Goal: Task Accomplishment & Management: Complete application form

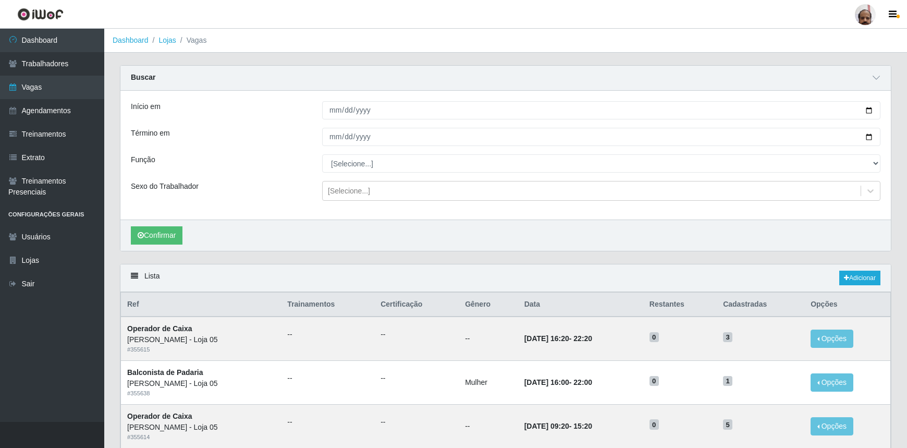
scroll to position [158, 0]
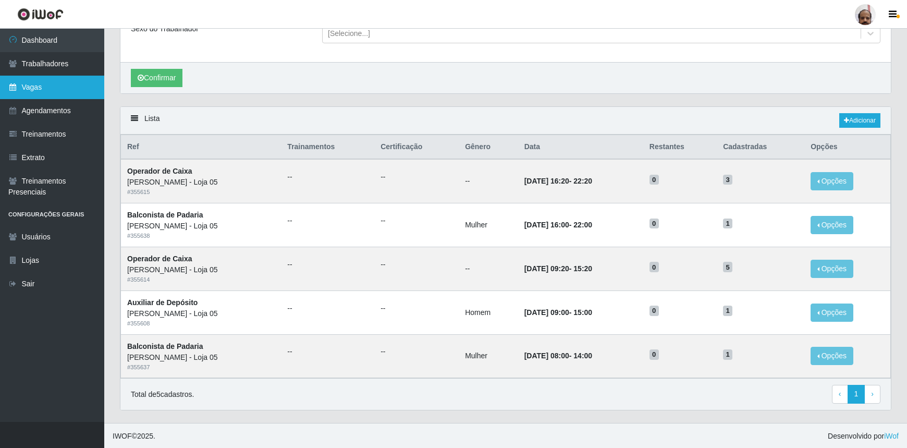
click at [44, 87] on link "Vagas" at bounding box center [52, 87] width 104 height 23
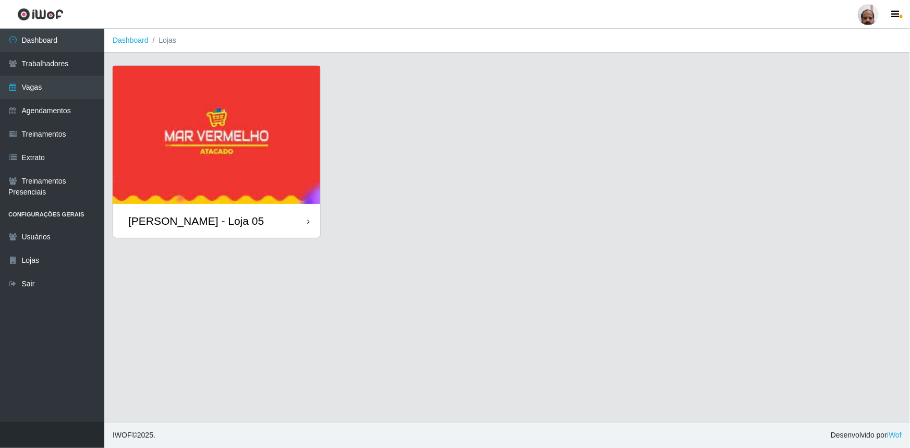
click at [234, 224] on div "[PERSON_NAME] - Loja 05" at bounding box center [196, 220] width 136 height 13
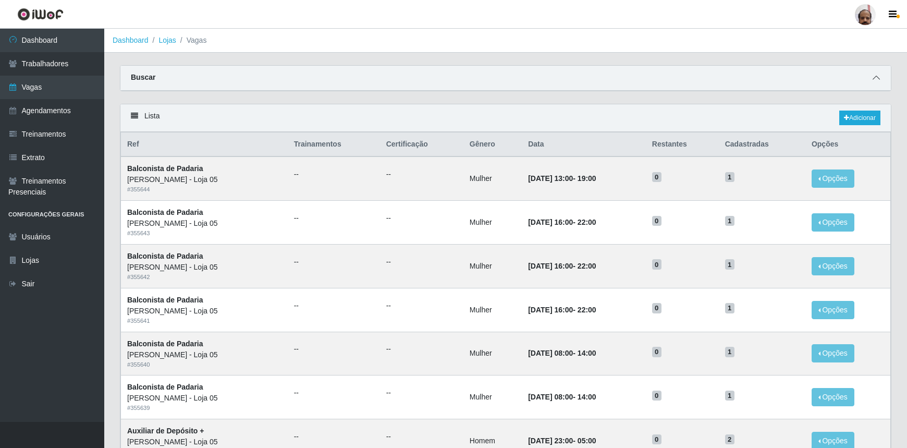
click at [875, 79] on icon at bounding box center [876, 77] width 7 height 7
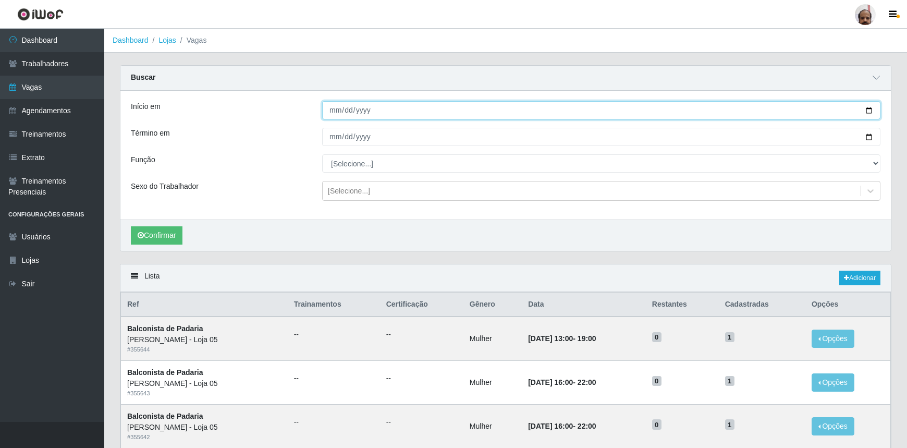
click at [870, 110] on input "Início em" at bounding box center [601, 110] width 559 height 18
type input "[DATE]"
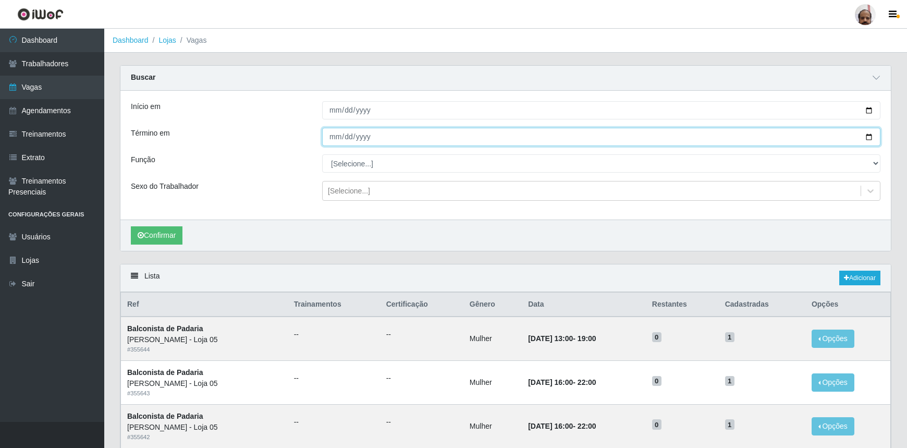
click at [870, 135] on input "Término em" at bounding box center [601, 137] width 559 height 18
type input "[DATE]"
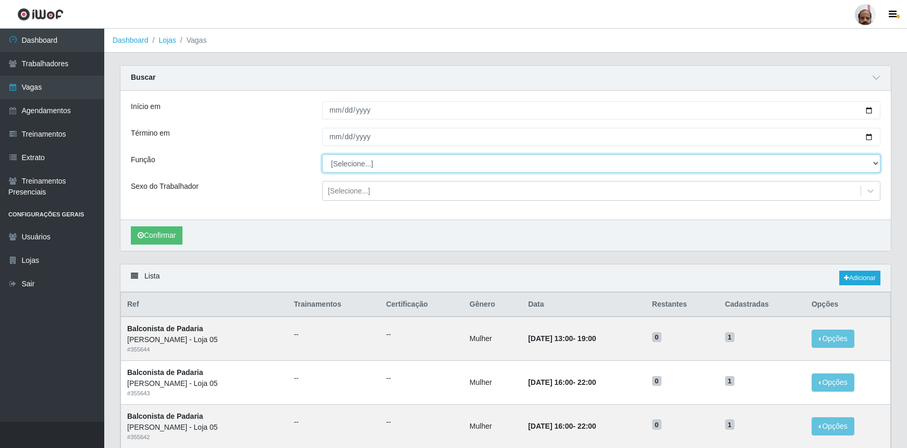
click at [346, 166] on select "[Selecione...] ASG ASG + ASG ++ Auxiliar de Depósito Auxiliar de Depósito + Aux…" at bounding box center [601, 163] width 559 height 18
select select "118"
click at [322, 154] on select "[Selecione...] ASG ASG + ASG ++ Auxiliar de Depósito Auxiliar de Depósito + Aux…" at bounding box center [601, 163] width 559 height 18
click at [333, 190] on div "[Selecione...]" at bounding box center [349, 191] width 42 height 11
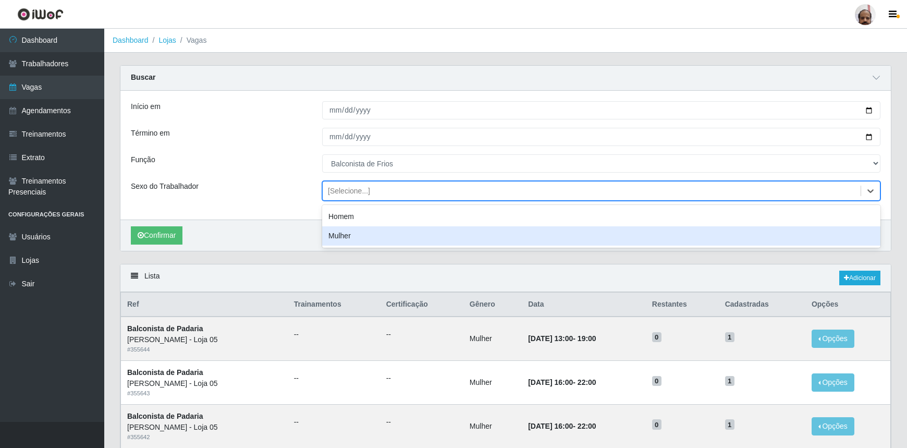
click at [346, 236] on div "Mulher" at bounding box center [601, 235] width 559 height 19
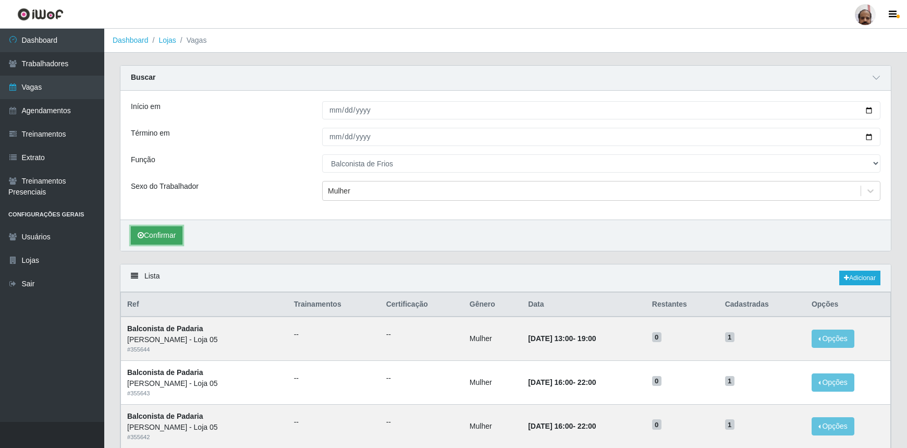
click at [172, 234] on button "Confirmar" at bounding box center [157, 235] width 52 height 18
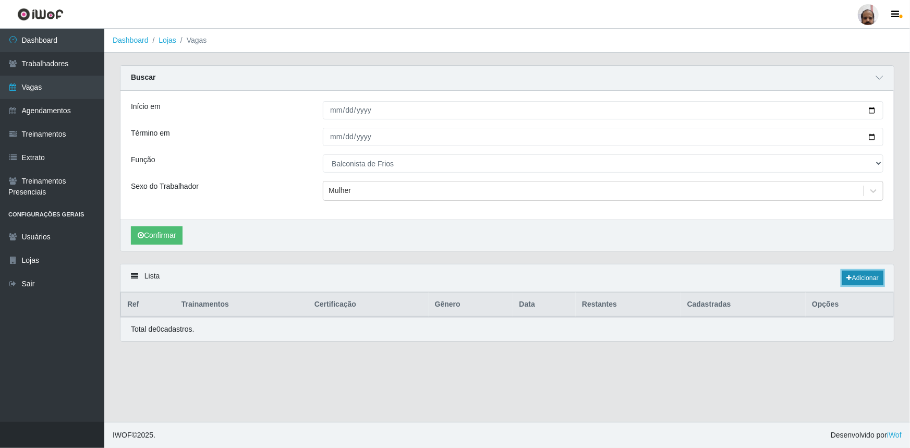
click at [865, 272] on link "Adicionar" at bounding box center [862, 278] width 41 height 15
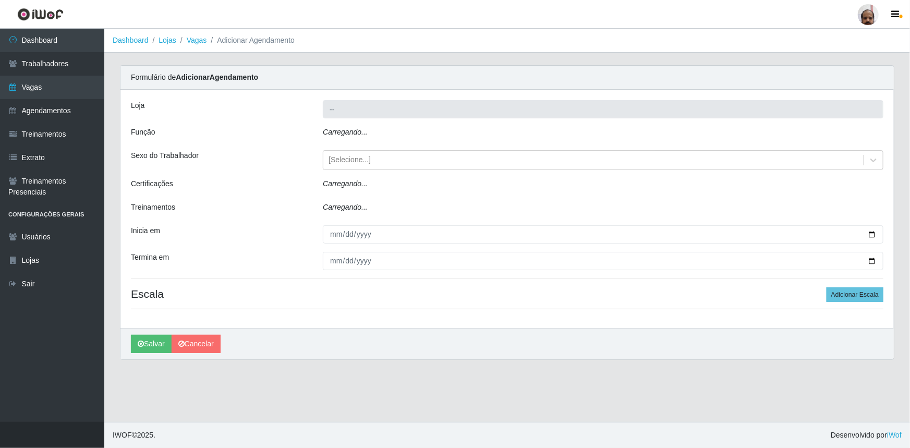
type input "[PERSON_NAME] - Loja 05"
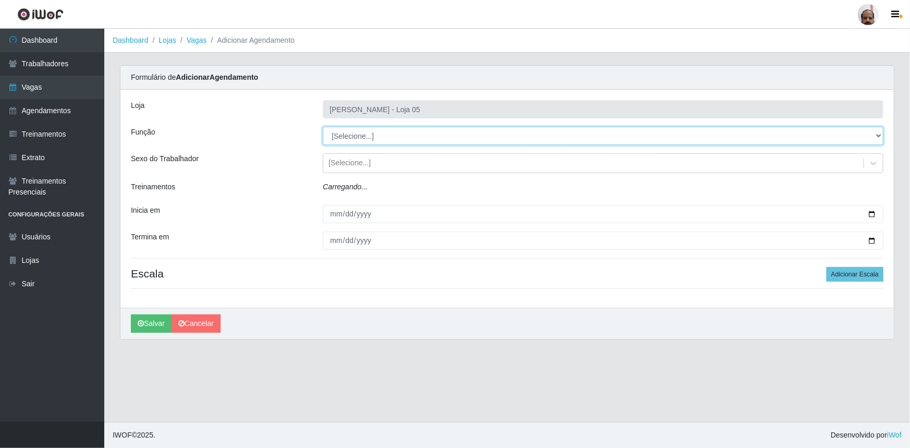
click at [370, 132] on select "[Selecione...] ASG ASG + ASG ++ Auxiliar de Depósito Auxiliar de Depósito + Aux…" at bounding box center [603, 136] width 561 height 18
select select "118"
click at [323, 127] on select "[Selecione...] ASG ASG + ASG ++ Auxiliar de Depósito Auxiliar de Depósito + Aux…" at bounding box center [603, 136] width 561 height 18
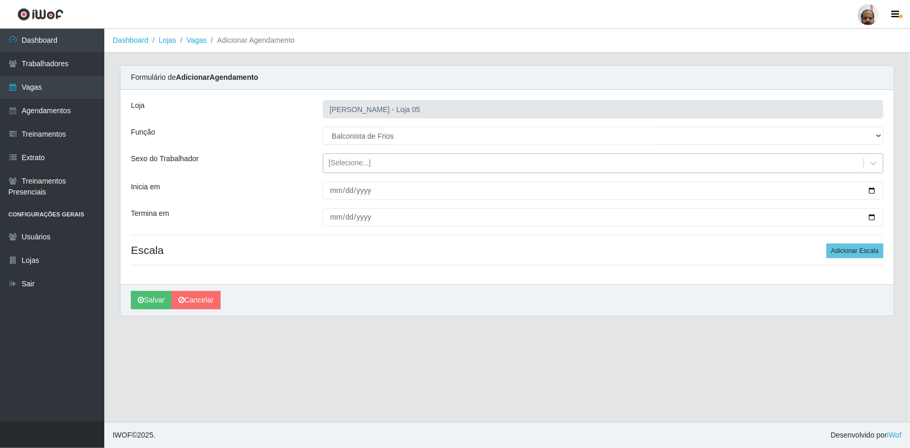
click at [359, 161] on div "[Selecione...]" at bounding box center [350, 163] width 42 height 11
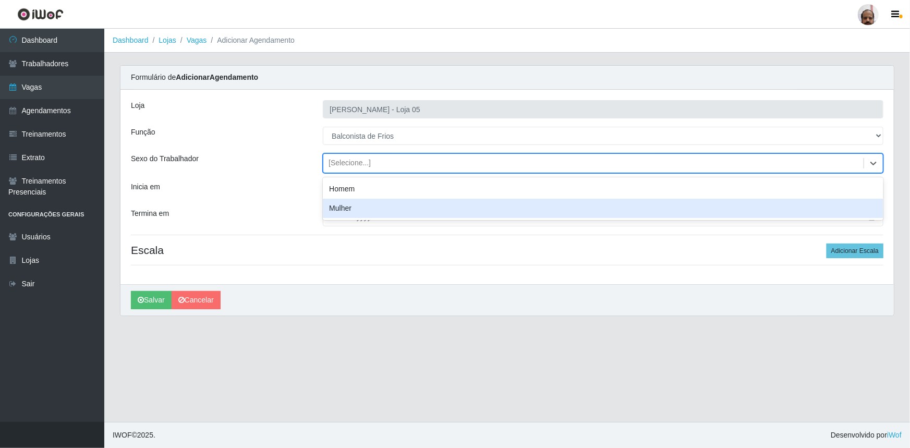
click at [360, 208] on div "Mulher" at bounding box center [603, 208] width 561 height 19
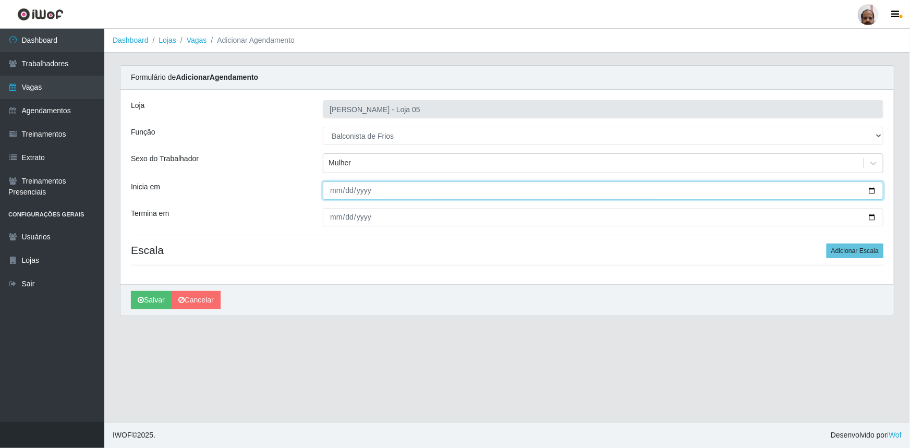
click at [870, 191] on input "Inicia em" at bounding box center [603, 190] width 561 height 18
type input "[DATE]"
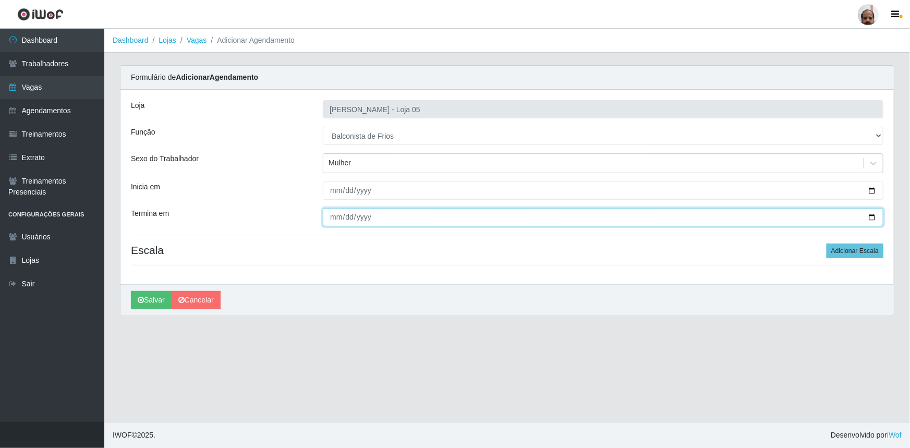
click at [871, 214] on input "Termina em" at bounding box center [603, 217] width 561 height 18
type input "[DATE]"
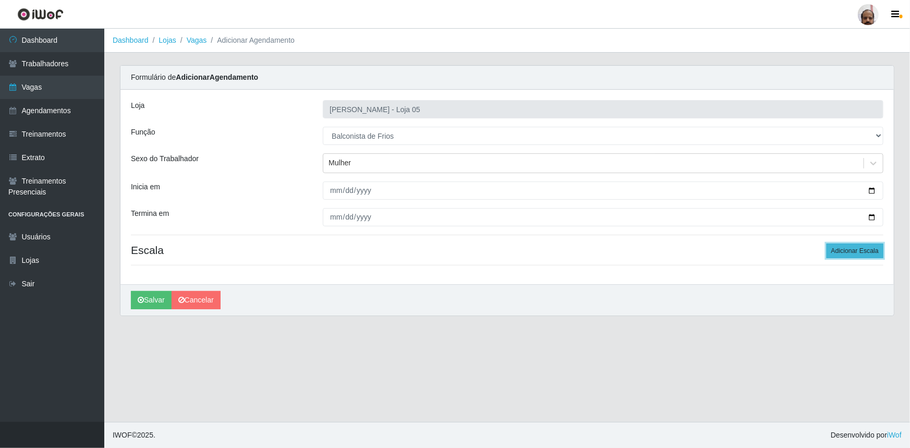
click at [863, 250] on button "Adicionar Escala" at bounding box center [855, 251] width 57 height 15
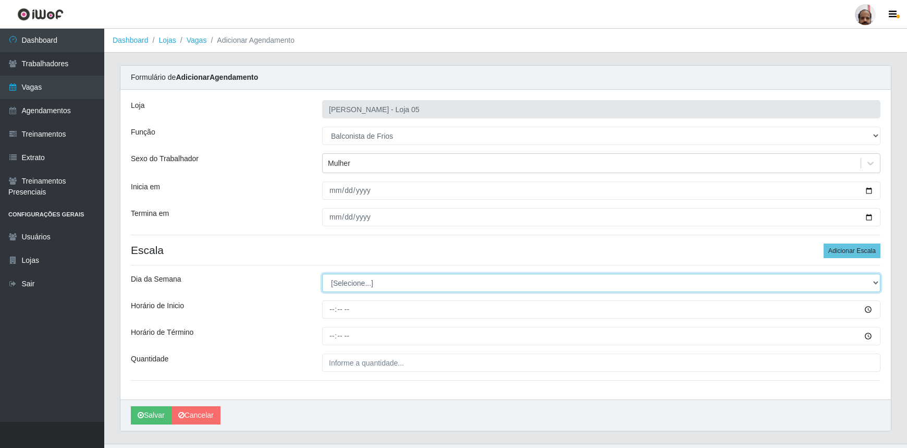
click at [345, 283] on select "[Selecione...] Segunda Terça Quarta Quinta Sexta Sábado Domingo" at bounding box center [601, 283] width 559 height 18
select select "1"
click at [322, 274] on select "[Selecione...] Segunda Terça Quarta Quinta Sexta Sábado Domingo" at bounding box center [601, 283] width 559 height 18
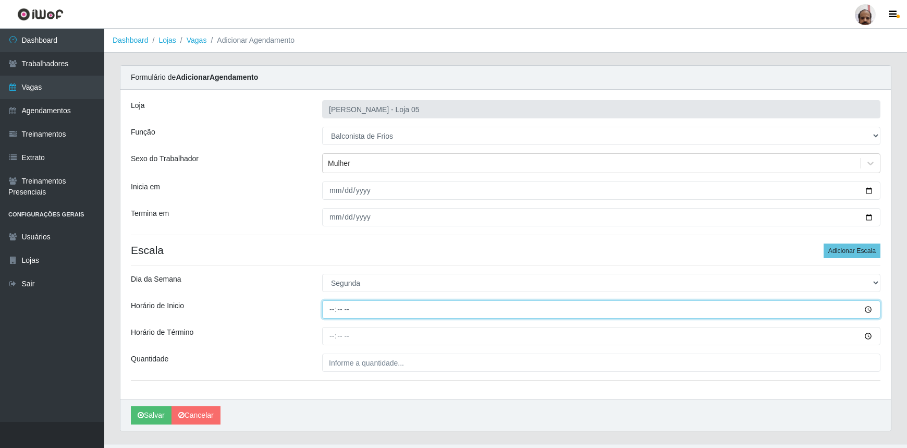
click at [329, 311] on input "Horário de Inicio" at bounding box center [601, 309] width 559 height 18
type input "08:00"
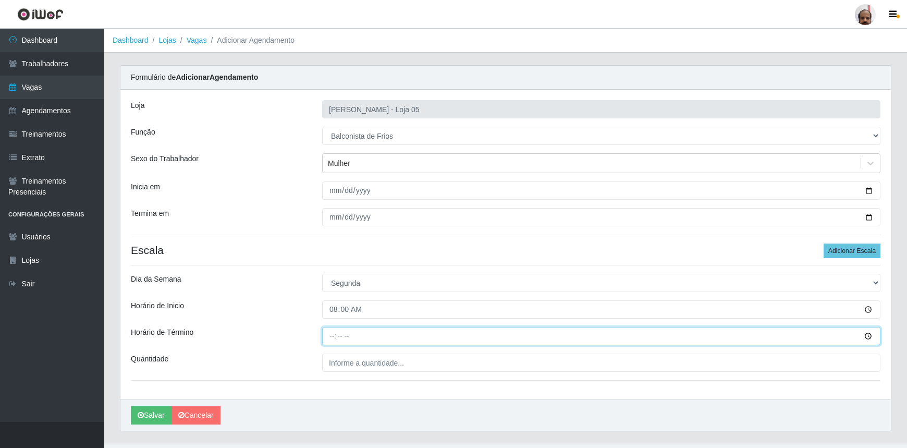
type input "14:00"
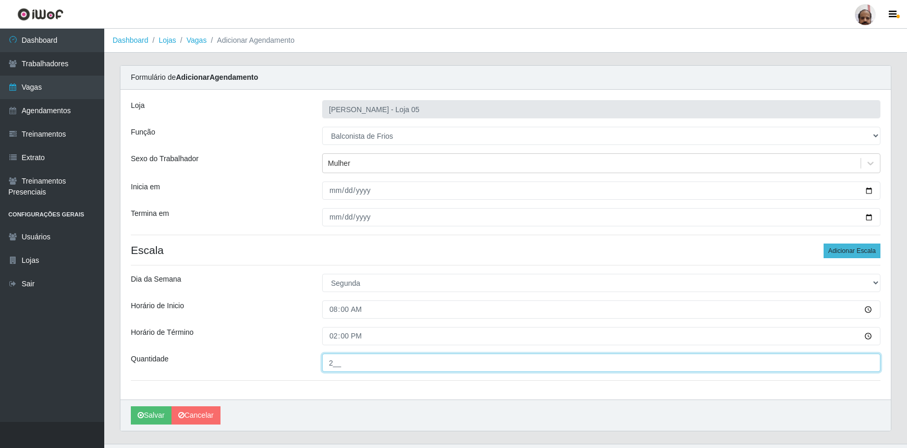
type input "2__"
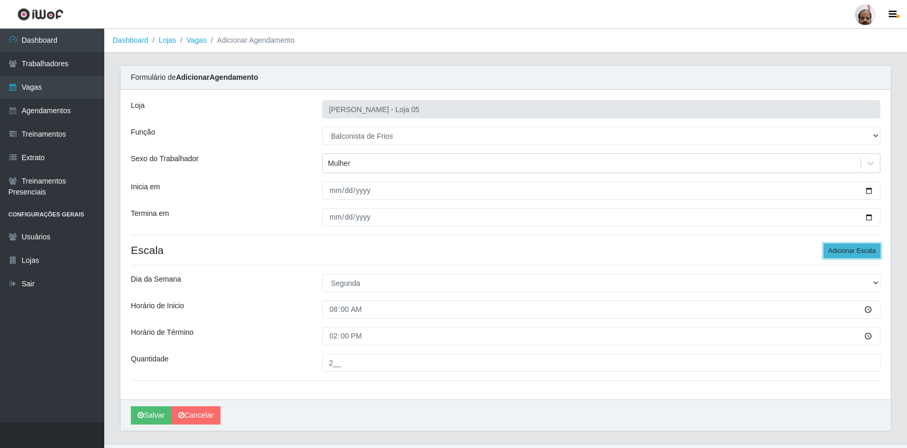
click at [855, 255] on button "Adicionar Escala" at bounding box center [852, 251] width 57 height 15
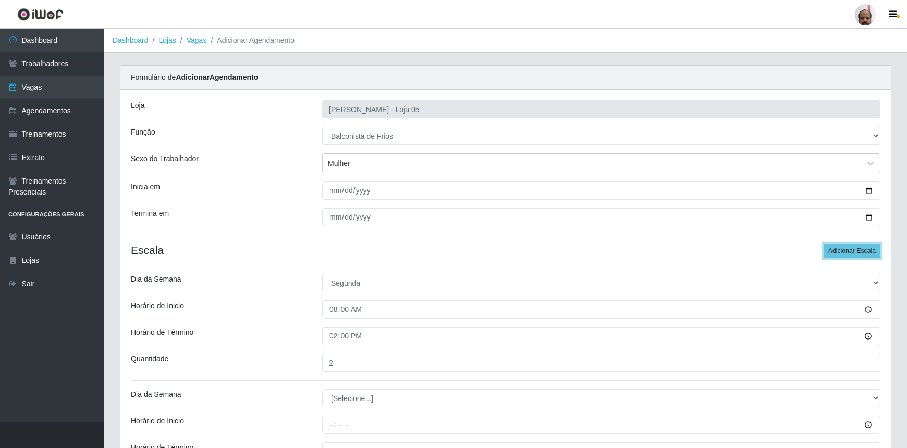
scroll to position [136, 0]
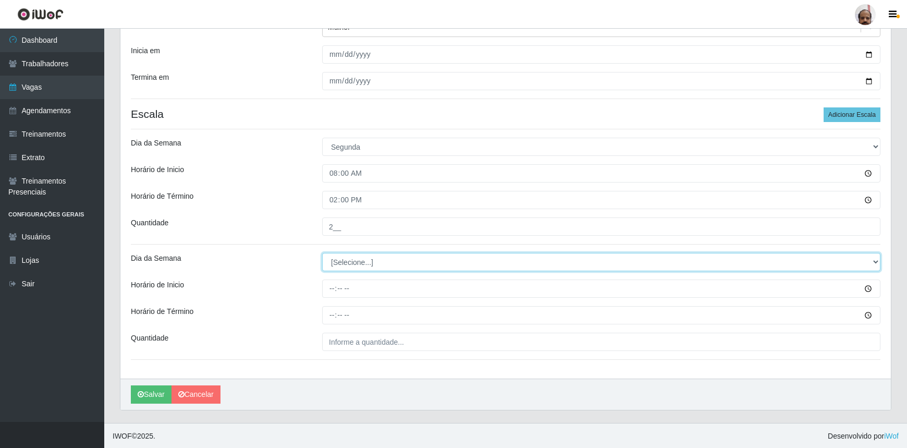
click at [356, 260] on select "[Selecione...] Segunda Terça Quarta Quinta Sexta Sábado Domingo" at bounding box center [601, 262] width 559 height 18
select select "1"
click at [322, 253] on select "[Selecione...] Segunda Terça Quarta Quinta Sexta Sábado Domingo" at bounding box center [601, 262] width 559 height 18
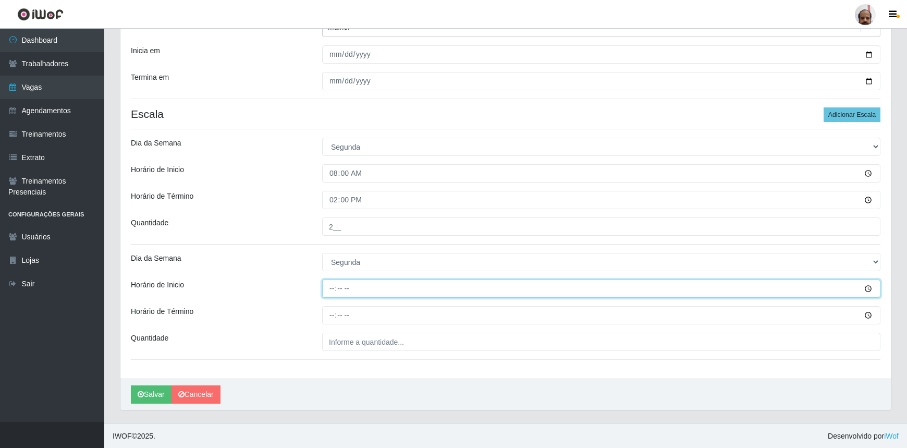
click at [330, 289] on input "Horário de Inicio" at bounding box center [601, 289] width 559 height 18
type input "16:00"
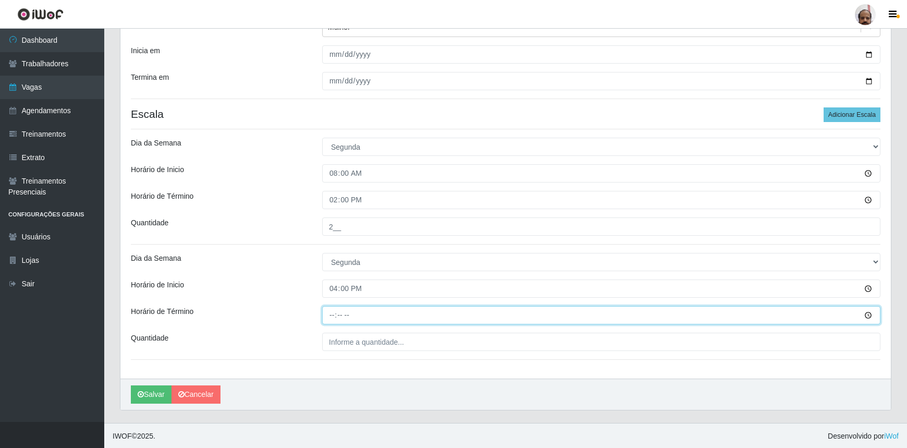
type input "22:00"
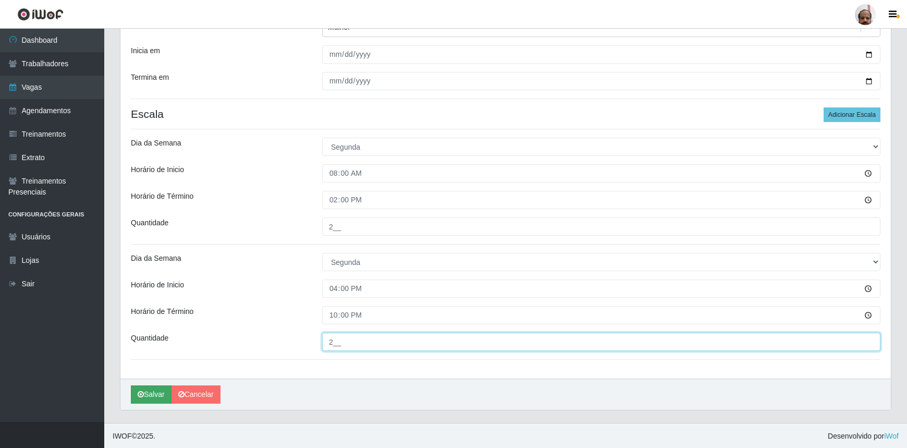
type input "2__"
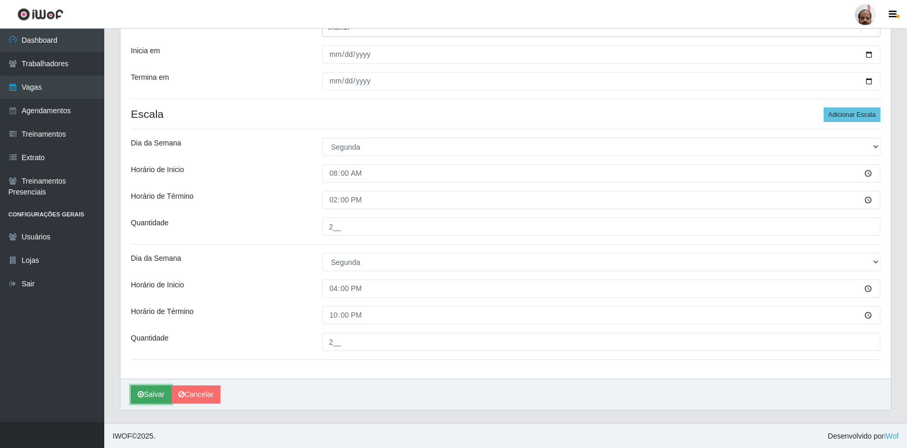
click at [146, 386] on button "Salvar" at bounding box center [151, 394] width 41 height 18
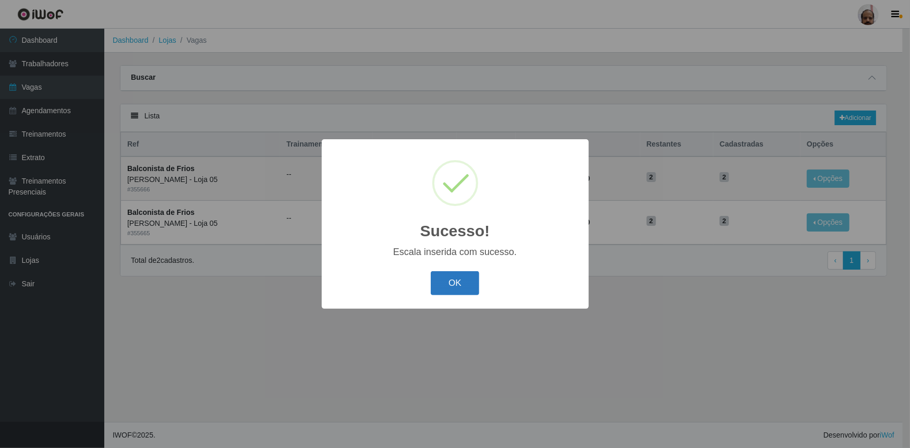
click at [463, 282] on button "OK" at bounding box center [455, 283] width 49 height 25
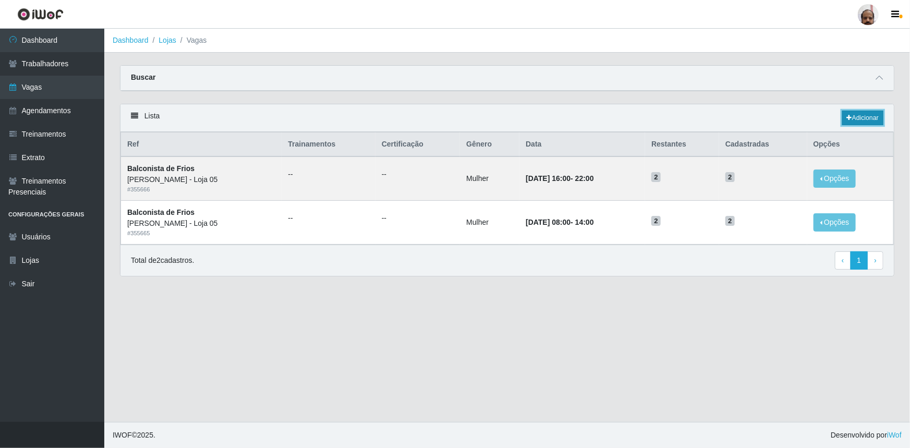
click at [870, 118] on link "Adicionar" at bounding box center [862, 118] width 41 height 15
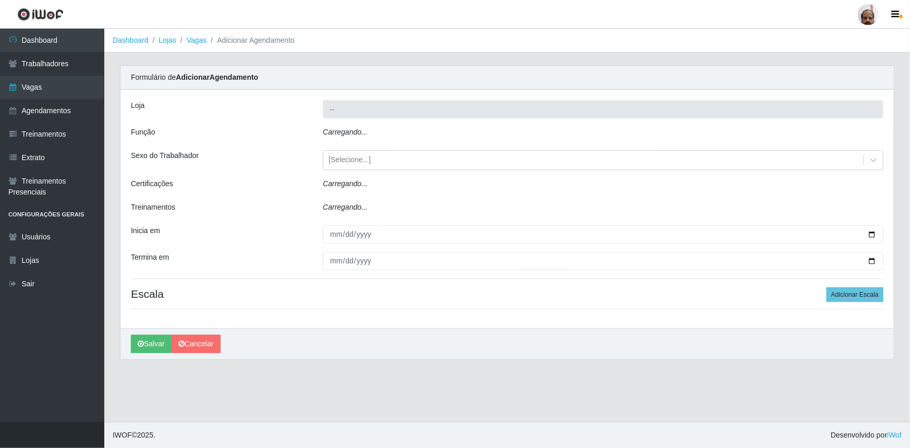
type input "[PERSON_NAME] - Loja 05"
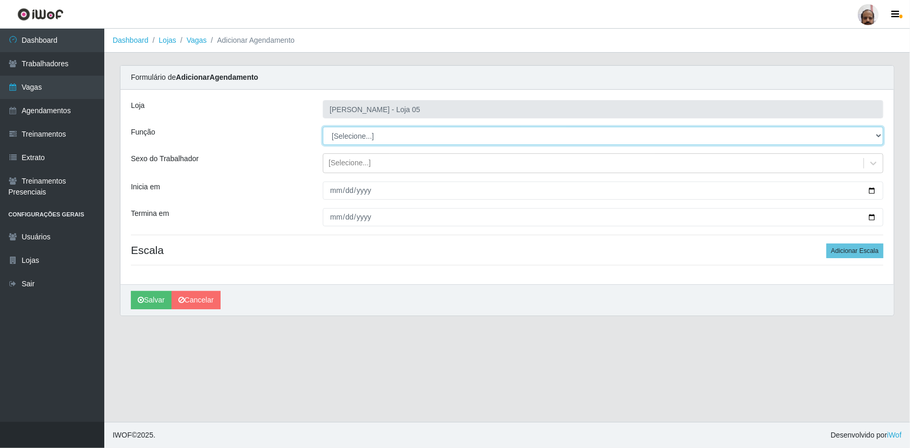
click at [388, 130] on select "[Selecione...] ASG ASG + ASG ++ Auxiliar de Depósito Auxiliar de Depósito + Aux…" at bounding box center [603, 136] width 561 height 18
select select "118"
click at [323, 127] on select "[Selecione...] ASG ASG + ASG ++ Auxiliar de Depósito Auxiliar de Depósito + Aux…" at bounding box center [603, 136] width 561 height 18
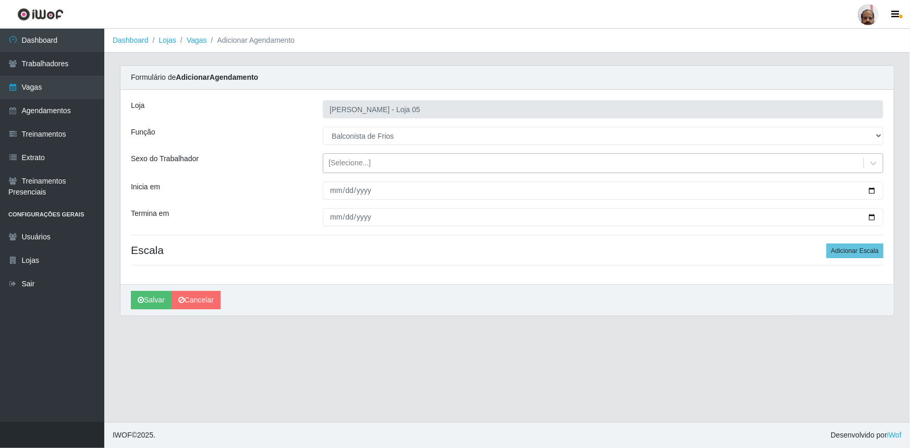
click at [366, 164] on div "[Selecione...]" at bounding box center [350, 163] width 42 height 11
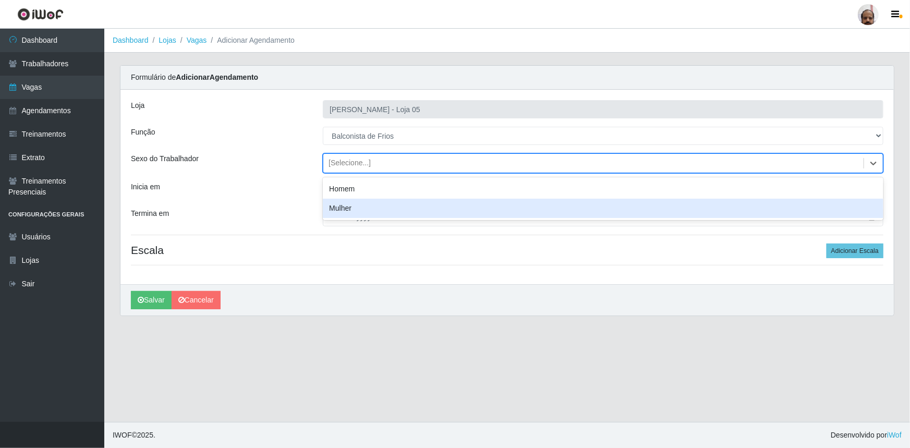
click at [362, 205] on div "Mulher" at bounding box center [603, 208] width 561 height 19
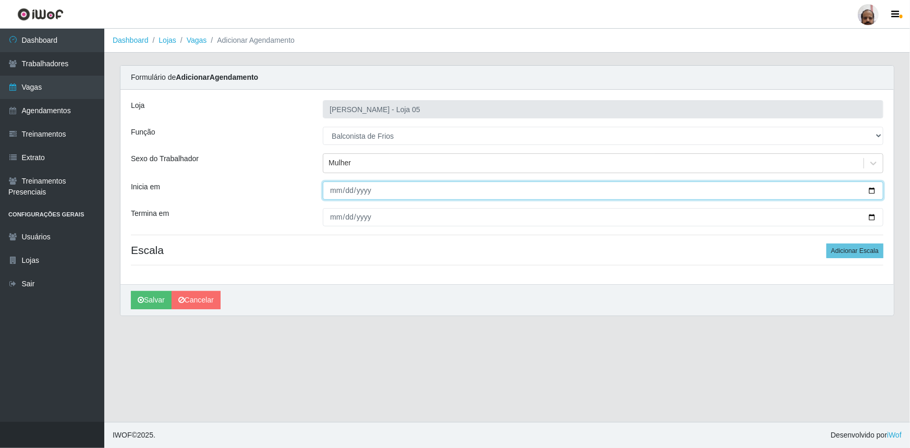
click at [871, 190] on input "Inicia em" at bounding box center [603, 190] width 561 height 18
type input "[DATE]"
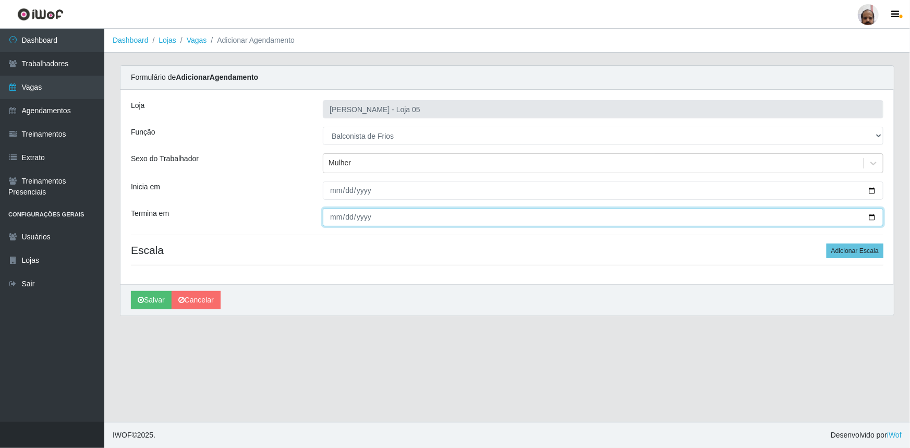
click at [871, 215] on input "Termina em" at bounding box center [603, 217] width 561 height 18
type input "[DATE]"
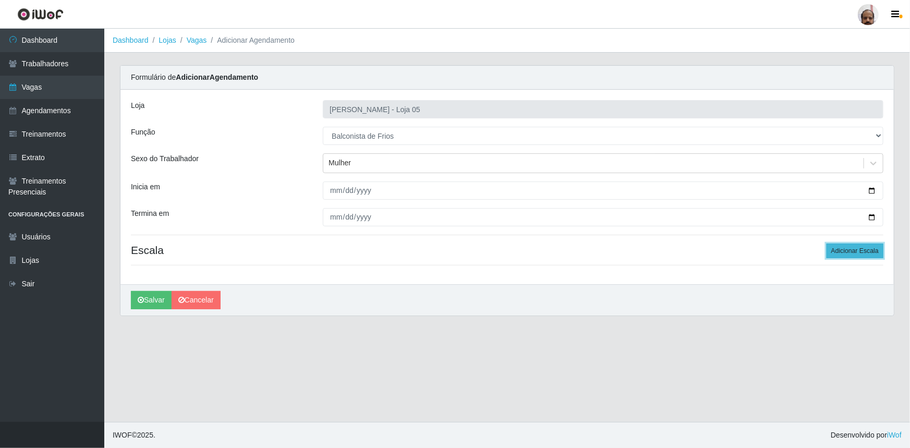
drag, startPoint x: 830, startPoint y: 246, endPoint x: 838, endPoint y: 250, distance: 8.6
click at [830, 246] on button "Adicionar Escala" at bounding box center [855, 251] width 57 height 15
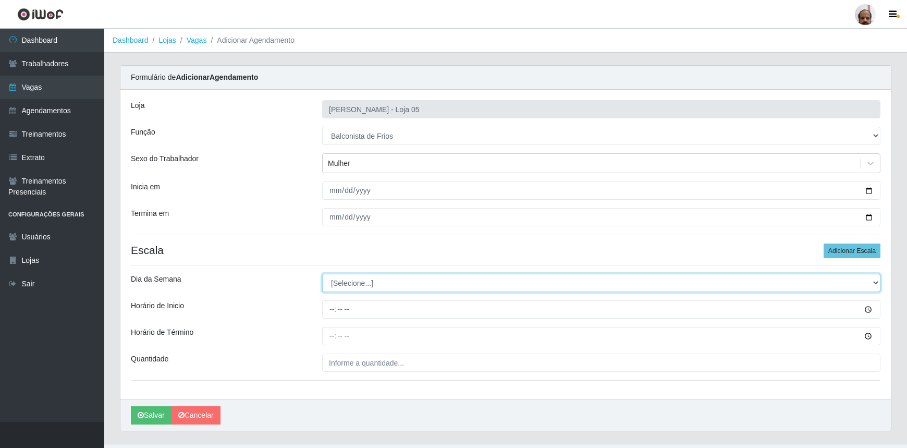
click at [341, 283] on select "[Selecione...] Segunda Terça Quarta Quinta Sexta Sábado Domingo" at bounding box center [601, 283] width 559 height 18
select select "2"
click at [322, 274] on select "[Selecione...] Segunda Terça Quarta Quinta Sexta Sábado Domingo" at bounding box center [601, 283] width 559 height 18
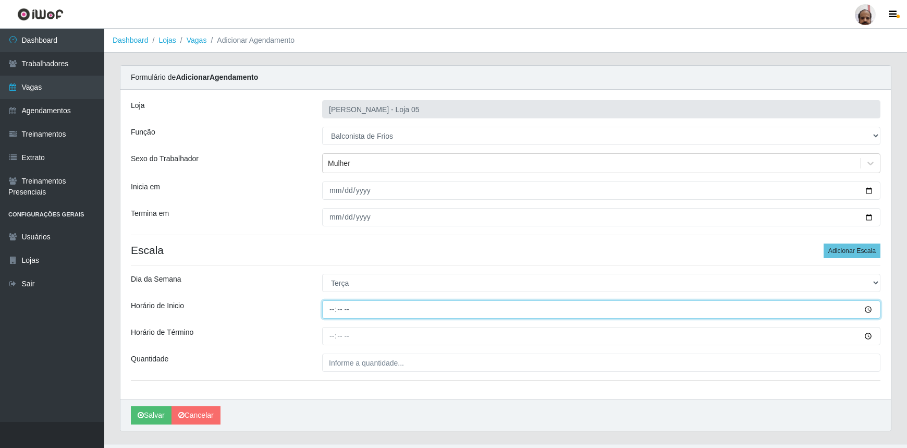
click at [333, 308] on input "Horário de Inicio" at bounding box center [601, 309] width 559 height 18
type input "08:00"
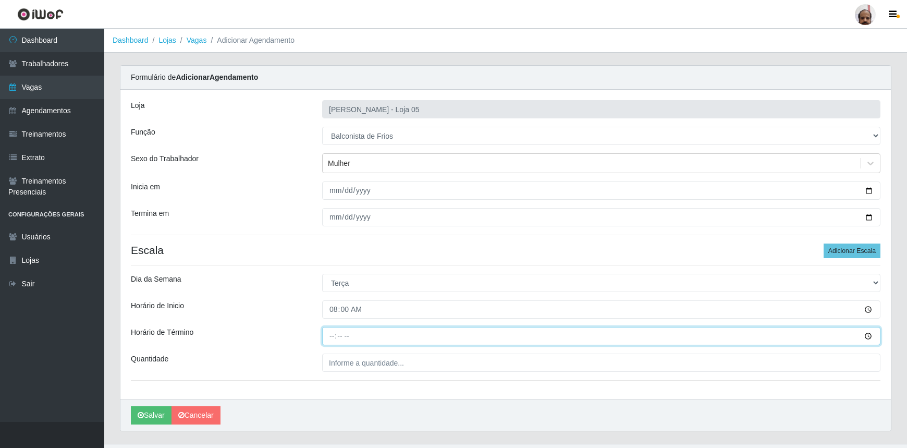
type input "14:00"
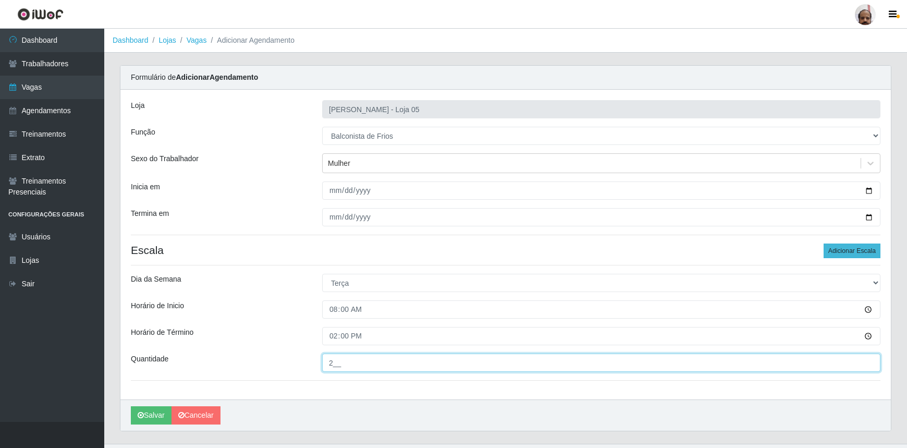
type input "2__"
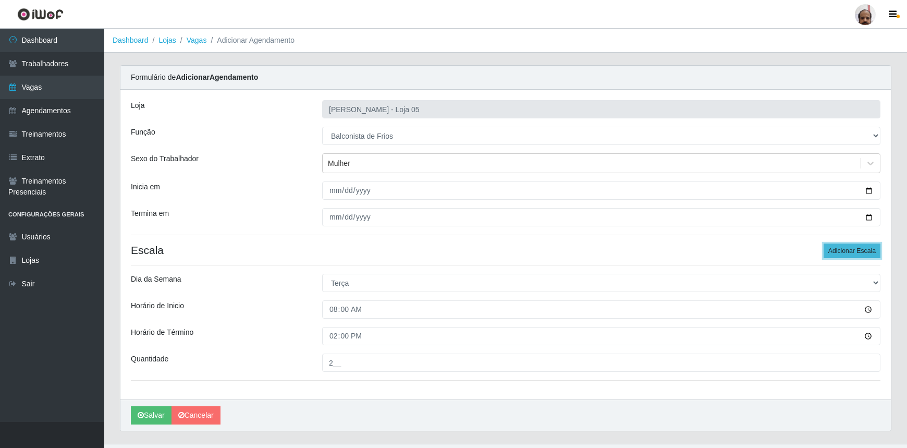
click at [850, 247] on button "Adicionar Escala" at bounding box center [852, 251] width 57 height 15
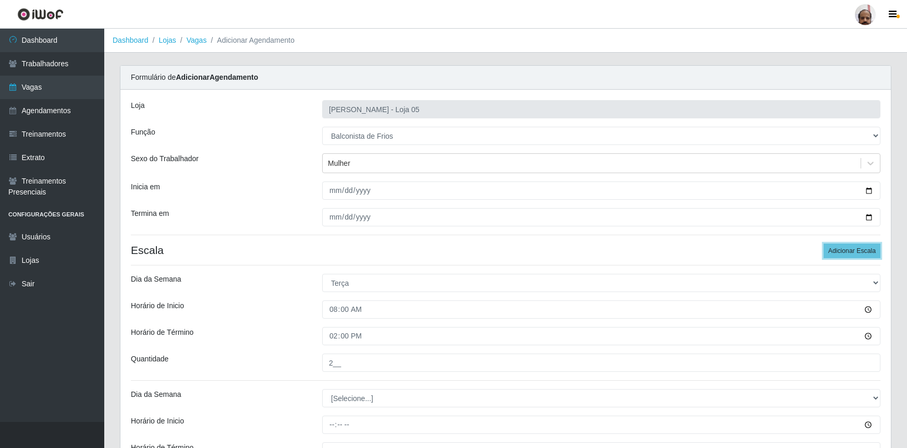
scroll to position [136, 0]
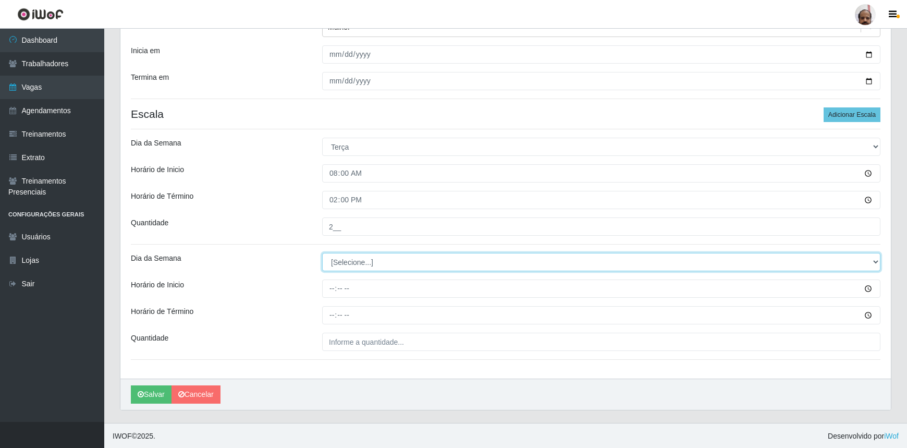
click at [377, 261] on select "[Selecione...] Segunda Terça Quarta Quinta Sexta Sábado Domingo" at bounding box center [601, 262] width 559 height 18
select select "2"
click at [322, 253] on select "[Selecione...] Segunda Terça Quarta Quinta Sexta Sábado Domingo" at bounding box center [601, 262] width 559 height 18
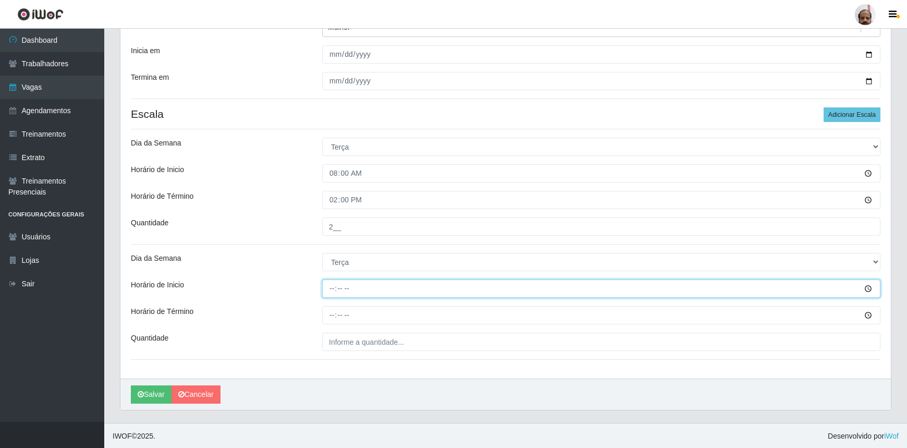
click at [331, 286] on input "Horário de Inicio" at bounding box center [601, 289] width 559 height 18
type input "16:00"
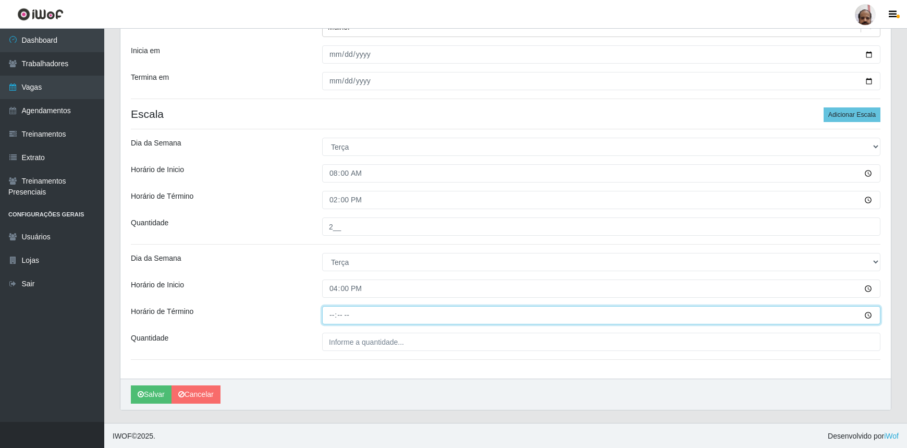
type input "22:00"
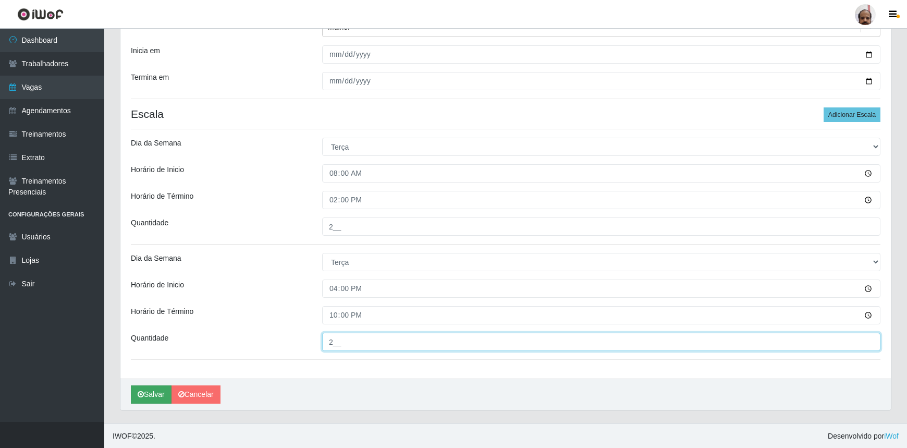
type input "2__"
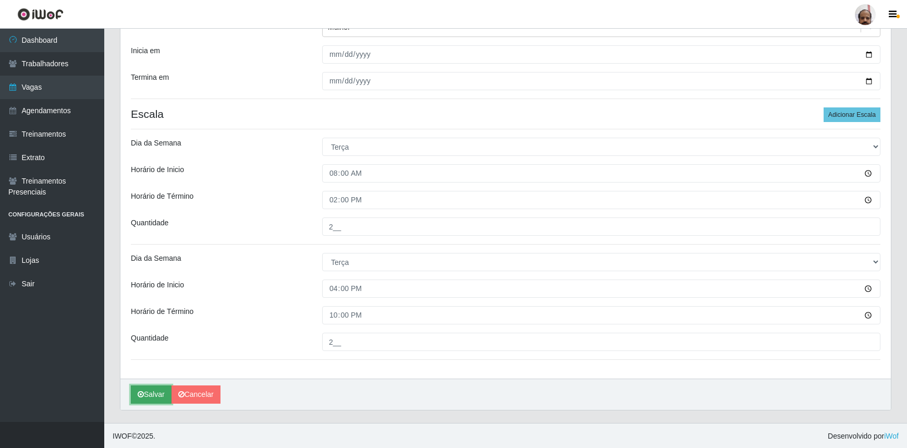
click at [138, 391] on icon "submit" at bounding box center [141, 394] width 6 height 7
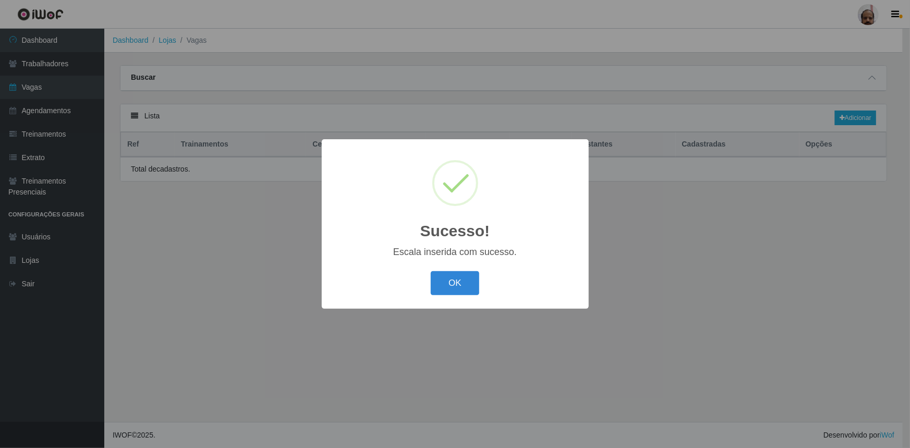
select select "118"
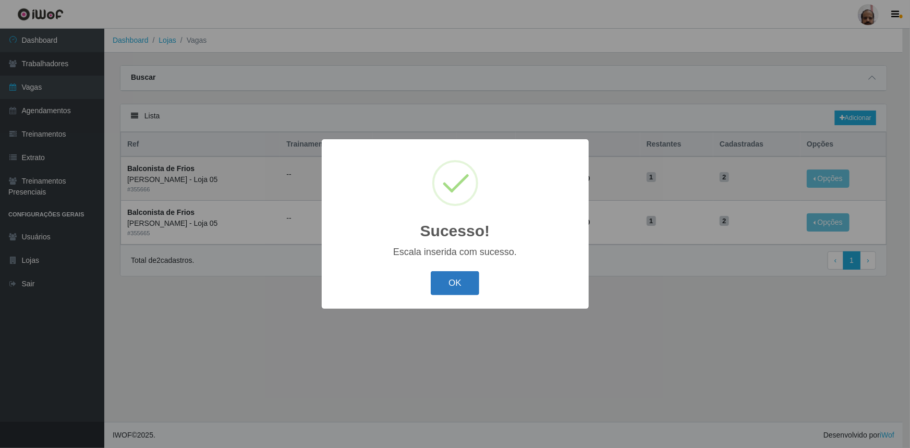
click at [464, 281] on button "OK" at bounding box center [455, 283] width 49 height 25
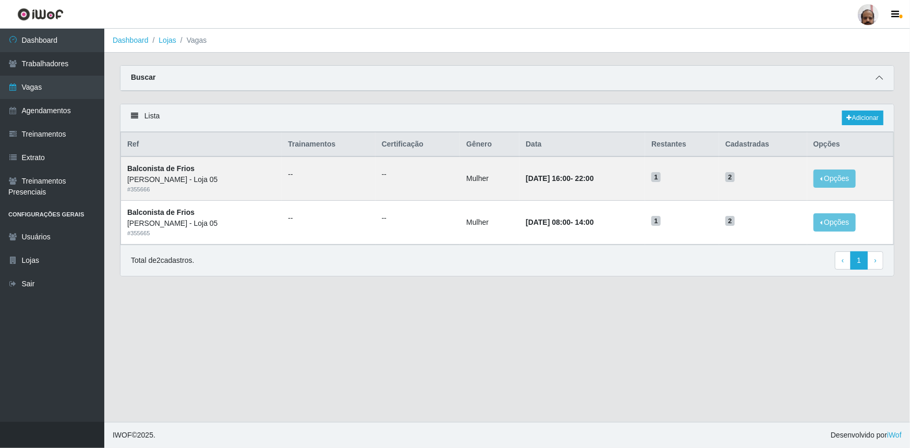
click at [880, 80] on icon at bounding box center [879, 77] width 7 height 7
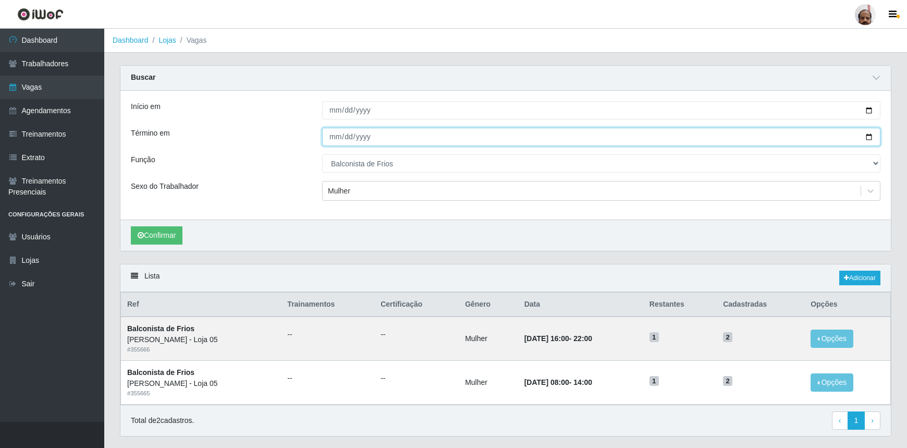
click at [868, 135] on input "[DATE]" at bounding box center [601, 137] width 559 height 18
type input "[DATE]"
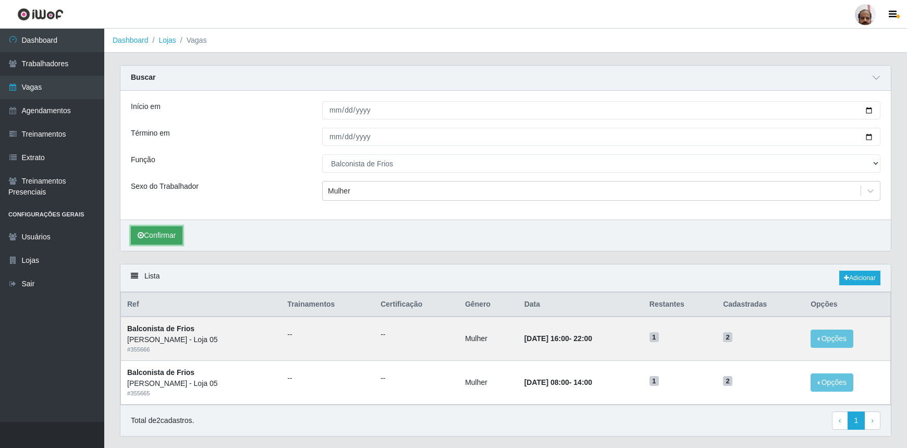
click at [167, 234] on button "Confirmar" at bounding box center [157, 235] width 52 height 18
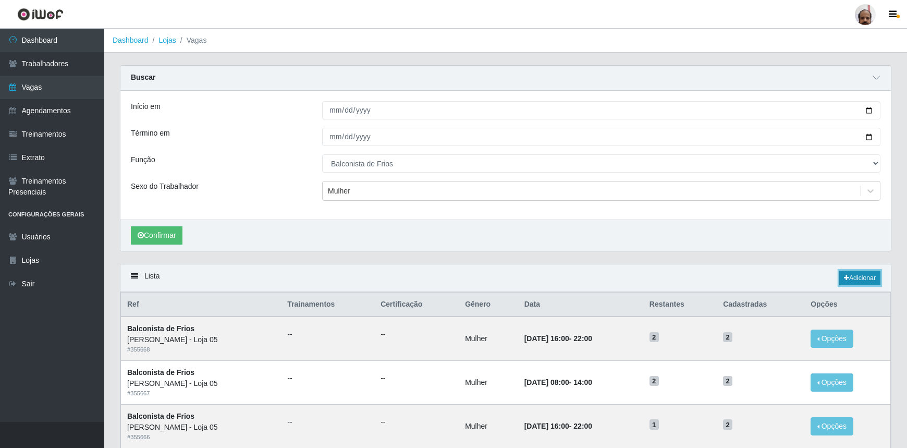
click at [868, 275] on link "Adicionar" at bounding box center [860, 278] width 41 height 15
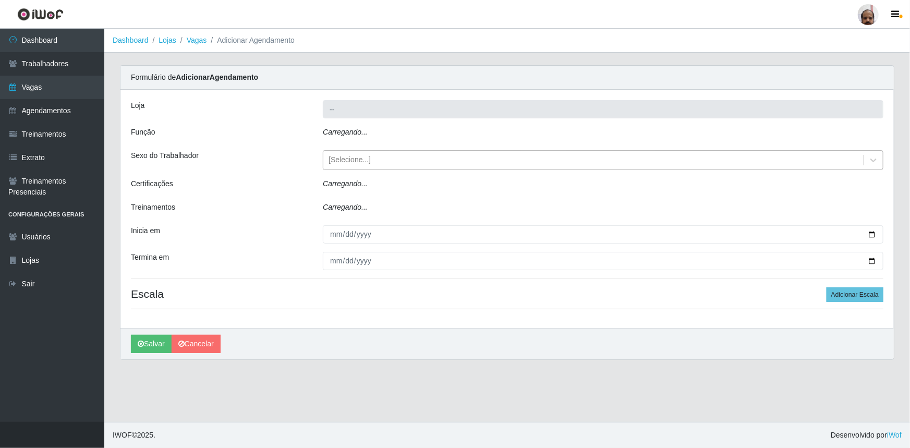
type input "[PERSON_NAME] - Loja 05"
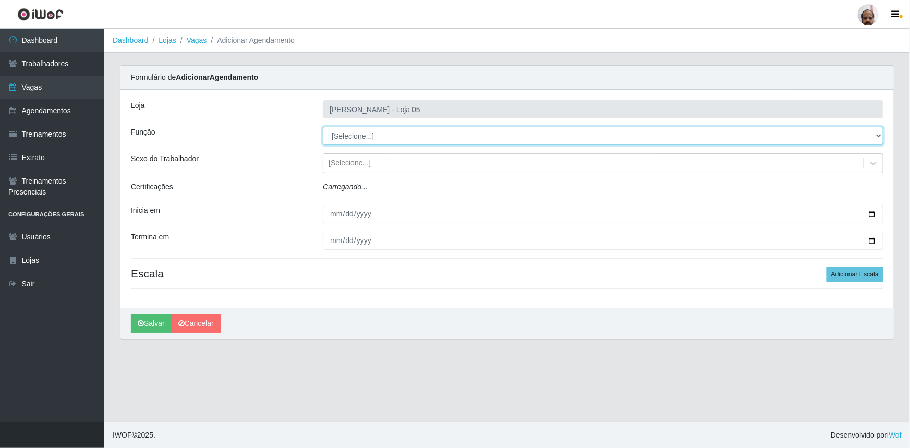
click at [345, 133] on select "[Selecione...] ASG ASG + ASG ++ Auxiliar de Depósito Auxiliar de Depósito + Aux…" at bounding box center [603, 136] width 561 height 18
select select "118"
click at [323, 127] on select "[Selecione...] ASG ASG + ASG ++ Auxiliar de Depósito Auxiliar de Depósito + Aux…" at bounding box center [603, 136] width 561 height 18
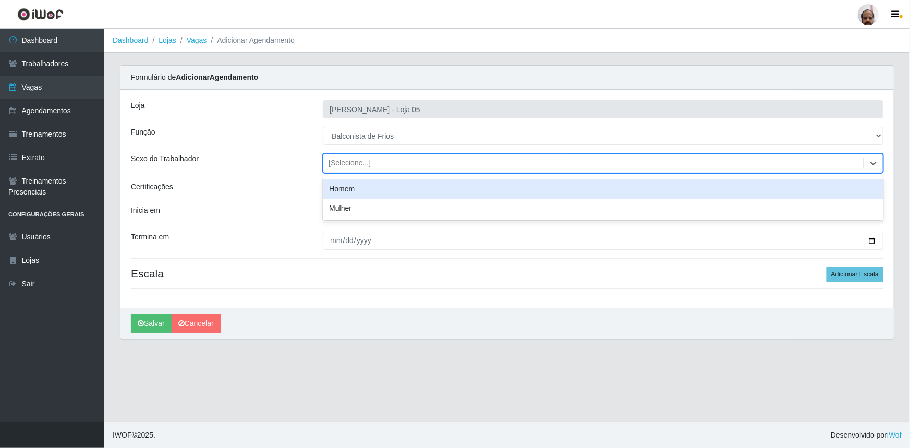
drag, startPoint x: 341, startPoint y: 165, endPoint x: 341, endPoint y: 173, distance: 8.3
click at [341, 165] on div "[Selecione...]" at bounding box center [350, 163] width 42 height 11
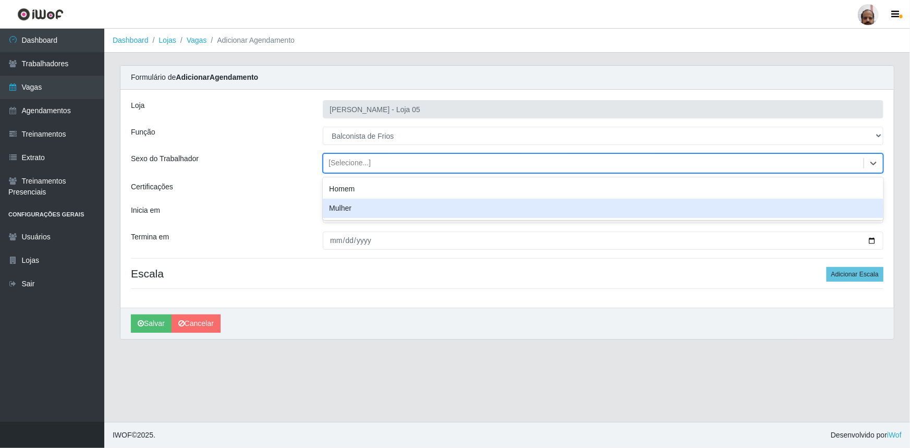
click at [339, 204] on div "Mulher" at bounding box center [603, 208] width 561 height 19
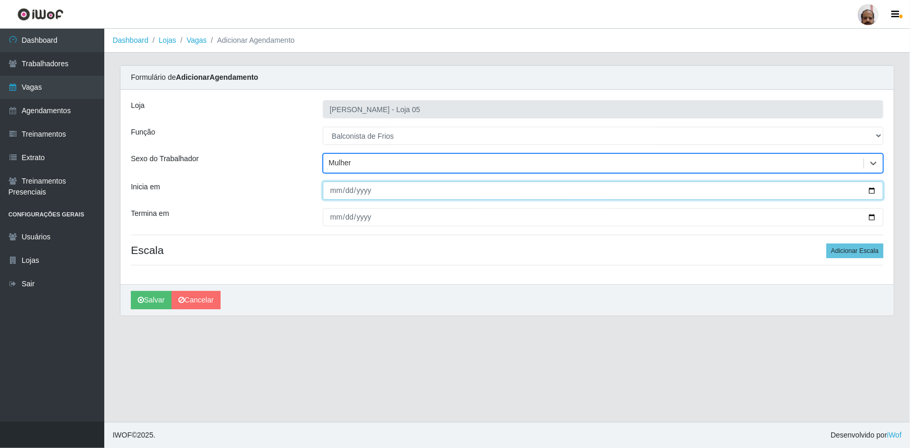
click at [876, 187] on input "Inicia em" at bounding box center [603, 190] width 561 height 18
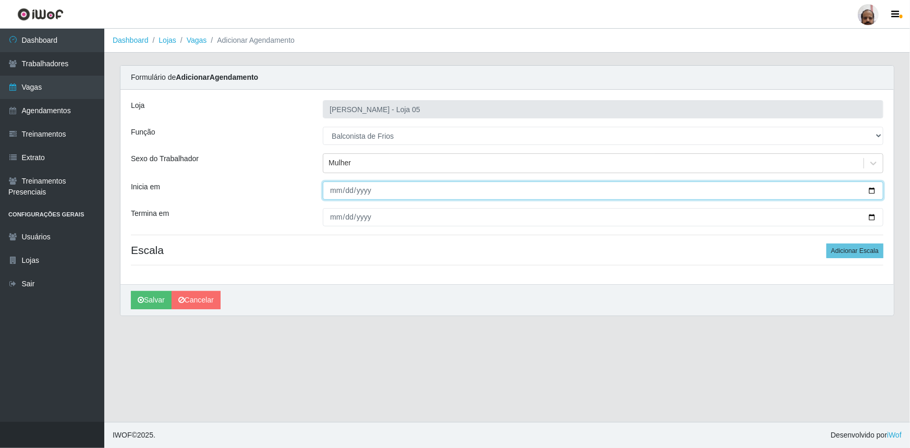
type input "[DATE]"
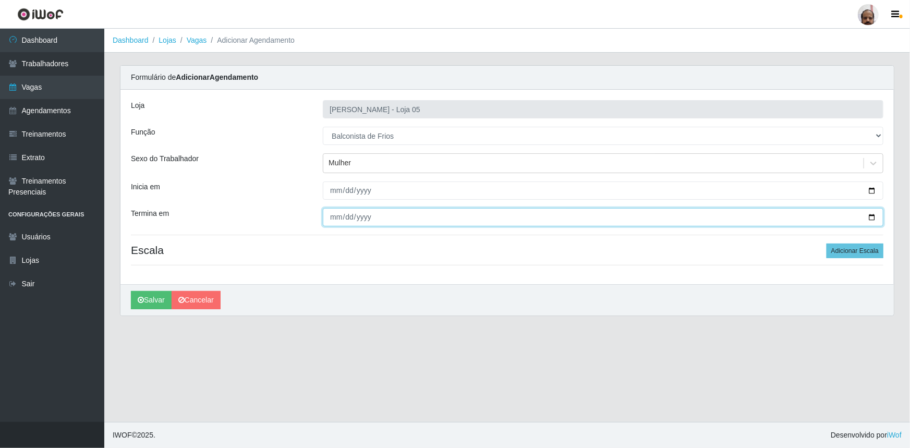
click at [872, 213] on input "Termina em" at bounding box center [603, 217] width 561 height 18
type input "[DATE]"
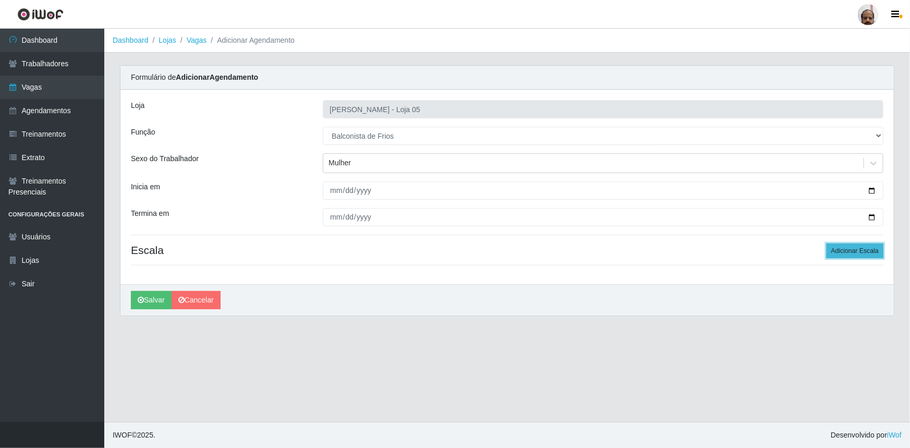
click at [866, 250] on button "Adicionar Escala" at bounding box center [855, 251] width 57 height 15
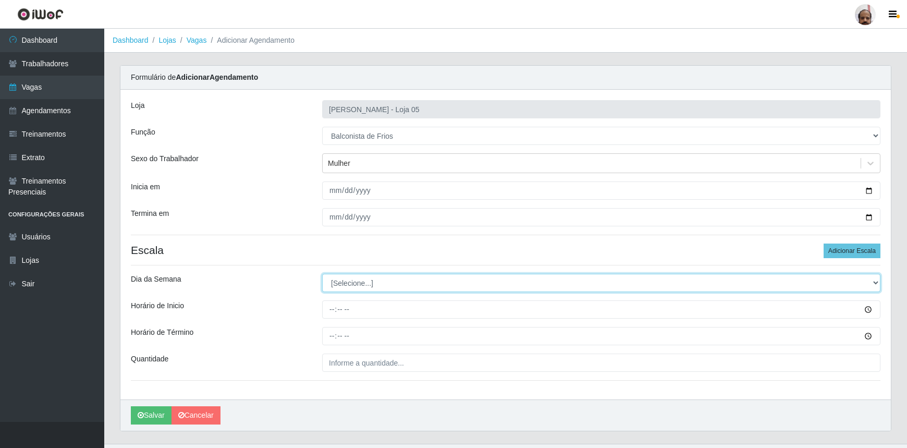
click at [345, 280] on select "[Selecione...] Segunda Terça Quarta Quinta Sexta Sábado Domingo" at bounding box center [601, 283] width 559 height 18
select select "3"
click at [322, 274] on select "[Selecione...] Segunda Terça Quarta Quinta Sexta Sábado Domingo" at bounding box center [601, 283] width 559 height 18
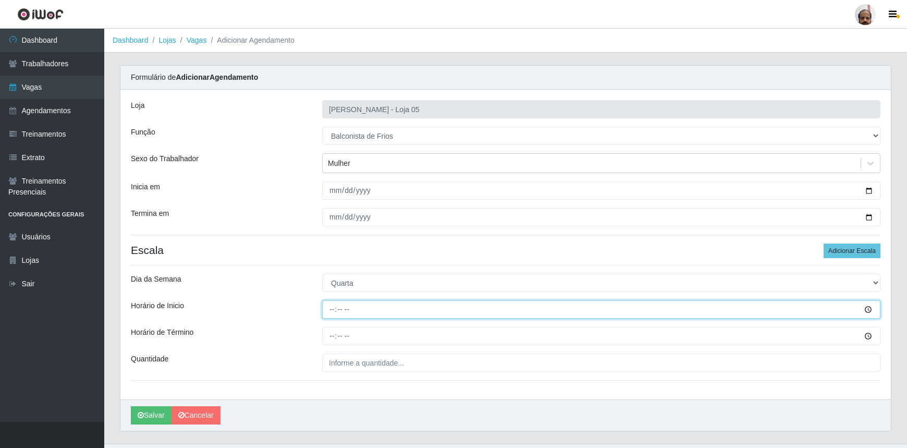
click at [331, 308] on input "Horário de Inicio" at bounding box center [601, 309] width 559 height 18
type input "08:00"
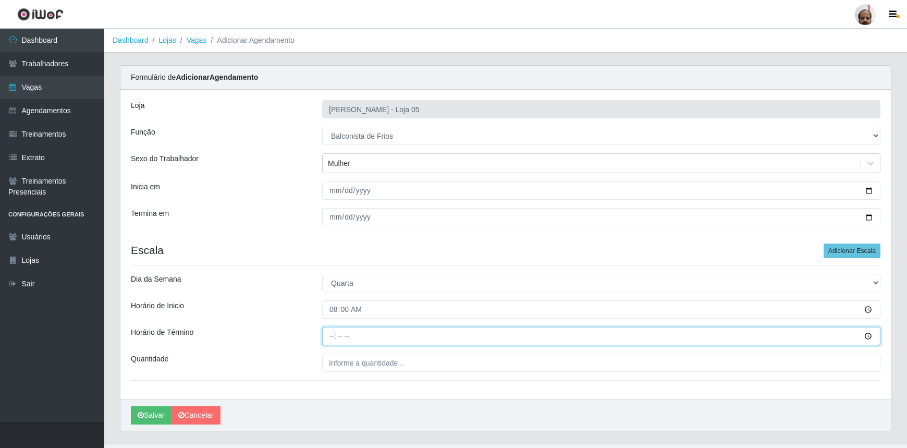
type input "14:00"
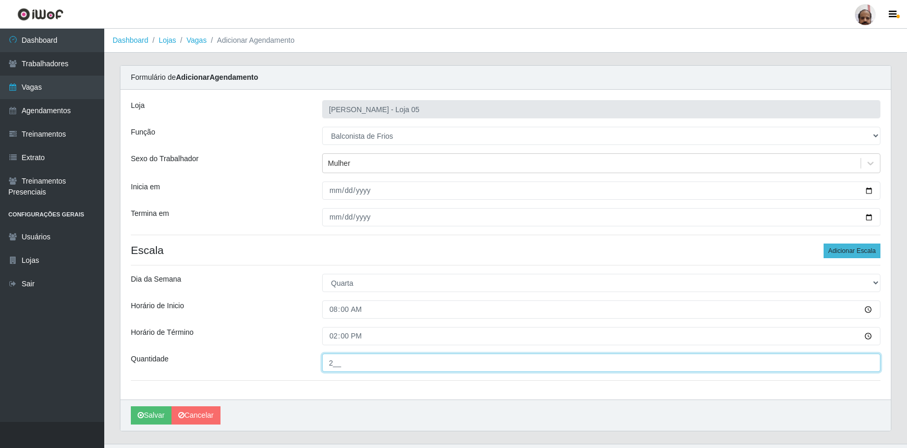
type input "2__"
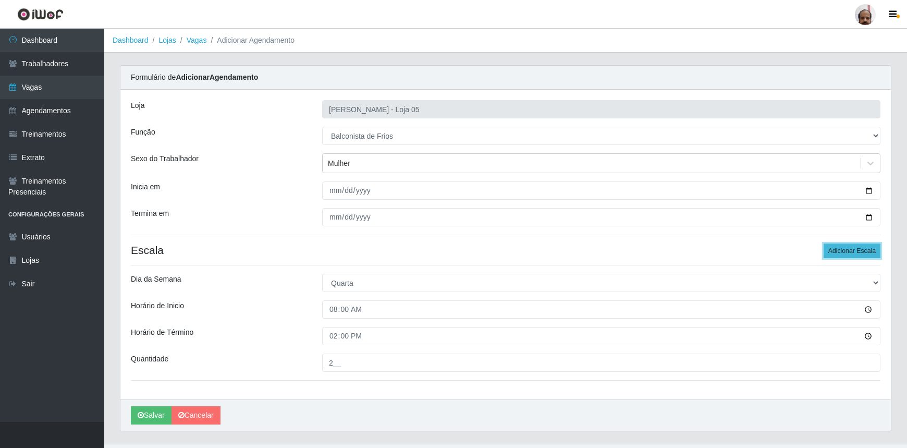
click at [869, 248] on button "Adicionar Escala" at bounding box center [852, 251] width 57 height 15
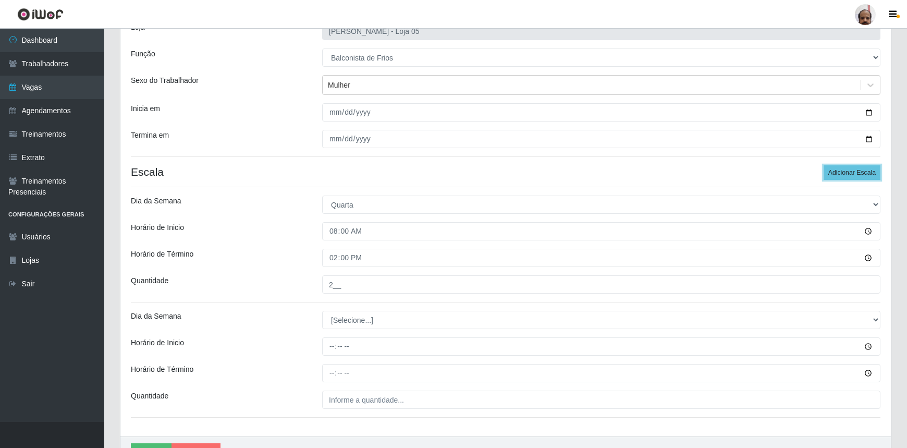
scroll to position [136, 0]
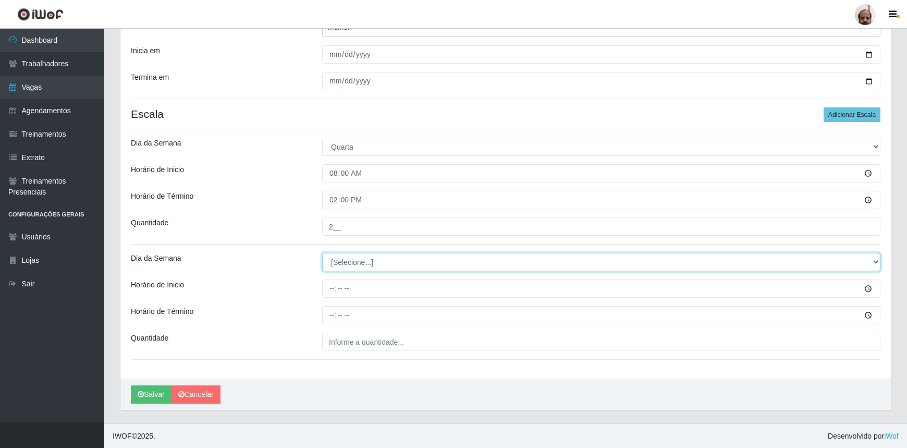
click at [347, 261] on select "[Selecione...] Segunda Terça Quarta Quinta Sexta Sábado Domingo" at bounding box center [601, 262] width 559 height 18
select select "3"
click at [322, 253] on select "[Selecione...] Segunda Terça Quarta Quinta Sexta Sábado Domingo" at bounding box center [601, 262] width 559 height 18
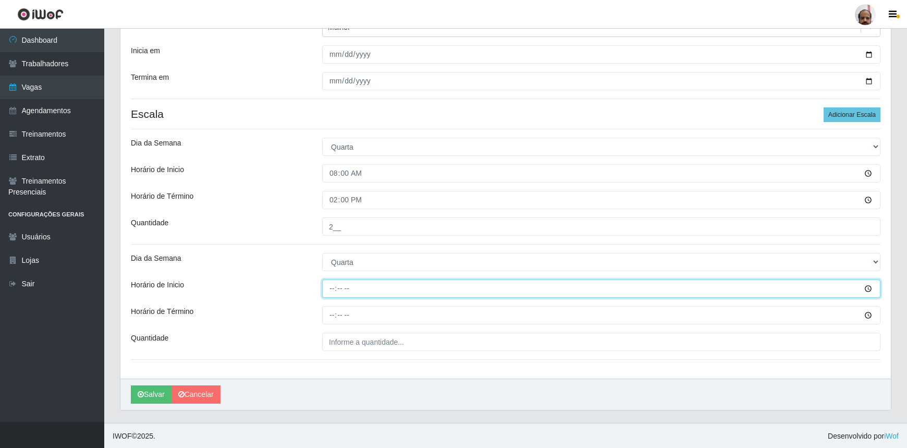
click at [329, 292] on input "Horário de Inicio" at bounding box center [601, 289] width 559 height 18
type input "16:00"
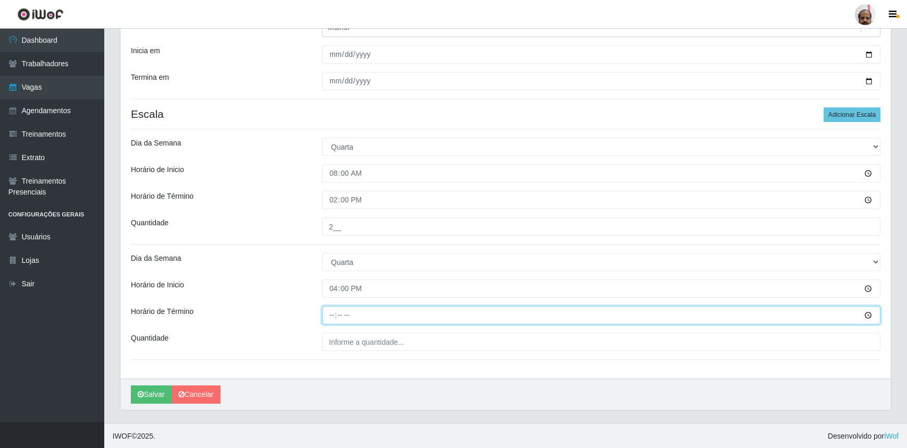
type input "22:00"
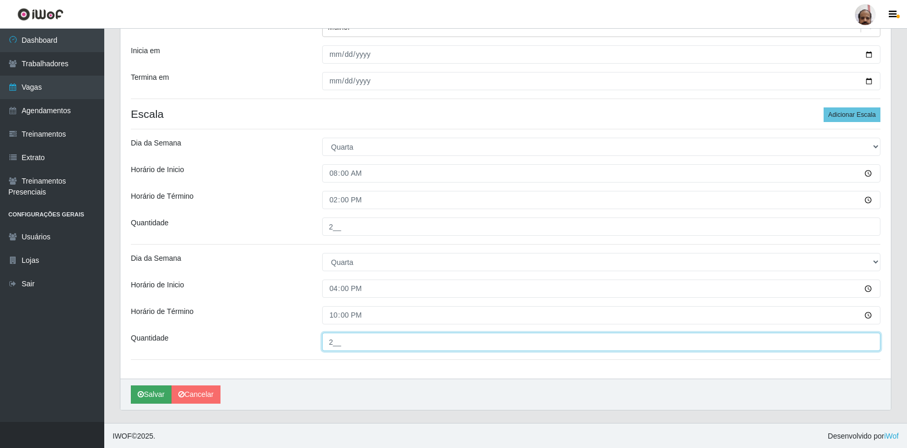
type input "2__"
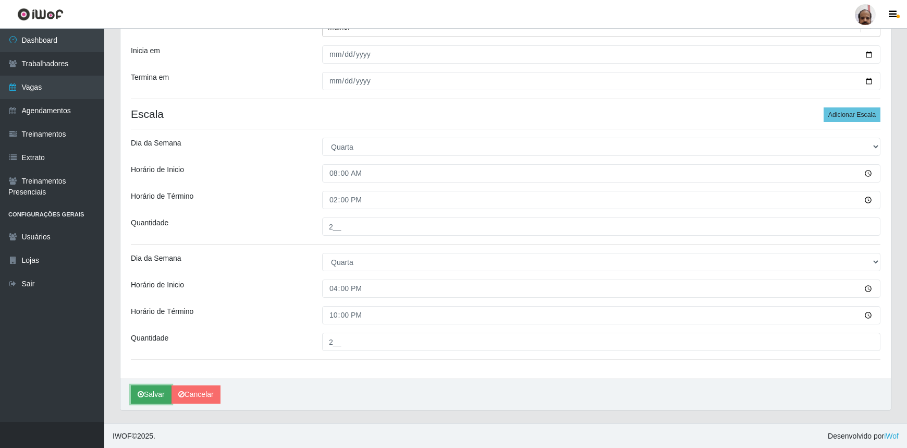
click at [156, 390] on button "Salvar" at bounding box center [151, 394] width 41 height 18
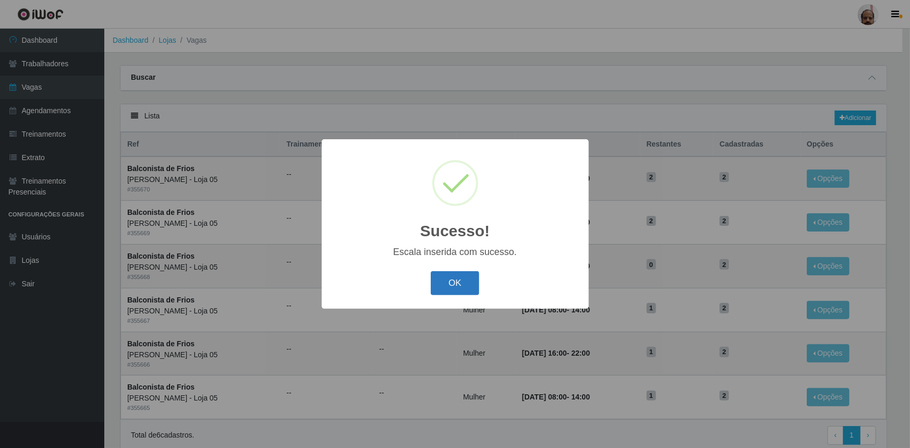
click at [454, 281] on button "OK" at bounding box center [455, 283] width 49 height 25
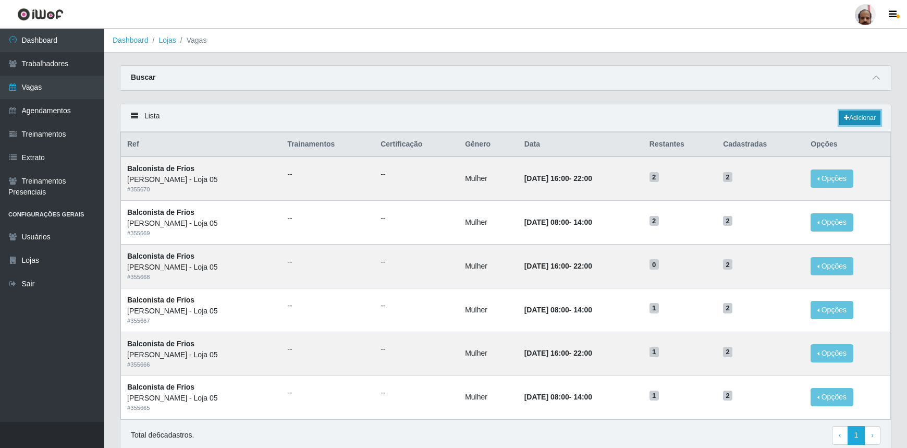
click at [853, 119] on link "Adicionar" at bounding box center [860, 118] width 41 height 15
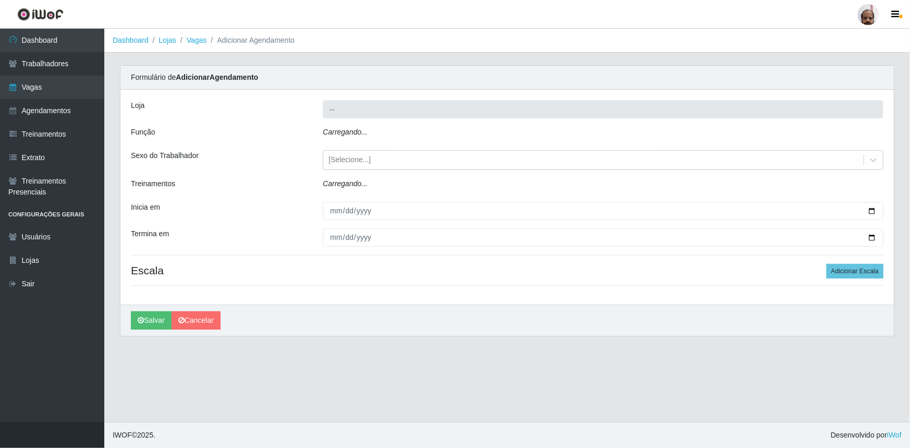
type input "[PERSON_NAME] - Loja 05"
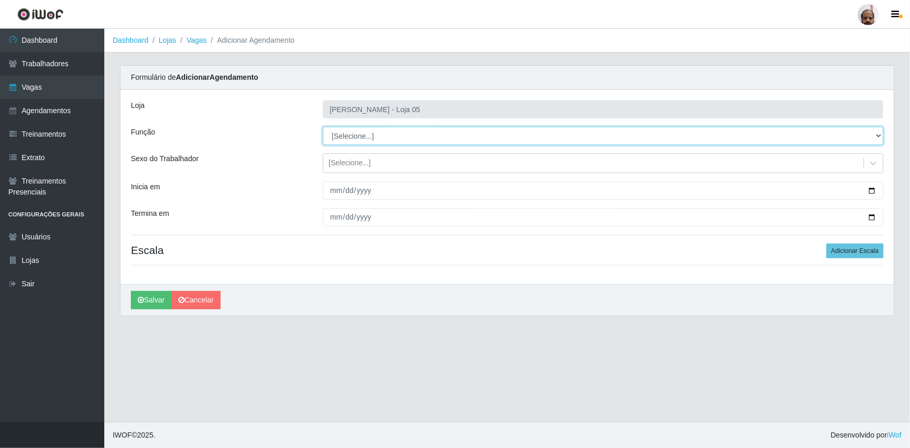
click at [341, 136] on select "[Selecione...] ASG ASG + ASG ++ Auxiliar de Depósito Auxiliar de Depósito + Aux…" at bounding box center [603, 136] width 561 height 18
select select "118"
click at [323, 127] on select "[Selecione...] ASG ASG + ASG ++ Auxiliar de Depósito Auxiliar de Depósito + Aux…" at bounding box center [603, 136] width 561 height 18
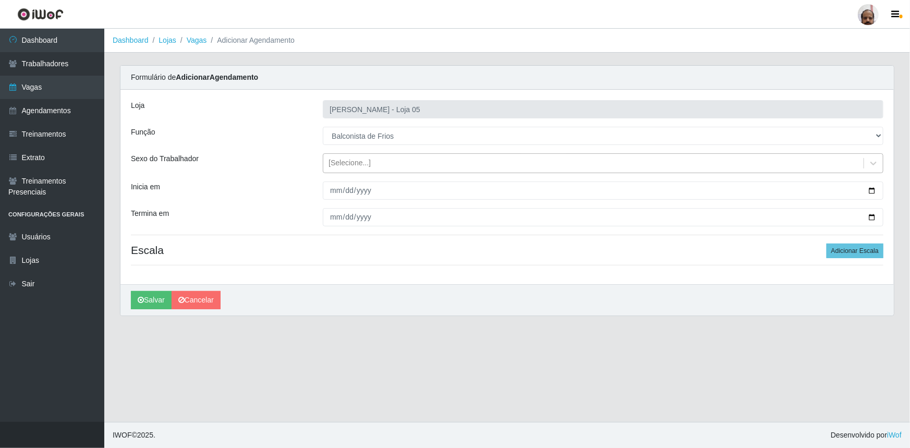
click at [370, 162] on div "[Selecione...]" at bounding box center [593, 163] width 540 height 17
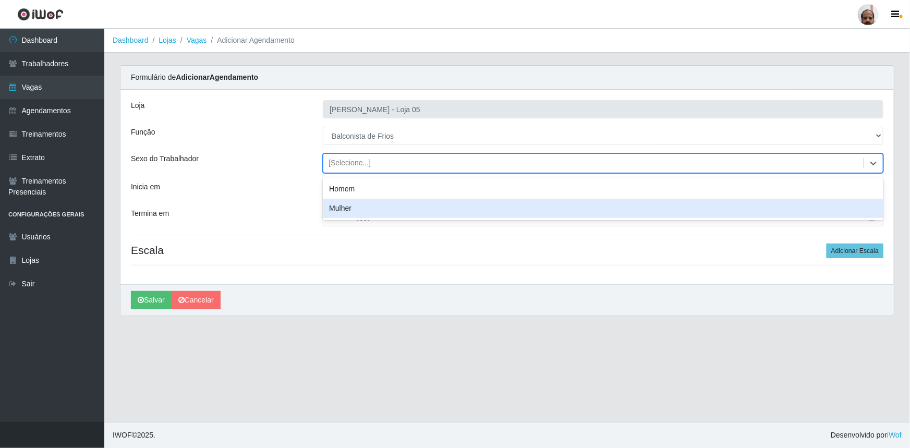
click at [361, 204] on div "Mulher" at bounding box center [603, 208] width 561 height 19
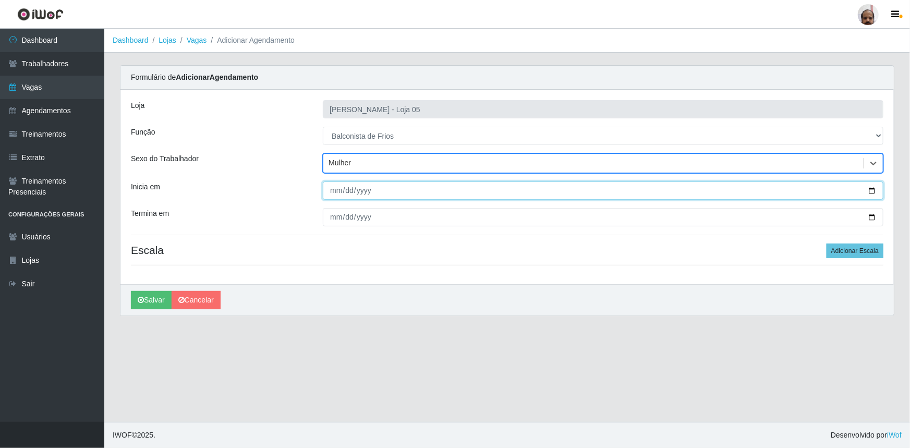
click at [872, 190] on input "Inicia em" at bounding box center [603, 190] width 561 height 18
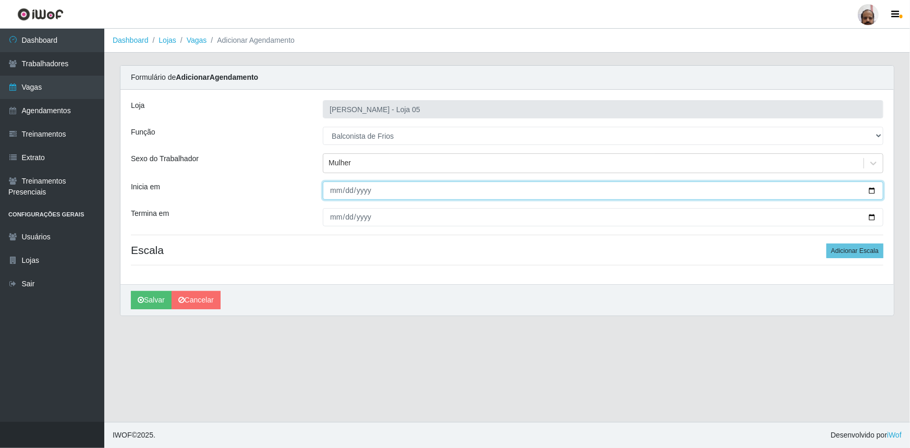
type input "[DATE]"
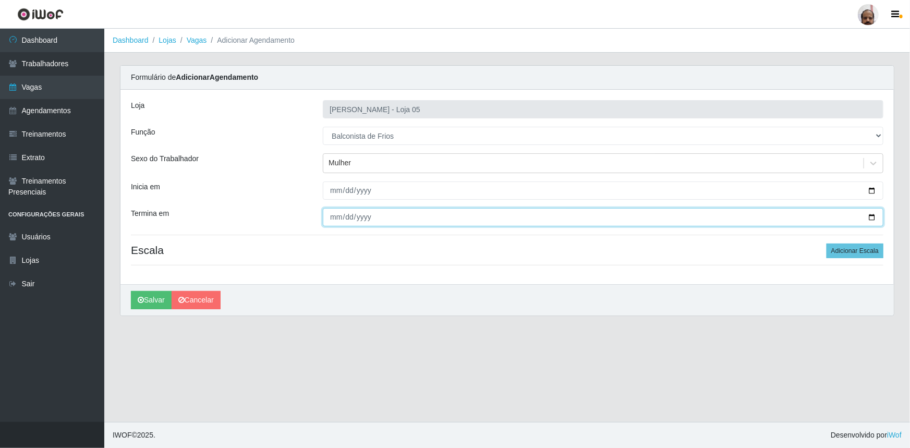
click at [874, 215] on input "Termina em" at bounding box center [603, 217] width 561 height 18
type input "[DATE]"
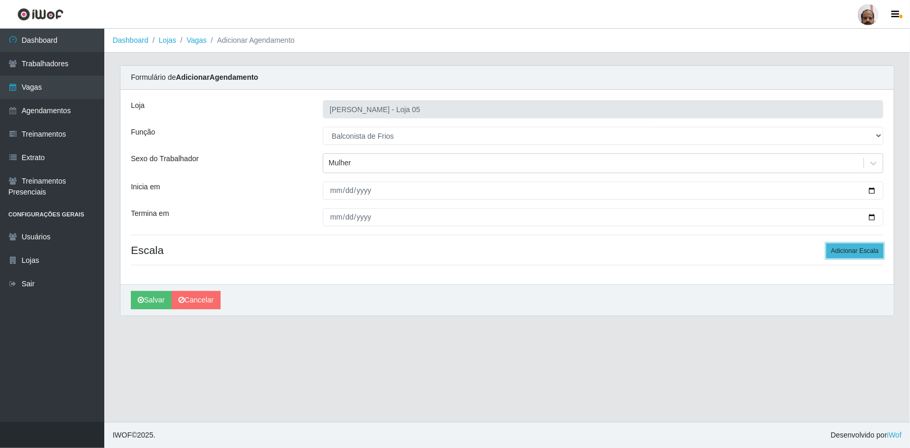
click at [836, 253] on button "Adicionar Escala" at bounding box center [855, 251] width 57 height 15
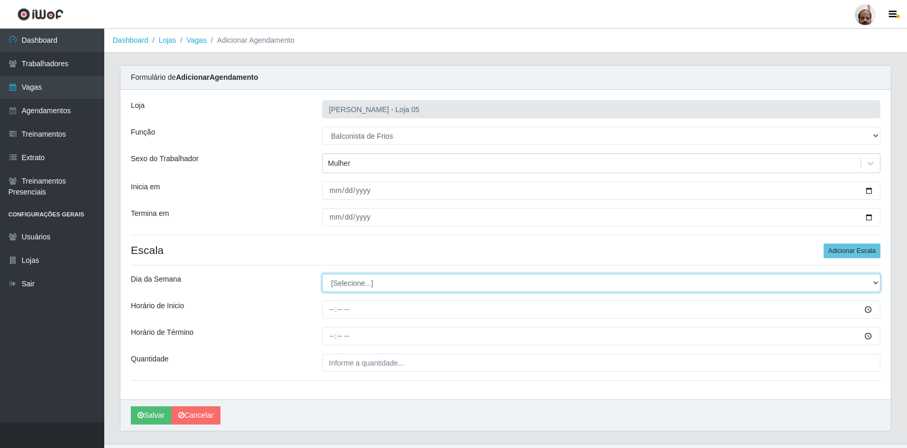
click at [377, 279] on select "[Selecione...] Segunda Terça Quarta Quinta Sexta Sábado Domingo" at bounding box center [601, 283] width 559 height 18
select select "4"
click at [322, 274] on select "[Selecione...] Segunda Terça Quarta Quinta Sexta Sábado Domingo" at bounding box center [601, 283] width 559 height 18
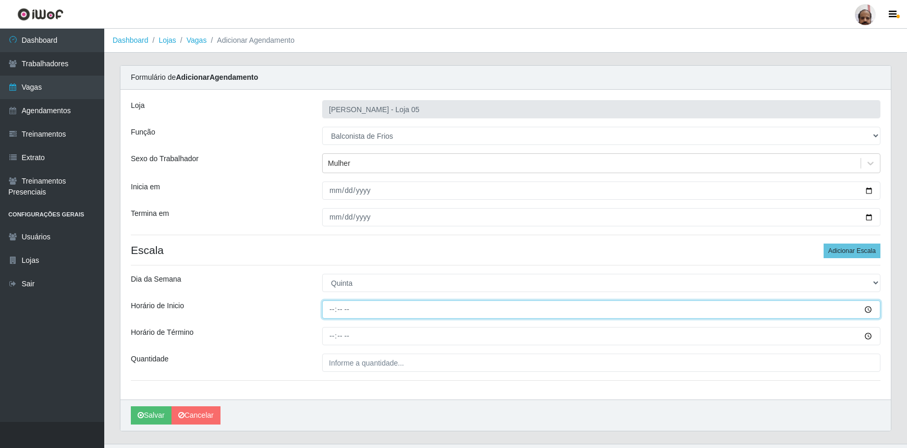
click at [333, 306] on input "Horário de Inicio" at bounding box center [601, 309] width 559 height 18
type input "08:00"
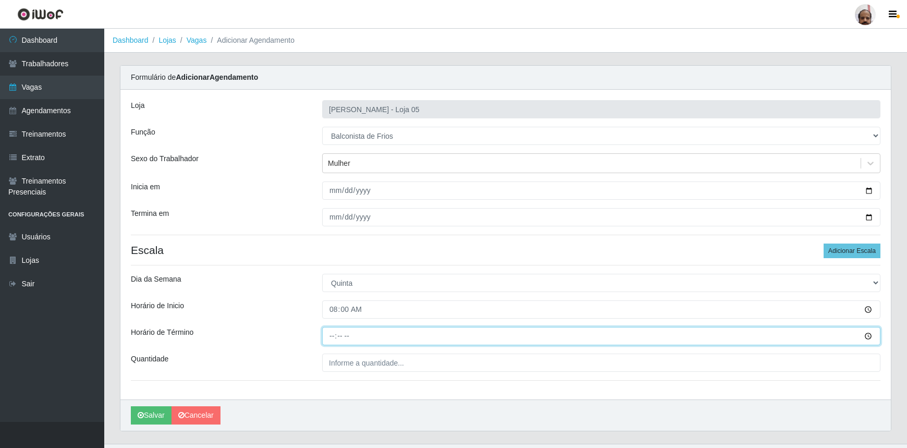
type input "14:00"
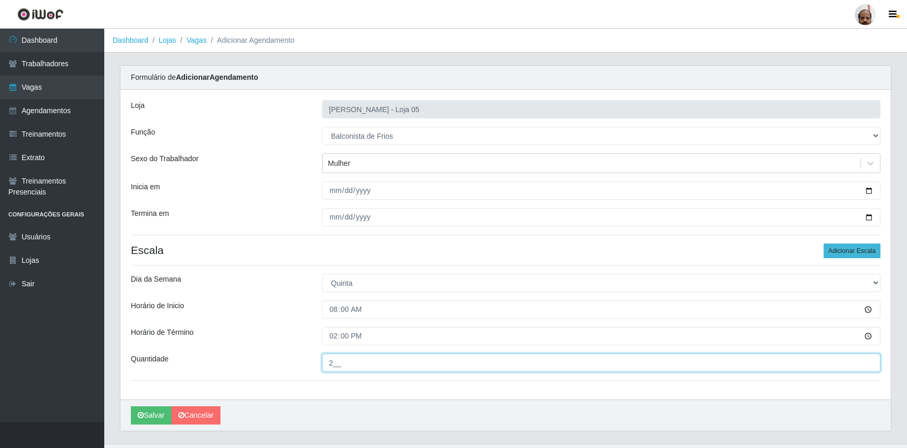
type input "2__"
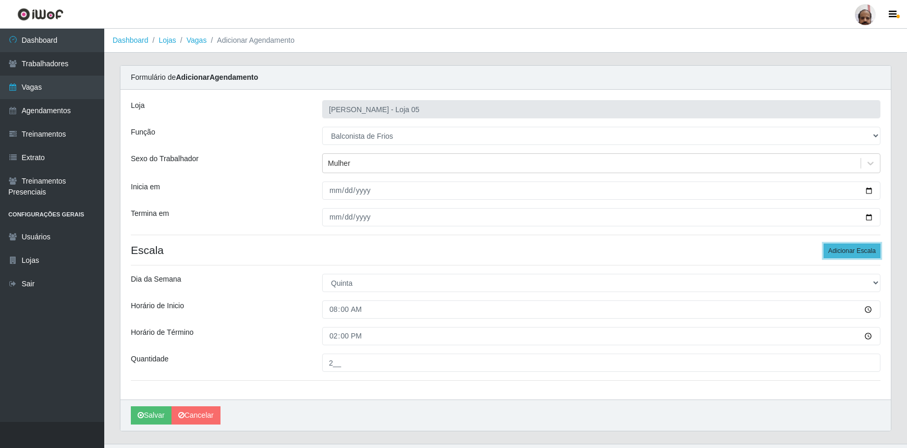
click at [848, 250] on button "Adicionar Escala" at bounding box center [852, 251] width 57 height 15
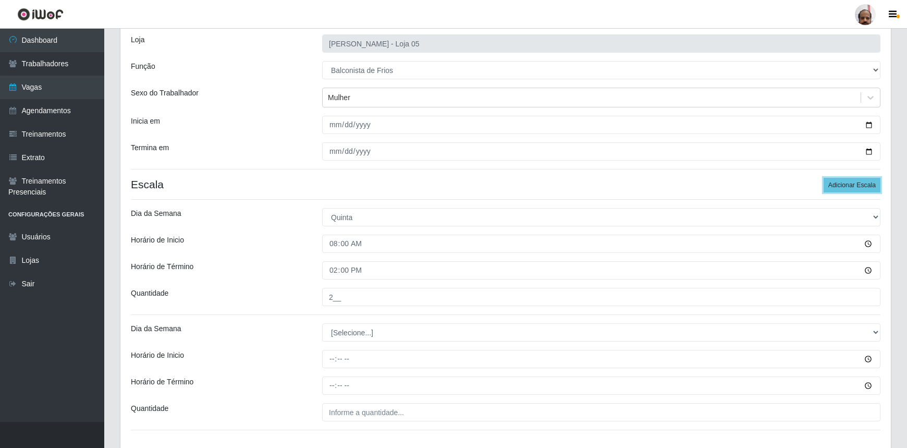
scroll to position [136, 0]
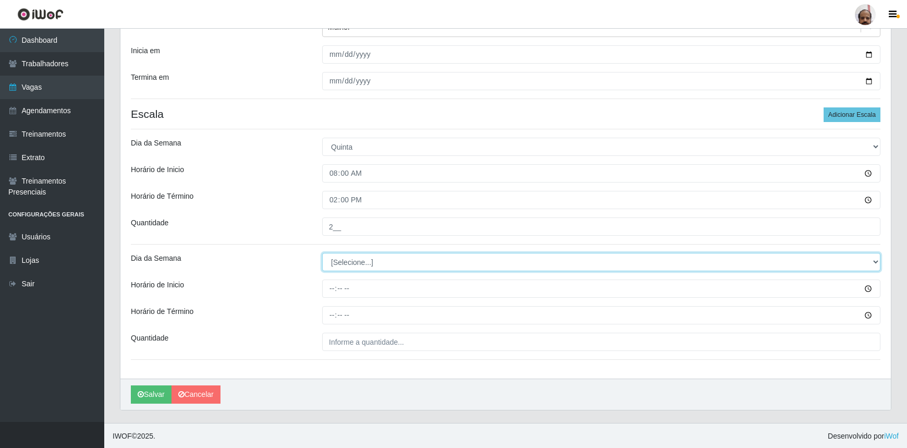
click at [350, 265] on select "[Selecione...] Segunda Terça Quarta Quinta Sexta Sábado Domingo" at bounding box center [601, 262] width 559 height 18
select select "4"
click at [322, 253] on select "[Selecione...] Segunda Terça Quarta Quinta Sexta Sábado Domingo" at bounding box center [601, 262] width 559 height 18
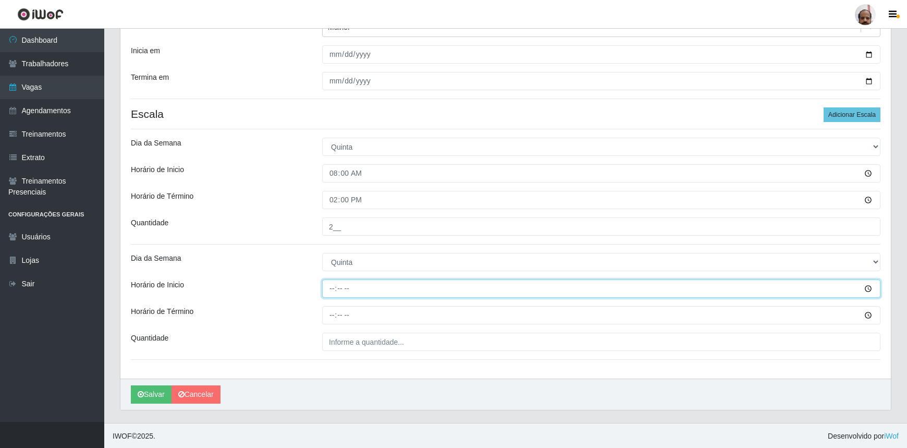
click at [323, 280] on input "Horário de Inicio" at bounding box center [601, 289] width 559 height 18
type input "16:00"
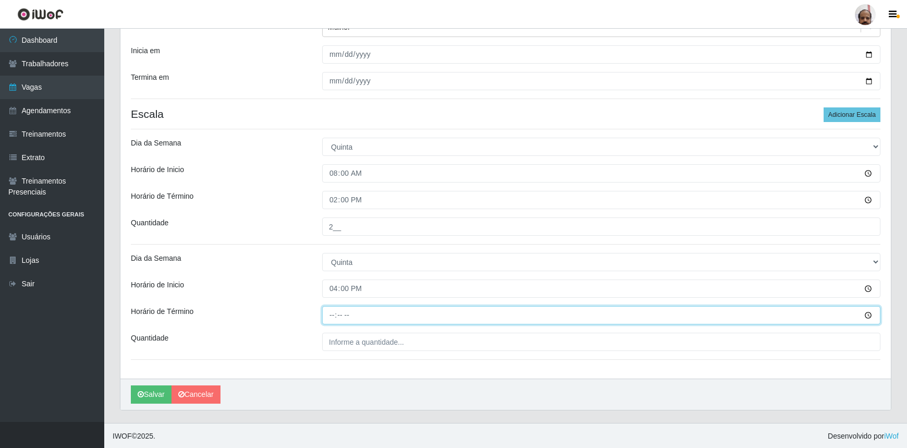
type input "22:00"
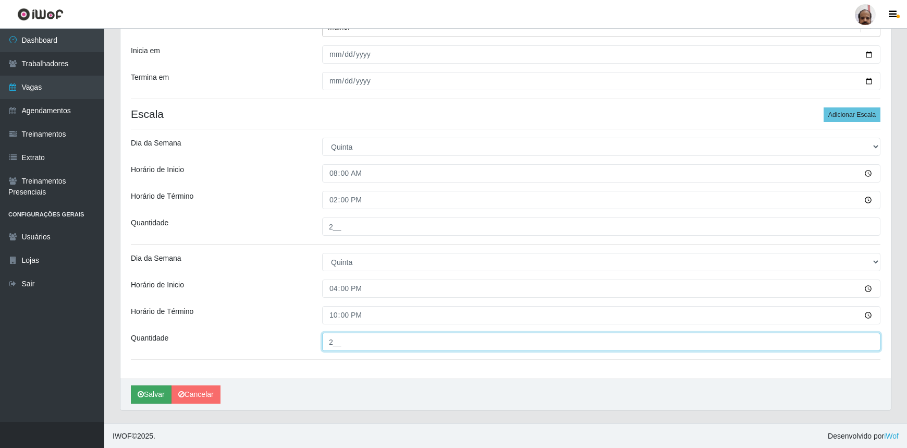
type input "2__"
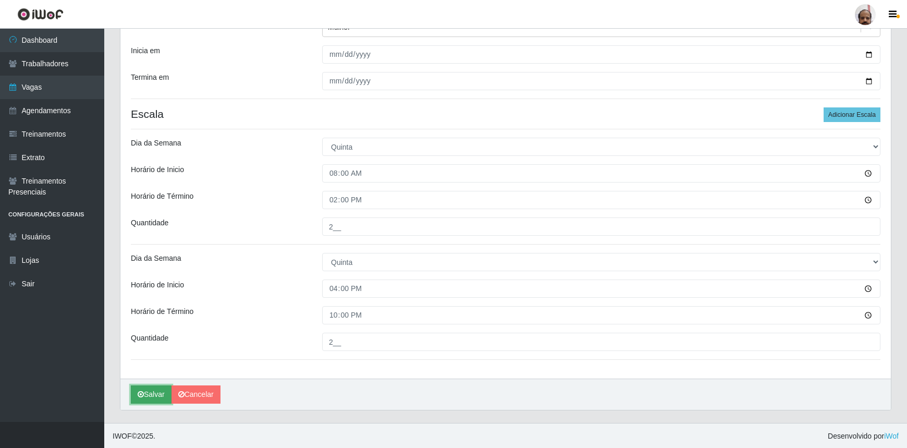
click at [156, 398] on button "Salvar" at bounding box center [151, 394] width 41 height 18
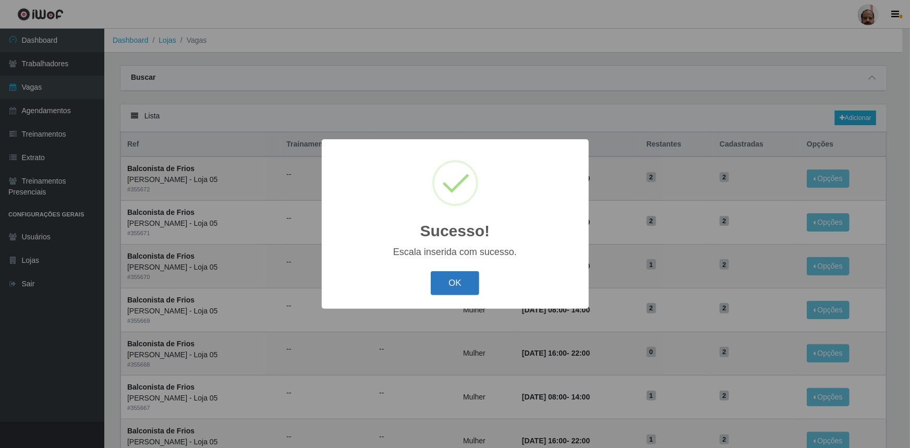
click at [457, 283] on button "OK" at bounding box center [455, 283] width 49 height 25
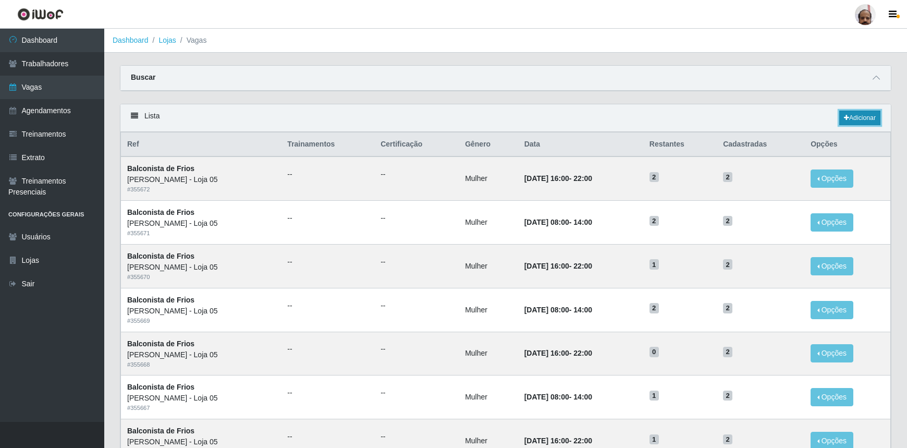
click at [861, 114] on link "Adicionar" at bounding box center [860, 118] width 41 height 15
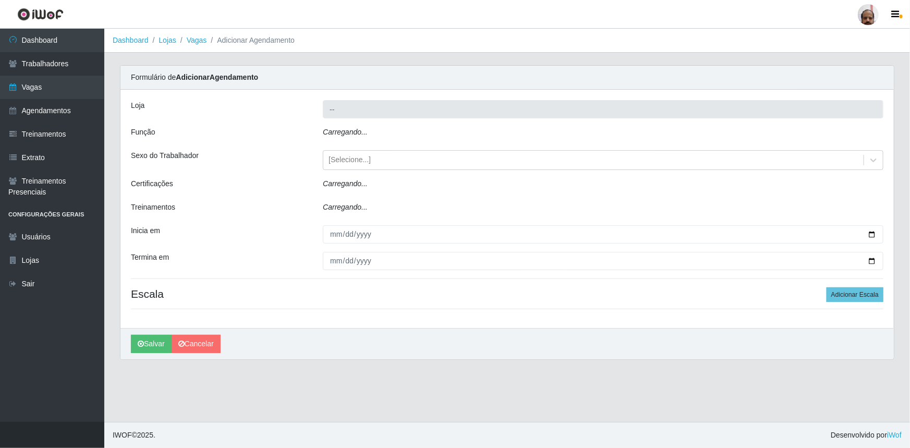
type input "[PERSON_NAME] - Loja 05"
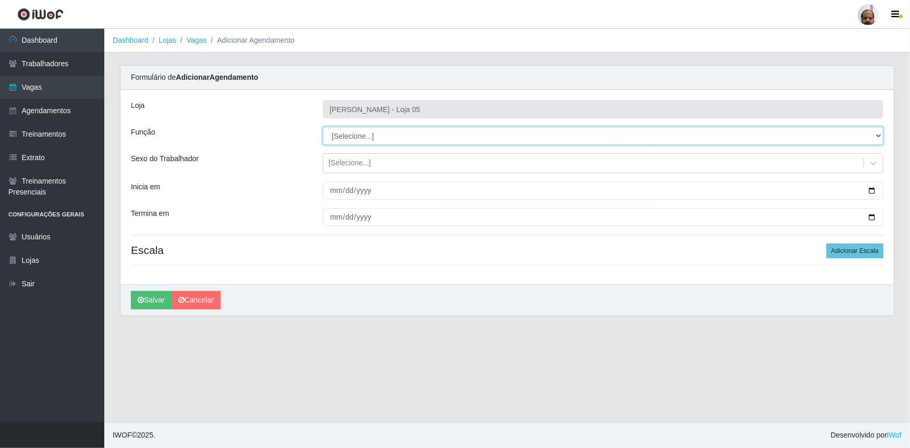
click at [350, 141] on select "[Selecione...] ASG ASG + ASG ++ Auxiliar de Depósito Auxiliar de Depósito + Aux…" at bounding box center [603, 136] width 561 height 18
select select "118"
click at [323, 127] on select "[Selecione...] ASG ASG + ASG ++ Auxiliar de Depósito Auxiliar de Depósito + Aux…" at bounding box center [603, 136] width 561 height 18
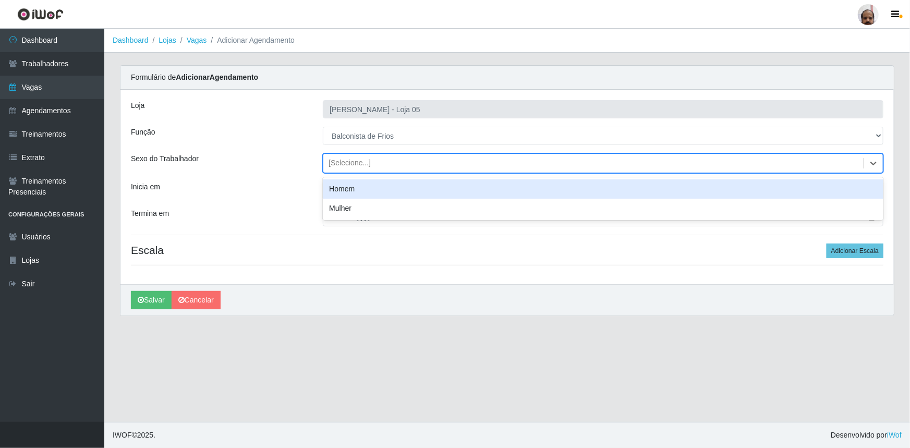
click at [355, 167] on div "[Selecione...]" at bounding box center [350, 163] width 42 height 11
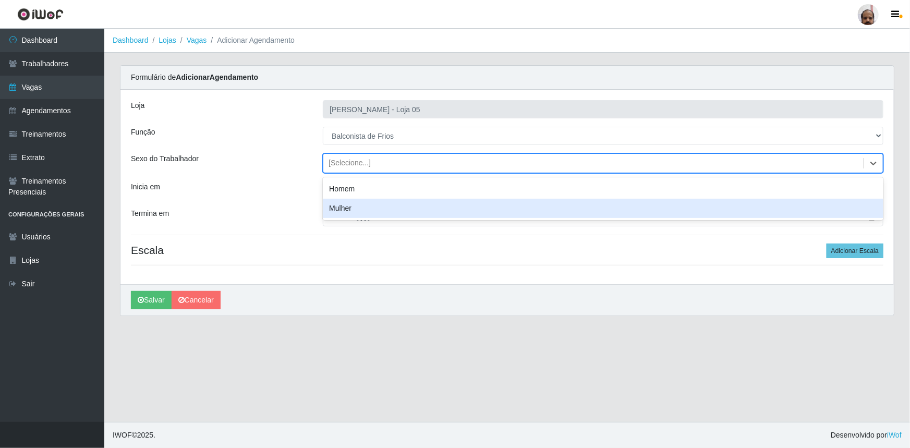
click at [352, 205] on div "Mulher" at bounding box center [603, 208] width 561 height 19
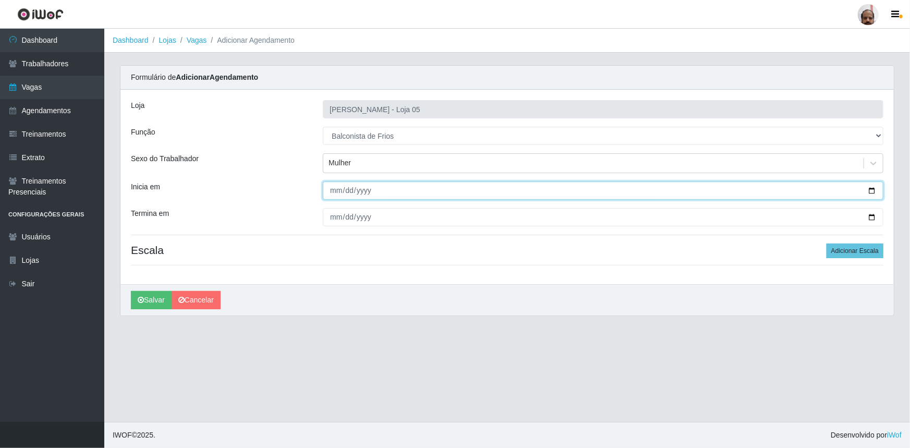
click at [873, 188] on input "Inicia em" at bounding box center [603, 190] width 561 height 18
type input "[DATE]"
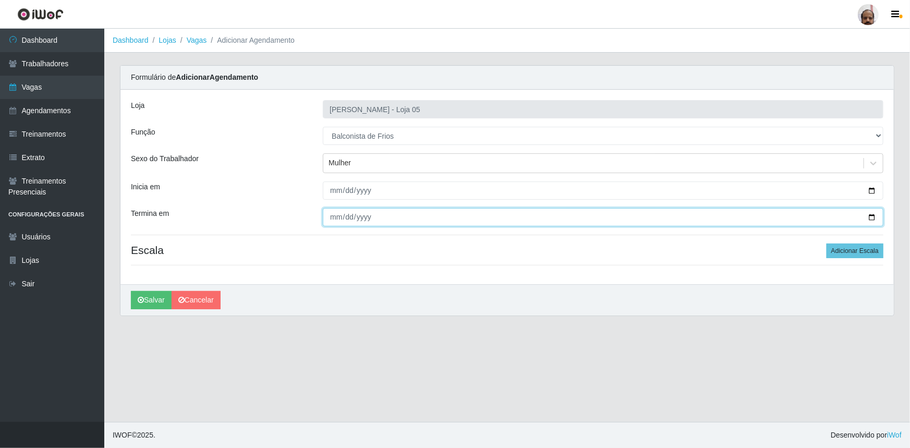
click at [873, 219] on input "Termina em" at bounding box center [603, 217] width 561 height 18
type input "[DATE]"
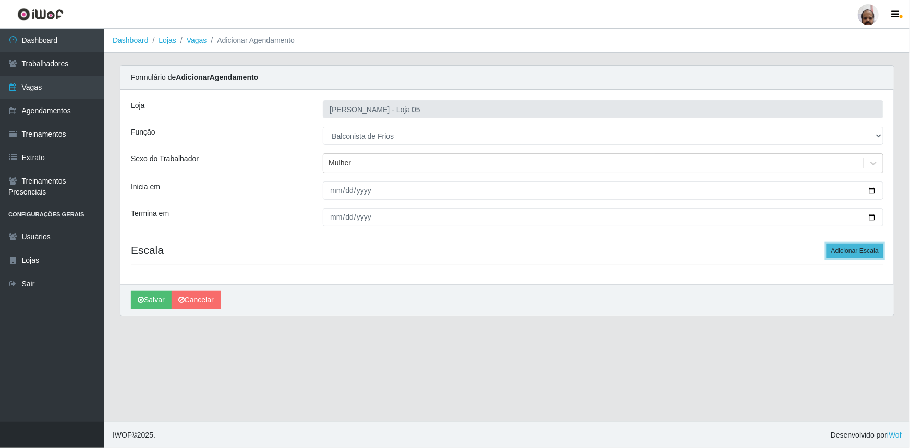
click at [853, 244] on button "Adicionar Escala" at bounding box center [855, 251] width 57 height 15
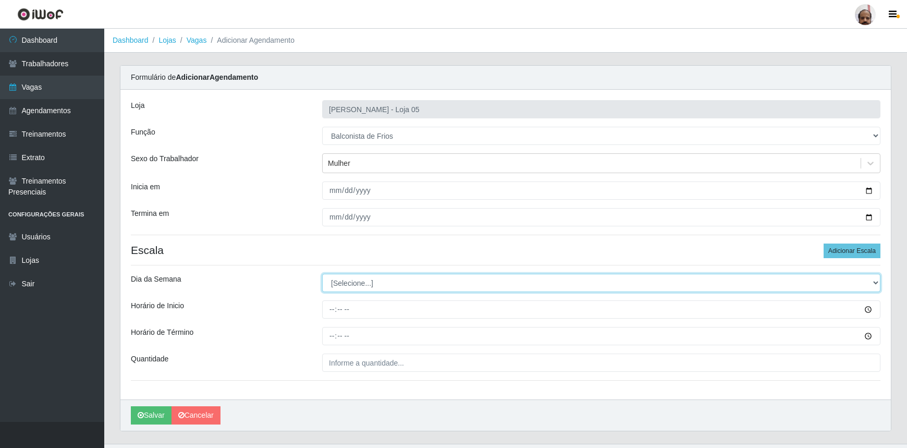
click at [339, 286] on select "[Selecione...] Segunda Terça Quarta Quinta Sexta Sábado Domingo" at bounding box center [601, 283] width 559 height 18
select select "5"
click at [322, 274] on select "[Selecione...] Segunda Terça Quarta Quinta Sexta Sábado Domingo" at bounding box center [601, 283] width 559 height 18
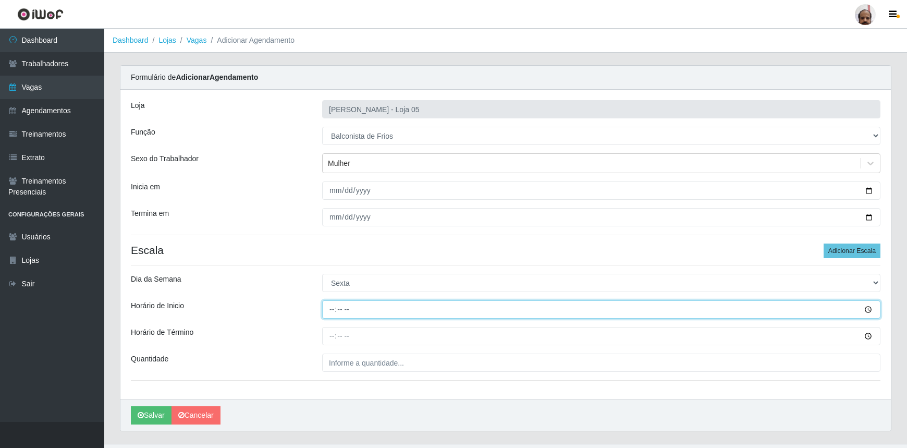
click at [331, 311] on input "Horário de Inicio" at bounding box center [601, 309] width 559 height 18
type input "08:00"
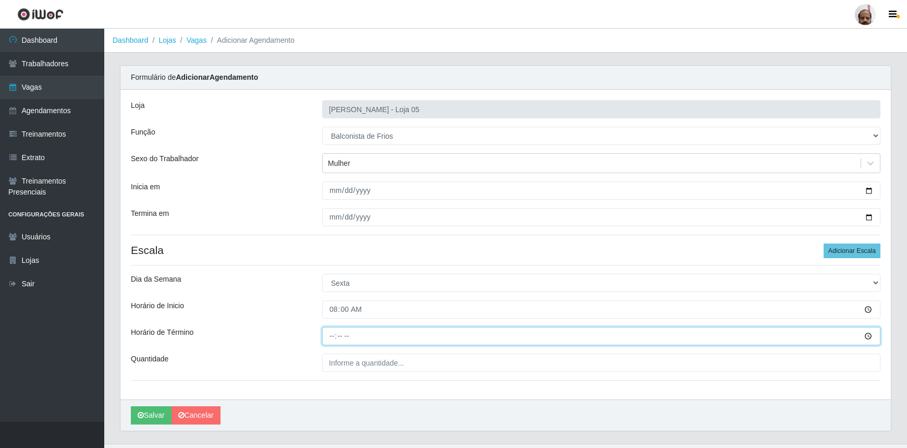
type input "14:00"
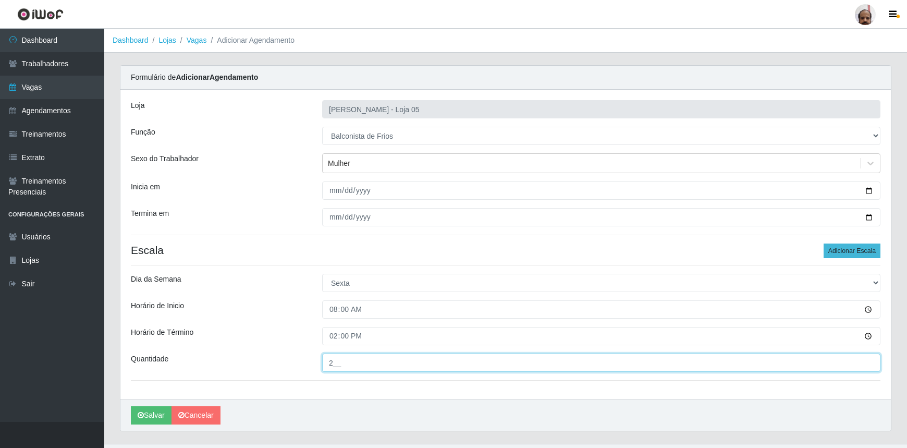
type input "2__"
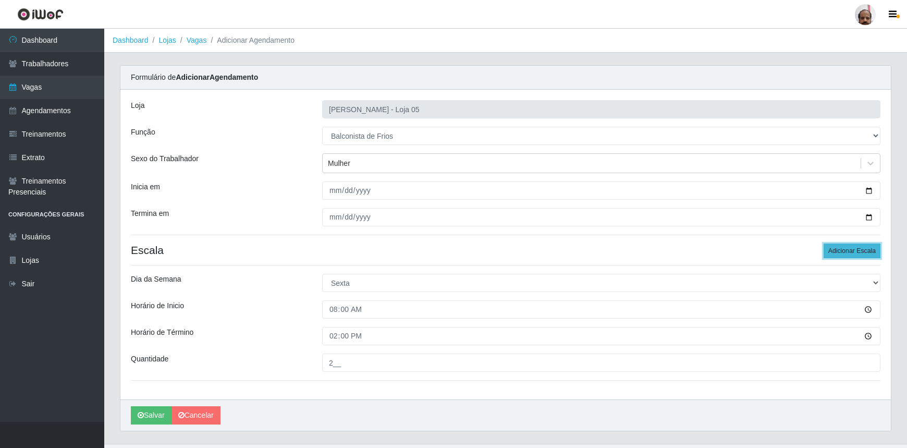
click at [845, 252] on button "Adicionar Escala" at bounding box center [852, 251] width 57 height 15
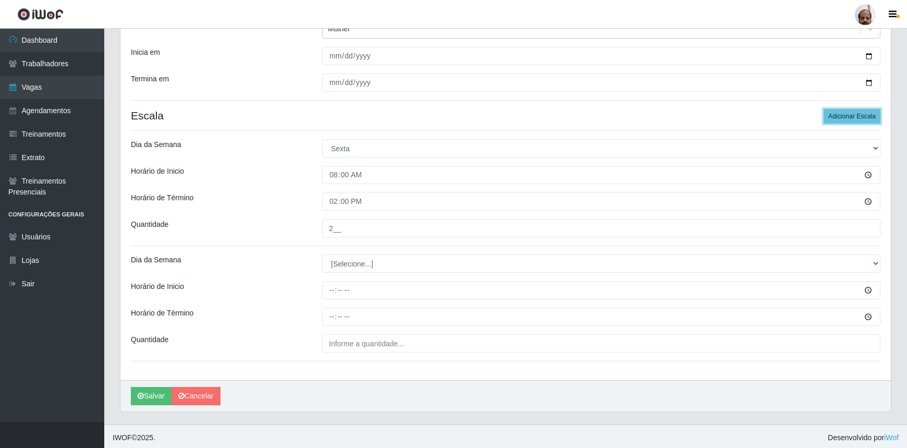
scroll to position [136, 0]
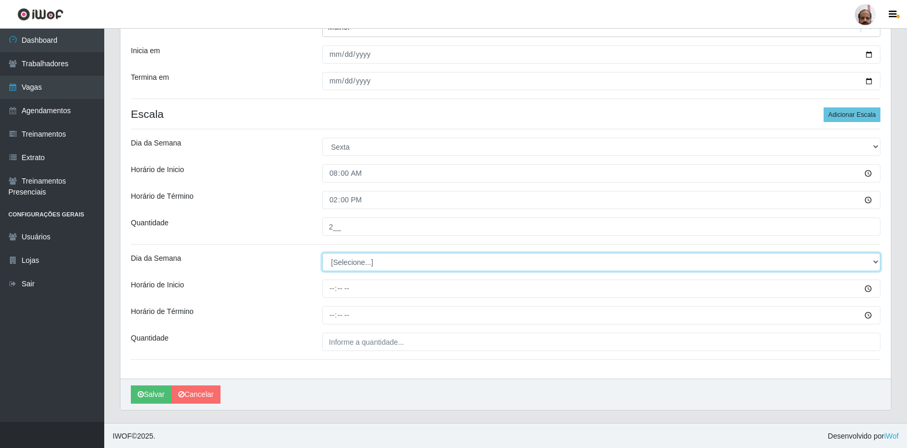
click at [338, 262] on select "[Selecione...] Segunda Terça Quarta Quinta Sexta Sábado Domingo" at bounding box center [601, 262] width 559 height 18
select select "5"
click at [322, 253] on select "[Selecione...] Segunda Terça Quarta Quinta Sexta Sábado Domingo" at bounding box center [601, 262] width 559 height 18
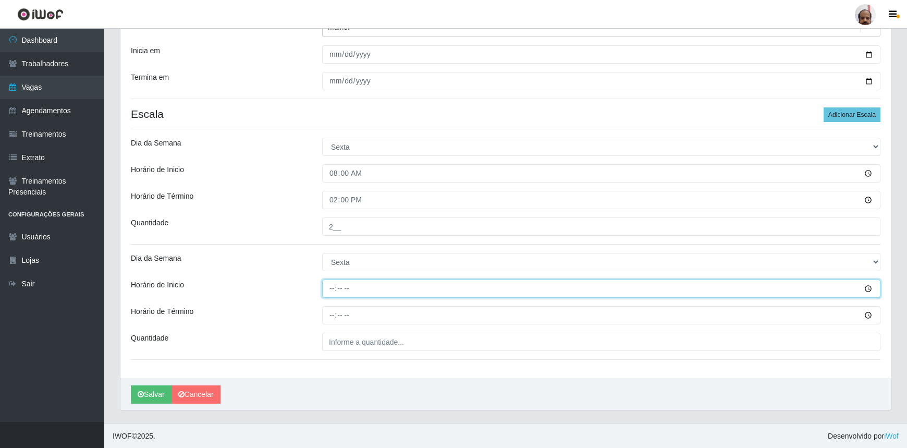
click at [334, 291] on input "Horário de Inicio" at bounding box center [601, 289] width 559 height 18
type input "16:00"
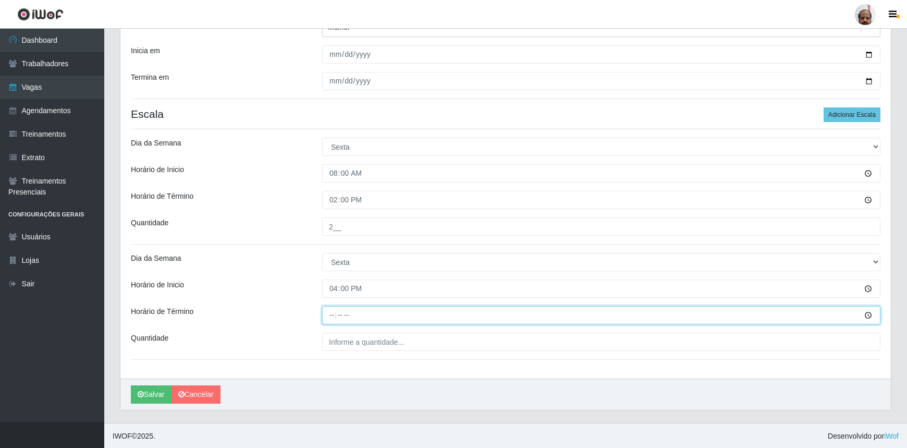
type input "22:00"
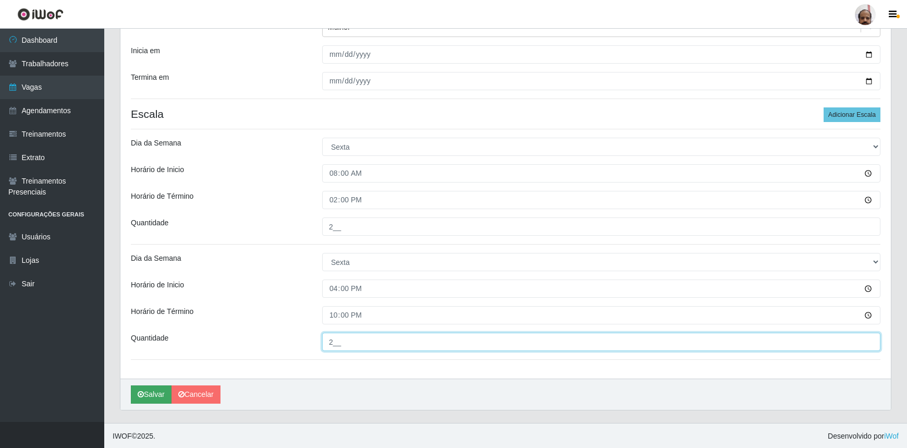
type input "2__"
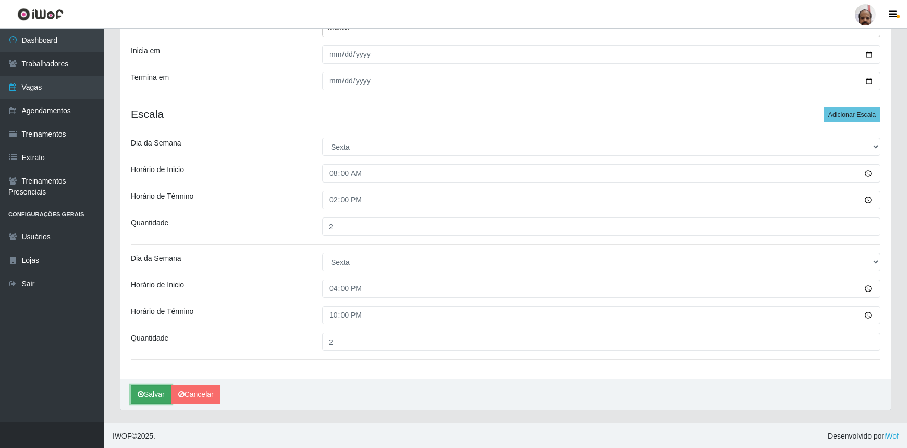
click at [154, 392] on button "Salvar" at bounding box center [151, 394] width 41 height 18
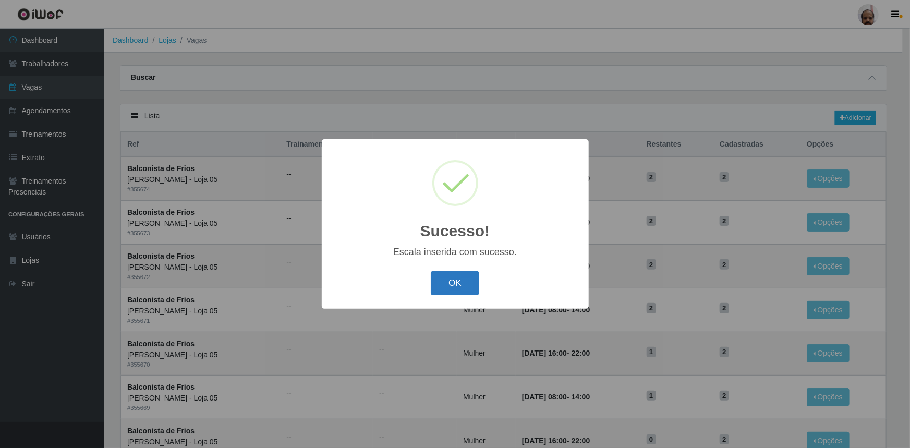
click at [463, 281] on button "OK" at bounding box center [455, 283] width 49 height 25
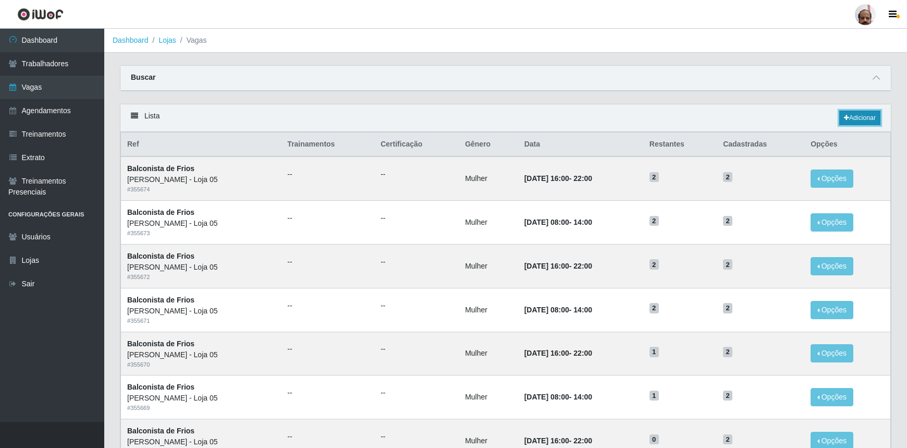
click at [865, 118] on link "Adicionar" at bounding box center [860, 118] width 41 height 15
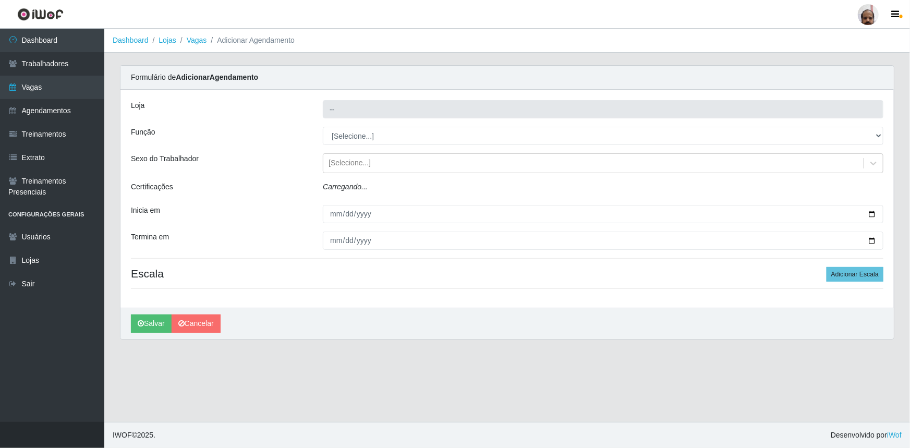
type input "[PERSON_NAME] - Loja 05"
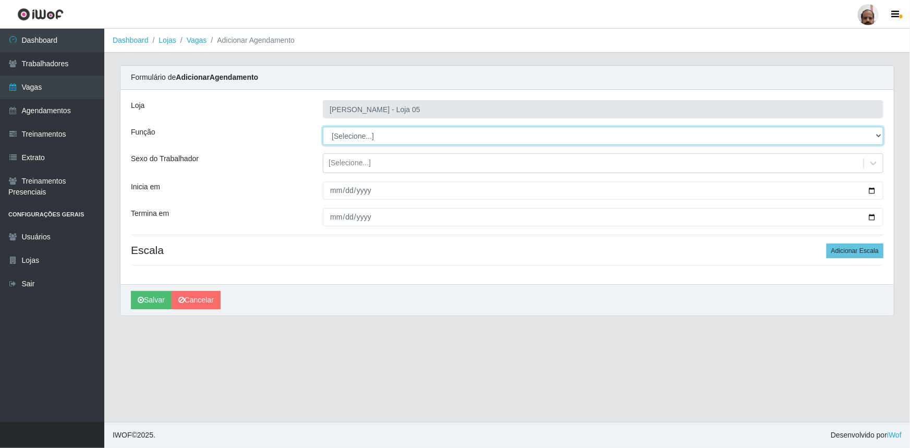
click at [366, 139] on select "[Selecione...] ASG ASG + ASG ++ Auxiliar de Depósito Auxiliar de Depósito + Aux…" at bounding box center [603, 136] width 561 height 18
select select "118"
click at [323, 127] on select "[Selecione...] ASG ASG + ASG ++ Auxiliar de Depósito Auxiliar de Depósito + Aux…" at bounding box center [603, 136] width 561 height 18
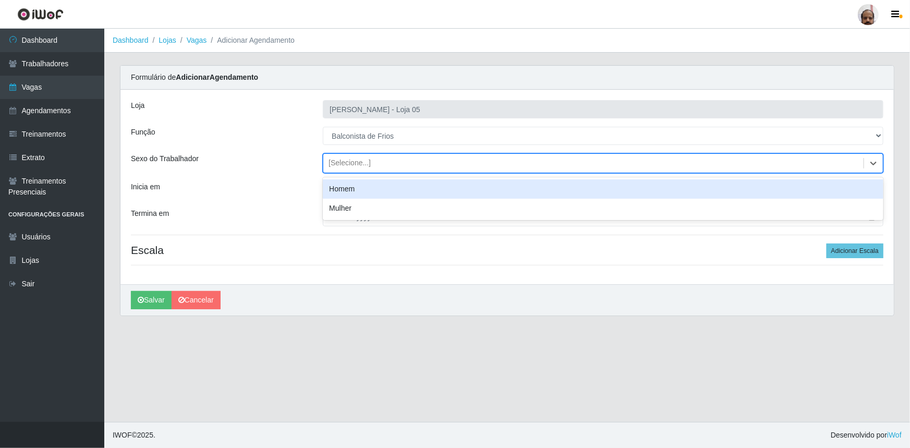
click at [338, 167] on div "[Selecione...]" at bounding box center [350, 163] width 42 height 11
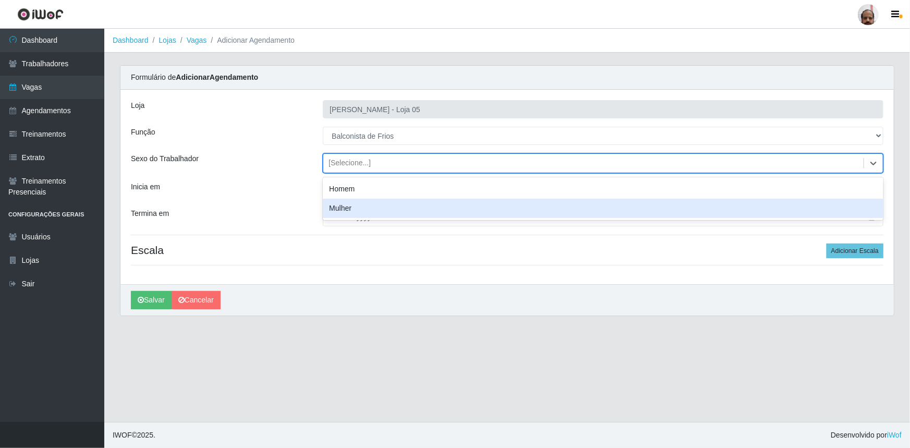
click at [353, 201] on div "Mulher" at bounding box center [603, 208] width 561 height 19
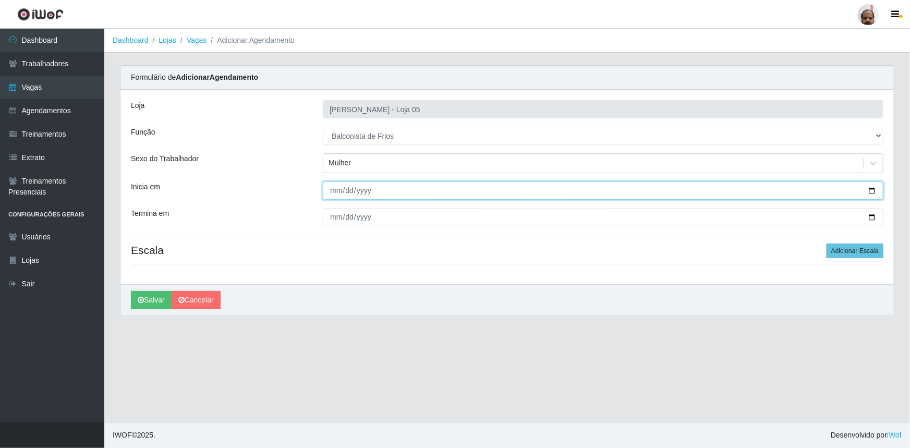
click at [874, 189] on input "Inicia em" at bounding box center [603, 190] width 561 height 18
type input "[DATE]"
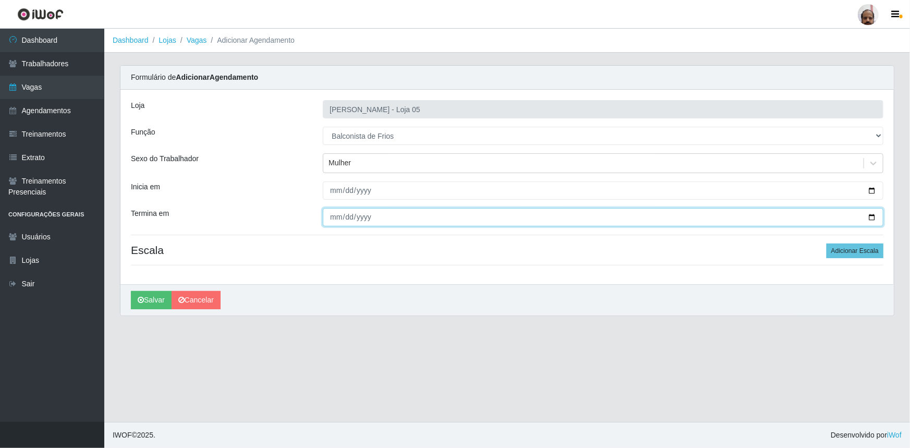
click at [873, 214] on input "Termina em" at bounding box center [603, 217] width 561 height 18
type input "[DATE]"
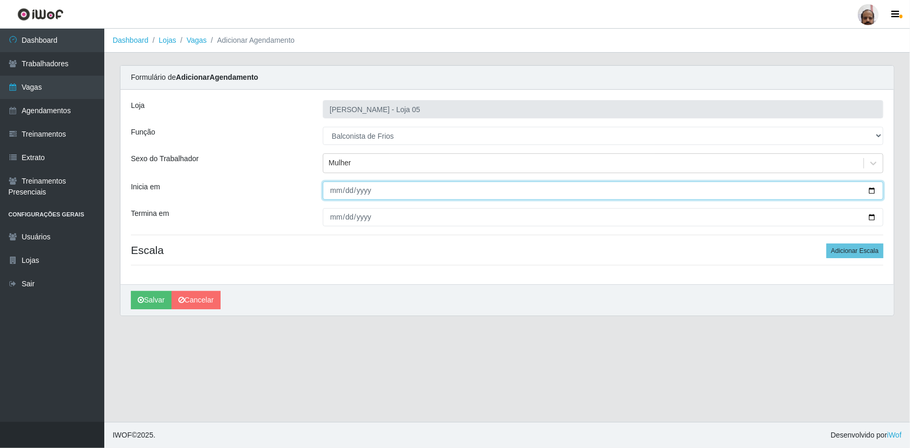
click at [872, 189] on input "[DATE]" at bounding box center [603, 190] width 561 height 18
type input "[DATE]"
click at [855, 250] on button "Adicionar Escala" at bounding box center [855, 251] width 57 height 15
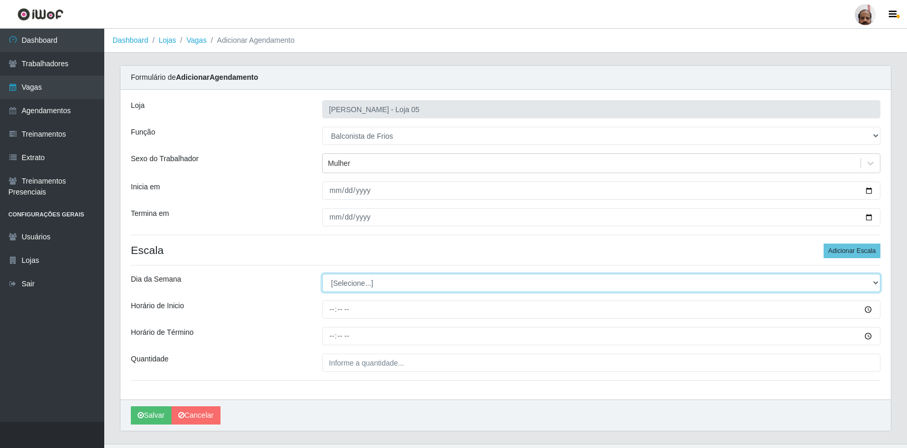
click at [347, 282] on select "[Selecione...] Segunda Terça Quarta Quinta Sexta Sábado Domingo" at bounding box center [601, 283] width 559 height 18
select select "6"
click at [322, 274] on select "[Selecione...] Segunda Terça Quarta Quinta Sexta Sábado Domingo" at bounding box center [601, 283] width 559 height 18
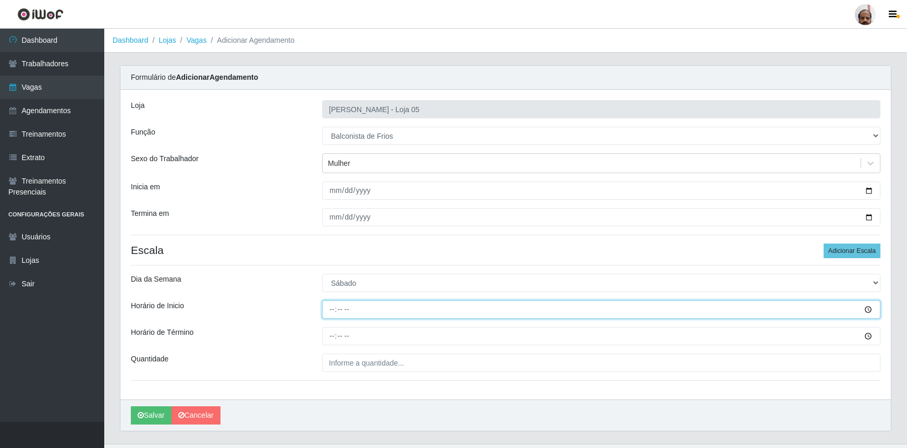
click at [326, 308] on input "Horário de Inicio" at bounding box center [601, 309] width 559 height 18
type input "08:00"
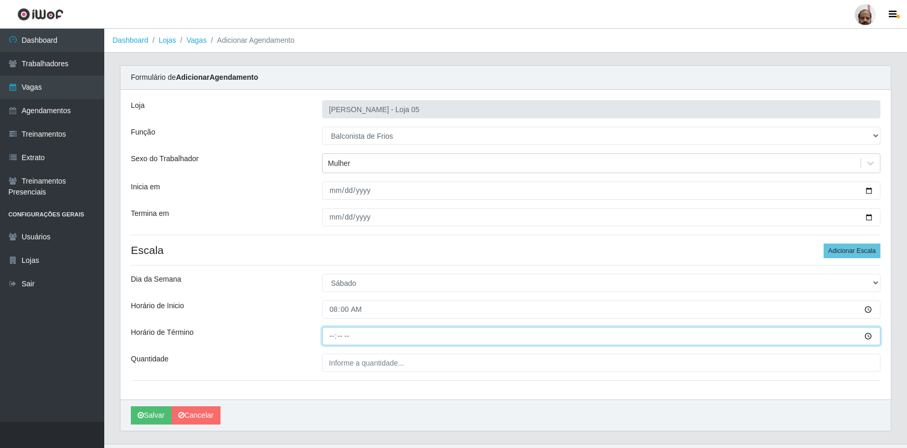
type input "14:00"
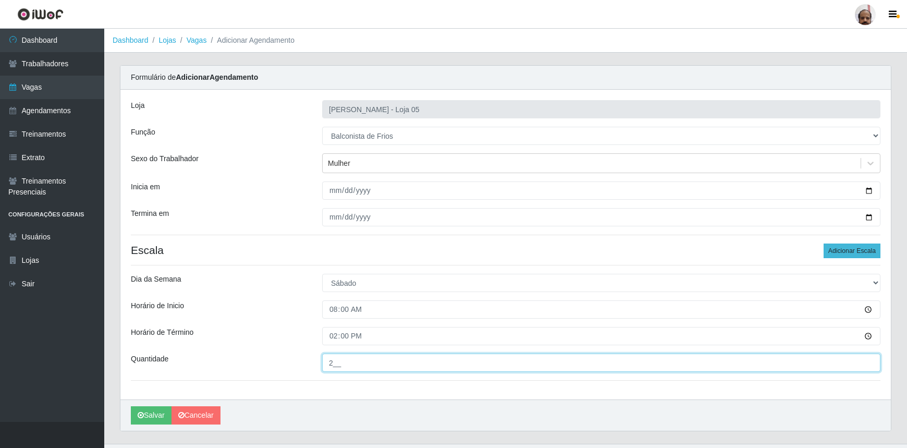
type input "2__"
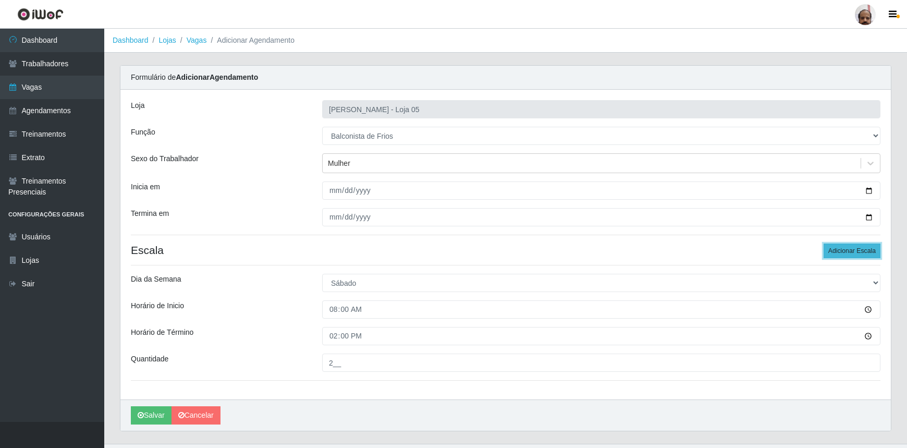
click at [869, 247] on button "Adicionar Escala" at bounding box center [852, 251] width 57 height 15
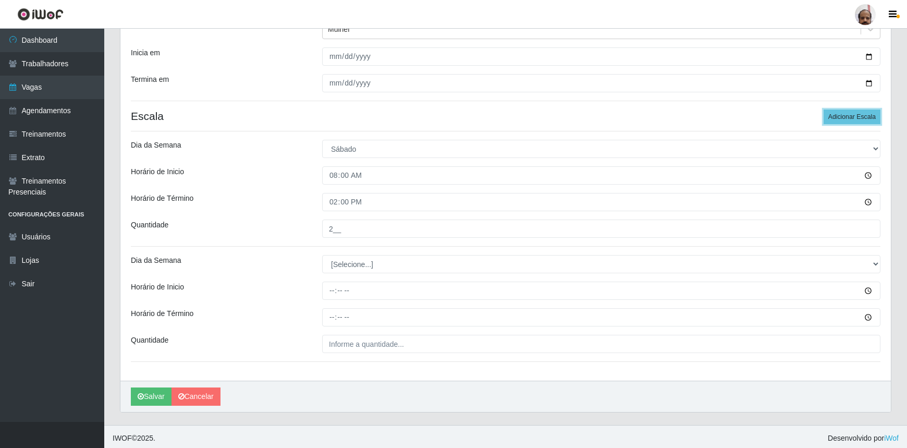
scroll to position [136, 0]
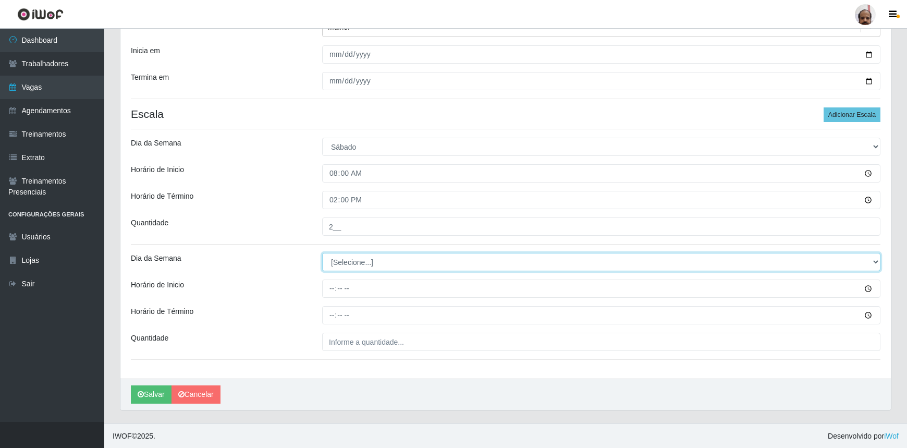
click at [333, 258] on select "[Selecione...] Segunda Terça Quarta Quinta Sexta Sábado Domingo" at bounding box center [601, 262] width 559 height 18
select select "6"
click at [322, 253] on select "[Selecione...] Segunda Terça Quarta Quinta Sexta Sábado Domingo" at bounding box center [601, 262] width 559 height 18
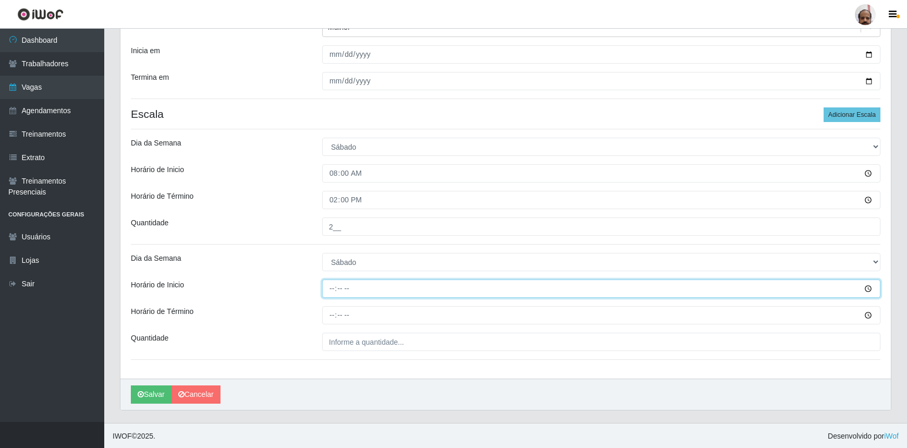
click at [331, 287] on input "Horário de Inicio" at bounding box center [601, 289] width 559 height 18
type input "16:00"
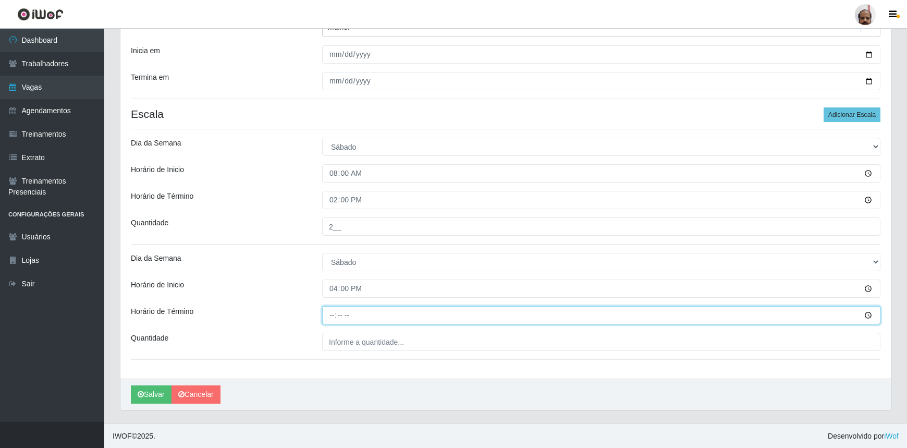
type input "22:00"
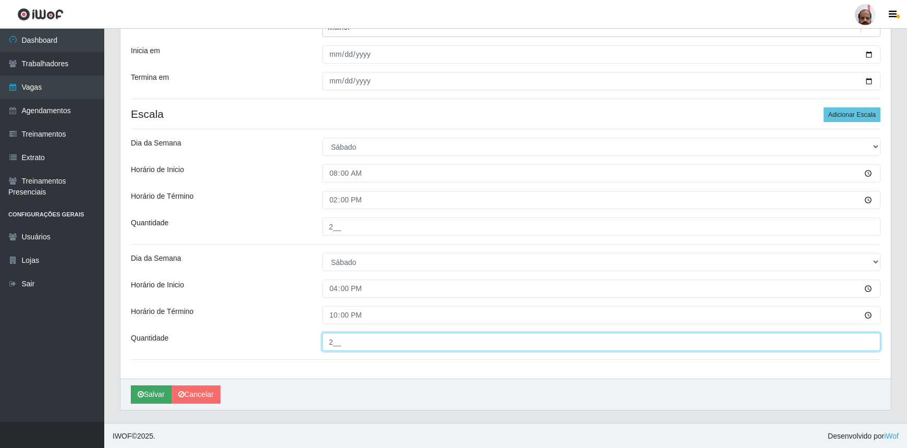
type input "2__"
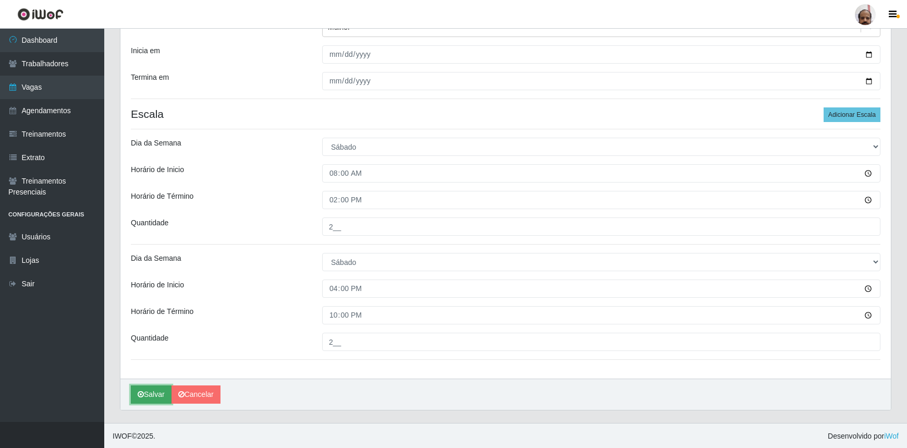
click at [156, 391] on button "Salvar" at bounding box center [151, 394] width 41 height 18
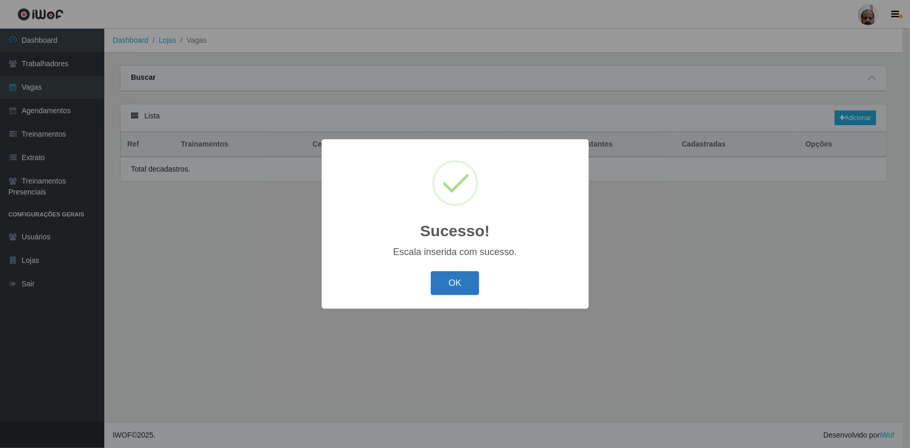
click at [445, 287] on button "OK" at bounding box center [455, 283] width 49 height 25
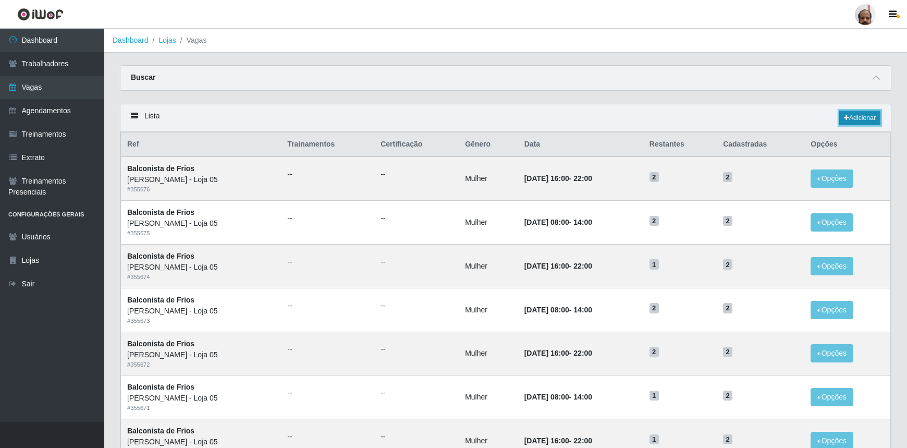
click at [869, 117] on link "Adicionar" at bounding box center [860, 118] width 41 height 15
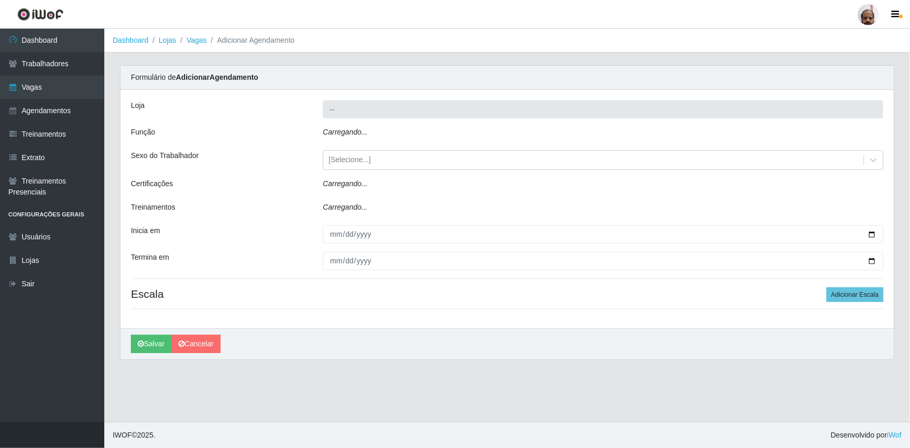
type input "[PERSON_NAME] - Loja 05"
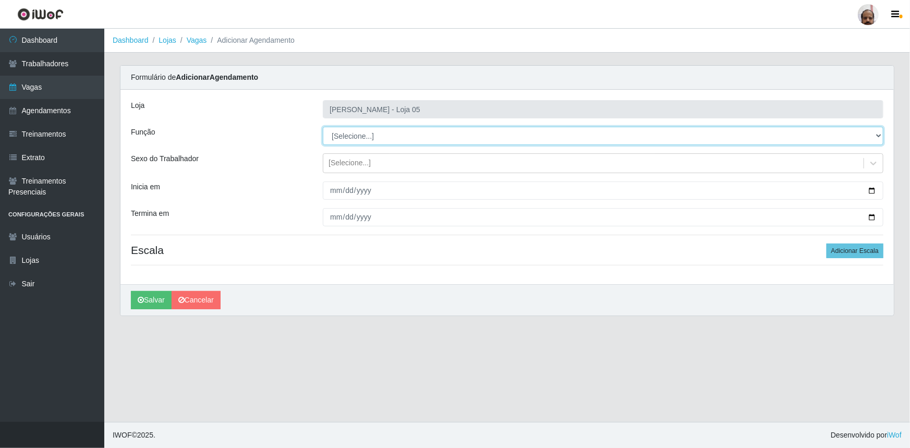
click at [390, 135] on select "[Selecione...] ASG ASG + ASG ++ Auxiliar de Depósito Auxiliar de Depósito + Aux…" at bounding box center [603, 136] width 561 height 18
click at [323, 127] on select "[Selecione...] ASG ASG + ASG ++ Auxiliar de Depósito Auxiliar de Depósito + Aux…" at bounding box center [603, 136] width 561 height 18
click at [877, 133] on select "[Selecione...] ASG ASG + ASG ++ Auxiliar de Depósito Auxiliar de Depósito + Aux…" at bounding box center [603, 136] width 561 height 18
select select "120"
click at [323, 127] on select "[Selecione...] ASG ASG + ASG ++ Auxiliar de Depósito Auxiliar de Depósito + Aux…" at bounding box center [603, 136] width 561 height 18
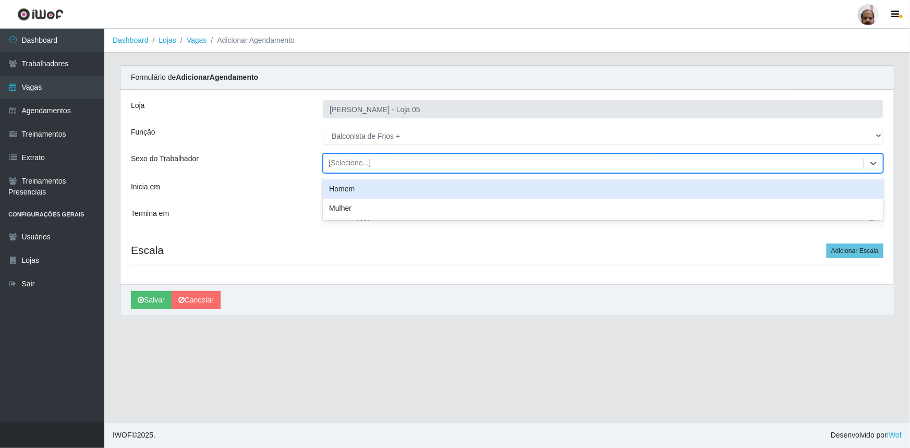
click at [338, 159] on div "[Selecione...]" at bounding box center [350, 163] width 42 height 11
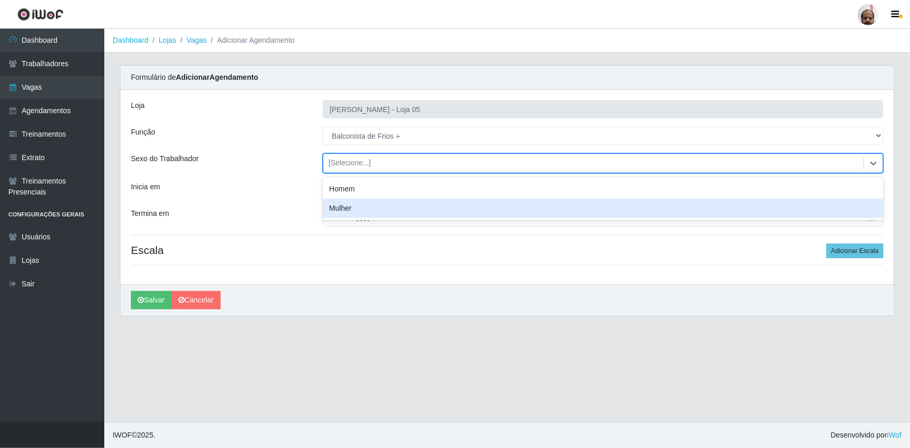
click at [361, 204] on div "Mulher" at bounding box center [603, 208] width 561 height 19
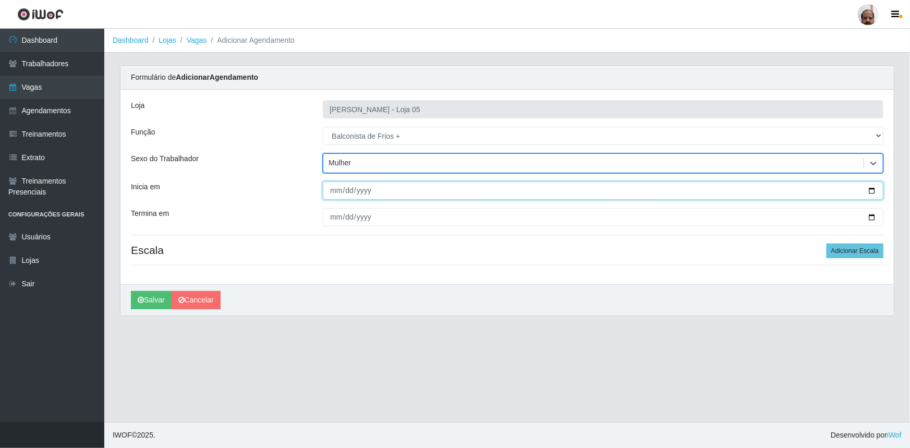
click at [871, 191] on input "Inicia em" at bounding box center [603, 190] width 561 height 18
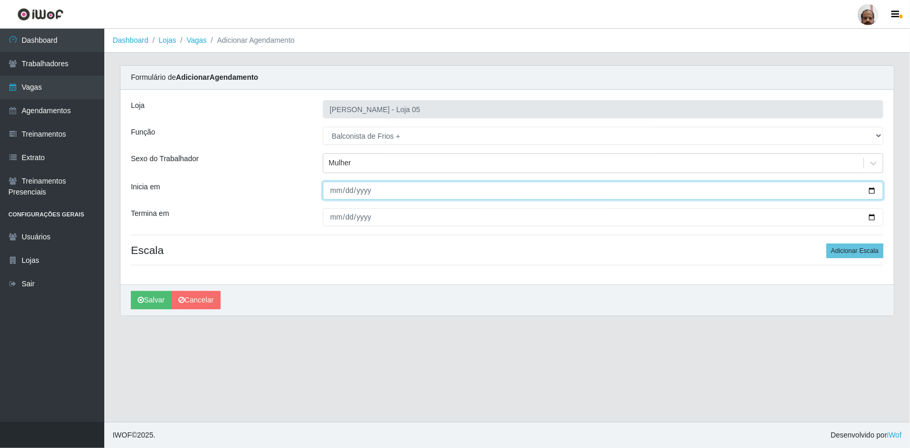
type input "[DATE]"
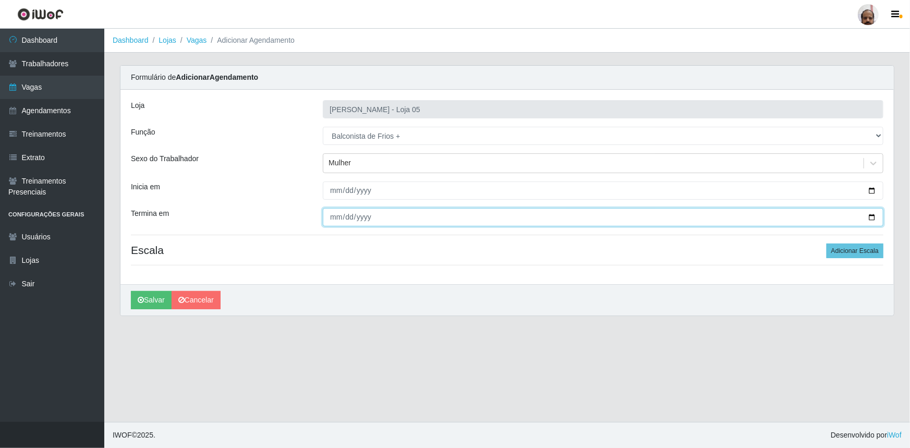
click at [873, 216] on input "Termina em" at bounding box center [603, 217] width 561 height 18
type input "[DATE]"
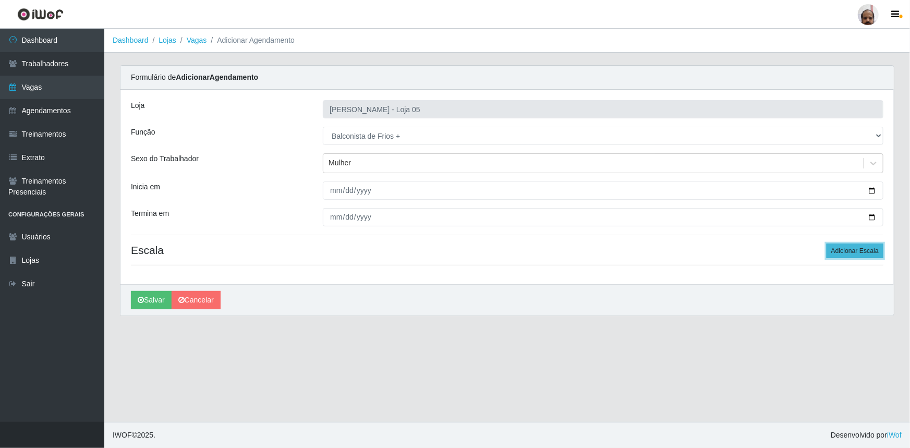
click at [840, 254] on button "Adicionar Escala" at bounding box center [855, 251] width 57 height 15
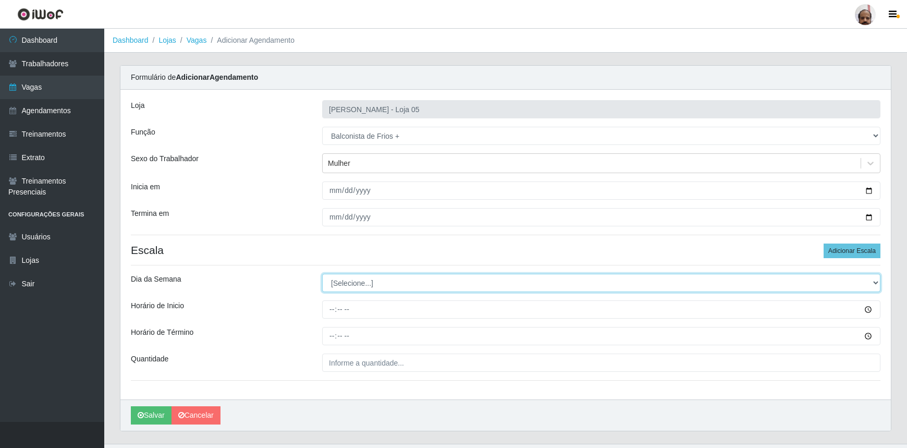
click at [349, 280] on select "[Selecione...] Segunda Terça Quarta Quinta Sexta Sábado Domingo" at bounding box center [601, 283] width 559 height 18
select select "0"
click at [322, 274] on select "[Selecione...] Segunda Terça Quarta Quinta Sexta Sábado Domingo" at bounding box center [601, 283] width 559 height 18
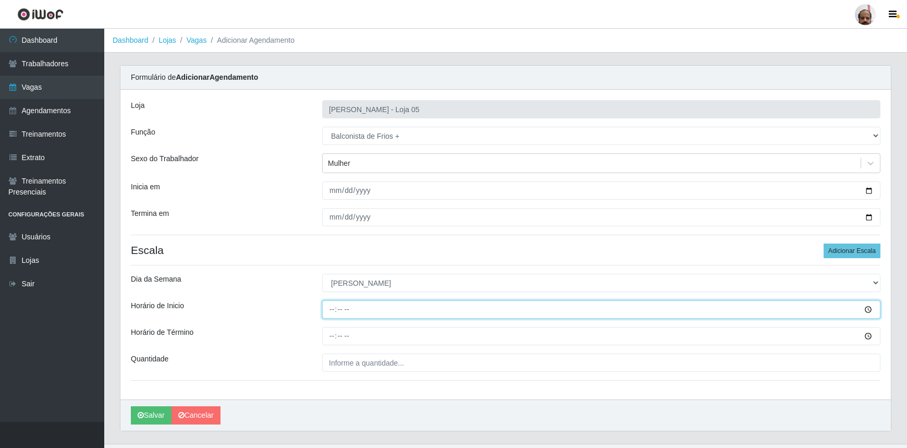
click at [329, 310] on input "Horário de Inicio" at bounding box center [601, 309] width 559 height 18
type input "08:00"
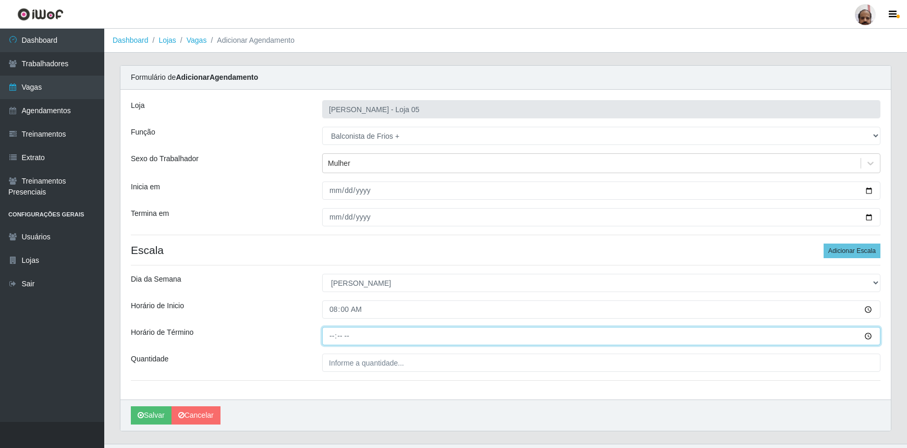
type input "14:00"
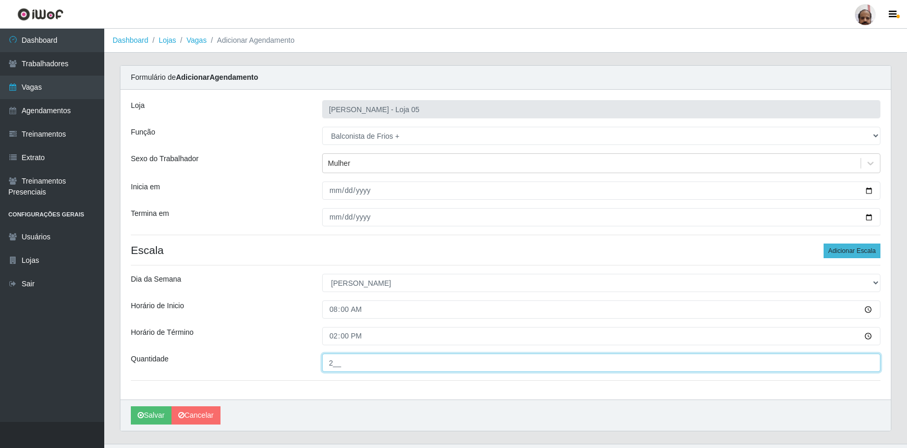
type input "2__"
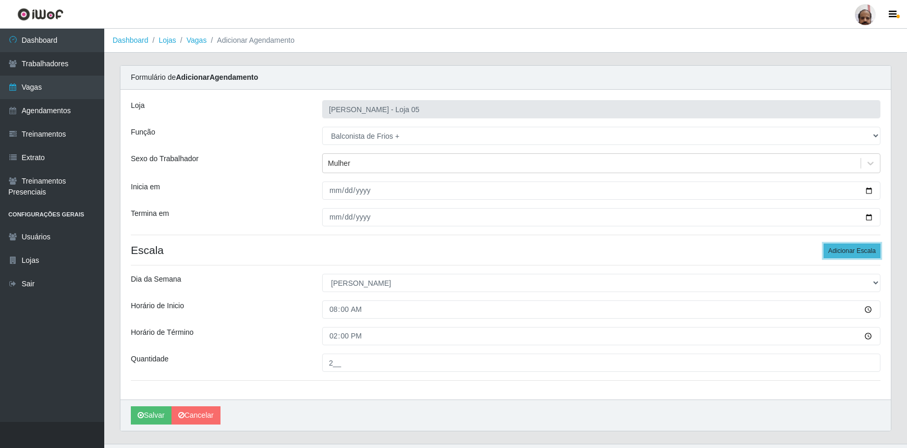
click at [857, 247] on button "Adicionar Escala" at bounding box center [852, 251] width 57 height 15
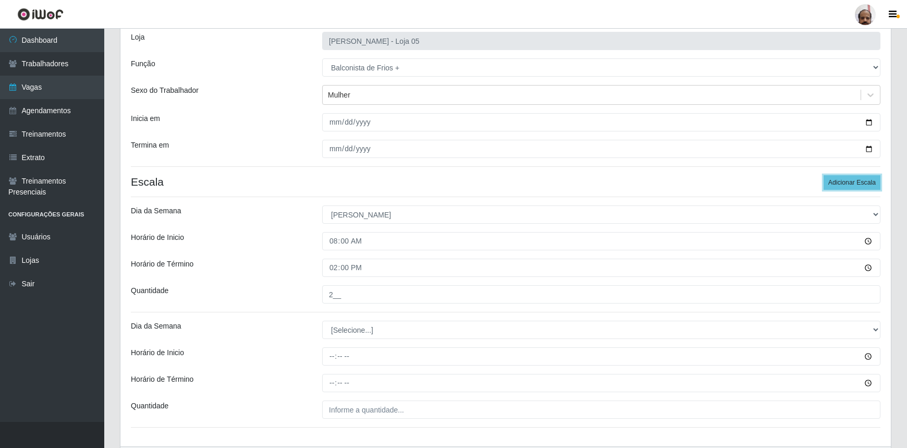
scroll to position [136, 0]
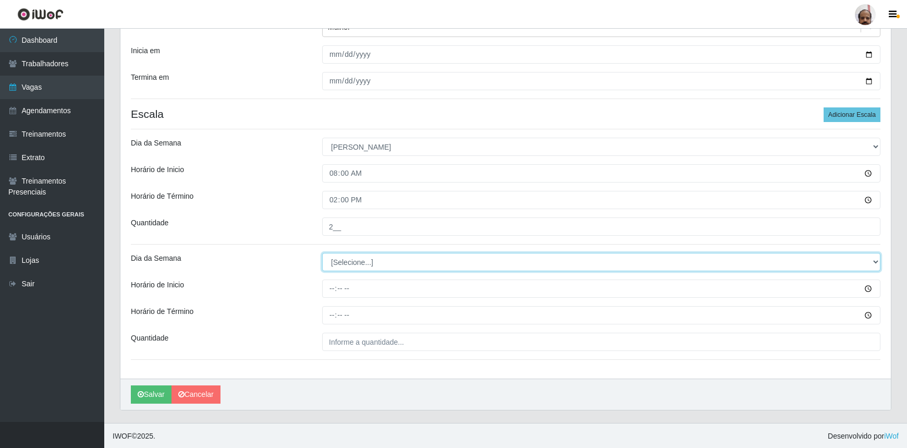
click at [361, 260] on select "[Selecione...] Segunda Terça Quarta Quinta Sexta Sábado Domingo" at bounding box center [601, 262] width 559 height 18
select select "0"
click at [322, 253] on select "[Selecione...] Segunda Terça Quarta Quinta Sexta Sábado Domingo" at bounding box center [601, 262] width 559 height 18
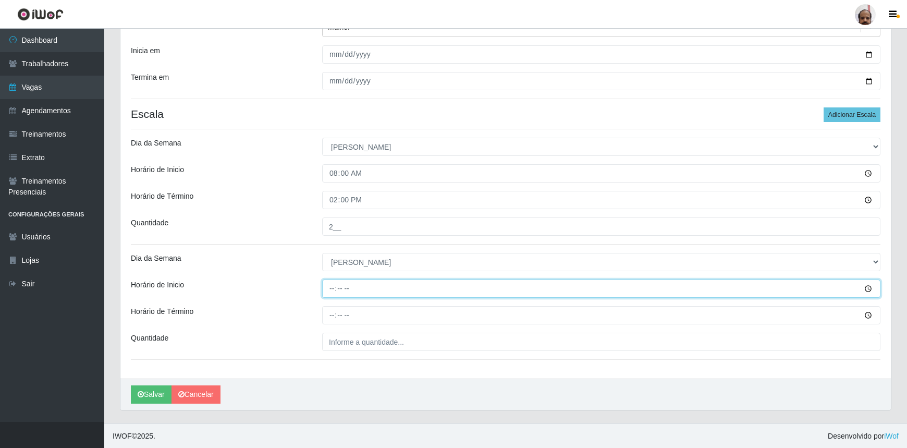
click at [331, 288] on input "Horário de Inicio" at bounding box center [601, 289] width 559 height 18
type input "13:00"
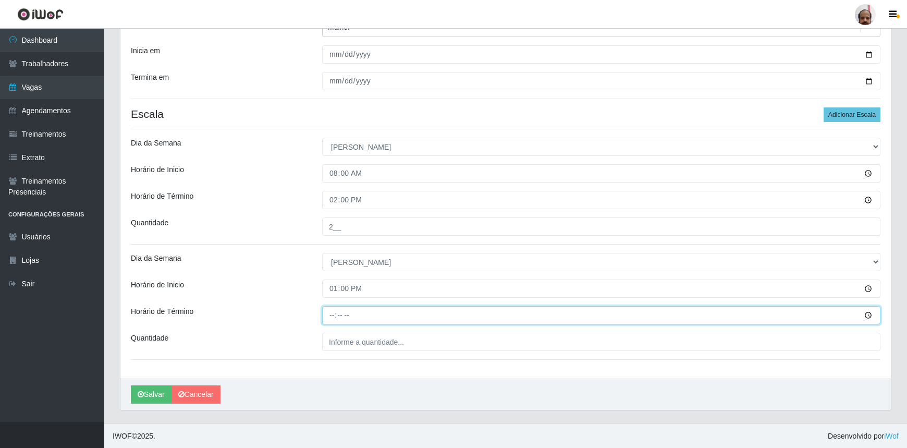
type input "19:00"
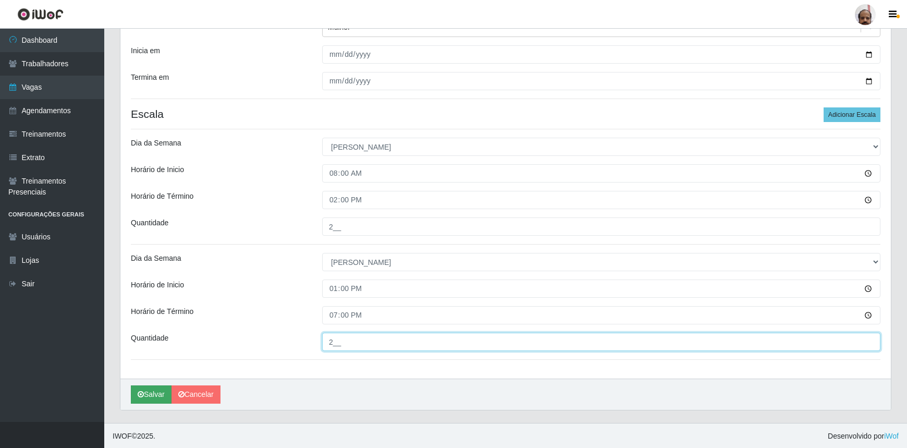
type input "2__"
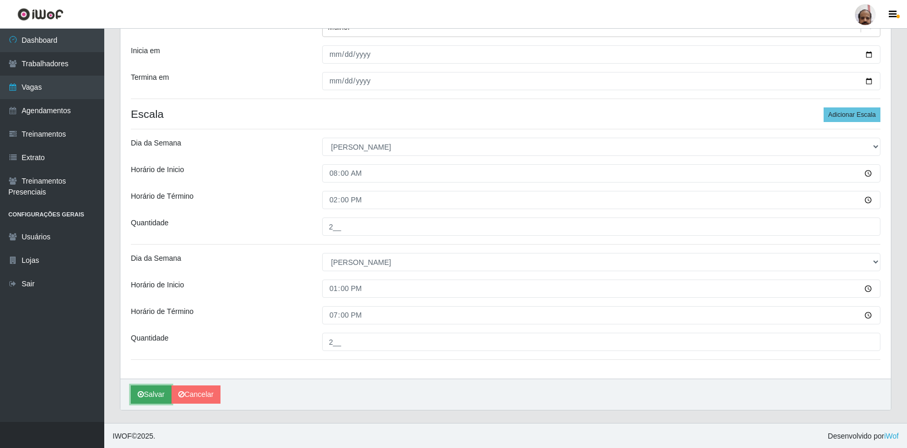
click at [159, 395] on button "Salvar" at bounding box center [151, 394] width 41 height 18
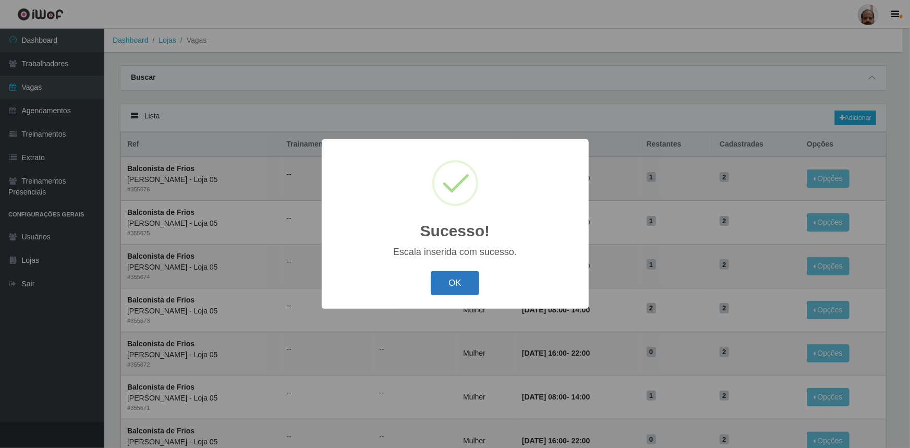
click at [453, 280] on button "OK" at bounding box center [455, 283] width 49 height 25
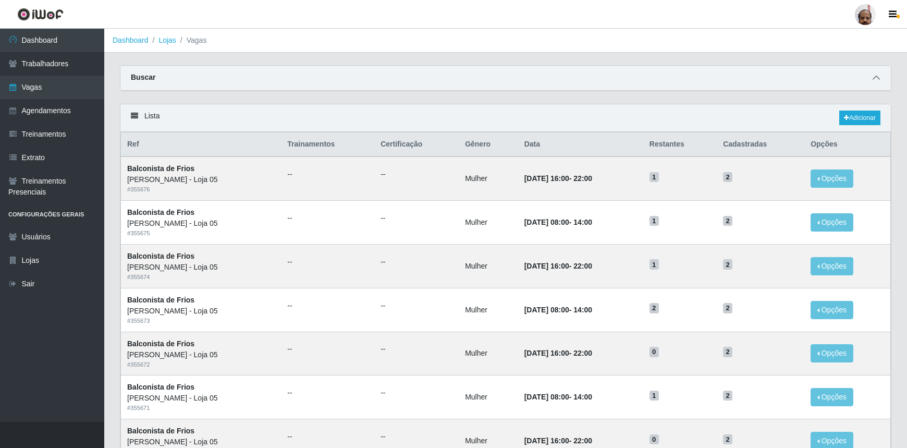
click at [881, 82] on span at bounding box center [876, 78] width 13 height 12
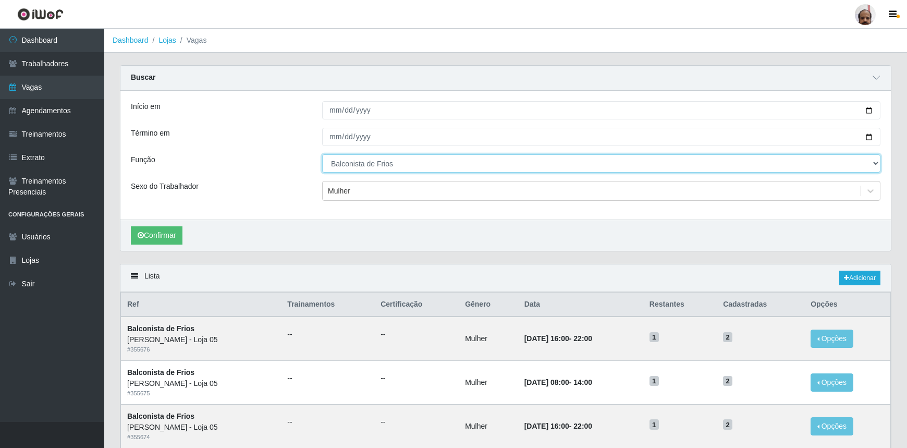
click at [392, 165] on select "[Selecione...] ASG ASG + ASG ++ Auxiliar de Depósito Auxiliar de Depósito + Aux…" at bounding box center [601, 163] width 559 height 18
click at [322, 154] on select "[Selecione...] ASG ASG + ASG ++ Auxiliar de Depósito Auxiliar de Depósito + Aux…" at bounding box center [601, 163] width 559 height 18
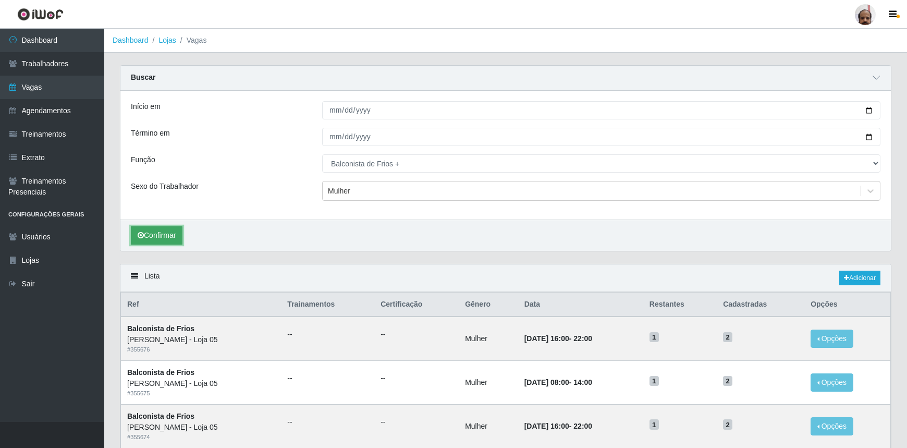
click at [181, 235] on button "Confirmar" at bounding box center [157, 235] width 52 height 18
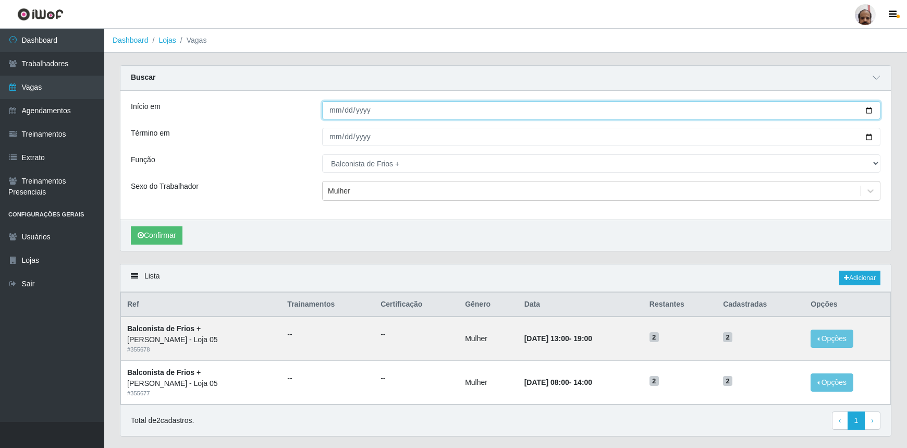
click at [871, 111] on input "[DATE]" at bounding box center [601, 110] width 559 height 18
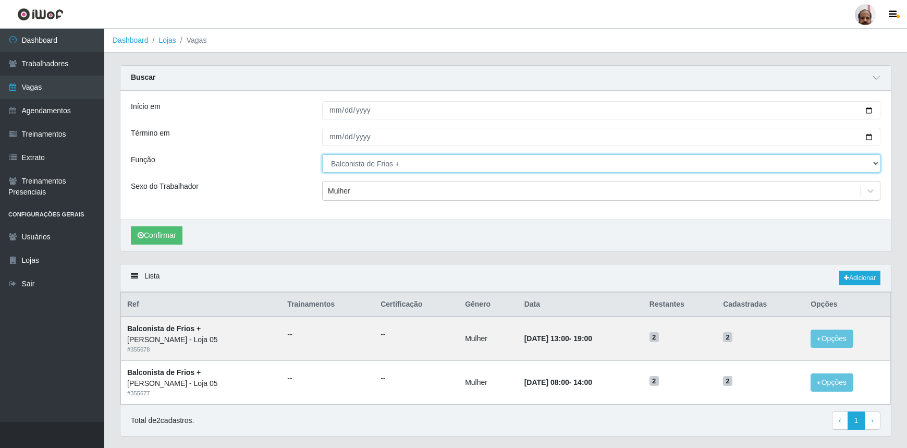
click at [372, 162] on select "[Selecione...] ASG ASG + ASG ++ Auxiliar de Depósito Auxiliar de Depósito + Aux…" at bounding box center [601, 163] width 559 height 18
select select "112"
click at [322, 154] on select "[Selecione...] ASG ASG + ASG ++ Auxiliar de Depósito Auxiliar de Depósito + Aux…" at bounding box center [601, 163] width 559 height 18
click at [356, 188] on div "Mulher" at bounding box center [592, 191] width 538 height 17
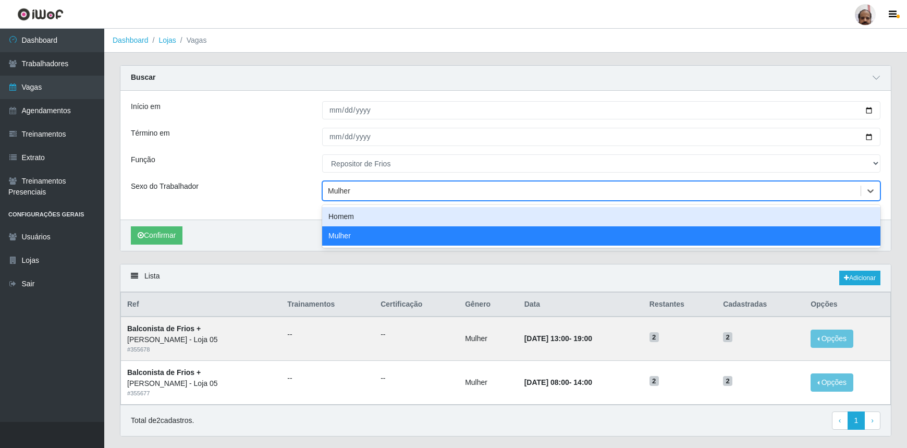
click at [361, 220] on div "Homem" at bounding box center [601, 216] width 559 height 19
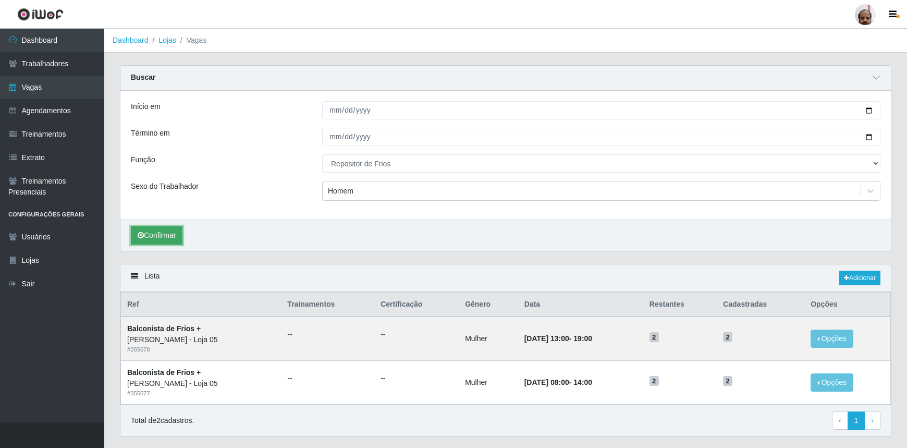
click at [162, 229] on button "Confirmar" at bounding box center [157, 235] width 52 height 18
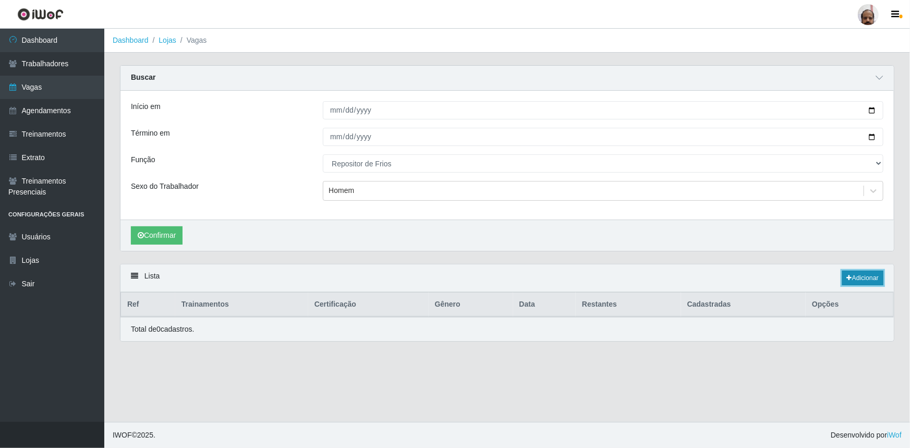
click at [859, 281] on link "Adicionar" at bounding box center [862, 278] width 41 height 15
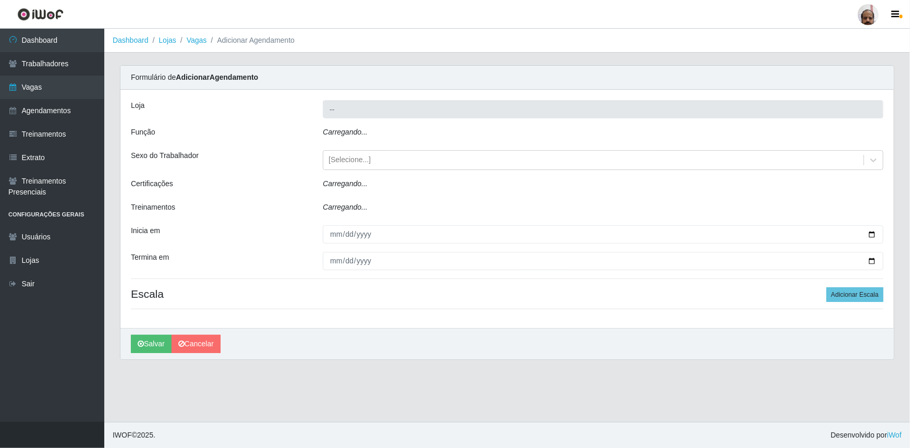
type input "[PERSON_NAME] - Loja 05"
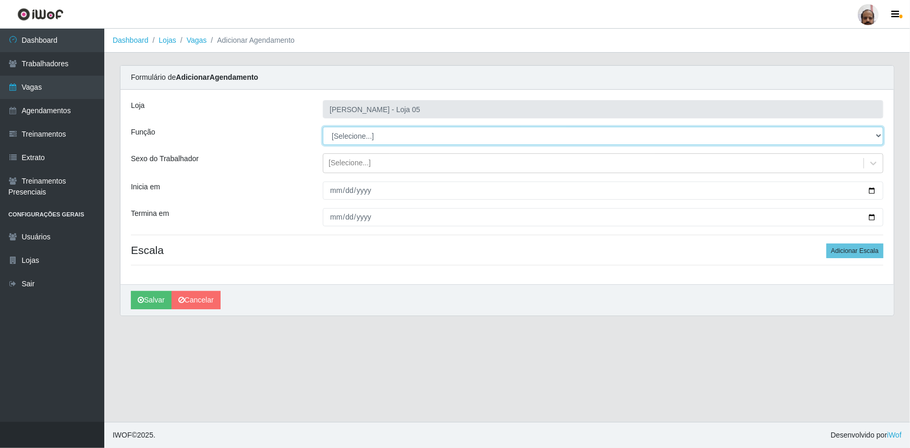
click at [380, 135] on select "[Selecione...] ASG ASG + ASG ++ Auxiliar de Depósito Auxiliar de Depósito + Aux…" at bounding box center [603, 136] width 561 height 18
select select "112"
click at [323, 127] on select "[Selecione...] ASG ASG + ASG ++ Auxiliar de Depósito Auxiliar de Depósito + Aux…" at bounding box center [603, 136] width 561 height 18
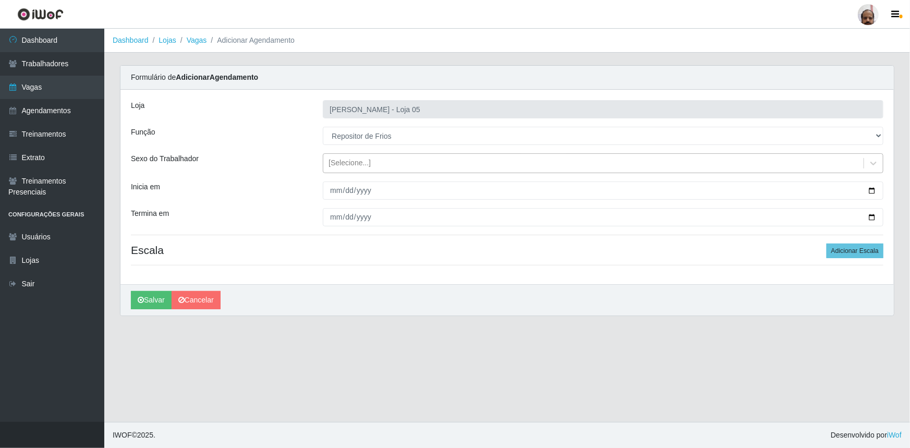
click at [354, 162] on div "[Selecione...]" at bounding box center [350, 163] width 42 height 11
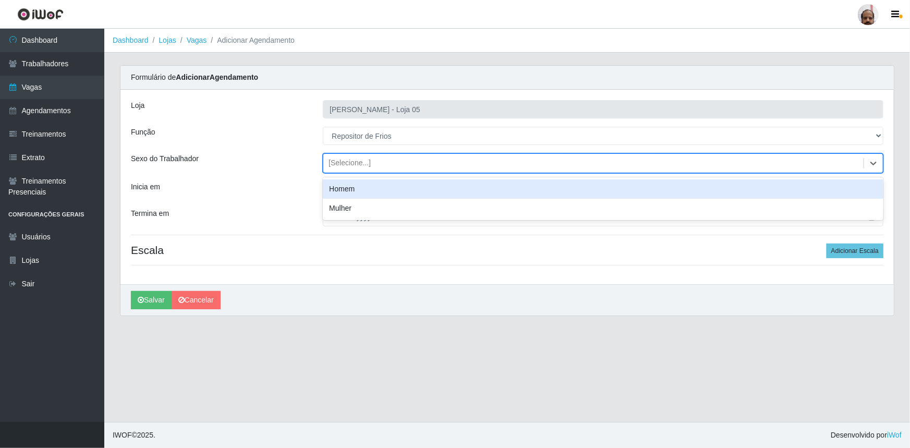
click at [376, 188] on div "Homem" at bounding box center [603, 188] width 561 height 19
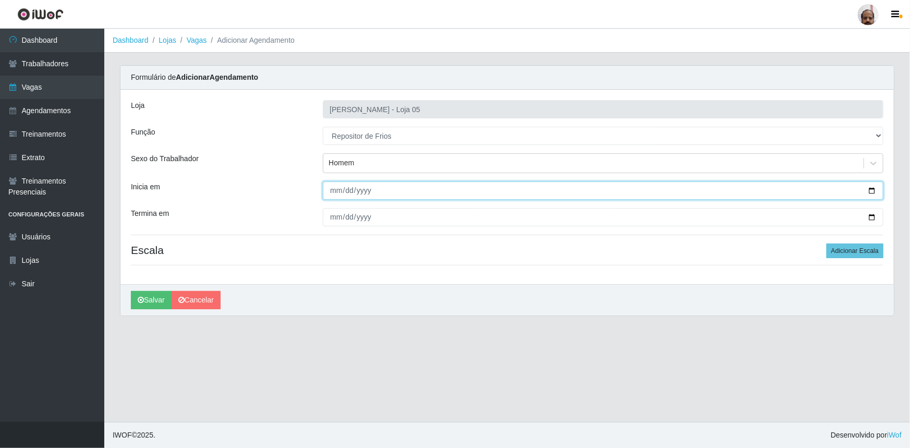
click at [873, 192] on input "Inicia em" at bounding box center [603, 190] width 561 height 18
type input "[DATE]"
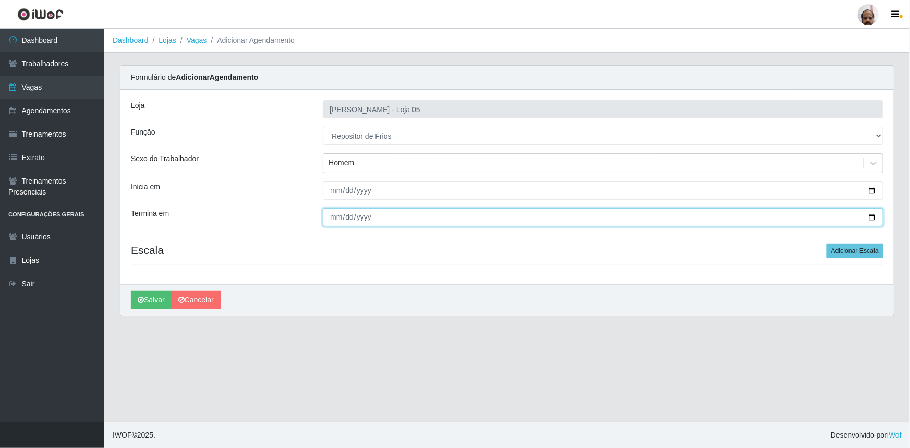
drag, startPoint x: 873, startPoint y: 216, endPoint x: 774, endPoint y: 246, distance: 103.1
click at [872, 216] on input "Termina em" at bounding box center [603, 217] width 561 height 18
type input "[DATE]"
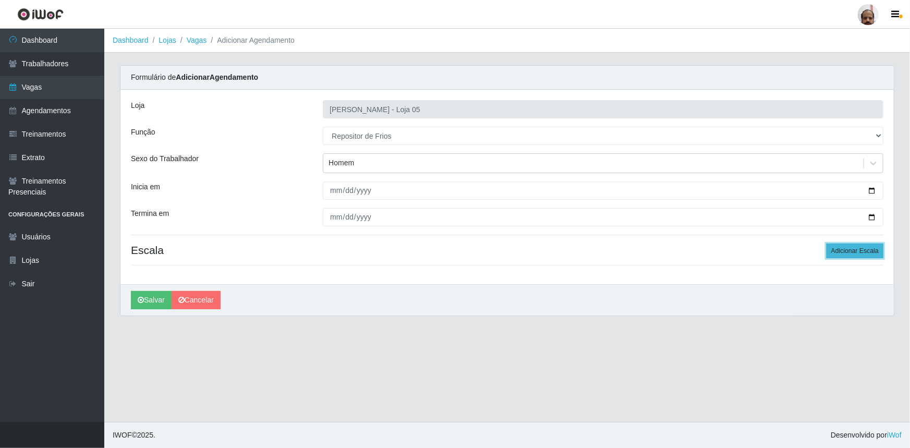
click at [846, 247] on button "Adicionar Escala" at bounding box center [855, 251] width 57 height 15
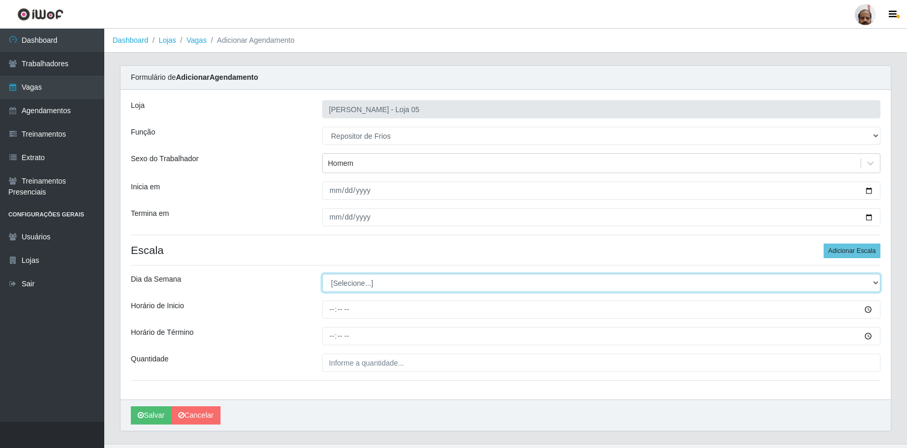
click at [353, 284] on select "[Selecione...] Segunda Terça Quarta Quinta Sexta Sábado Domingo" at bounding box center [601, 283] width 559 height 18
select select "1"
click at [322, 274] on select "[Selecione...] Segunda Terça Quarta Quinta Sexta Sábado Domingo" at bounding box center [601, 283] width 559 height 18
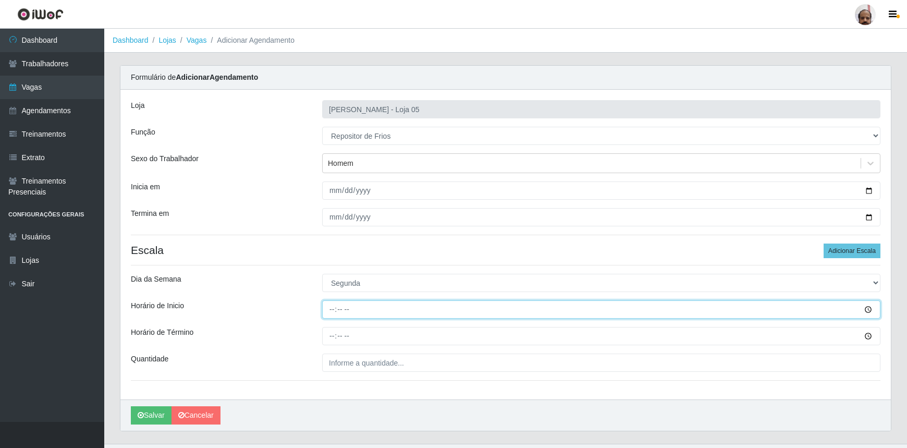
click at [331, 310] on input "Horário de Inicio" at bounding box center [601, 309] width 559 height 18
type input "08:00"
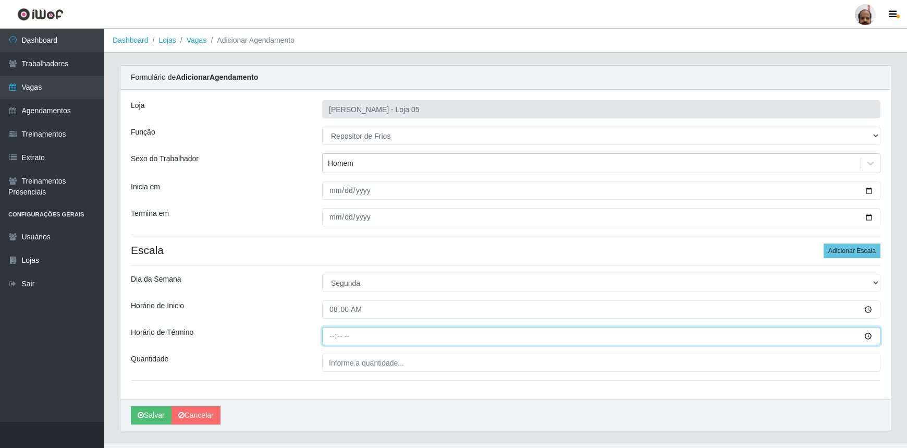
type input "14:00"
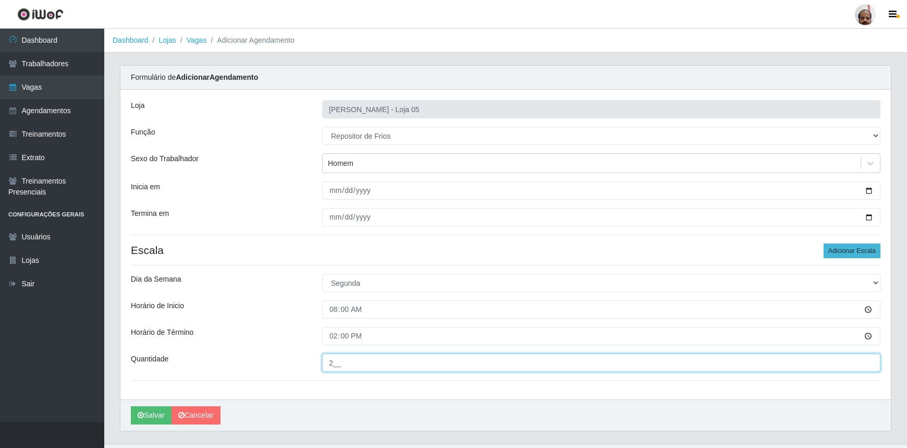
type input "2__"
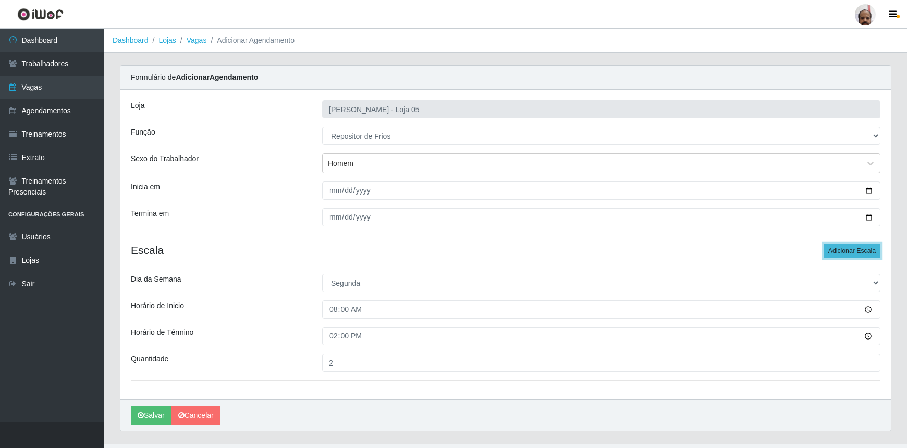
click at [843, 255] on button "Adicionar Escala" at bounding box center [852, 251] width 57 height 15
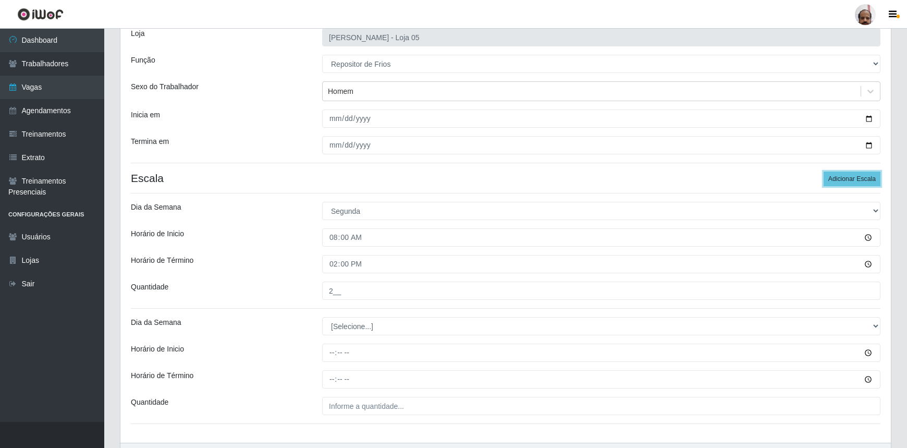
scroll to position [136, 0]
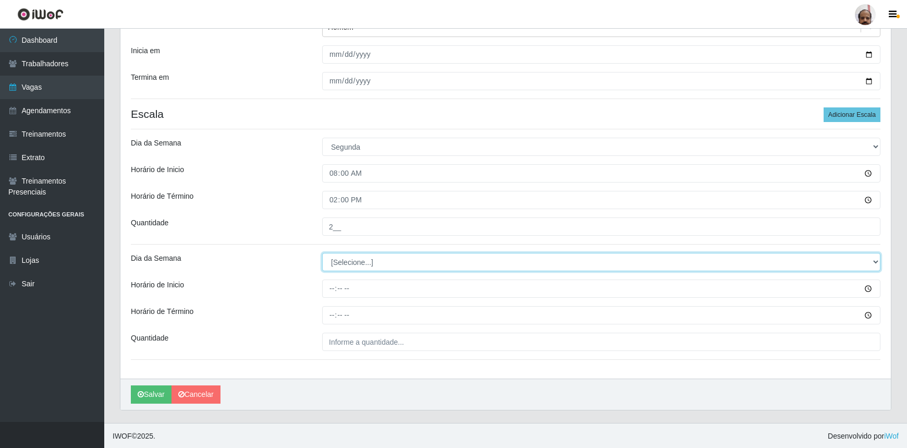
click at [344, 265] on select "[Selecione...] Segunda Terça Quarta Quinta Sexta Sábado Domingo" at bounding box center [601, 262] width 559 height 18
select select "1"
click at [322, 253] on select "[Selecione...] Segunda Terça Quarta Quinta Sexta Sábado Domingo" at bounding box center [601, 262] width 559 height 18
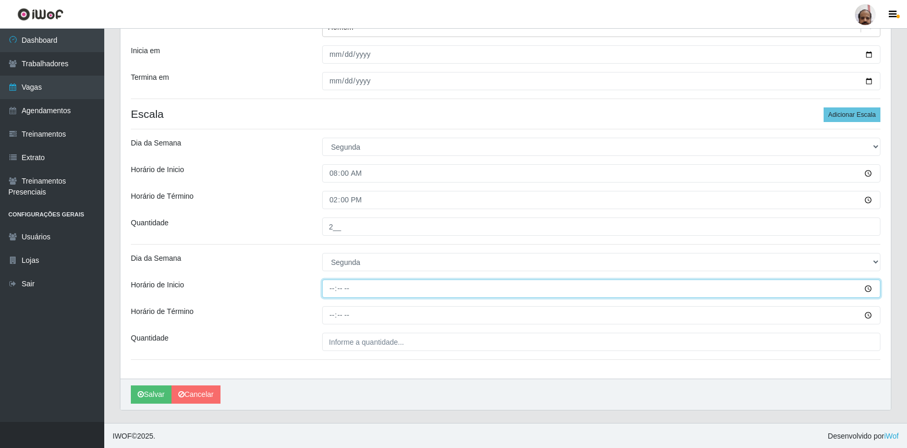
click at [329, 287] on input "Horário de Inicio" at bounding box center [601, 289] width 559 height 18
type input "16:00"
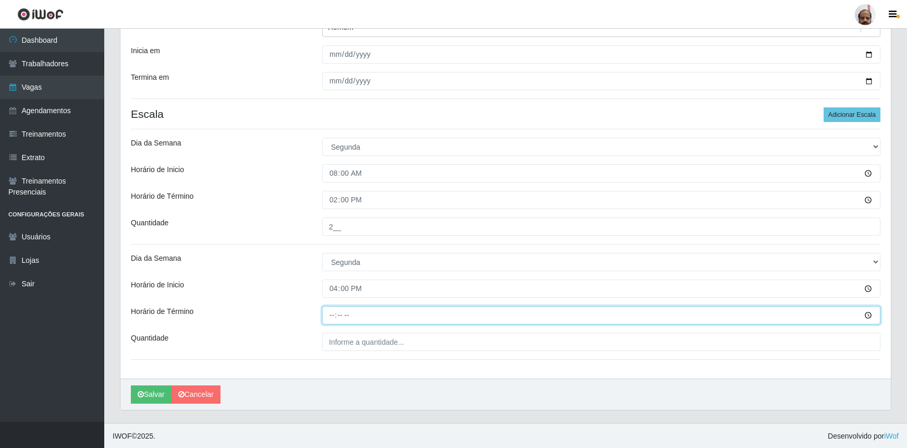
type input "22:00"
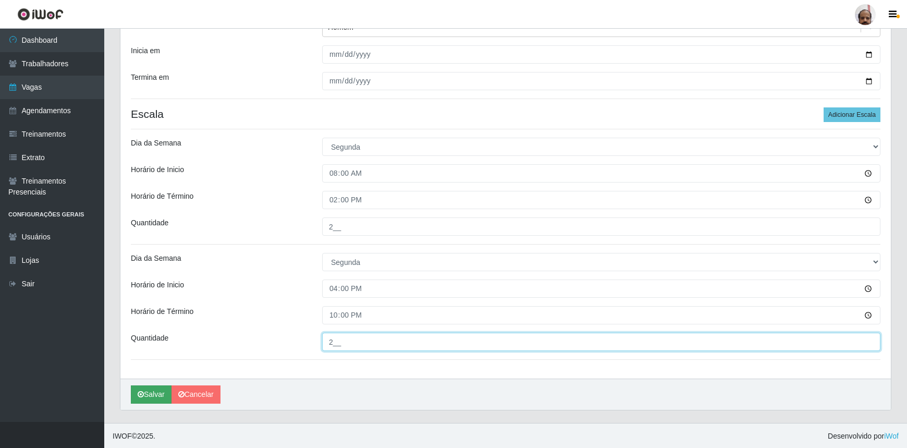
type input "2__"
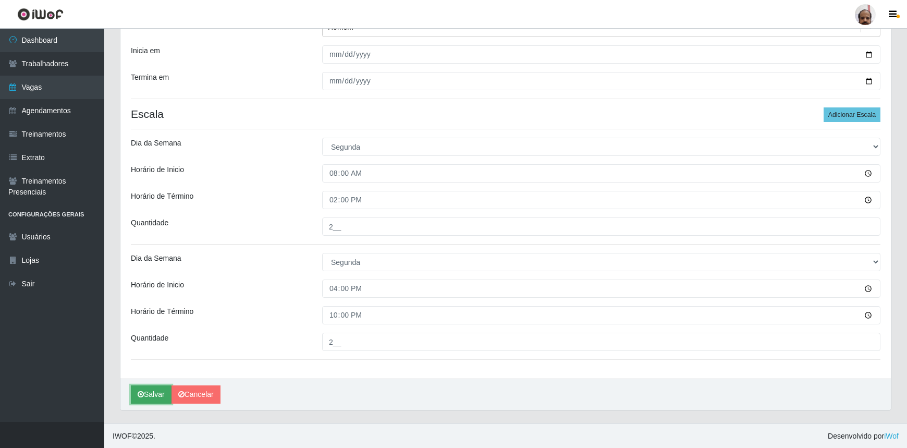
click at [148, 392] on button "Salvar" at bounding box center [151, 394] width 41 height 18
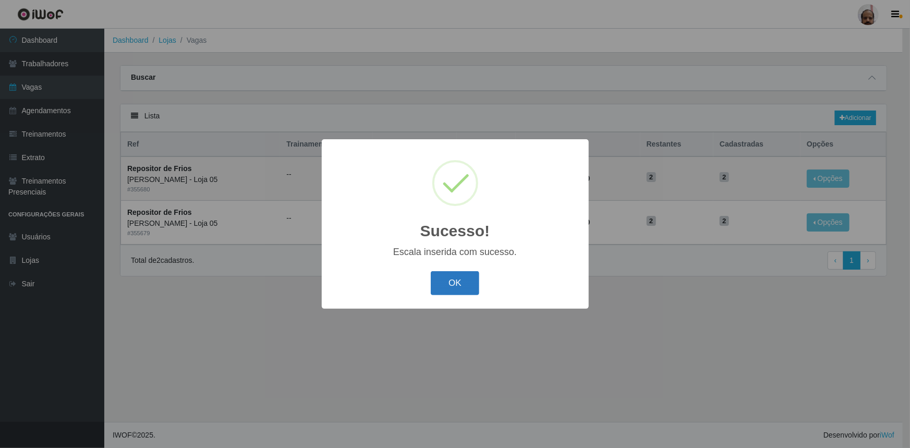
click at [457, 290] on button "OK" at bounding box center [455, 283] width 49 height 25
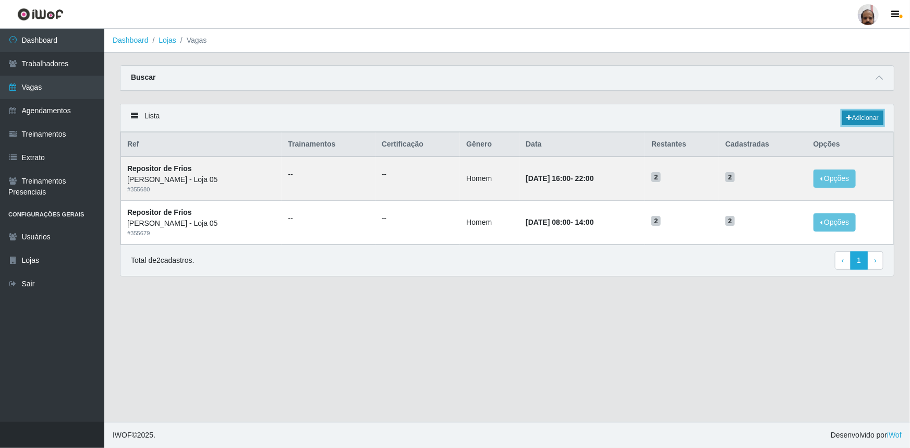
click at [866, 117] on link "Adicionar" at bounding box center [862, 118] width 41 height 15
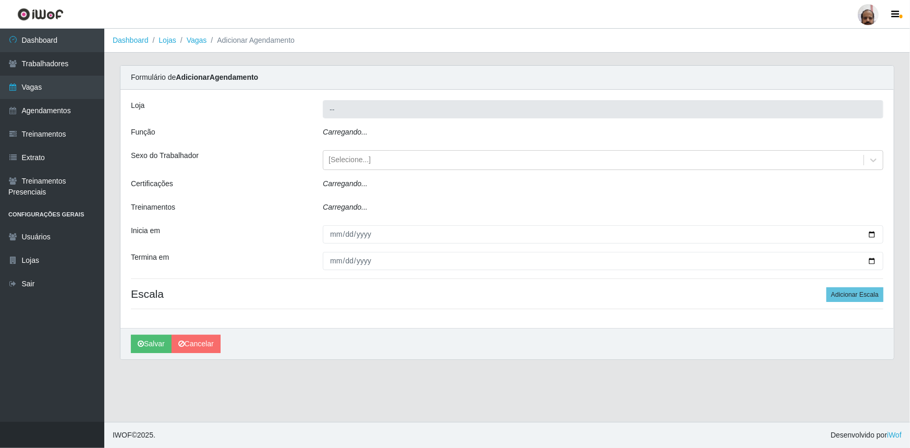
type input "[PERSON_NAME] - Loja 05"
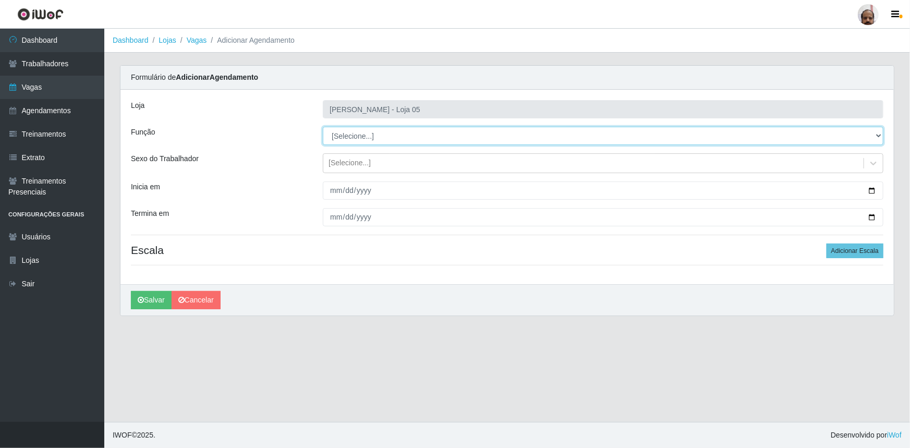
click at [349, 131] on select "[Selecione...] ASG ASG + ASG ++ Auxiliar de Depósito Auxiliar de Depósito + Aux…" at bounding box center [603, 136] width 561 height 18
select select "112"
click at [323, 127] on select "[Selecione...] ASG ASG + ASG ++ Auxiliar de Depósito Auxiliar de Depósito + Aux…" at bounding box center [603, 136] width 561 height 18
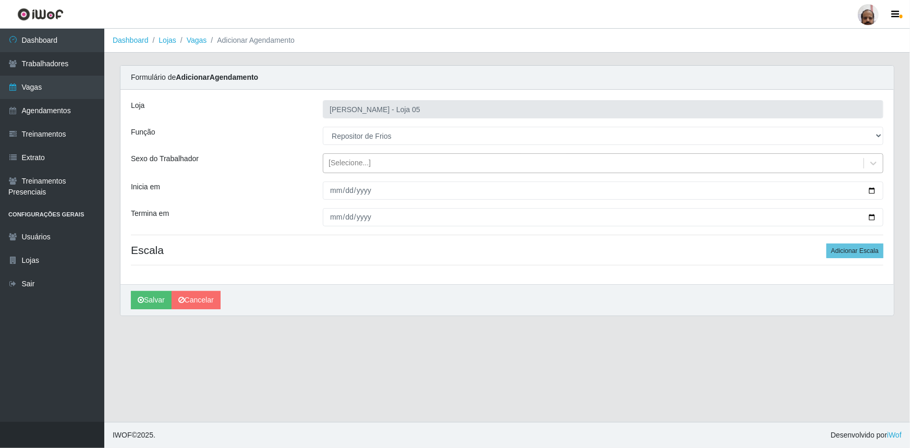
click at [358, 163] on div "[Selecione...]" at bounding box center [350, 163] width 42 height 11
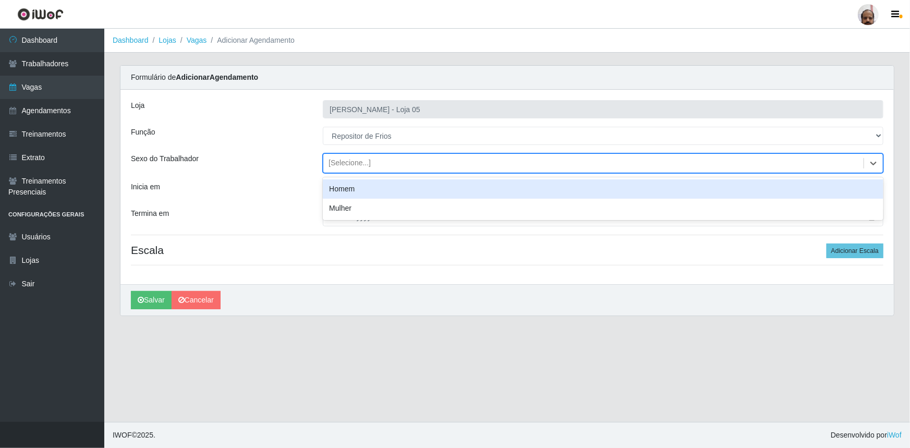
click at [370, 190] on div "Homem" at bounding box center [603, 188] width 561 height 19
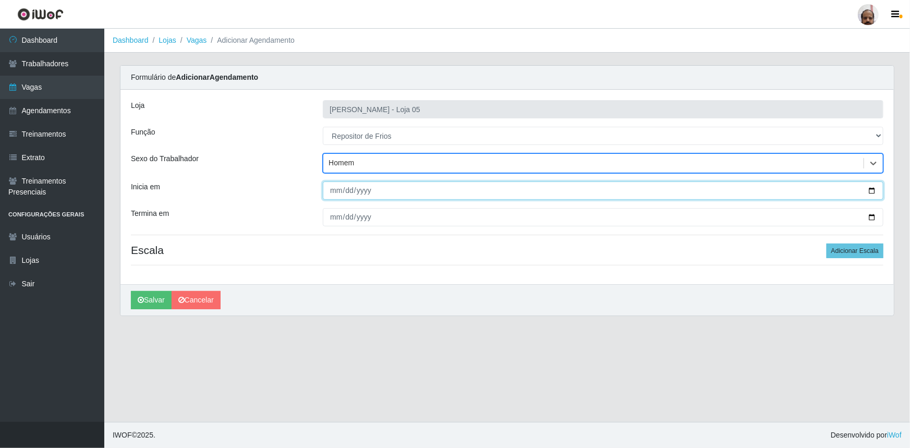
click at [873, 188] on input "Inicia em" at bounding box center [603, 190] width 561 height 18
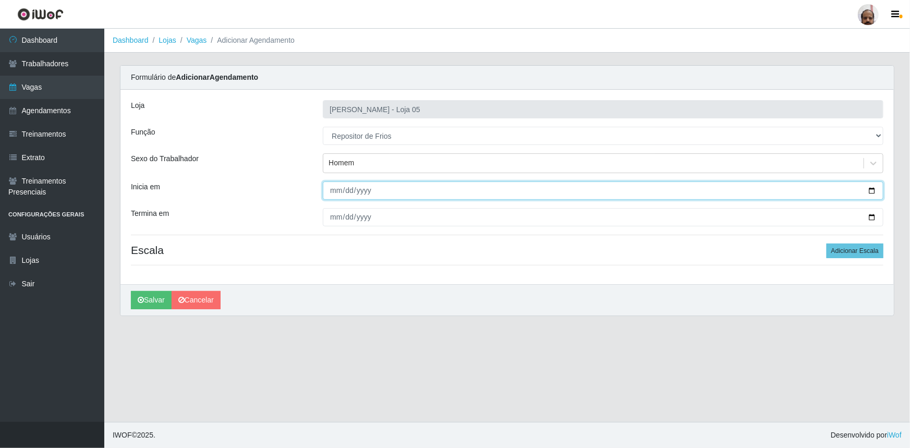
type input "[DATE]"
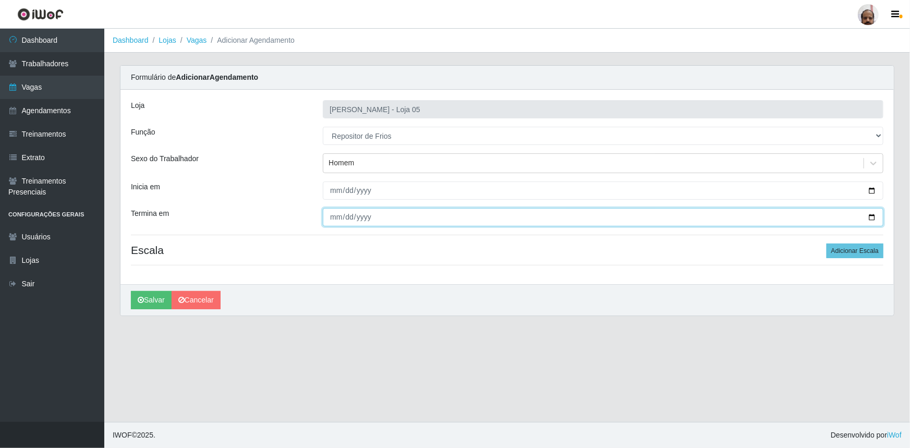
click at [873, 219] on input "Termina em" at bounding box center [603, 217] width 561 height 18
type input "[DATE]"
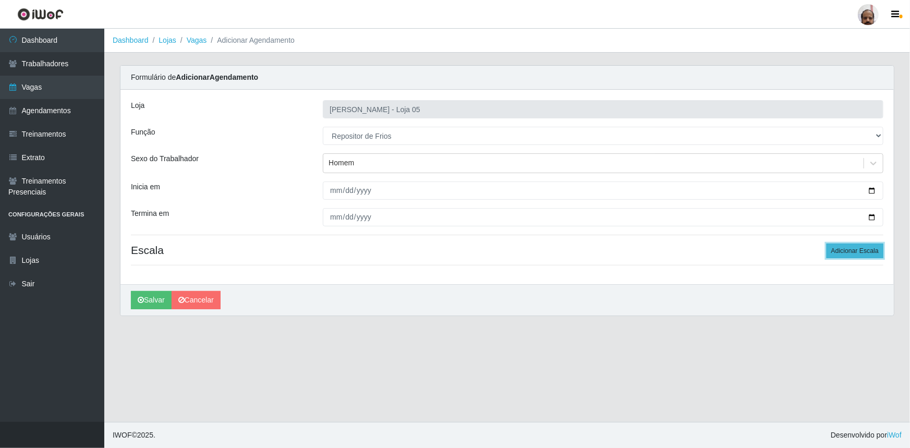
click at [859, 246] on button "Adicionar Escala" at bounding box center [855, 251] width 57 height 15
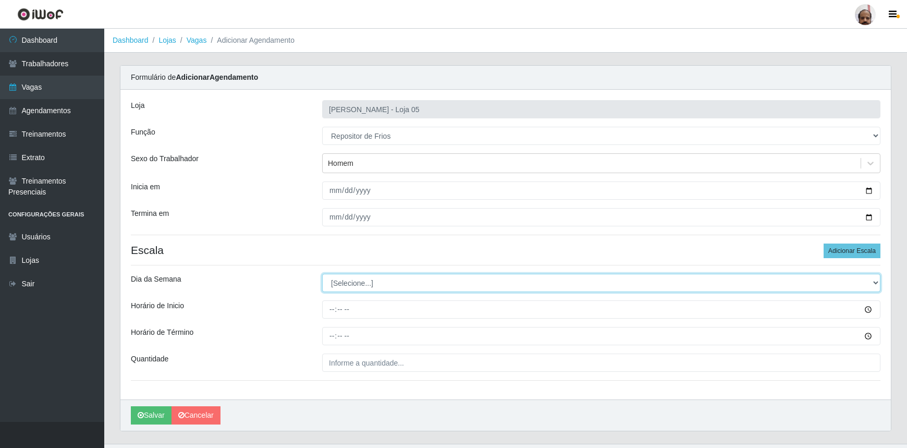
click at [337, 280] on select "[Selecione...] Segunda Terça Quarta Quinta Sexta Sábado Domingo" at bounding box center [601, 283] width 559 height 18
select select "2"
click at [322, 274] on select "[Selecione...] Segunda Terça Quarta Quinta Sexta Sábado Domingo" at bounding box center [601, 283] width 559 height 18
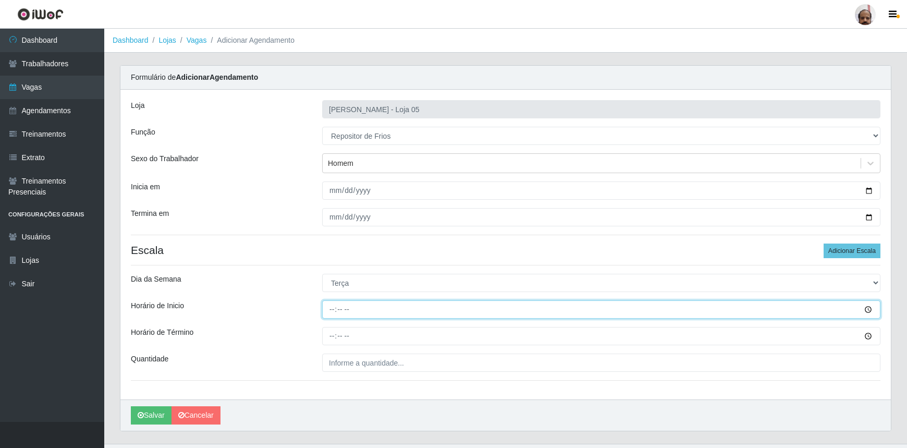
click at [331, 310] on input "Horário de Inicio" at bounding box center [601, 309] width 559 height 18
type input "08:00"
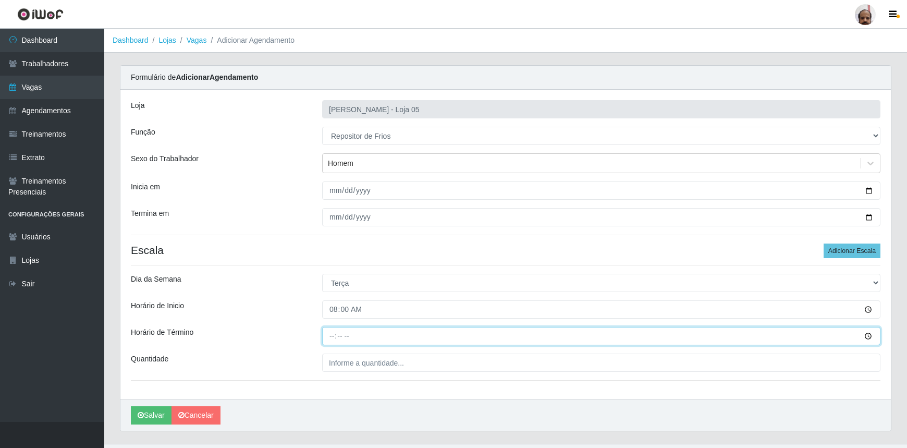
type input "14:00"
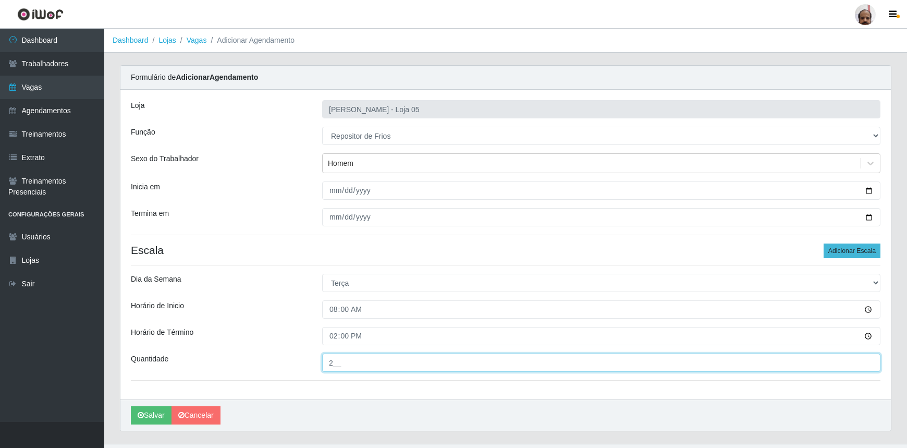
type input "2__"
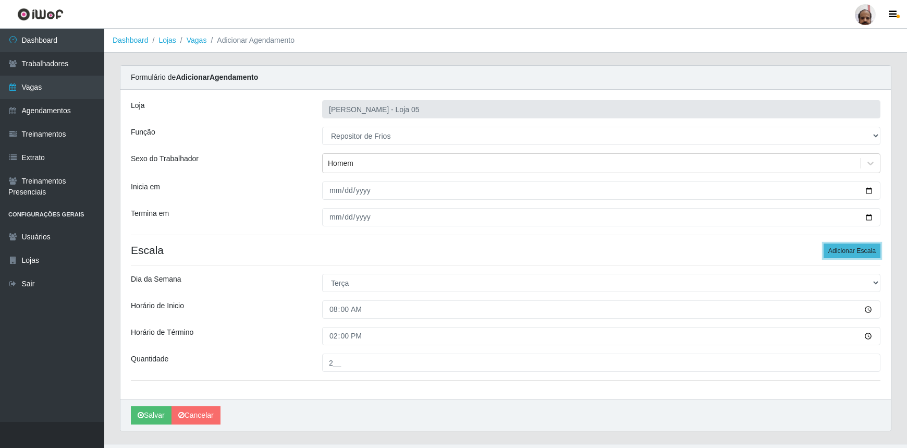
click at [854, 253] on button "Adicionar Escala" at bounding box center [852, 251] width 57 height 15
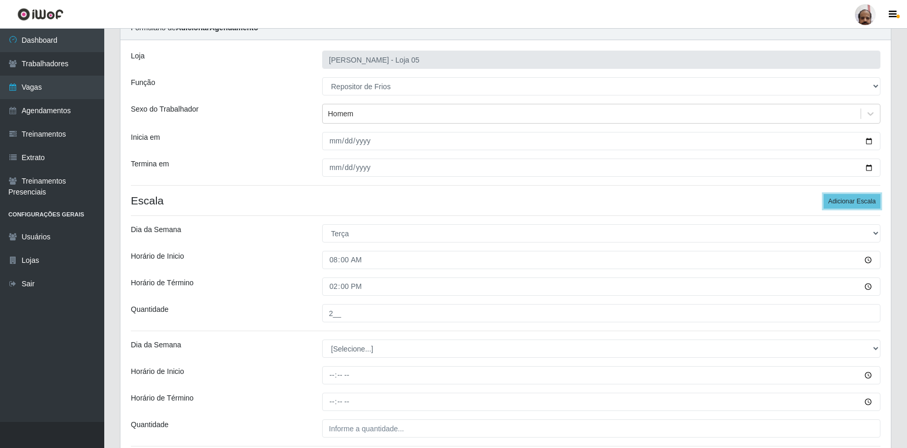
scroll to position [136, 0]
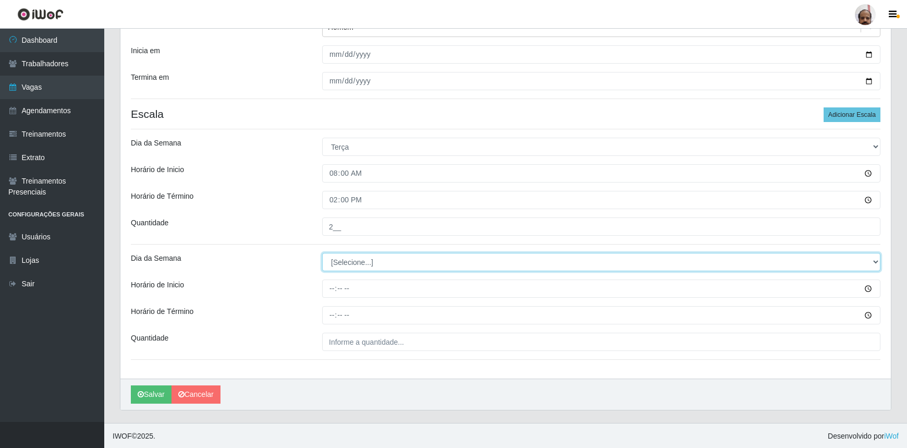
click at [349, 265] on select "[Selecione...] Segunda Terça Quarta Quinta Sexta Sábado Domingo" at bounding box center [601, 262] width 559 height 18
select select "2"
click at [322, 253] on select "[Selecione...] Segunda Terça Quarta Quinta Sexta Sábado Domingo" at bounding box center [601, 262] width 559 height 18
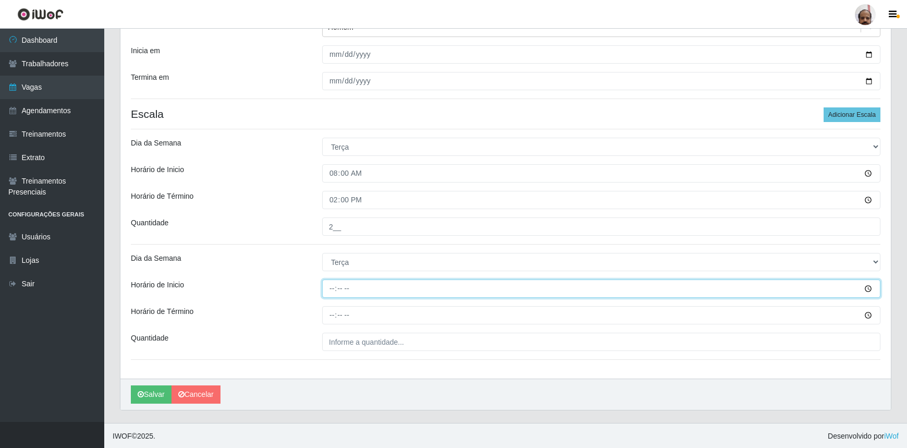
click at [330, 292] on input "Horário de Inicio" at bounding box center [601, 289] width 559 height 18
type input "16:00"
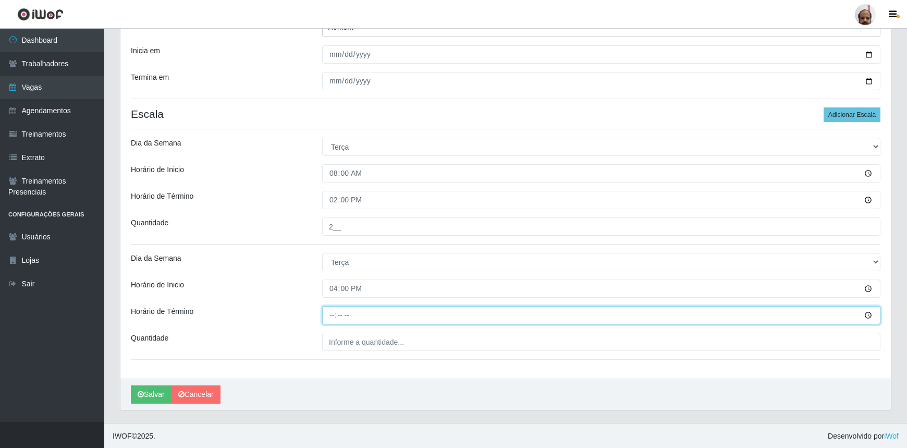
type input "22:00"
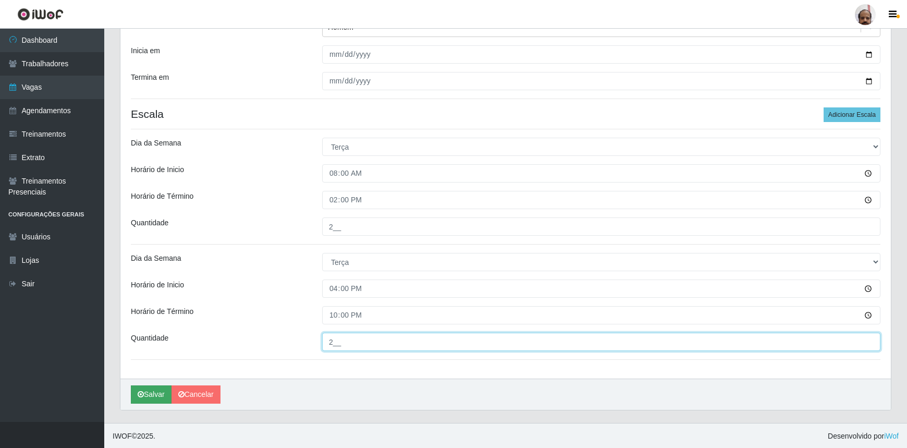
type input "2__"
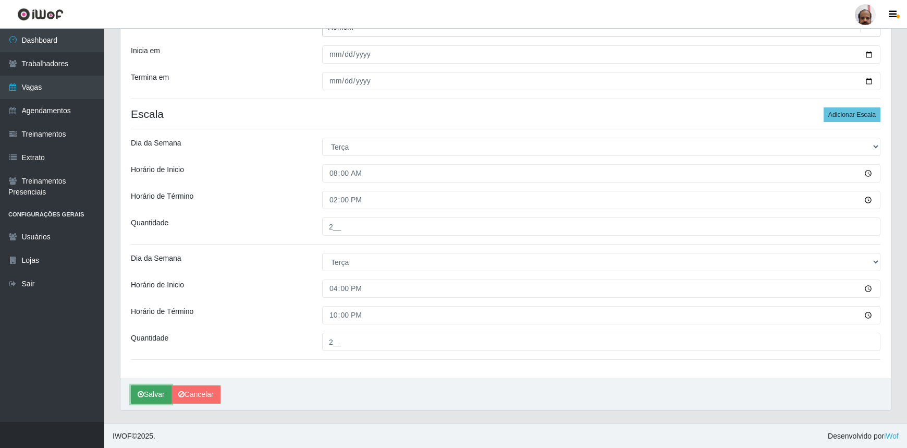
click at [151, 391] on button "Salvar" at bounding box center [151, 394] width 41 height 18
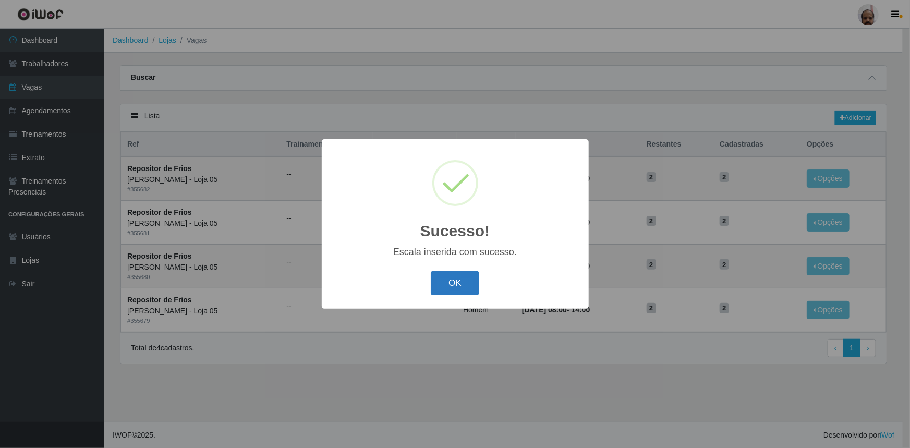
click at [454, 283] on button "OK" at bounding box center [455, 283] width 49 height 25
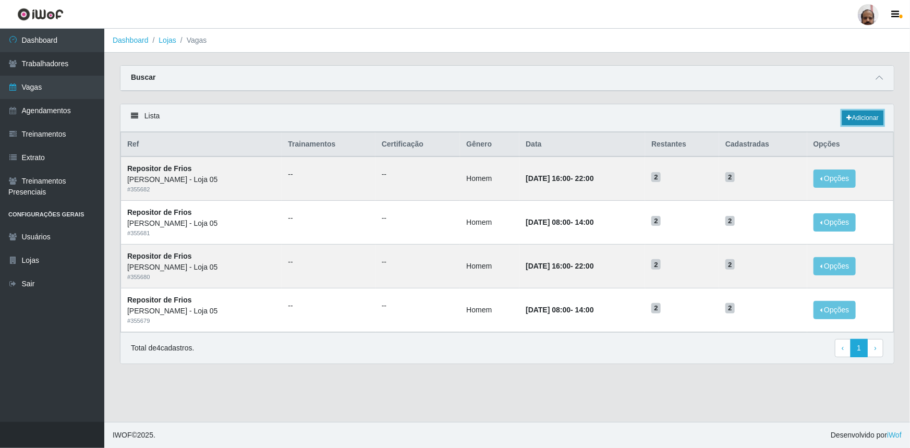
click at [872, 119] on link "Adicionar" at bounding box center [862, 118] width 41 height 15
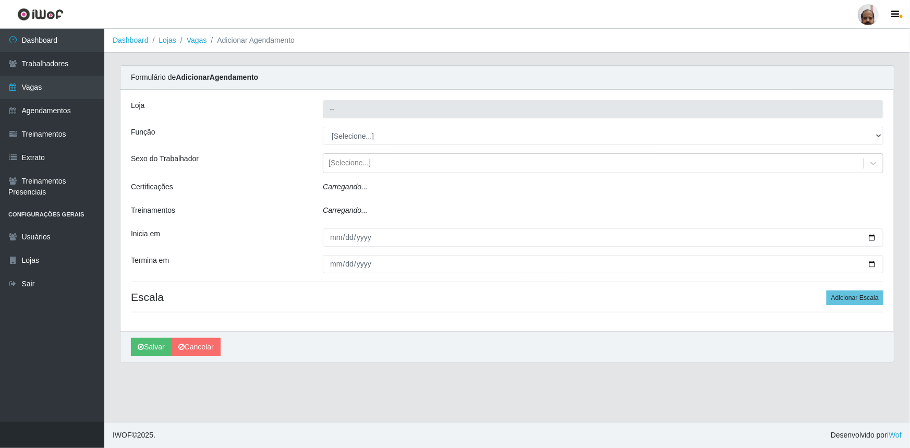
type input "[PERSON_NAME] - Loja 05"
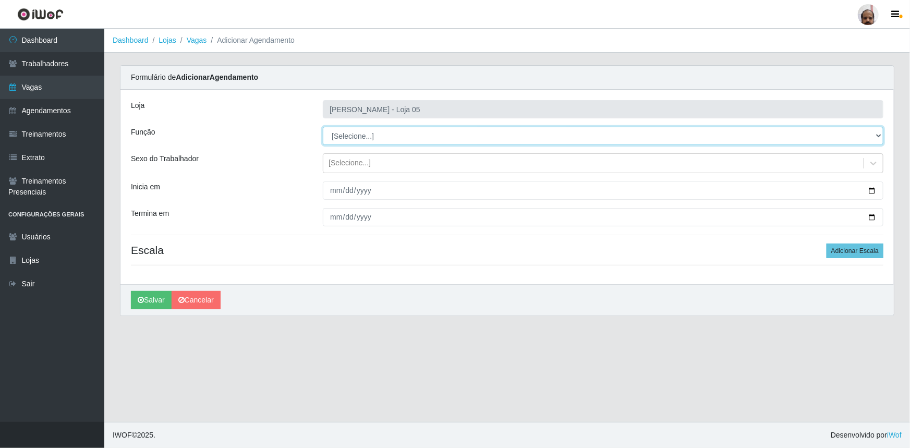
click at [378, 136] on select "[Selecione...] ASG ASG + ASG ++ Auxiliar de Depósito Auxiliar de Depósito + Aux…" at bounding box center [603, 136] width 561 height 18
select select "112"
click at [323, 127] on select "[Selecione...] ASG ASG + ASG ++ Auxiliar de Depósito Auxiliar de Depósito + Aux…" at bounding box center [603, 136] width 561 height 18
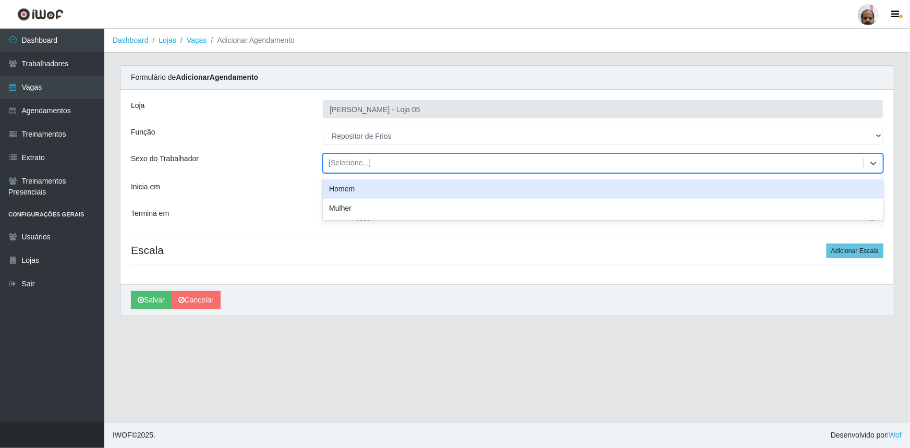
click at [353, 167] on div "[Selecione...]" at bounding box center [350, 163] width 42 height 11
click at [360, 189] on div "Homem" at bounding box center [603, 188] width 561 height 19
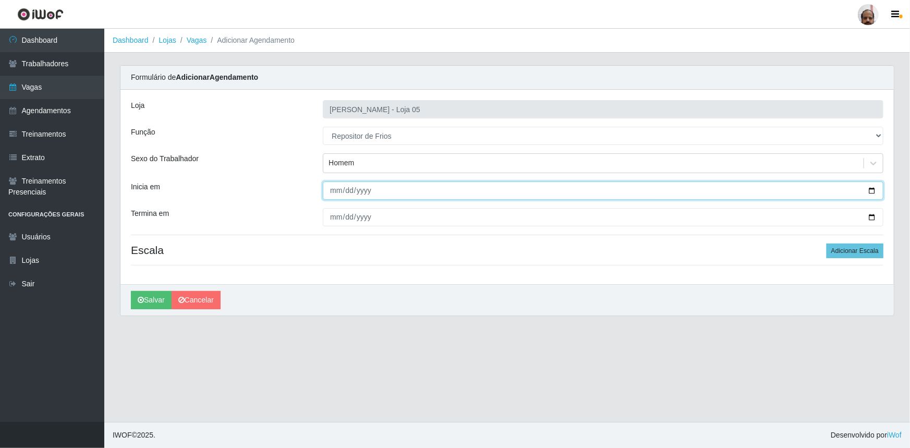
click at [874, 189] on input "Inicia em" at bounding box center [603, 190] width 561 height 18
type input "[DATE]"
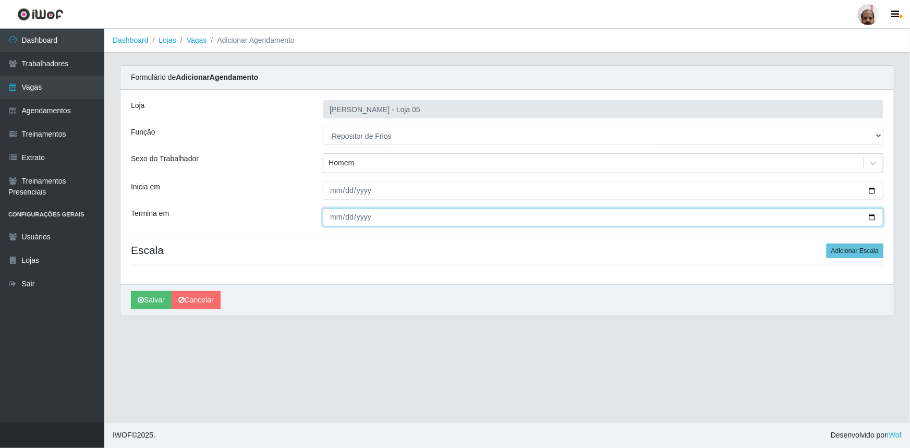
click at [871, 217] on input "Termina em" at bounding box center [603, 217] width 561 height 18
type input "[DATE]"
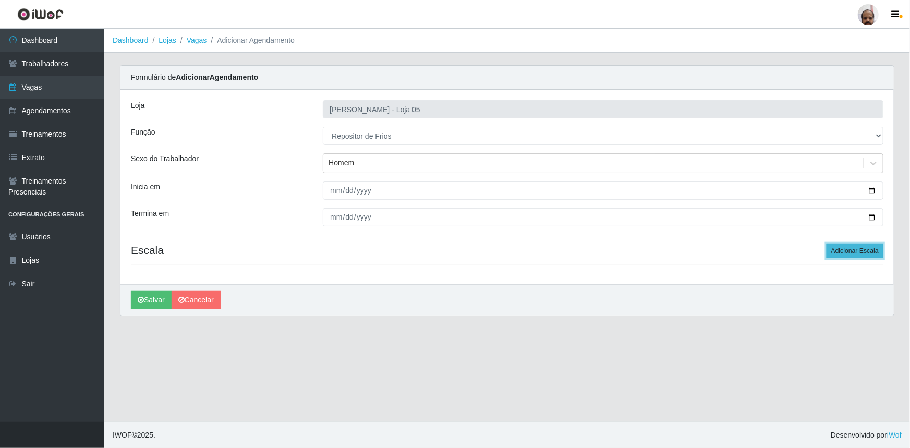
click at [859, 255] on button "Adicionar Escala" at bounding box center [855, 251] width 57 height 15
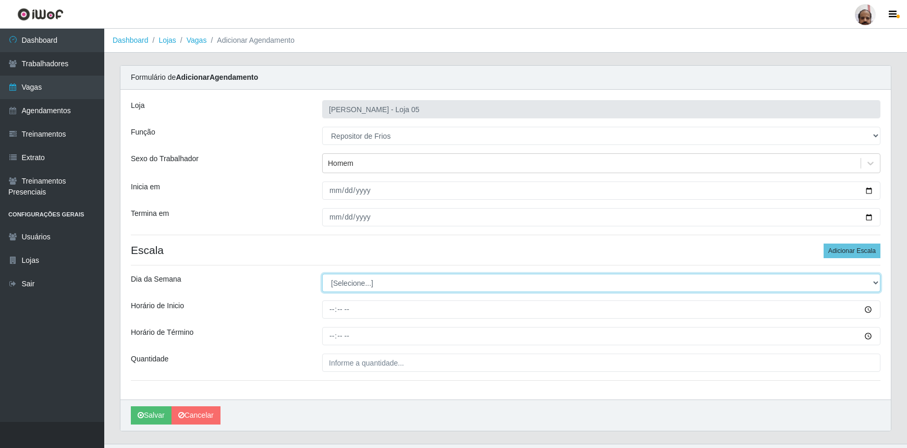
click at [340, 285] on select "[Selecione...] Segunda Terça Quarta Quinta Sexta Sábado Domingo" at bounding box center [601, 283] width 559 height 18
select select "3"
click at [322, 274] on select "[Selecione...] Segunda Terça Quarta Quinta Sexta Sábado Domingo" at bounding box center [601, 283] width 559 height 18
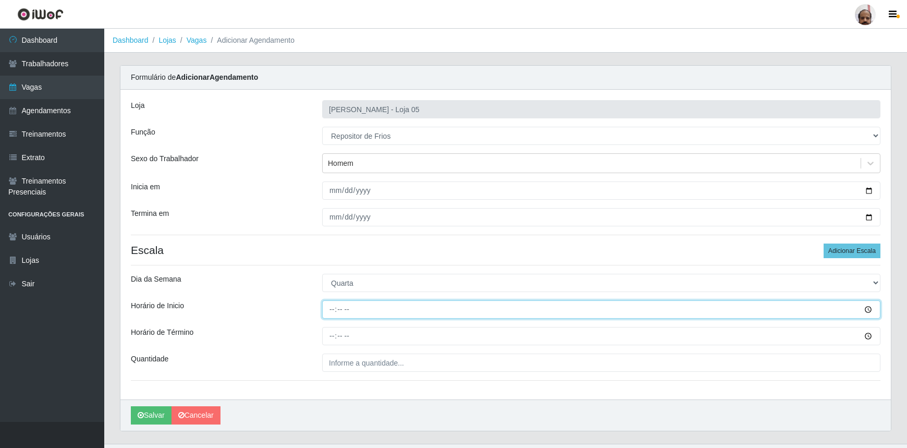
click at [330, 308] on input "Horário de Inicio" at bounding box center [601, 309] width 559 height 18
type input "08:00"
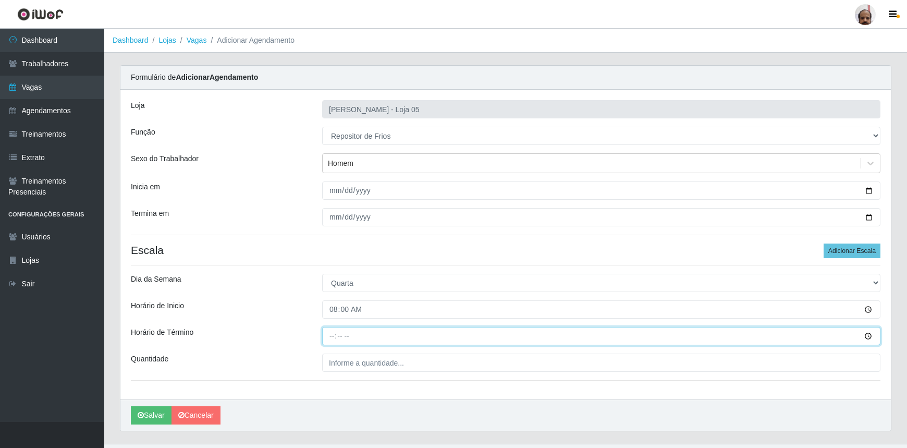
type input "14:00"
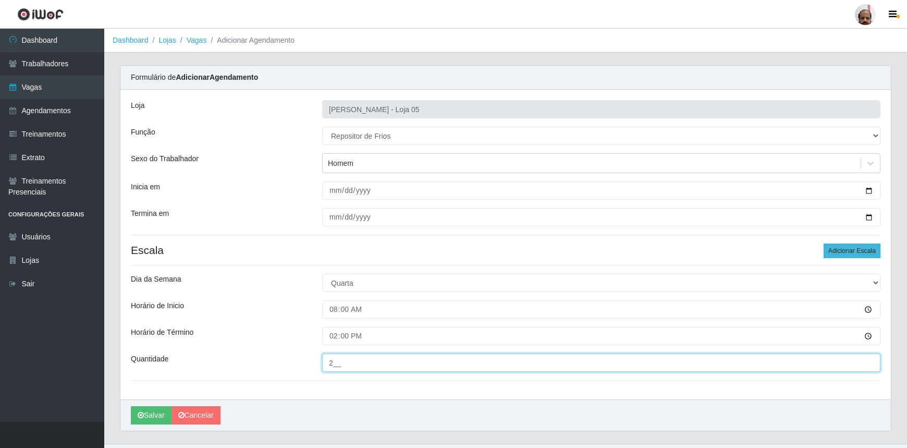
type input "2__"
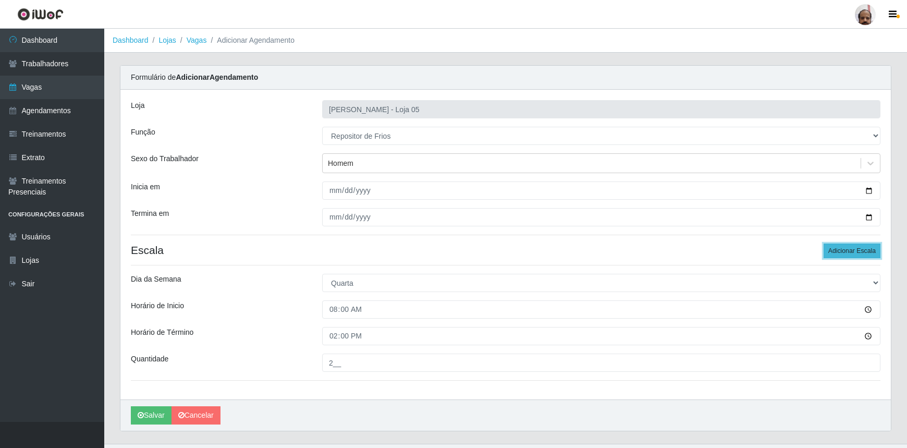
click at [843, 247] on button "Adicionar Escala" at bounding box center [852, 251] width 57 height 15
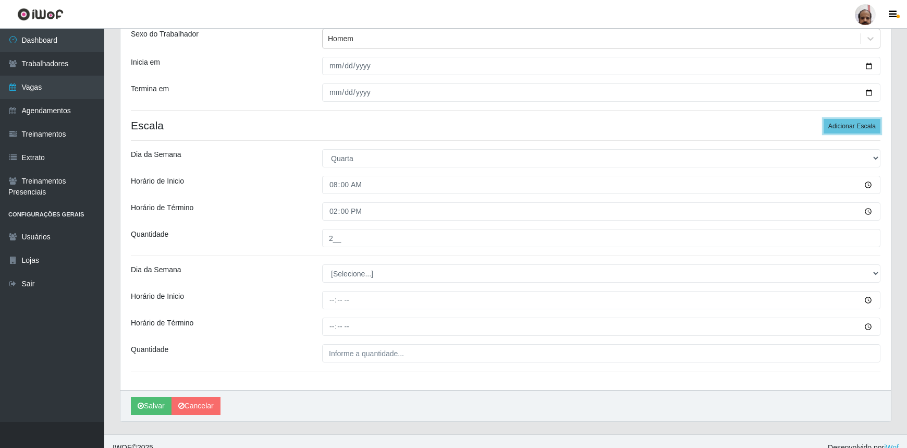
scroll to position [136, 0]
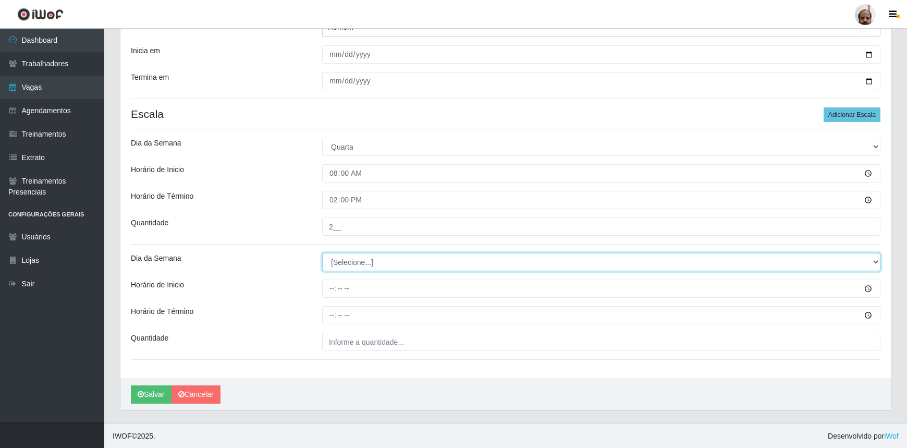
click at [360, 263] on select "[Selecione...] Segunda Terça Quarta Quinta Sexta Sábado Domingo" at bounding box center [601, 262] width 559 height 18
select select "3"
click at [322, 253] on select "[Selecione...] Segunda Terça Quarta Quinta Sexta Sábado Domingo" at bounding box center [601, 262] width 559 height 18
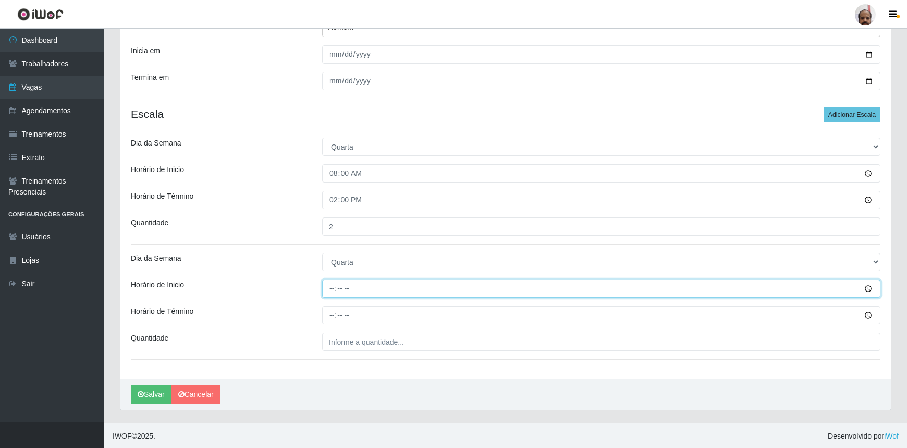
click at [329, 292] on input "Horário de Inicio" at bounding box center [601, 289] width 559 height 18
type input "16:00"
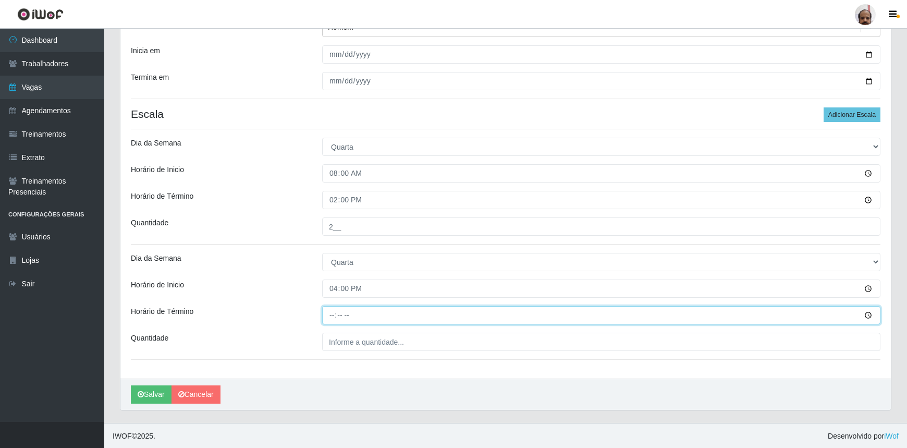
type input "22:00"
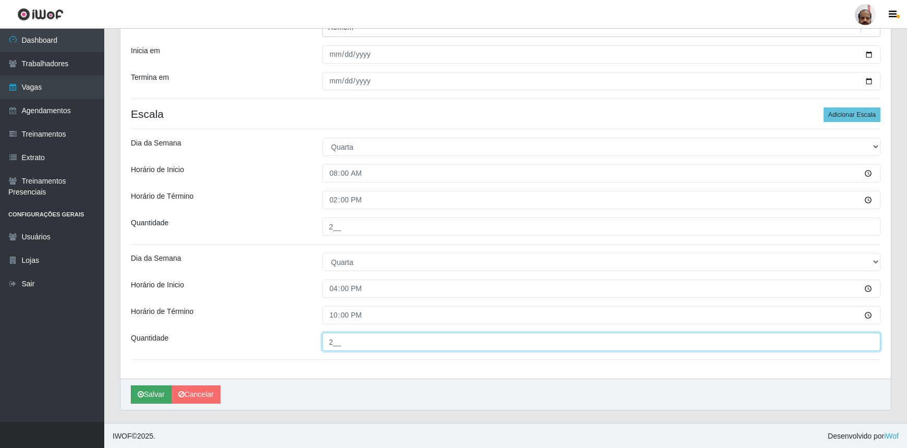
type input "2__"
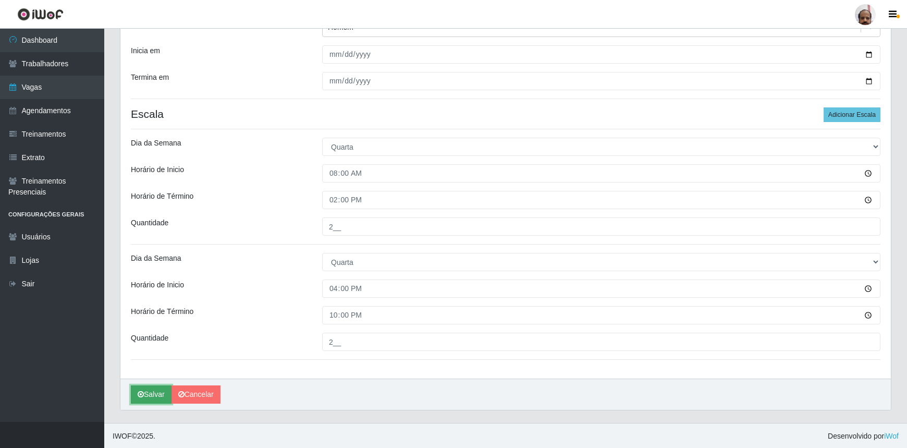
click at [146, 390] on button "Salvar" at bounding box center [151, 394] width 41 height 18
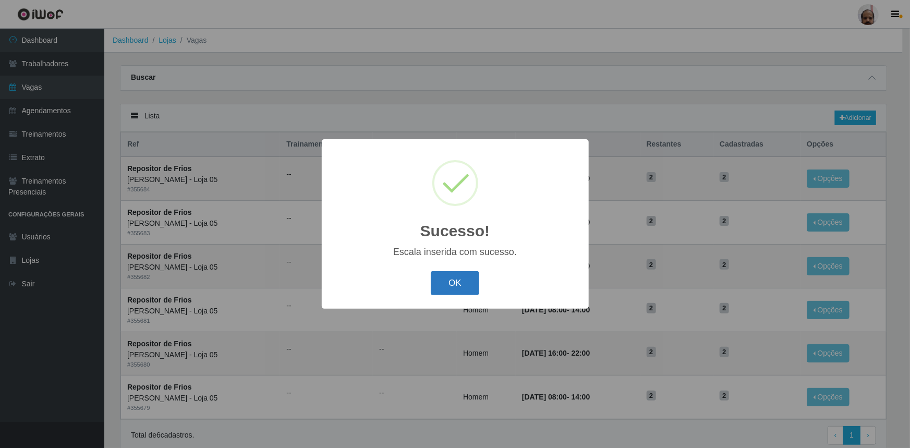
click at [453, 284] on button "OK" at bounding box center [455, 283] width 49 height 25
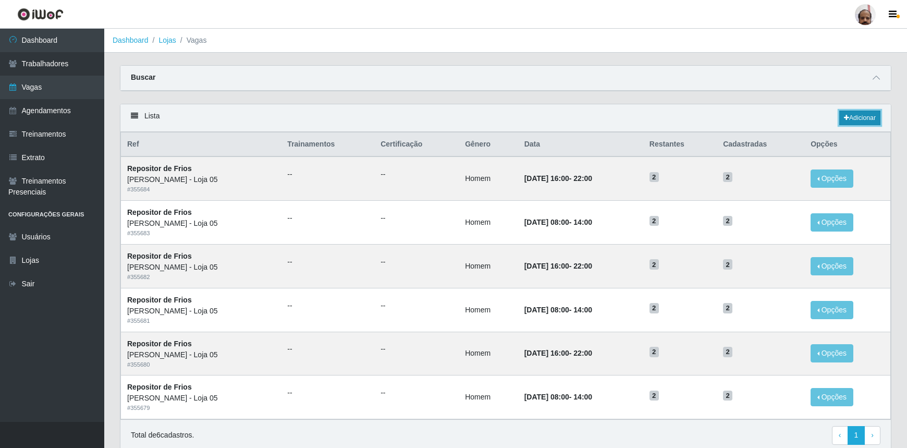
click at [862, 117] on link "Adicionar" at bounding box center [860, 118] width 41 height 15
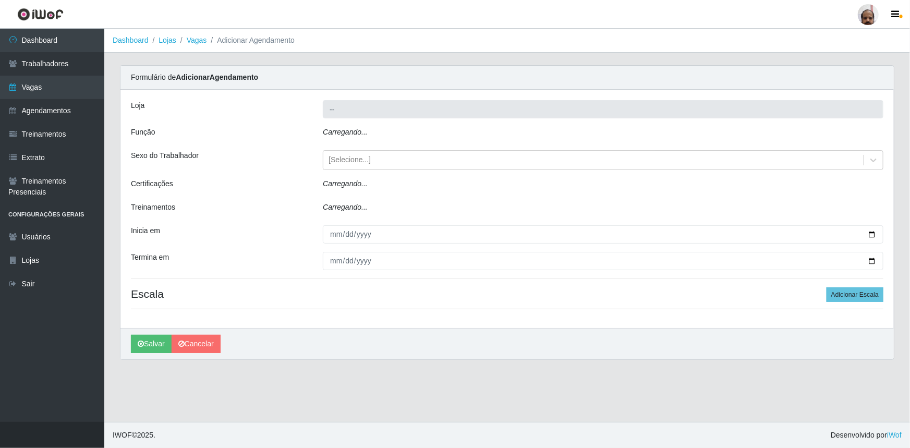
type input "[PERSON_NAME] - Loja 05"
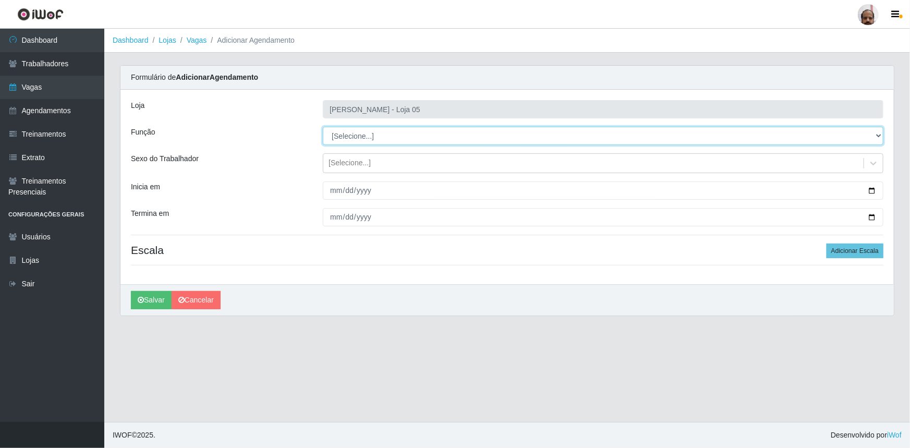
drag, startPoint x: 382, startPoint y: 141, endPoint x: 379, endPoint y: 133, distance: 8.9
click at [379, 133] on select "[Selecione...] ASG ASG + ASG ++ Auxiliar de Depósito Auxiliar de Depósito + Aux…" at bounding box center [603, 136] width 561 height 18
select select "112"
click at [323, 127] on select "[Selecione...] ASG ASG + ASG ++ Auxiliar de Depósito Auxiliar de Depósito + Aux…" at bounding box center [603, 136] width 561 height 18
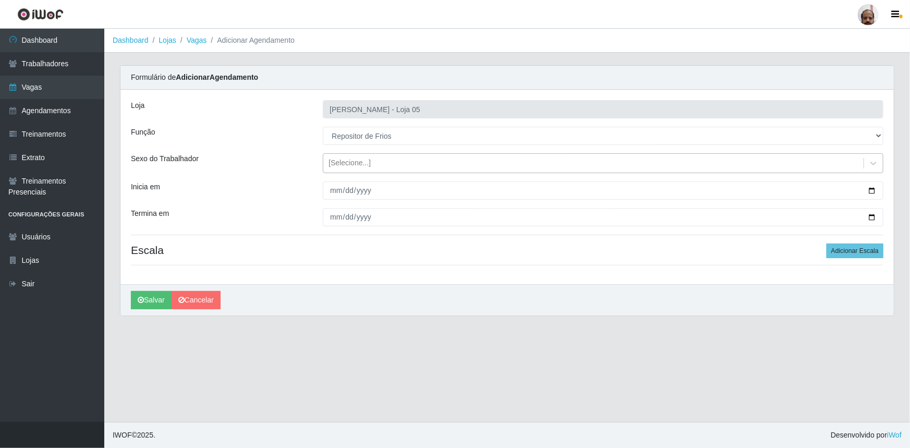
click at [371, 166] on div "[Selecione...]" at bounding box center [593, 163] width 540 height 17
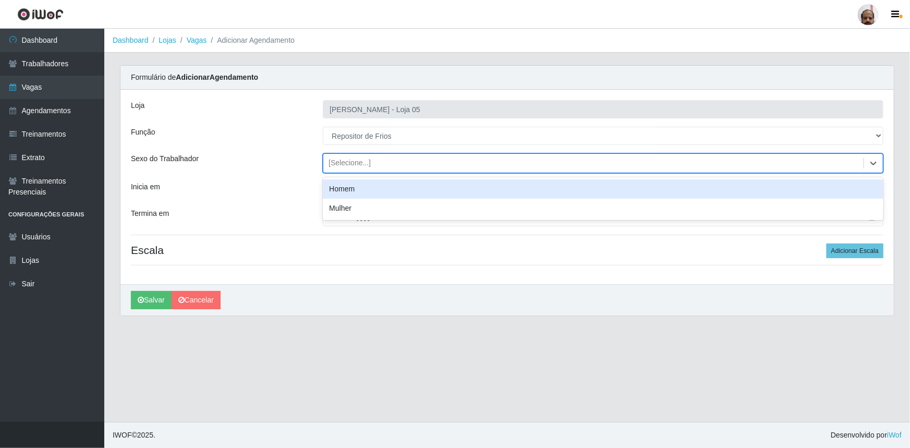
click at [377, 193] on div "Homem" at bounding box center [603, 188] width 561 height 19
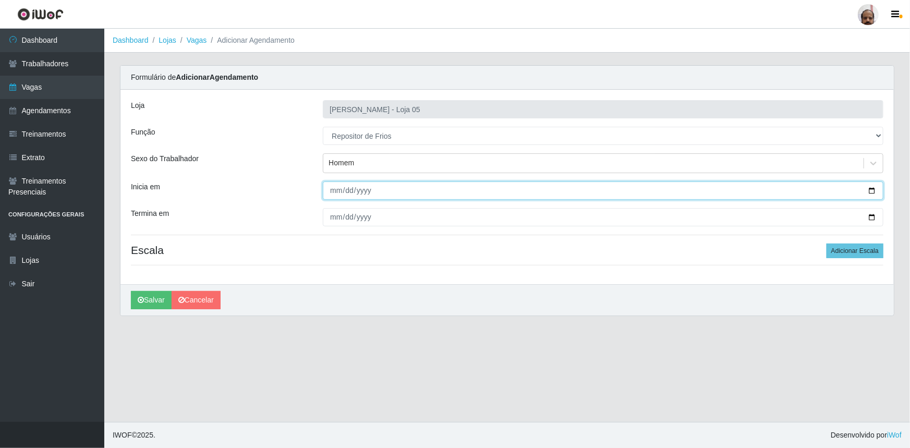
click at [872, 190] on input "Inicia em" at bounding box center [603, 190] width 561 height 18
type input "[DATE]"
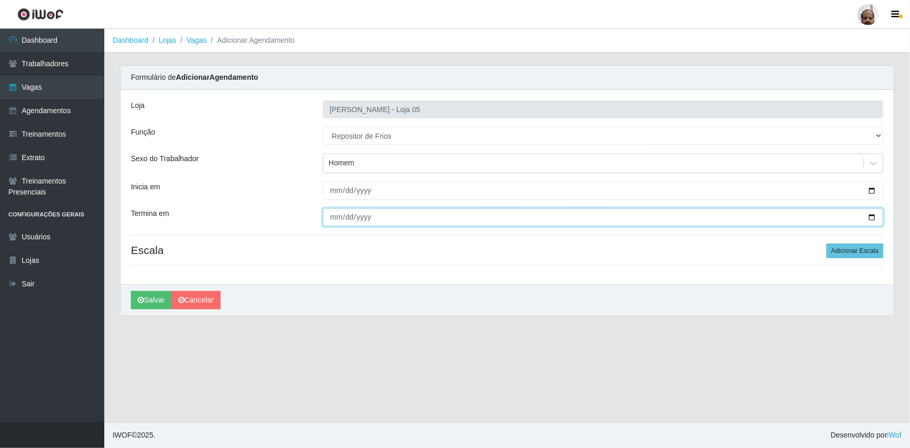
click at [875, 218] on input "Termina em" at bounding box center [603, 217] width 561 height 18
type input "[DATE]"
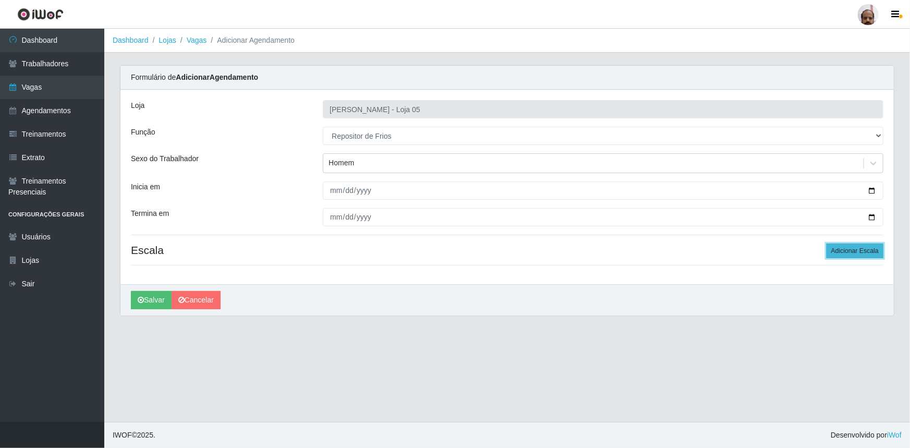
click at [839, 252] on button "Adicionar Escala" at bounding box center [855, 251] width 57 height 15
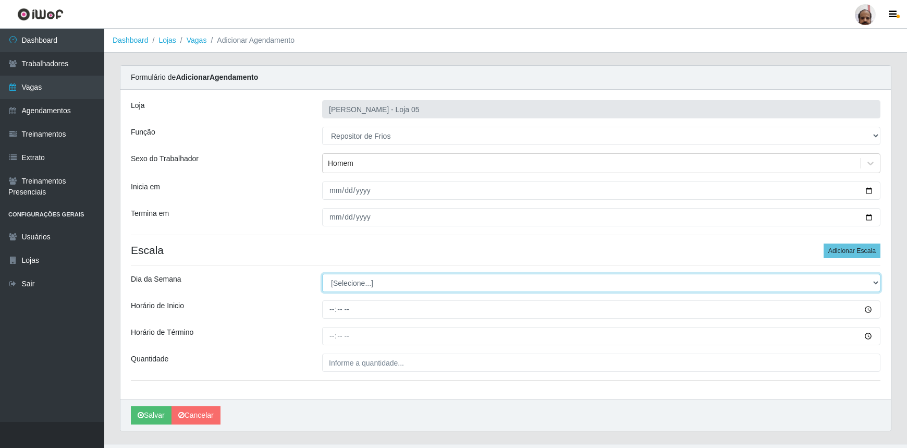
click at [375, 284] on select "[Selecione...] Segunda Terça Quarta Quinta Sexta Sábado Domingo" at bounding box center [601, 283] width 559 height 18
select select "4"
click at [322, 274] on select "[Selecione...] Segunda Terça Quarta Quinta Sexta Sábado Domingo" at bounding box center [601, 283] width 559 height 18
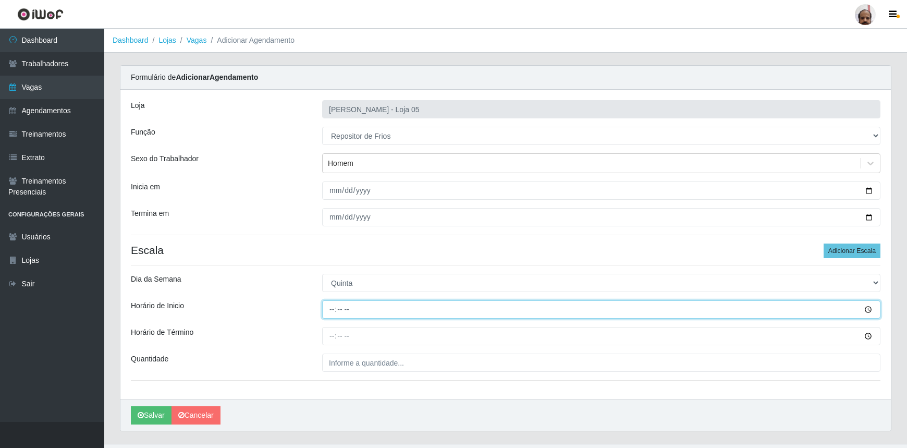
click at [330, 313] on input "Horário de Inicio" at bounding box center [601, 309] width 559 height 18
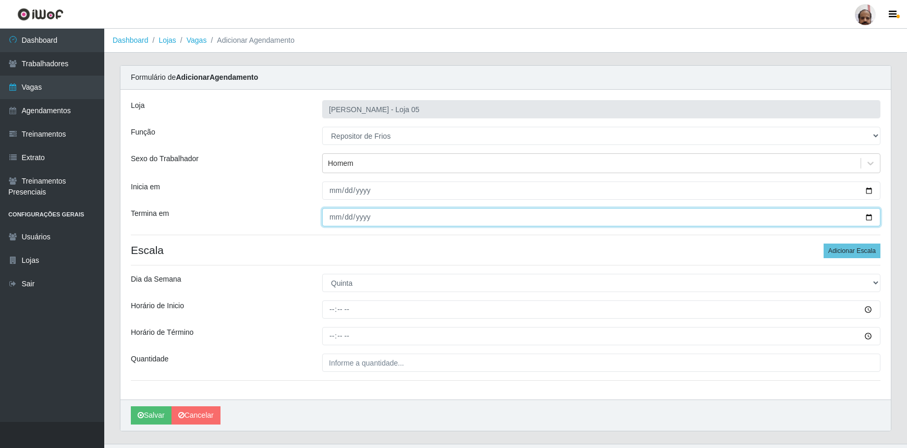
click at [871, 216] on input "[DATE]" at bounding box center [601, 217] width 559 height 18
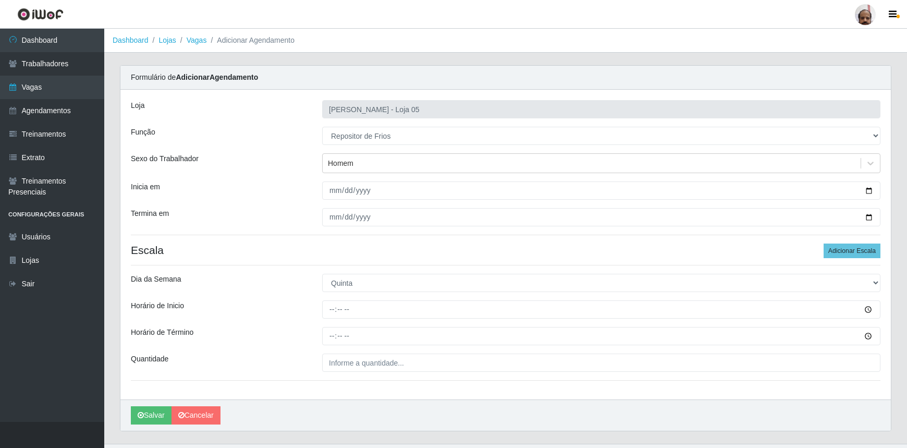
click at [318, 313] on div at bounding box center [601, 309] width 574 height 18
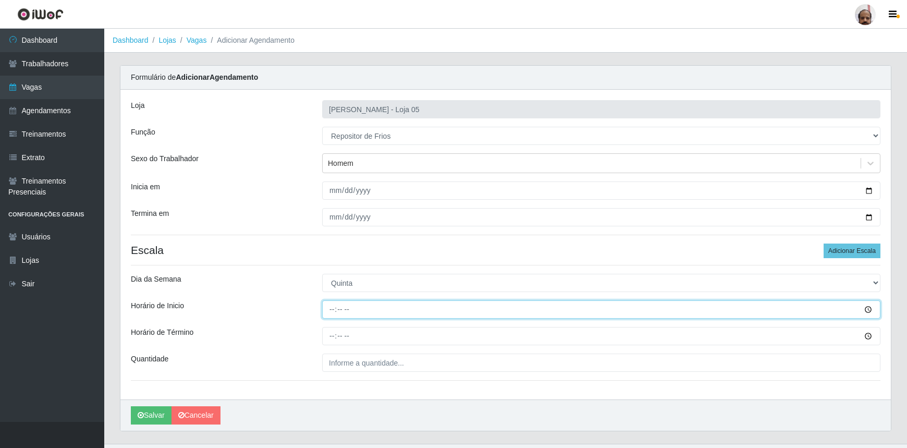
click at [329, 311] on input "Horário de Inicio" at bounding box center [601, 309] width 559 height 18
type input "08:00"
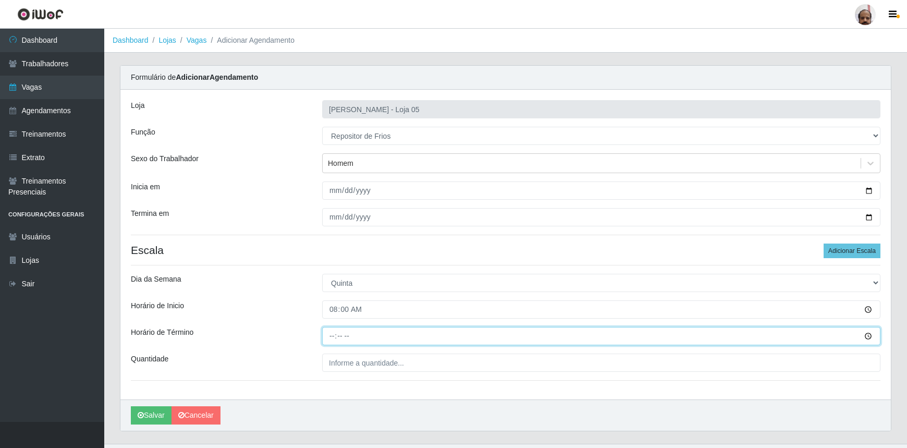
type input "14:00"
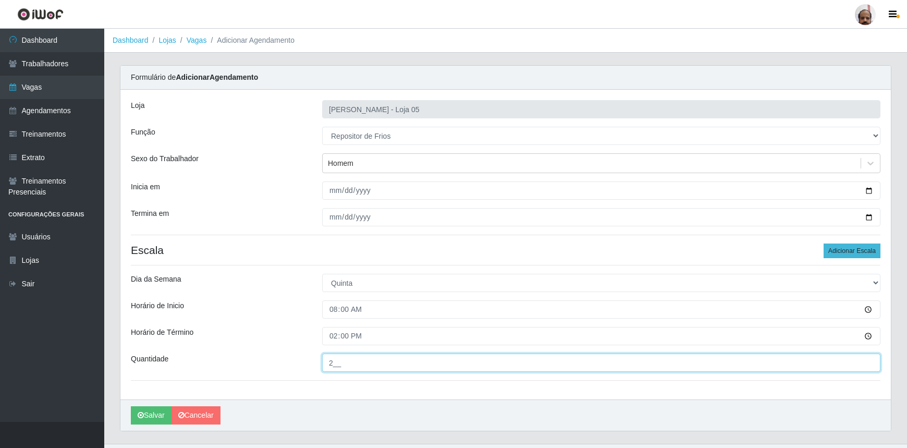
type input "2__"
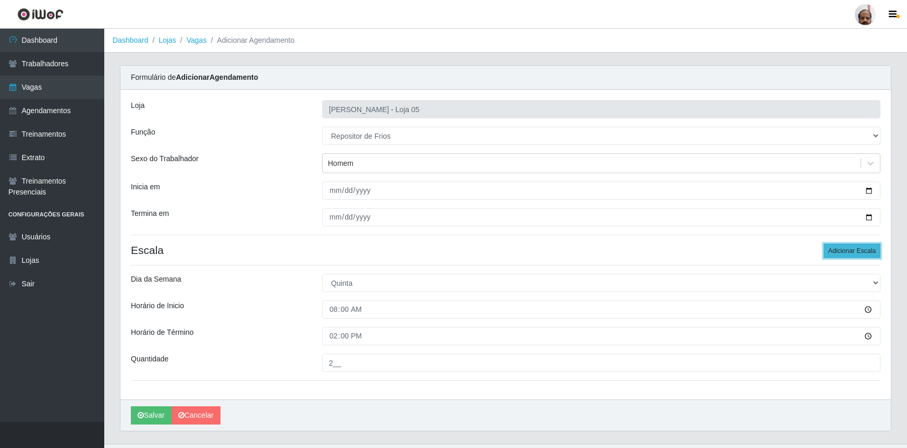
click at [854, 250] on button "Adicionar Escala" at bounding box center [852, 251] width 57 height 15
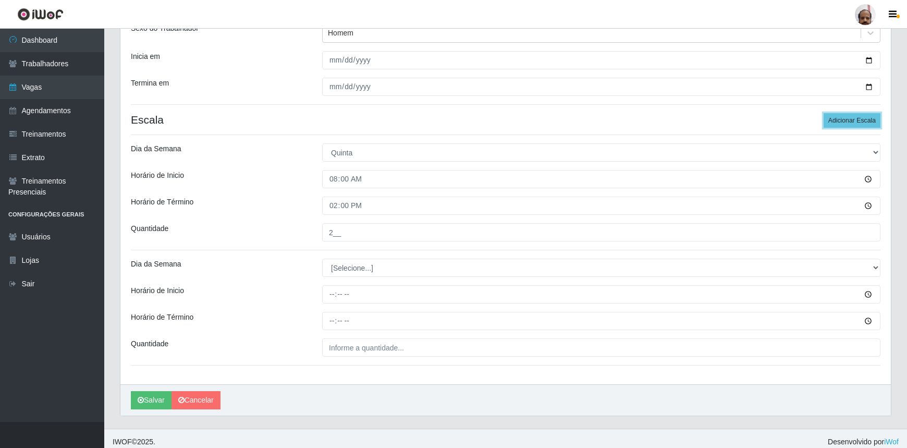
scroll to position [136, 0]
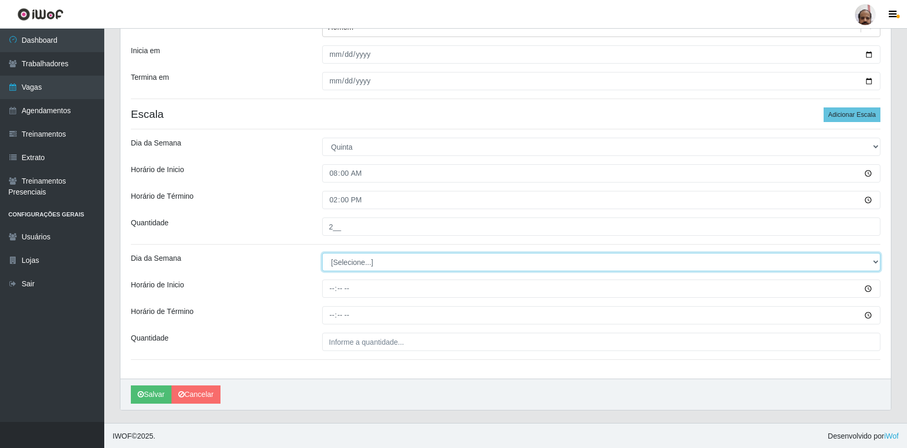
click at [366, 260] on select "[Selecione...] Segunda Terça Quarta Quinta Sexta Sábado Domingo" at bounding box center [601, 262] width 559 height 18
select select "4"
click at [322, 253] on select "[Selecione...] Segunda Terça Quarta Quinta Sexta Sábado Domingo" at bounding box center [601, 262] width 559 height 18
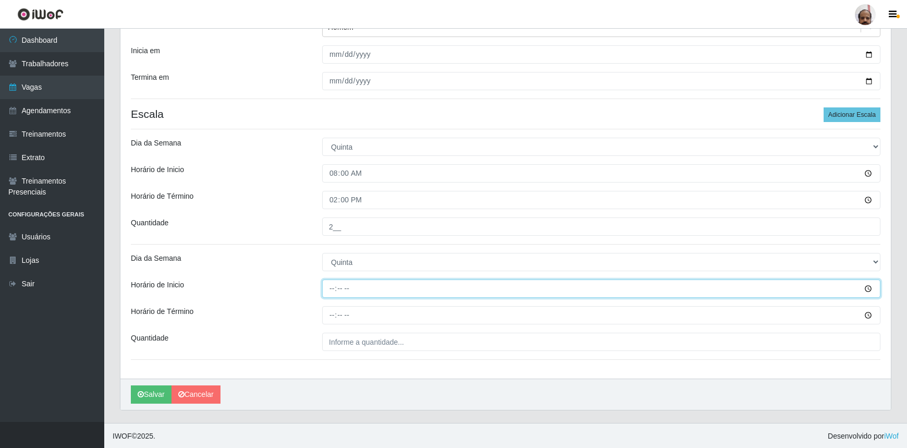
click at [329, 296] on input "Horário de Inicio" at bounding box center [601, 289] width 559 height 18
type input "16:00"
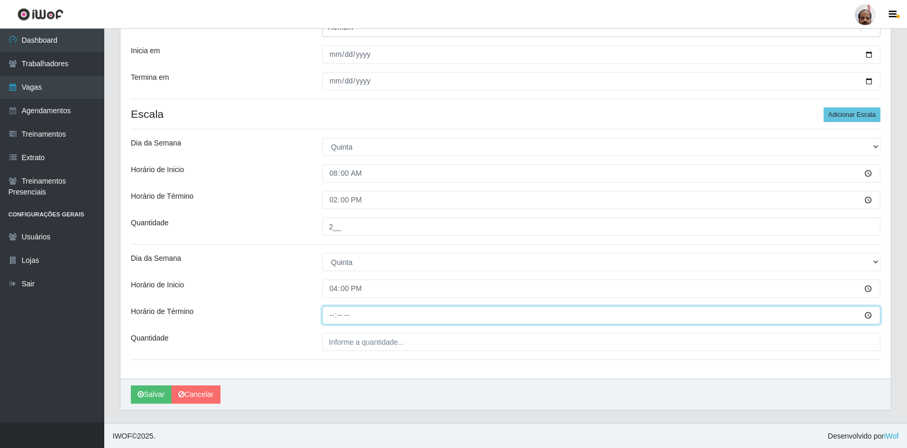
type input "22:00"
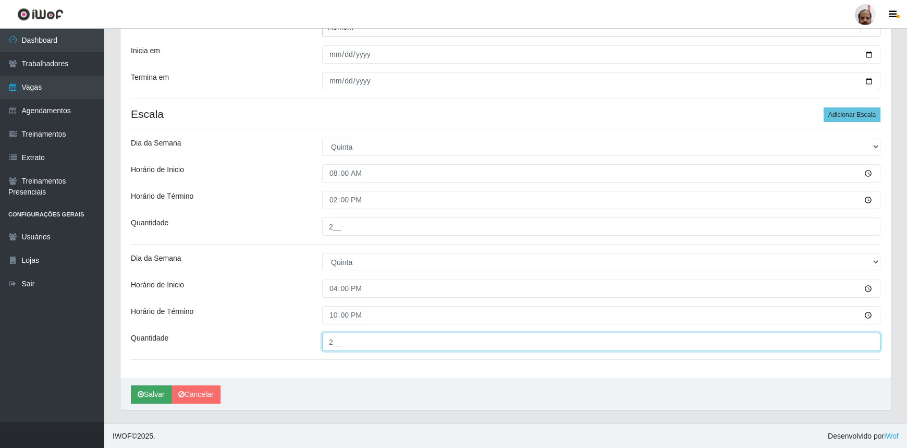
type input "2__"
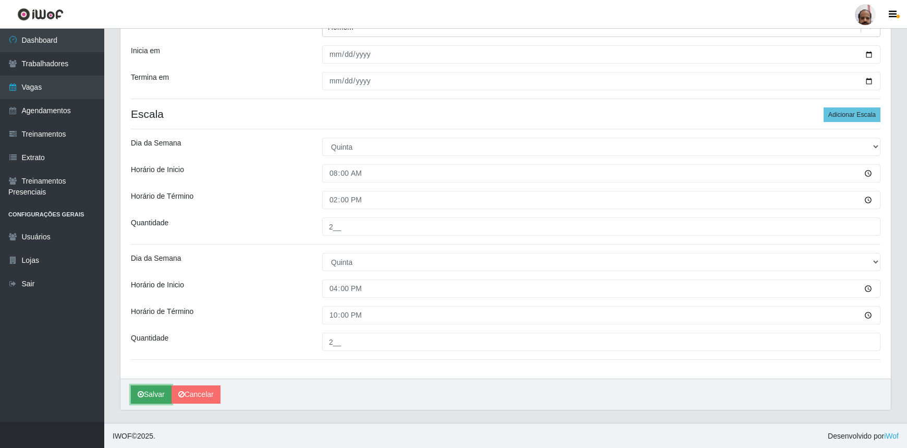
click at [151, 390] on button "Salvar" at bounding box center [151, 394] width 41 height 18
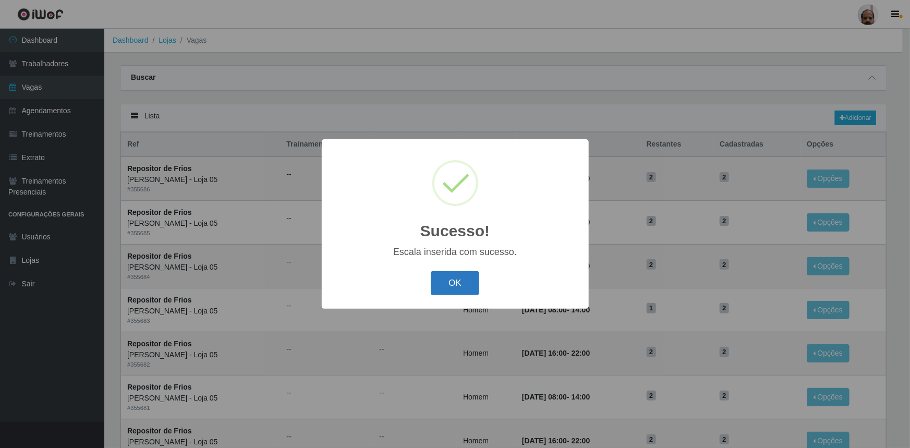
click at [458, 279] on button "OK" at bounding box center [455, 283] width 49 height 25
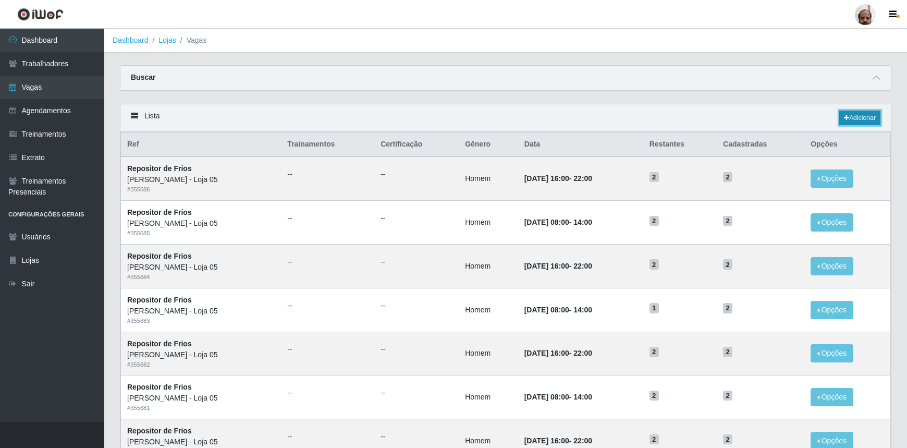
click at [862, 113] on link "Adicionar" at bounding box center [860, 118] width 41 height 15
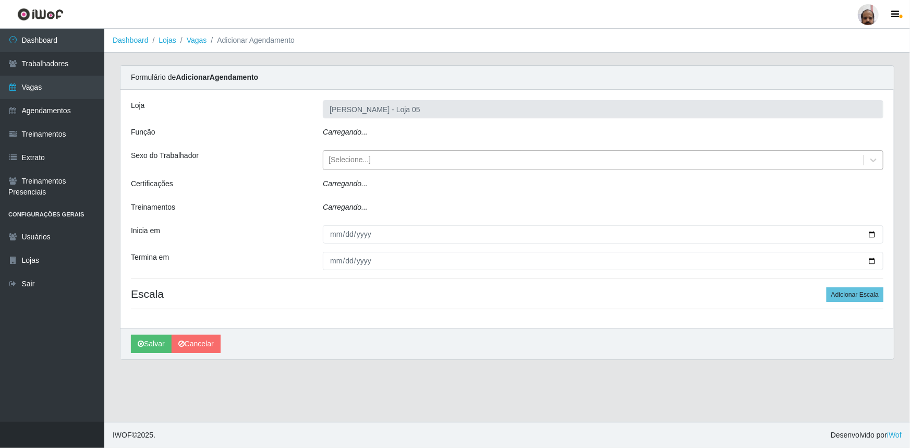
type input "[PERSON_NAME] - Loja 05"
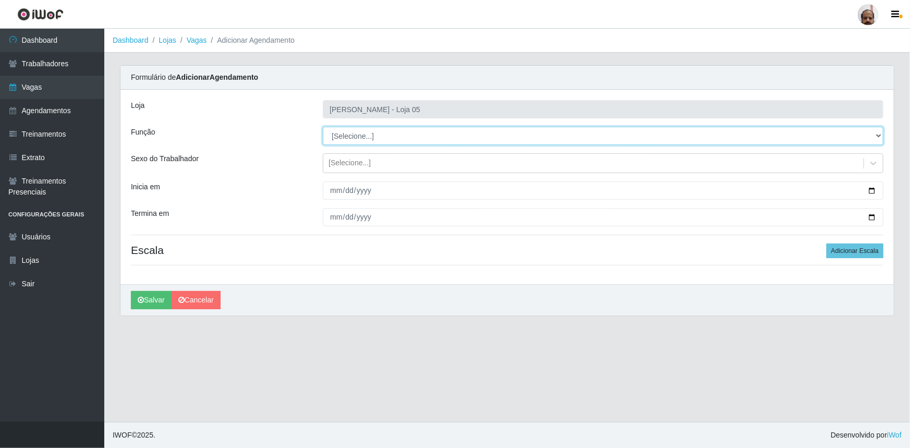
click at [372, 135] on select "[Selecione...] ASG ASG + ASG ++ Auxiliar de Depósito Auxiliar de Depósito + Aux…" at bounding box center [603, 136] width 561 height 18
select select "112"
click at [323, 127] on select "[Selecione...] ASG ASG + ASG ++ Auxiliar de Depósito Auxiliar de Depósito + Aux…" at bounding box center [603, 136] width 561 height 18
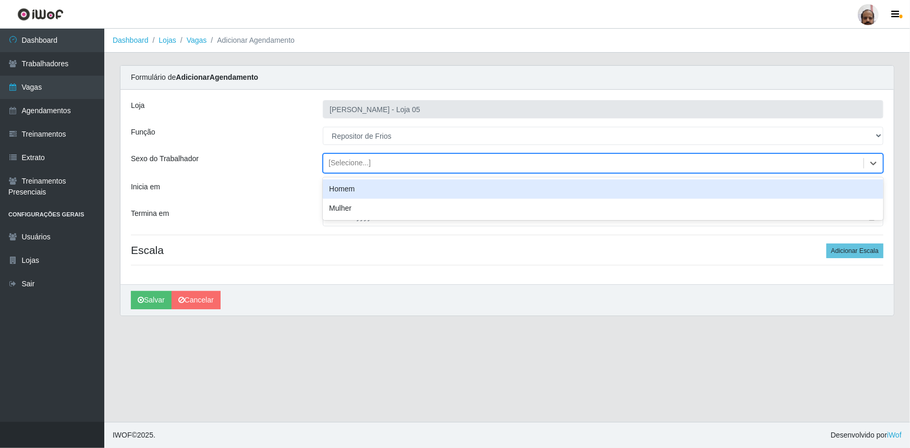
click at [361, 165] on div "[Selecione...]" at bounding box center [350, 163] width 42 height 11
click at [368, 190] on div "Homem" at bounding box center [603, 188] width 561 height 19
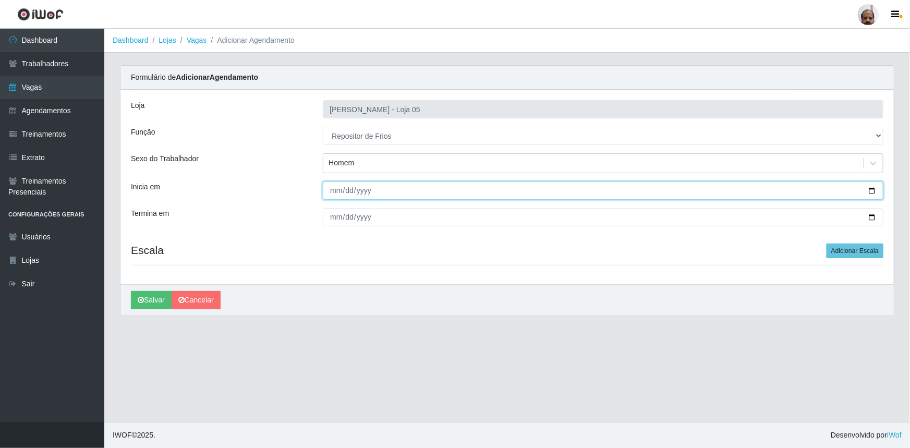
click at [873, 190] on input "Inicia em" at bounding box center [603, 190] width 561 height 18
type input "[DATE]"
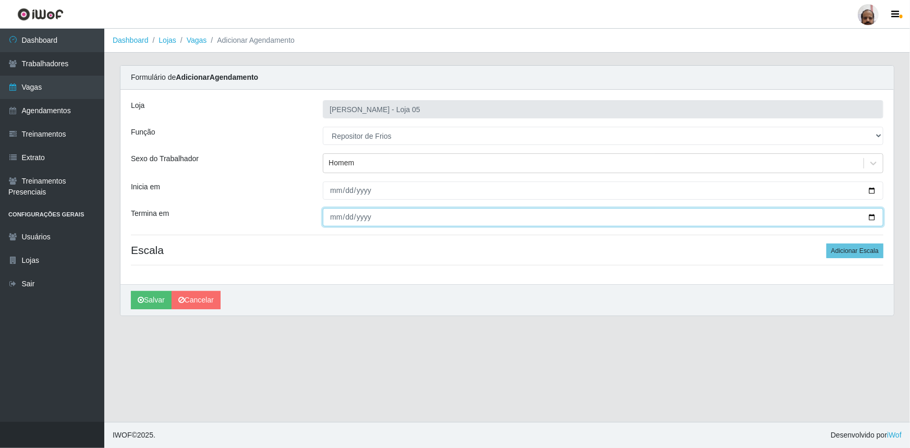
click at [872, 216] on input "Termina em" at bounding box center [603, 217] width 561 height 18
type input "[DATE]"
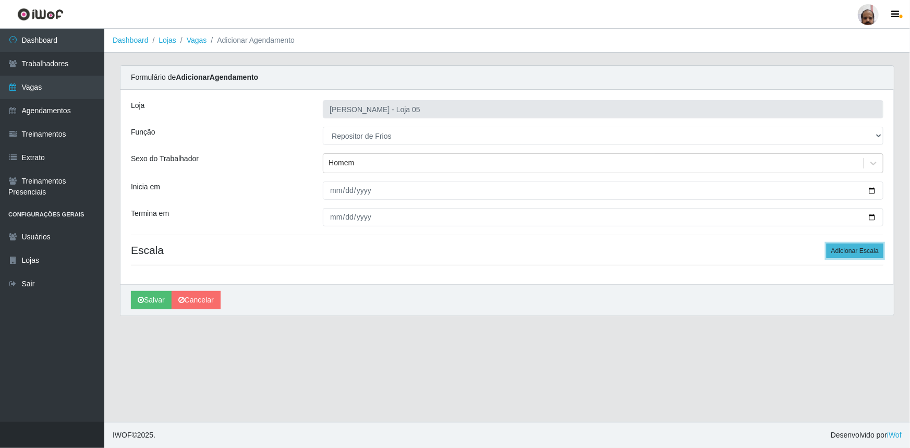
click at [870, 245] on button "Adicionar Escala" at bounding box center [855, 251] width 57 height 15
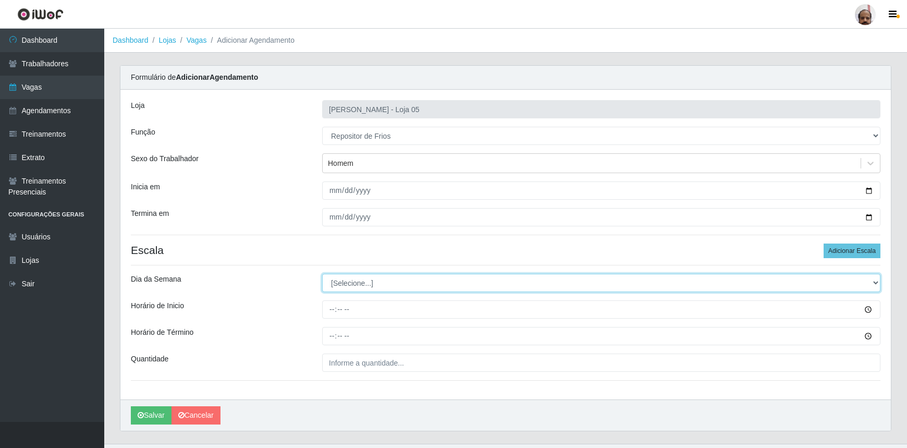
click at [348, 276] on select "[Selecione...] Segunda Terça Quarta Quinta Sexta Sábado Domingo" at bounding box center [601, 283] width 559 height 18
select select "5"
click at [322, 274] on select "[Selecione...] Segunda Terça Quarta Quinta Sexta Sábado Domingo" at bounding box center [601, 283] width 559 height 18
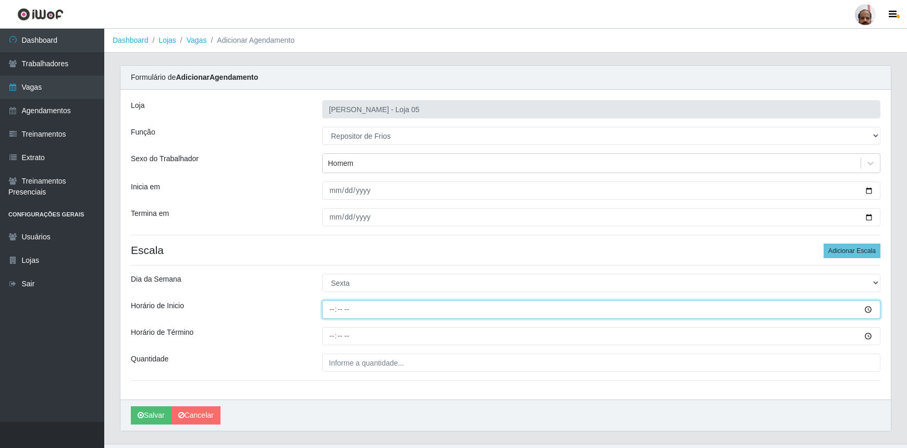
click at [330, 309] on input "Horário de Inicio" at bounding box center [601, 309] width 559 height 18
type input "08:00"
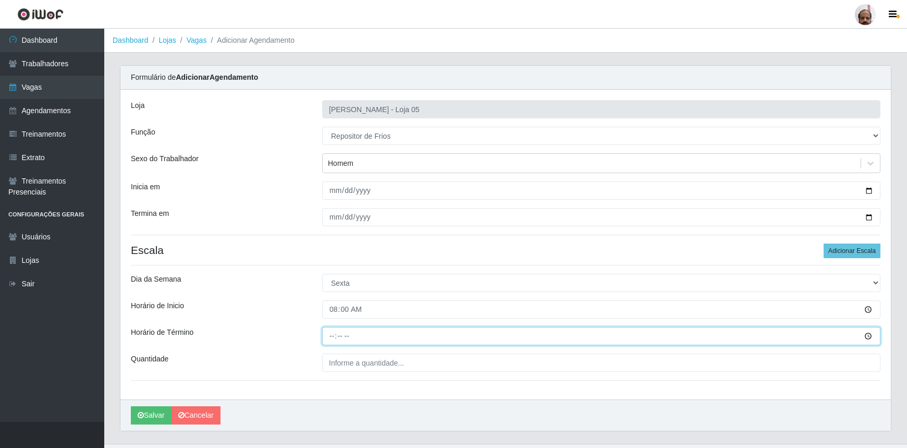
type input "14:00"
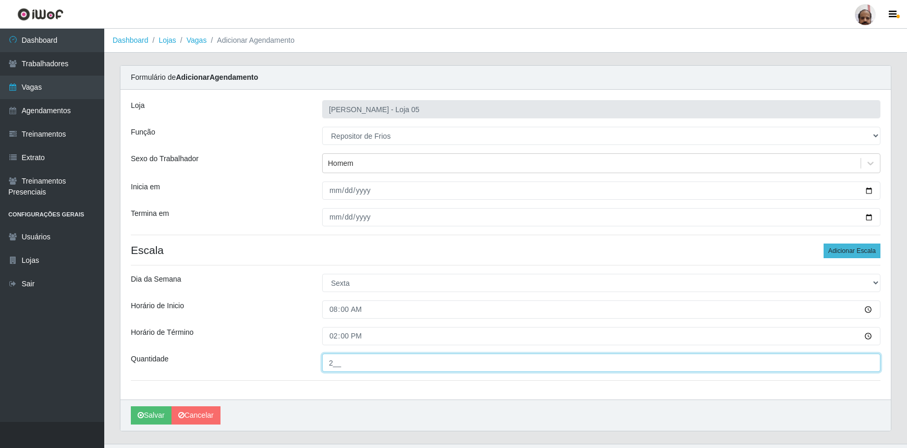
type input "2__"
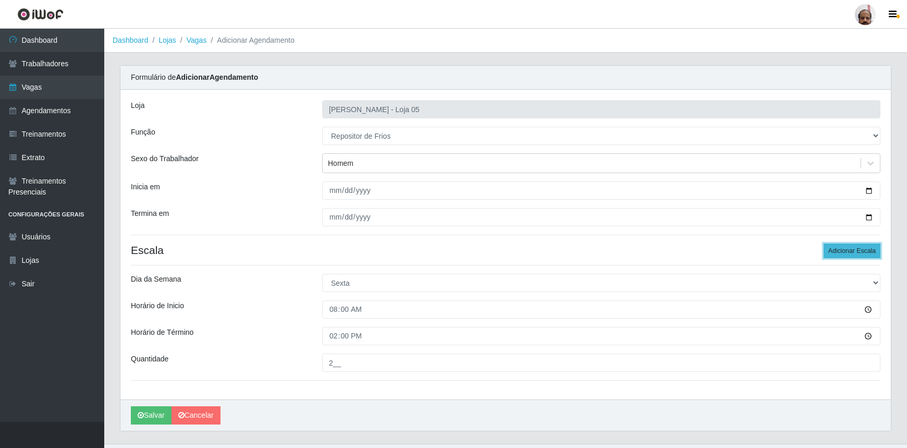
click at [854, 253] on button "Adicionar Escala" at bounding box center [852, 251] width 57 height 15
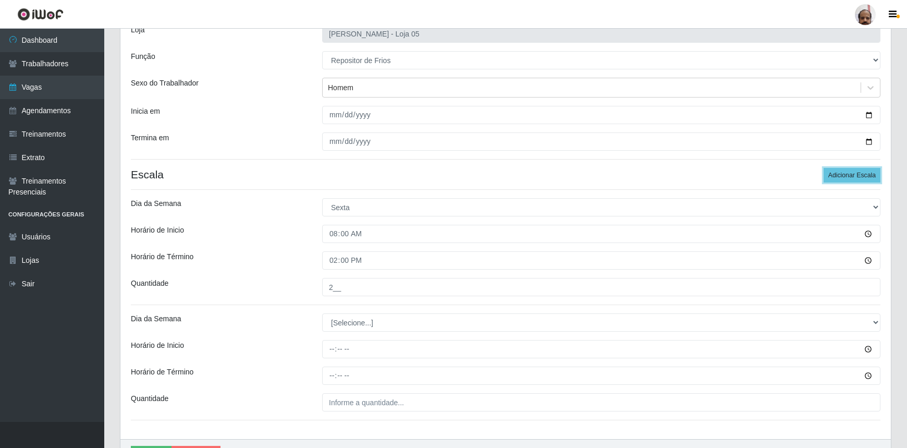
scroll to position [136, 0]
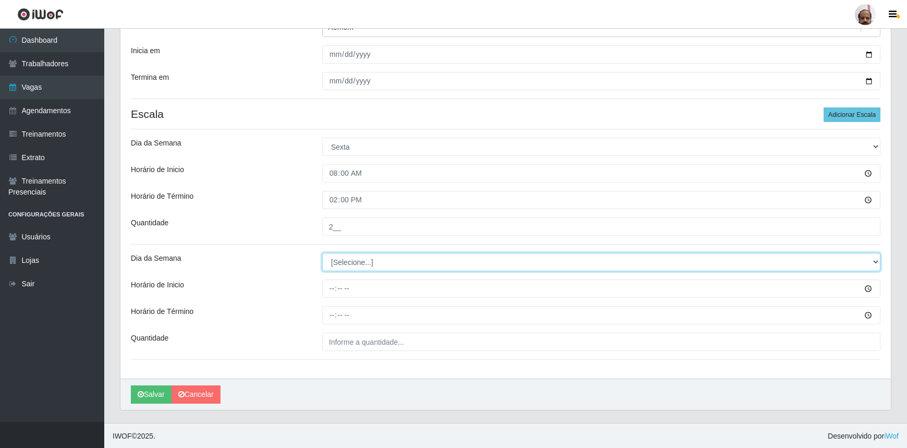
click at [348, 260] on select "[Selecione...] Segunda Terça Quarta Quinta Sexta Sábado Domingo" at bounding box center [601, 262] width 559 height 18
select select "5"
click at [322, 253] on select "[Selecione...] Segunda Terça Quarta Quinta Sexta Sábado Domingo" at bounding box center [601, 262] width 559 height 18
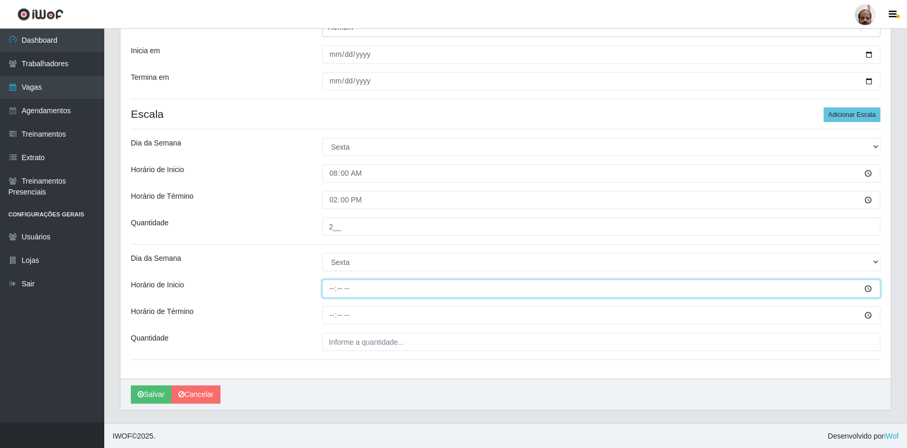
click at [331, 289] on input "Horário de Inicio" at bounding box center [601, 289] width 559 height 18
type input "16:00"
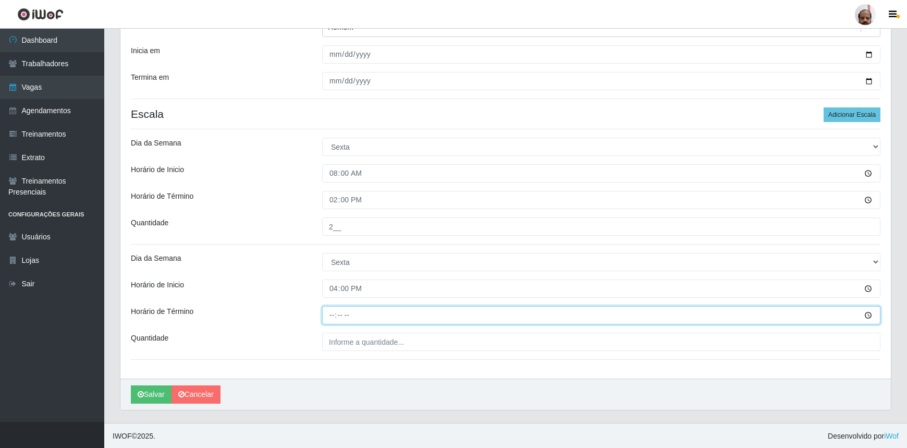
type input "22:00"
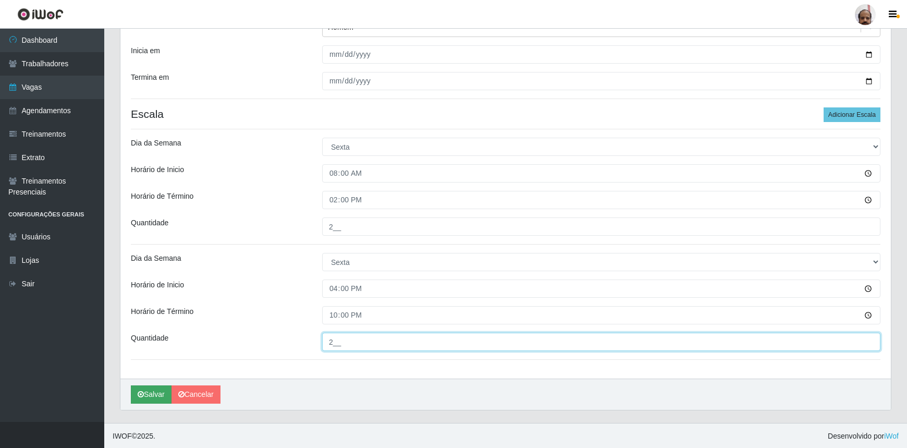
type input "2__"
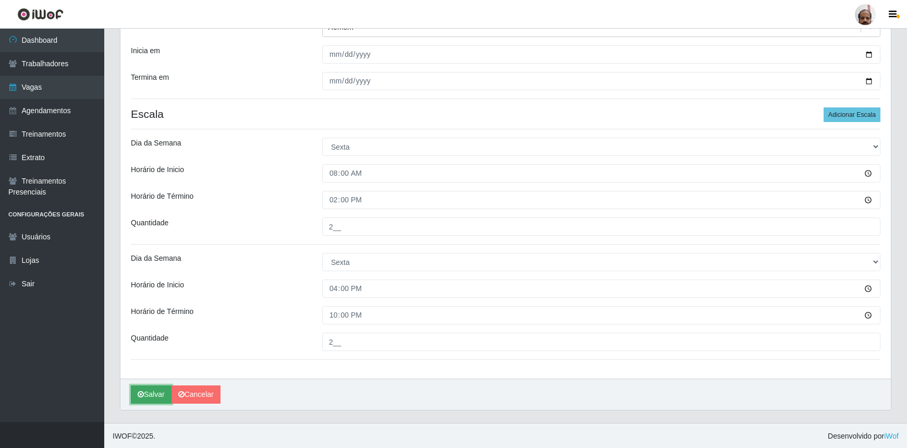
click at [151, 389] on button "Salvar" at bounding box center [151, 394] width 41 height 18
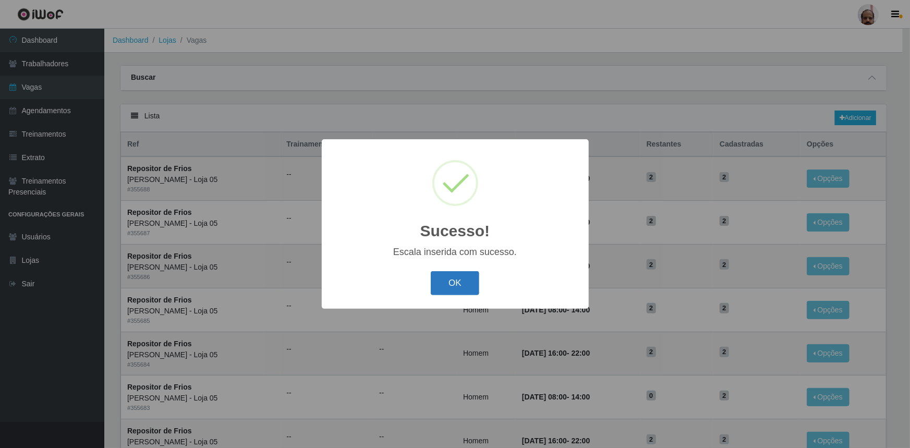
click at [441, 285] on button "OK" at bounding box center [455, 283] width 49 height 25
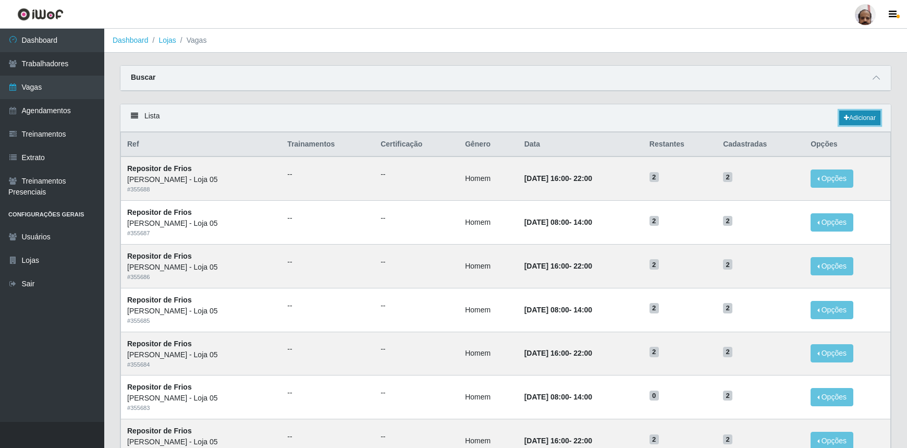
click at [865, 117] on link "Adicionar" at bounding box center [860, 118] width 41 height 15
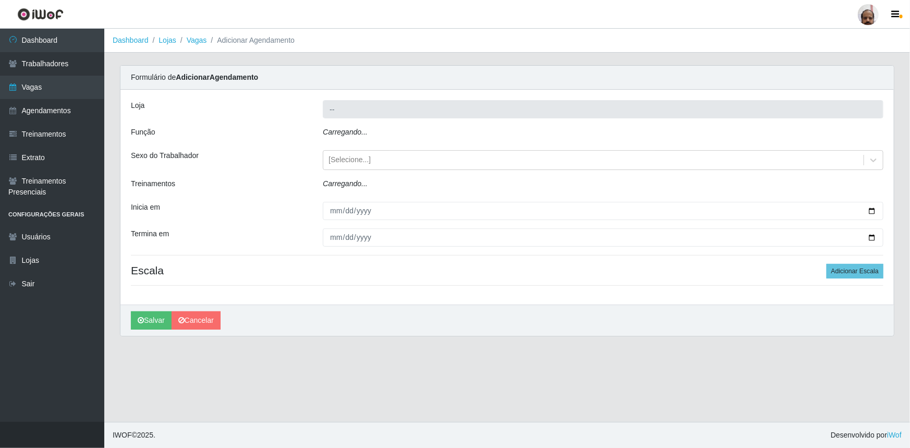
type input "[PERSON_NAME] - Loja 05"
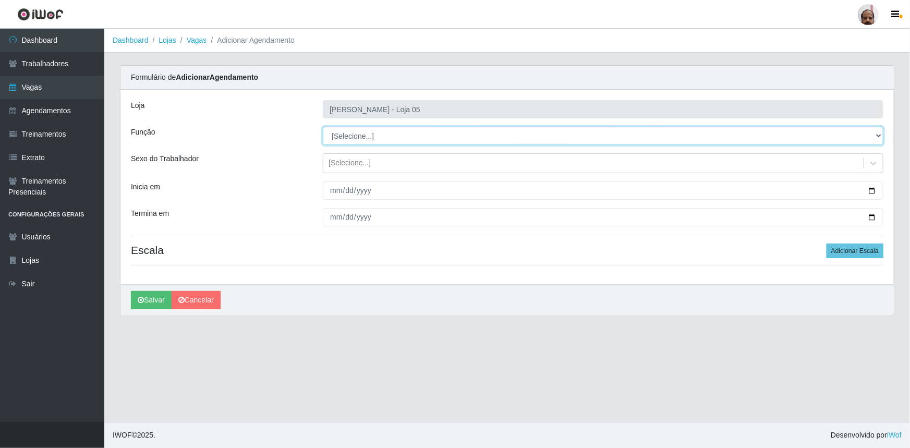
click at [356, 131] on select "[Selecione...] ASG ASG + ASG ++ Auxiliar de Depósito Auxiliar de Depósito + Aux…" at bounding box center [603, 136] width 561 height 18
select select "112"
click at [323, 127] on select "[Selecione...] ASG ASG + ASG ++ Auxiliar de Depósito Auxiliar de Depósito + Aux…" at bounding box center [603, 136] width 561 height 18
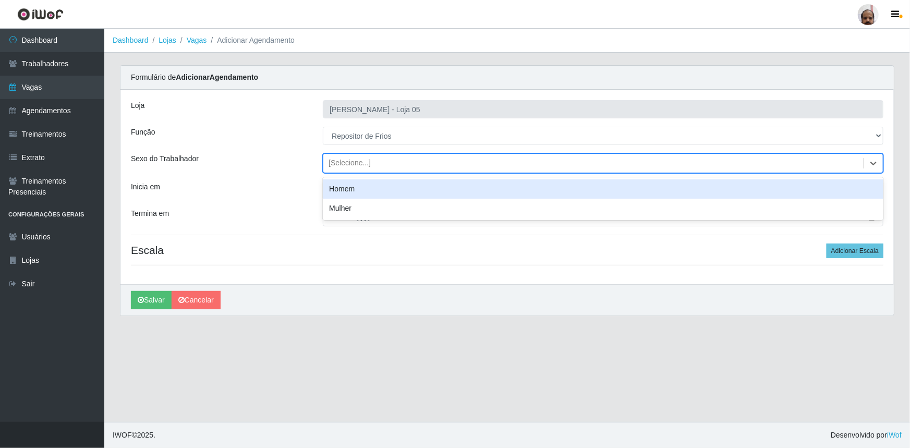
click at [349, 161] on div "[Selecione...]" at bounding box center [350, 163] width 42 height 11
click at [358, 193] on div "Homem" at bounding box center [603, 188] width 561 height 19
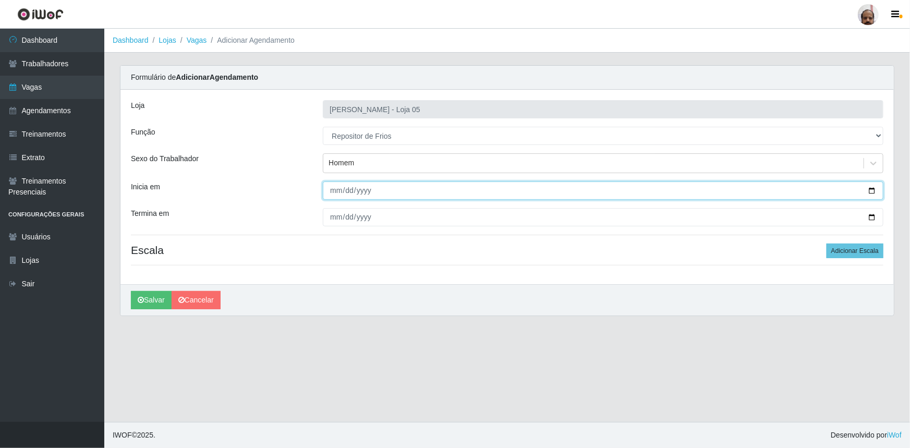
click at [870, 188] on input "Inicia em" at bounding box center [603, 190] width 561 height 18
type input "[DATE]"
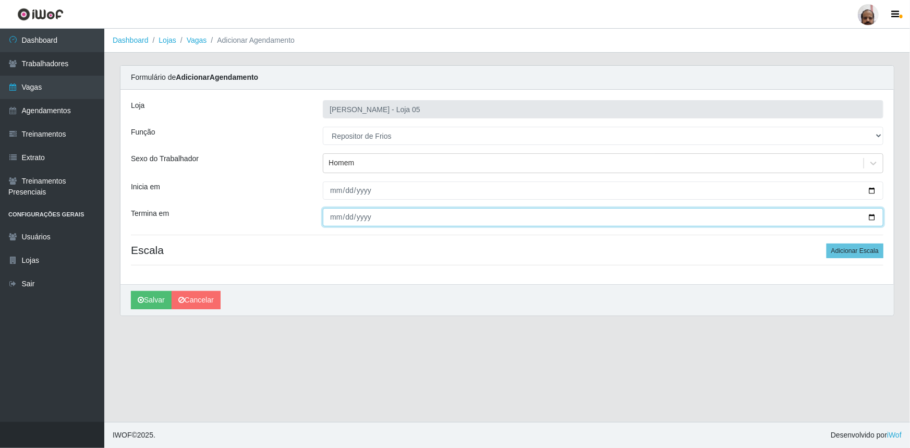
click at [871, 216] on input "Termina em" at bounding box center [603, 217] width 561 height 18
type input "[DATE]"
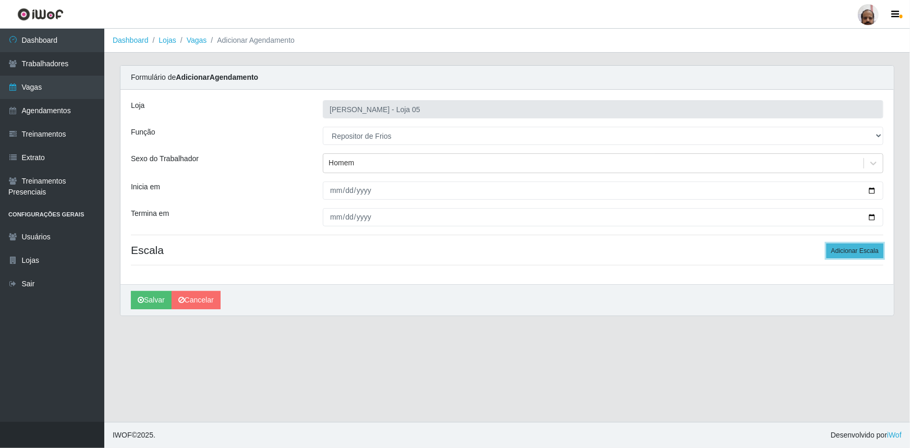
click at [843, 250] on button "Adicionar Escala" at bounding box center [855, 251] width 57 height 15
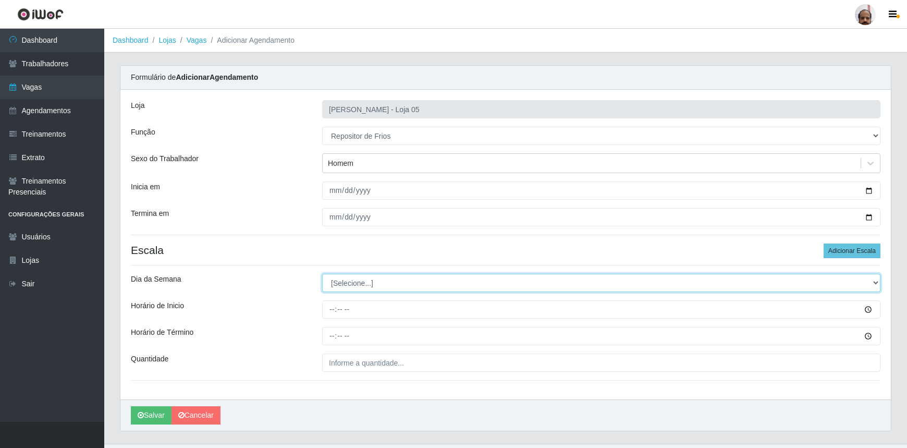
click at [332, 283] on select "[Selecione...] Segunda Terça Quarta Quinta Sexta Sábado Domingo" at bounding box center [601, 283] width 559 height 18
select select "6"
click at [322, 274] on select "[Selecione...] Segunda Terça Quarta Quinta Sexta Sábado Domingo" at bounding box center [601, 283] width 559 height 18
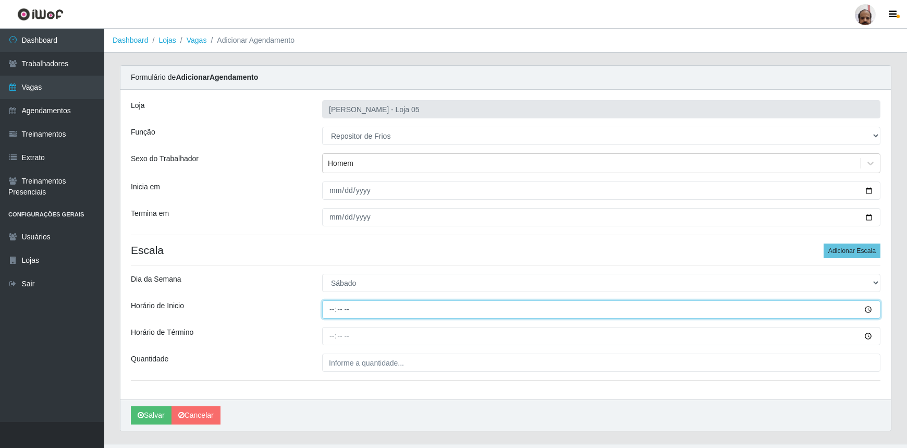
click at [331, 311] on input "Horário de Inicio" at bounding box center [601, 309] width 559 height 18
type input "08:00"
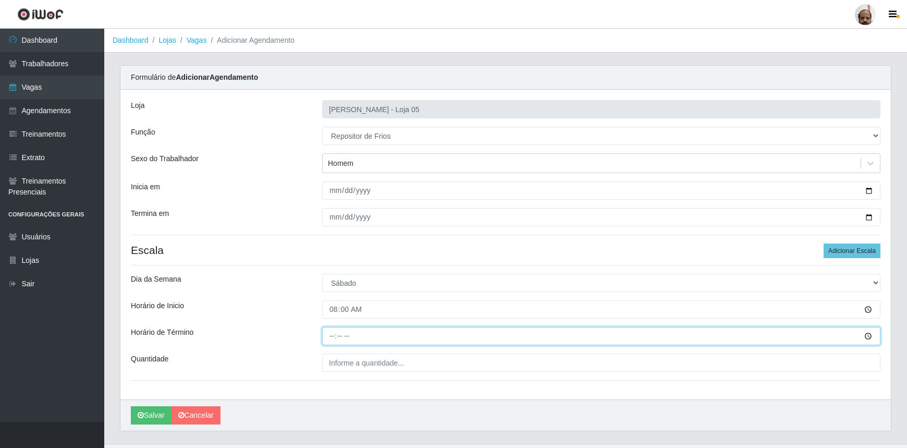
type input "14:00"
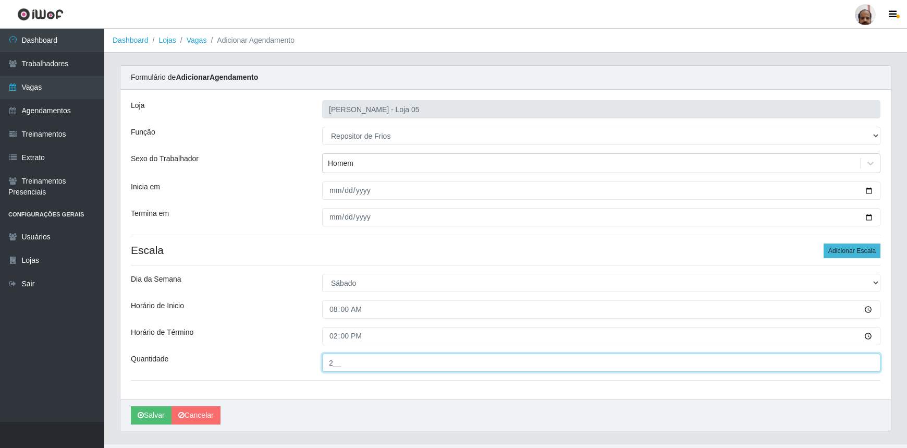
type input "2__"
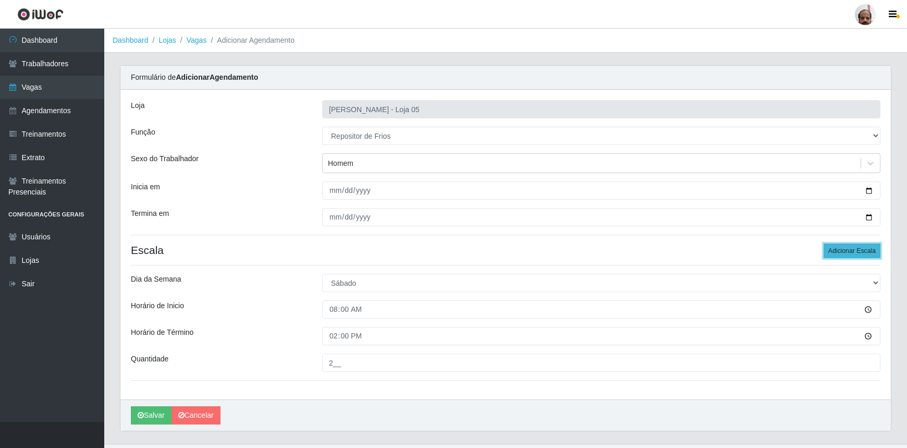
click at [842, 245] on button "Adicionar Escala" at bounding box center [852, 251] width 57 height 15
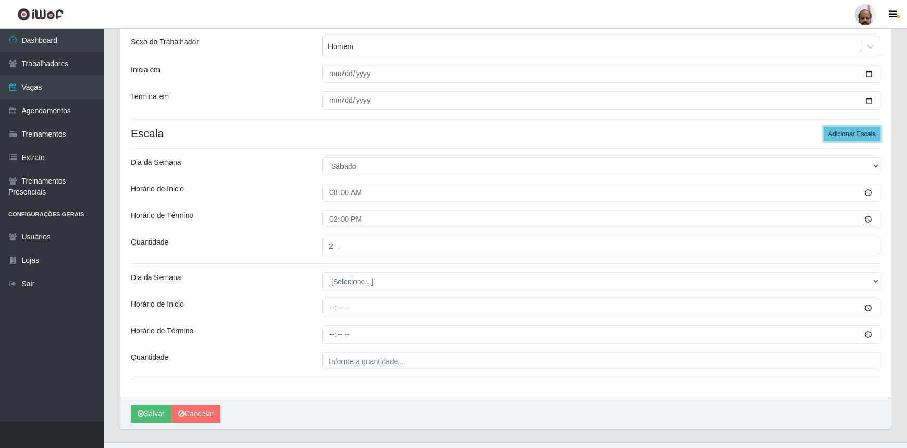
scroll to position [136, 0]
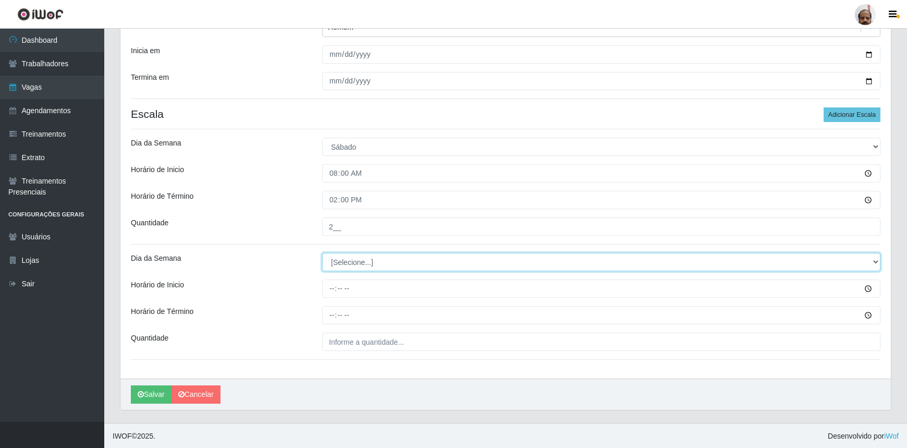
click at [339, 262] on select "[Selecione...] Segunda Terça Quarta Quinta Sexta Sábado Domingo" at bounding box center [601, 262] width 559 height 18
select select "6"
click at [322, 253] on select "[Selecione...] Segunda Terça Quarta Quinta Sexta Sábado Domingo" at bounding box center [601, 262] width 559 height 18
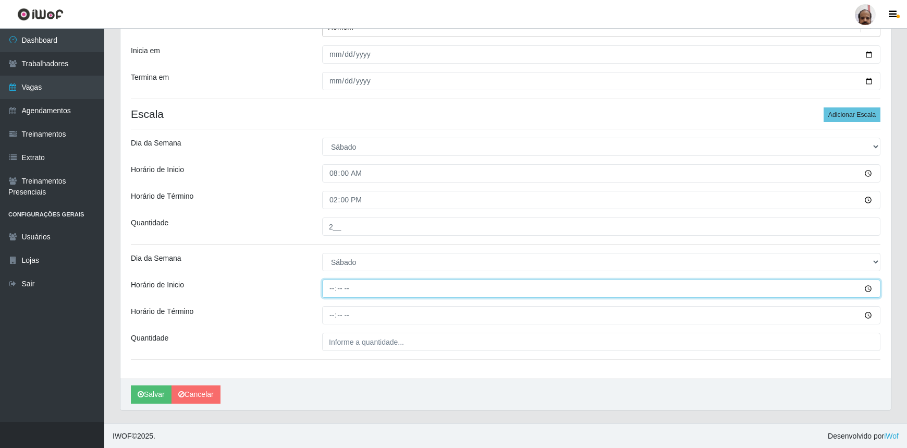
click at [331, 292] on input "Horário de Inicio" at bounding box center [601, 289] width 559 height 18
type input "16:00"
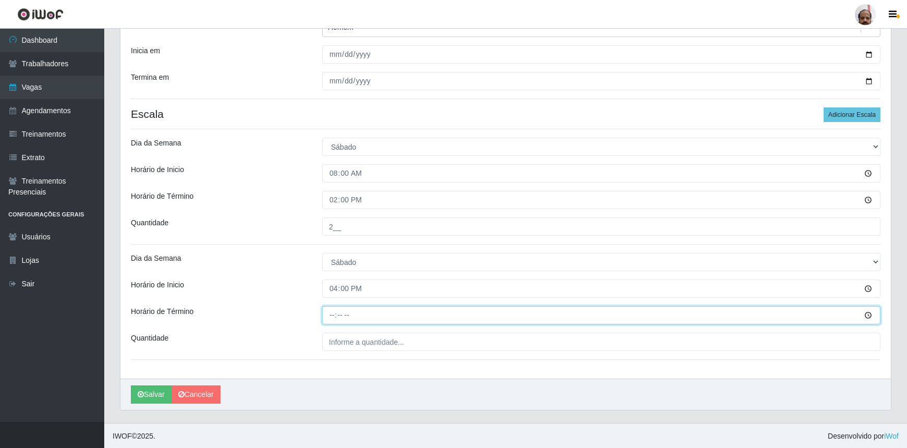
type input "22:00"
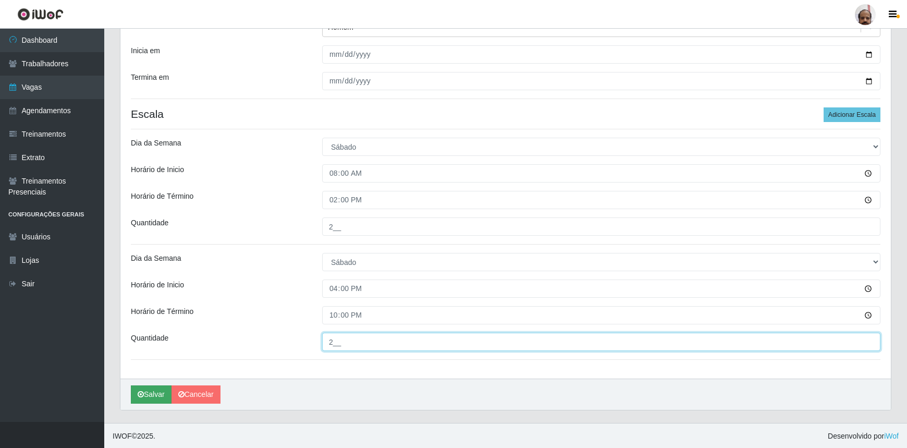
type input "2__"
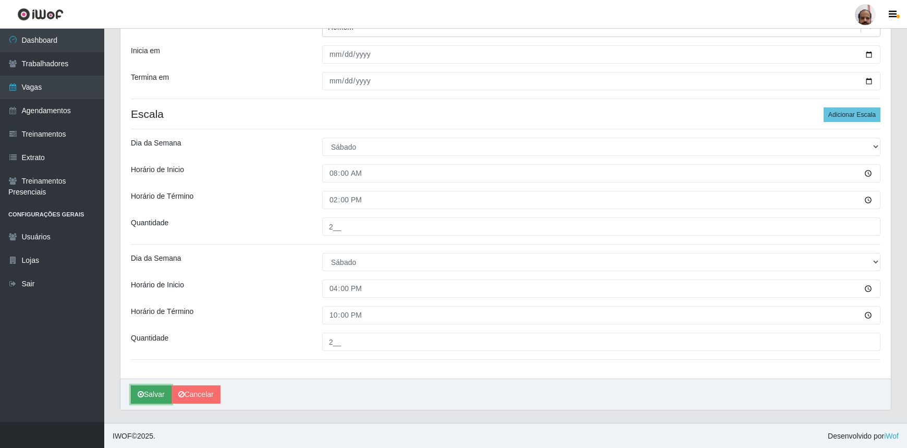
click at [156, 387] on button "Salvar" at bounding box center [151, 394] width 41 height 18
click at [157, 395] on button "Salvar" at bounding box center [151, 394] width 41 height 18
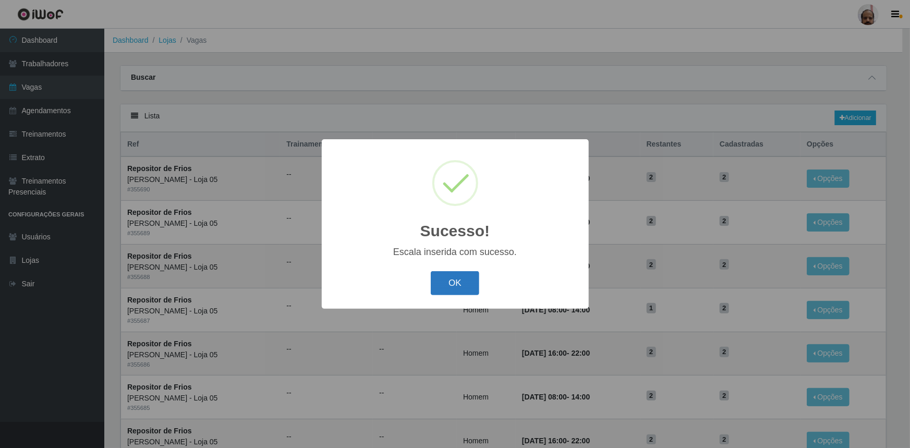
click at [464, 290] on button "OK" at bounding box center [455, 283] width 49 height 25
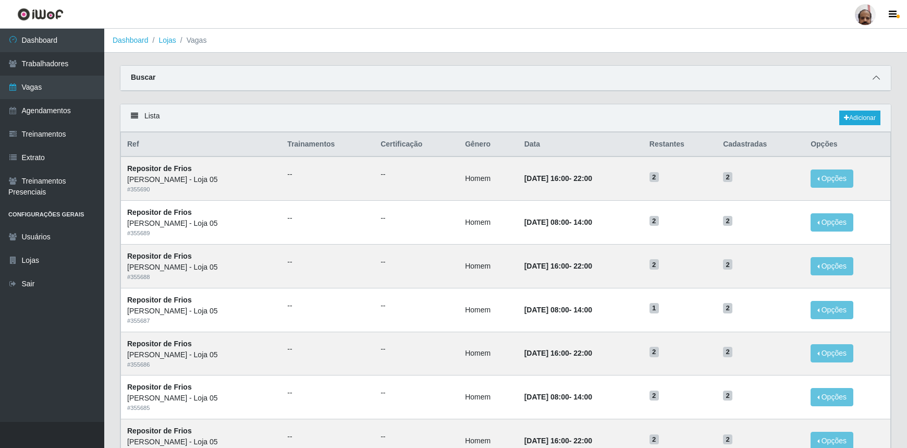
click at [877, 81] on icon at bounding box center [876, 77] width 7 height 7
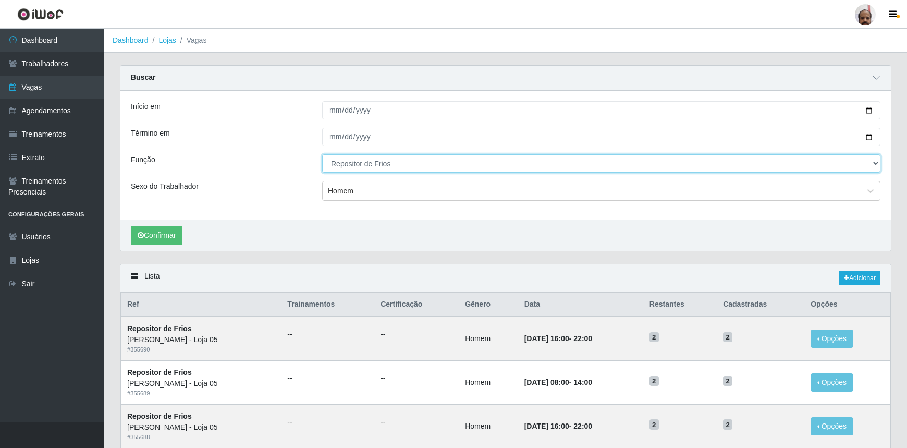
click at [350, 161] on select "[Selecione...] ASG ASG + ASG ++ Auxiliar de Depósito Auxiliar de Depósito + Aux…" at bounding box center [601, 163] width 559 height 18
select select "113"
click at [322, 154] on select "[Selecione...] ASG ASG + ASG ++ Auxiliar de Depósito Auxiliar de Depósito + Aux…" at bounding box center [601, 163] width 559 height 18
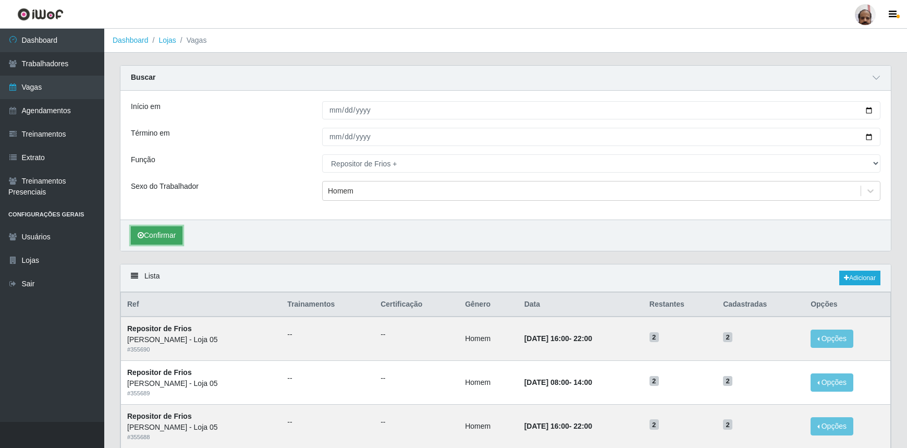
click at [153, 236] on button "Confirmar" at bounding box center [157, 235] width 52 height 18
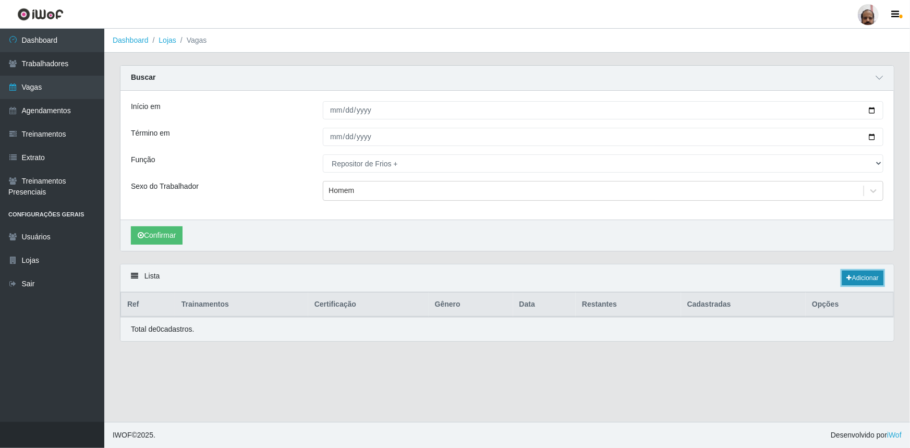
click at [856, 274] on link "Adicionar" at bounding box center [862, 278] width 41 height 15
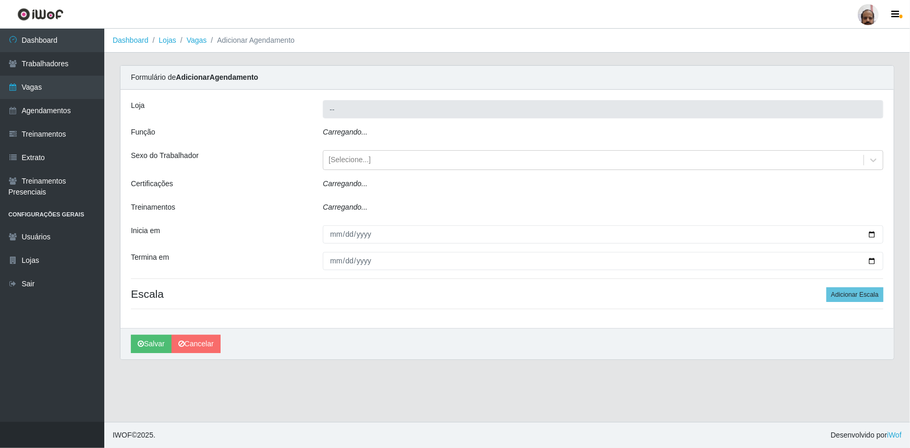
type input "[PERSON_NAME] - Loja 05"
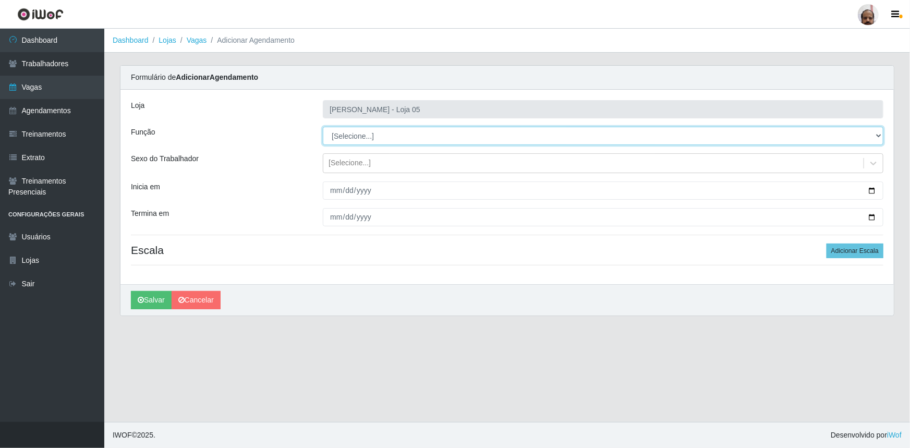
click at [368, 134] on select "[Selecione...] ASG ASG + ASG ++ Auxiliar de Depósito Auxiliar de Depósito + Aux…" at bounding box center [603, 136] width 561 height 18
select select "113"
click at [323, 127] on select "[Selecione...] ASG ASG + ASG ++ Auxiliar de Depósito Auxiliar de Depósito + Aux…" at bounding box center [603, 136] width 561 height 18
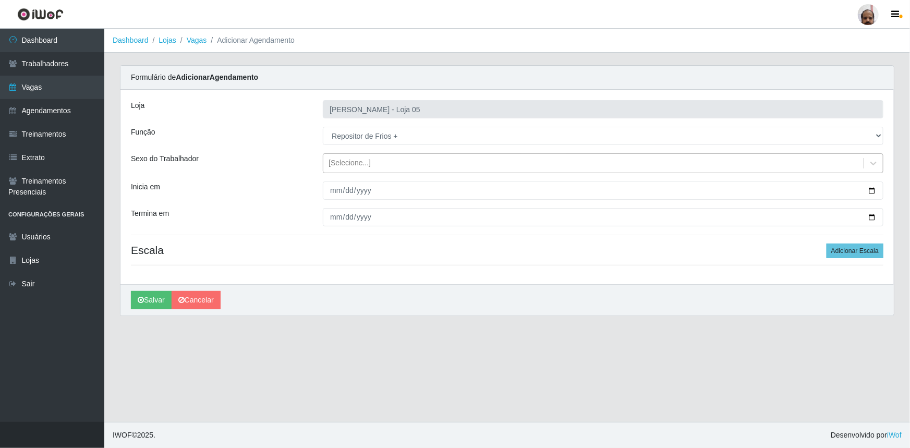
click at [360, 161] on div "[Selecione...]" at bounding box center [350, 163] width 42 height 11
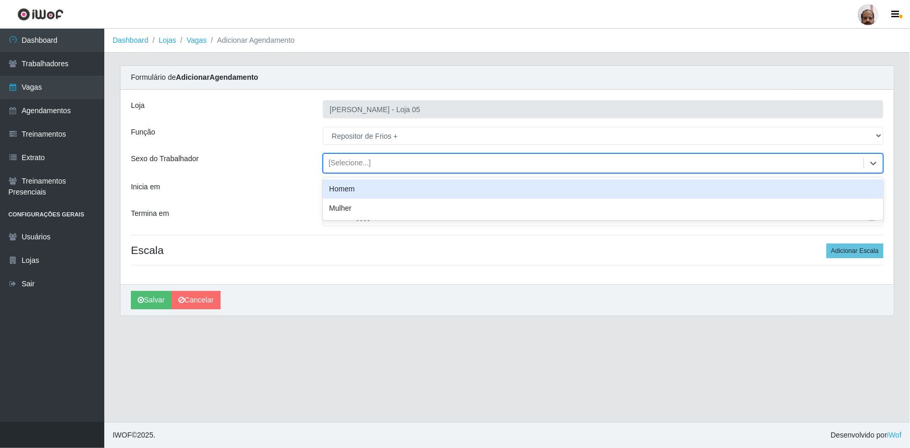
click at [362, 190] on div "Homem" at bounding box center [603, 188] width 561 height 19
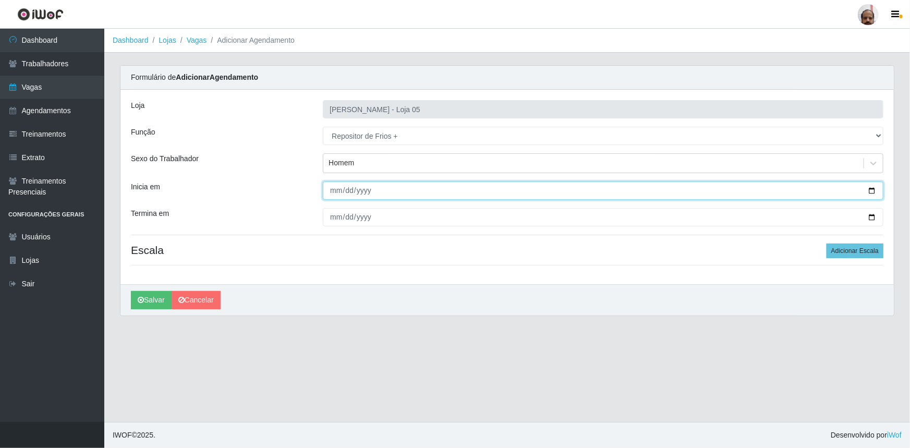
click at [871, 188] on input "Inicia em" at bounding box center [603, 190] width 561 height 18
type input "[DATE]"
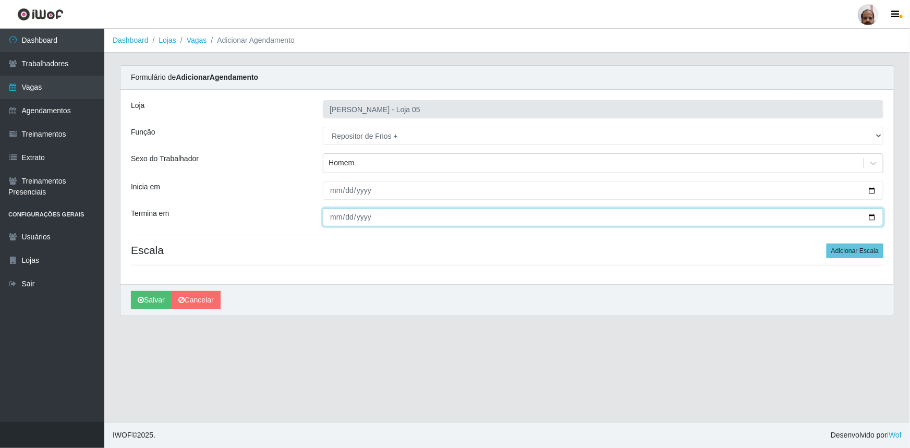
click at [873, 216] on input "Termina em" at bounding box center [603, 217] width 561 height 18
type input "[DATE]"
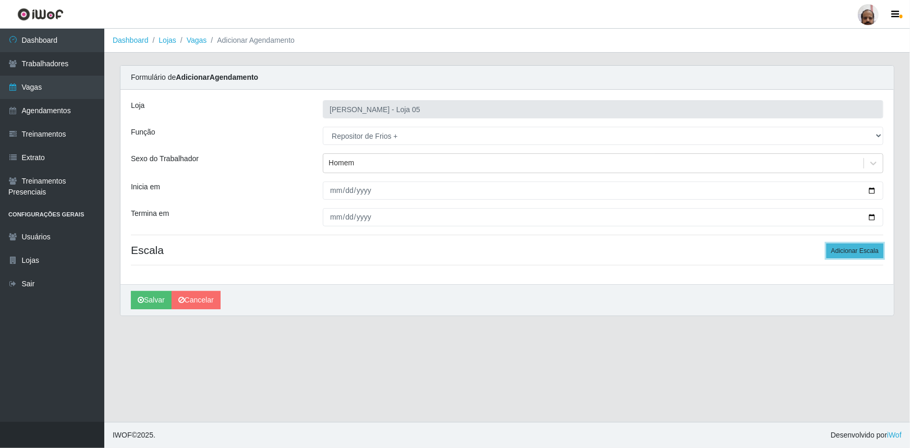
click at [866, 249] on button "Adicionar Escala" at bounding box center [855, 251] width 57 height 15
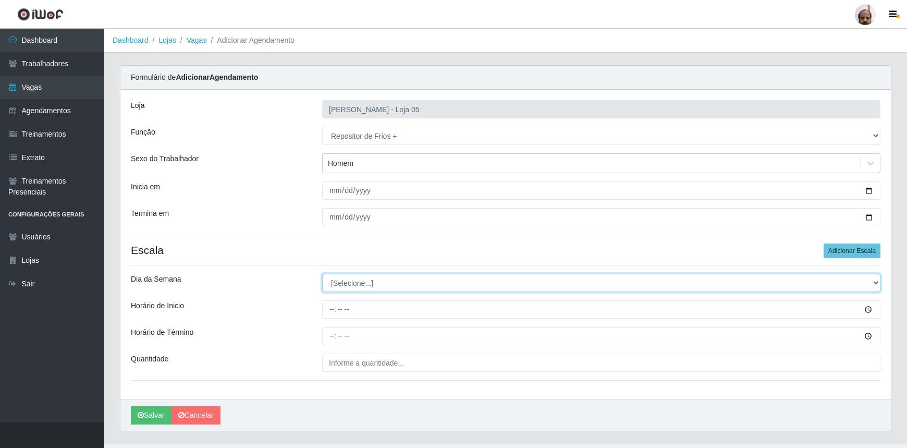
drag, startPoint x: 352, startPoint y: 285, endPoint x: 352, endPoint y: 292, distance: 6.8
click at [351, 285] on select "[Selecione...] Segunda Terça Quarta Quinta Sexta Sábado Domingo" at bounding box center [601, 283] width 559 height 18
select select "0"
click at [322, 274] on select "[Selecione...] Segunda Terça Quarta Quinta Sexta Sábado Domingo" at bounding box center [601, 283] width 559 height 18
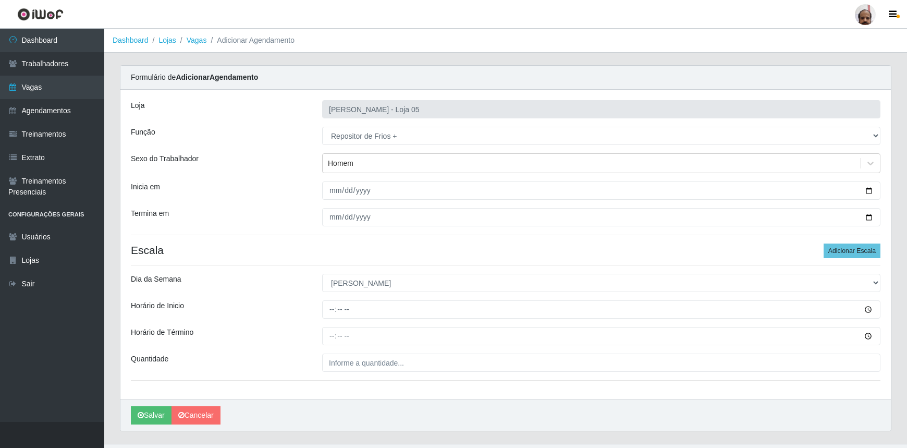
click at [328, 319] on div "Loja Mar Vermelho - Loja 05 Função [Selecione...] ASG ASG + ASG ++ Auxiliar de …" at bounding box center [505, 245] width 771 height 310
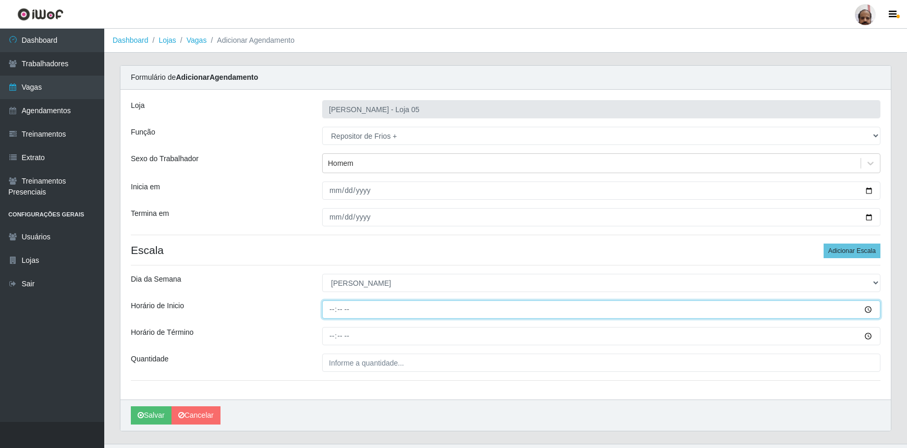
click at [332, 313] on input "Horário de Inicio" at bounding box center [601, 309] width 559 height 18
type input "08:00"
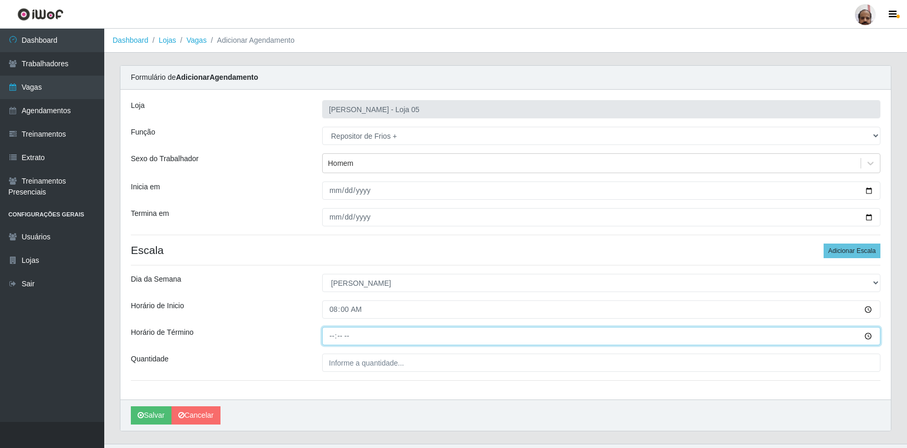
type input "14:00"
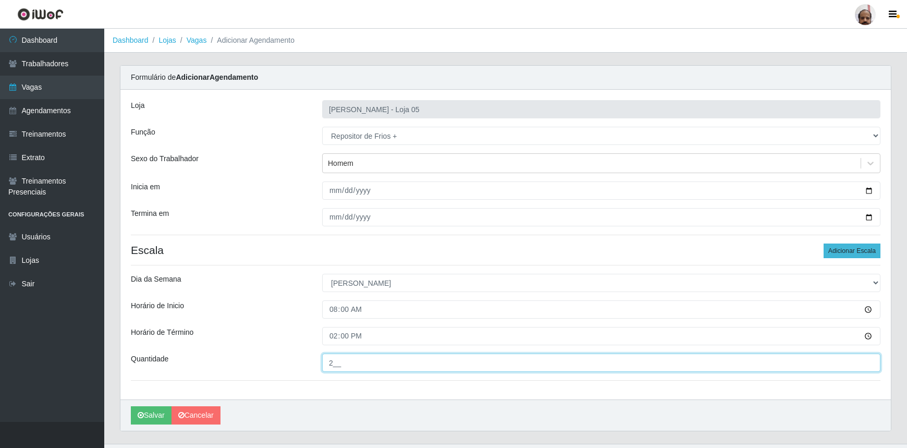
type input "2__"
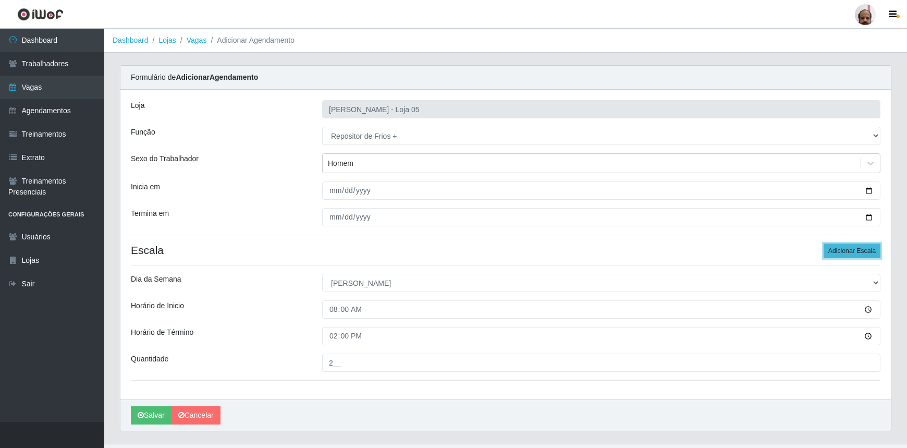
click at [862, 247] on button "Adicionar Escala" at bounding box center [852, 251] width 57 height 15
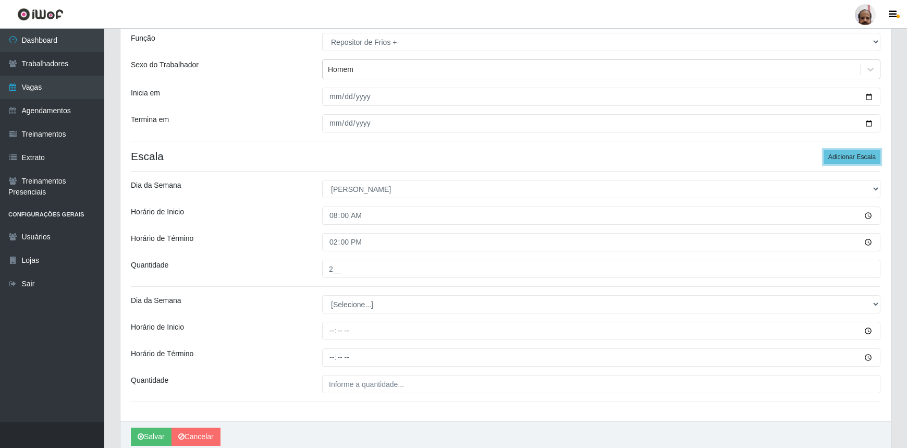
scroll to position [136, 0]
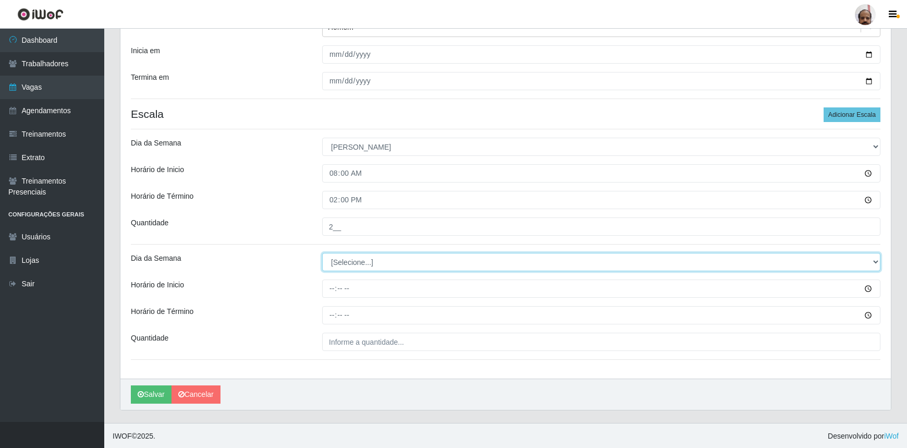
click at [361, 260] on select "[Selecione...] Segunda Terça Quarta Quinta Sexta Sábado Domingo" at bounding box center [601, 262] width 559 height 18
select select "0"
click at [322, 253] on select "[Selecione...] Segunda Terça Quarta Quinta Sexta Sábado Domingo" at bounding box center [601, 262] width 559 height 18
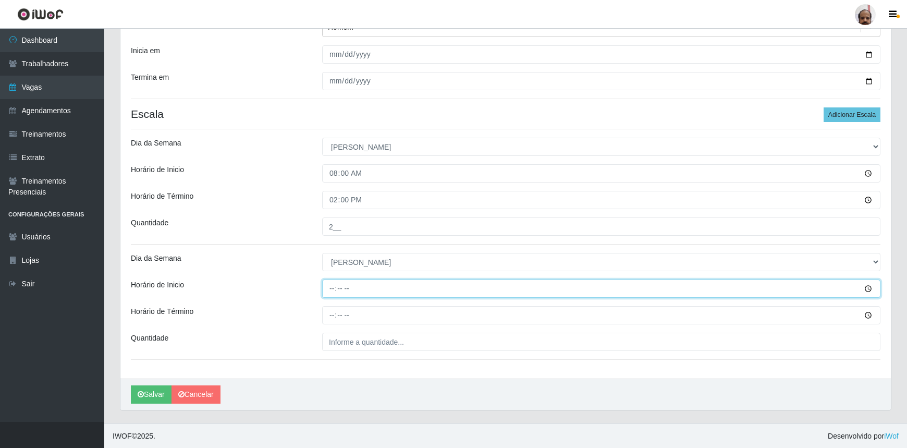
click at [323, 283] on input "Horário de Inicio" at bounding box center [601, 289] width 559 height 18
type input "13:00"
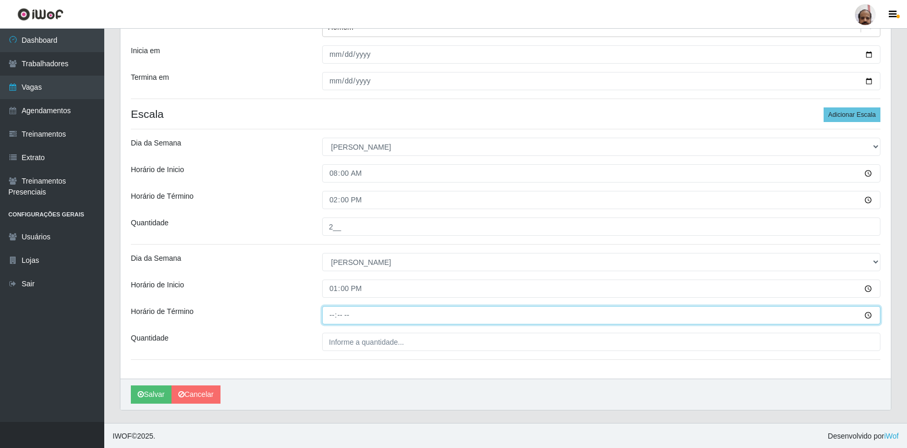
type input "19:00"
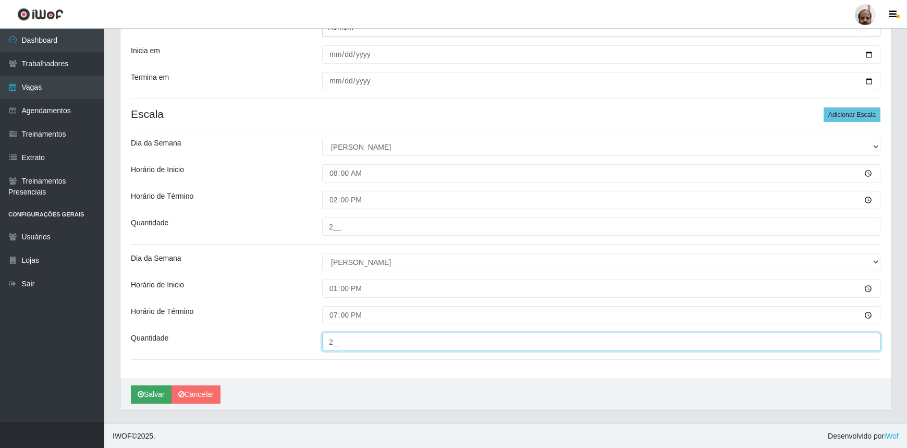
type input "2__"
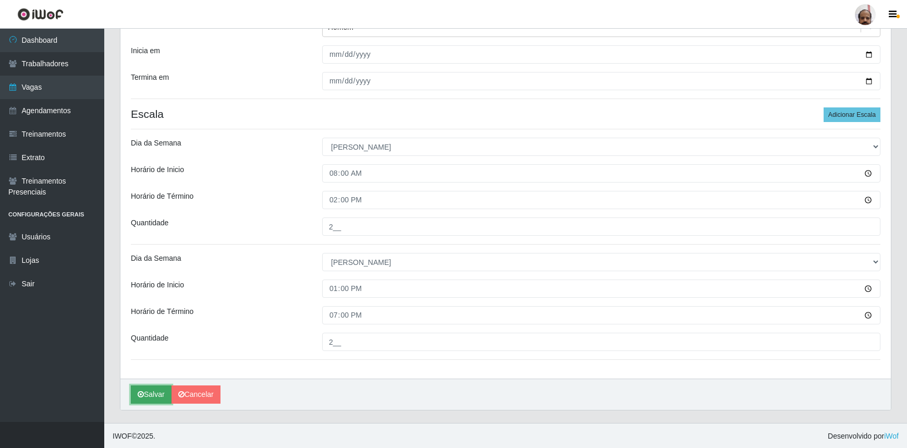
click at [137, 399] on button "Salvar" at bounding box center [151, 394] width 41 height 18
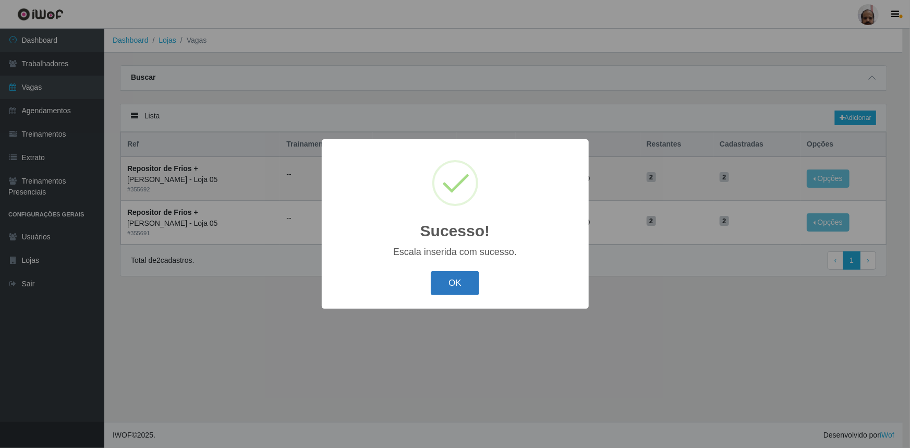
click at [462, 286] on button "OK" at bounding box center [455, 283] width 49 height 25
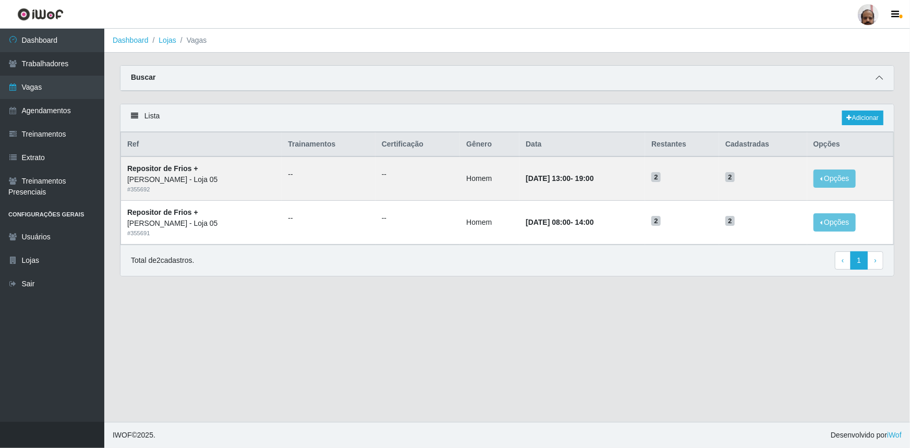
click at [879, 81] on icon at bounding box center [879, 77] width 7 height 7
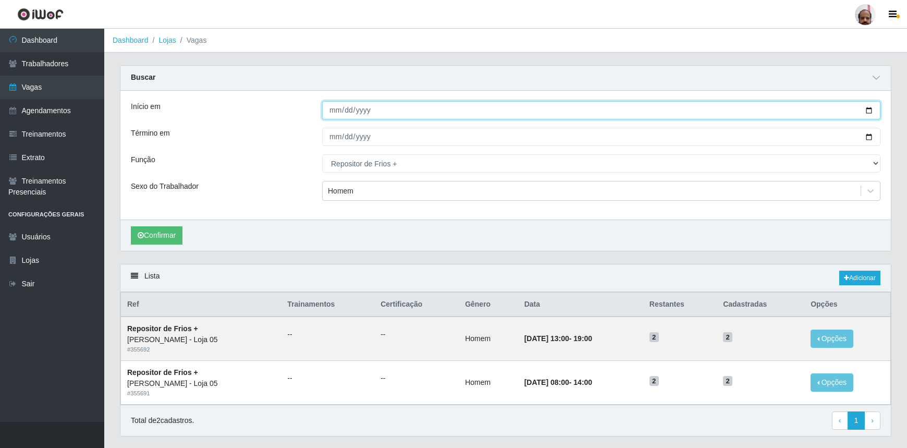
click at [869, 110] on input "[DATE]" at bounding box center [601, 110] width 559 height 18
type input "[DATE]"
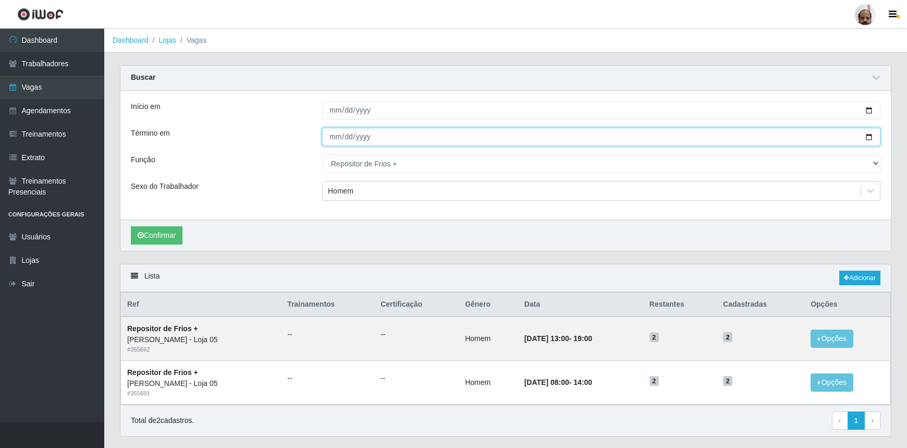
click at [867, 138] on input "[DATE]" at bounding box center [601, 137] width 559 height 18
type input "[DATE]"
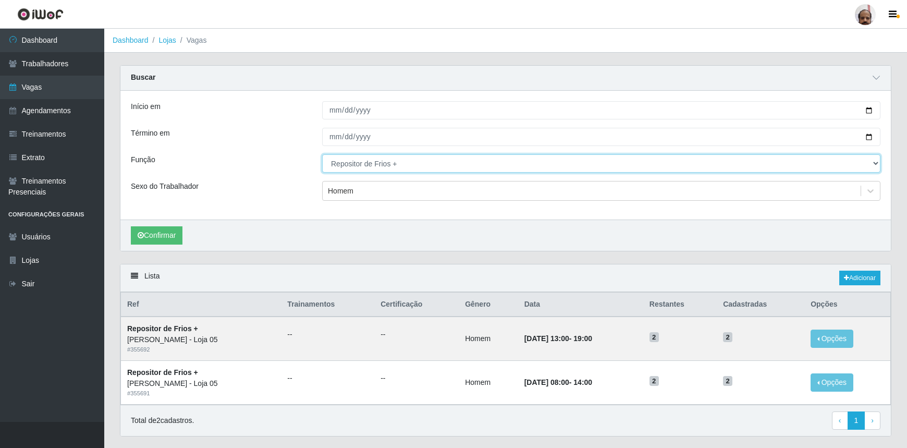
click at [422, 163] on select "[Selecione...] ASG ASG + ASG ++ Auxiliar de Depósito Auxiliar de Depósito + Aux…" at bounding box center [601, 163] width 559 height 18
select select "118"
click at [322, 154] on select "[Selecione...] ASG ASG + ASG ++ Auxiliar de Depósito Auxiliar de Depósito + Aux…" at bounding box center [601, 163] width 559 height 18
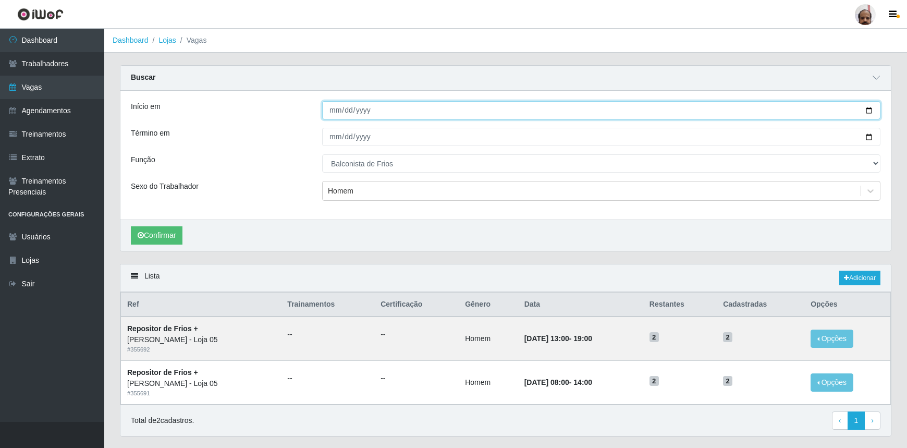
click at [869, 112] on input "[DATE]" at bounding box center [601, 110] width 559 height 18
click at [551, 108] on input "[DATE]" at bounding box center [601, 110] width 559 height 18
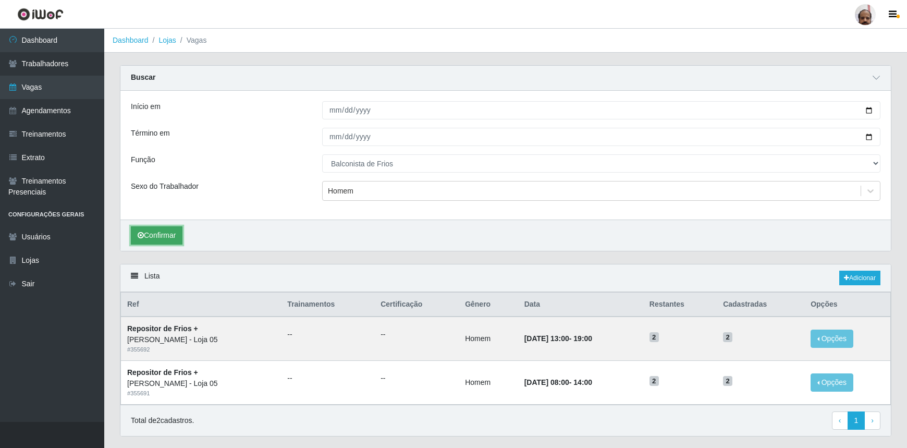
click at [167, 241] on button "Confirmar" at bounding box center [157, 235] width 52 height 18
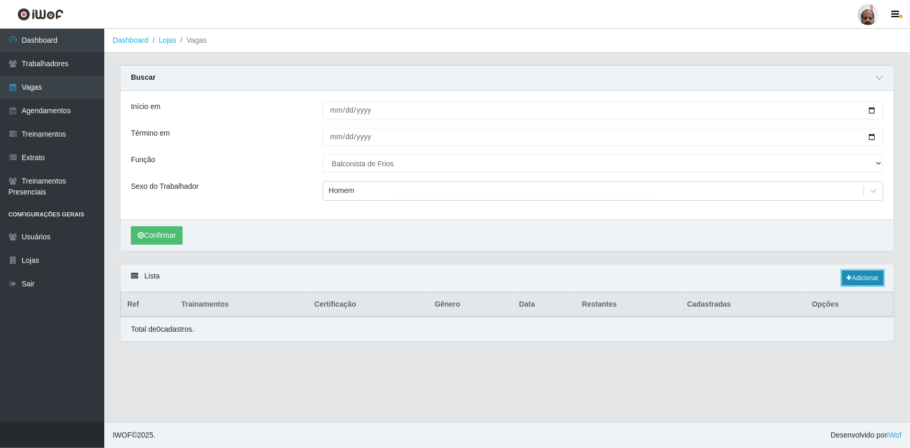
click at [858, 276] on link "Adicionar" at bounding box center [862, 278] width 41 height 15
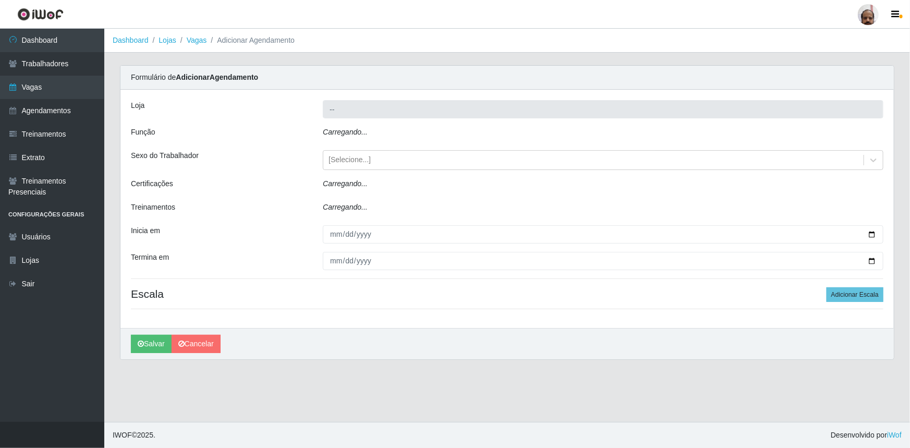
type input "[PERSON_NAME] - Loja 05"
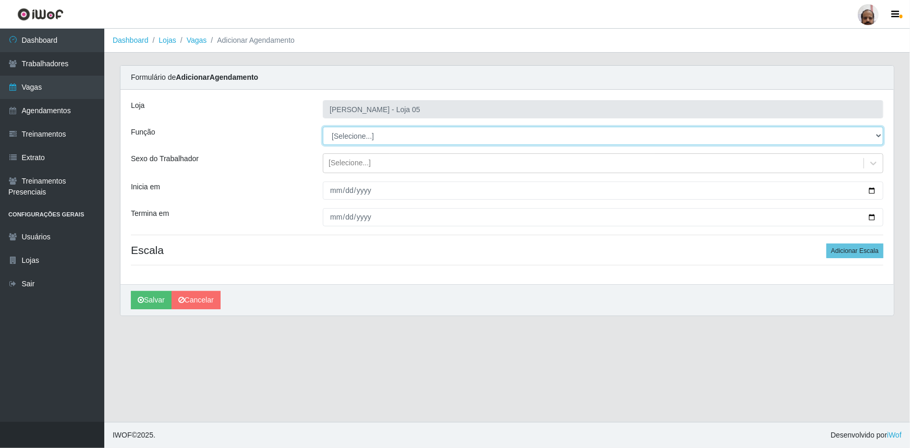
click at [364, 131] on select "[Selecione...] ASG ASG + ASG ++ Auxiliar de Depósito Auxiliar de Depósito + Aux…" at bounding box center [603, 136] width 561 height 18
select select "118"
click at [323, 127] on select "[Selecione...] ASG ASG + ASG ++ Auxiliar de Depósito Auxiliar de Depósito + Aux…" at bounding box center [603, 136] width 561 height 18
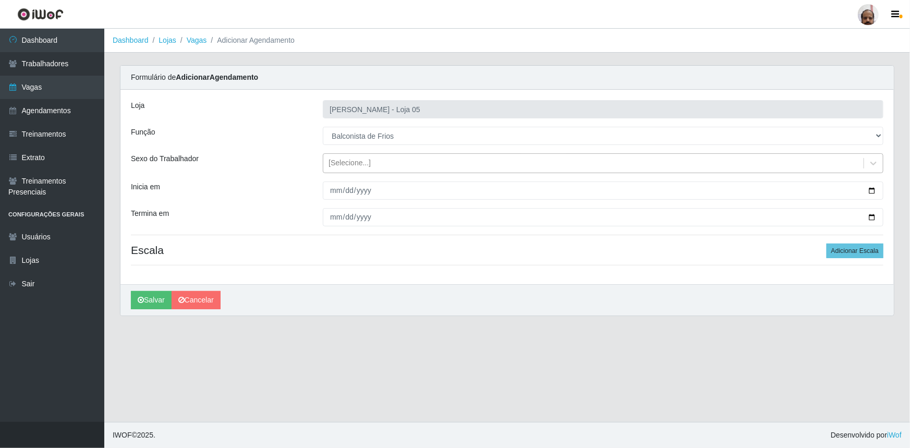
click at [353, 169] on div "[Selecione...]" at bounding box center [593, 163] width 540 height 17
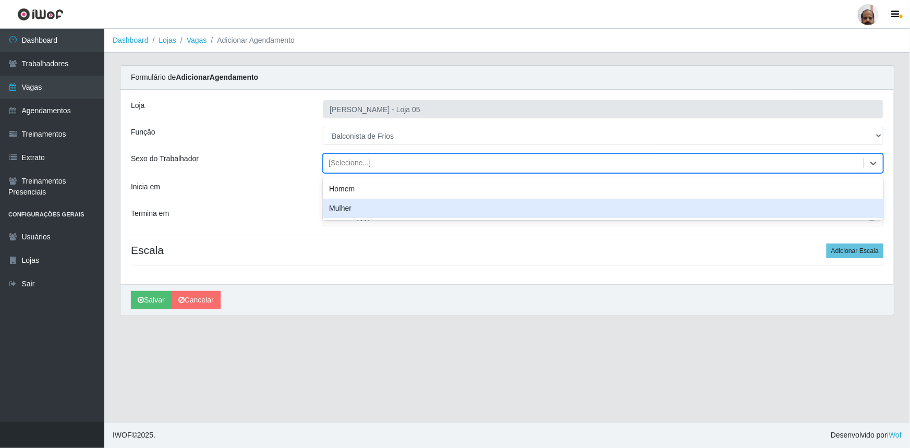
click at [360, 211] on div "Mulher" at bounding box center [603, 208] width 561 height 19
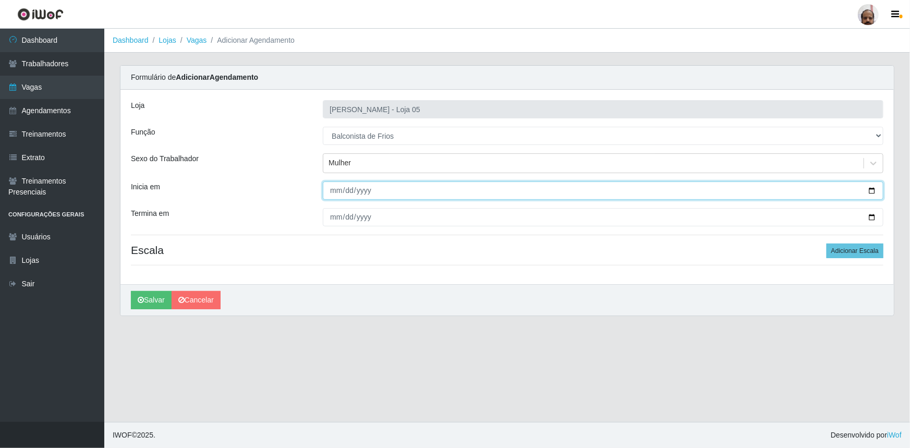
click at [874, 189] on input "Inicia em" at bounding box center [603, 190] width 561 height 18
type input "[DATE]"
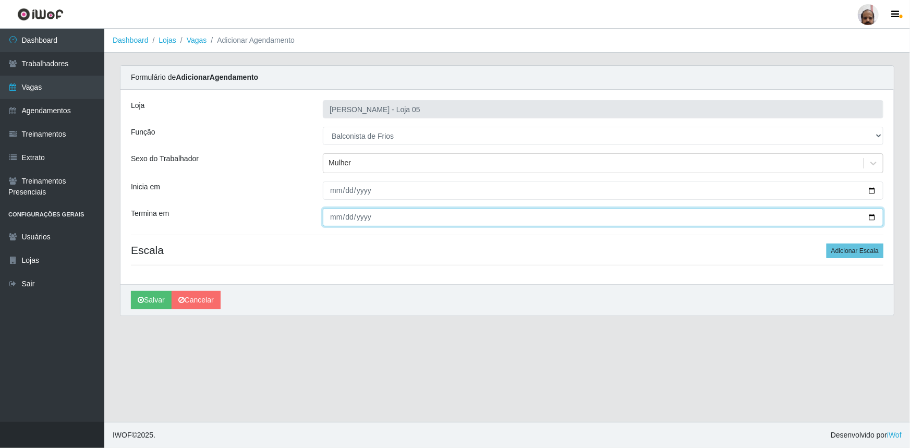
click at [874, 214] on input "Termina em" at bounding box center [603, 217] width 561 height 18
type input "[DATE]"
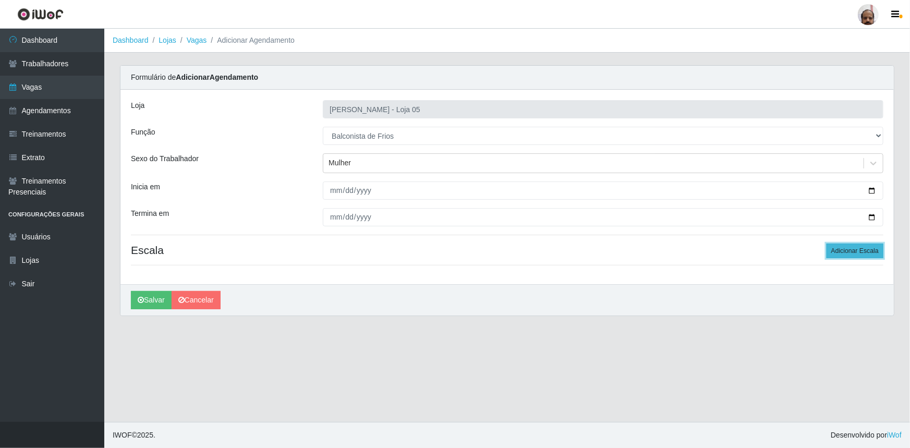
click at [858, 250] on button "Adicionar Escala" at bounding box center [855, 251] width 57 height 15
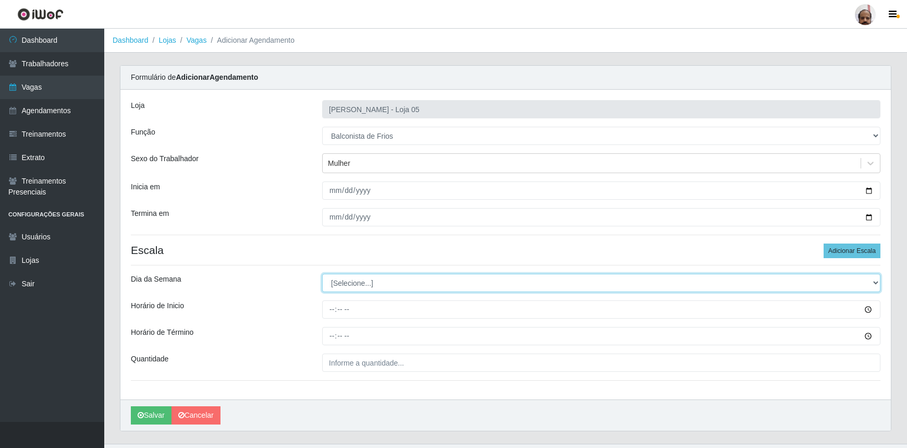
click at [360, 287] on select "[Selecione...] Segunda Terça Quarta Quinta Sexta Sábado Domingo" at bounding box center [601, 283] width 559 height 18
select select "1"
click at [322, 274] on select "[Selecione...] Segunda Terça Quarta Quinta Sexta Sábado Domingo" at bounding box center [601, 283] width 559 height 18
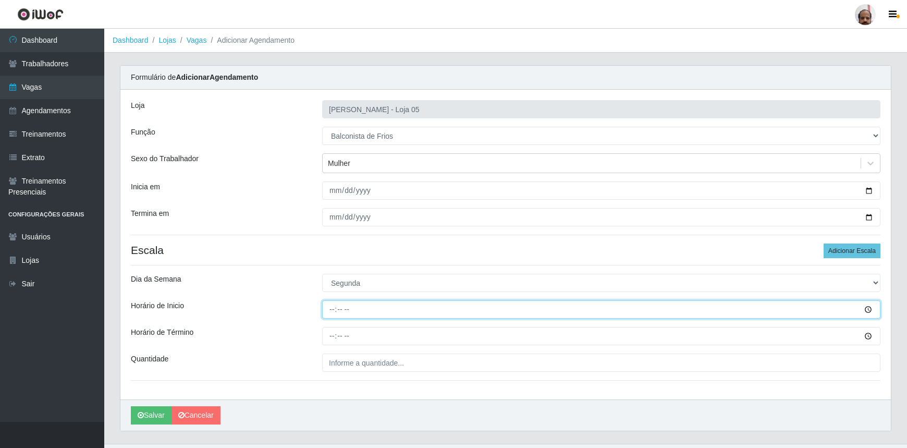
click at [333, 315] on input "Horário de Inicio" at bounding box center [601, 309] width 559 height 18
type input "08:00"
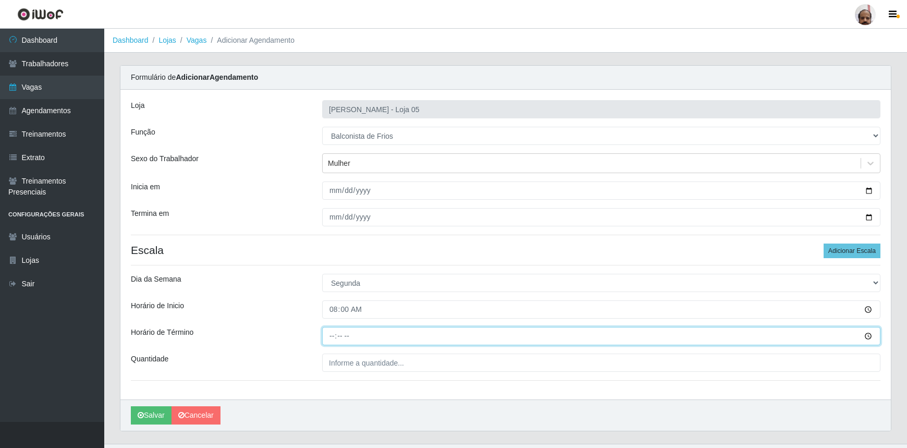
type input "14:00"
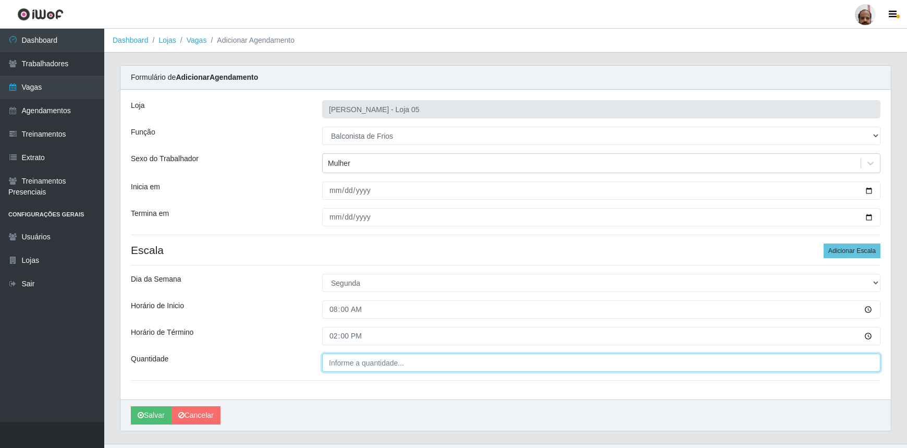
type input "___"
click at [375, 366] on input "___" at bounding box center [601, 363] width 559 height 18
type input "2__"
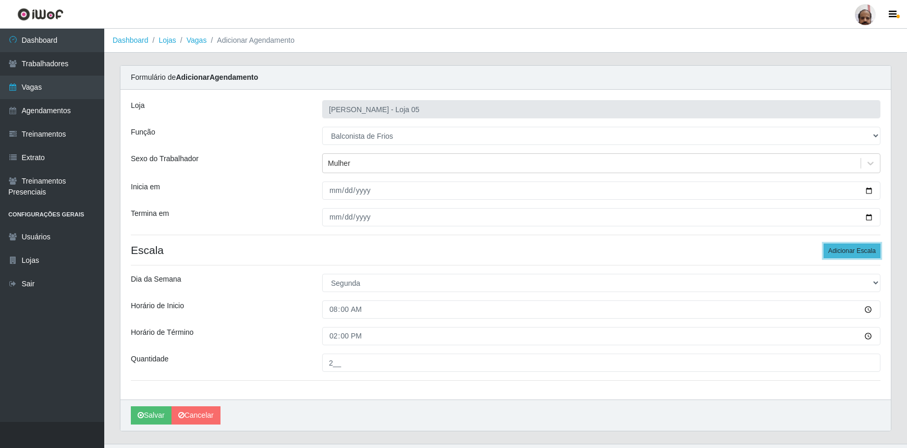
click at [845, 250] on button "Adicionar Escala" at bounding box center [852, 251] width 57 height 15
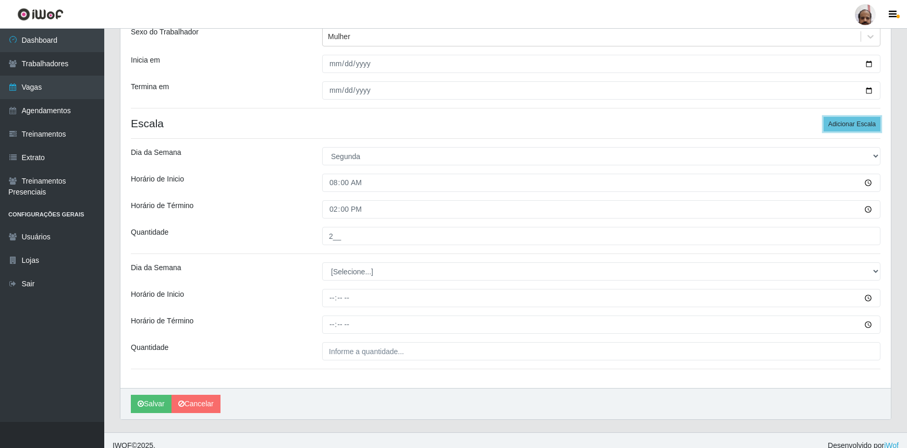
scroll to position [136, 0]
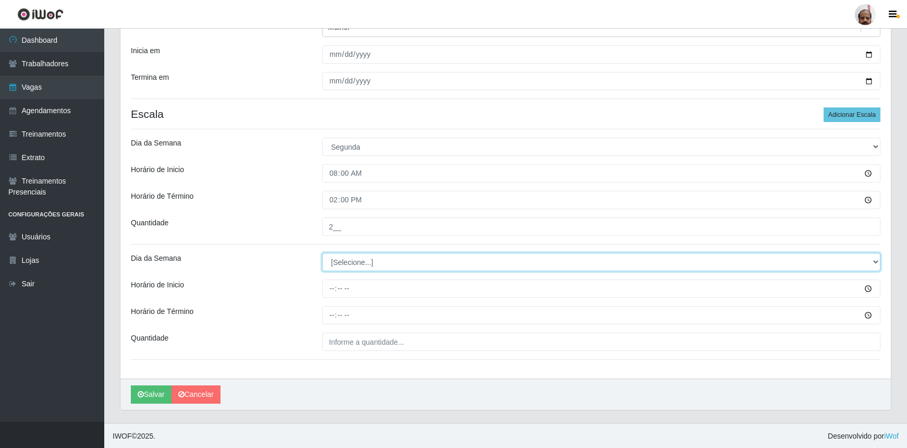
click at [374, 258] on select "[Selecione...] Segunda Terça Quarta Quinta Sexta Sábado Domingo" at bounding box center [601, 262] width 559 height 18
select select "1"
click at [322, 253] on select "[Selecione...] Segunda Terça Quarta Quinta Sexta Sábado Domingo" at bounding box center [601, 262] width 559 height 18
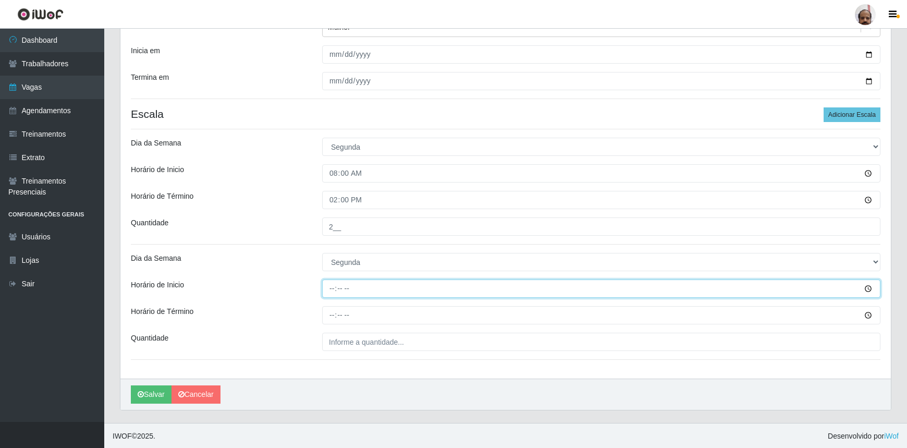
click at [330, 285] on input "Horário de Inicio" at bounding box center [601, 289] width 559 height 18
type input "16:00"
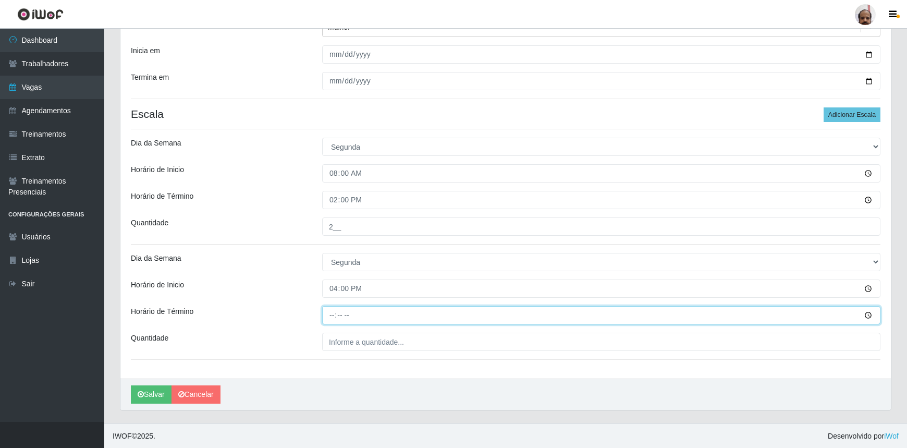
type input "22:00"
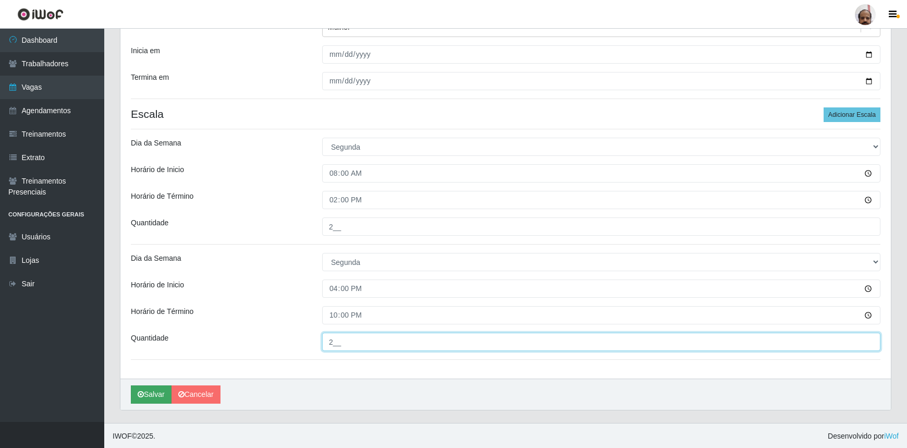
type input "2__"
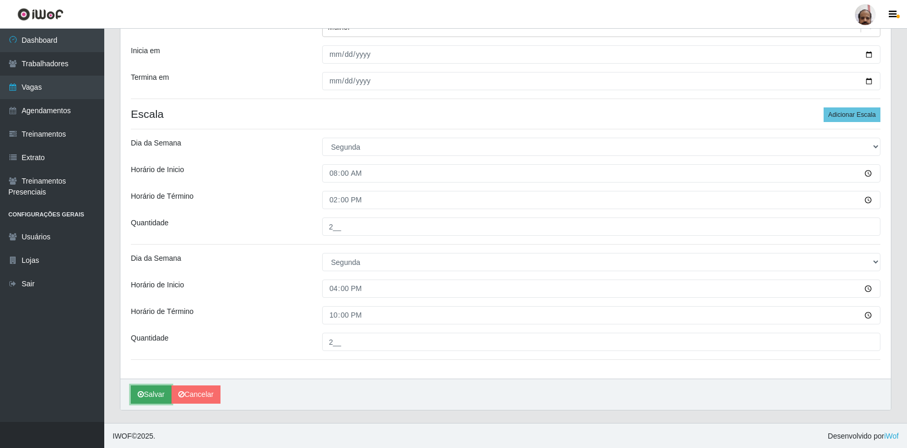
click at [159, 389] on button "Salvar" at bounding box center [151, 394] width 41 height 18
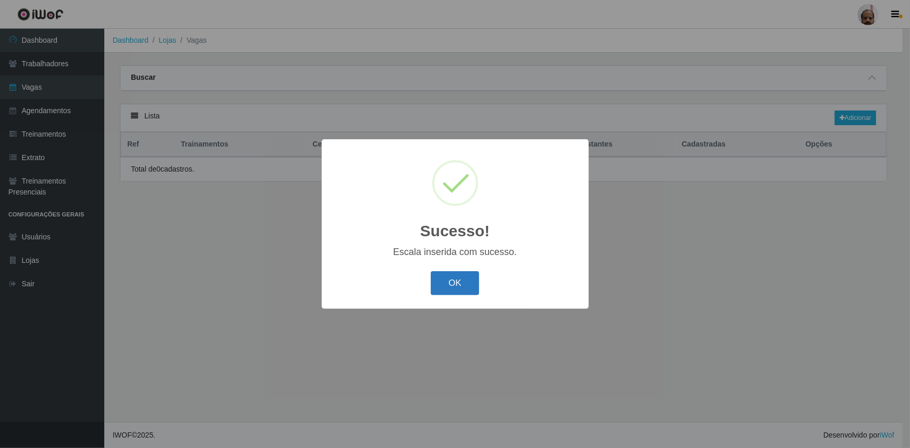
click at [462, 281] on button "OK" at bounding box center [455, 283] width 49 height 25
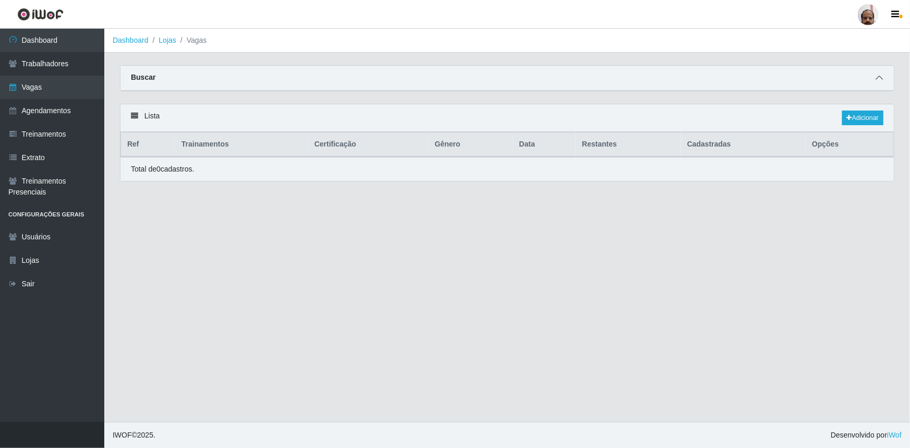
click at [878, 80] on icon at bounding box center [879, 77] width 7 height 7
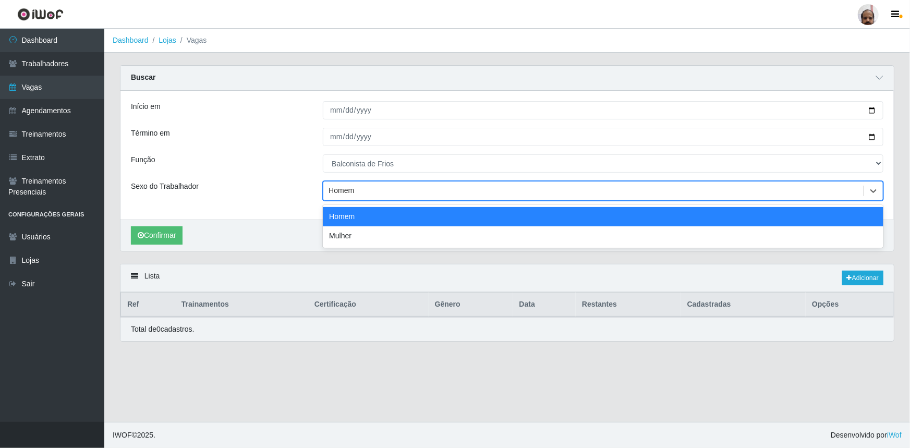
click at [366, 191] on div "Homem" at bounding box center [593, 191] width 540 height 17
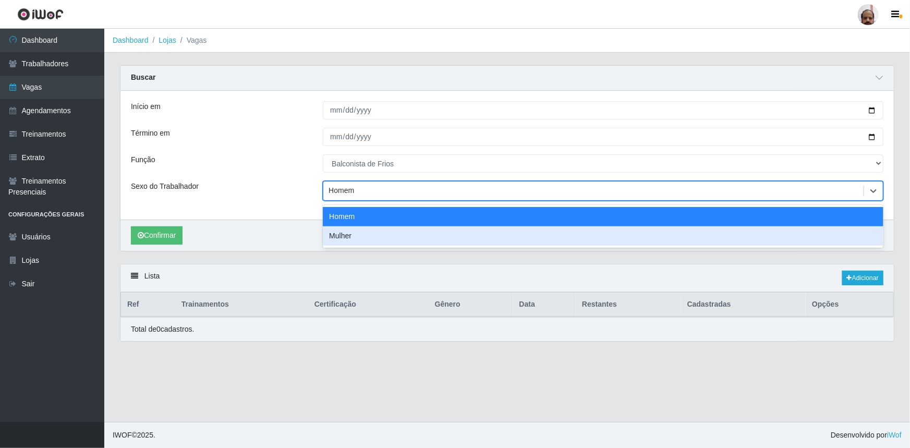
click at [359, 234] on div "Mulher" at bounding box center [603, 235] width 561 height 19
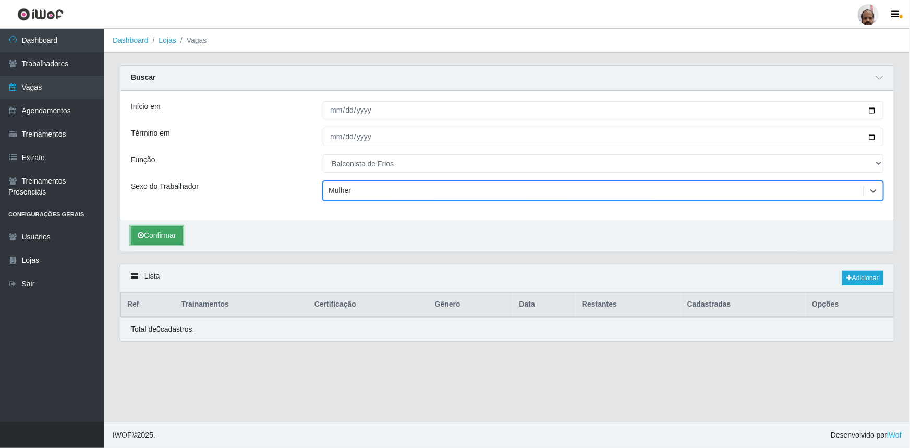
click at [163, 233] on button "Confirmar" at bounding box center [157, 235] width 52 height 18
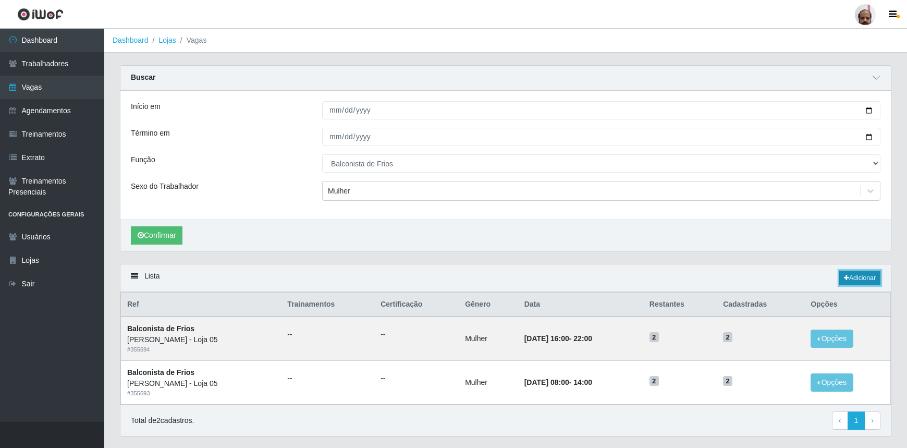
click at [857, 278] on link "Adicionar" at bounding box center [860, 278] width 41 height 15
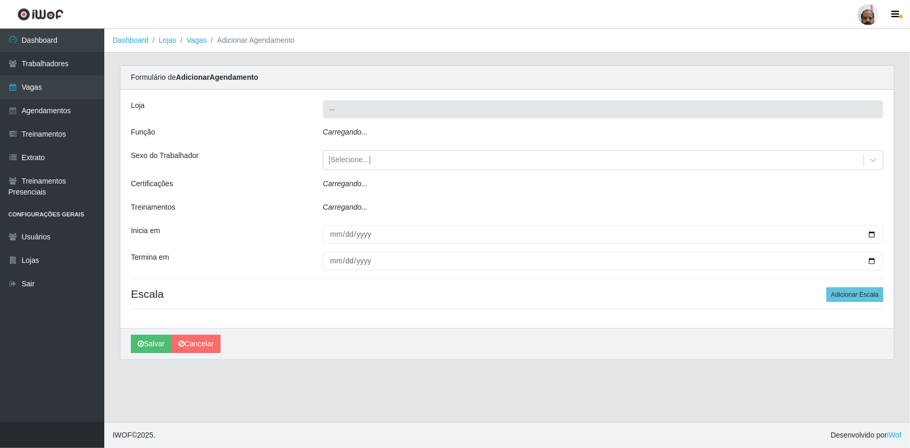
type input "[PERSON_NAME] - Loja 05"
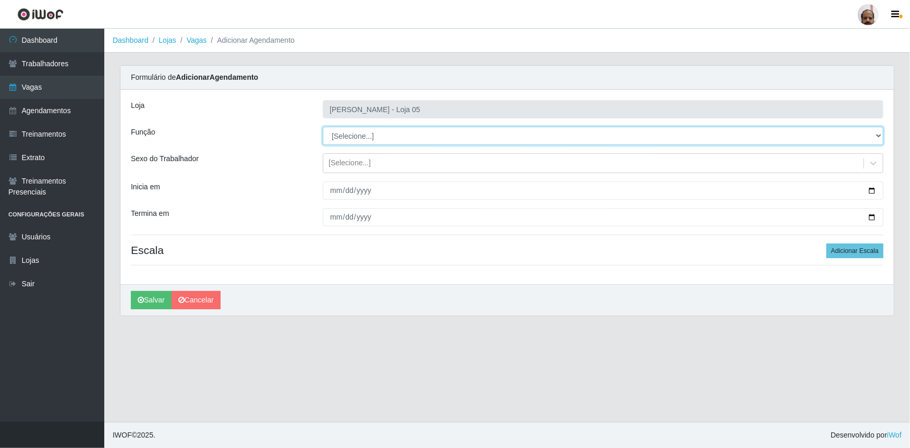
click at [351, 130] on select "[Selecione...] ASG ASG + ASG ++ Auxiliar de Depósito Auxiliar de Depósito + Aux…" at bounding box center [603, 136] width 561 height 18
select select "118"
click at [323, 127] on select "[Selecione...] ASG ASG + ASG ++ Auxiliar de Depósito Auxiliar de Depósito + Aux…" at bounding box center [603, 136] width 561 height 18
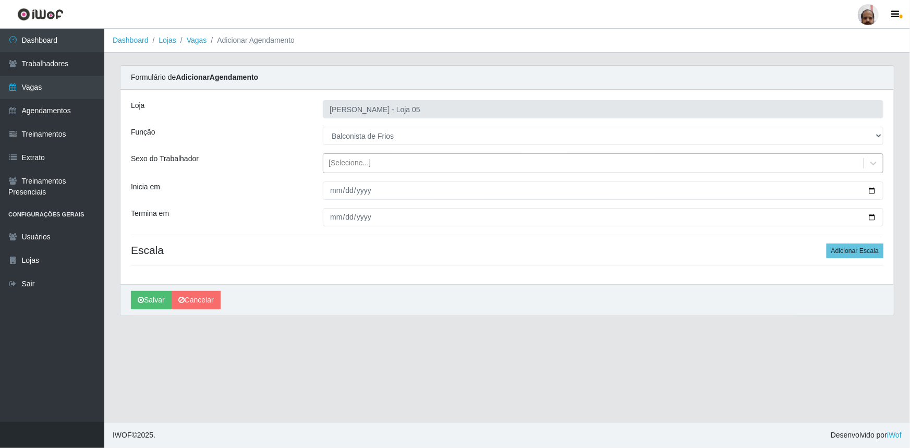
click at [346, 153] on div "[Selecione...]" at bounding box center [603, 163] width 561 height 20
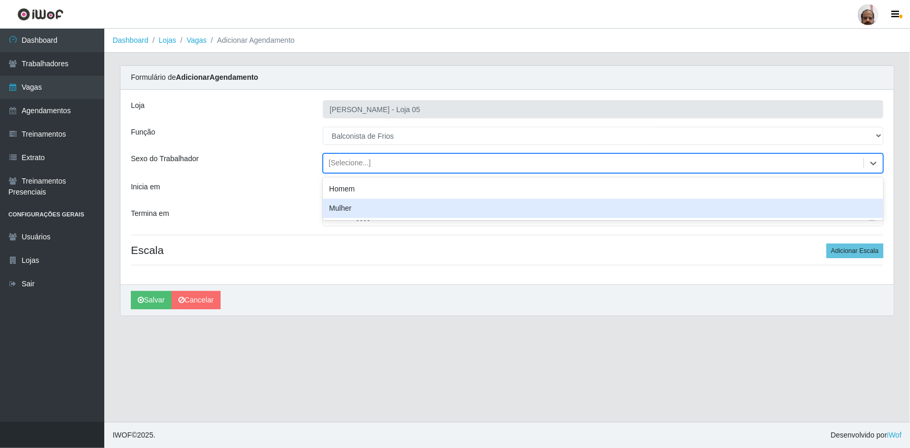
click at [349, 205] on div "Mulher" at bounding box center [603, 208] width 561 height 19
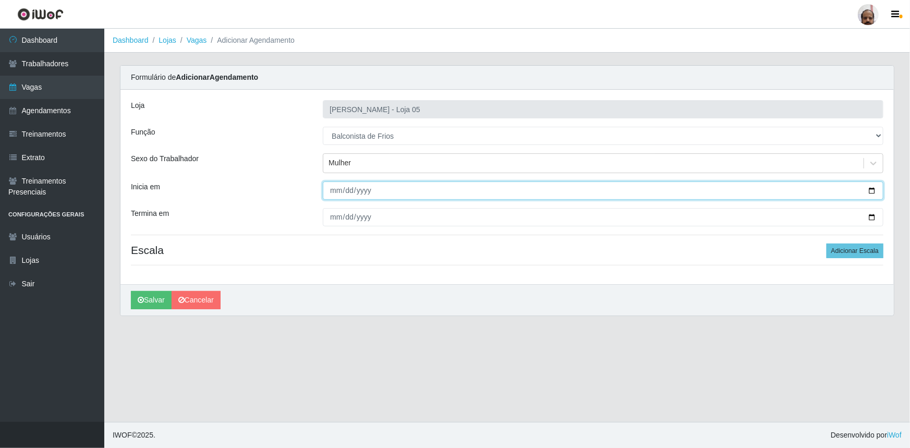
click at [874, 190] on input "Inicia em" at bounding box center [603, 190] width 561 height 18
type input "[DATE]"
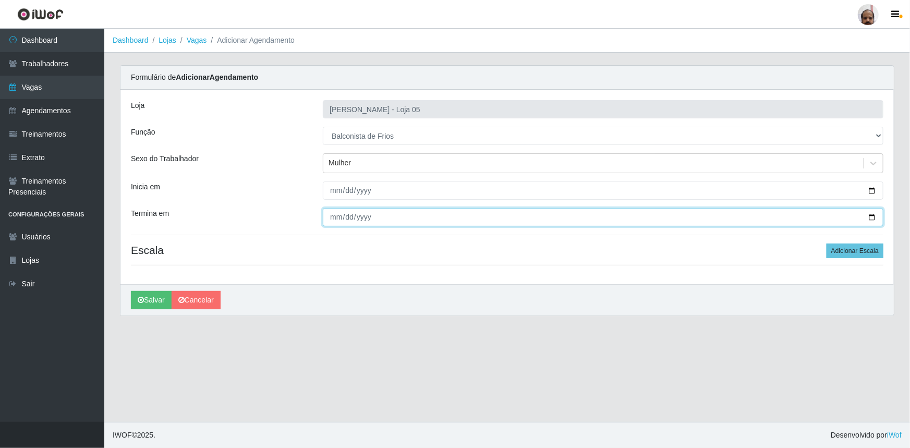
click at [874, 217] on input "Termina em" at bounding box center [603, 217] width 561 height 18
type input "[DATE]"
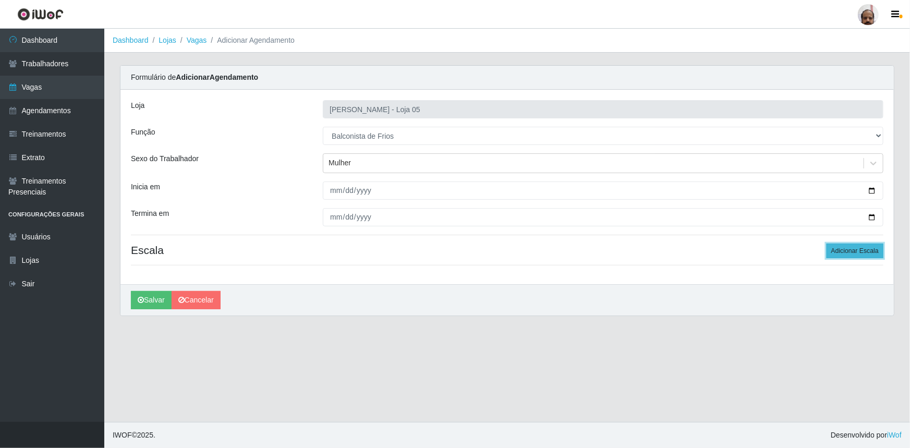
click at [843, 255] on button "Adicionar Escala" at bounding box center [855, 251] width 57 height 15
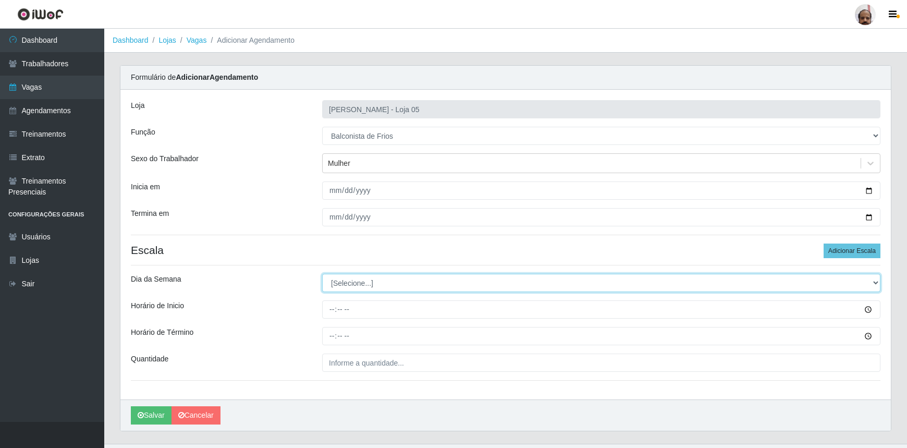
click at [365, 284] on select "[Selecione...] Segunda Terça Quarta Quinta Sexta Sábado Domingo" at bounding box center [601, 283] width 559 height 18
select select "2"
click at [322, 274] on select "[Selecione...] Segunda Terça Quarta Quinta Sexta Sábado Domingo" at bounding box center [601, 283] width 559 height 18
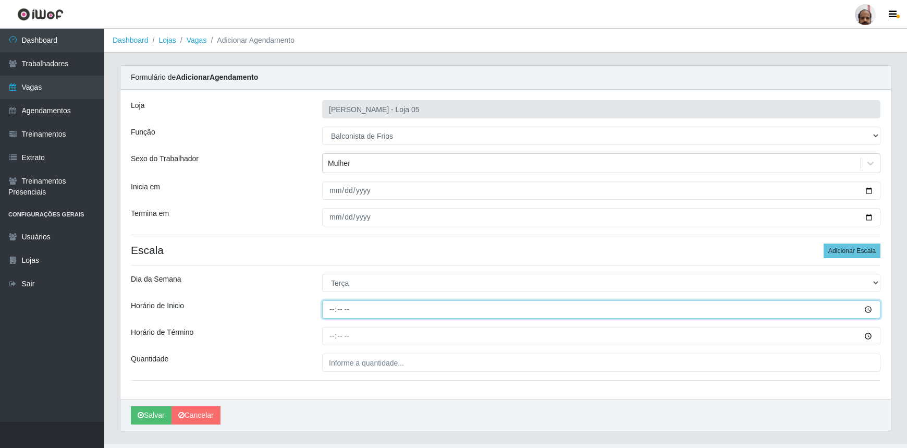
click at [329, 310] on input "Horário de Inicio" at bounding box center [601, 309] width 559 height 18
type input "08:00"
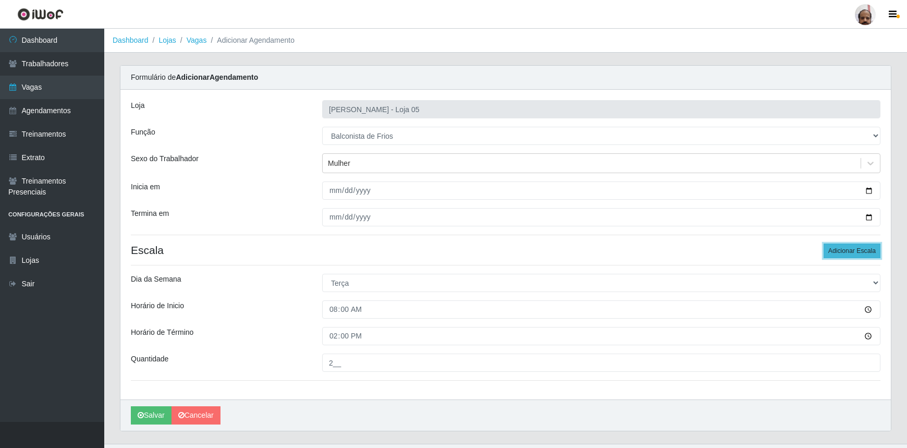
click at [832, 251] on button "Adicionar Escala" at bounding box center [852, 251] width 57 height 15
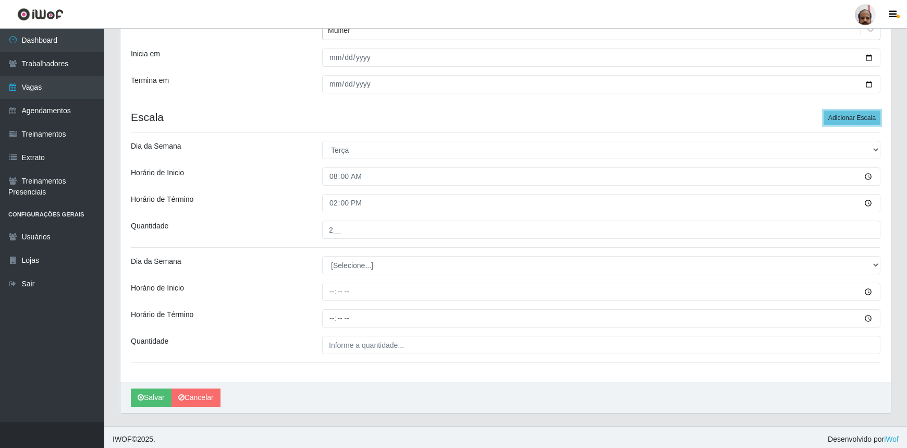
scroll to position [136, 0]
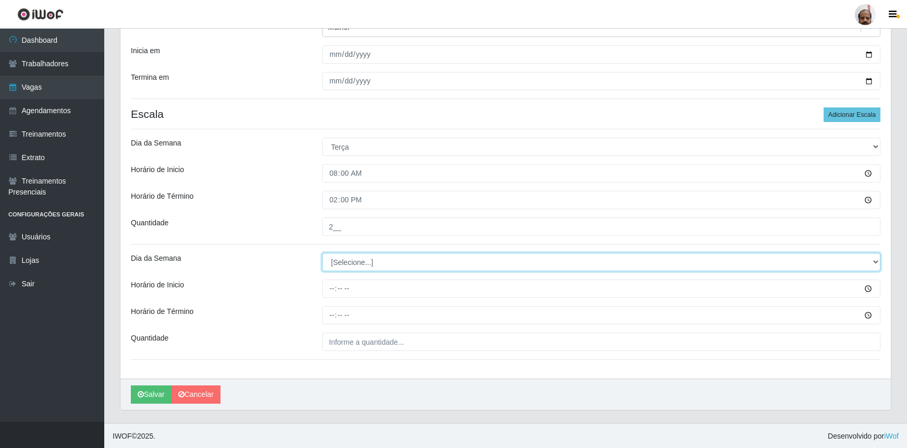
click at [365, 261] on select "[Selecione...] Segunda Terça Quarta Quinta Sexta Sábado Domingo" at bounding box center [601, 262] width 559 height 18
click at [322, 253] on select "[Selecione...] Segunda Terça Quarta Quinta Sexta Sábado Domingo" at bounding box center [601, 262] width 559 height 18
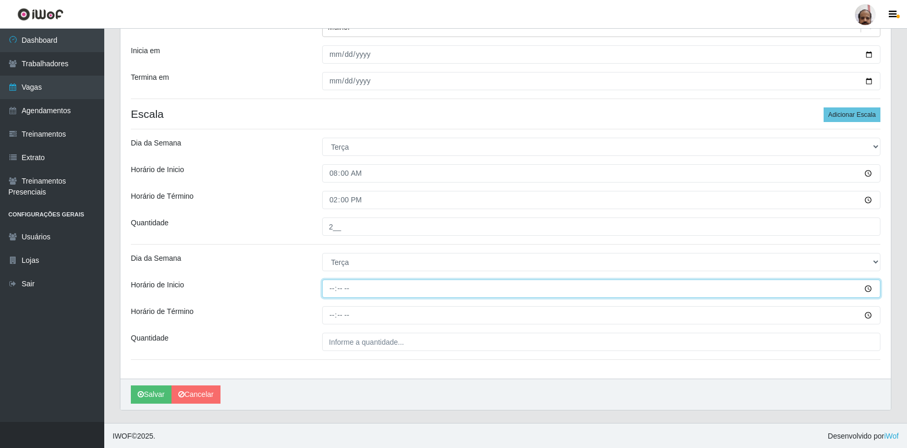
click at [331, 292] on input "Horário de Inicio" at bounding box center [601, 289] width 559 height 18
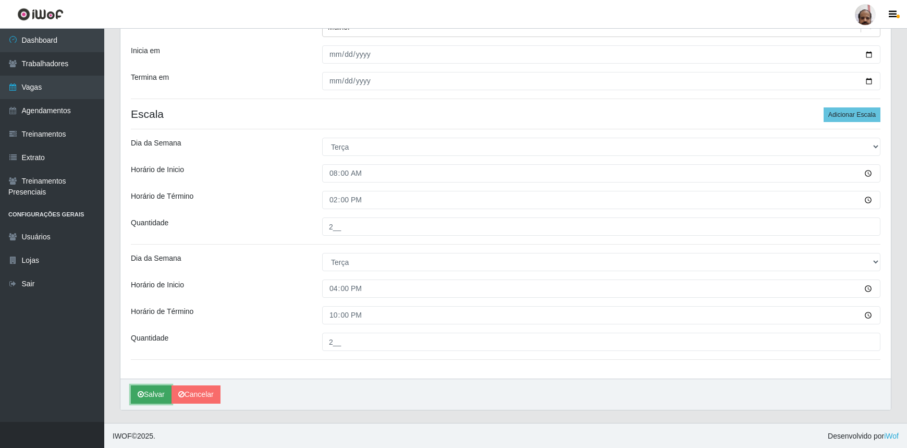
click at [163, 392] on button "Salvar" at bounding box center [151, 394] width 41 height 18
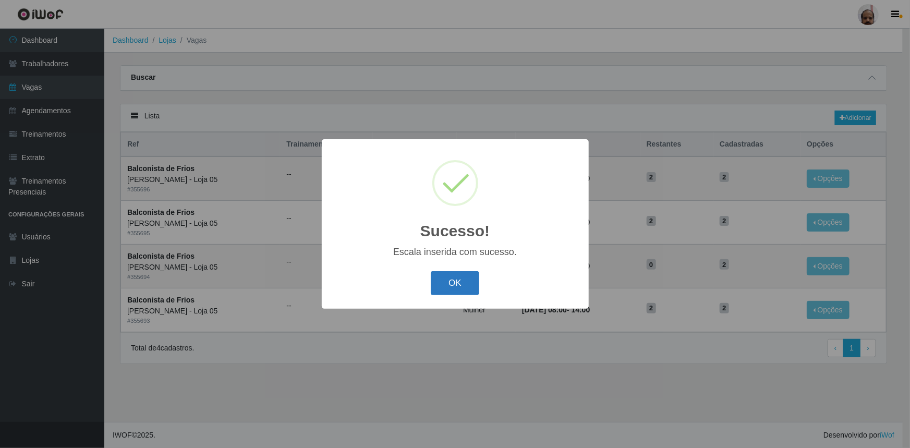
click at [458, 281] on button "OK" at bounding box center [455, 283] width 49 height 25
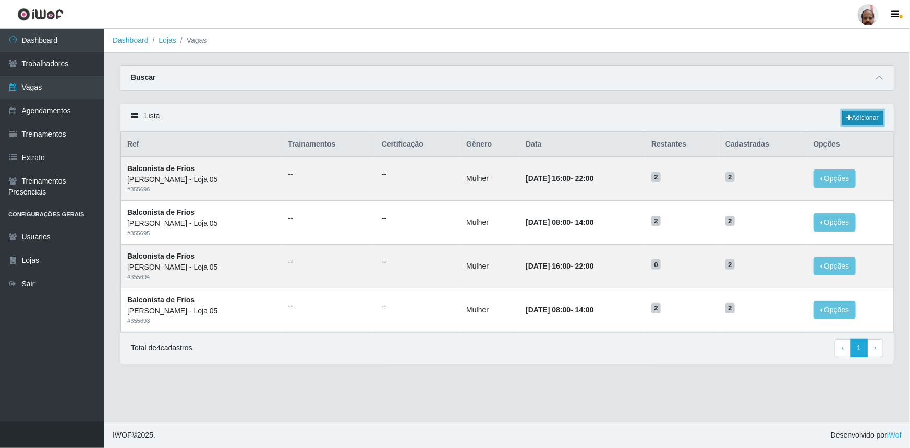
click at [870, 115] on link "Adicionar" at bounding box center [862, 118] width 41 height 15
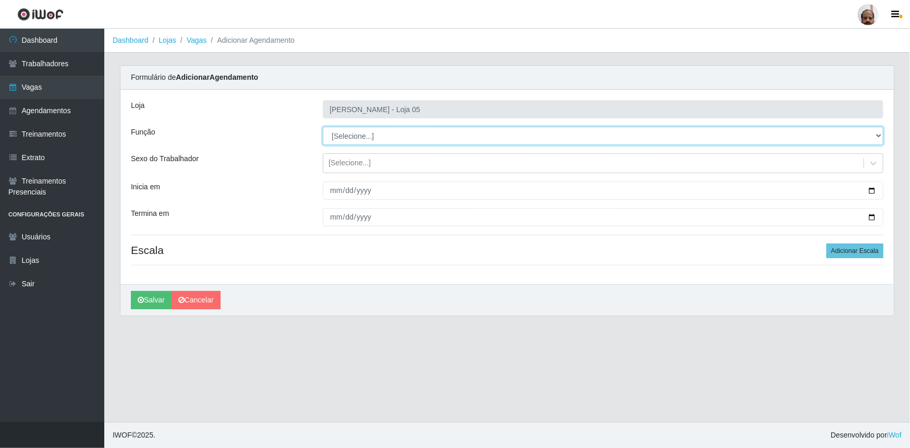
click at [371, 127] on select "[Selecione...] ASG ASG + ASG ++ Auxiliar de Depósito Auxiliar de Depósito + Aux…" at bounding box center [603, 136] width 561 height 18
click at [323, 127] on select "[Selecione...] ASG ASG + ASG ++ Auxiliar de Depósito Auxiliar de Depósito + Aux…" at bounding box center [603, 136] width 561 height 18
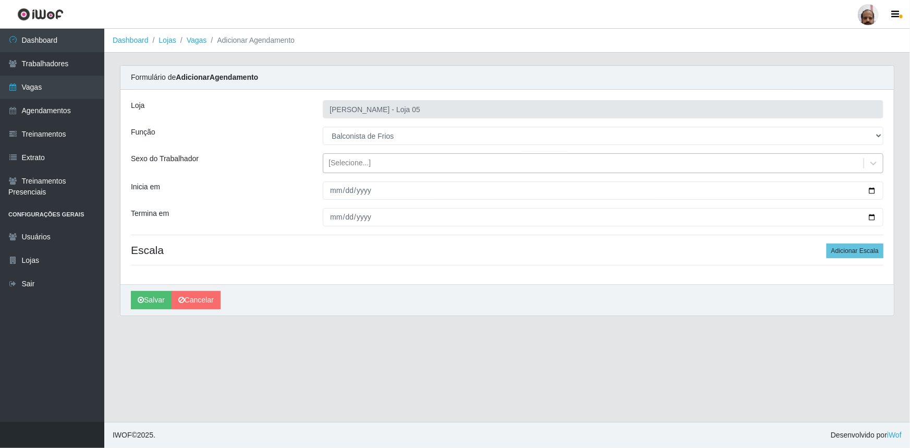
click at [356, 163] on div "[Selecione...]" at bounding box center [350, 163] width 42 height 11
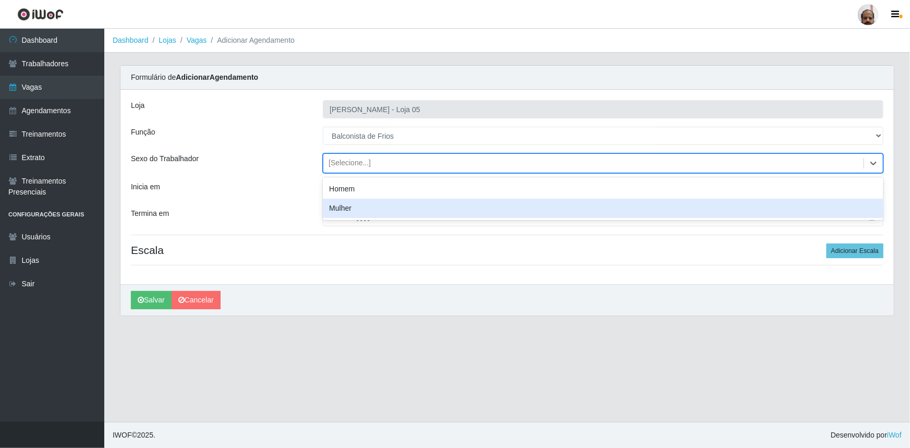
click at [356, 204] on div "Mulher" at bounding box center [603, 208] width 561 height 19
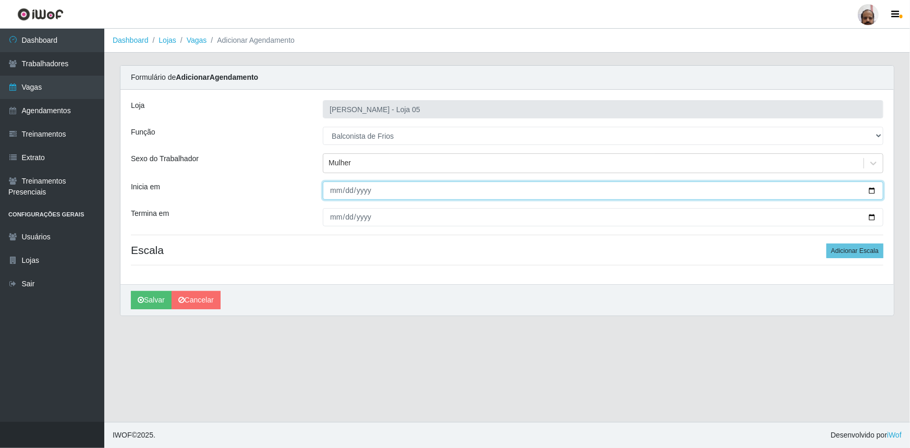
click at [870, 189] on input "Inicia em" at bounding box center [603, 190] width 561 height 18
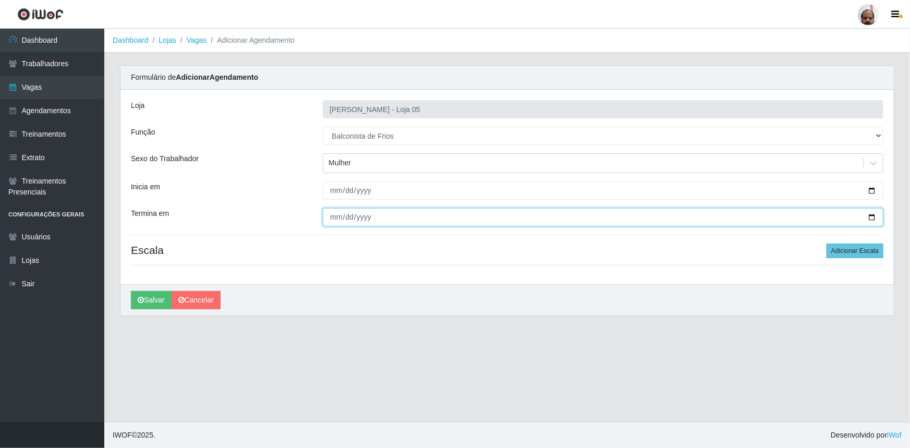
click at [871, 214] on input "Termina em" at bounding box center [603, 217] width 561 height 18
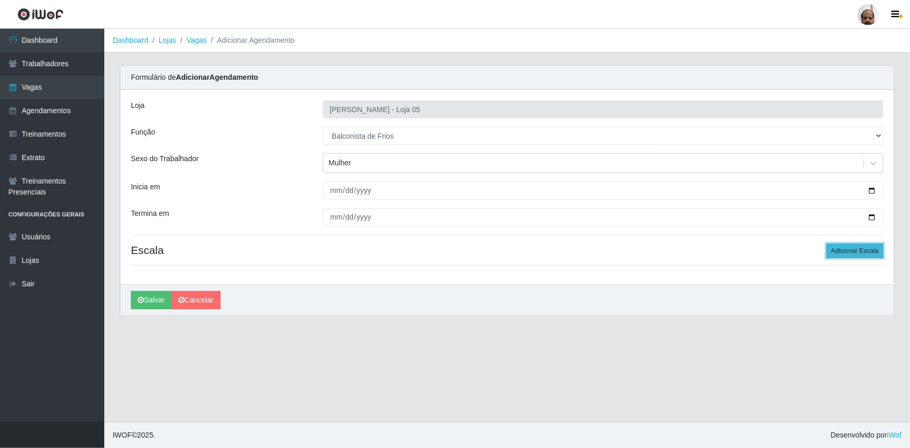
click at [844, 249] on button "Adicionar Escala" at bounding box center [855, 251] width 57 height 15
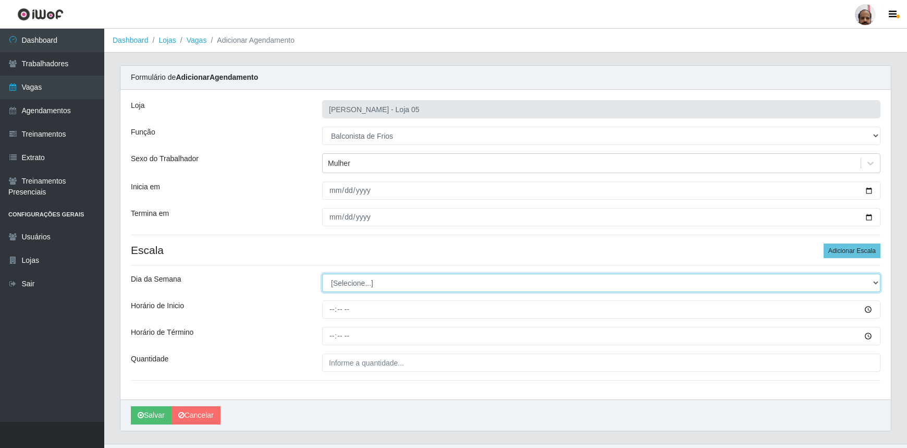
click at [354, 282] on select "[Selecione...] Segunda Terça Quarta Quinta Sexta Sábado Domingo" at bounding box center [601, 283] width 559 height 18
click at [322, 274] on select "[Selecione...] Segunda Terça Quarta Quinta Sexta Sábado Domingo" at bounding box center [601, 283] width 559 height 18
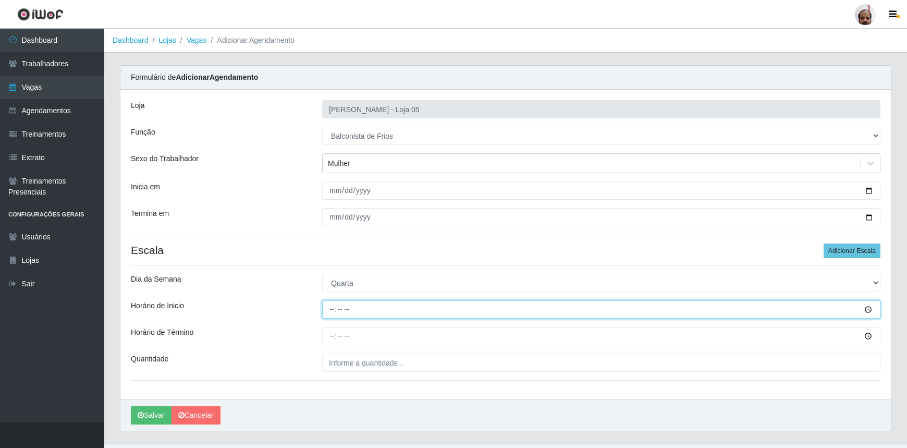
drag, startPoint x: 331, startPoint y: 304, endPoint x: 385, endPoint y: 291, distance: 55.3
click at [331, 304] on input "Horário de Inicio" at bounding box center [601, 309] width 559 height 18
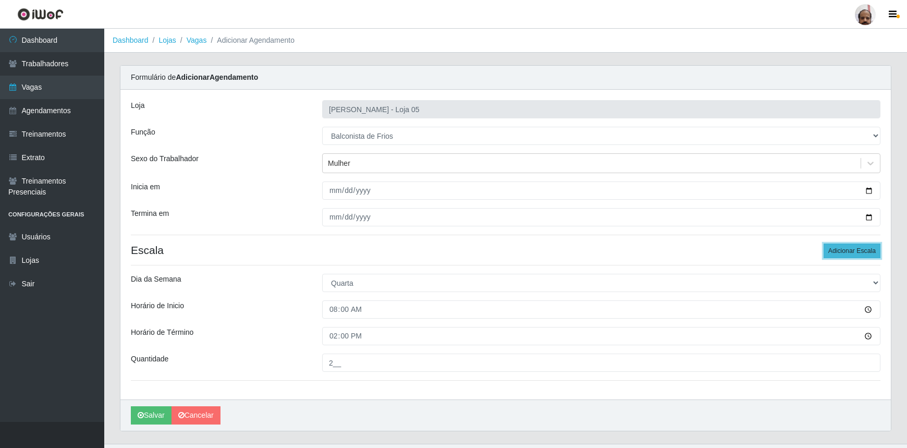
click at [841, 248] on button "Adicionar Escala" at bounding box center [852, 251] width 57 height 15
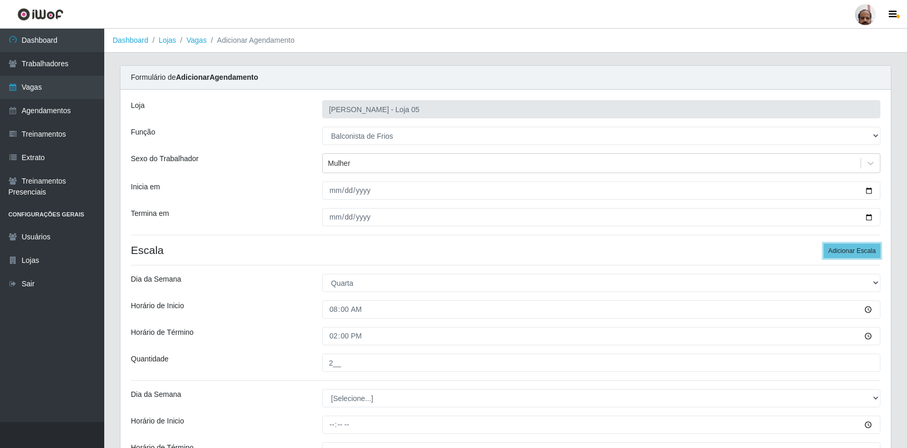
scroll to position [136, 0]
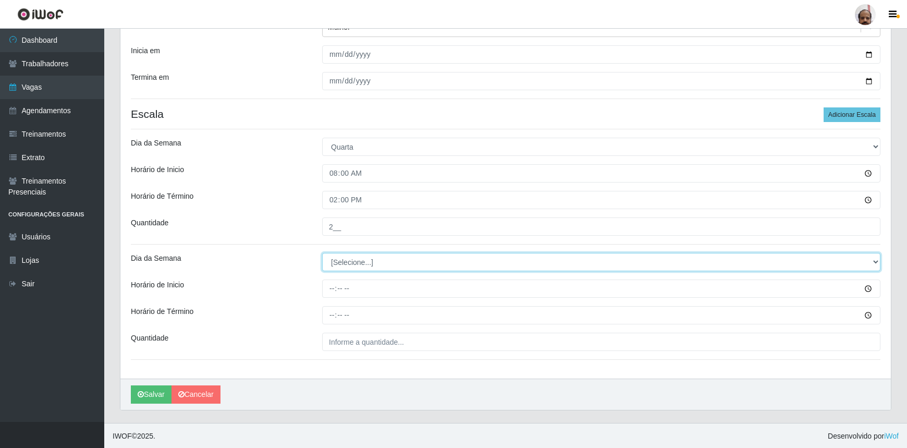
click at [357, 266] on select "[Selecione...] Segunda Terça Quarta Quinta Sexta Sábado Domingo" at bounding box center [601, 262] width 559 height 18
click at [322, 253] on select "[Selecione...] Segunda Terça Quarta Quinta Sexta Sábado Domingo" at bounding box center [601, 262] width 559 height 18
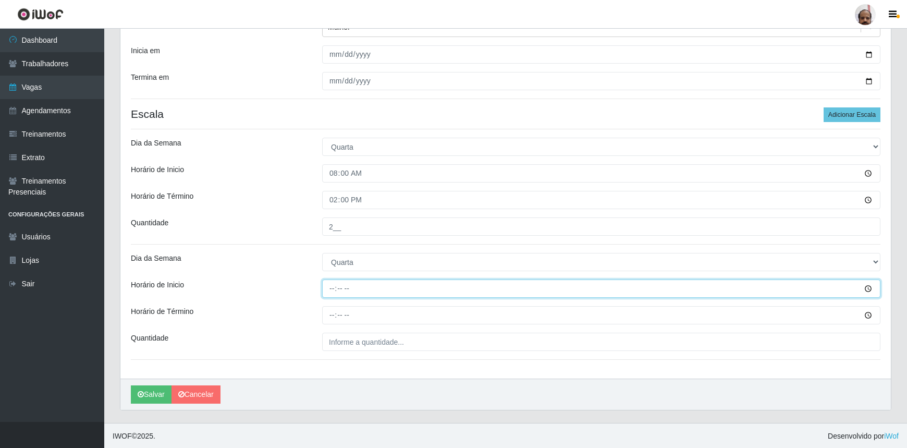
click at [326, 291] on input "Horário de Inicio" at bounding box center [601, 289] width 559 height 18
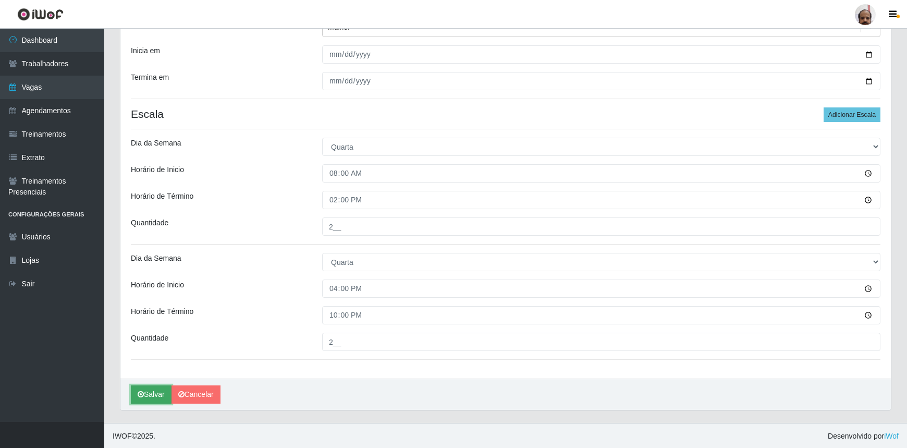
click at [150, 391] on button "Salvar" at bounding box center [151, 394] width 41 height 18
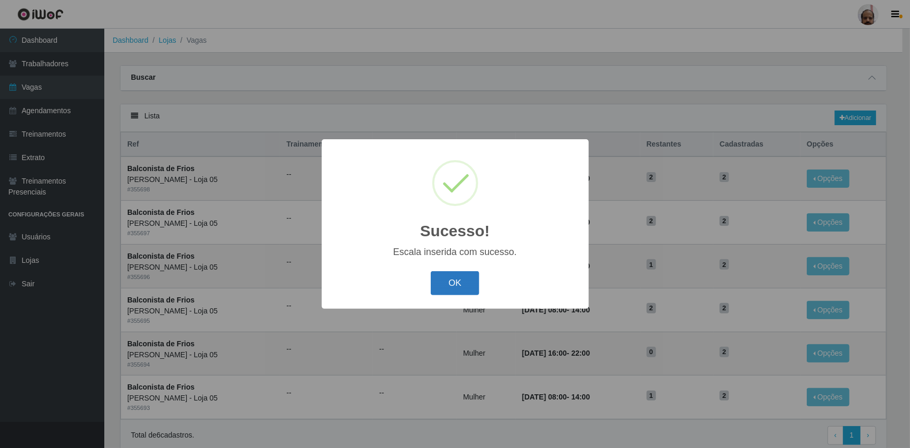
click at [459, 285] on button "OK" at bounding box center [455, 283] width 49 height 25
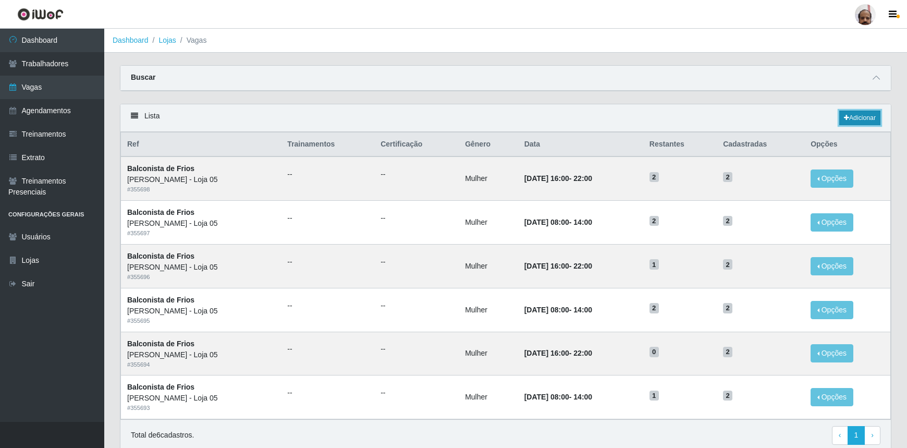
click at [868, 118] on link "Adicionar" at bounding box center [860, 118] width 41 height 15
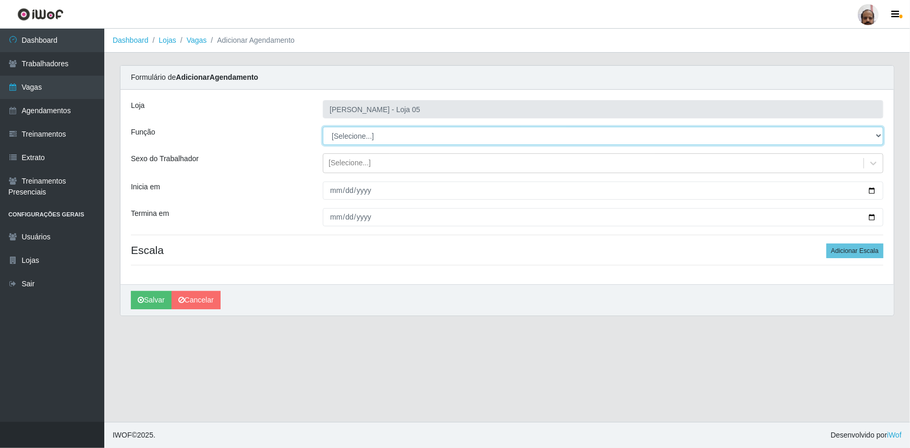
click at [346, 136] on select "[Selecione...] ASG ASG + ASG ++ Auxiliar de Depósito Auxiliar de Depósito + Aux…" at bounding box center [603, 136] width 561 height 18
click at [323, 127] on select "[Selecione...] ASG ASG + ASG ++ Auxiliar de Depósito Auxiliar de Depósito + Aux…" at bounding box center [603, 136] width 561 height 18
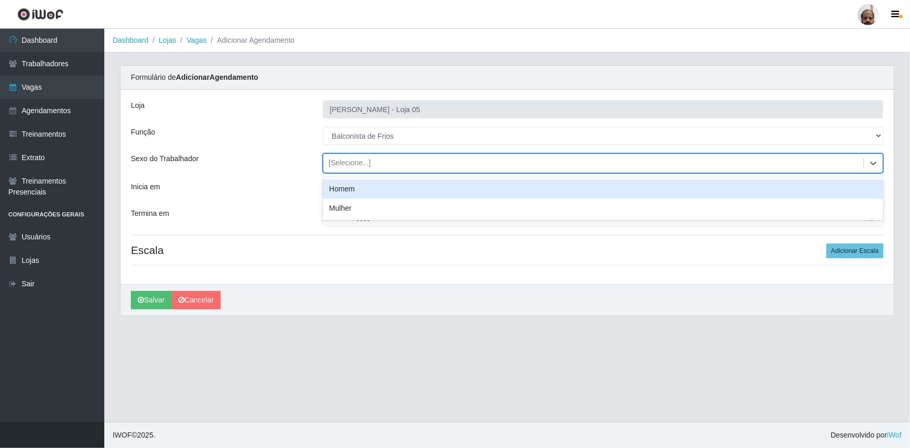
click at [352, 162] on div "[Selecione...]" at bounding box center [350, 163] width 42 height 11
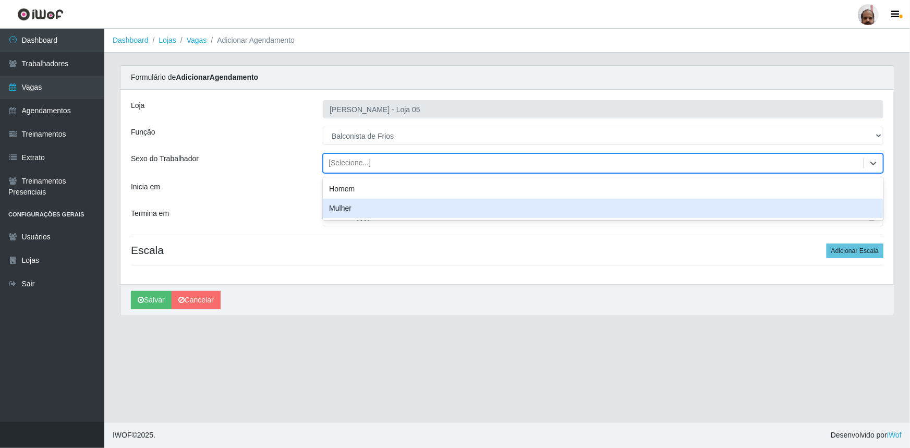
click at [355, 209] on div "Mulher" at bounding box center [603, 208] width 561 height 19
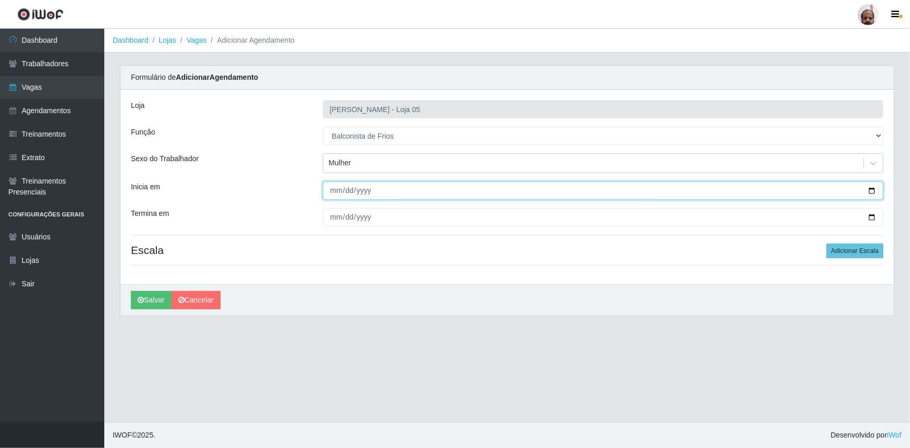
click at [871, 188] on input "Inicia em" at bounding box center [603, 190] width 561 height 18
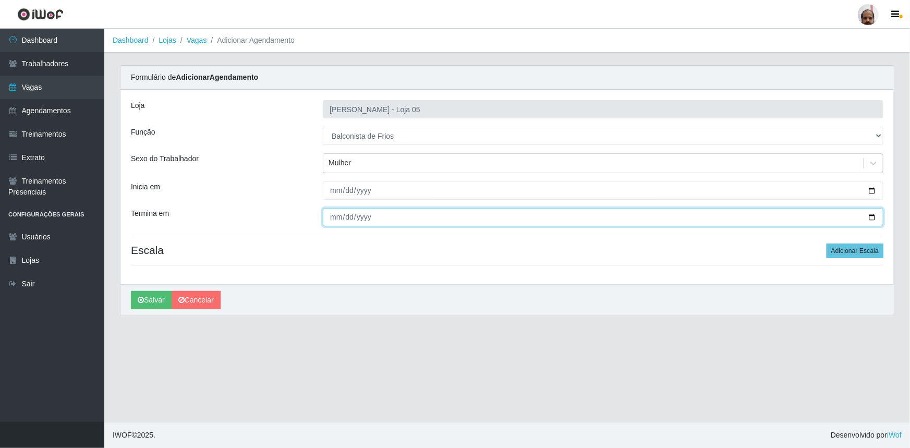
click at [871, 216] on input "Termina em" at bounding box center [603, 217] width 561 height 18
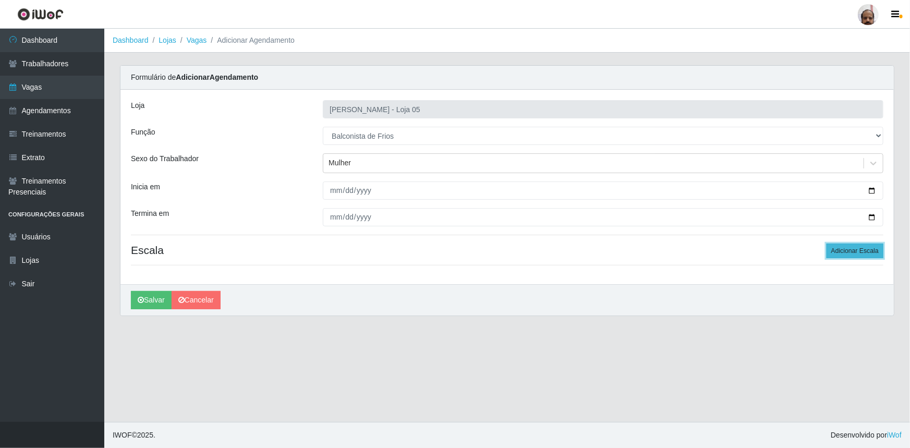
click at [855, 253] on button "Adicionar Escala" at bounding box center [855, 251] width 57 height 15
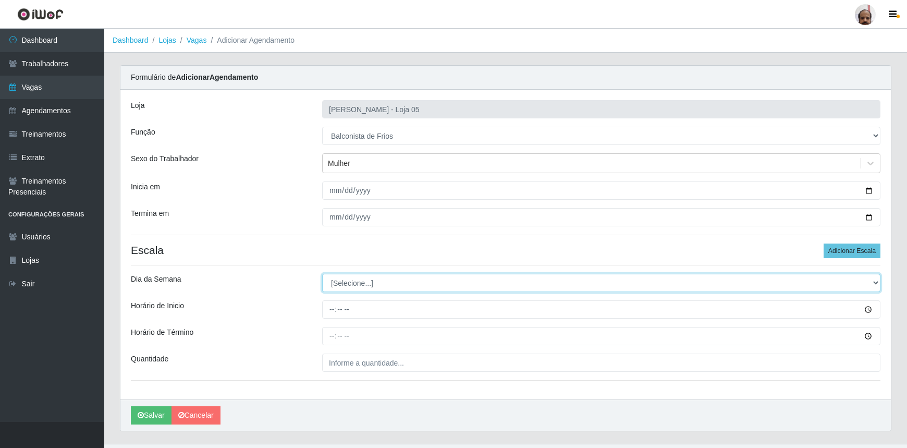
click at [368, 284] on select "[Selecione...] Segunda Terça Quarta Quinta Sexta Sábado Domingo" at bounding box center [601, 283] width 559 height 18
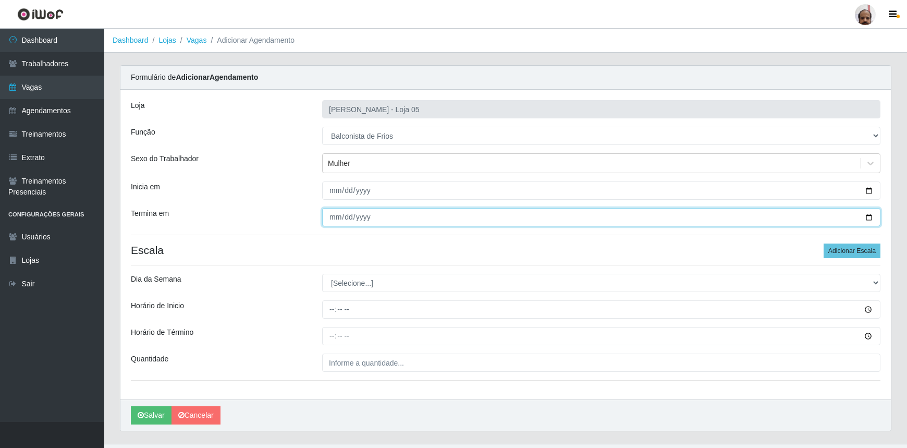
click at [873, 215] on input "[DATE]" at bounding box center [601, 217] width 559 height 18
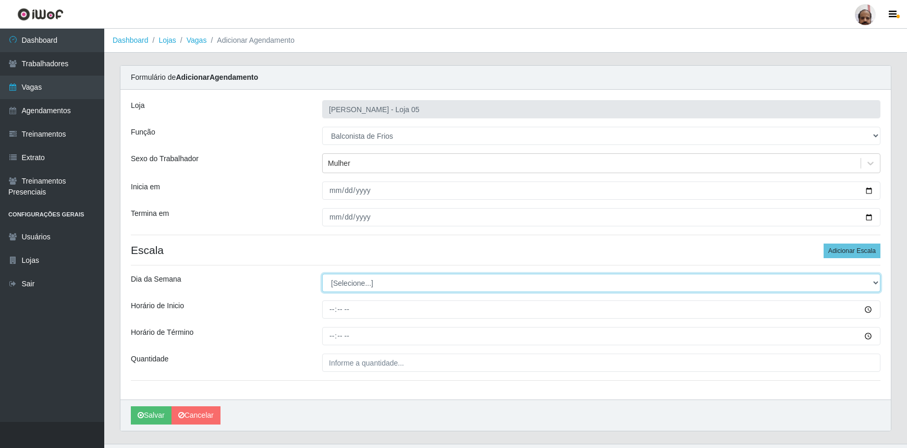
click at [344, 282] on select "[Selecione...] Segunda Terça Quarta Quinta Sexta Sábado Domingo" at bounding box center [601, 283] width 559 height 18
click at [322, 274] on select "[Selecione...] Segunda Terça Quarta Quinta Sexta Sábado Domingo" at bounding box center [601, 283] width 559 height 18
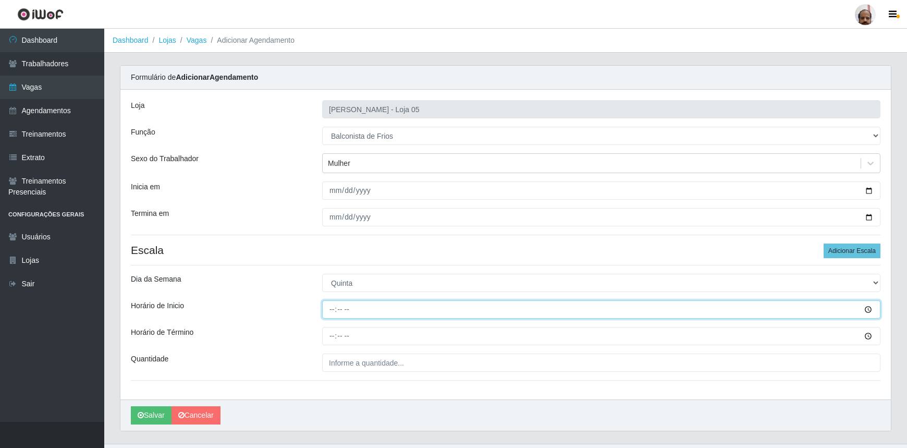
click at [330, 307] on input "Horário de Inicio" at bounding box center [601, 309] width 559 height 18
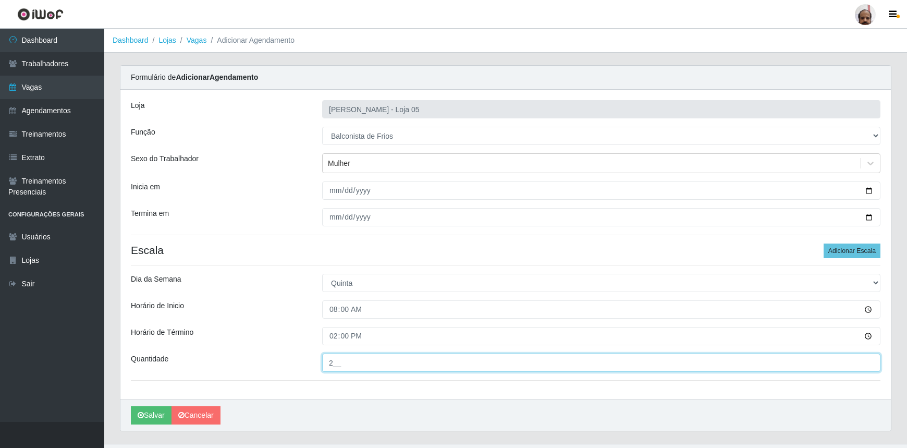
scroll to position [21, 0]
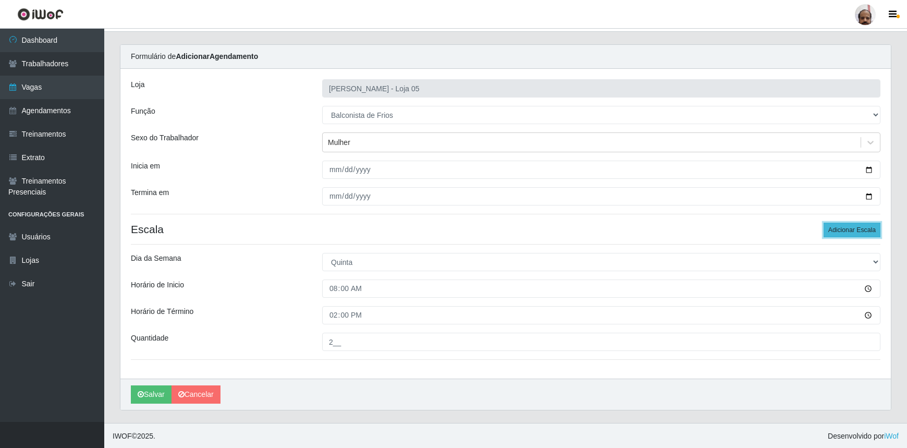
click at [840, 227] on button "Adicionar Escala" at bounding box center [852, 230] width 57 height 15
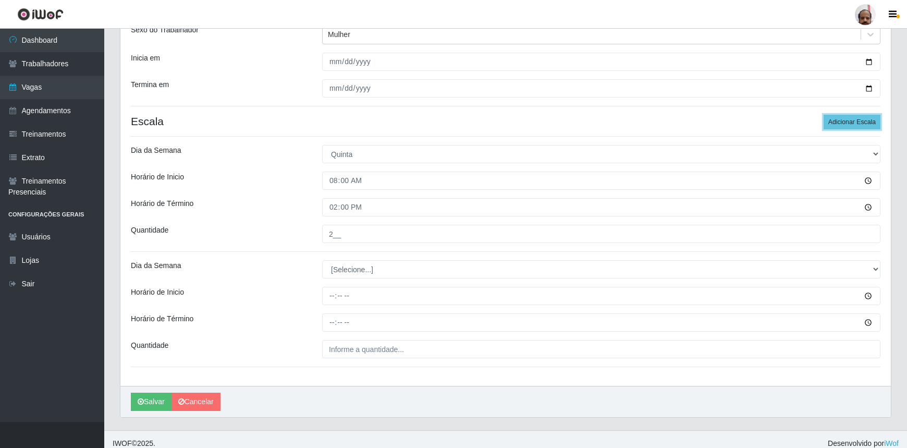
scroll to position [136, 0]
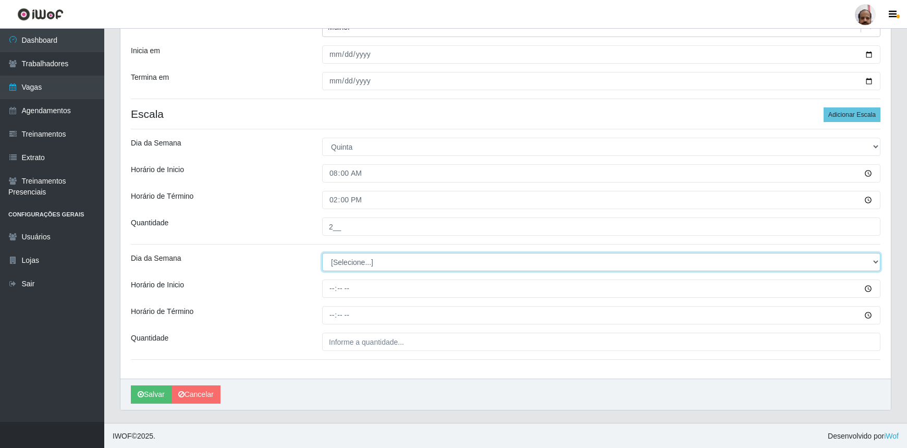
click at [352, 263] on select "[Selecione...] Segunda Terça Quarta Quinta Sexta Sábado Domingo" at bounding box center [601, 262] width 559 height 18
click at [322, 253] on select "[Selecione...] Segunda Terça Quarta Quinta Sexta Sábado Domingo" at bounding box center [601, 262] width 559 height 18
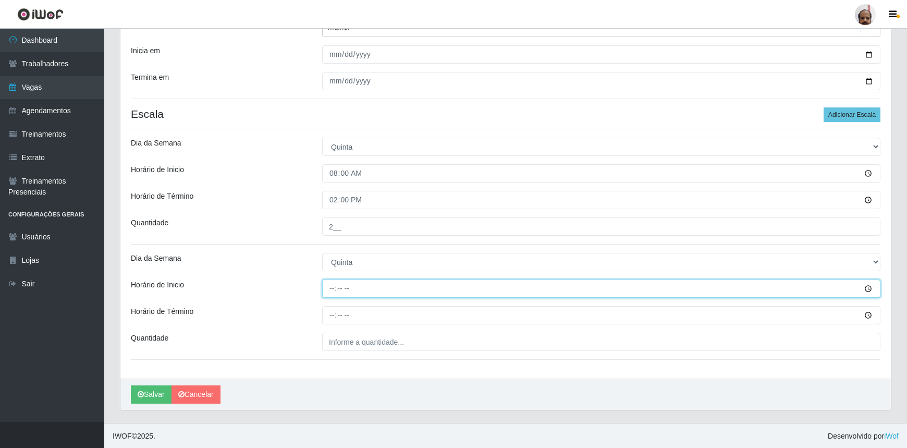
click at [326, 288] on input "Horário de Inicio" at bounding box center [601, 289] width 559 height 18
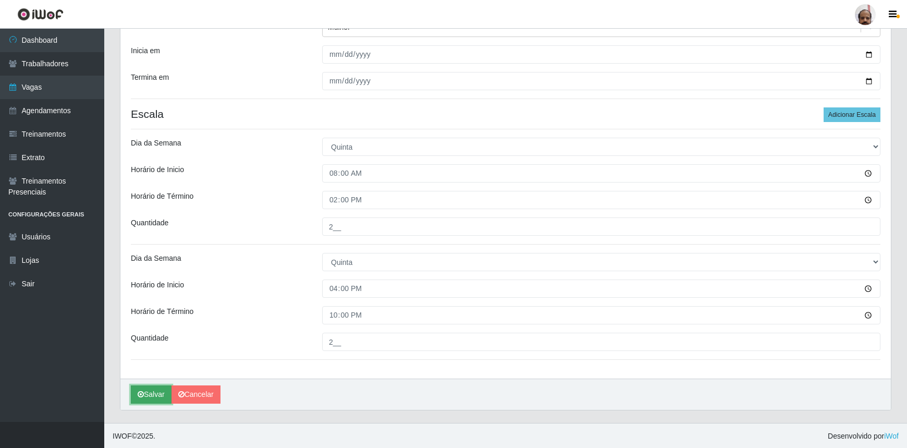
click at [147, 389] on button "Salvar" at bounding box center [151, 394] width 41 height 18
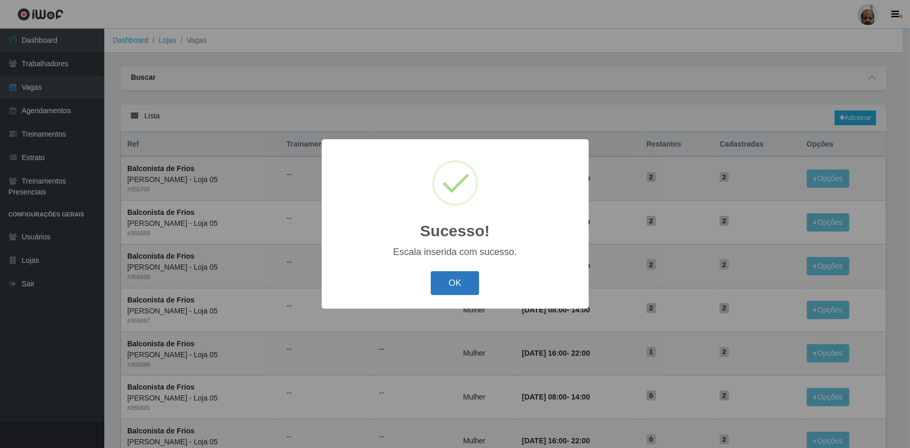
click at [460, 288] on button "OK" at bounding box center [455, 283] width 49 height 25
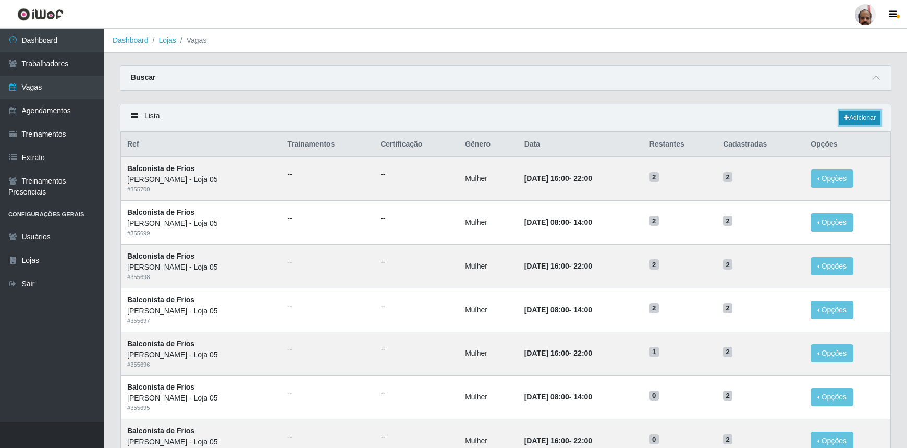
click at [868, 114] on link "Adicionar" at bounding box center [860, 118] width 41 height 15
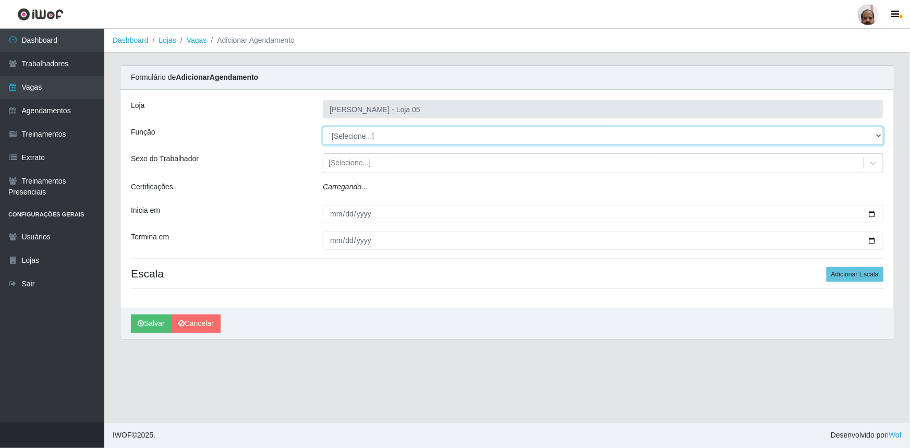
click at [371, 134] on select "[Selecione...] ASG ASG + ASG ++ Auxiliar de Depósito Auxiliar de Depósito + Aux…" at bounding box center [603, 136] width 561 height 18
click at [323, 127] on select "[Selecione...] ASG ASG + ASG ++ Auxiliar de Depósito Auxiliar de Depósito + Aux…" at bounding box center [603, 136] width 561 height 18
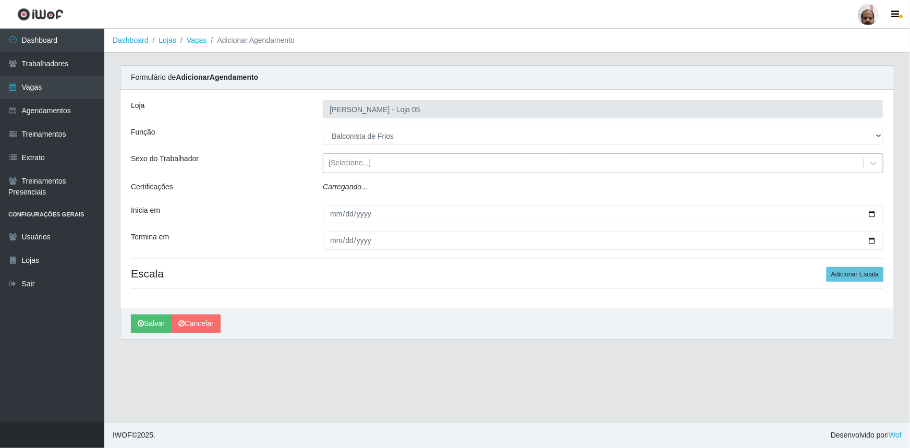
click at [363, 164] on div "[Selecione...]" at bounding box center [350, 163] width 42 height 11
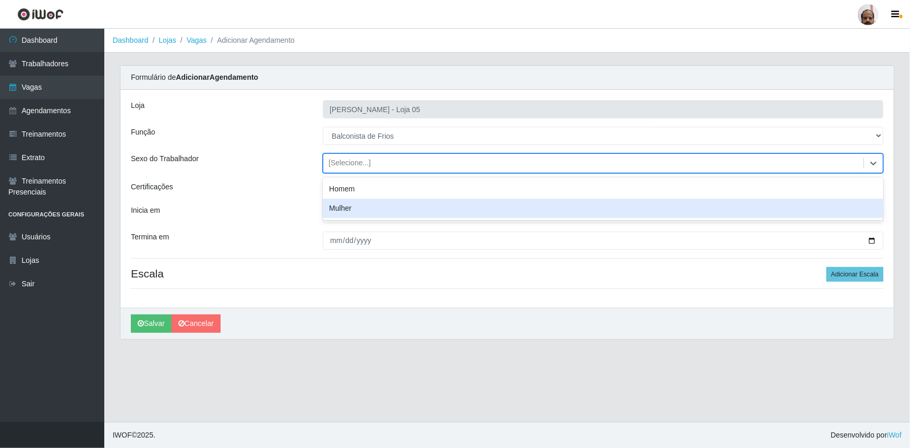
click at [357, 209] on div "Mulher" at bounding box center [603, 208] width 561 height 19
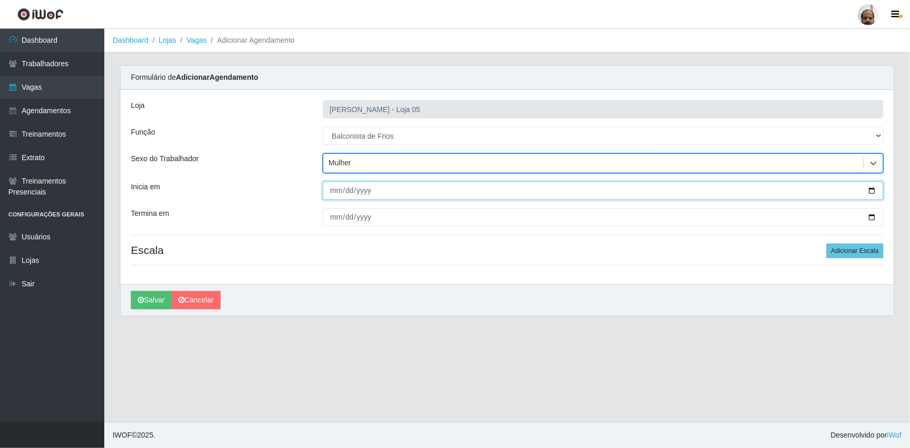
click at [873, 189] on input "Inicia em" at bounding box center [603, 190] width 561 height 18
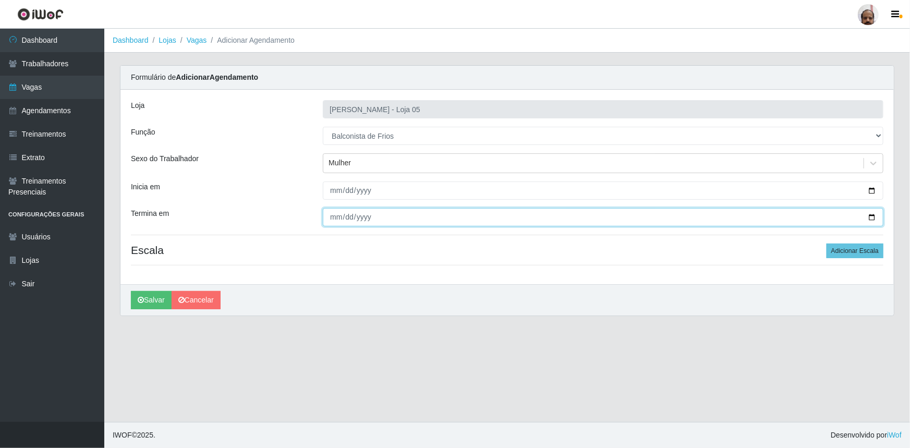
click at [870, 218] on input "Termina em" at bounding box center [603, 217] width 561 height 18
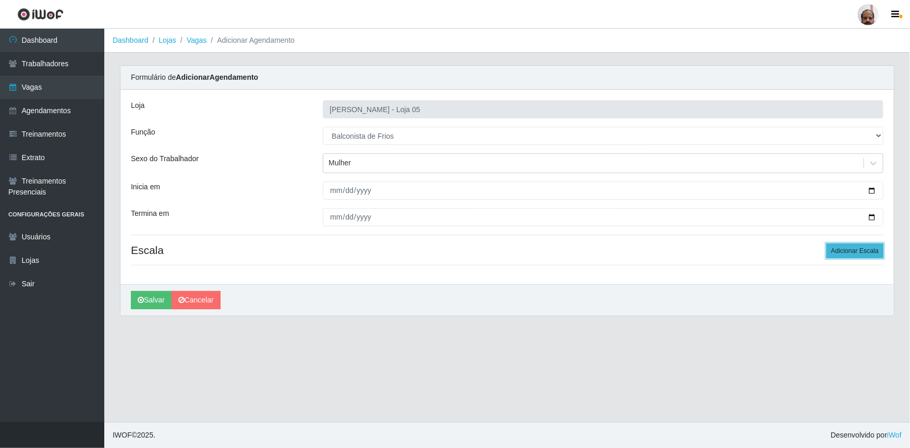
click at [846, 245] on button "Adicionar Escala" at bounding box center [855, 251] width 57 height 15
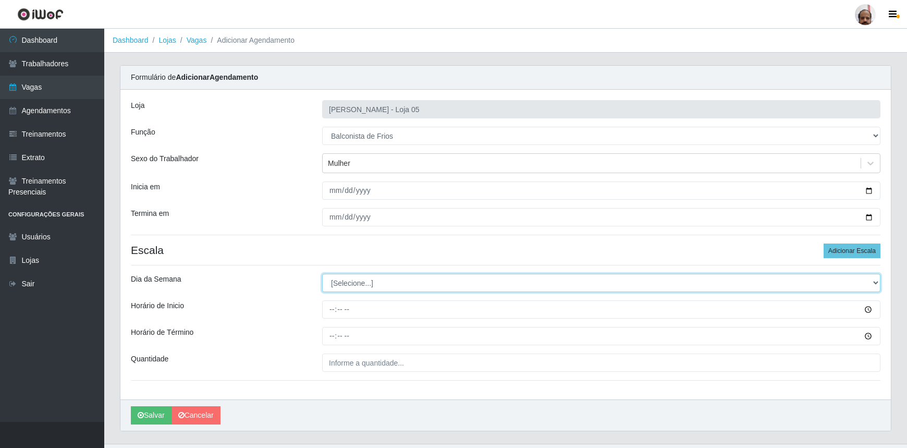
click at [334, 281] on select "[Selecione...] Segunda Terça Quarta Quinta Sexta Sábado Domingo" at bounding box center [601, 283] width 559 height 18
click at [322, 274] on select "[Selecione...] Segunda Terça Quarta Quinta Sexta Sábado Domingo" at bounding box center [601, 283] width 559 height 18
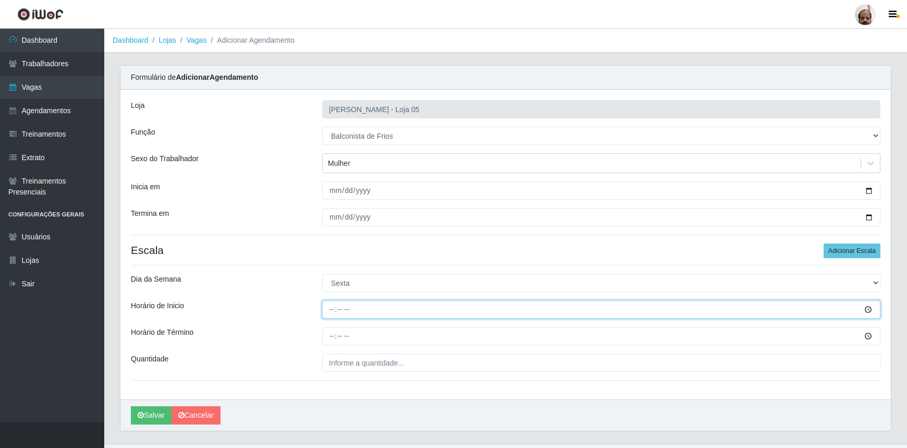
click at [331, 309] on input "Horário de Inicio" at bounding box center [601, 309] width 559 height 18
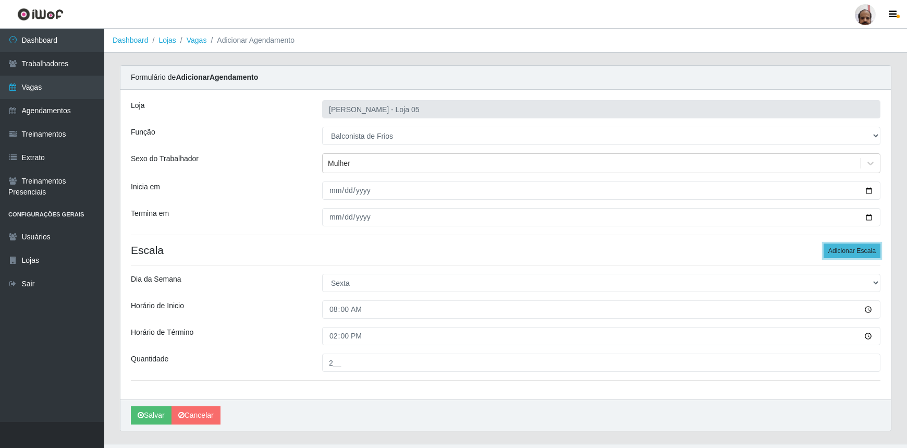
click at [836, 251] on button "Adicionar Escala" at bounding box center [852, 251] width 57 height 15
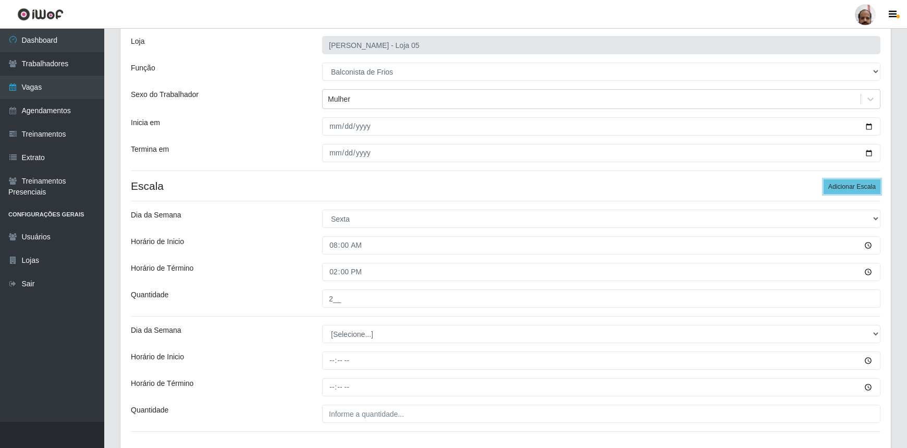
scroll to position [136, 0]
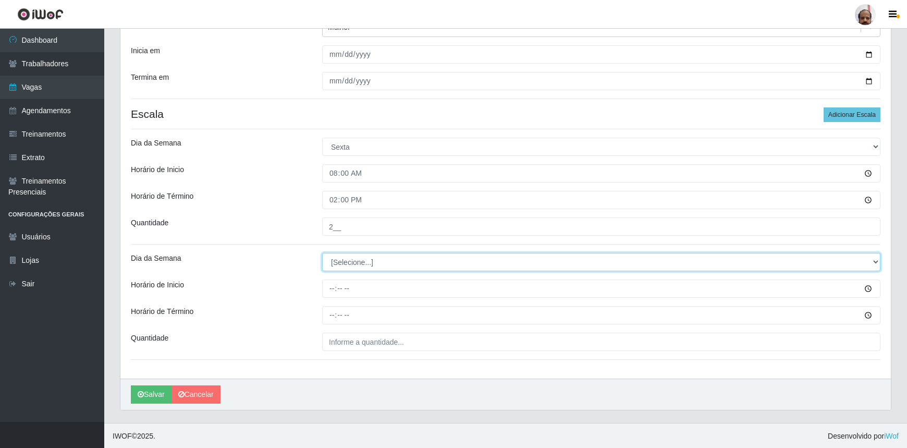
click at [348, 267] on select "[Selecione...] Segunda Terça Quarta Quinta Sexta Sábado Domingo" at bounding box center [601, 262] width 559 height 18
click at [322, 253] on select "[Selecione...] Segunda Terça Quarta Quinta Sexta Sábado Domingo" at bounding box center [601, 262] width 559 height 18
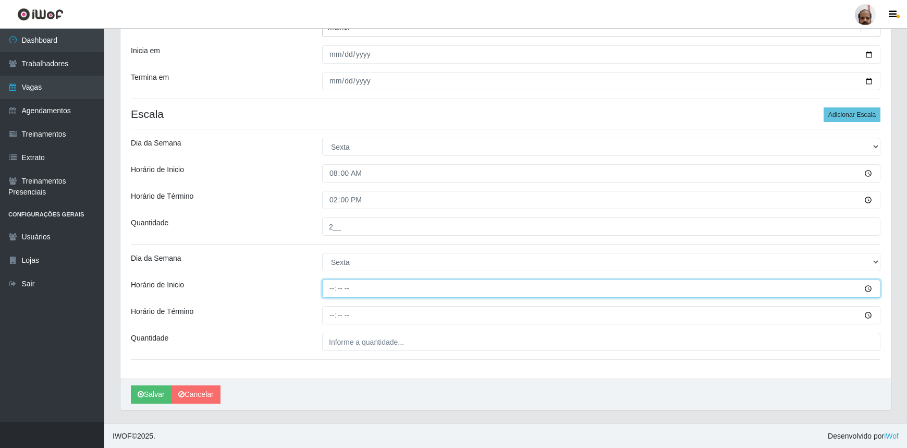
click at [324, 294] on input "Horário de Inicio" at bounding box center [601, 289] width 559 height 18
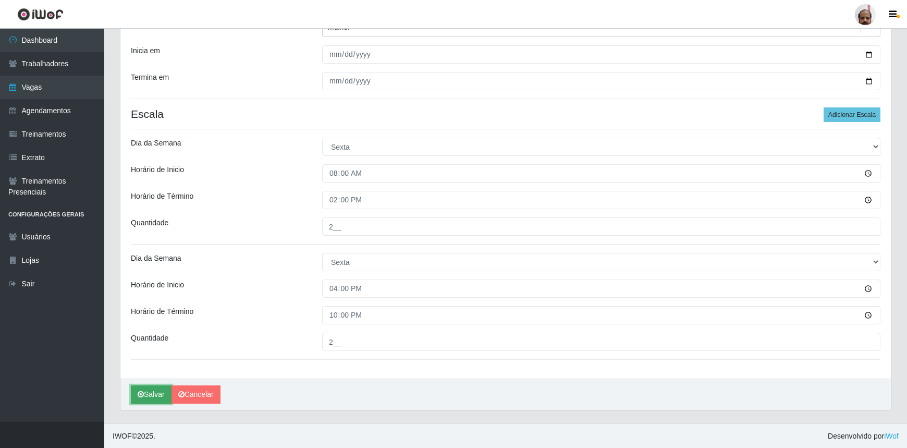
click at [154, 394] on button "Salvar" at bounding box center [151, 394] width 41 height 18
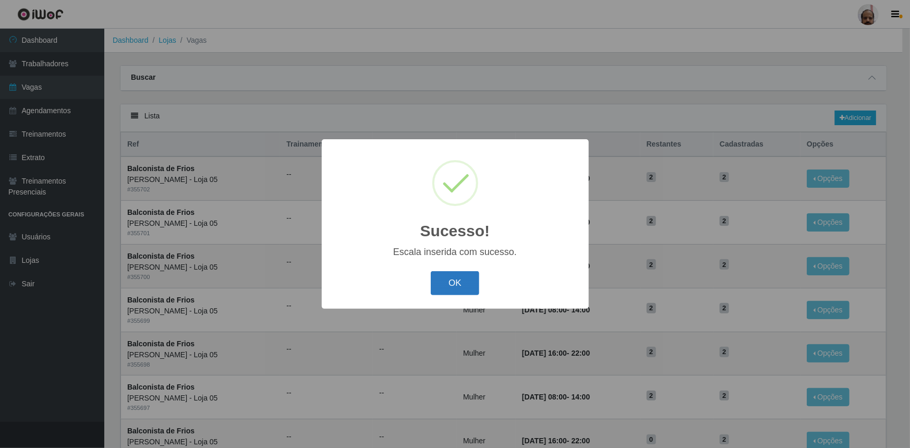
click at [462, 282] on button "OK" at bounding box center [455, 283] width 49 height 25
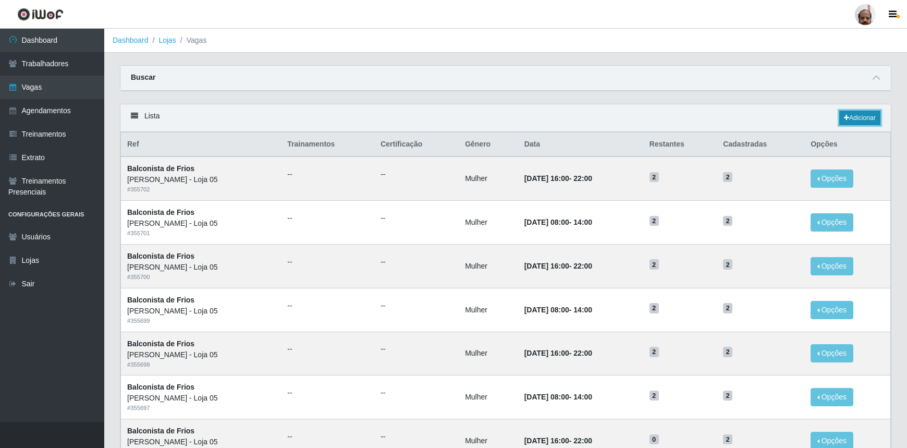
click at [854, 117] on link "Adicionar" at bounding box center [860, 118] width 41 height 15
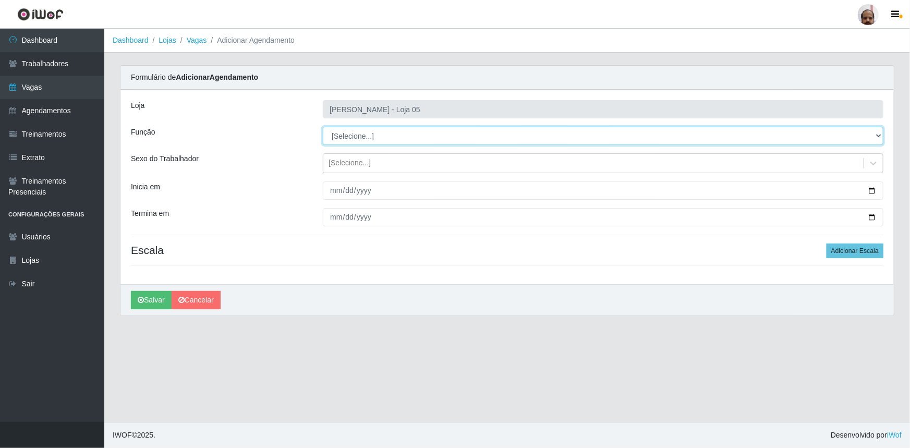
click at [366, 134] on select "[Selecione...] ASG ASG + ASG ++ Auxiliar de Depósito Auxiliar de Depósito + Aux…" at bounding box center [603, 136] width 561 height 18
click at [323, 127] on select "[Selecione...] ASG ASG + ASG ++ Auxiliar de Depósito Auxiliar de Depósito + Aux…" at bounding box center [603, 136] width 561 height 18
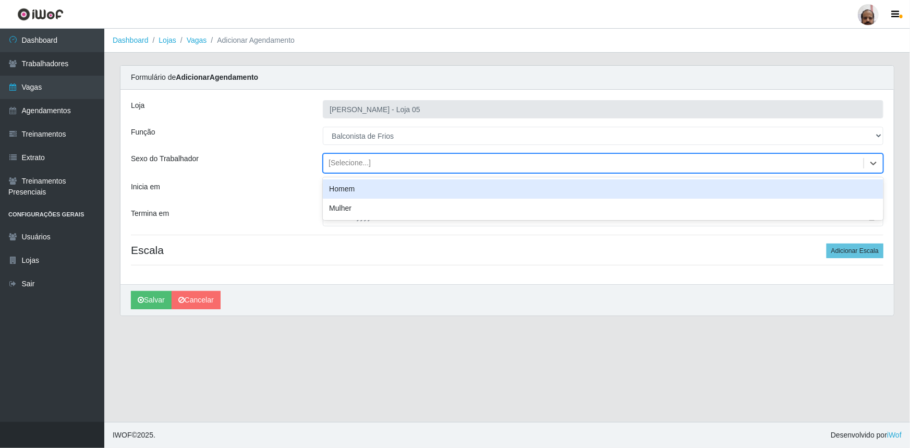
click at [342, 162] on div "[Selecione...]" at bounding box center [350, 163] width 42 height 11
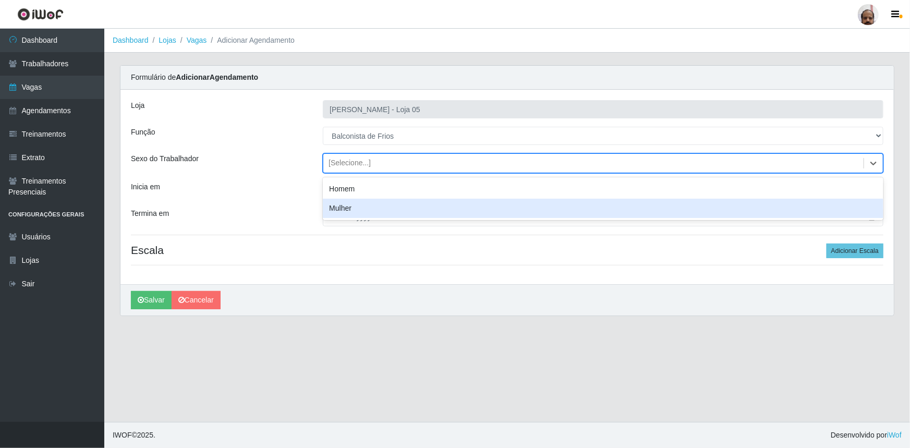
click at [364, 210] on div "Mulher" at bounding box center [603, 208] width 561 height 19
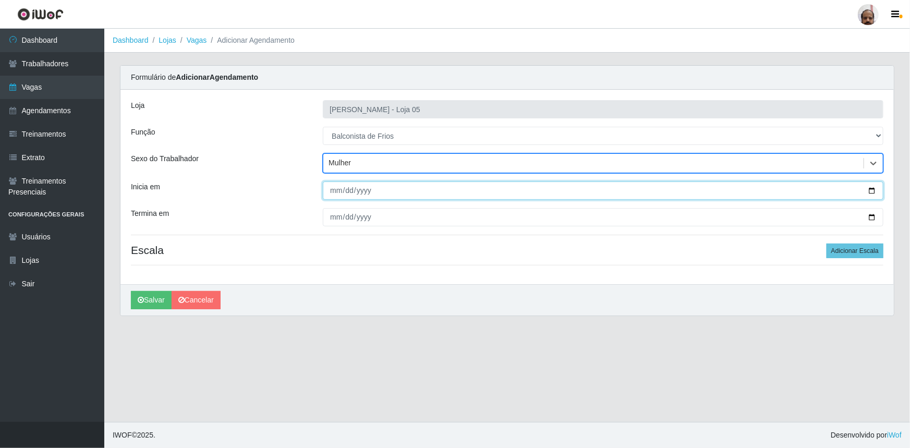
click at [871, 188] on input "Inicia em" at bounding box center [603, 190] width 561 height 18
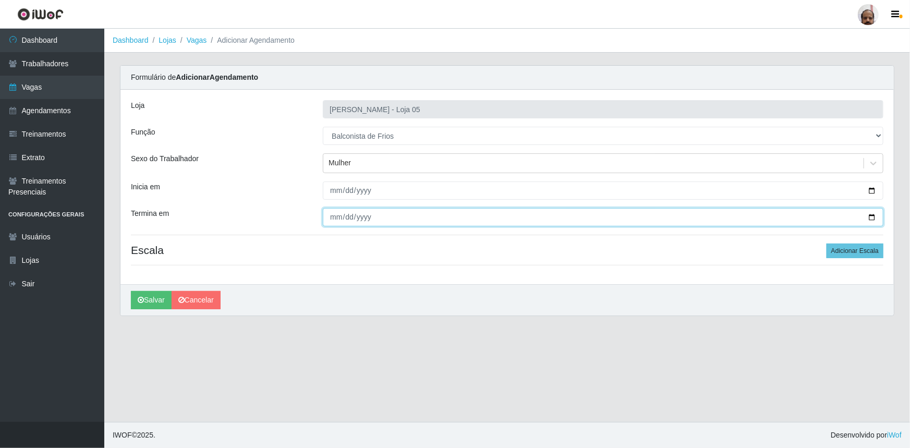
click at [874, 217] on input "Termina em" at bounding box center [603, 217] width 561 height 18
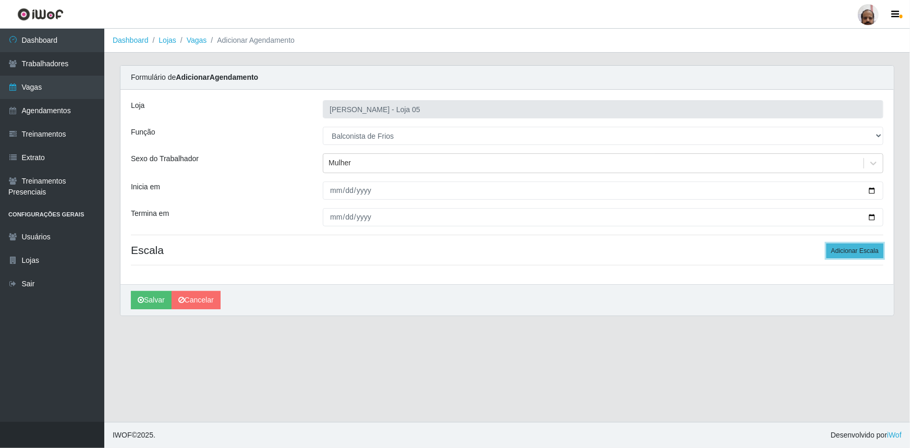
click at [835, 253] on button "Adicionar Escala" at bounding box center [855, 251] width 57 height 15
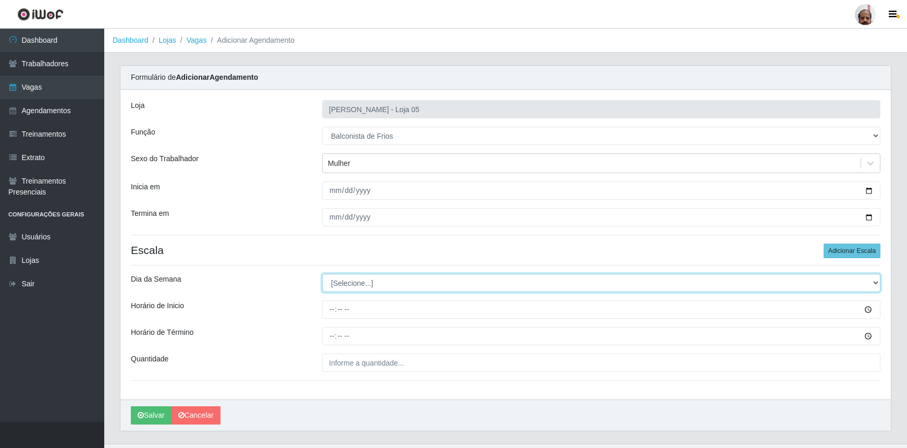
click at [431, 282] on select "[Selecione...] Segunda Terça Quarta Quinta Sexta Sábado Domingo" at bounding box center [601, 283] width 559 height 18
click at [322, 274] on select "[Selecione...] Segunda Terça Quarta Quinta Sexta Sábado Domingo" at bounding box center [601, 283] width 559 height 18
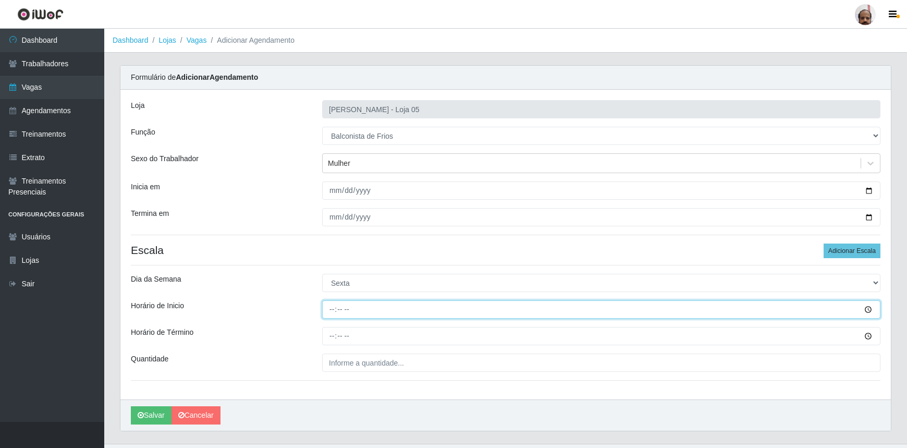
click at [331, 312] on input "Horário de Inicio" at bounding box center [601, 309] width 559 height 18
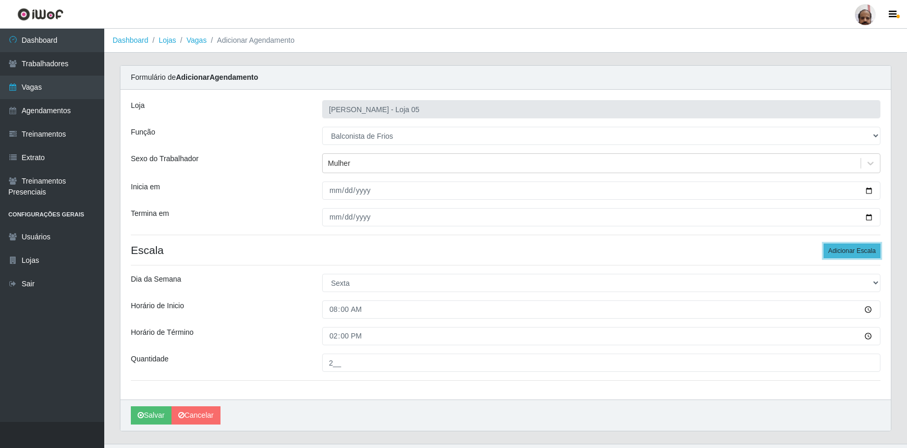
click at [859, 250] on button "Adicionar Escala" at bounding box center [852, 251] width 57 height 15
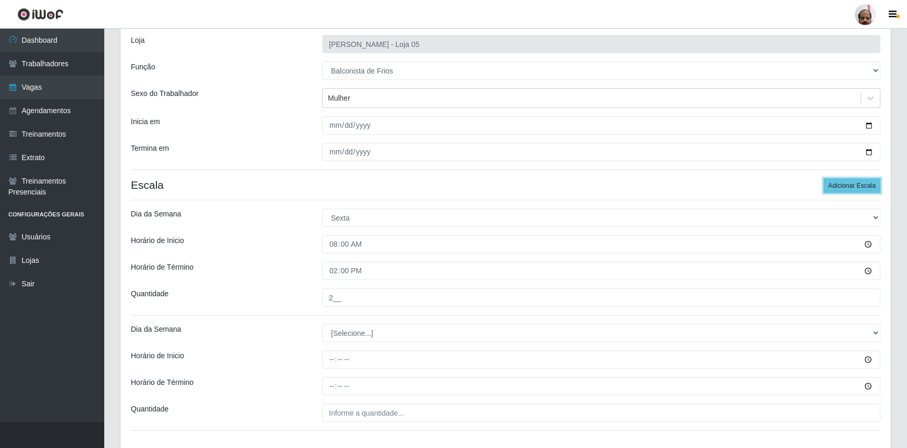
scroll to position [136, 0]
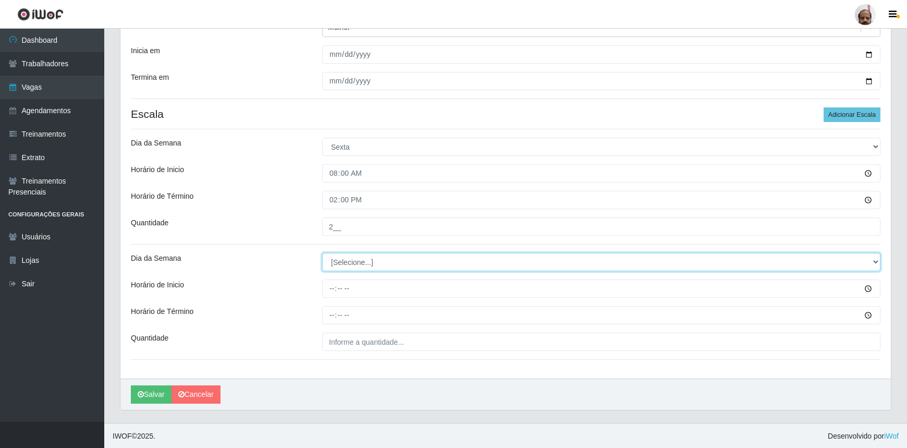
click at [334, 259] on select "[Selecione...] Segunda Terça Quarta Quinta Sexta Sábado Domingo" at bounding box center [601, 262] width 559 height 18
click at [322, 253] on select "[Selecione...] Segunda Terça Quarta Quinta Sexta Sábado Domingo" at bounding box center [601, 262] width 559 height 18
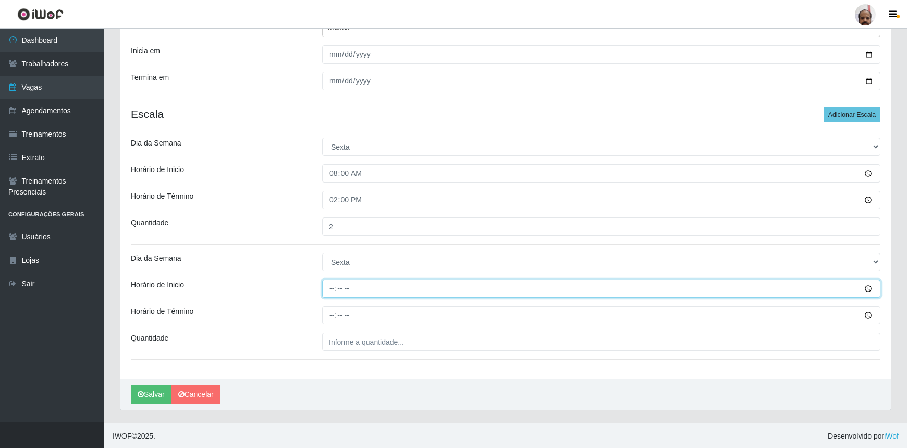
click at [332, 283] on input "Horário de Inicio" at bounding box center [601, 289] width 559 height 18
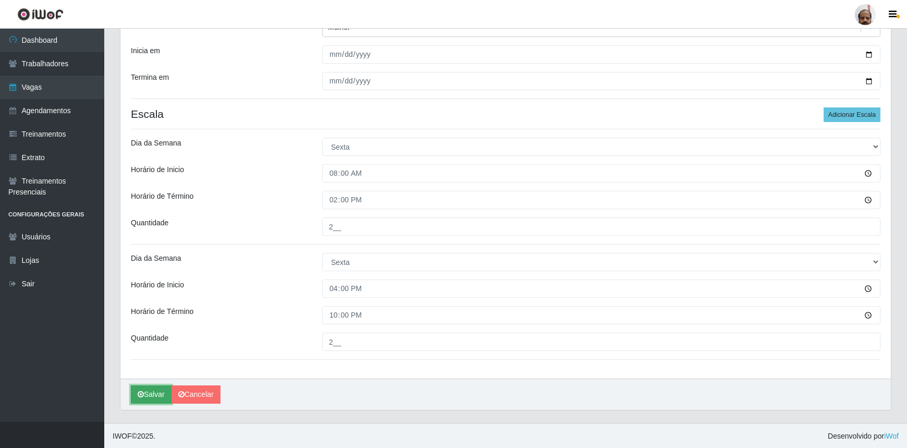
click at [148, 392] on button "Salvar" at bounding box center [151, 394] width 41 height 18
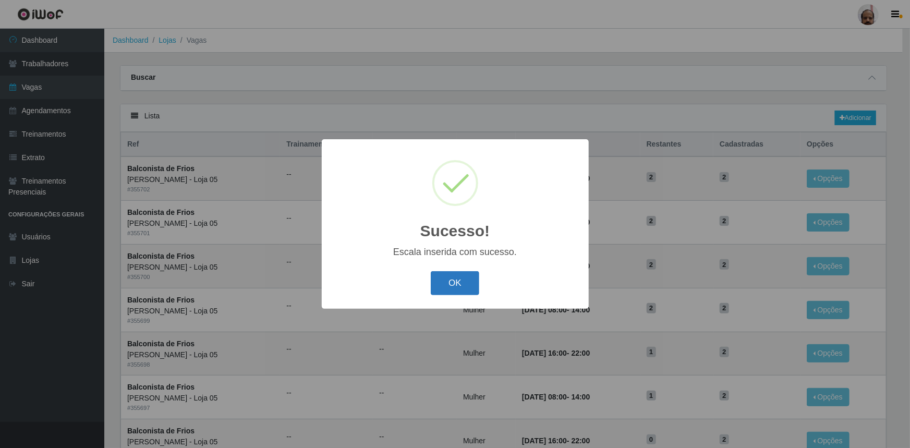
click at [453, 282] on button "OK" at bounding box center [455, 283] width 49 height 25
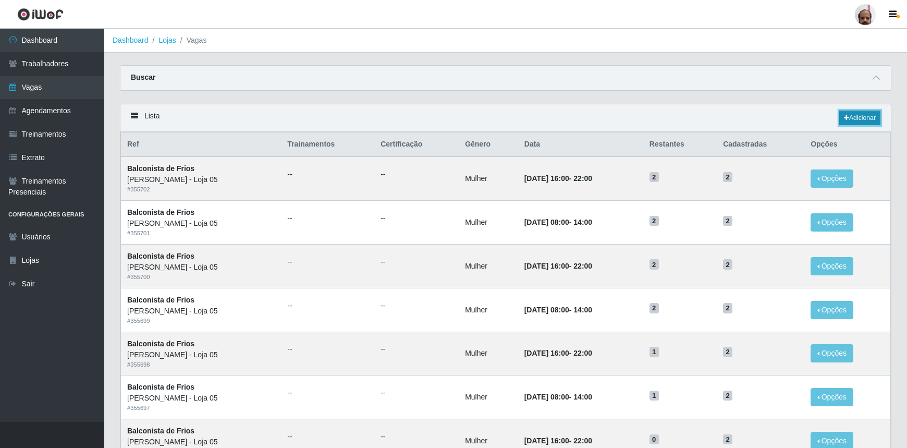
click at [861, 121] on link "Adicionar" at bounding box center [860, 118] width 41 height 15
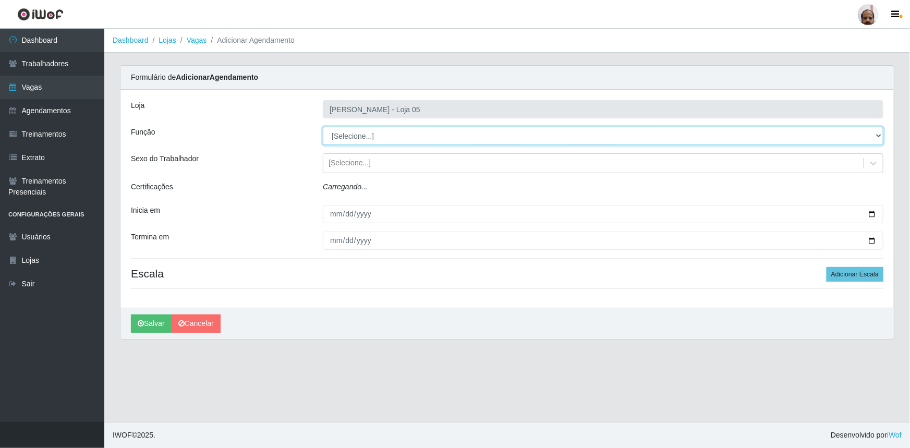
click at [354, 136] on select "[Selecione...] ASG ASG + ASG ++ Auxiliar de Depósito Auxiliar de Depósito + Aux…" at bounding box center [603, 136] width 561 height 18
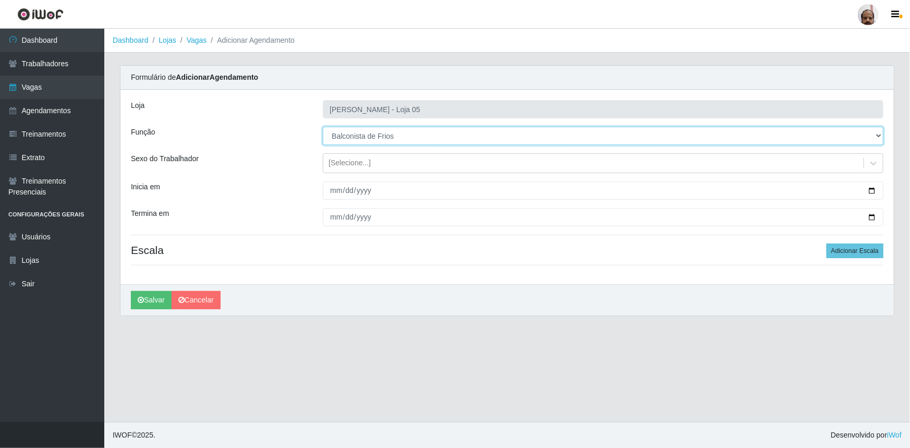
click at [323, 127] on select "[Selecione...] ASG ASG + ASG ++ Auxiliar de Depósito Auxiliar de Depósito + Aux…" at bounding box center [603, 136] width 561 height 18
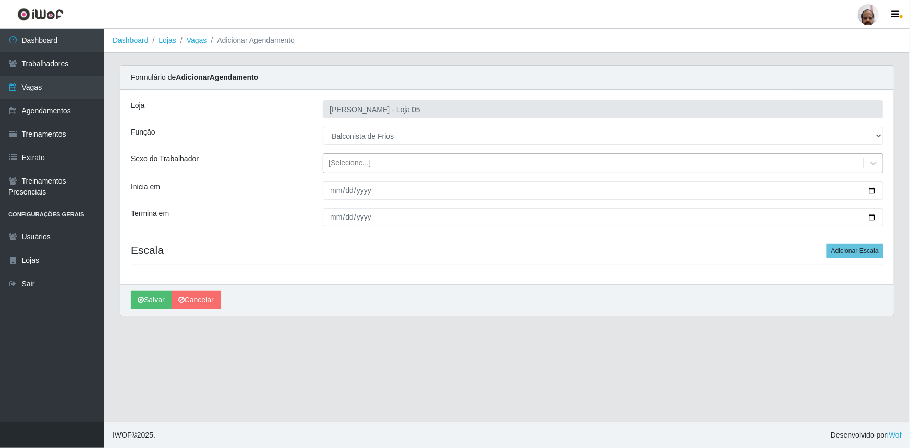
click at [381, 166] on div "[Selecione...]" at bounding box center [593, 163] width 540 height 17
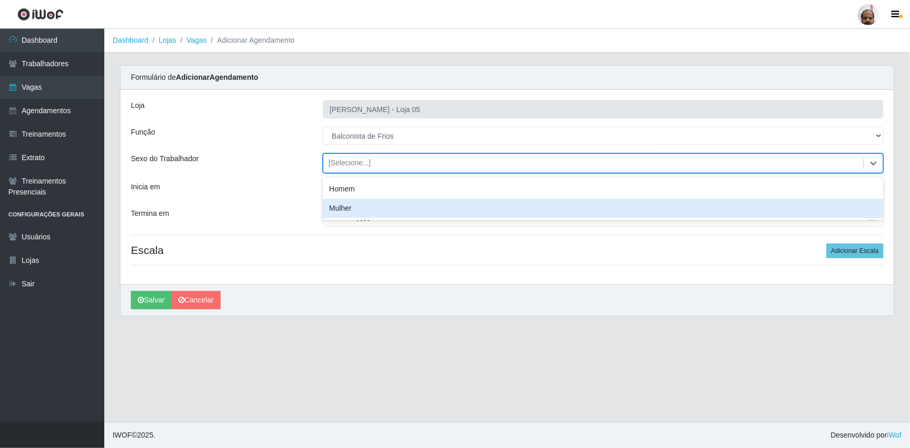
click at [361, 204] on div "Mulher" at bounding box center [603, 208] width 561 height 19
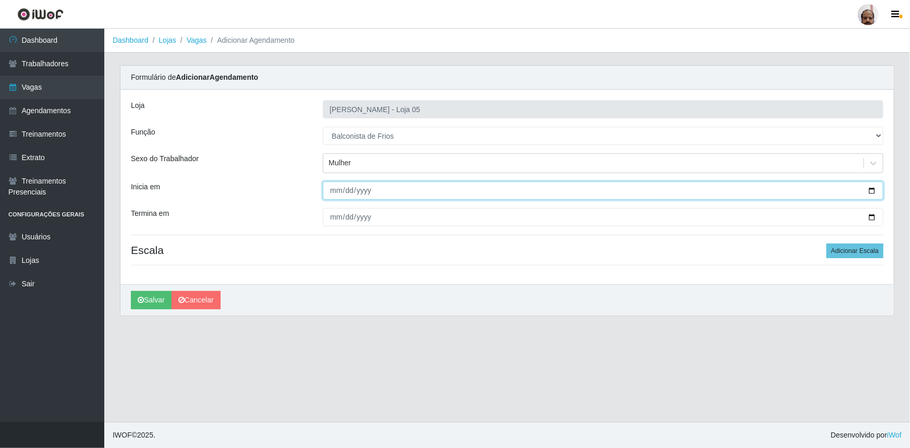
click at [871, 189] on input "Inicia em" at bounding box center [603, 190] width 561 height 18
click at [493, 181] on input "Inicia em" at bounding box center [603, 190] width 561 height 18
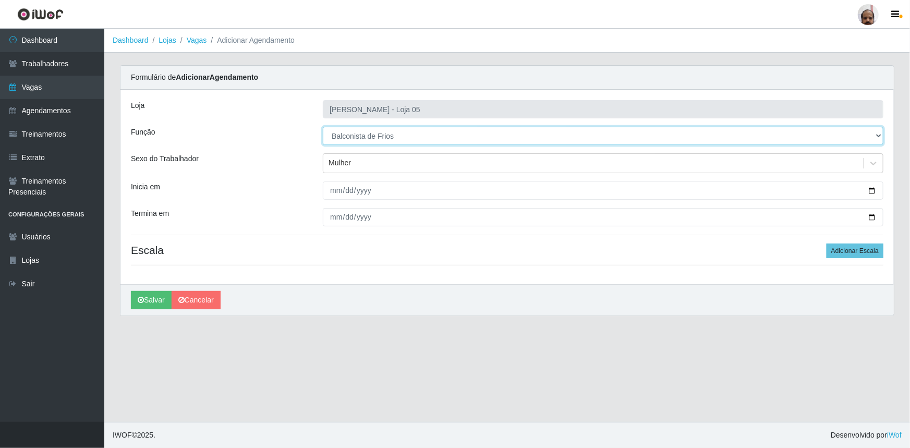
click at [876, 135] on select "[Selecione...] ASG ASG + ASG ++ Auxiliar de Depósito Auxiliar de Depósito + Aux…" at bounding box center [603, 136] width 561 height 18
click at [323, 127] on select "[Selecione...] ASG ASG + ASG ++ Auxiliar de Depósito Auxiliar de Depósito + Aux…" at bounding box center [603, 136] width 561 height 18
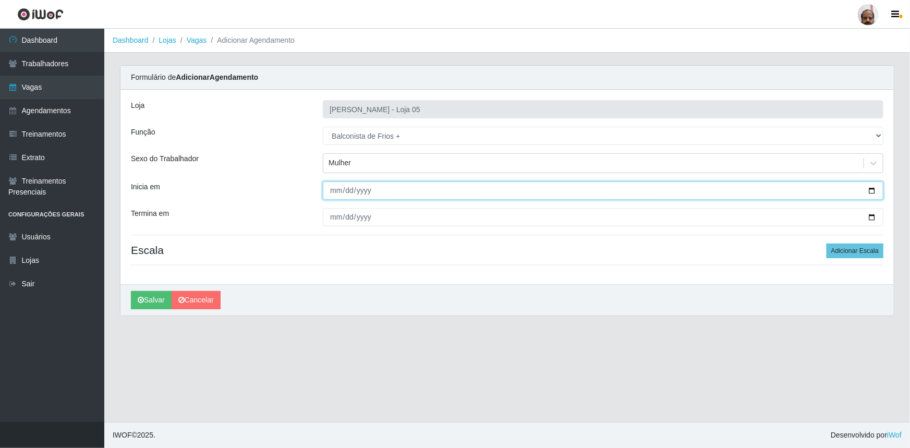
click at [876, 189] on input "Inicia em" at bounding box center [603, 190] width 561 height 18
click at [873, 188] on input "[DATE]" at bounding box center [603, 190] width 561 height 18
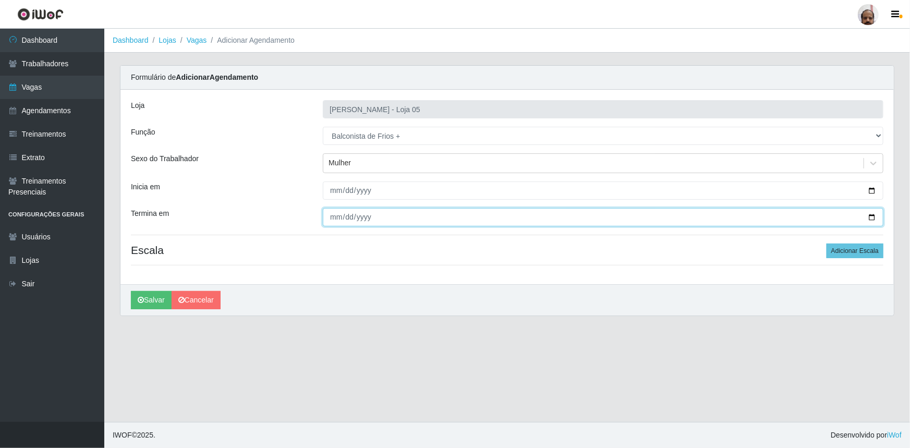
click at [873, 211] on input "Termina em" at bounding box center [603, 217] width 561 height 18
click at [874, 215] on input "Termina em" at bounding box center [603, 217] width 561 height 18
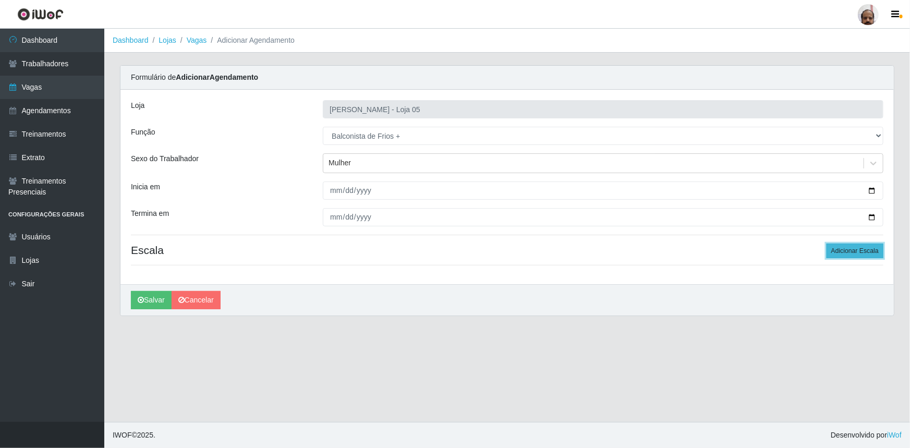
click at [847, 255] on button "Adicionar Escala" at bounding box center [855, 251] width 57 height 15
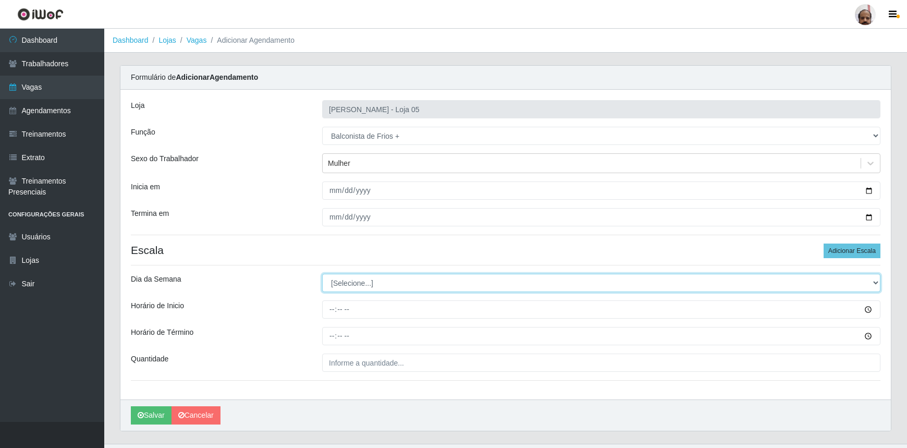
click at [350, 284] on select "[Selecione...] Segunda Terça Quarta Quinta Sexta Sábado Domingo" at bounding box center [601, 283] width 559 height 18
click at [322, 274] on select "[Selecione...] Segunda Terça Quarta Quinta Sexta Sábado Domingo" at bounding box center [601, 283] width 559 height 18
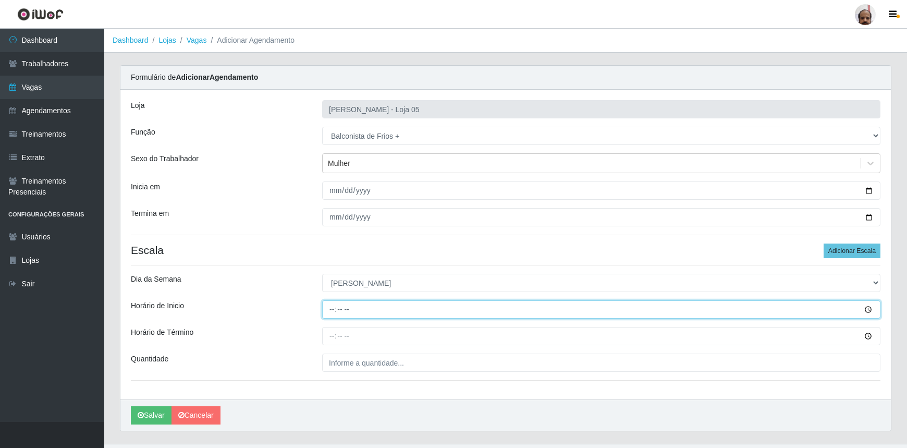
click at [336, 311] on input "Horário de Inicio" at bounding box center [601, 309] width 559 height 18
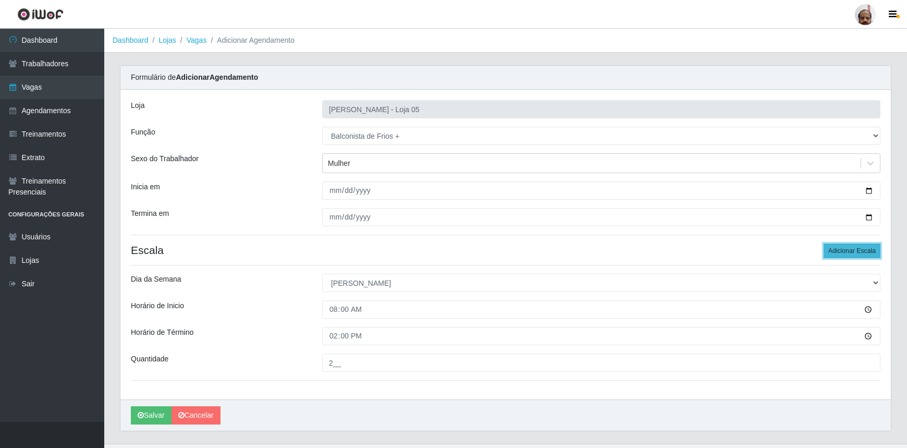
click at [845, 246] on button "Adicionar Escala" at bounding box center [852, 251] width 57 height 15
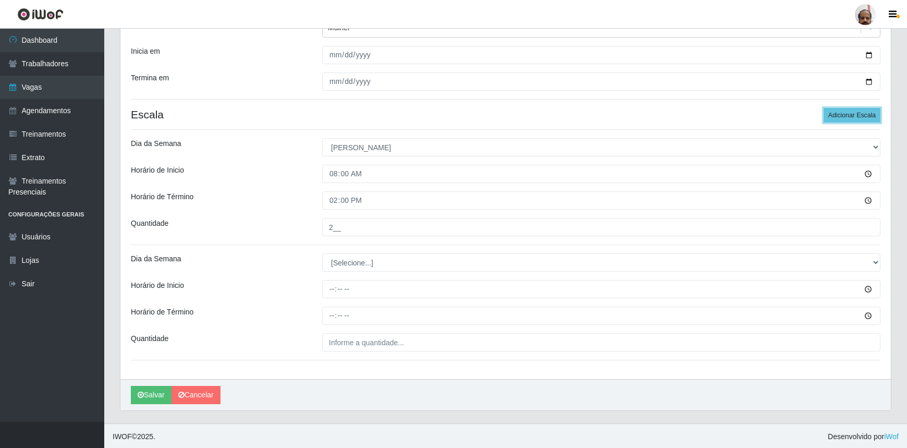
scroll to position [136, 0]
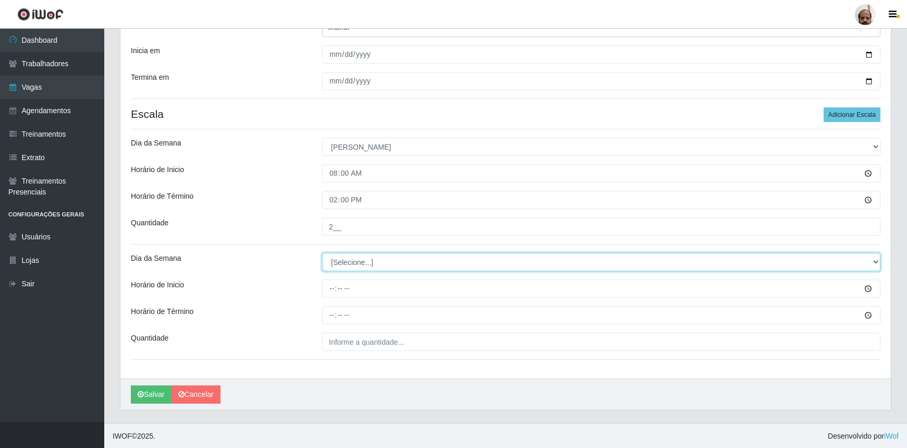
click at [367, 259] on select "[Selecione...] Segunda Terça Quarta Quinta Sexta Sábado Domingo" at bounding box center [601, 262] width 559 height 18
click at [364, 258] on select "[Selecione...] Segunda Terça Quarta Quinta Sexta Sábado Domingo" at bounding box center [601, 262] width 559 height 18
click at [322, 253] on select "[Selecione...] Segunda Terça Quarta Quinta Sexta Sábado Domingo" at bounding box center [601, 262] width 559 height 18
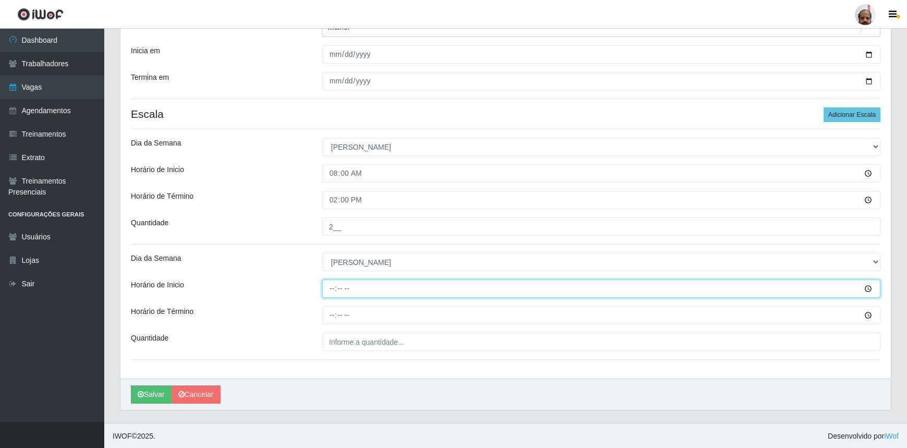
click at [325, 289] on input "Horário de Inicio" at bounding box center [601, 289] width 559 height 18
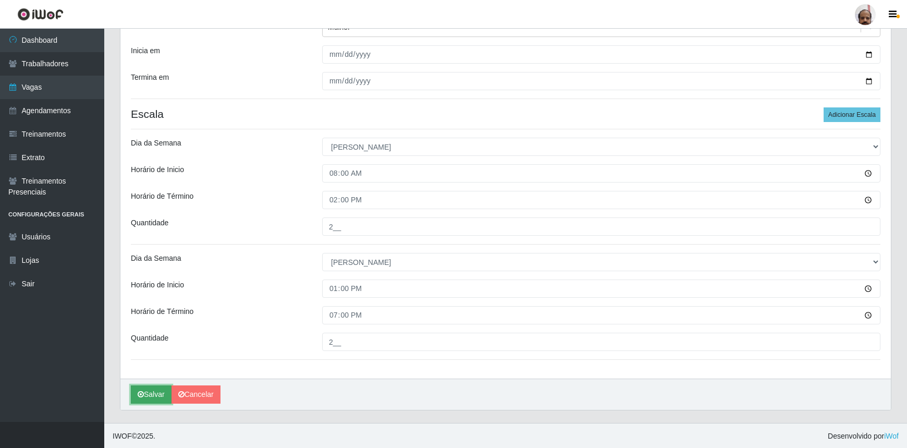
click at [150, 391] on button "Salvar" at bounding box center [151, 394] width 41 height 18
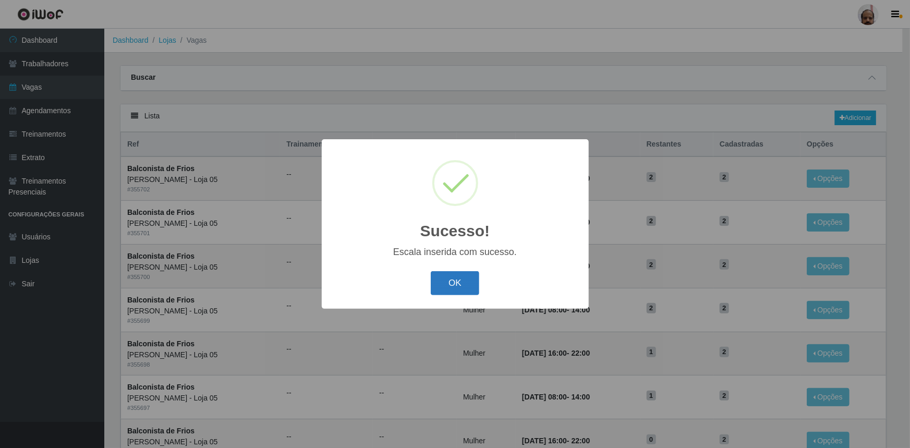
click at [453, 279] on button "OK" at bounding box center [455, 283] width 49 height 25
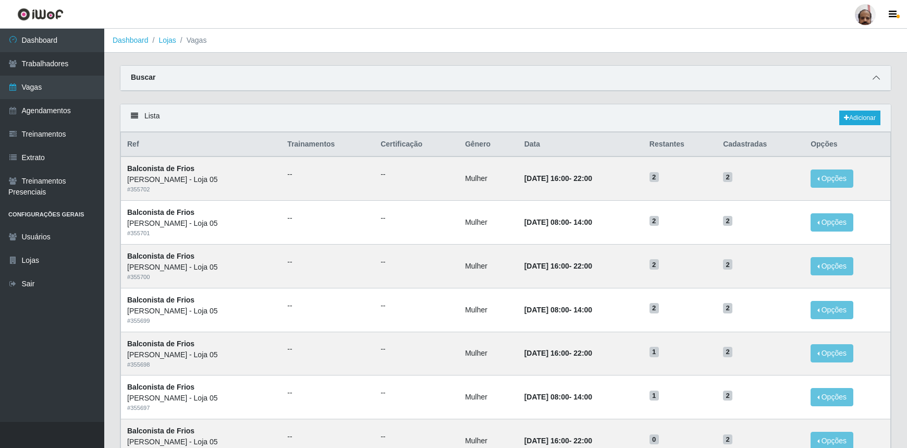
click at [876, 79] on icon at bounding box center [876, 77] width 7 height 7
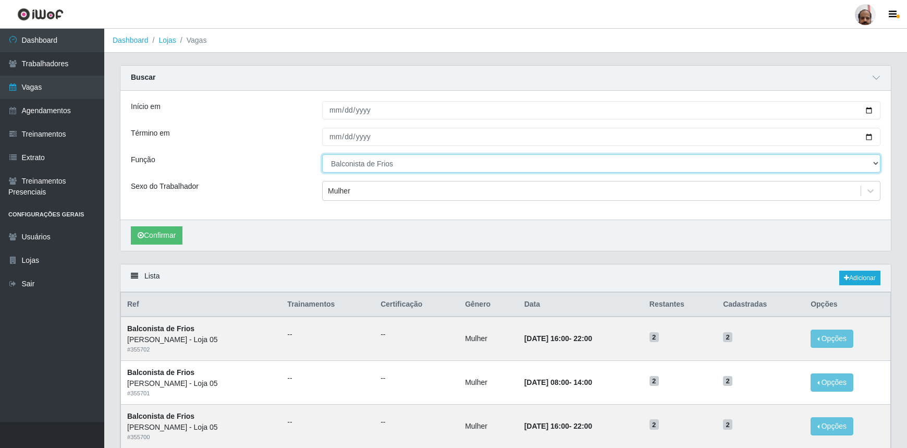
drag, startPoint x: 874, startPoint y: 162, endPoint x: 857, endPoint y: 171, distance: 19.6
click at [875, 162] on select "[Selecione...] ASG ASG + ASG ++ Auxiliar de Depósito Auxiliar de Depósito + Aux…" at bounding box center [601, 163] width 559 height 18
click at [322, 154] on select "[Selecione...] ASG ASG + ASG ++ Auxiliar de Depósito Auxiliar de Depósito + Aux…" at bounding box center [601, 163] width 559 height 18
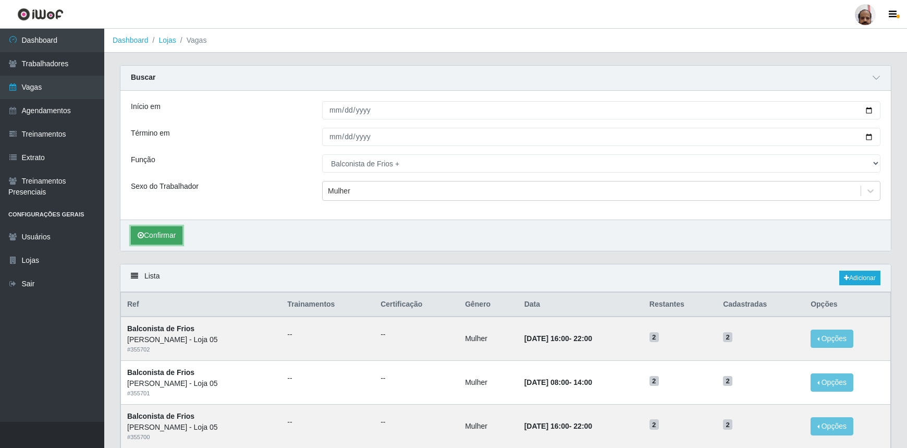
click at [167, 228] on button "Confirmar" at bounding box center [157, 235] width 52 height 18
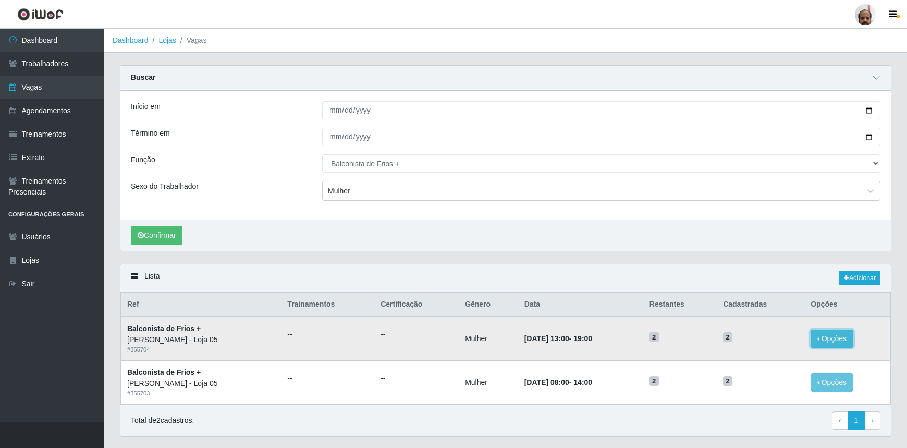
click at [825, 339] on button "Opções" at bounding box center [832, 339] width 43 height 18
click at [772, 364] on div "Deletar" at bounding box center [768, 362] width 62 height 11
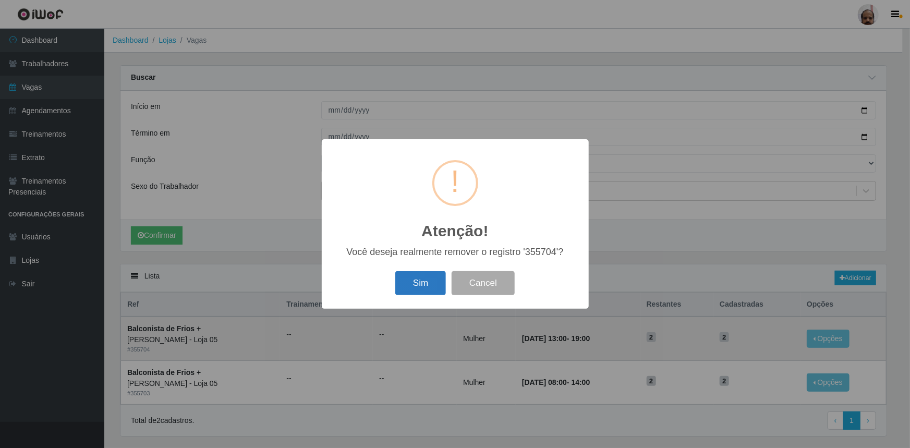
click at [428, 281] on button "Sim" at bounding box center [420, 283] width 51 height 25
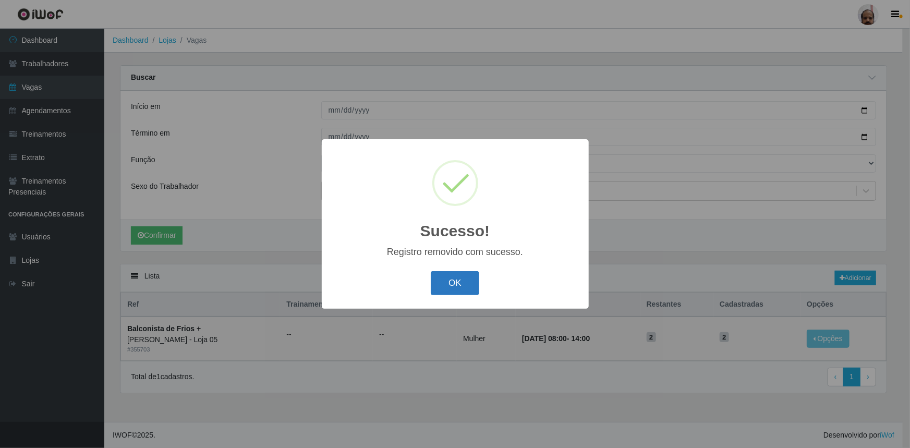
click at [449, 282] on button "OK" at bounding box center [455, 283] width 49 height 25
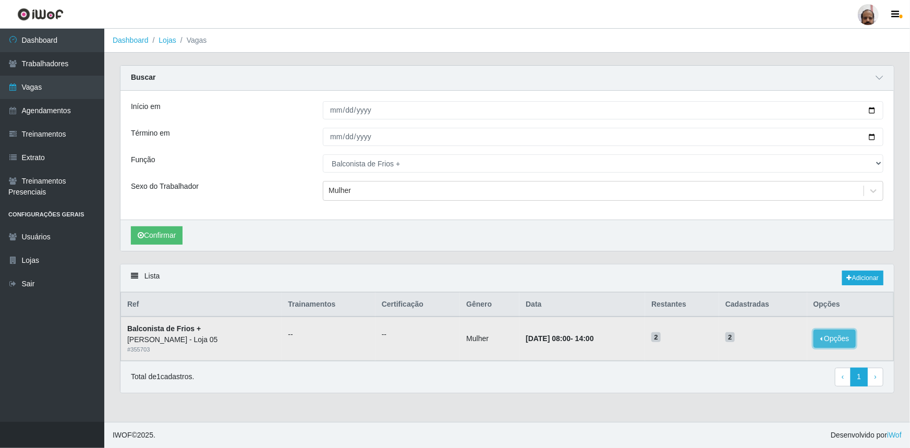
click at [821, 334] on button "Opções" at bounding box center [835, 339] width 43 height 18
click at [774, 352] on button "Deletar" at bounding box center [771, 346] width 82 height 21
click at [846, 342] on button "Opções" at bounding box center [835, 339] width 43 height 18
click at [768, 344] on div "Deletar" at bounding box center [771, 346] width 62 height 11
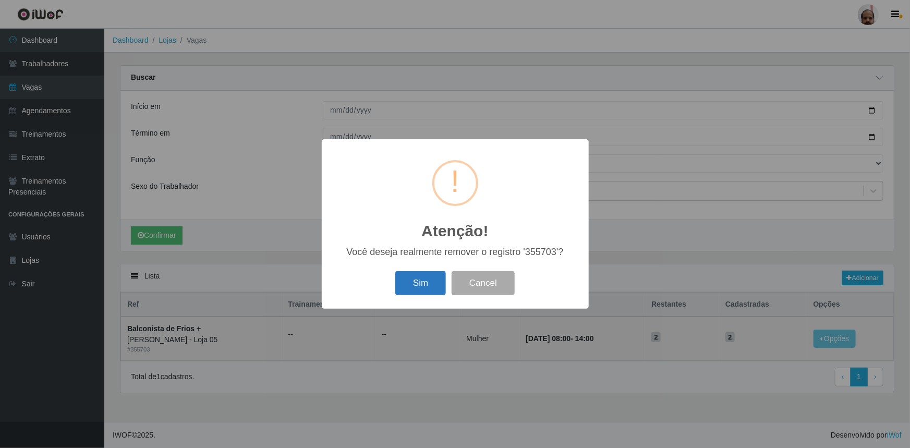
click at [422, 280] on button "Sim" at bounding box center [420, 283] width 51 height 25
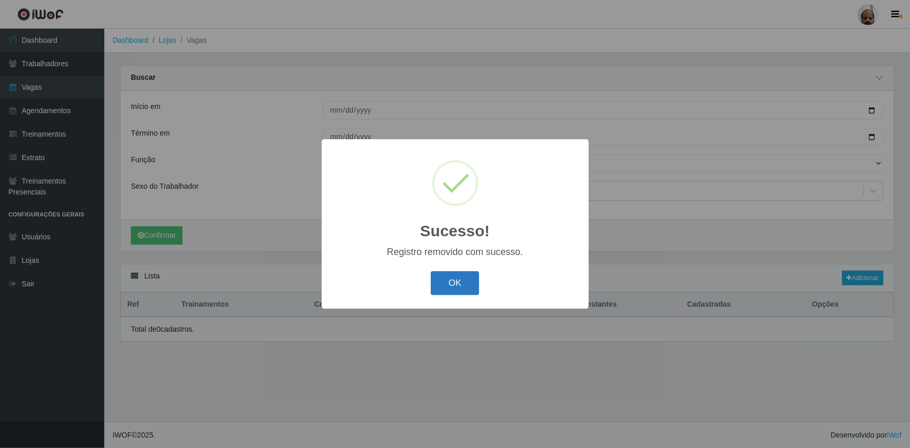
click at [461, 276] on button "OK" at bounding box center [455, 283] width 49 height 25
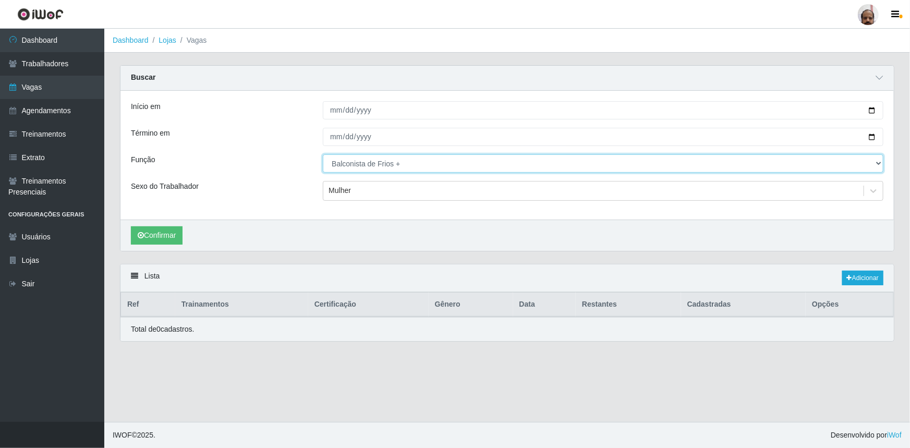
click at [503, 166] on select "[Selecione...] ASG ASG + ASG ++ Auxiliar de Depósito Auxiliar de Depósito + Aux…" at bounding box center [603, 163] width 561 height 18
click at [323, 154] on select "[Selecione...] ASG ASG + ASG ++ Auxiliar de Depósito Auxiliar de Depósito + Aux…" at bounding box center [603, 163] width 561 height 18
click at [165, 239] on button "Confirmar" at bounding box center [157, 235] width 52 height 18
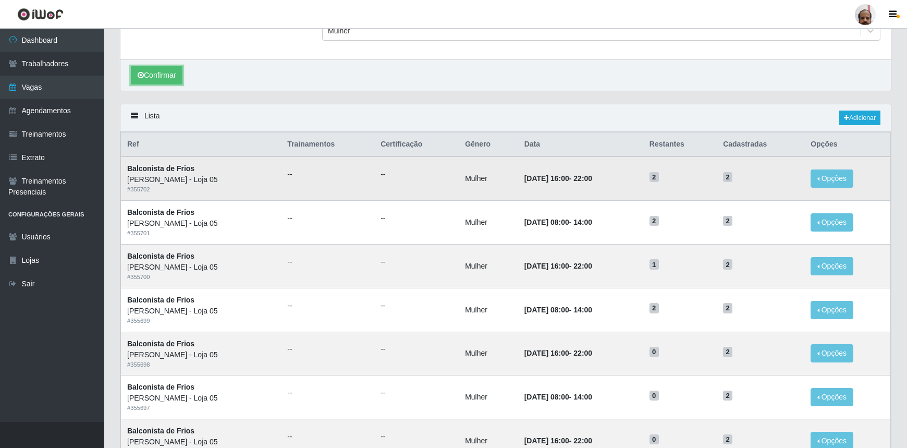
scroll to position [139, 0]
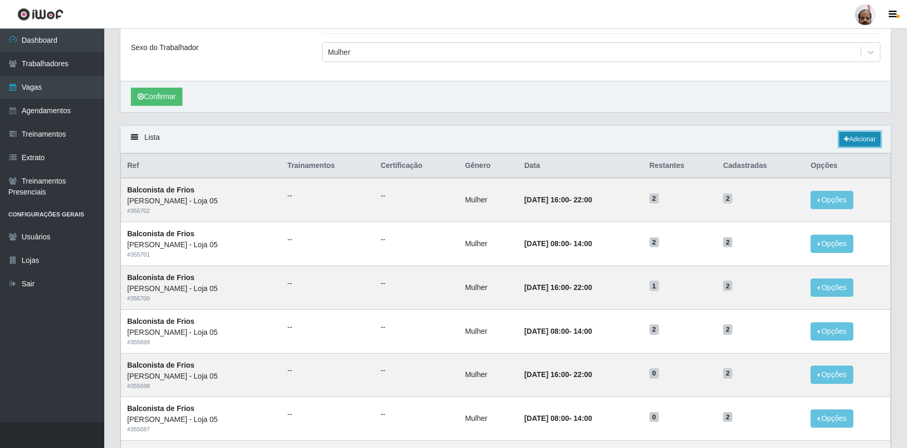
click at [853, 132] on link "Adicionar" at bounding box center [860, 139] width 41 height 15
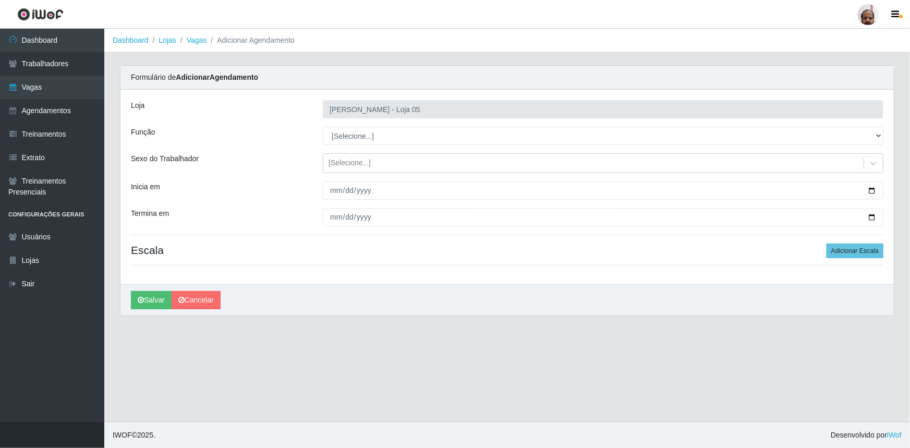
click at [367, 125] on div "Loja Mar Vermelho - Loja 05 Função [Selecione...] ASG ASG + ASG ++ Auxiliar de …" at bounding box center [506, 187] width 773 height 195
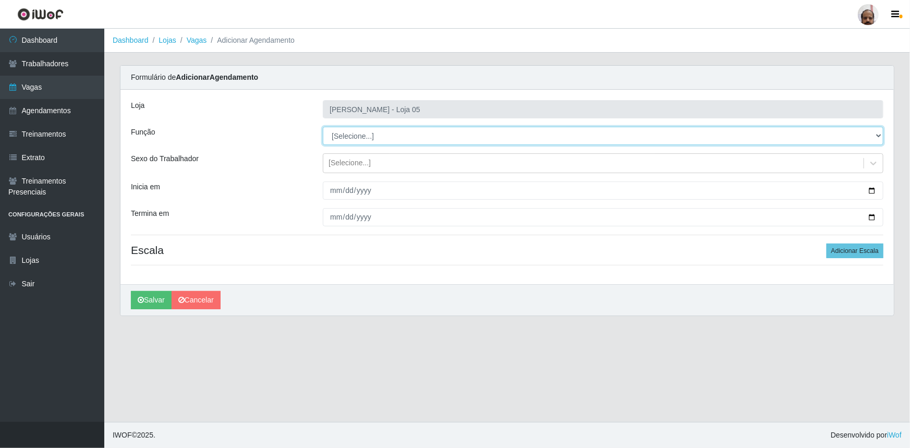
click at [370, 130] on select "[Selecione...] ASG ASG + ASG ++ Auxiliar de Depósito Auxiliar de Depósito + Aux…" at bounding box center [603, 136] width 561 height 18
click at [323, 127] on select "[Selecione...] ASG ASG + ASG ++ Auxiliar de Depósito Auxiliar de Depósito + Aux…" at bounding box center [603, 136] width 561 height 18
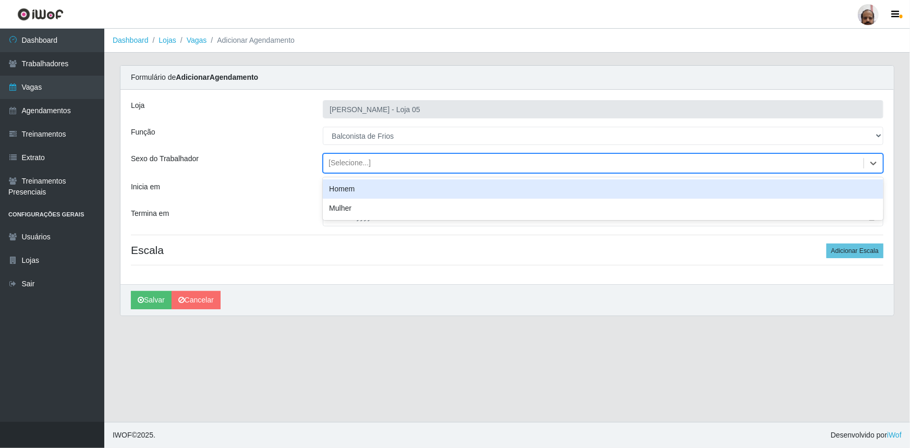
click at [372, 159] on div "[Selecione...]" at bounding box center [593, 163] width 540 height 17
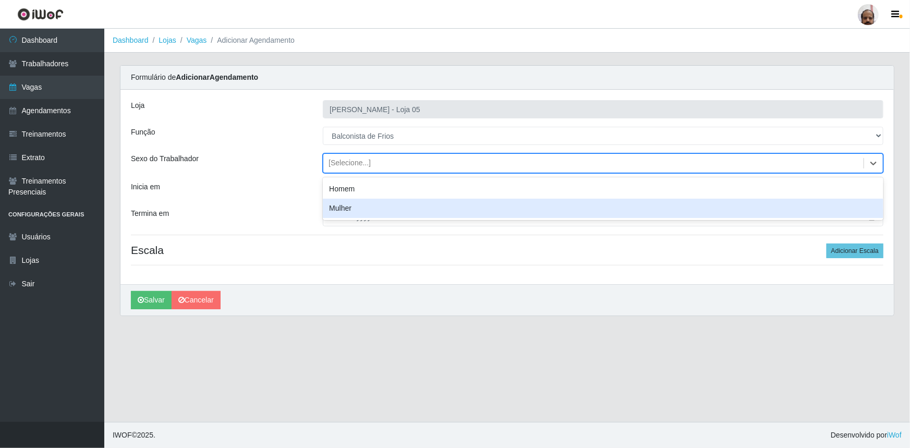
click at [363, 212] on div "Mulher" at bounding box center [603, 208] width 561 height 19
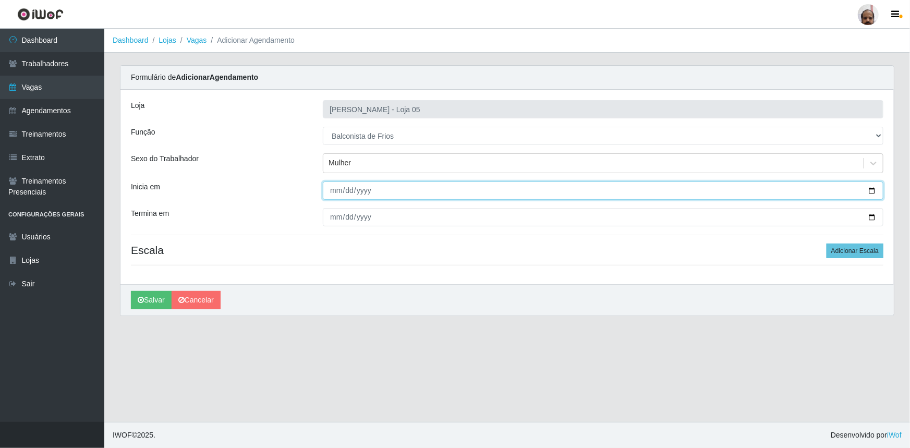
click at [873, 188] on input "Inicia em" at bounding box center [603, 190] width 561 height 18
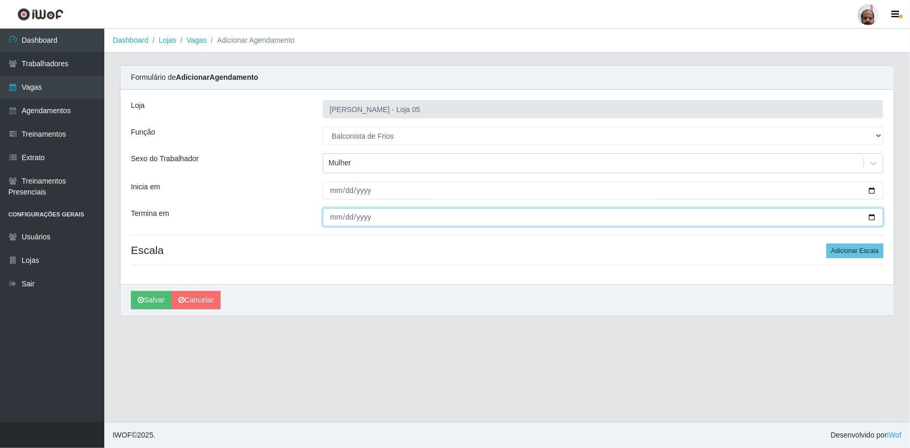
click at [876, 216] on input "Termina em" at bounding box center [603, 217] width 561 height 18
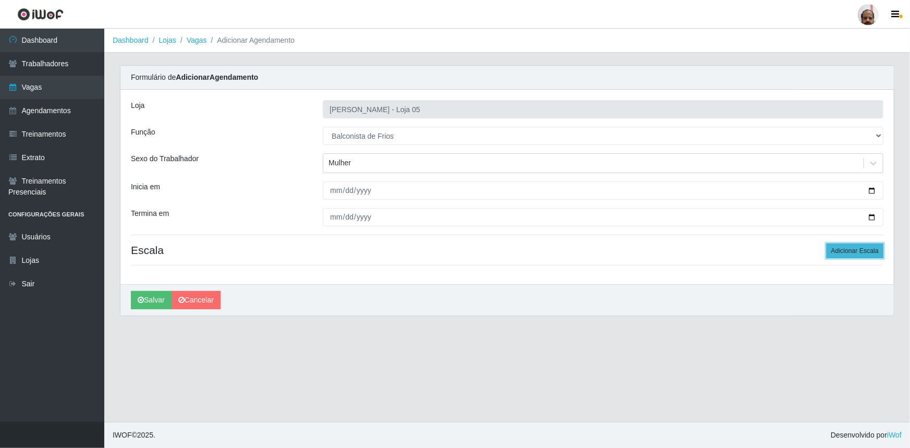
click at [846, 248] on button "Adicionar Escala" at bounding box center [855, 251] width 57 height 15
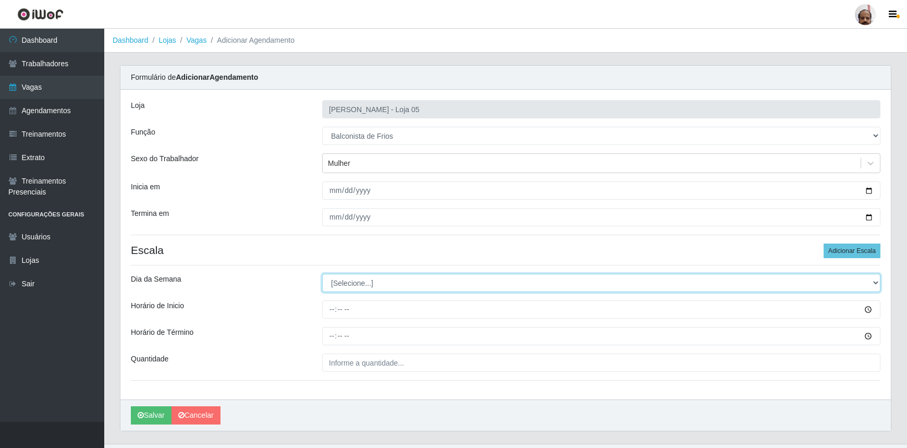
click at [354, 277] on select "[Selecione...] Segunda Terça Quarta Quinta Sexta Sábado Domingo" at bounding box center [601, 283] width 559 height 18
click at [322, 274] on select "[Selecione...] Segunda Terça Quarta Quinta Sexta Sábado Domingo" at bounding box center [601, 283] width 559 height 18
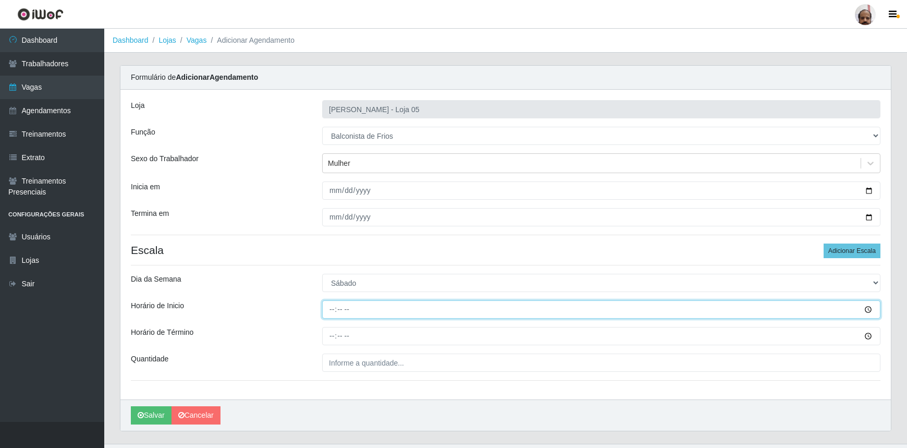
click at [333, 308] on input "Horário de Inicio" at bounding box center [601, 309] width 559 height 18
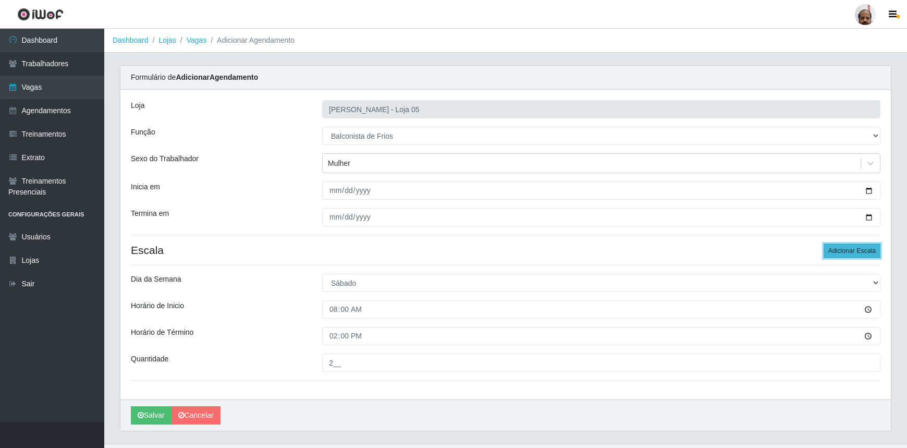
click at [853, 250] on button "Adicionar Escala" at bounding box center [852, 251] width 57 height 15
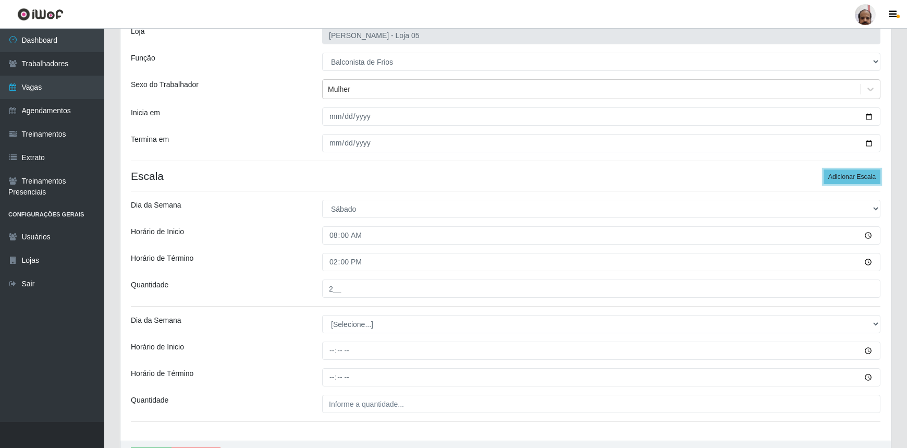
scroll to position [136, 0]
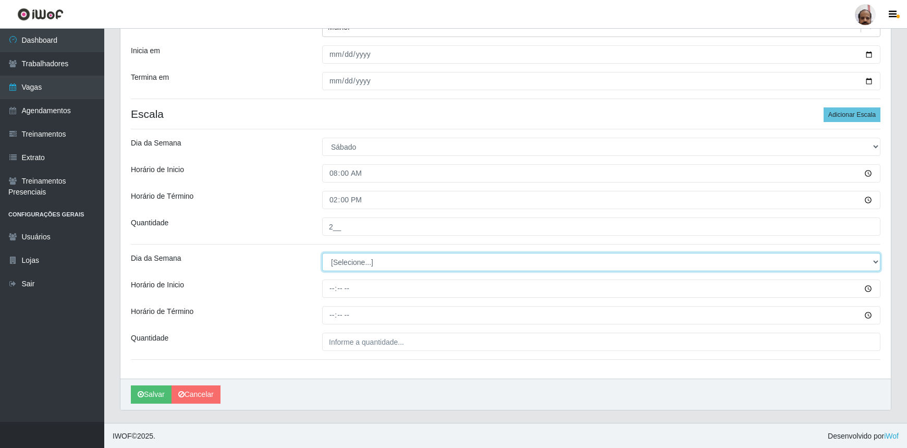
click at [358, 262] on select "[Selecione...] Segunda Terça Quarta Quinta Sexta Sábado Domingo" at bounding box center [601, 262] width 559 height 18
click at [322, 253] on select "[Selecione...] Segunda Terça Quarta Quinta Sexta Sábado Domingo" at bounding box center [601, 262] width 559 height 18
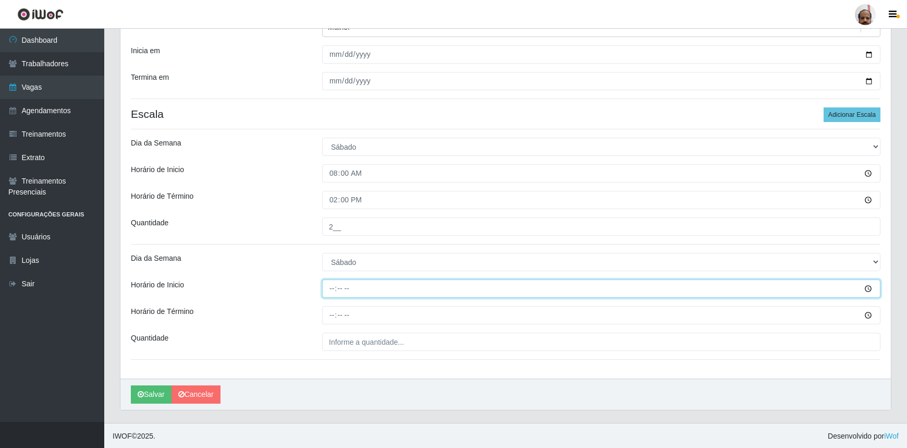
click at [335, 286] on input "Horário de Inicio" at bounding box center [601, 289] width 559 height 18
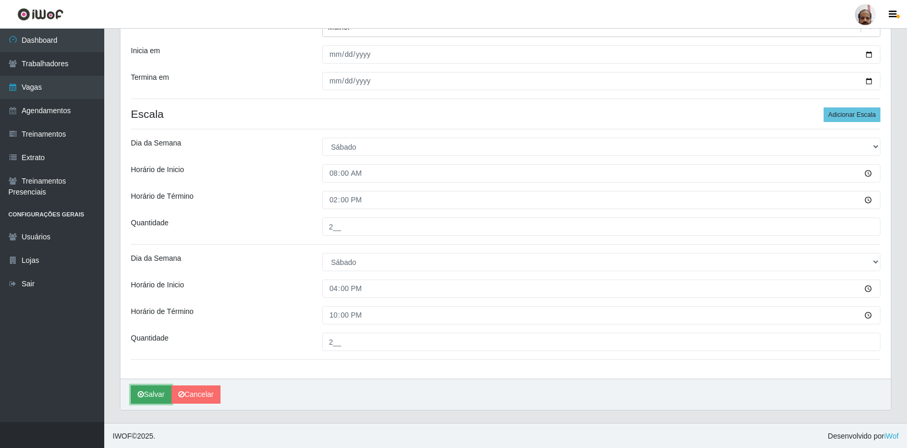
click at [160, 388] on button "Salvar" at bounding box center [151, 394] width 41 height 18
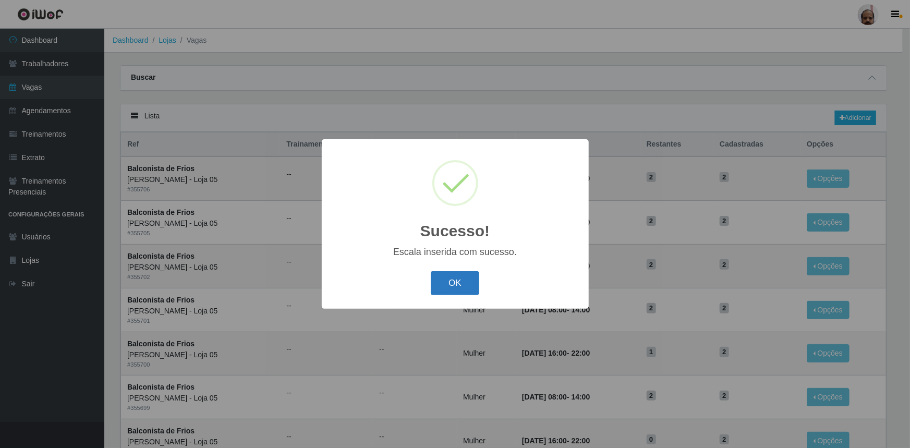
click at [448, 285] on button "OK" at bounding box center [455, 283] width 49 height 25
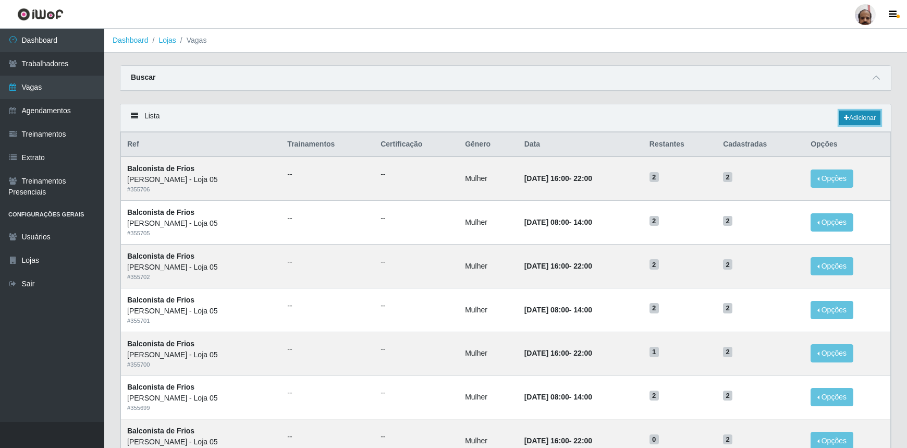
click at [852, 117] on link "Adicionar" at bounding box center [860, 118] width 41 height 15
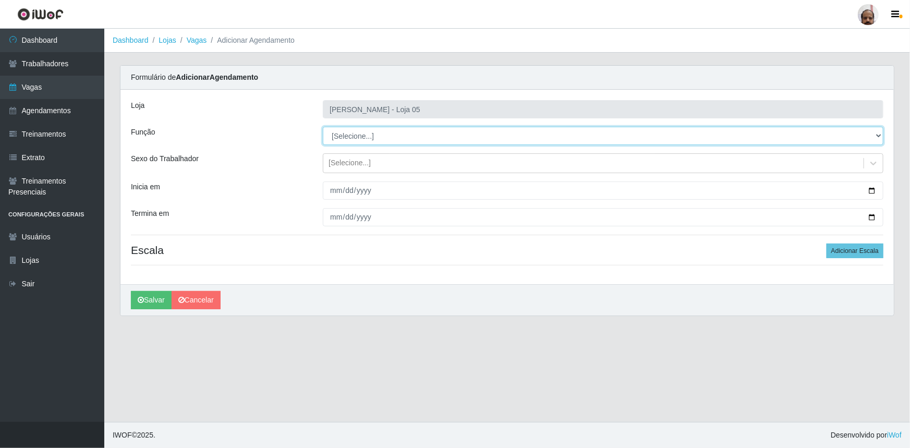
click at [392, 138] on select "[Selecione...] ASG ASG + ASG ++ Auxiliar de Depósito Auxiliar de Depósito + Aux…" at bounding box center [603, 136] width 561 height 18
click at [323, 127] on select "[Selecione...] ASG ASG + ASG ++ Auxiliar de Depósito Auxiliar de Depósito + Aux…" at bounding box center [603, 136] width 561 height 18
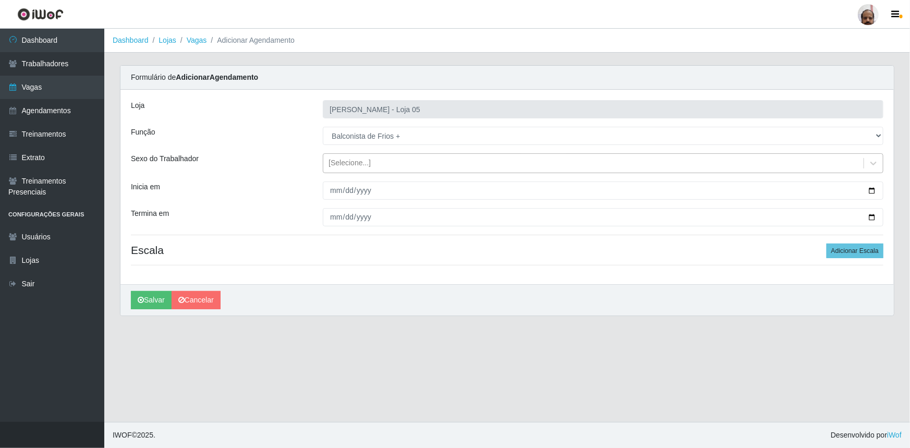
click at [366, 162] on div "[Selecione...]" at bounding box center [350, 163] width 42 height 11
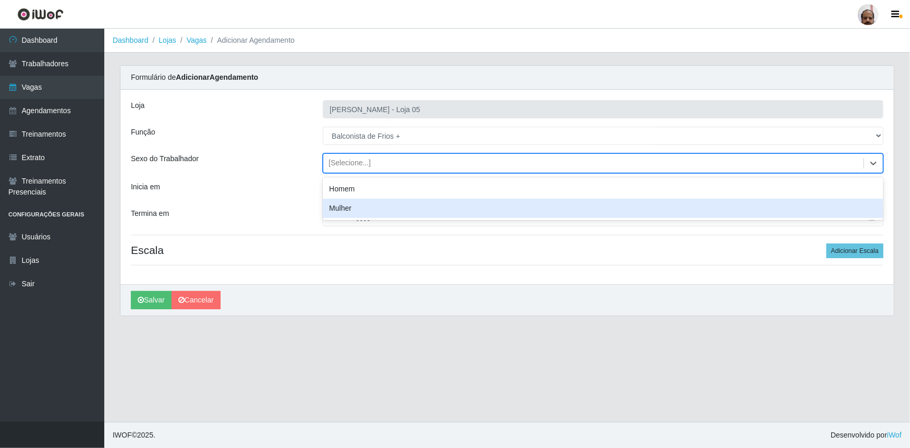
click at [369, 208] on div "Mulher" at bounding box center [603, 208] width 561 height 19
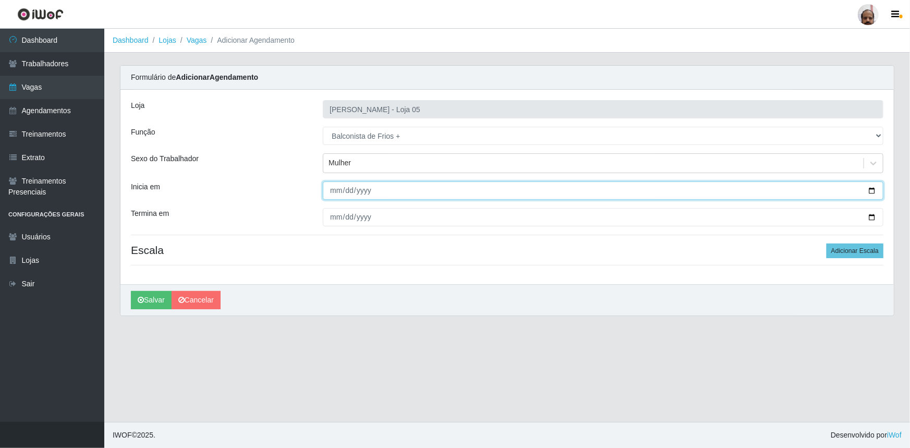
click at [871, 191] on input "Inicia em" at bounding box center [603, 190] width 561 height 18
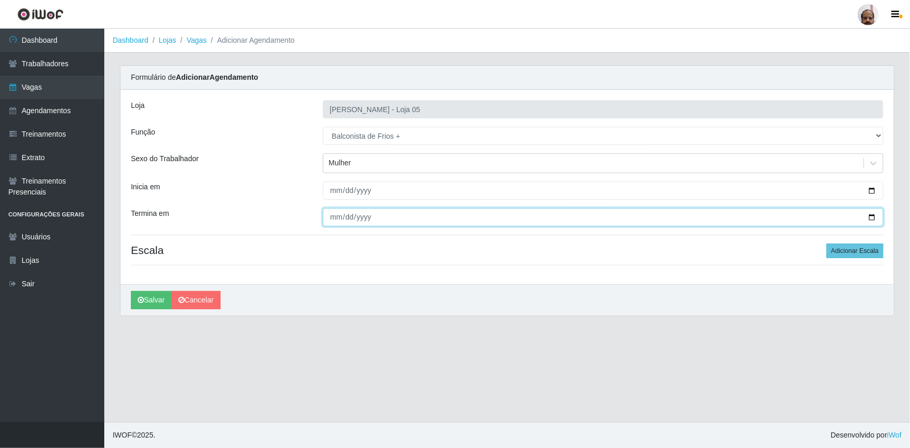
click at [874, 216] on input "Termina em" at bounding box center [603, 217] width 561 height 18
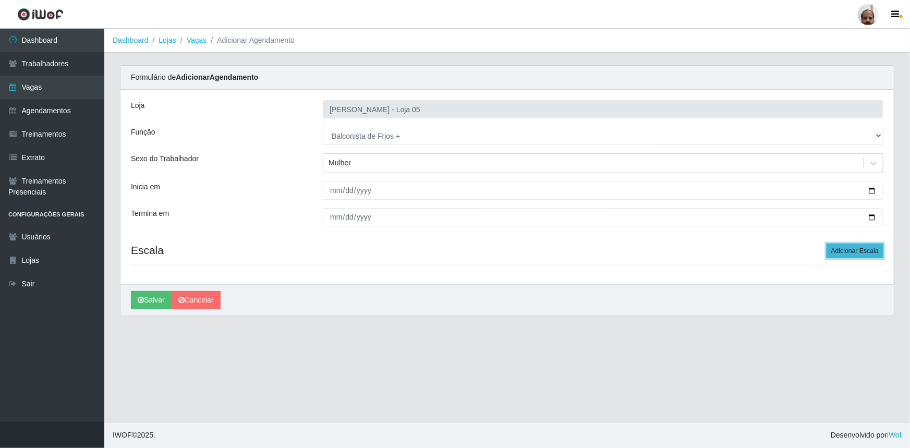
click at [862, 252] on button "Adicionar Escala" at bounding box center [855, 251] width 57 height 15
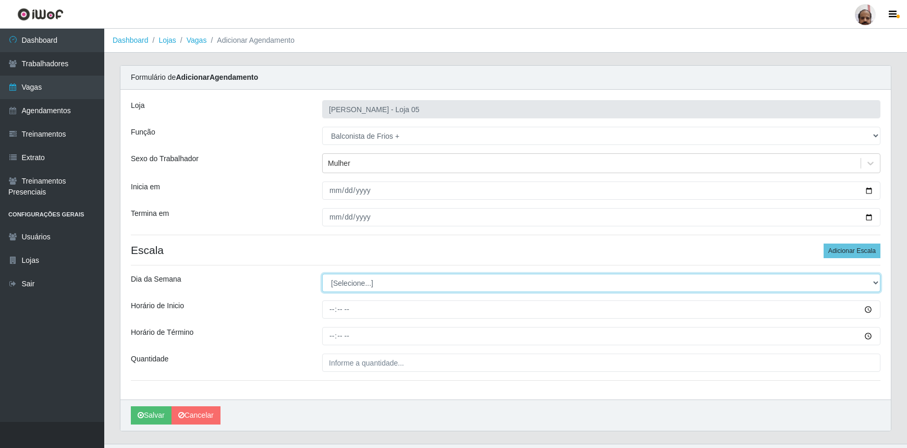
click at [352, 283] on select "[Selecione...] Segunda Terça Quarta Quinta Sexta Sábado Domingo" at bounding box center [601, 283] width 559 height 18
click at [322, 274] on select "[Selecione...] Segunda Terça Quarta Quinta Sexta Sábado Domingo" at bounding box center [601, 283] width 559 height 18
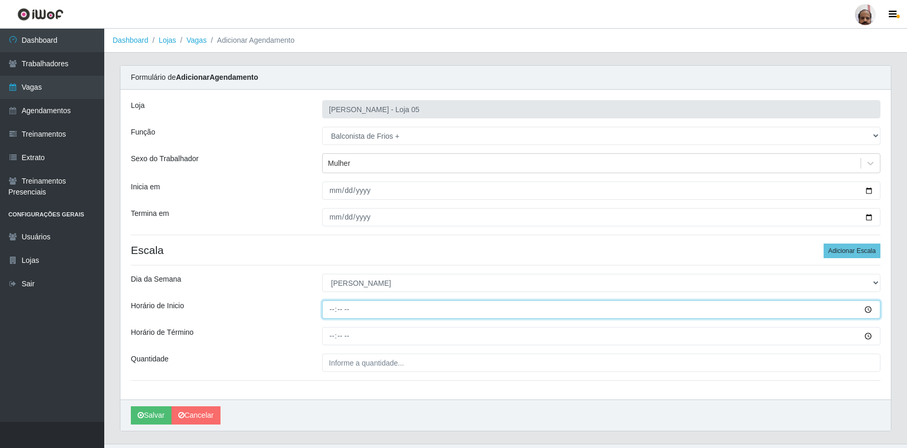
click at [331, 310] on input "Horário de Inicio" at bounding box center [601, 309] width 559 height 18
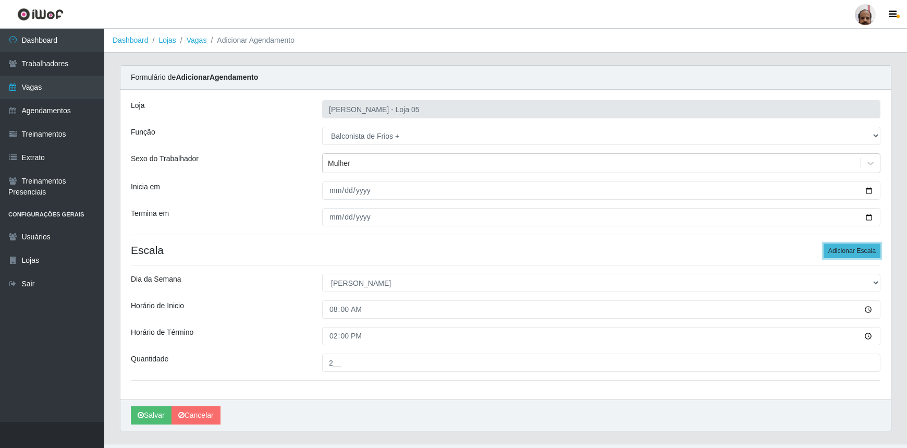
click at [866, 254] on button "Adicionar Escala" at bounding box center [852, 251] width 57 height 15
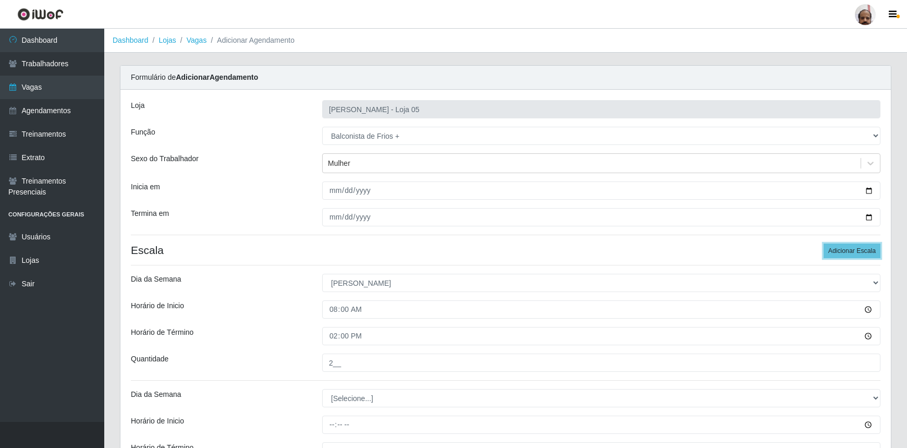
scroll to position [136, 0]
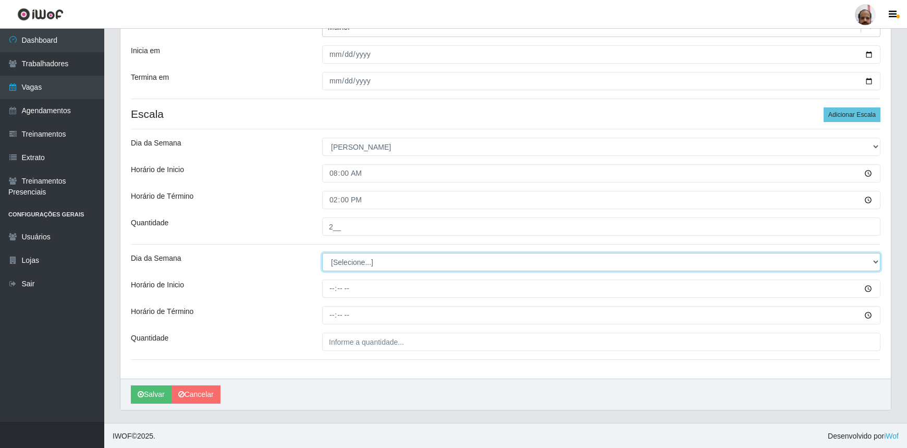
click at [355, 265] on select "[Selecione...] Segunda Terça Quarta Quinta Sexta Sábado Domingo" at bounding box center [601, 262] width 559 height 18
click at [322, 253] on select "[Selecione...] Segunda Terça Quarta Quinta Sexta Sábado Domingo" at bounding box center [601, 262] width 559 height 18
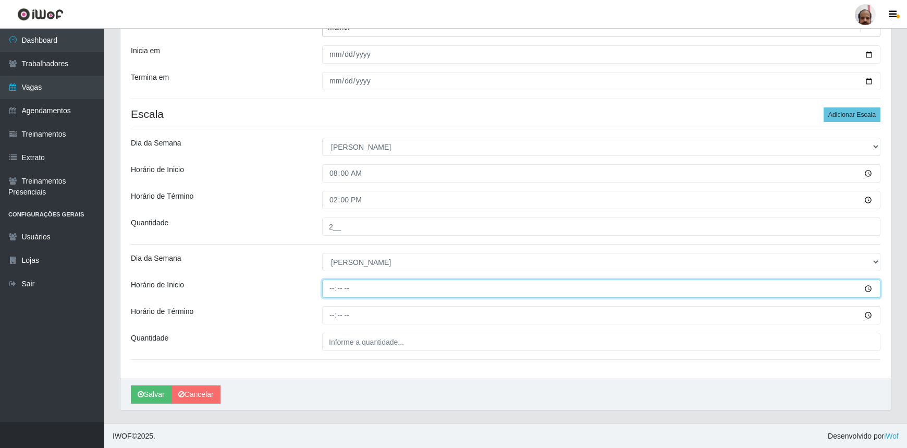
click at [325, 280] on input "Horário de Inicio" at bounding box center [601, 289] width 559 height 18
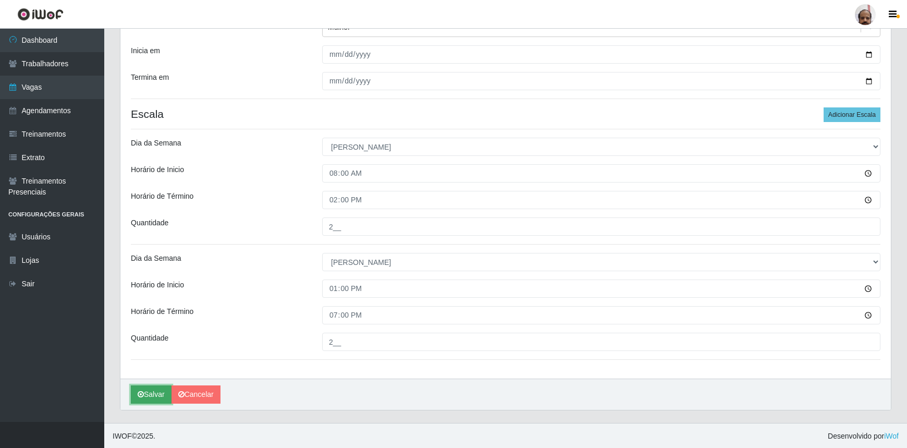
click at [162, 390] on button "Salvar" at bounding box center [151, 394] width 41 height 18
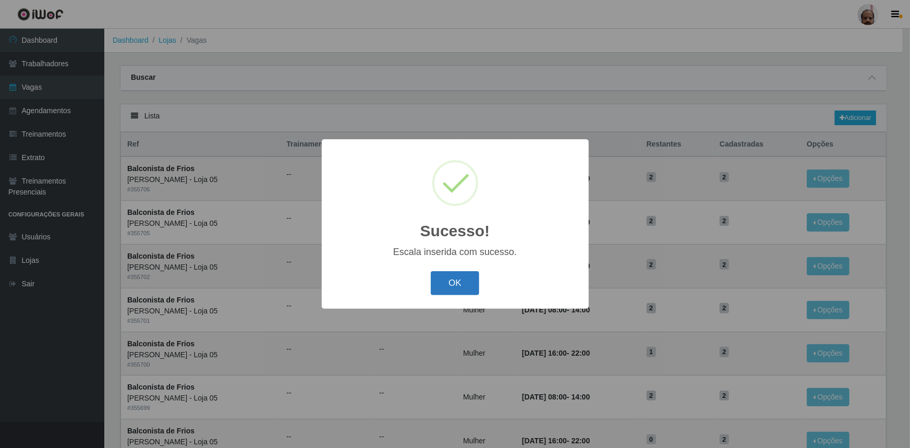
click at [447, 283] on button "OK" at bounding box center [455, 283] width 49 height 25
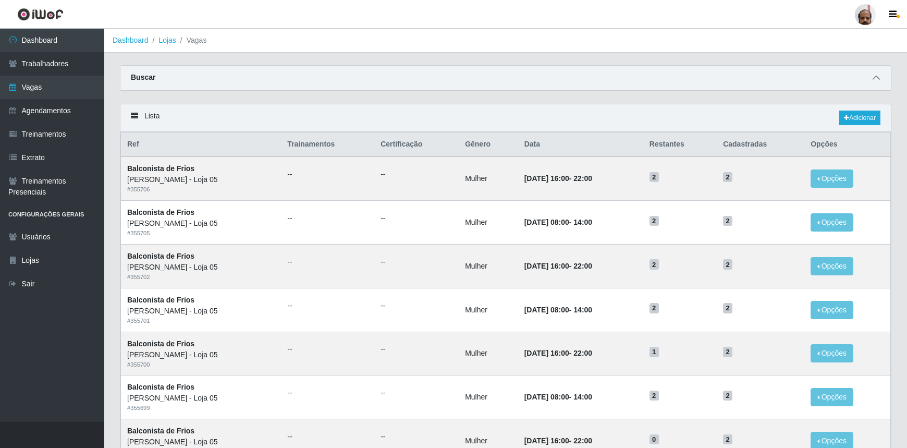
click at [876, 79] on icon at bounding box center [876, 77] width 7 height 7
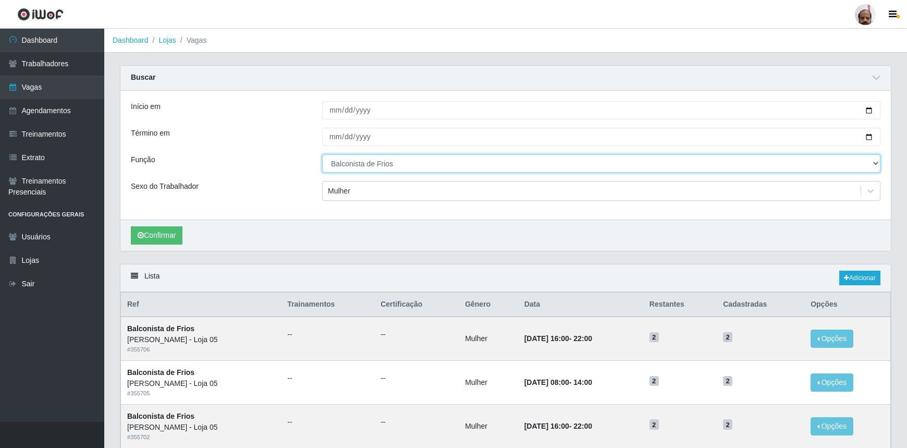
click at [873, 160] on select "[Selecione...] ASG ASG + ASG ++ Auxiliar de Depósito Auxiliar de Depósito + Aux…" at bounding box center [601, 163] width 559 height 18
click at [322, 154] on select "[Selecione...] ASG ASG + ASG ++ Auxiliar de Depósito Auxiliar de Depósito + Aux…" at bounding box center [601, 163] width 559 height 18
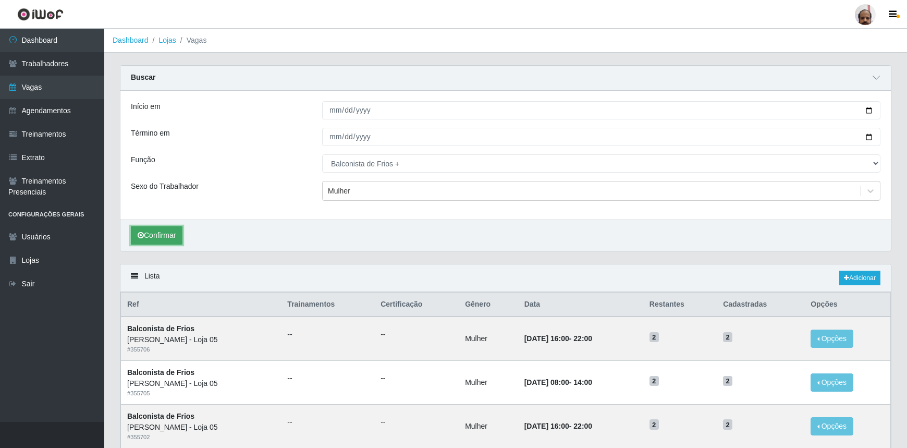
click at [160, 230] on button "Confirmar" at bounding box center [157, 235] width 52 height 18
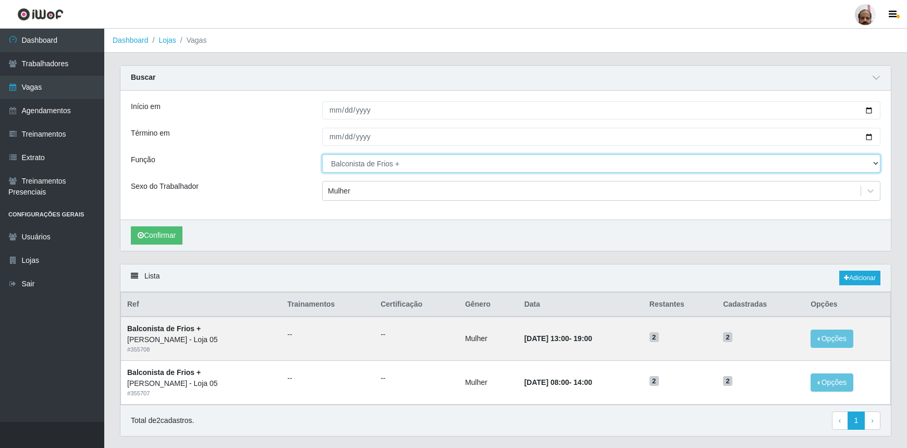
drag, startPoint x: 877, startPoint y: 162, endPoint x: 865, endPoint y: 169, distance: 13.8
click at [877, 162] on select "[Selecione...] ASG ASG + ASG ++ Auxiliar de Depósito Auxiliar de Depósito + Aux…" at bounding box center [601, 163] width 559 height 18
click at [322, 154] on select "[Selecione...] ASG ASG + ASG ++ Auxiliar de Depósito Auxiliar de Depósito + Aux…" at bounding box center [601, 163] width 559 height 18
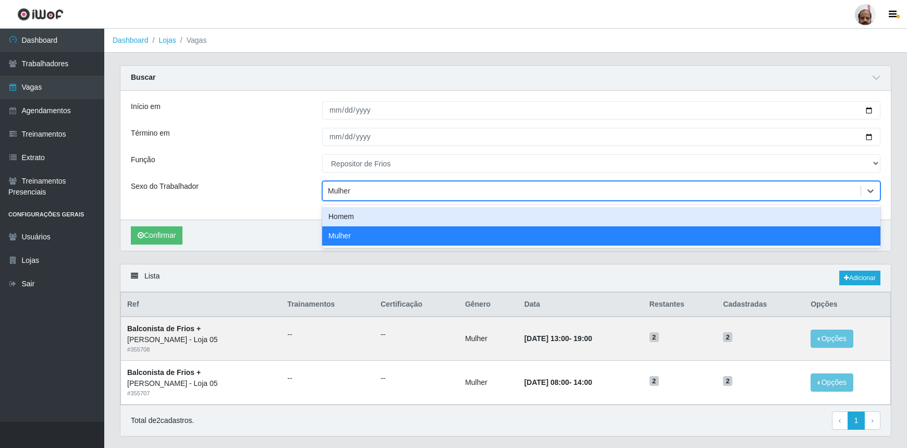
drag, startPoint x: 354, startPoint y: 187, endPoint x: 356, endPoint y: 197, distance: 10.6
click at [354, 186] on div "Mulher" at bounding box center [592, 191] width 538 height 17
click at [357, 215] on div "Homem" at bounding box center [601, 216] width 559 height 19
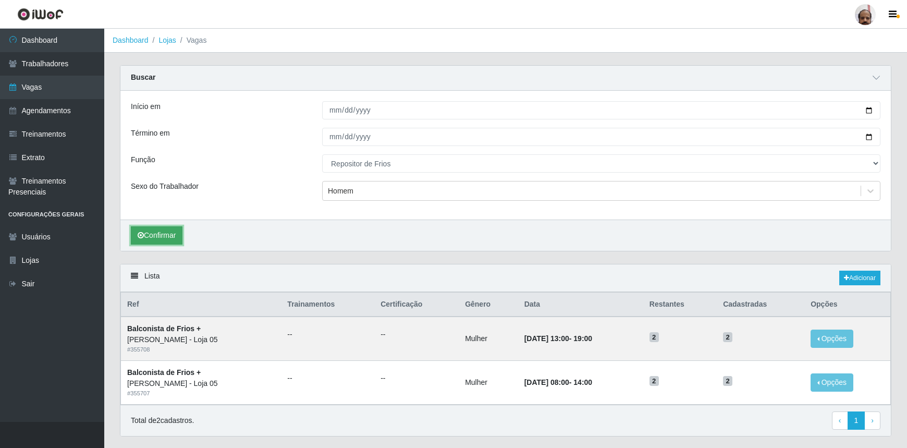
click at [167, 236] on button "Confirmar" at bounding box center [157, 235] width 52 height 18
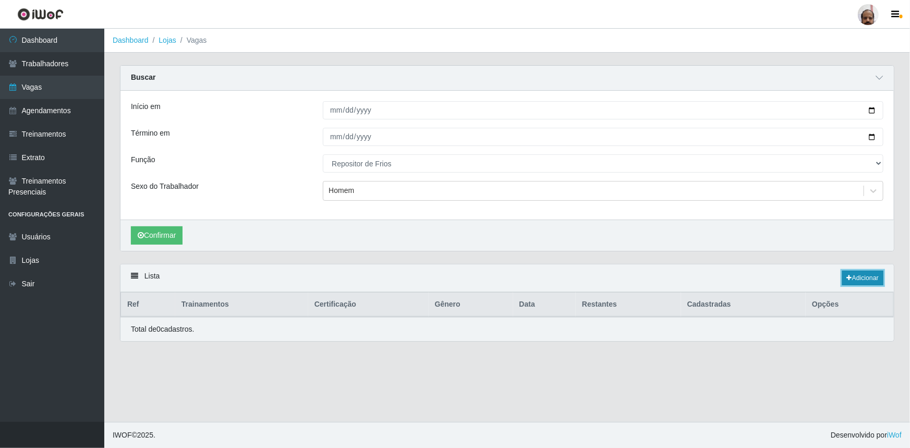
click at [868, 276] on link "Adicionar" at bounding box center [862, 278] width 41 height 15
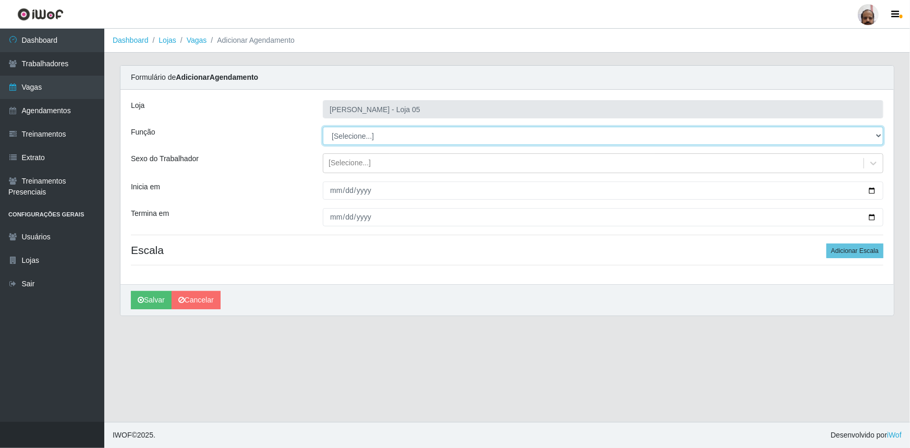
click at [374, 135] on select "[Selecione...] ASG ASG + ASG ++ Auxiliar de Depósito Auxiliar de Depósito + Aux…" at bounding box center [603, 136] width 561 height 18
click at [323, 127] on select "[Selecione...] ASG ASG + ASG ++ Auxiliar de Depósito Auxiliar de Depósito + Aux…" at bounding box center [603, 136] width 561 height 18
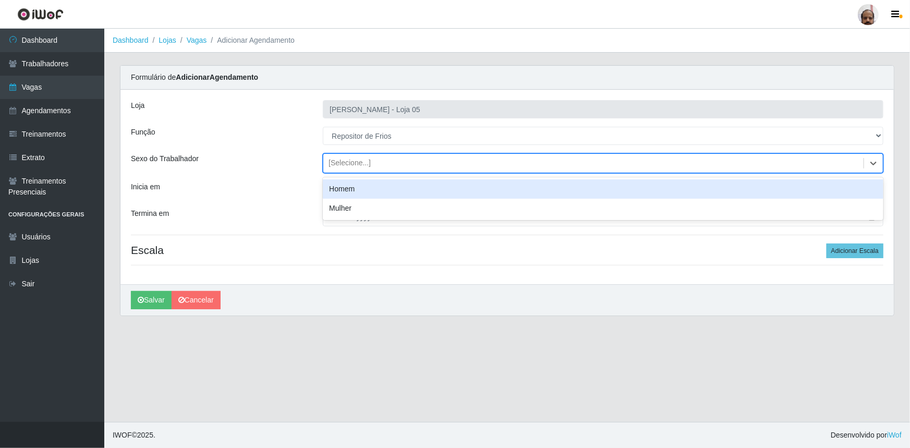
click at [365, 167] on div "[Selecione...]" at bounding box center [350, 163] width 42 height 11
click at [365, 186] on div "Homem" at bounding box center [603, 188] width 561 height 19
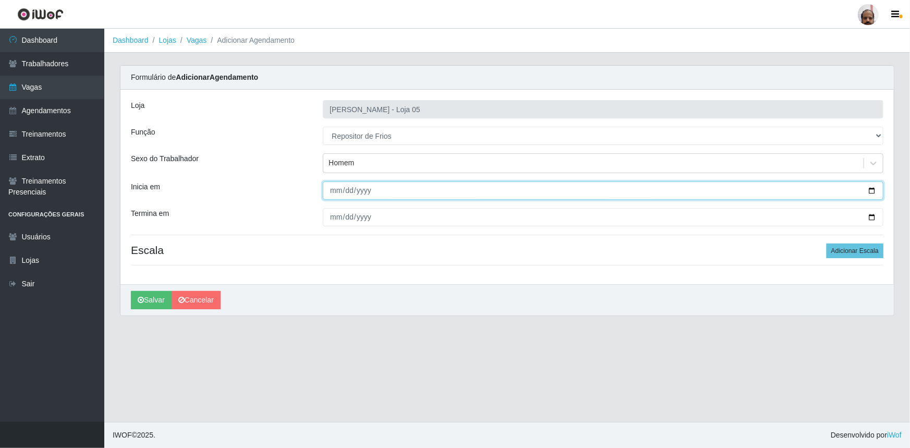
click at [872, 188] on input "Inicia em" at bounding box center [603, 190] width 561 height 18
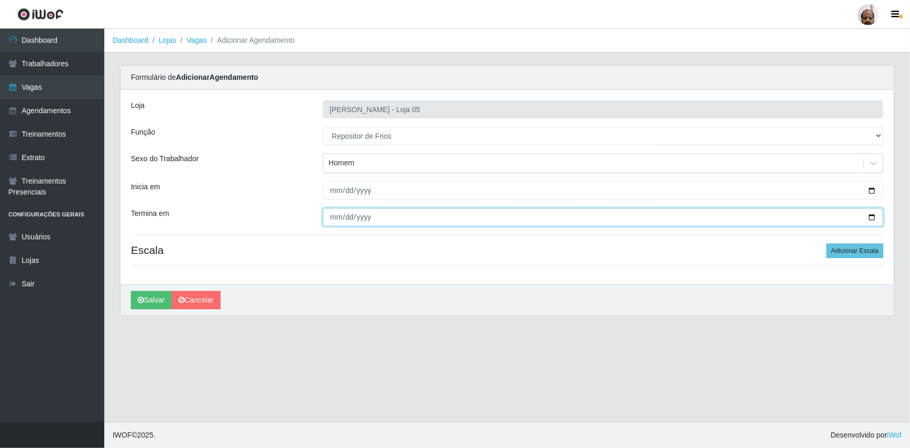
click at [871, 218] on input "Termina em" at bounding box center [603, 217] width 561 height 18
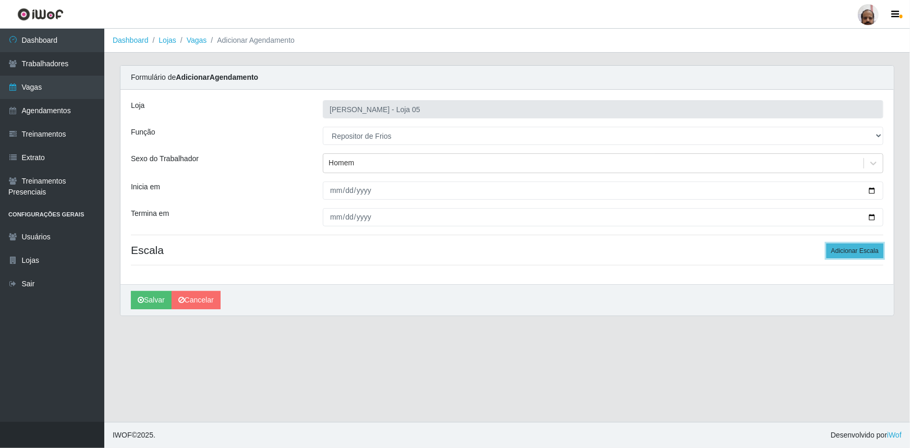
click at [858, 251] on button "Adicionar Escala" at bounding box center [855, 251] width 57 height 15
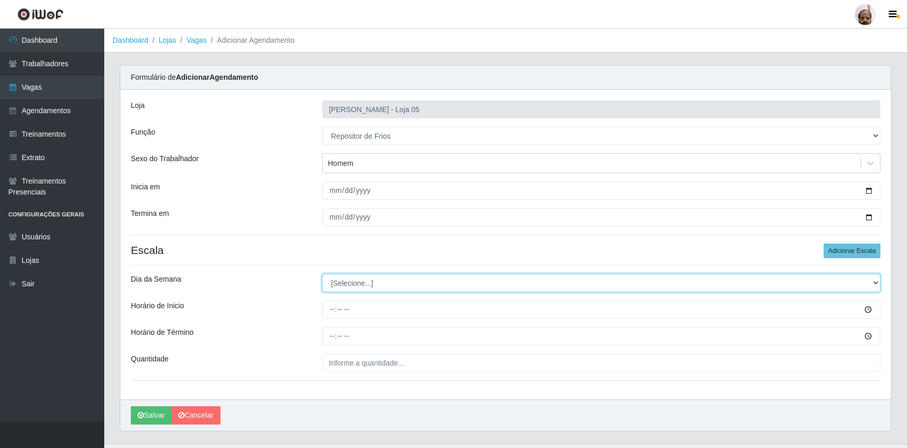
click at [335, 276] on select "[Selecione...] Segunda Terça Quarta Quinta Sexta Sábado Domingo" at bounding box center [601, 283] width 559 height 18
click at [322, 274] on select "[Selecione...] Segunda Terça Quarta Quinta Sexta Sábado Domingo" at bounding box center [601, 283] width 559 height 18
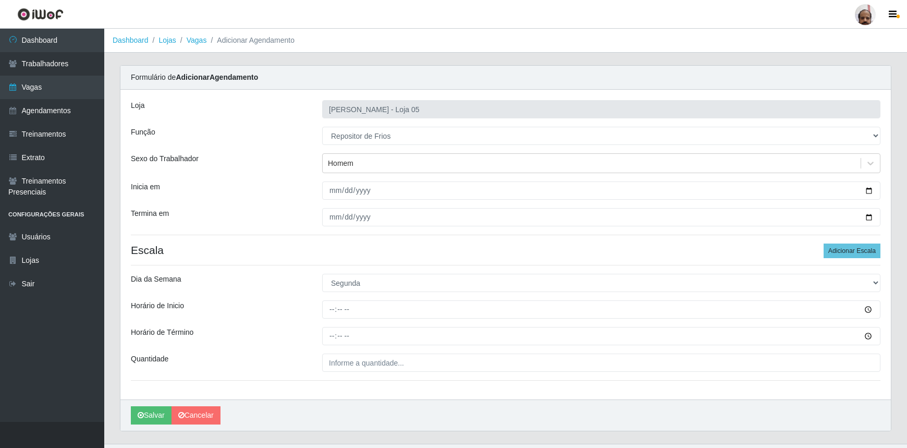
click at [331, 299] on div "Loja Mar Vermelho - Loja 05 Função [Selecione...] ASG ASG + ASG ++ Auxiliar de …" at bounding box center [505, 245] width 771 height 310
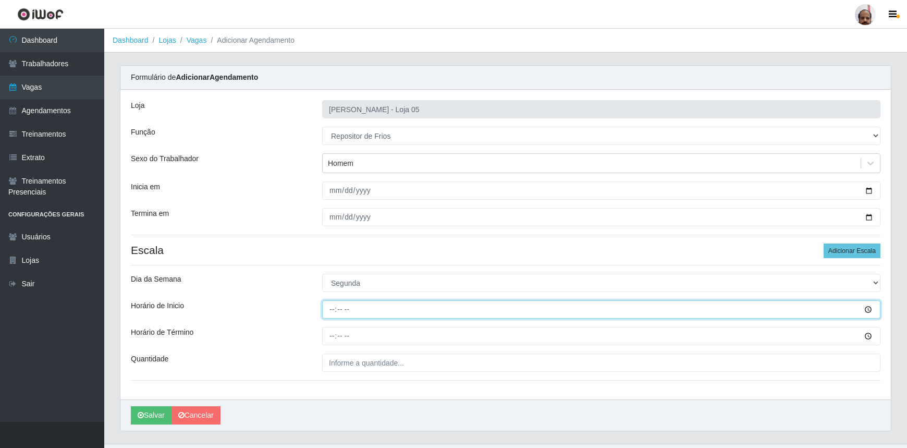
click at [330, 311] on input "Horário de Inicio" at bounding box center [601, 309] width 559 height 18
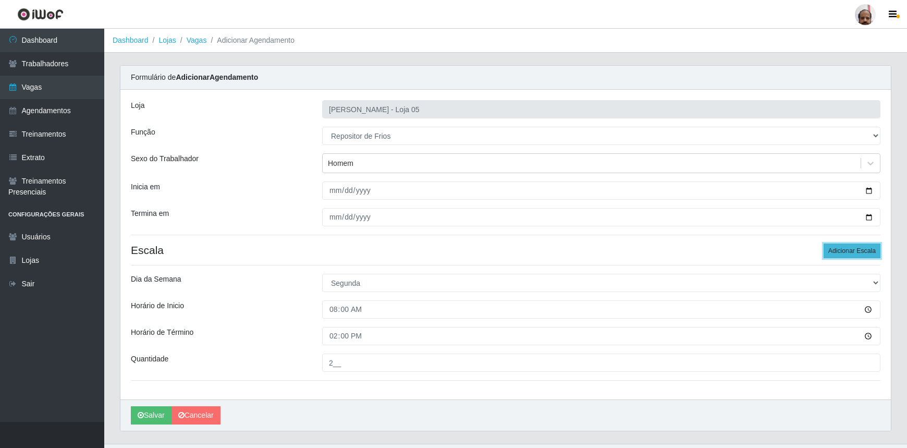
click at [845, 254] on button "Adicionar Escala" at bounding box center [852, 251] width 57 height 15
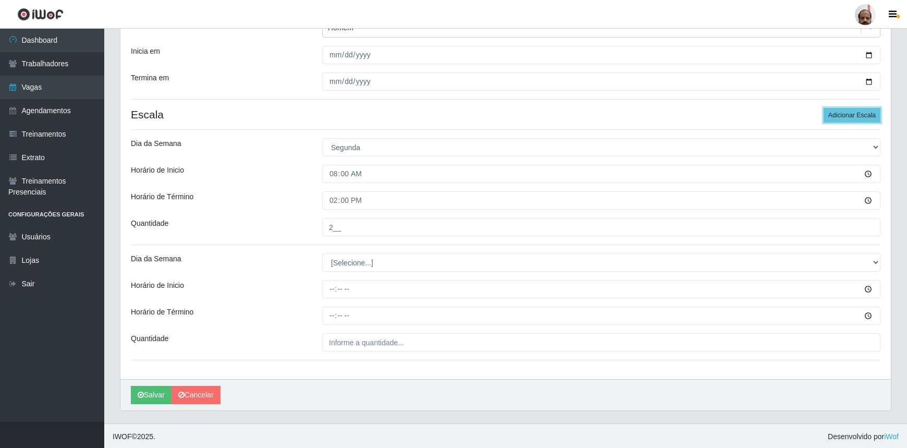
scroll to position [136, 0]
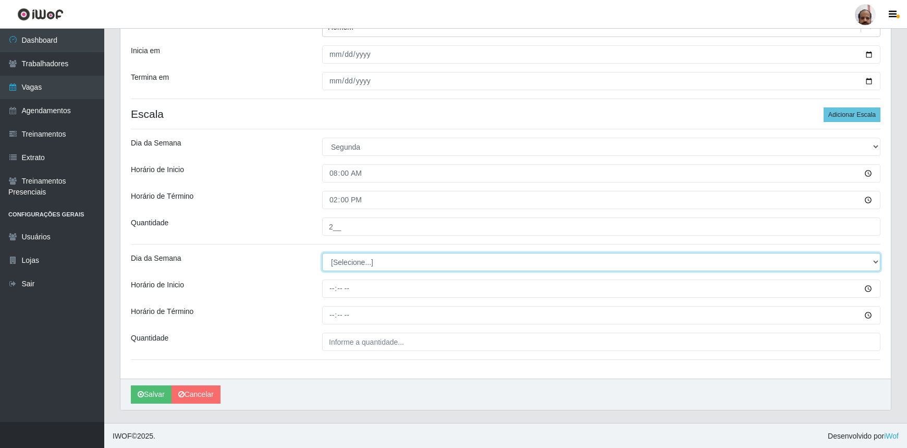
click at [368, 262] on select "[Selecione...] Segunda Terça Quarta Quinta Sexta Sábado Domingo" at bounding box center [601, 262] width 559 height 18
click at [322, 253] on select "[Selecione...] Segunda Terça Quarta Quinta Sexta Sábado Domingo" at bounding box center [601, 262] width 559 height 18
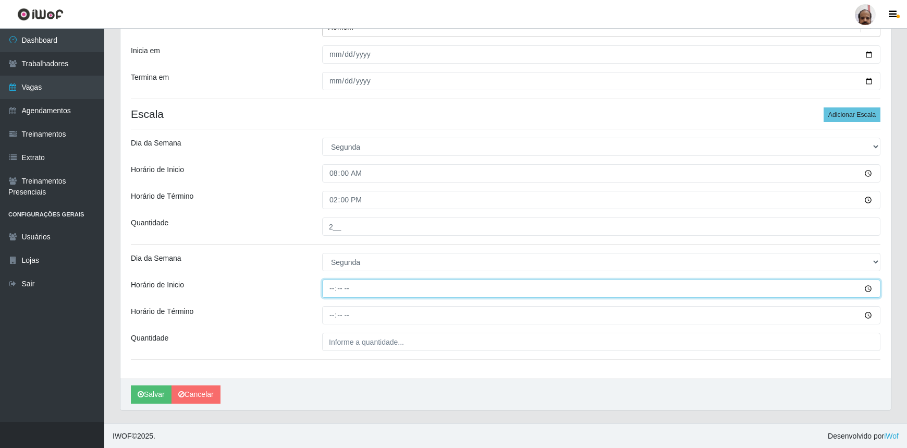
click at [329, 288] on input "Horário de Inicio" at bounding box center [601, 289] width 559 height 18
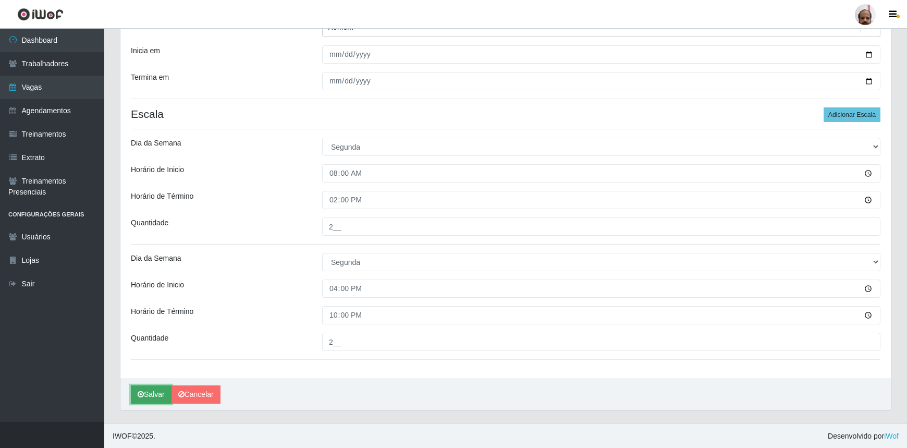
click at [150, 394] on button "Salvar" at bounding box center [151, 394] width 41 height 18
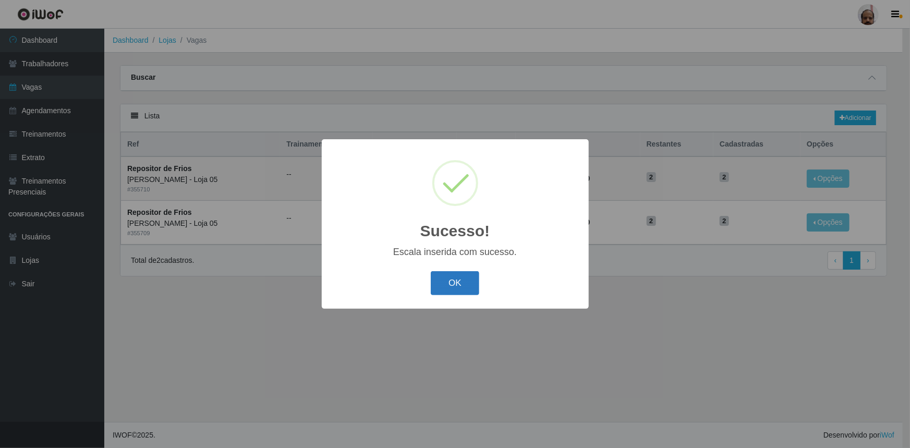
click at [450, 288] on button "OK" at bounding box center [455, 283] width 49 height 25
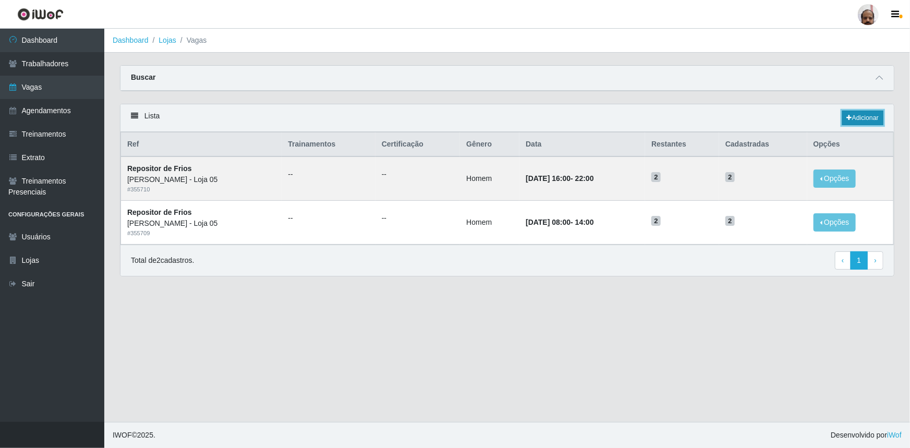
click at [855, 117] on link "Adicionar" at bounding box center [862, 118] width 41 height 15
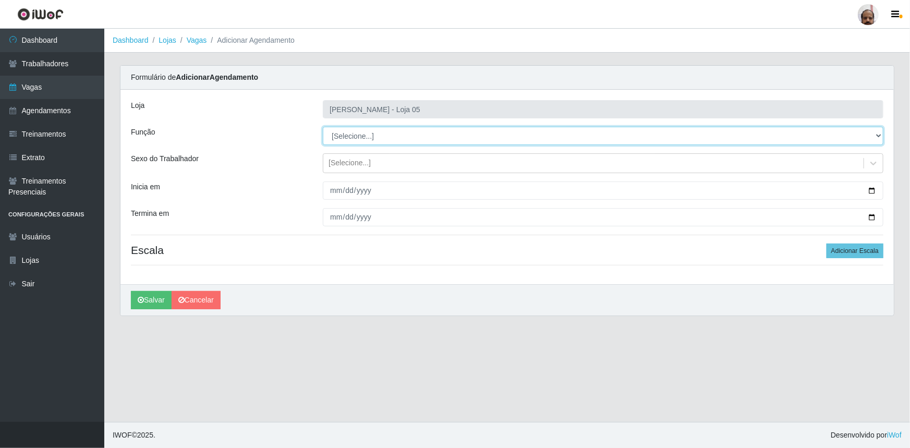
click at [352, 136] on select "[Selecione...] ASG ASG + ASG ++ Auxiliar de Depósito Auxiliar de Depósito + Aux…" at bounding box center [603, 136] width 561 height 18
click at [323, 127] on select "[Selecione...] ASG ASG + ASG ++ Auxiliar de Depósito Auxiliar de Depósito + Aux…" at bounding box center [603, 136] width 561 height 18
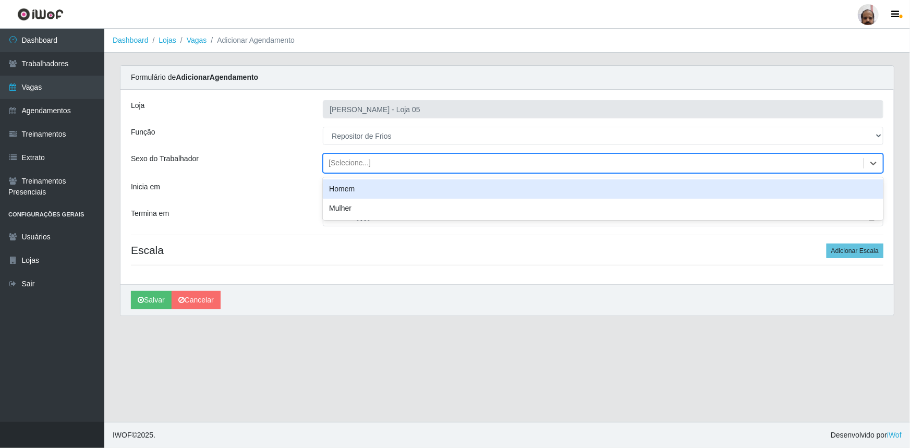
click at [341, 167] on div "[Selecione...]" at bounding box center [350, 163] width 42 height 11
click at [363, 184] on div "Homem" at bounding box center [603, 188] width 561 height 19
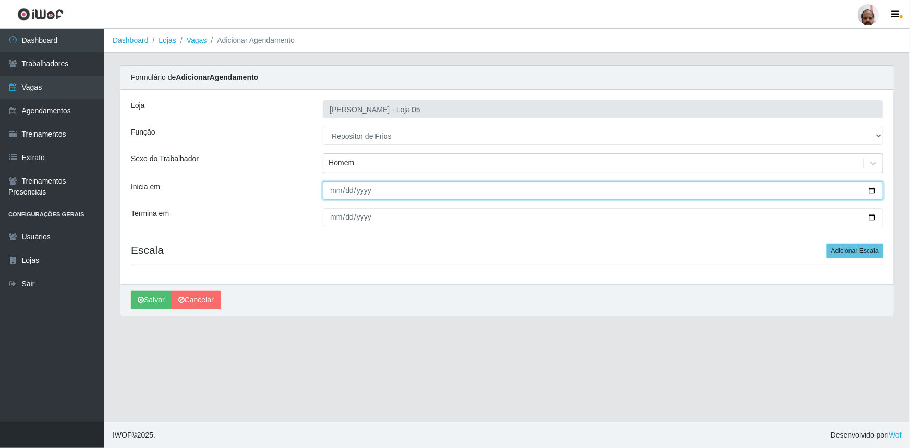
click at [867, 187] on input "Inicia em" at bounding box center [603, 190] width 561 height 18
click at [873, 190] on input "Inicia em" at bounding box center [603, 190] width 561 height 18
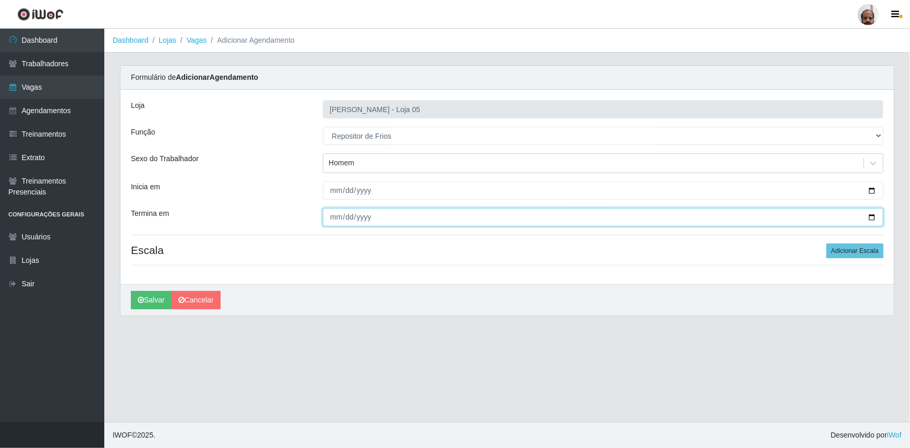
click at [871, 215] on input "Termina em" at bounding box center [603, 217] width 561 height 18
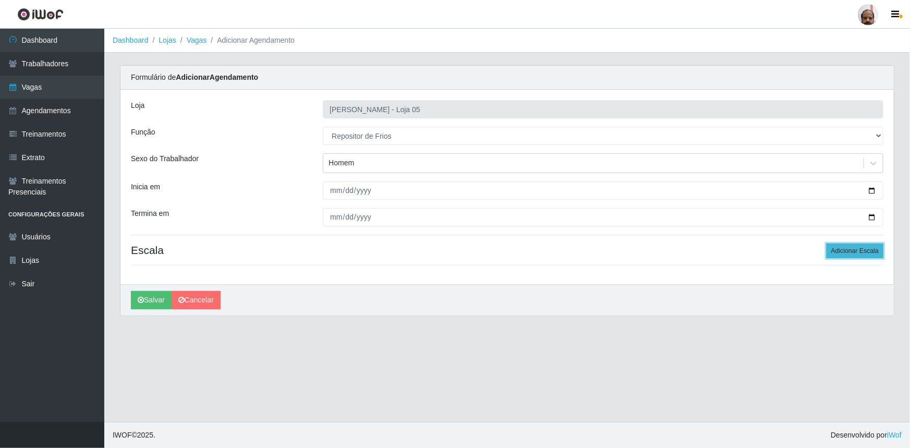
click at [845, 245] on button "Adicionar Escala" at bounding box center [855, 251] width 57 height 15
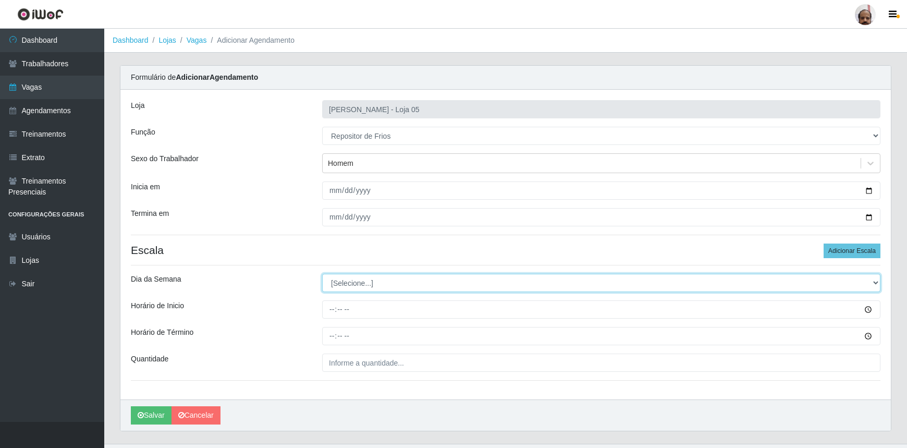
click at [360, 282] on select "[Selecione...] Segunda Terça Quarta Quinta Sexta Sábado Domingo" at bounding box center [601, 283] width 559 height 18
click at [322, 274] on select "[Selecione...] Segunda Terça Quarta Quinta Sexta Sábado Domingo" at bounding box center [601, 283] width 559 height 18
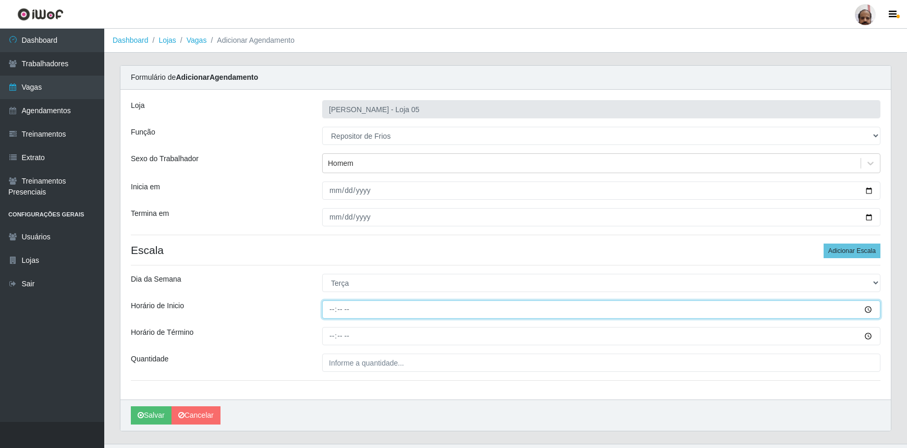
click at [330, 311] on input "Horário de Inicio" at bounding box center [601, 309] width 559 height 18
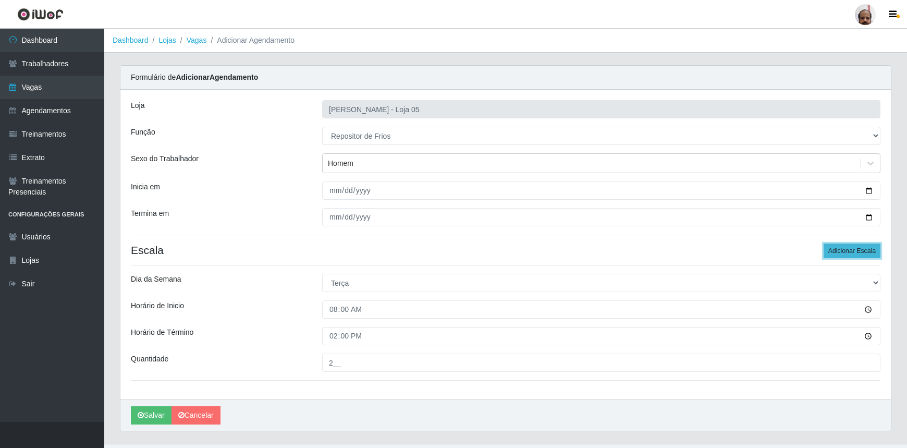
click at [862, 256] on button "Adicionar Escala" at bounding box center [852, 251] width 57 height 15
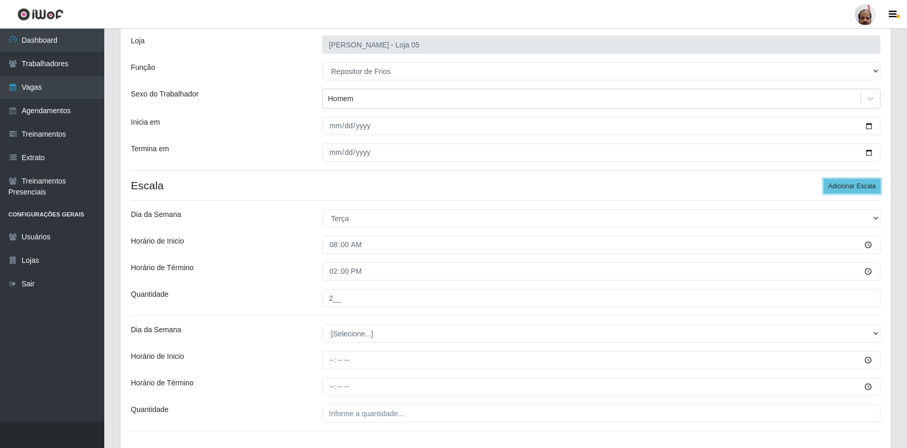
scroll to position [136, 0]
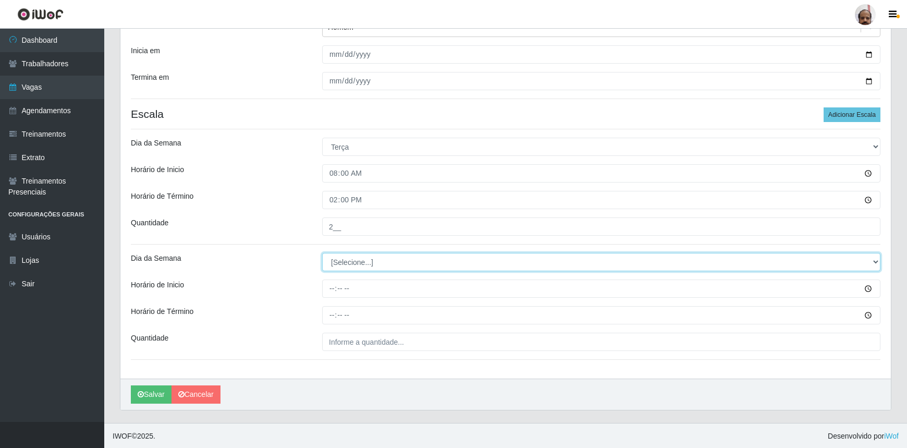
click at [350, 263] on select "[Selecione...] Segunda Terça Quarta Quinta Sexta Sábado Domingo" at bounding box center [601, 262] width 559 height 18
click at [322, 253] on select "[Selecione...] Segunda Terça Quarta Quinta Sexta Sábado Domingo" at bounding box center [601, 262] width 559 height 18
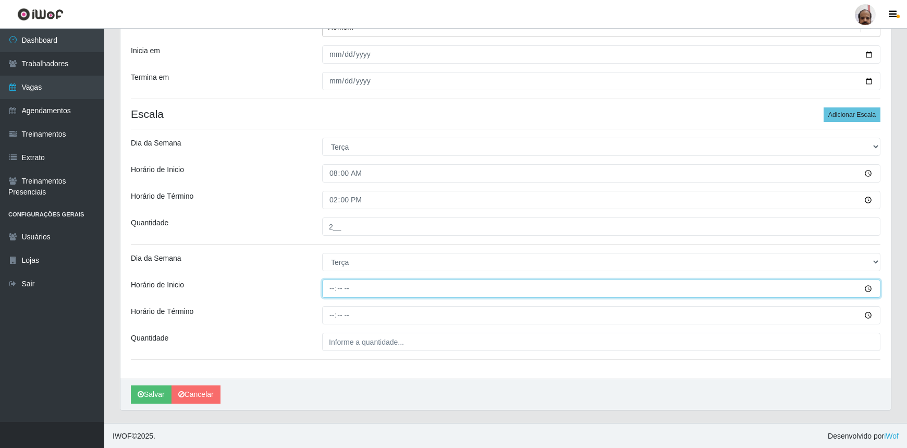
click at [332, 294] on input "Horário de Inicio" at bounding box center [601, 289] width 559 height 18
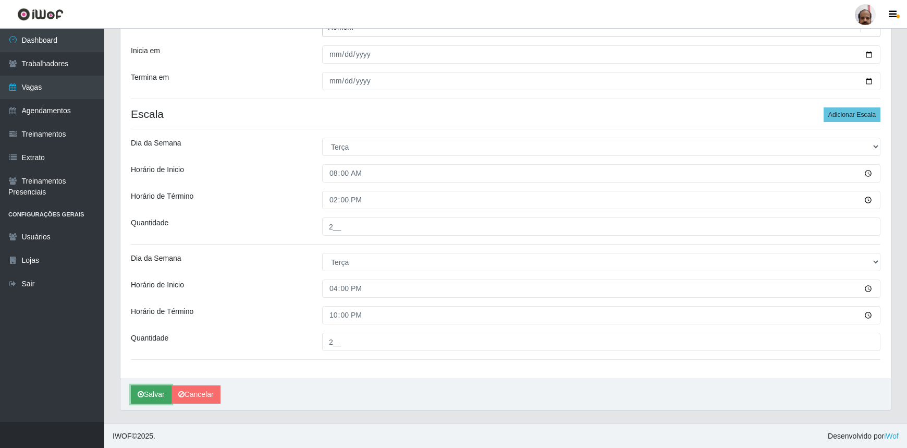
click at [148, 387] on button "Salvar" at bounding box center [151, 394] width 41 height 18
click at [157, 390] on button "Salvar" at bounding box center [151, 394] width 41 height 18
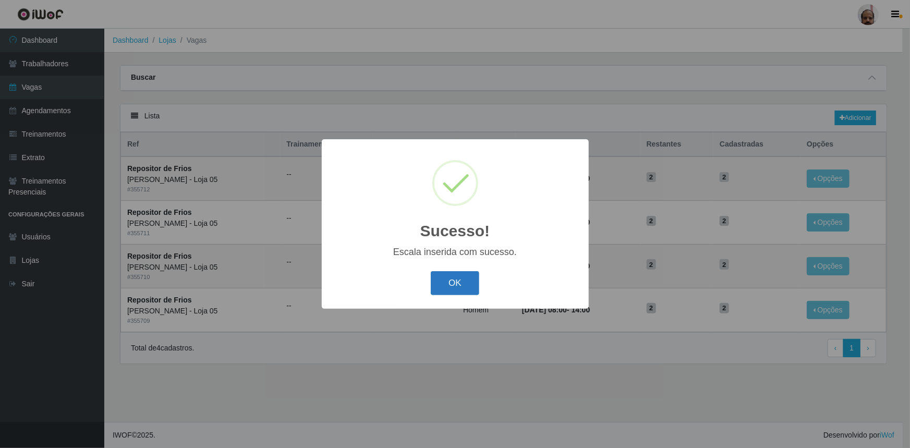
click at [453, 282] on button "OK" at bounding box center [455, 283] width 49 height 25
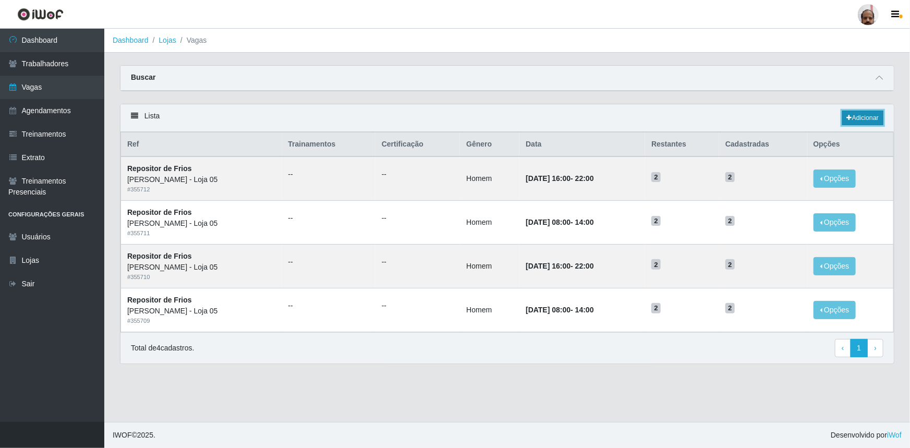
click at [873, 118] on link "Adicionar" at bounding box center [862, 118] width 41 height 15
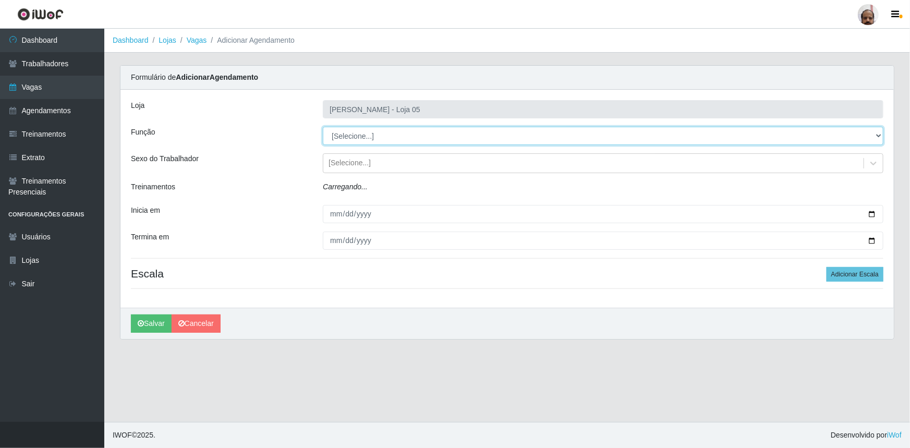
click at [370, 130] on select "[Selecione...] ASG ASG + ASG ++ Auxiliar de Depósito Auxiliar de Depósito + Aux…" at bounding box center [603, 136] width 561 height 18
click at [323, 127] on select "[Selecione...] ASG ASG + ASG ++ Auxiliar de Depósito Auxiliar de Depósito + Aux…" at bounding box center [603, 136] width 561 height 18
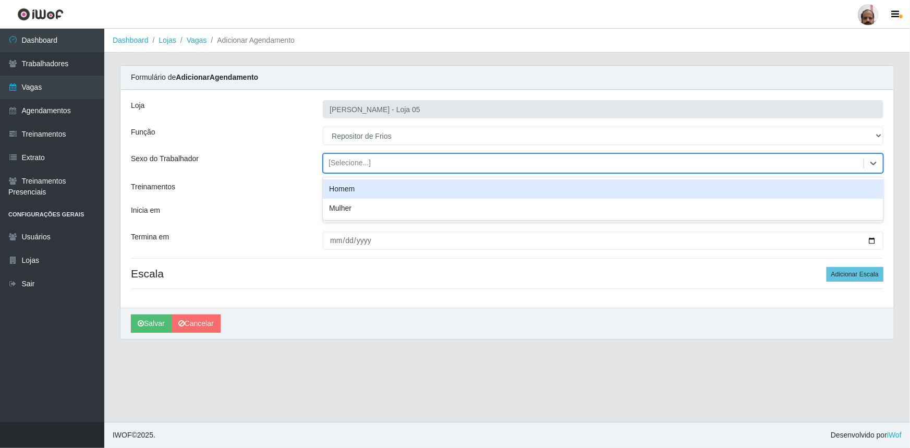
click at [352, 162] on div "[Selecione...]" at bounding box center [350, 163] width 42 height 11
click at [354, 193] on div "Homem" at bounding box center [603, 188] width 561 height 19
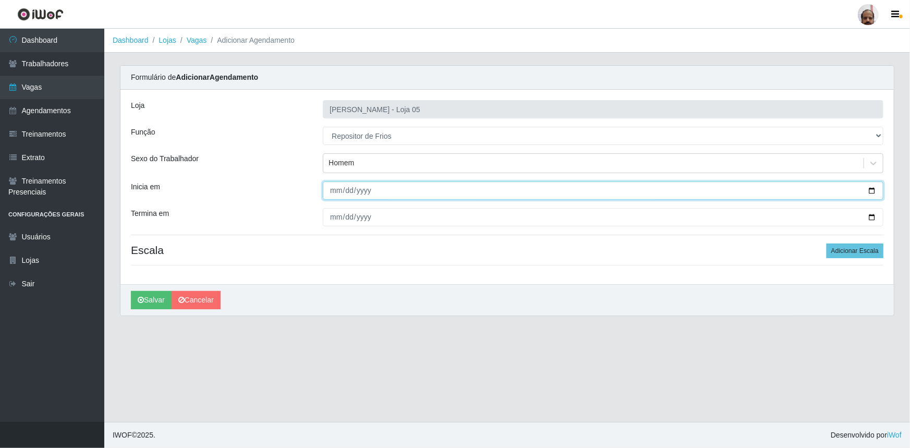
click at [872, 190] on input "Inicia em" at bounding box center [603, 190] width 561 height 18
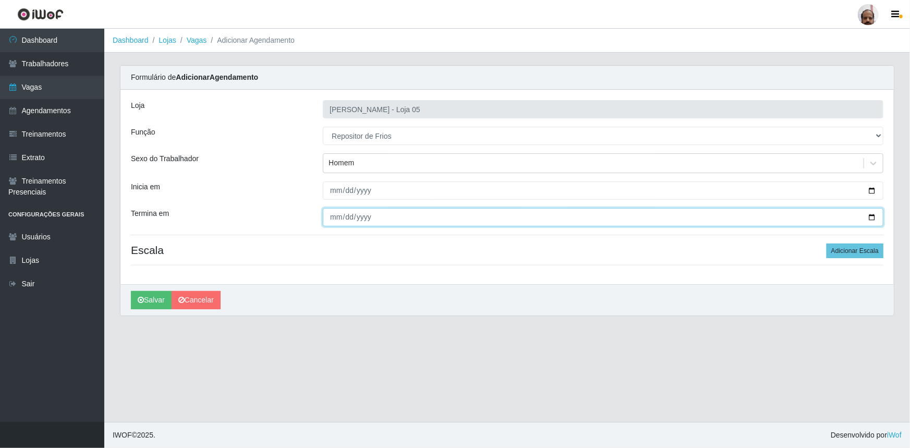
click at [871, 215] on input "Termina em" at bounding box center [603, 217] width 561 height 18
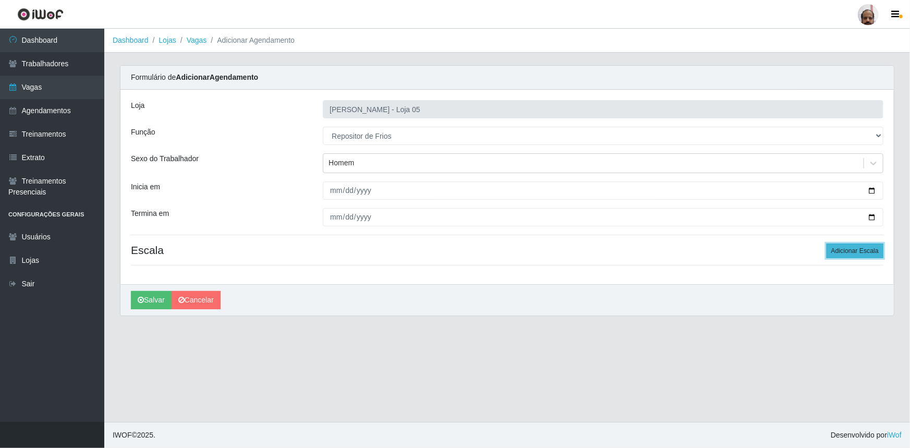
click at [851, 250] on button "Adicionar Escala" at bounding box center [855, 251] width 57 height 15
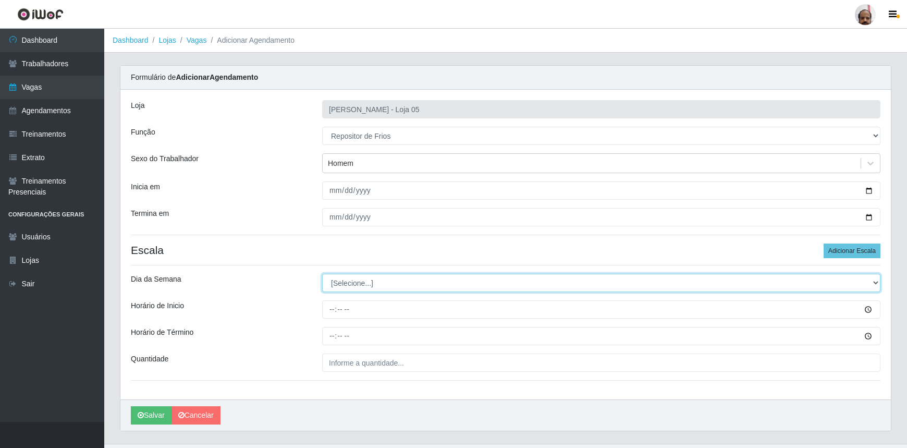
click at [339, 281] on select "[Selecione...] Segunda Terça Quarta Quinta Sexta Sábado Domingo" at bounding box center [601, 283] width 559 height 18
click at [322, 274] on select "[Selecione...] Segunda Terça Quarta Quinta Sexta Sábado Domingo" at bounding box center [601, 283] width 559 height 18
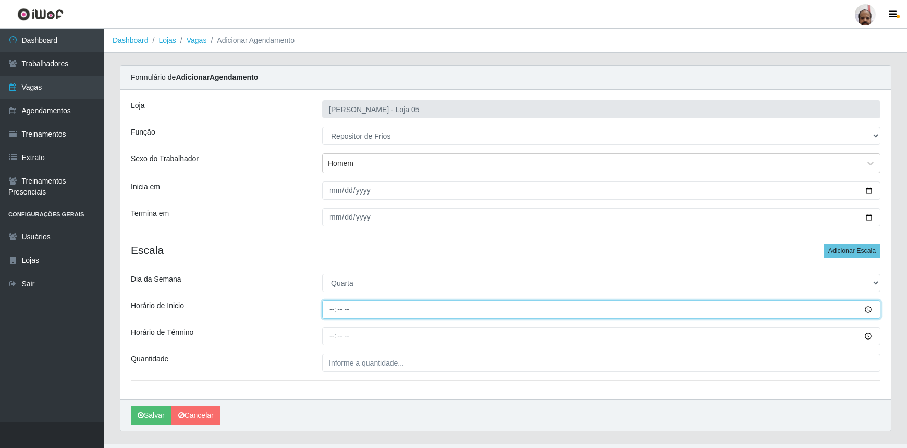
click at [332, 310] on input "Horário de Inicio" at bounding box center [601, 309] width 559 height 18
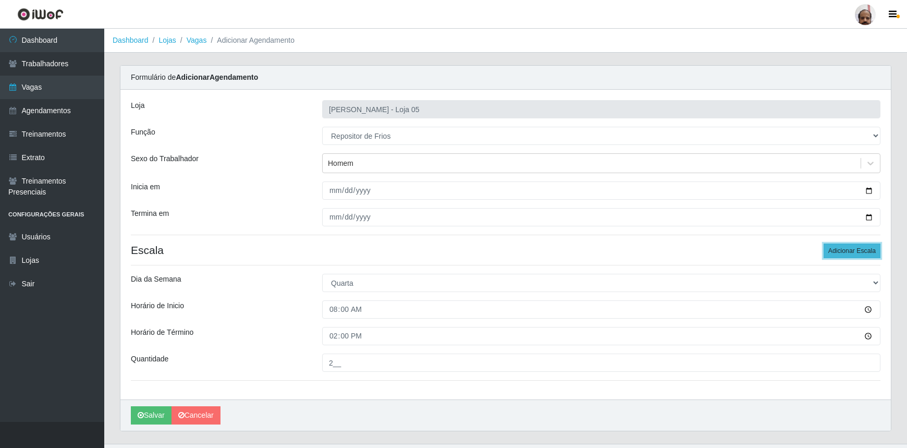
click at [852, 246] on button "Adicionar Escala" at bounding box center [852, 251] width 57 height 15
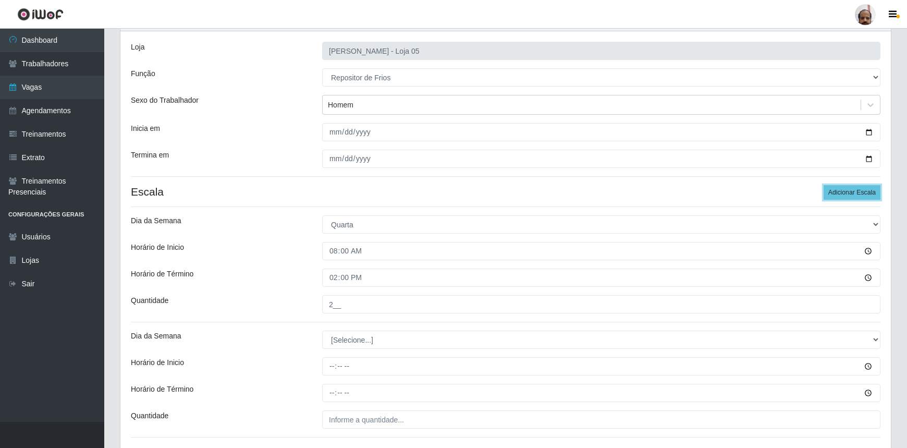
scroll to position [136, 0]
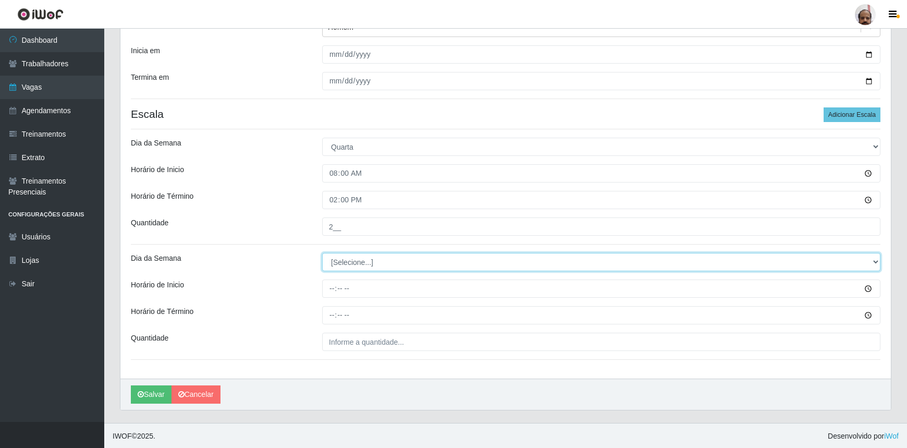
click at [358, 261] on select "[Selecione...] Segunda Terça Quarta Quinta Sexta Sábado Domingo" at bounding box center [601, 262] width 559 height 18
click at [322, 253] on select "[Selecione...] Segunda Terça Quarta Quinta Sexta Sábado Domingo" at bounding box center [601, 262] width 559 height 18
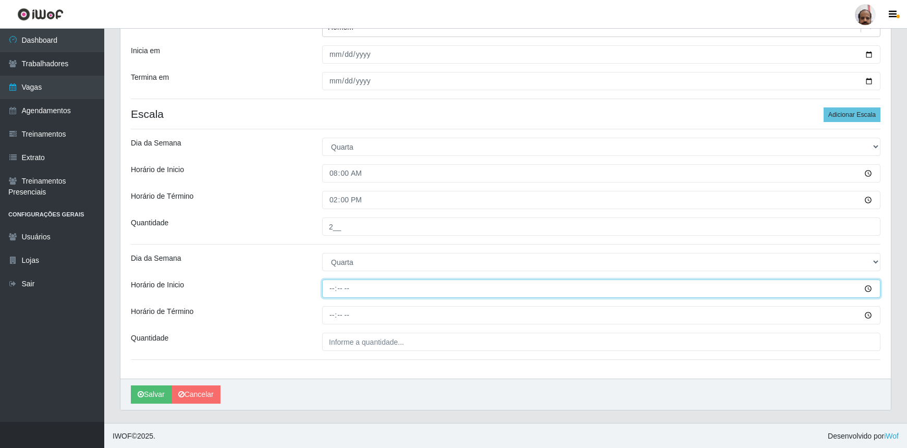
click at [328, 292] on input "Horário de Inicio" at bounding box center [601, 289] width 559 height 18
click at [326, 289] on input "08:00" at bounding box center [601, 289] width 559 height 18
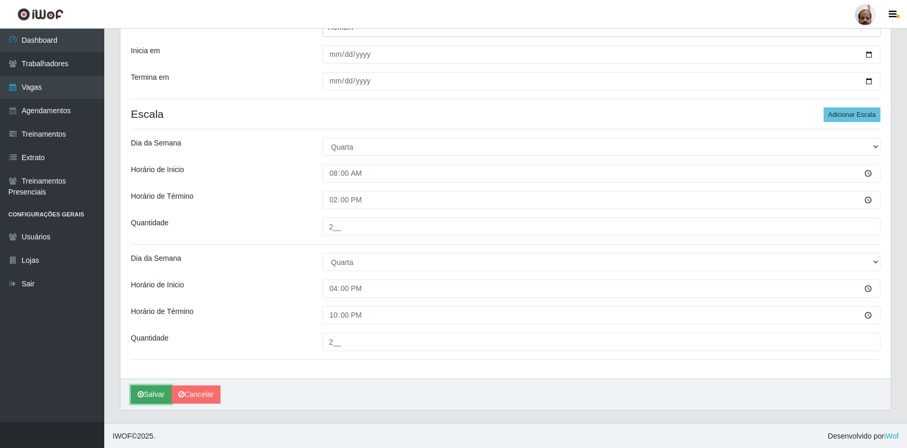
click at [147, 392] on button "Salvar" at bounding box center [151, 394] width 41 height 18
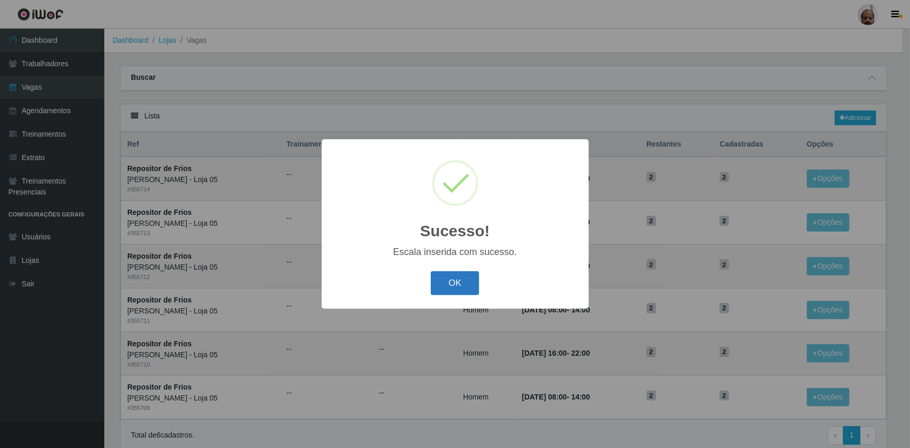
click at [456, 287] on button "OK" at bounding box center [455, 283] width 49 height 25
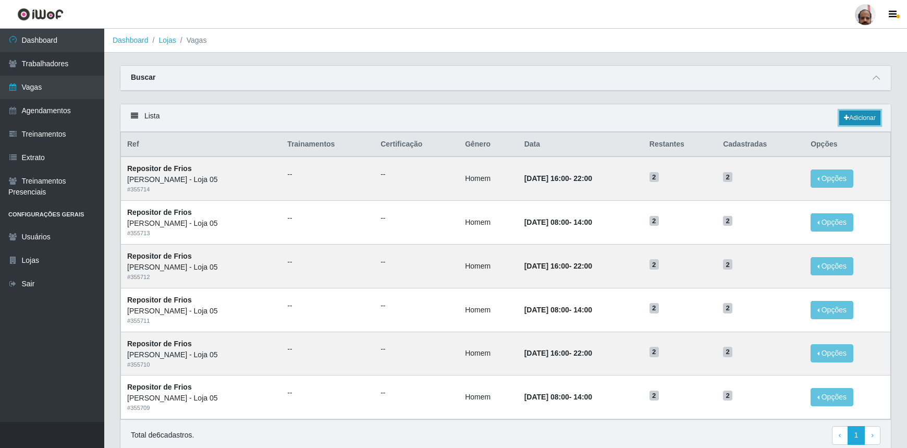
click at [854, 114] on link "Adicionar" at bounding box center [860, 118] width 41 height 15
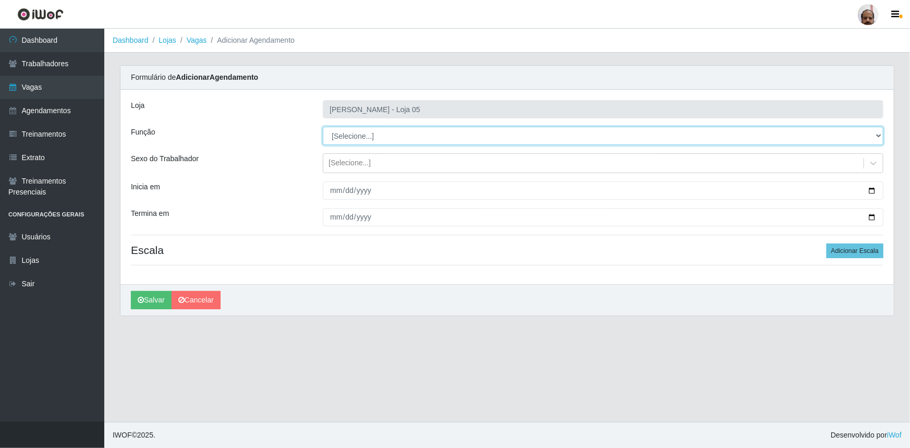
click at [376, 136] on select "[Selecione...] ASG ASG + ASG ++ Auxiliar de Depósito Auxiliar de Depósito + Aux…" at bounding box center [603, 136] width 561 height 18
click at [323, 127] on select "[Selecione...] ASG ASG + ASG ++ Auxiliar de Depósito Auxiliar de Depósito + Aux…" at bounding box center [603, 136] width 561 height 18
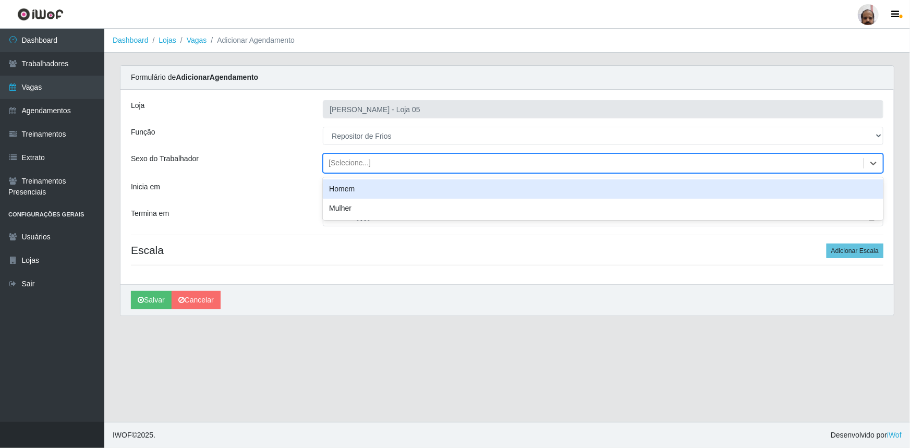
click at [361, 162] on div "[Selecione...]" at bounding box center [350, 163] width 42 height 11
click at [365, 187] on div "Homem" at bounding box center [603, 188] width 561 height 19
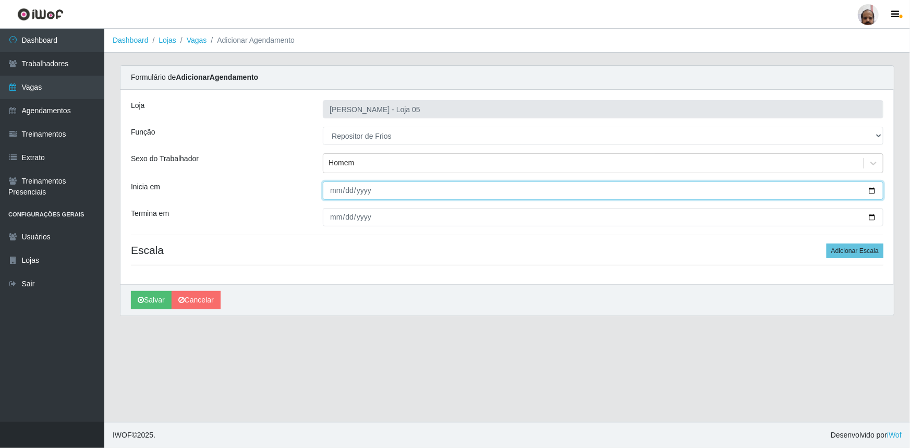
click at [874, 190] on input "Inicia em" at bounding box center [603, 190] width 561 height 18
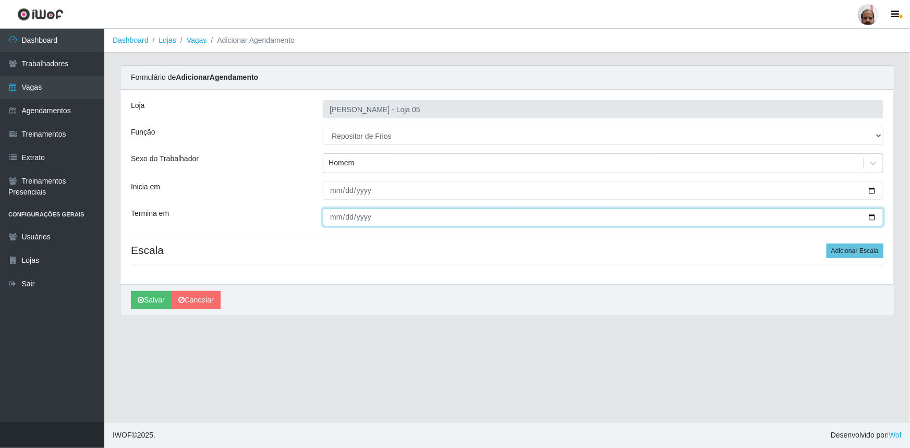
drag, startPoint x: 873, startPoint y: 216, endPoint x: 852, endPoint y: 237, distance: 29.1
click at [871, 217] on input "Termina em" at bounding box center [603, 217] width 561 height 18
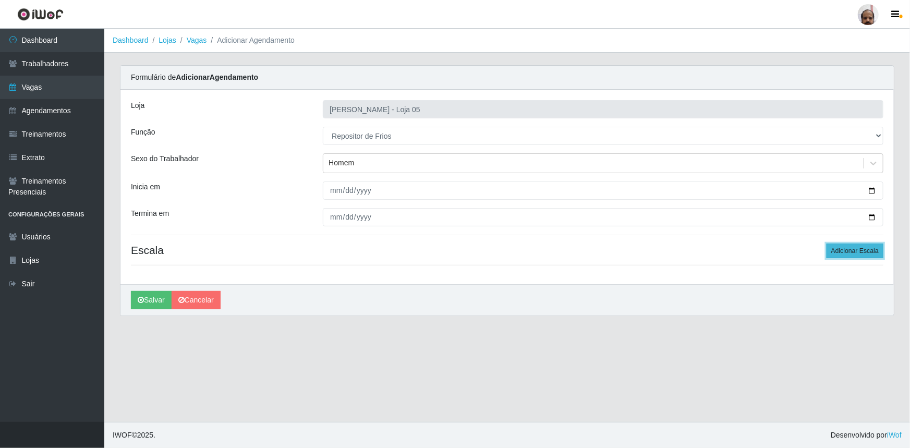
click at [855, 250] on button "Adicionar Escala" at bounding box center [855, 251] width 57 height 15
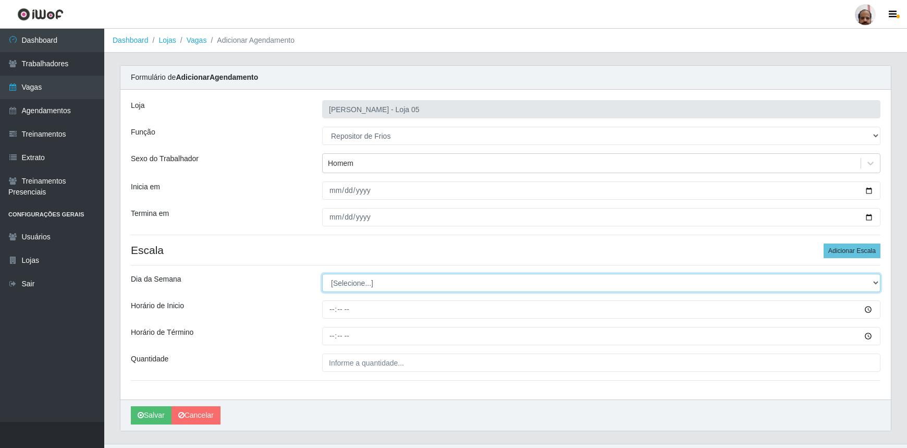
drag, startPoint x: 355, startPoint y: 277, endPoint x: 361, endPoint y: 291, distance: 14.9
click at [355, 277] on select "[Selecione...] Segunda Terça Quarta Quinta Sexta Sábado Domingo" at bounding box center [601, 283] width 559 height 18
click at [322, 274] on select "[Selecione...] Segunda Terça Quarta Quinta Sexta Sábado Domingo" at bounding box center [601, 283] width 559 height 18
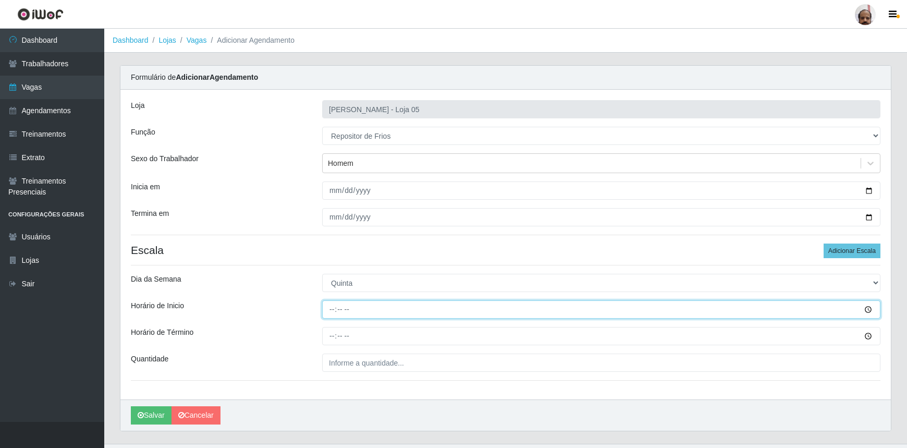
click at [325, 307] on input "Horário de Inicio" at bounding box center [601, 309] width 559 height 18
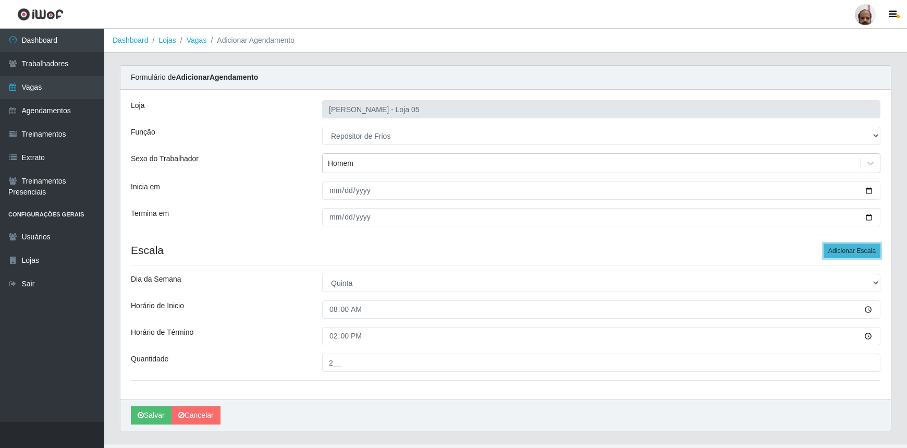
click at [863, 251] on button "Adicionar Escala" at bounding box center [852, 251] width 57 height 15
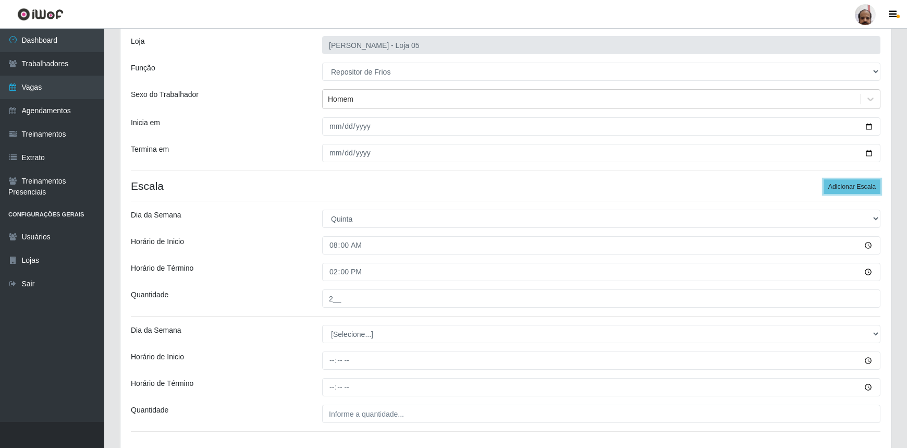
scroll to position [136, 0]
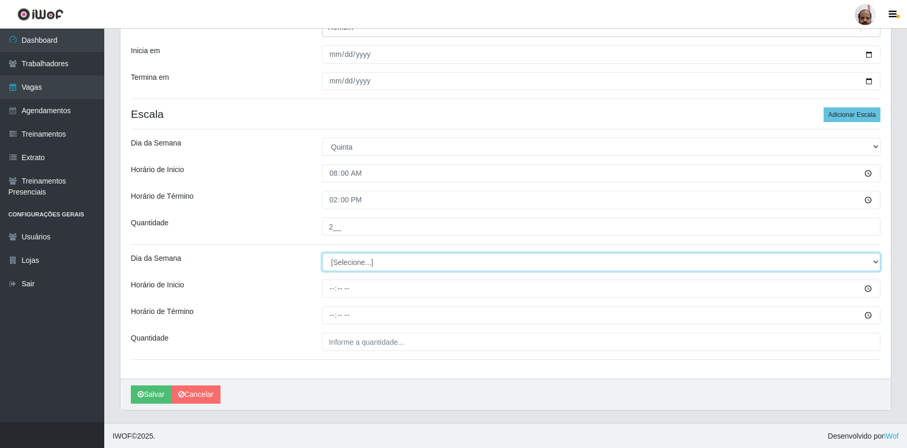
click at [352, 260] on select "[Selecione...] Segunda Terça Quarta Quinta Sexta Sábado Domingo" at bounding box center [601, 262] width 559 height 18
click at [322, 253] on select "[Selecione...] Segunda Terça Quarta Quinta Sexta Sábado Domingo" at bounding box center [601, 262] width 559 height 18
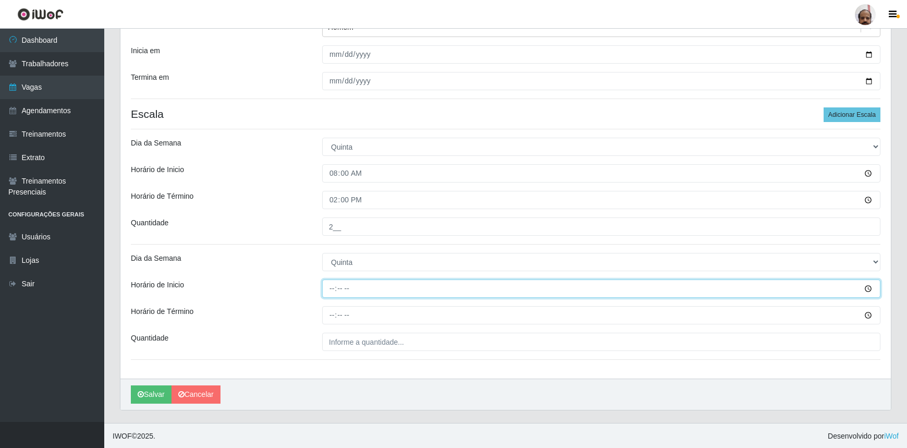
click at [327, 286] on input "Horário de Inicio" at bounding box center [601, 289] width 559 height 18
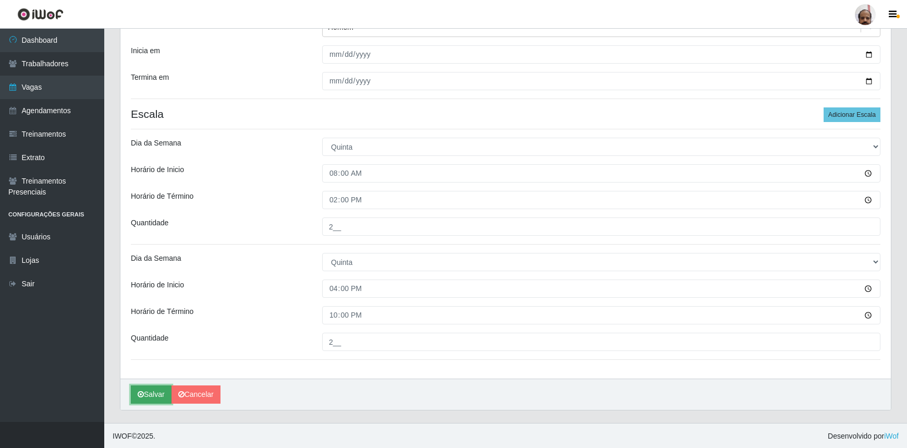
click at [164, 393] on button "Salvar" at bounding box center [151, 394] width 41 height 18
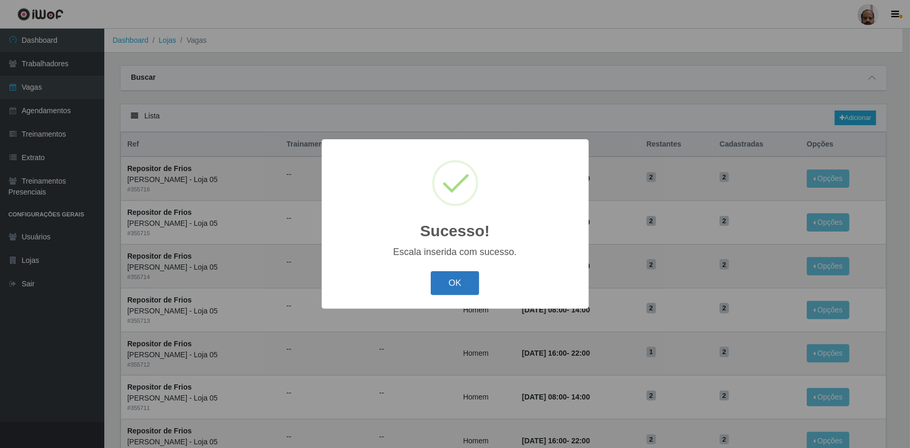
click at [462, 280] on button "OK" at bounding box center [455, 283] width 49 height 25
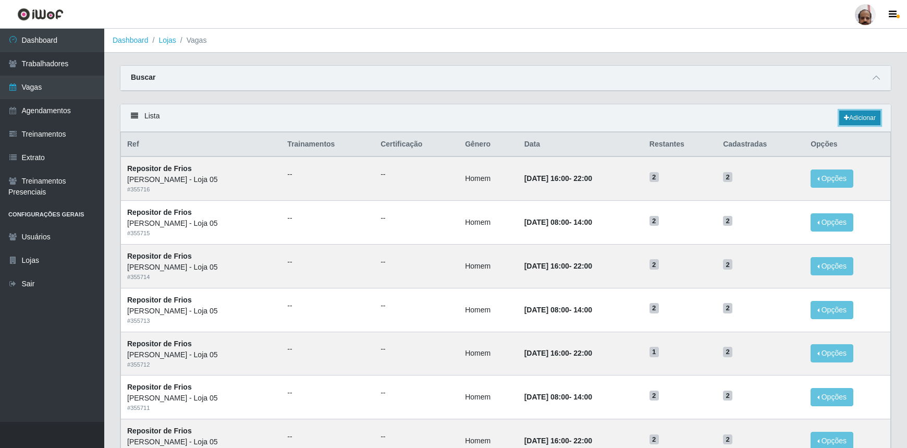
click at [861, 117] on link "Adicionar" at bounding box center [860, 118] width 41 height 15
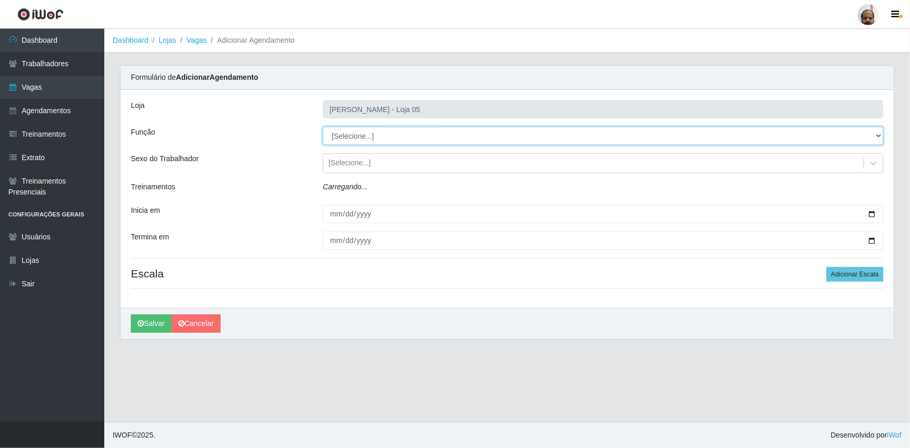
click at [348, 129] on select "[Selecione...] ASG ASG + ASG ++ Auxiliar de Depósito Auxiliar de Depósito + Aux…" at bounding box center [603, 136] width 561 height 18
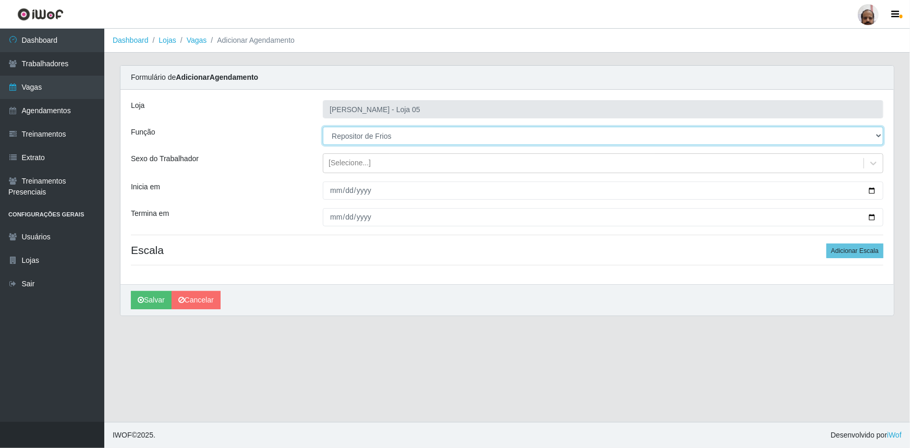
click at [323, 127] on select "[Selecione...] ASG ASG + ASG ++ Auxiliar de Depósito Auxiliar de Depósito + Aux…" at bounding box center [603, 136] width 561 height 18
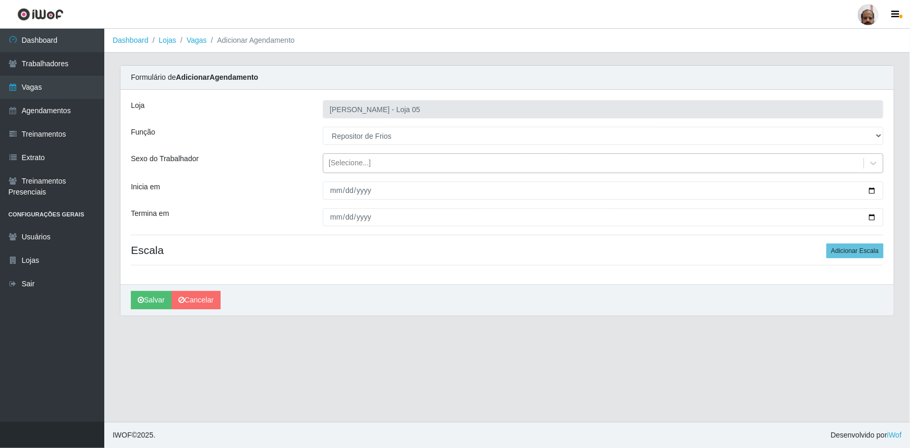
click at [363, 158] on div "[Selecione...]" at bounding box center [350, 163] width 42 height 11
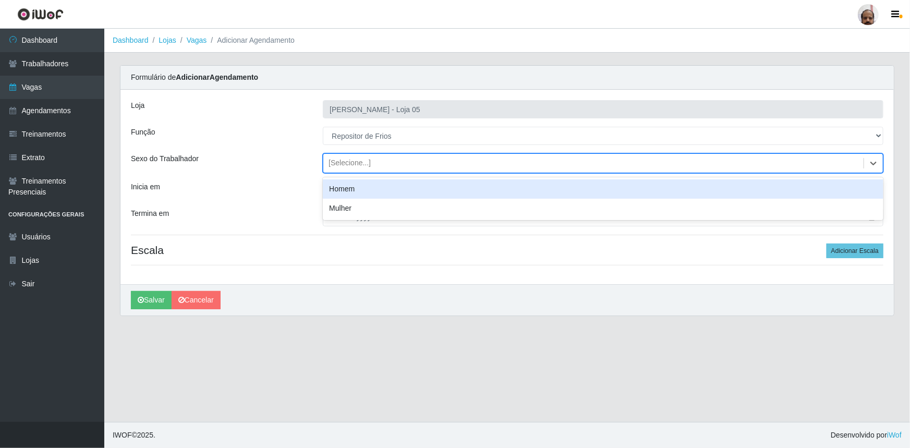
click at [365, 188] on div "Homem" at bounding box center [603, 188] width 561 height 19
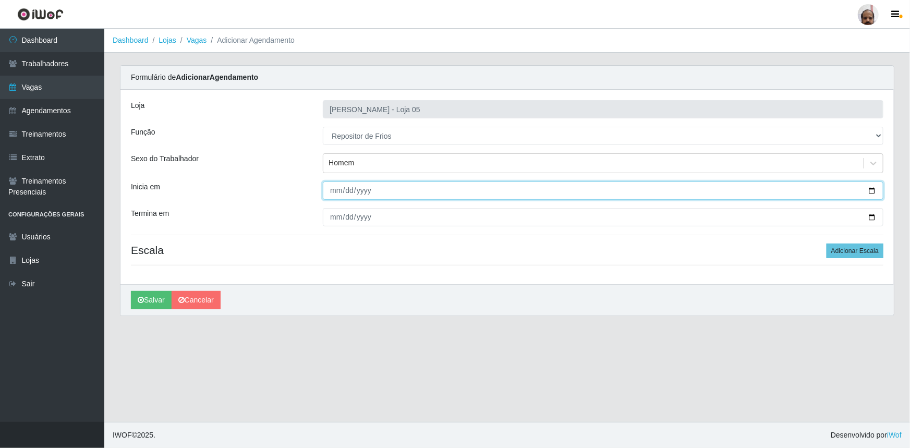
drag, startPoint x: 385, startPoint y: 187, endPoint x: 462, endPoint y: 199, distance: 77.6
click at [386, 186] on input "Inicia em" at bounding box center [603, 190] width 561 height 18
click at [869, 194] on input "Inicia em" at bounding box center [603, 190] width 561 height 18
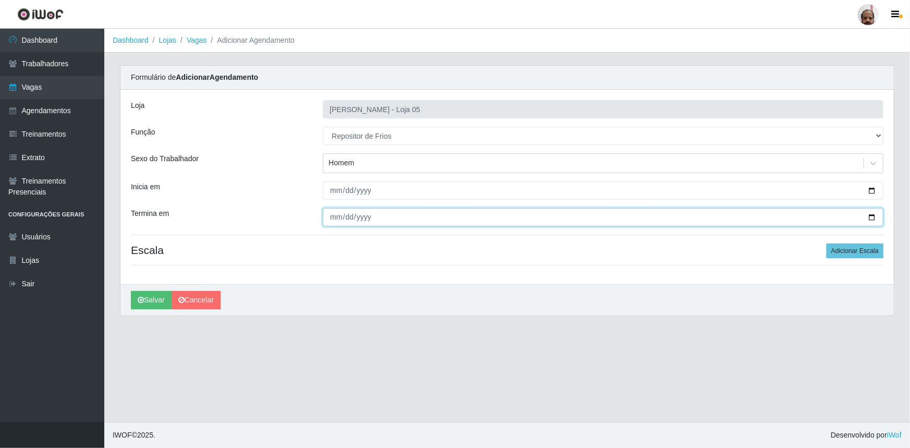
click at [876, 216] on input "Termina em" at bounding box center [603, 217] width 561 height 18
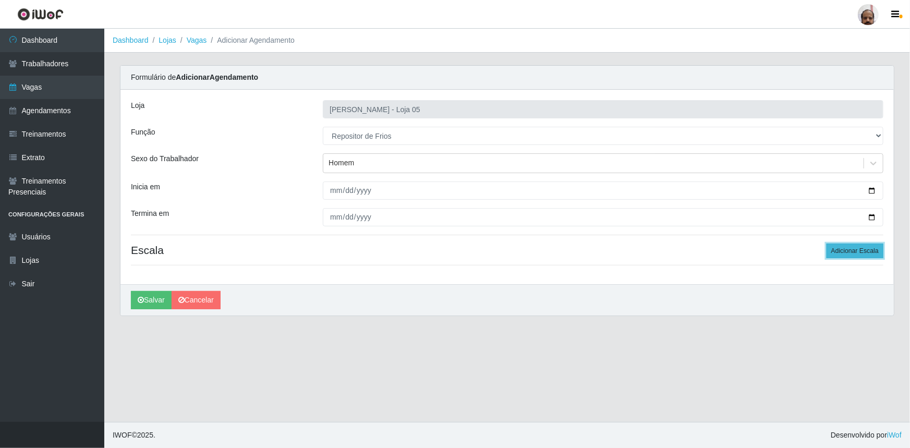
click at [843, 247] on button "Adicionar Escala" at bounding box center [855, 251] width 57 height 15
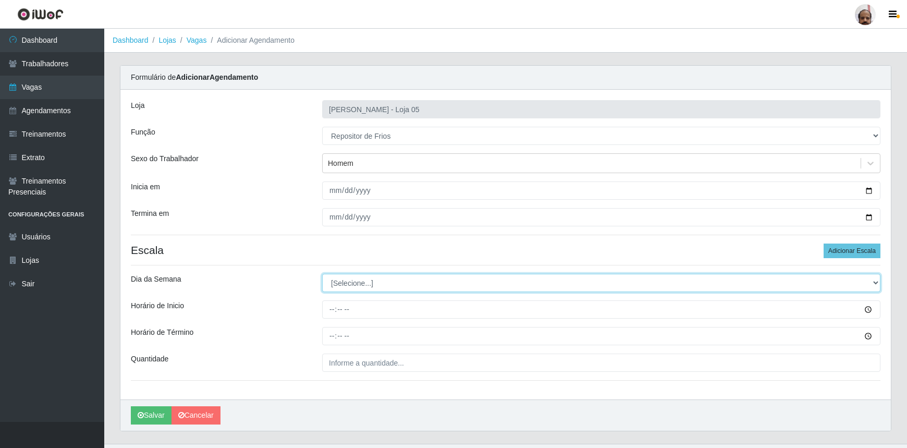
click at [347, 276] on select "[Selecione...] Segunda Terça Quarta Quinta Sexta Sábado Domingo" at bounding box center [601, 283] width 559 height 18
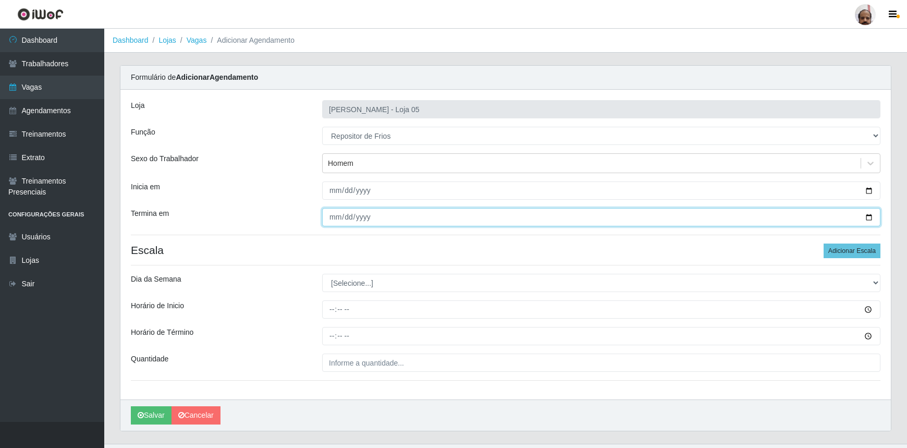
click at [867, 217] on input "[DATE]" at bounding box center [601, 217] width 559 height 18
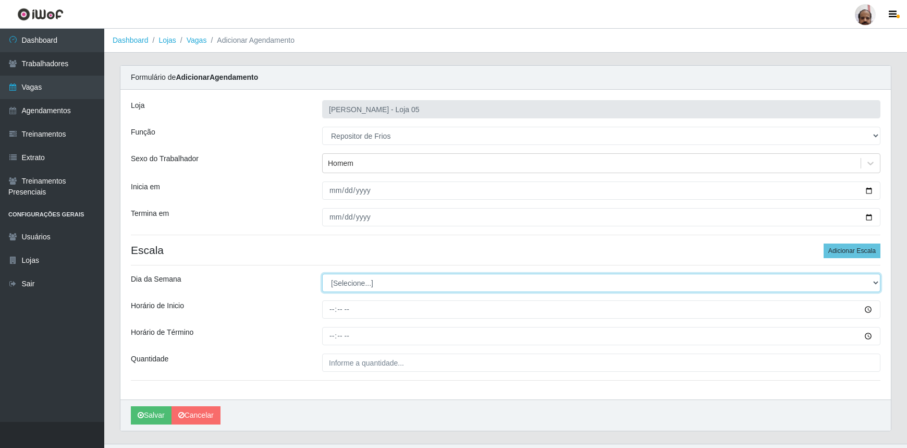
click at [359, 280] on select "[Selecione...] Segunda Terça Quarta Quinta Sexta Sábado Domingo" at bounding box center [601, 283] width 559 height 18
click at [322, 274] on select "[Selecione...] Segunda Terça Quarta Quinta Sexta Sábado Domingo" at bounding box center [601, 283] width 559 height 18
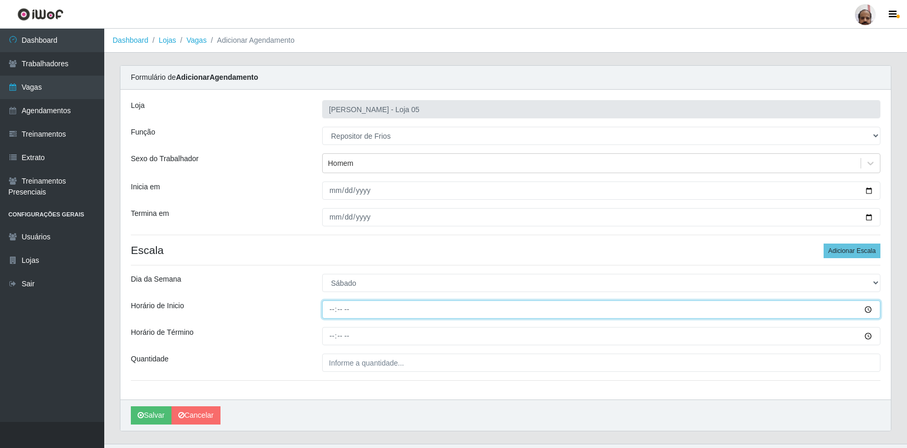
click at [330, 313] on input "Horário de Inicio" at bounding box center [601, 309] width 559 height 18
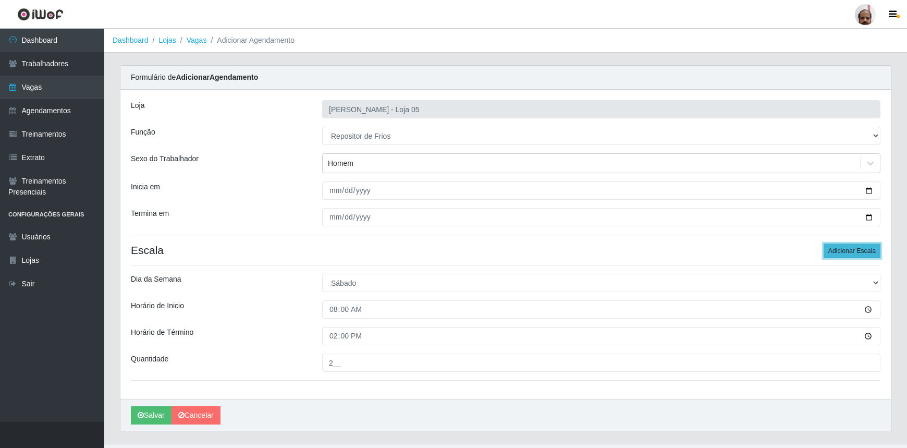
click at [841, 251] on button "Adicionar Escala" at bounding box center [852, 251] width 57 height 15
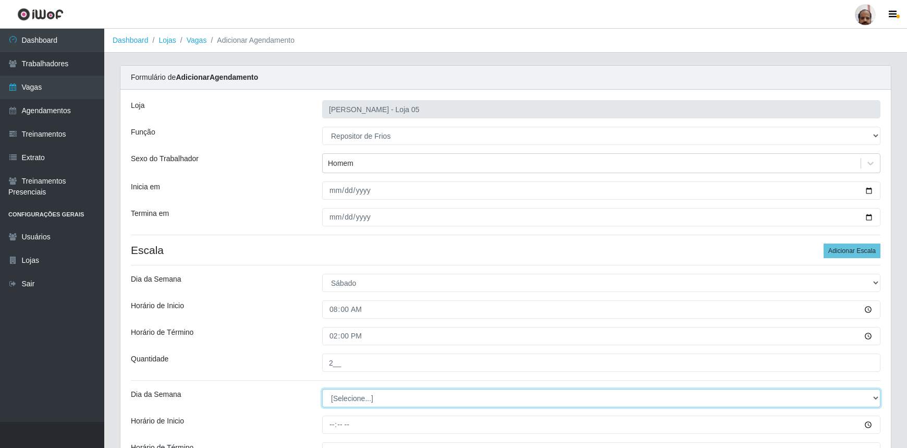
click at [406, 399] on select "[Selecione...] Segunda Terça Quarta Quinta Sexta Sábado Domingo" at bounding box center [601, 398] width 559 height 18
click at [322, 389] on select "[Selecione...] Segunda Terça Quarta Quinta Sexta Sábado Domingo" at bounding box center [601, 398] width 559 height 18
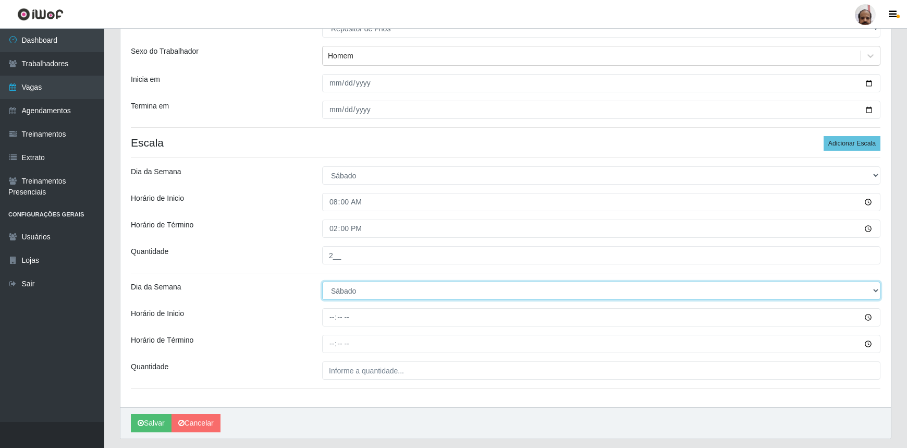
scroll to position [136, 0]
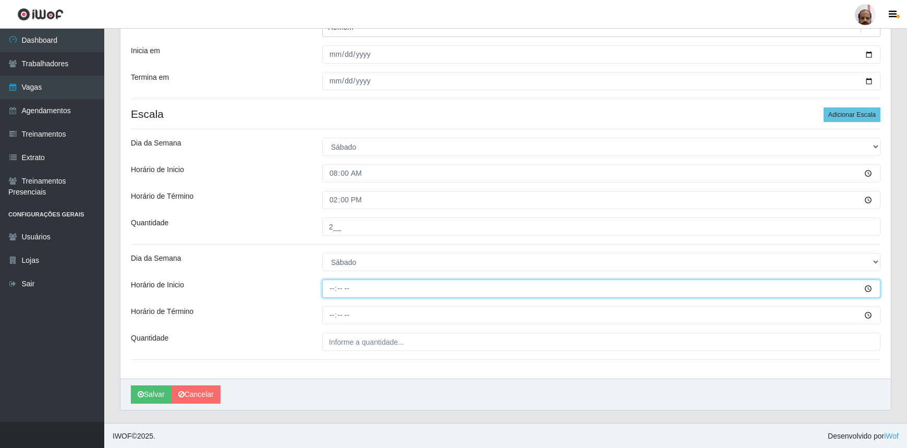
click at [328, 292] on input "Horário de Inicio" at bounding box center [601, 289] width 559 height 18
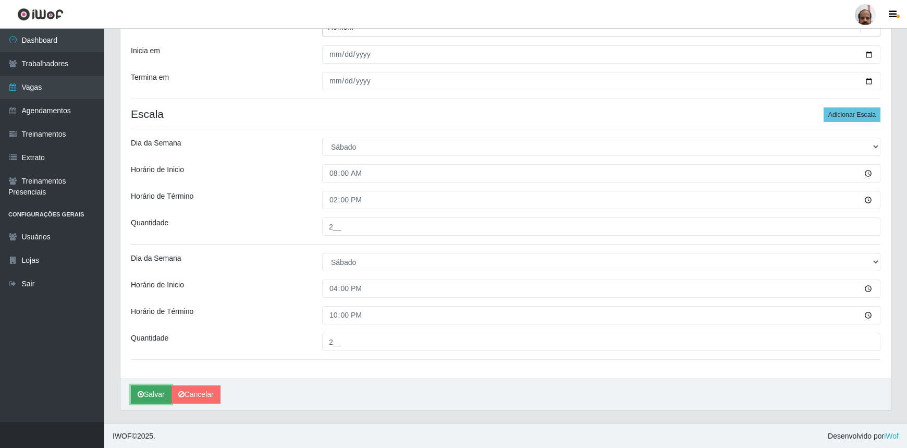
click at [158, 391] on button "Salvar" at bounding box center [151, 394] width 41 height 18
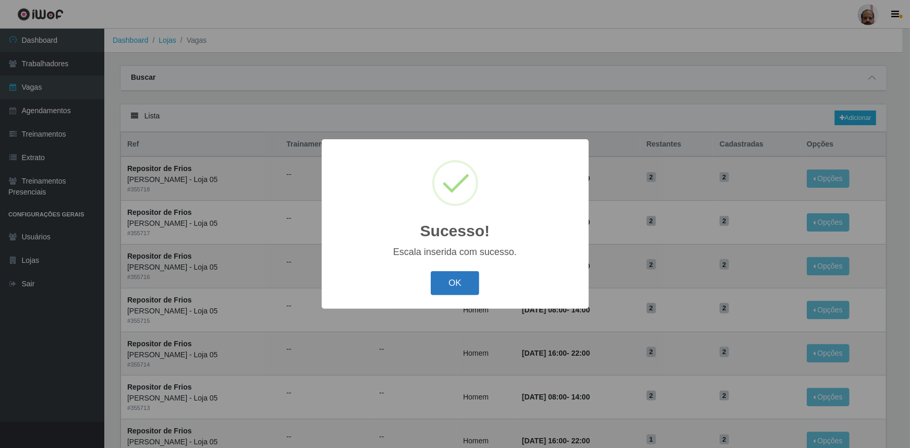
click at [454, 277] on button "OK" at bounding box center [455, 283] width 49 height 25
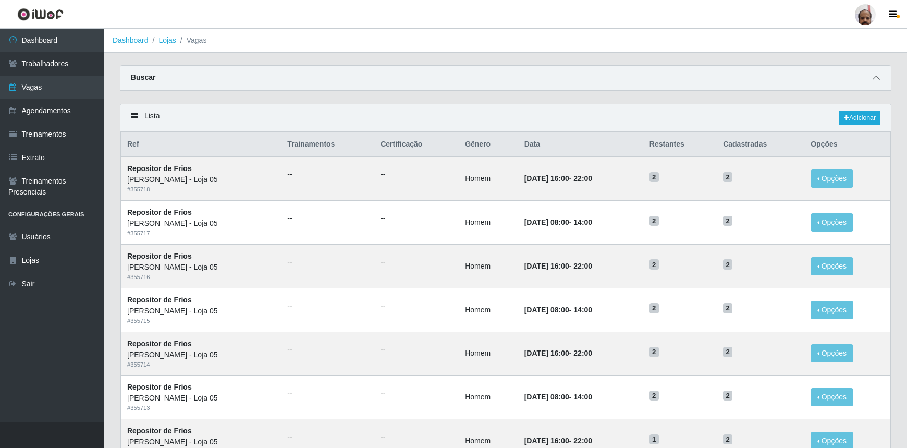
click at [870, 76] on span at bounding box center [876, 78] width 13 height 12
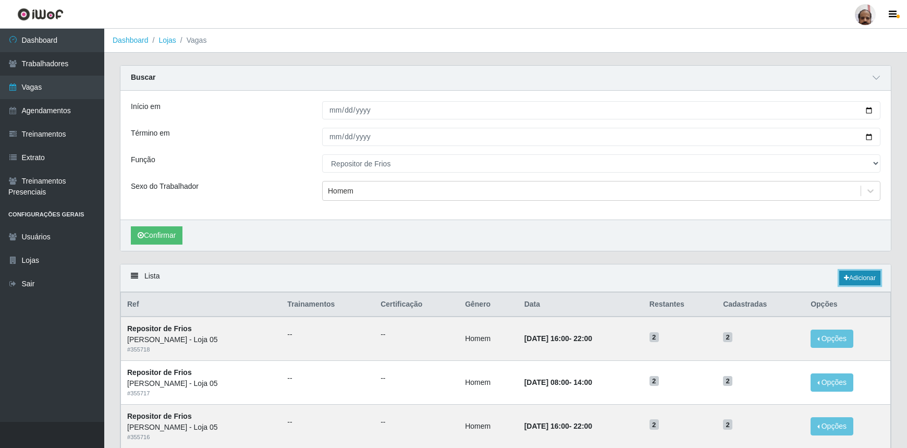
click at [849, 272] on link "Adicionar" at bounding box center [860, 278] width 41 height 15
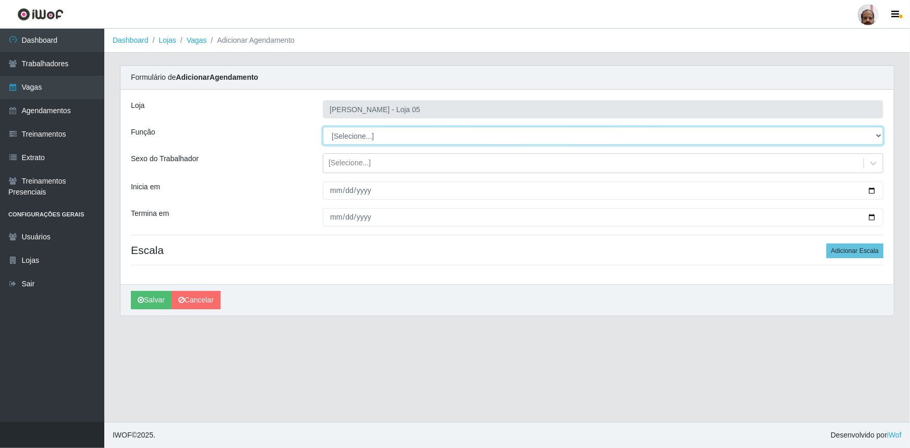
click at [343, 136] on select "[Selecione...] ASG ASG + ASG ++ Auxiliar de Depósito Auxiliar de Depósito + Aux…" at bounding box center [603, 136] width 561 height 18
click at [323, 127] on select "[Selecione...] ASG ASG + ASG ++ Auxiliar de Depósito Auxiliar de Depósito + Aux…" at bounding box center [603, 136] width 561 height 18
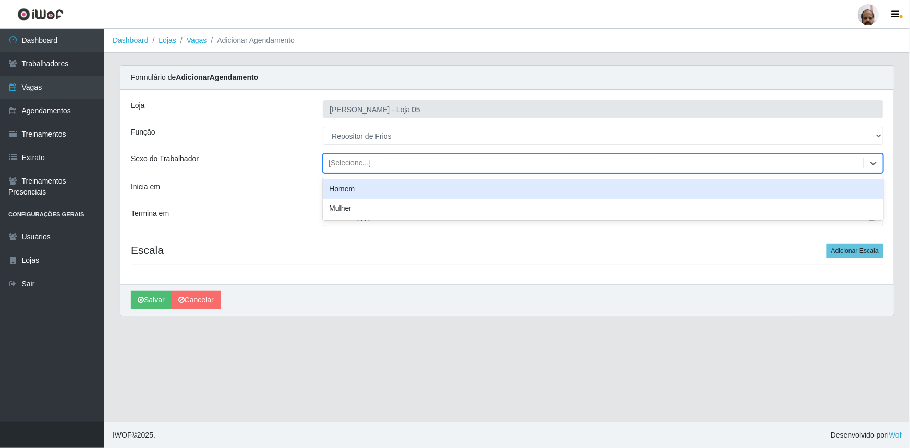
click at [355, 162] on div "[Selecione...]" at bounding box center [350, 163] width 42 height 11
click at [358, 184] on div "Homem" at bounding box center [603, 188] width 561 height 19
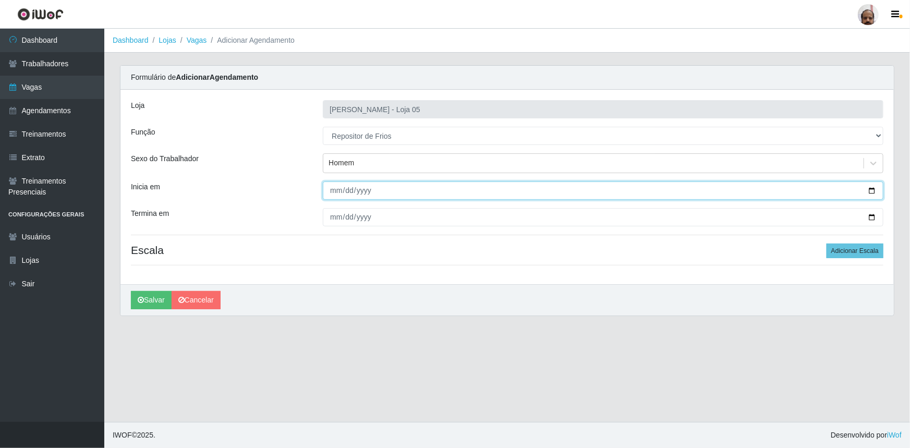
click at [874, 190] on input "Inicia em" at bounding box center [603, 190] width 561 height 18
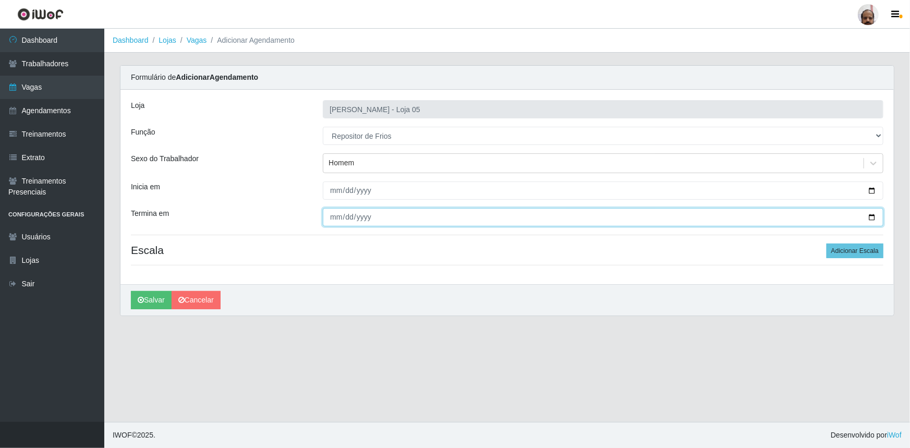
click at [871, 214] on input "Termina em" at bounding box center [603, 217] width 561 height 18
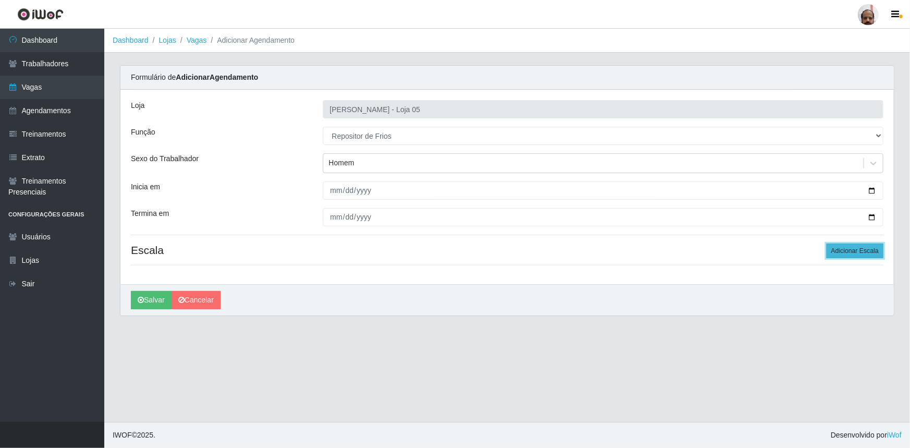
click at [846, 253] on button "Adicionar Escala" at bounding box center [855, 251] width 57 height 15
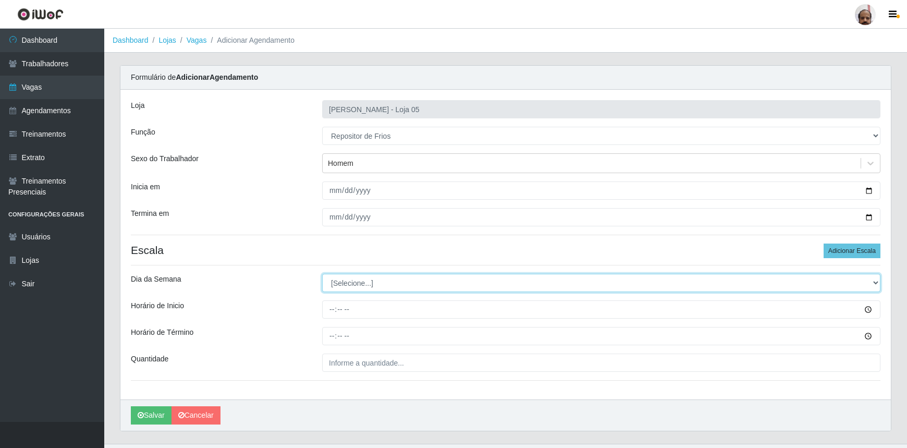
click at [355, 280] on select "[Selecione...] Segunda Terça Quarta Quinta Sexta Sábado Domingo" at bounding box center [601, 283] width 559 height 18
click at [322, 274] on select "[Selecione...] Segunda Terça Quarta Quinta Sexta Sábado Domingo" at bounding box center [601, 283] width 559 height 18
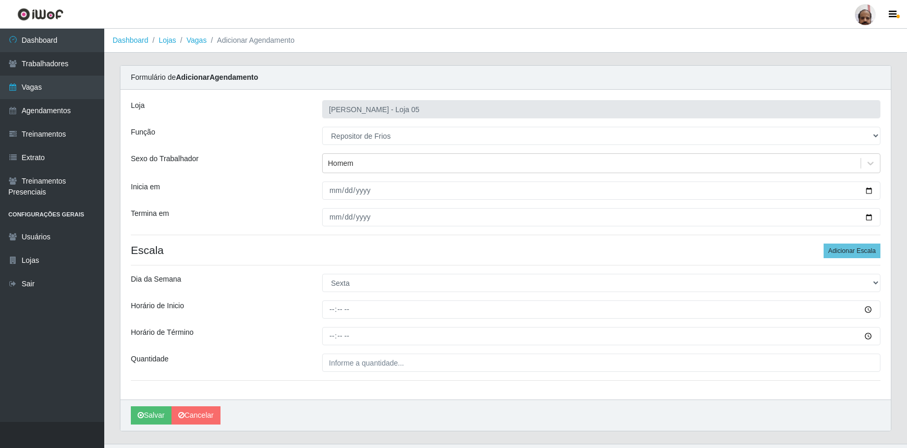
click at [321, 308] on div at bounding box center [601, 309] width 574 height 18
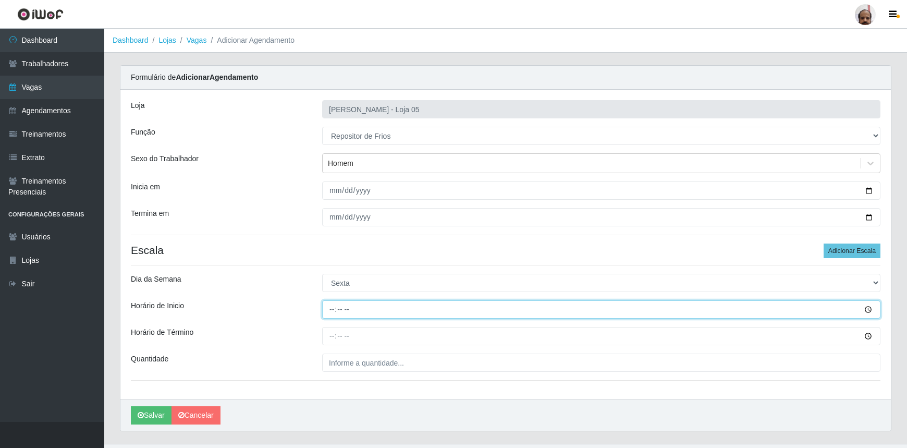
click at [331, 310] on input "Horário de Inicio" at bounding box center [601, 309] width 559 height 18
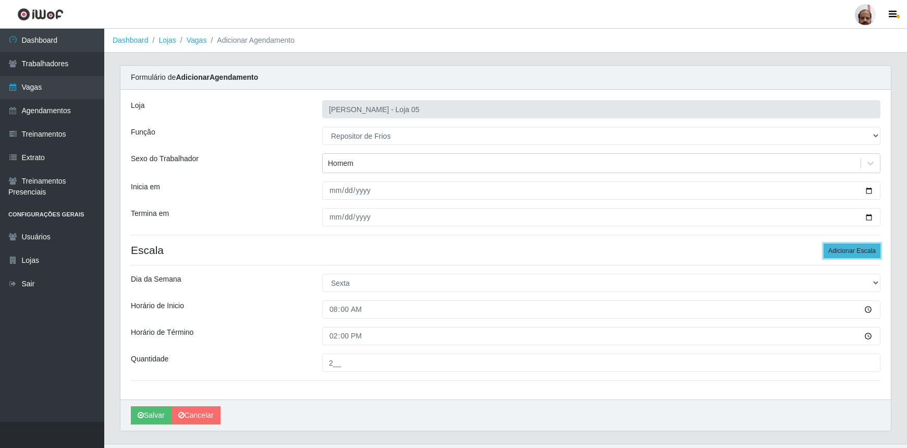
click at [845, 250] on button "Adicionar Escala" at bounding box center [852, 251] width 57 height 15
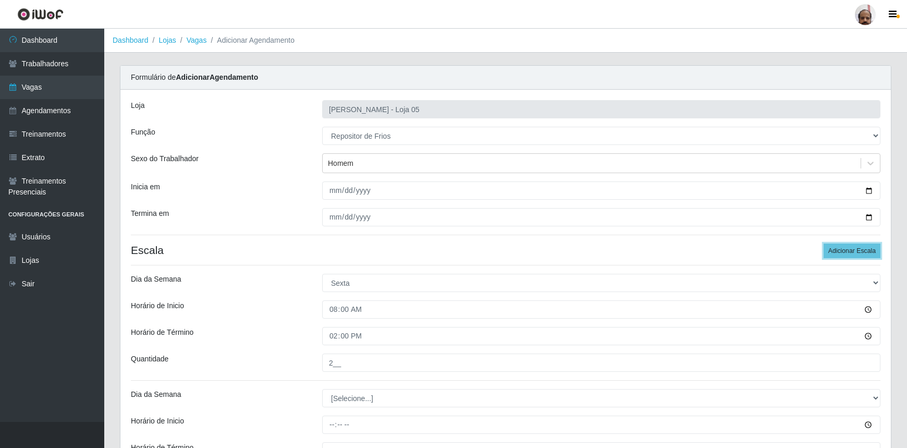
scroll to position [136, 0]
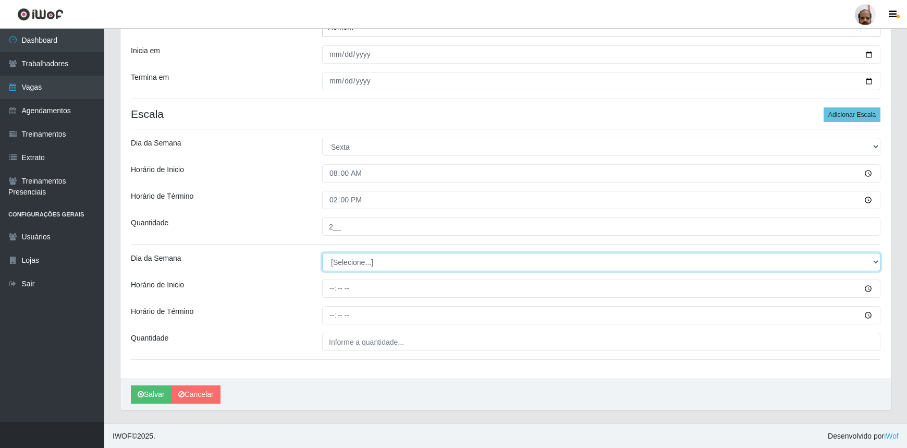
click at [342, 256] on select "[Selecione...] Segunda Terça Quarta Quinta Sexta Sábado Domingo" at bounding box center [601, 262] width 559 height 18
click at [322, 253] on select "[Selecione...] Segunda Terça Quarta Quinta Sexta Sábado Domingo" at bounding box center [601, 262] width 559 height 18
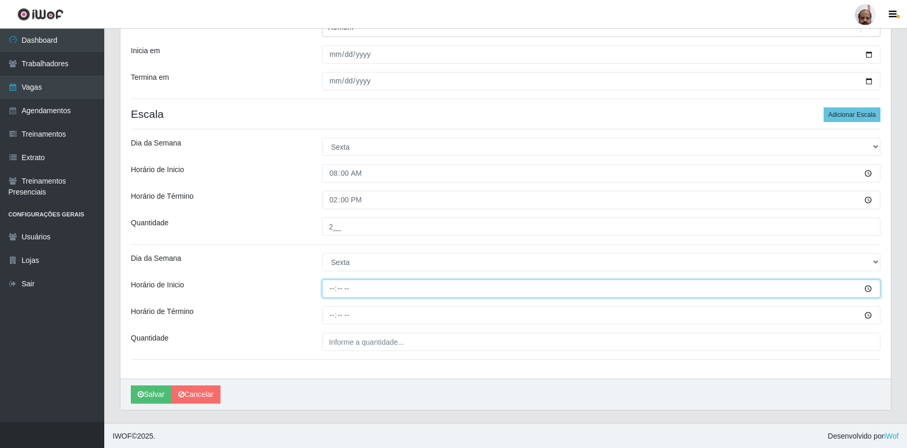
click at [331, 286] on input "Horário de Inicio" at bounding box center [601, 289] width 559 height 18
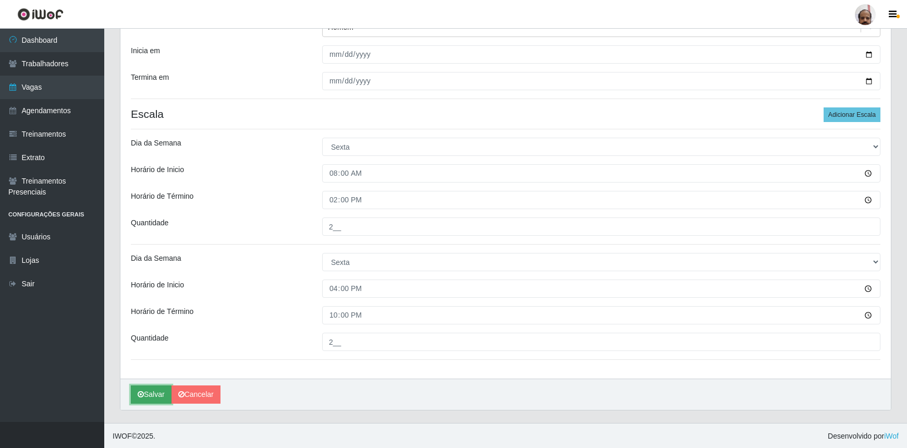
click at [146, 392] on button "Salvar" at bounding box center [151, 394] width 41 height 18
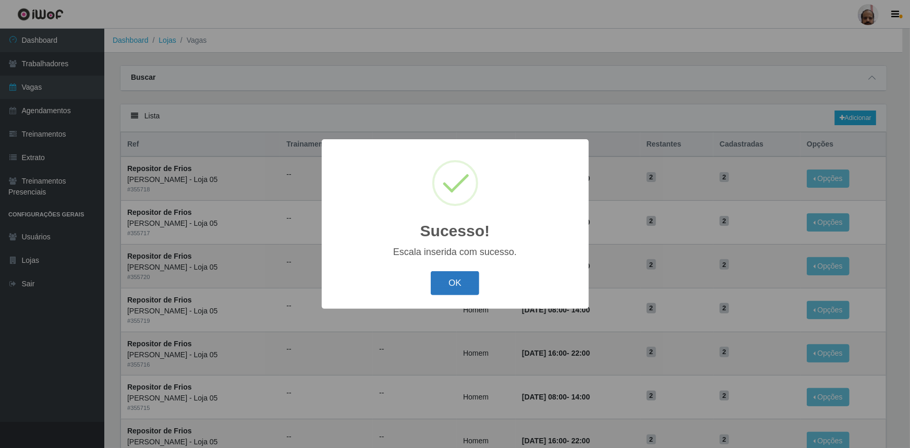
click at [447, 284] on button "OK" at bounding box center [455, 283] width 49 height 25
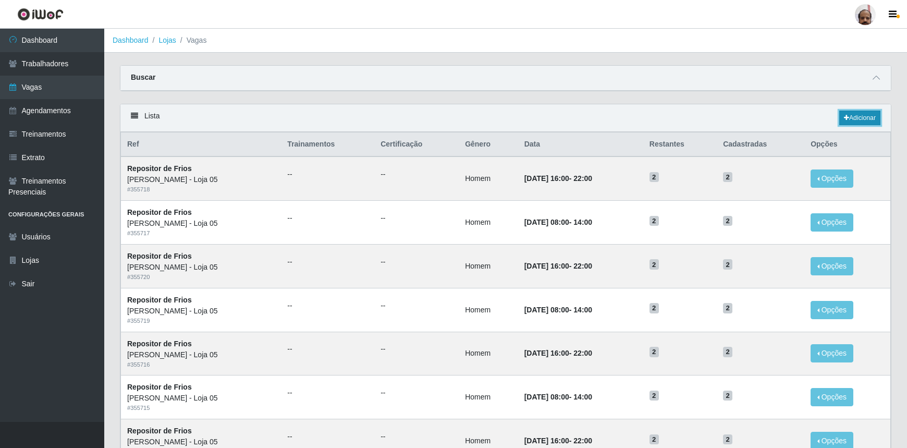
click at [866, 116] on link "Adicionar" at bounding box center [860, 118] width 41 height 15
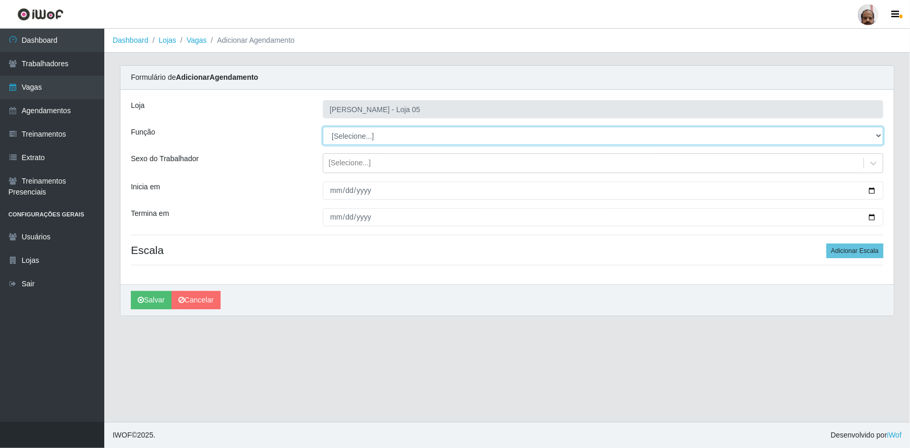
click at [346, 132] on select "[Selecione...] ASG ASG + ASG ++ Auxiliar de Depósito Auxiliar de Depósito + Aux…" at bounding box center [603, 136] width 561 height 18
click at [323, 127] on select "[Selecione...] ASG ASG + ASG ++ Auxiliar de Depósito Auxiliar de Depósito + Aux…" at bounding box center [603, 136] width 561 height 18
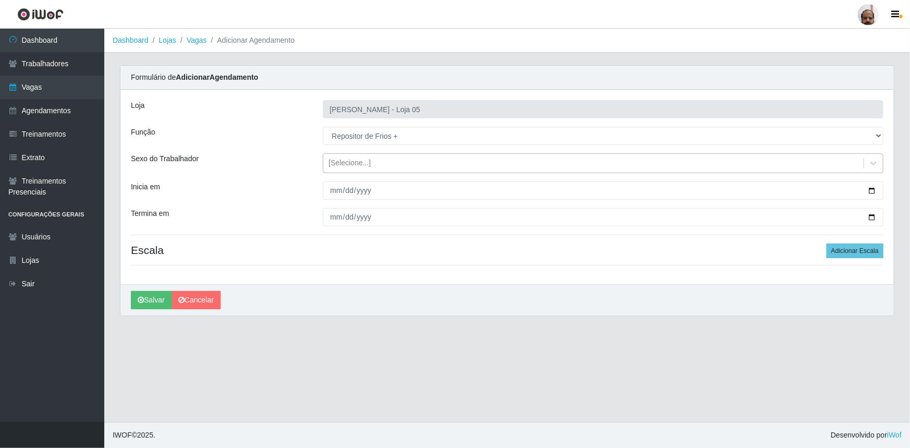
click at [379, 162] on div "[Selecione...]" at bounding box center [593, 163] width 540 height 17
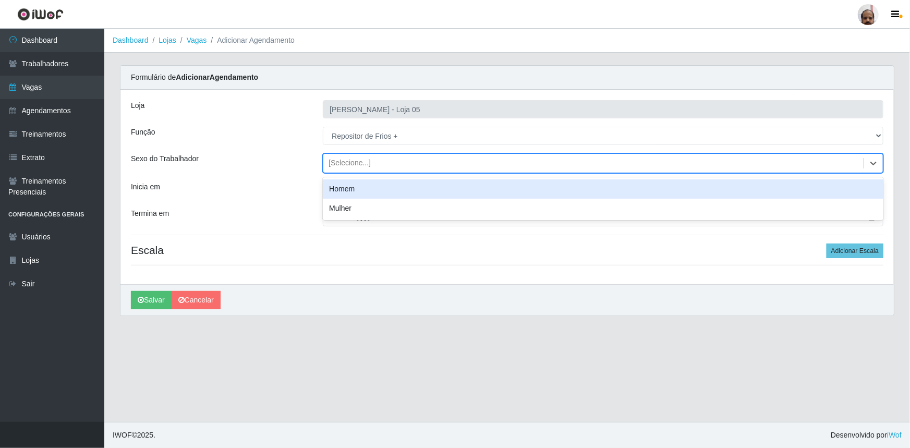
click at [370, 191] on div "Homem" at bounding box center [603, 188] width 561 height 19
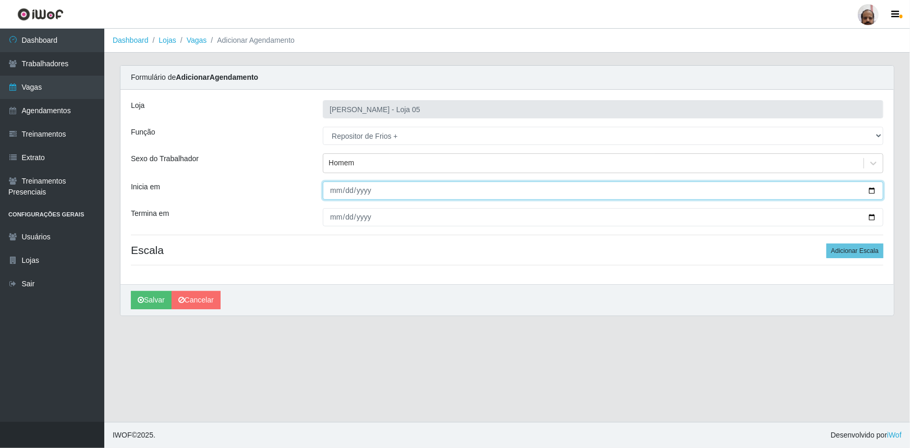
click at [872, 188] on input "Inicia em" at bounding box center [603, 190] width 561 height 18
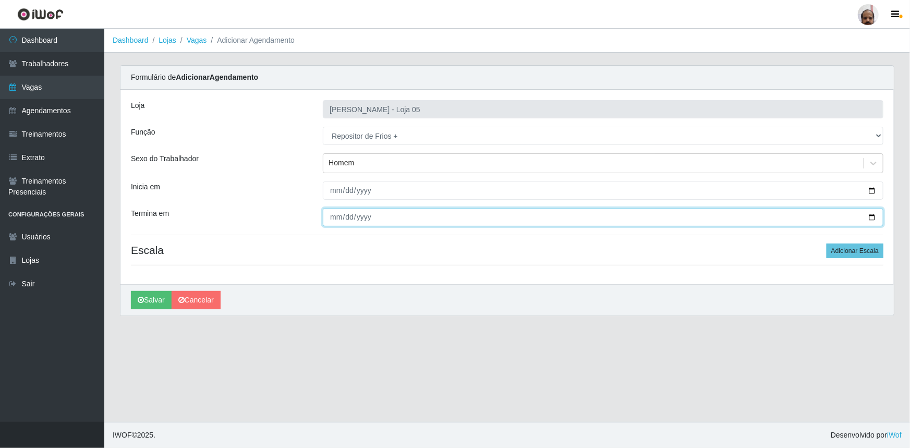
click at [871, 219] on input "Termina em" at bounding box center [603, 217] width 561 height 18
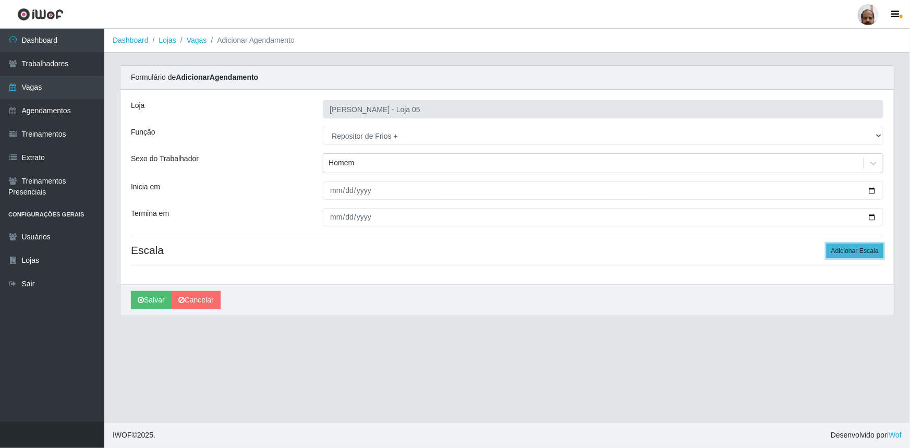
click at [868, 251] on button "Adicionar Escala" at bounding box center [855, 251] width 57 height 15
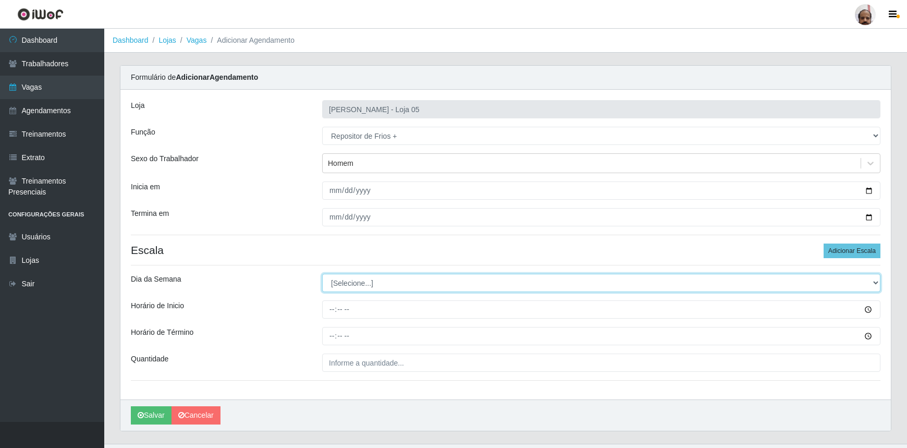
click at [347, 279] on select "[Selecione...] Segunda Terça Quarta Quinta Sexta Sábado Domingo" at bounding box center [601, 283] width 559 height 18
click at [322, 274] on select "[Selecione...] Segunda Terça Quarta Quinta Sexta Sábado Domingo" at bounding box center [601, 283] width 559 height 18
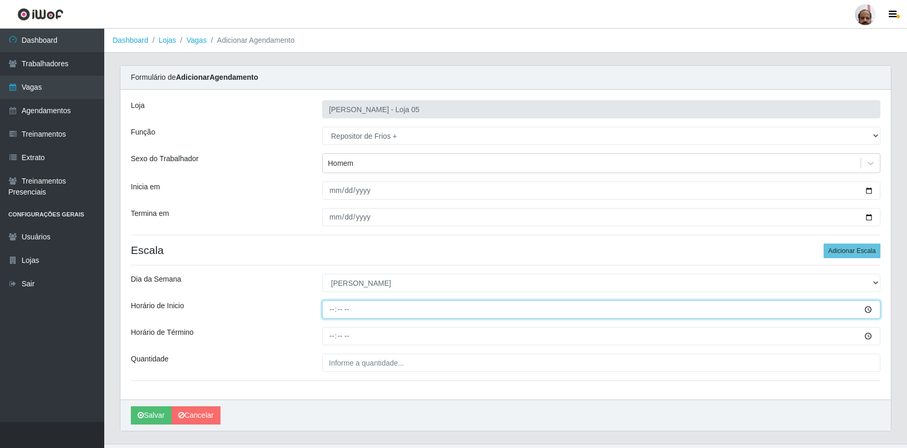
click at [331, 314] on input "Horário de Inicio" at bounding box center [601, 309] width 559 height 18
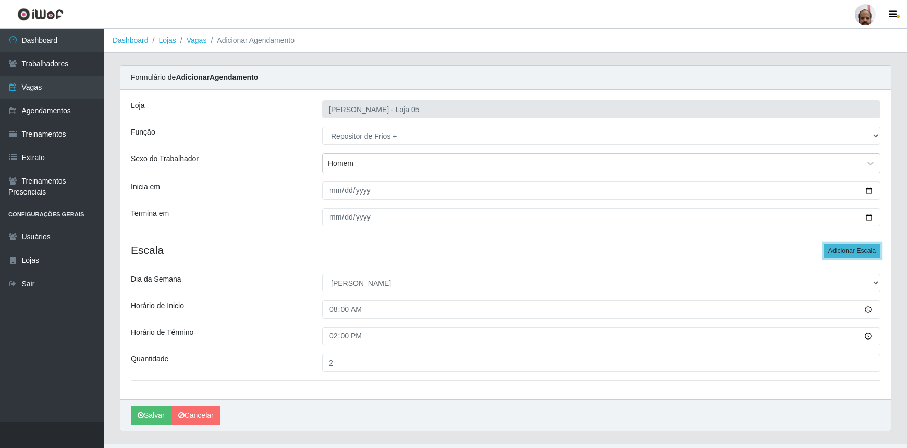
click at [860, 251] on button "Adicionar Escala" at bounding box center [852, 251] width 57 height 15
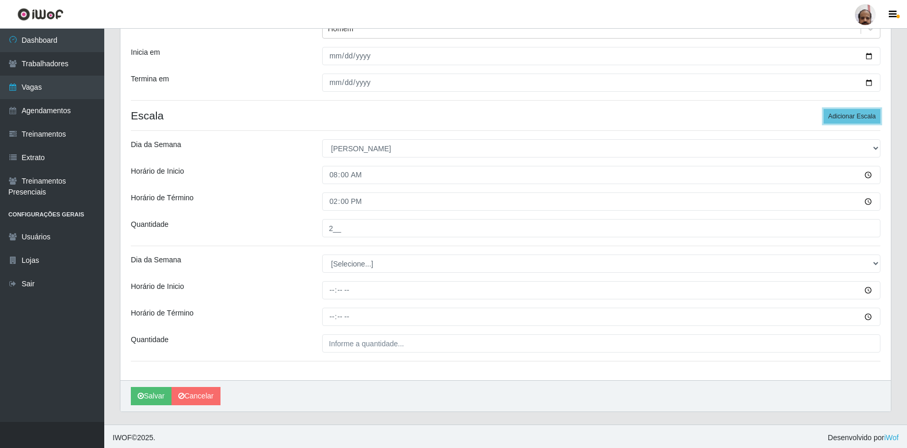
scroll to position [136, 0]
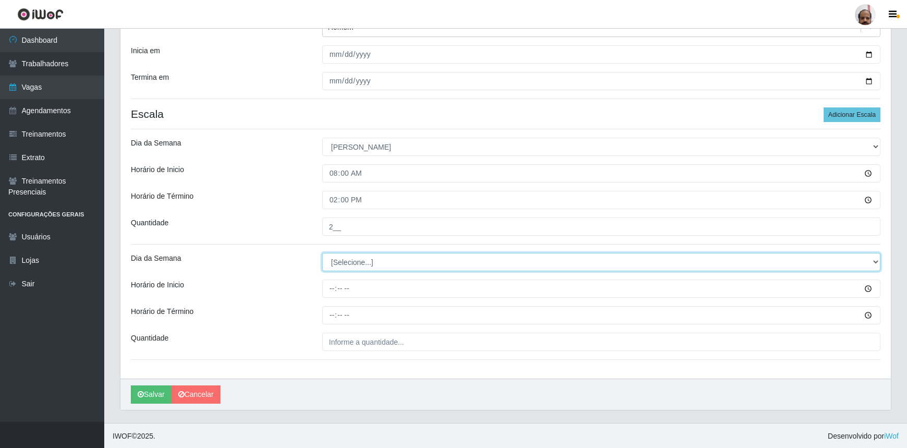
click at [373, 262] on select "[Selecione...] Segunda Terça Quarta Quinta Sexta Sábado Domingo" at bounding box center [601, 262] width 559 height 18
click at [322, 253] on select "[Selecione...] Segunda Terça Quarta Quinta Sexta Sábado Domingo" at bounding box center [601, 262] width 559 height 18
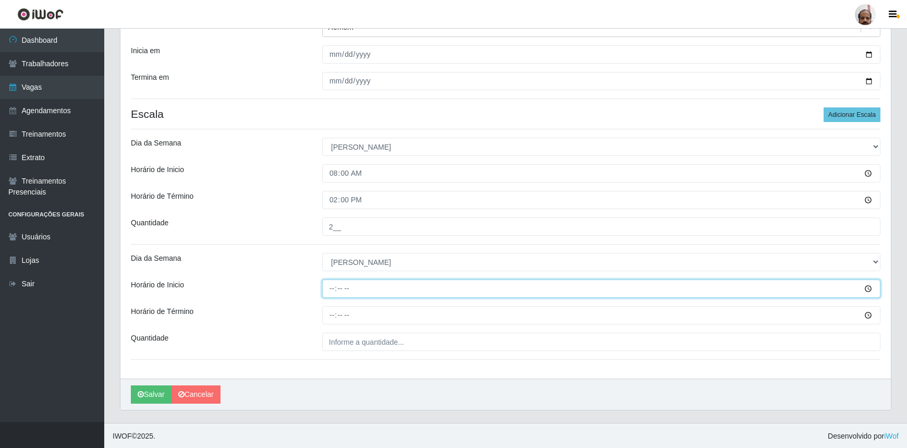
click at [328, 284] on input "Horário de Inicio" at bounding box center [601, 289] width 559 height 18
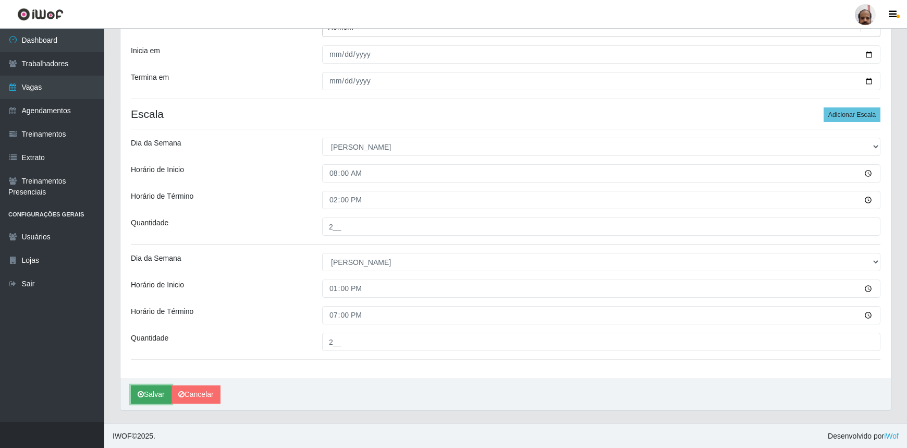
click at [144, 394] on button "Salvar" at bounding box center [151, 394] width 41 height 18
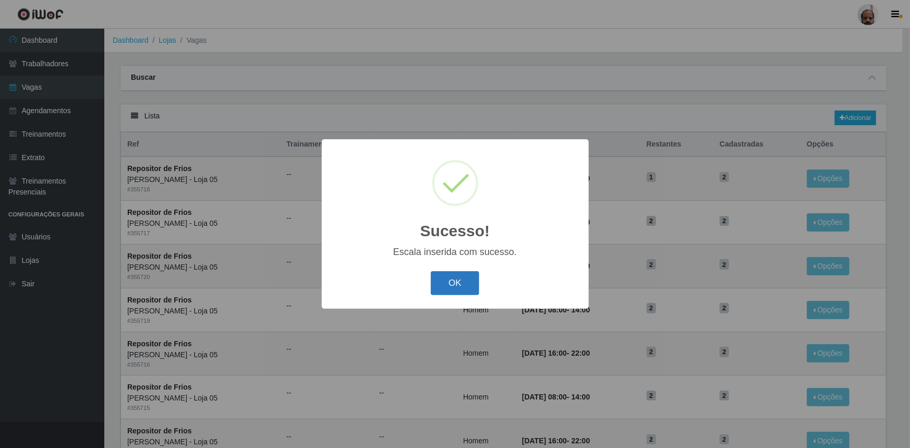
click at [444, 288] on button "OK" at bounding box center [455, 283] width 49 height 25
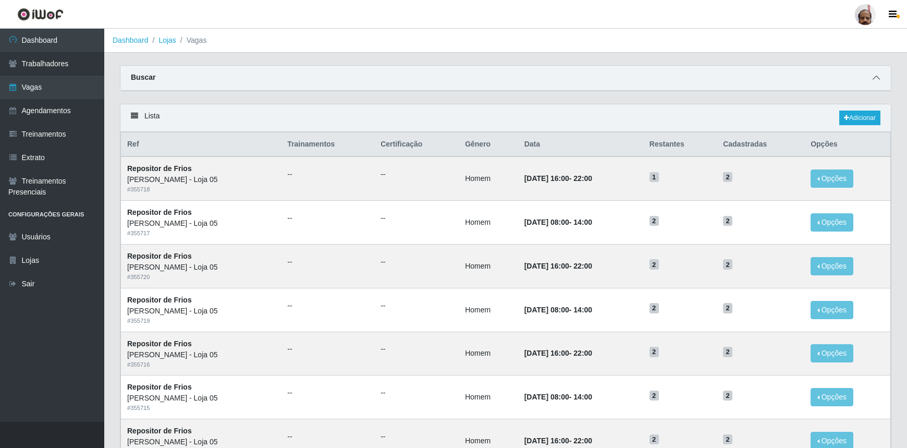
click at [873, 77] on icon at bounding box center [876, 77] width 7 height 7
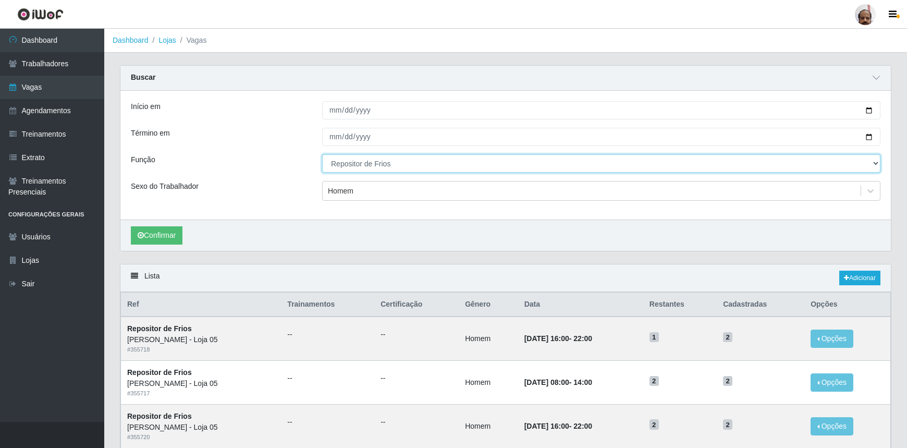
click at [383, 160] on select "[Selecione...] ASG ASG + ASG ++ Auxiliar de Depósito Auxiliar de Depósito + Aux…" at bounding box center [601, 163] width 559 height 18
click at [322, 154] on select "[Selecione...] ASG ASG + ASG ++ Auxiliar de Depósito Auxiliar de Depósito + Aux…" at bounding box center [601, 163] width 559 height 18
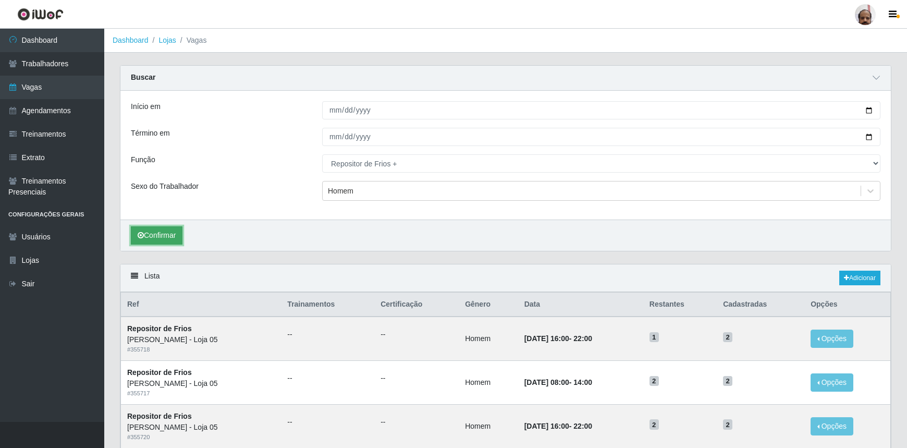
click at [166, 232] on button "Confirmar" at bounding box center [157, 235] width 52 height 18
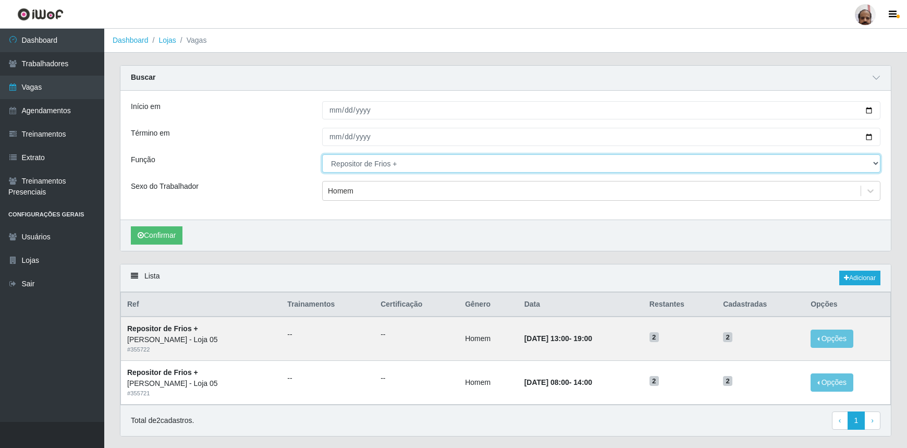
click at [876, 164] on select "[Selecione...] ASG ASG + ASG ++ Auxiliar de Depósito Auxiliar de Depósito + Aux…" at bounding box center [601, 163] width 559 height 18
click at [322, 154] on select "[Selecione...] ASG ASG + ASG ++ Auxiliar de Depósito Auxiliar de Depósito + Aux…" at bounding box center [601, 163] width 559 height 18
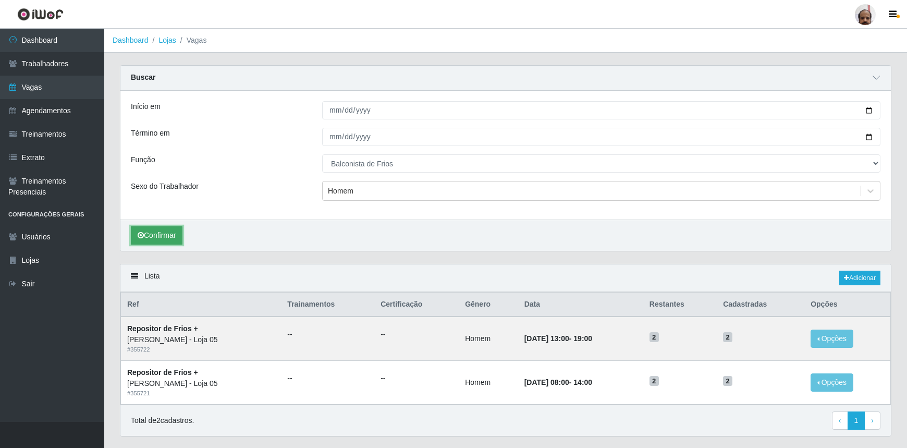
click at [168, 235] on button "Confirmar" at bounding box center [157, 235] width 52 height 18
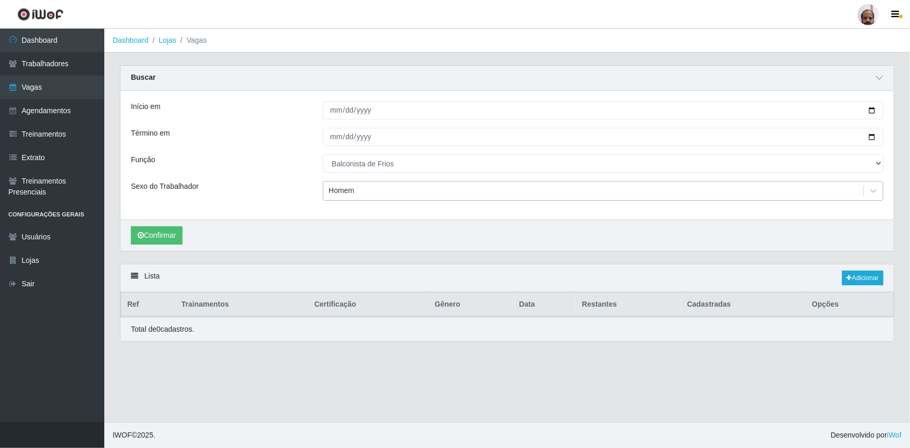
click at [353, 191] on div "Homem" at bounding box center [342, 191] width 26 height 11
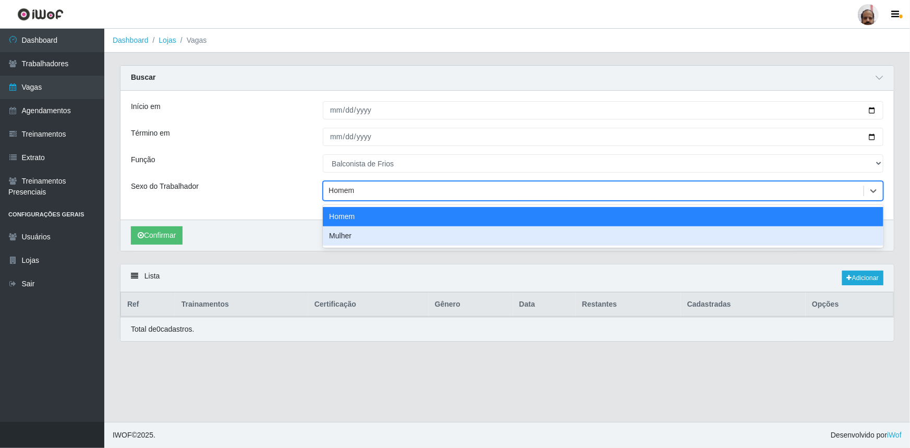
click at [356, 237] on div "Mulher" at bounding box center [603, 235] width 561 height 19
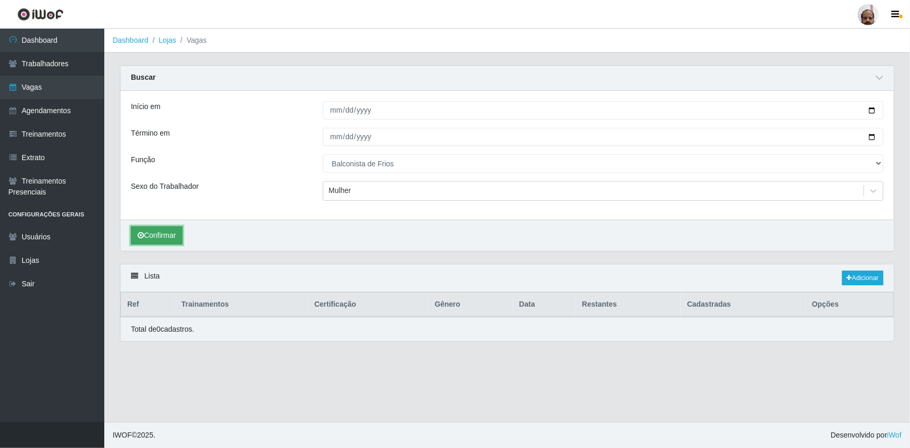
click at [167, 234] on button "Confirmar" at bounding box center [157, 235] width 52 height 18
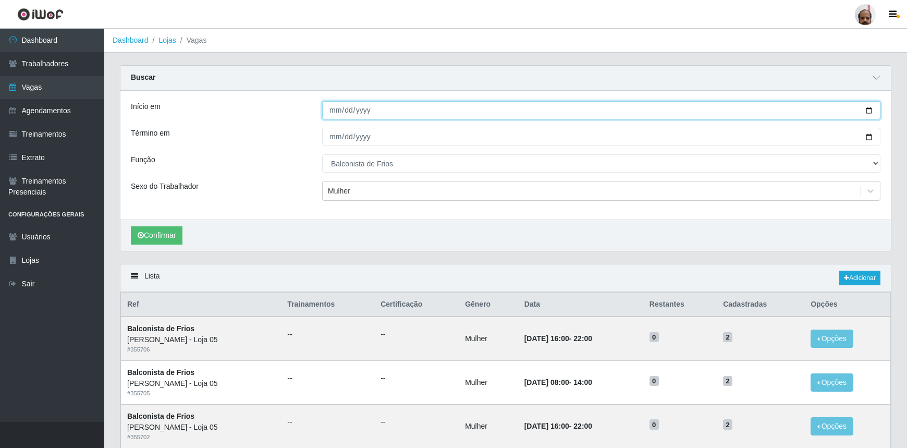
click at [869, 108] on input "[DATE]" at bounding box center [601, 110] width 559 height 18
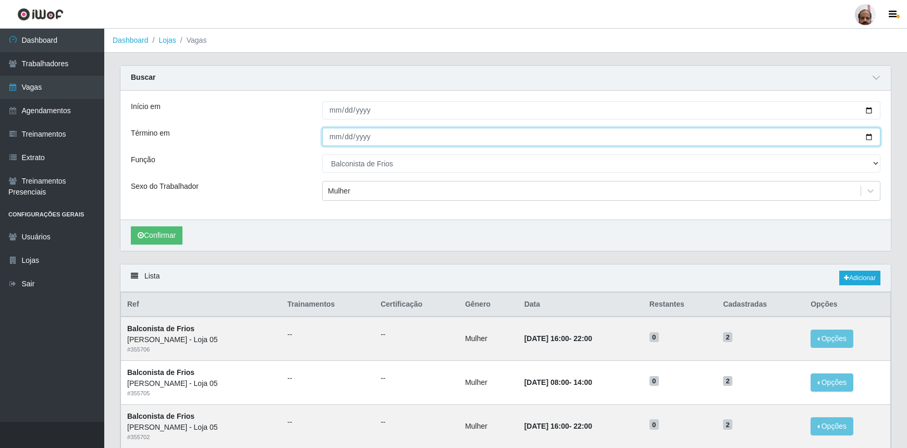
click at [868, 135] on input "[DATE]" at bounding box center [601, 137] width 559 height 18
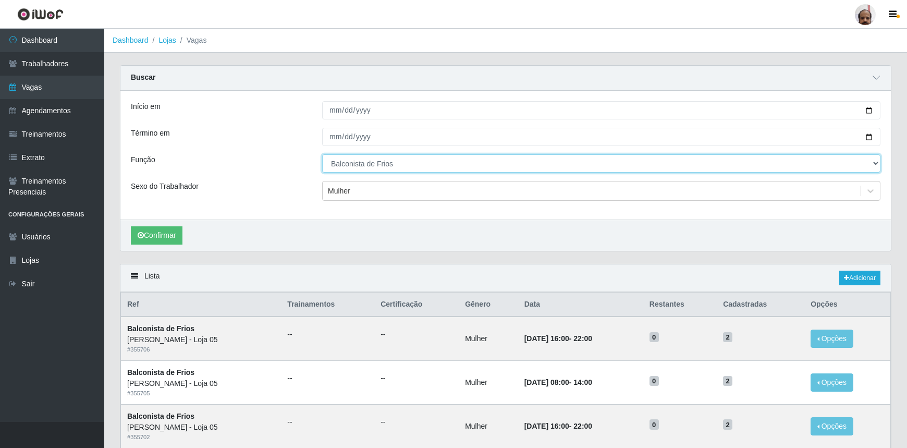
click at [352, 162] on select "[Selecione...] ASG ASG + ASG ++ Auxiliar de Depósito Auxiliar de Depósito + Aux…" at bounding box center [601, 163] width 559 height 18
click at [322, 154] on select "[Selecione...] ASG ASG + ASG ++ Auxiliar de Depósito Auxiliar de Depósito + Aux…" at bounding box center [601, 163] width 559 height 18
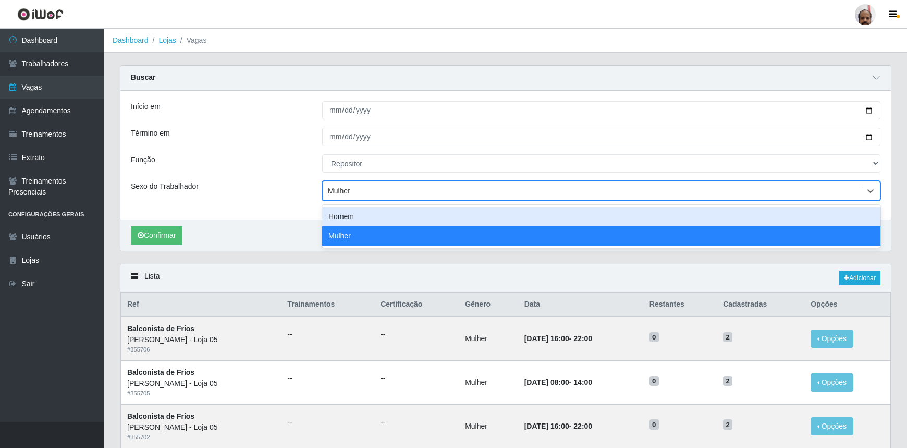
click at [339, 189] on div "Mulher" at bounding box center [339, 191] width 22 height 11
click at [352, 216] on div "Homem" at bounding box center [601, 216] width 559 height 19
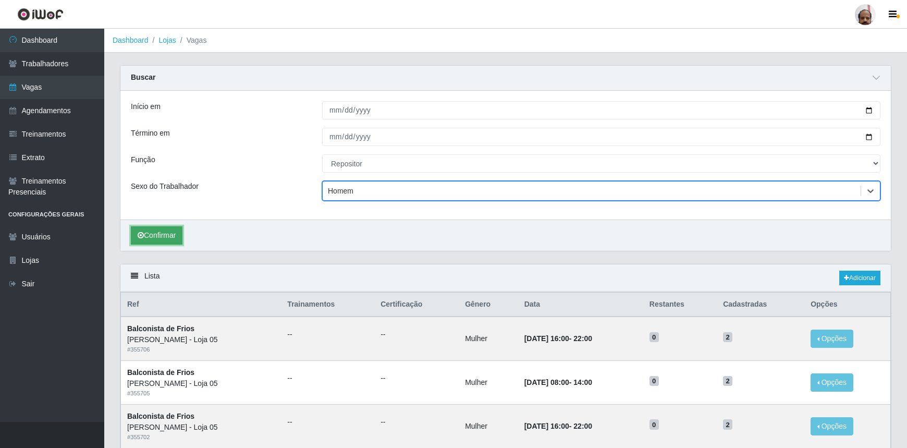
click at [173, 233] on button "Confirmar" at bounding box center [157, 235] width 52 height 18
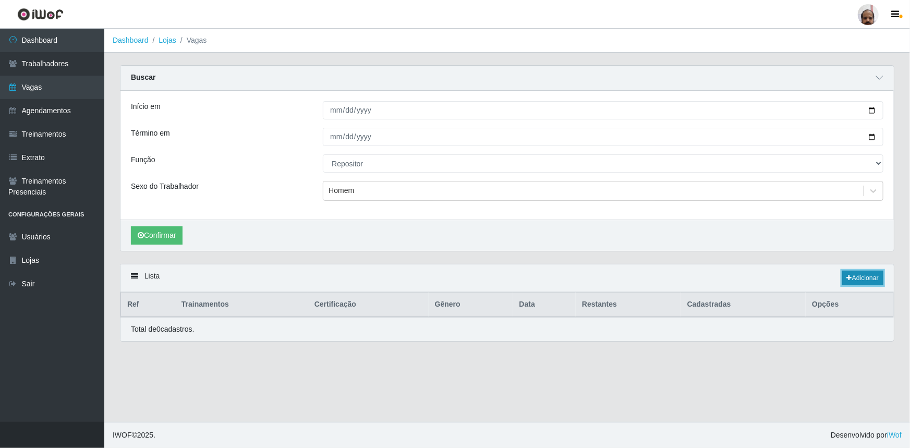
click at [859, 279] on link "Adicionar" at bounding box center [862, 278] width 41 height 15
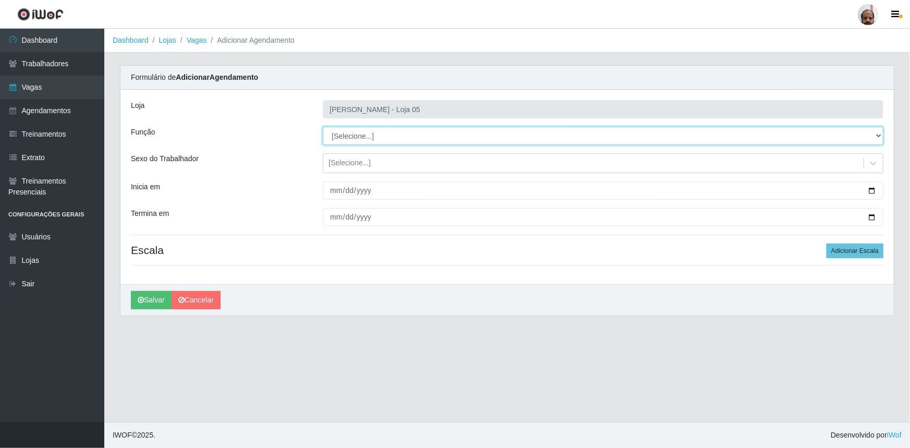
click at [356, 140] on select "[Selecione...] ASG ASG + ASG ++ Auxiliar de Depósito Auxiliar de Depósito + Aux…" at bounding box center [603, 136] width 561 height 18
click at [323, 127] on select "[Selecione...] ASG ASG + ASG ++ Auxiliar de Depósito Auxiliar de Depósito + Aux…" at bounding box center [603, 136] width 561 height 18
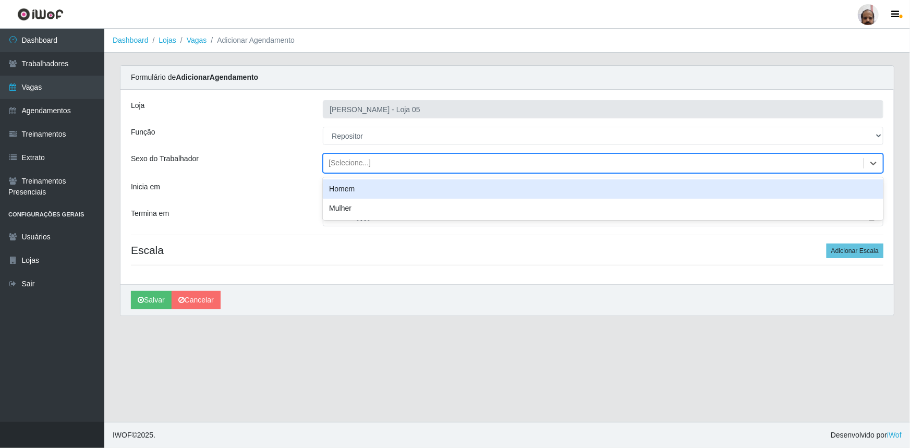
click at [345, 156] on div "[Selecione...]" at bounding box center [593, 163] width 540 height 17
click at [345, 193] on div "Homem" at bounding box center [603, 188] width 561 height 19
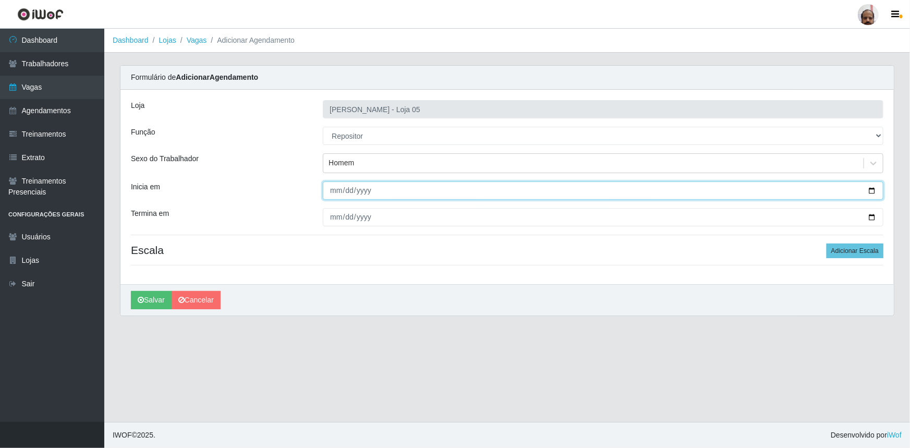
click at [869, 188] on input "Inicia em" at bounding box center [603, 190] width 561 height 18
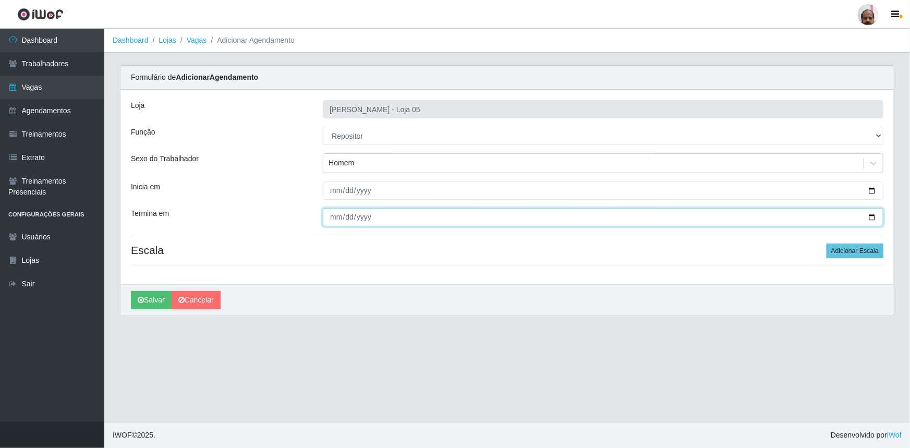
click at [871, 217] on input "Termina em" at bounding box center [603, 217] width 561 height 18
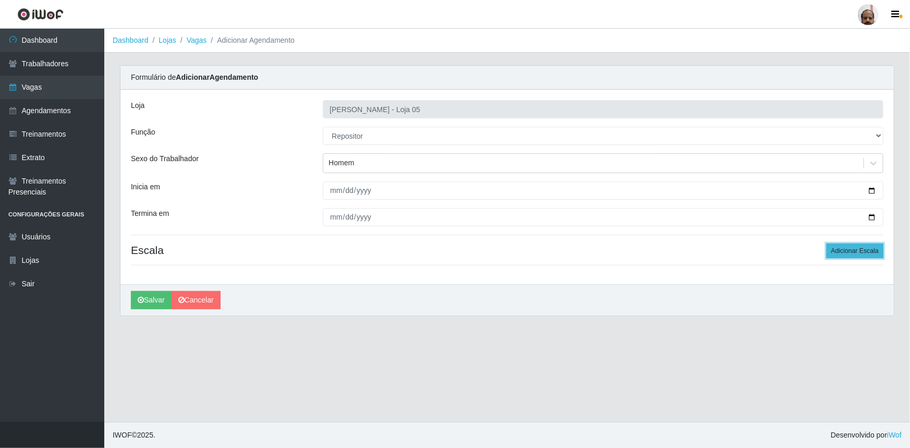
click at [862, 248] on button "Adicionar Escala" at bounding box center [855, 251] width 57 height 15
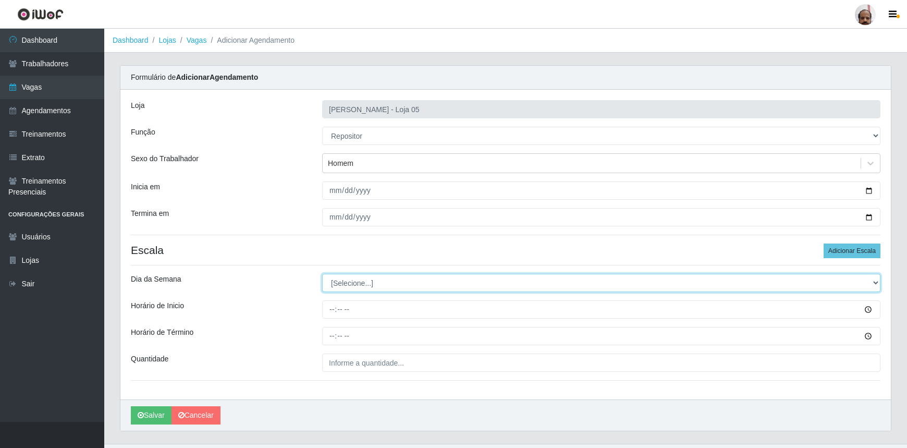
click at [334, 280] on select "[Selecione...] Segunda Terça Quarta Quinta Sexta Sábado Domingo" at bounding box center [601, 283] width 559 height 18
click at [322, 274] on select "[Selecione...] Segunda Terça Quarta Quinta Sexta Sábado Domingo" at bounding box center [601, 283] width 559 height 18
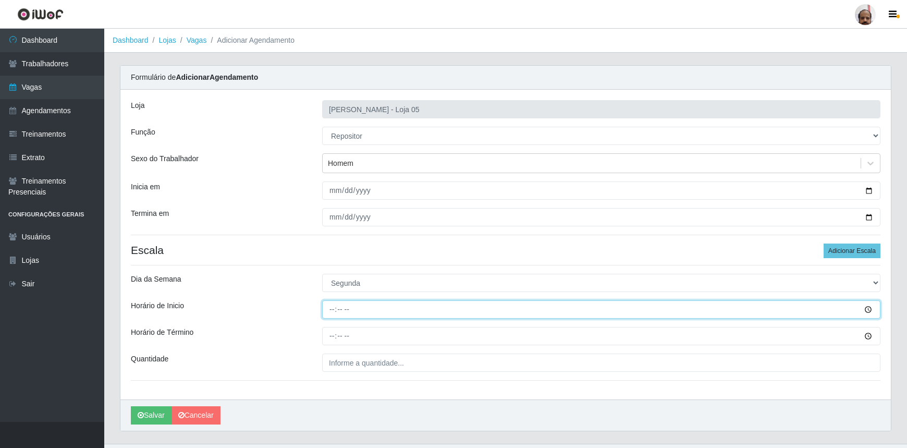
click at [331, 311] on input "Horário de Inicio" at bounding box center [601, 309] width 559 height 18
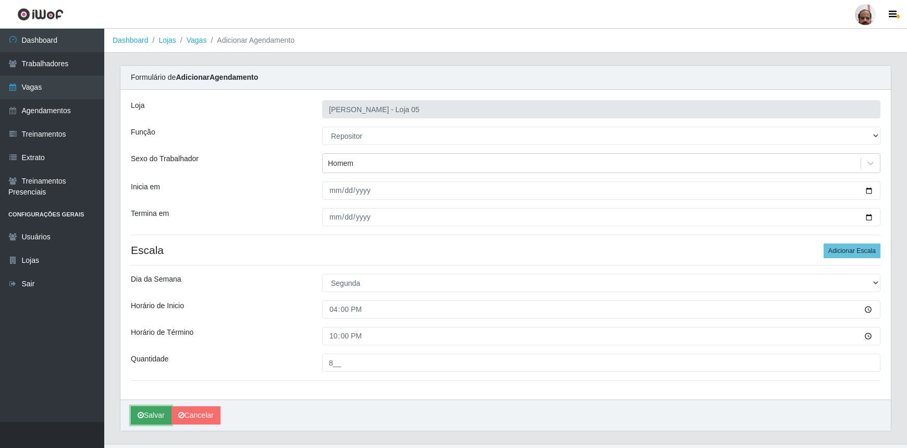
click at [154, 417] on button "Salvar" at bounding box center [151, 415] width 41 height 18
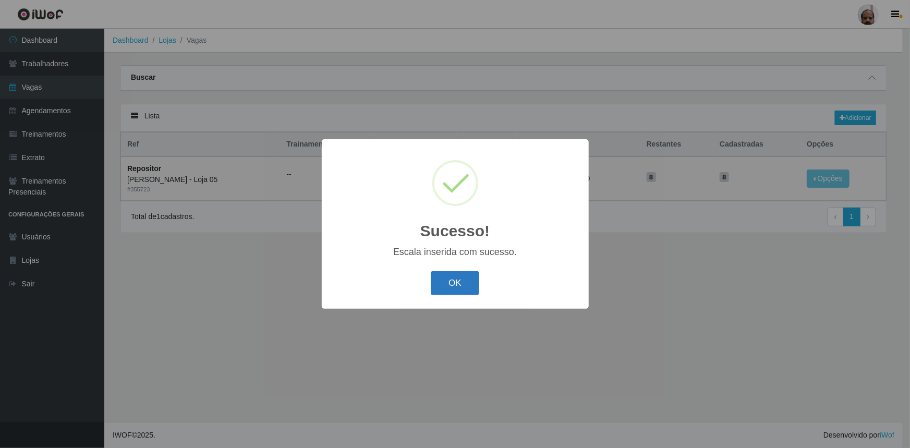
click at [450, 287] on button "OK" at bounding box center [455, 283] width 49 height 25
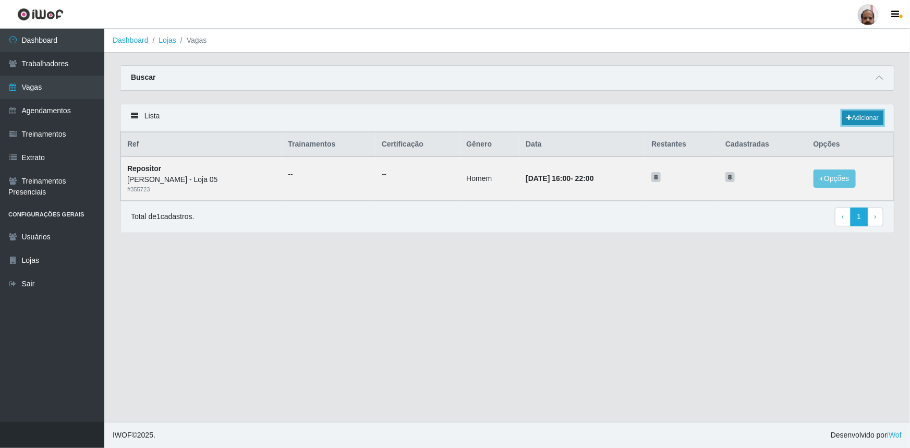
click at [856, 114] on link "Adicionar" at bounding box center [862, 118] width 41 height 15
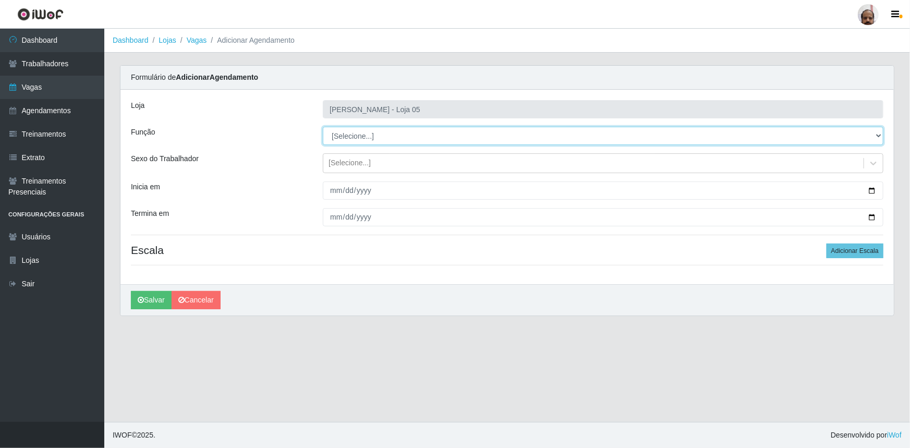
click at [395, 132] on select "[Selecione...] ASG ASG + ASG ++ Auxiliar de Depósito Auxiliar de Depósito + Aux…" at bounding box center [603, 136] width 561 height 18
click at [323, 127] on select "[Selecione...] ASG ASG + ASG ++ Auxiliar de Depósito Auxiliar de Depósito + Aux…" at bounding box center [603, 136] width 561 height 18
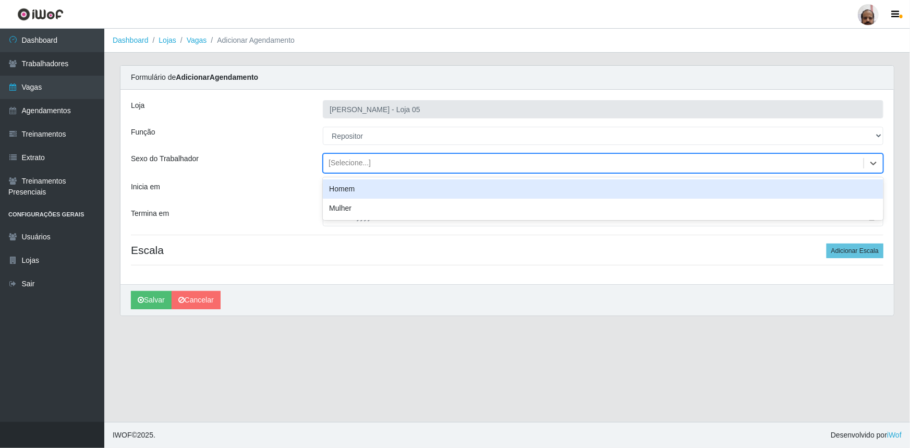
click at [369, 161] on div "[Selecione...]" at bounding box center [593, 163] width 540 height 17
click at [368, 189] on div "Homem" at bounding box center [603, 188] width 561 height 19
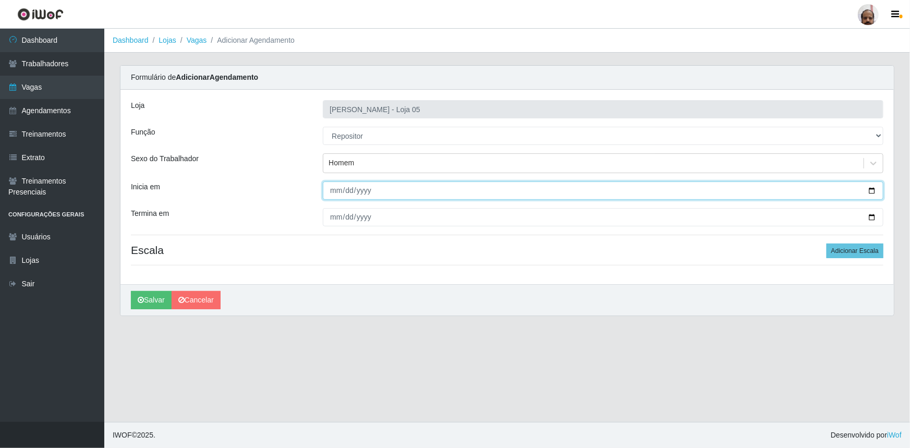
click at [873, 192] on input "Inicia em" at bounding box center [603, 190] width 561 height 18
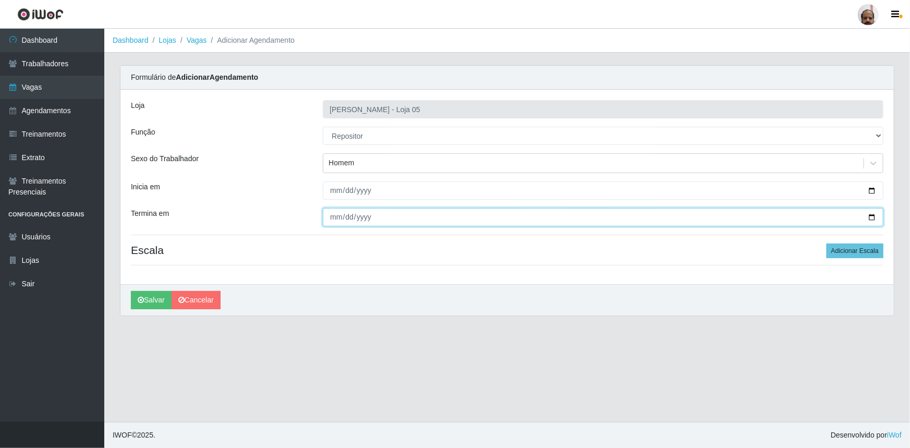
click at [873, 215] on input "Termina em" at bounding box center [603, 217] width 561 height 18
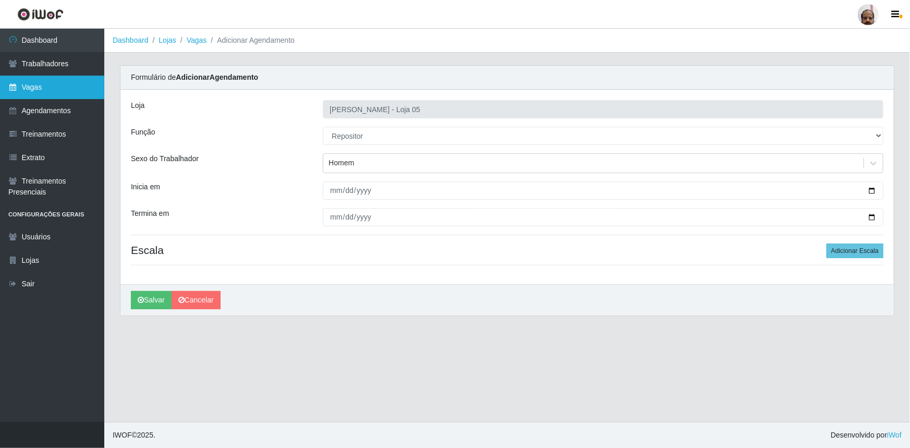
click at [47, 92] on link "Vagas" at bounding box center [52, 87] width 104 height 23
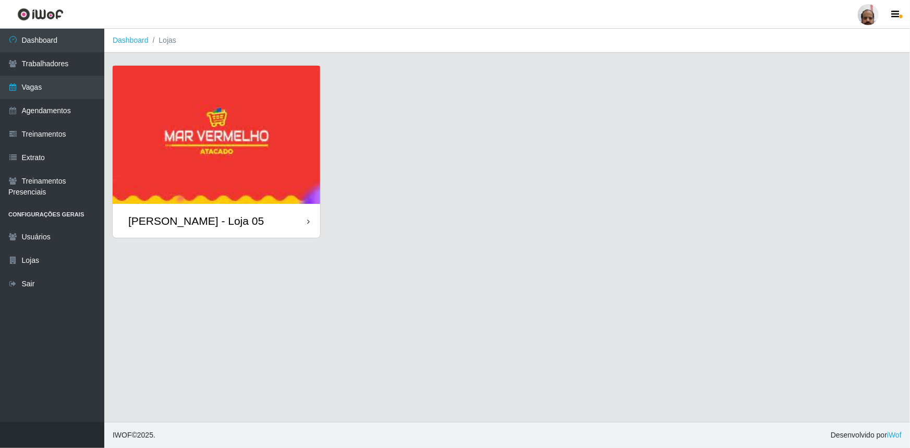
click at [219, 214] on div "[PERSON_NAME] - Loja 05" at bounding box center [196, 220] width 136 height 13
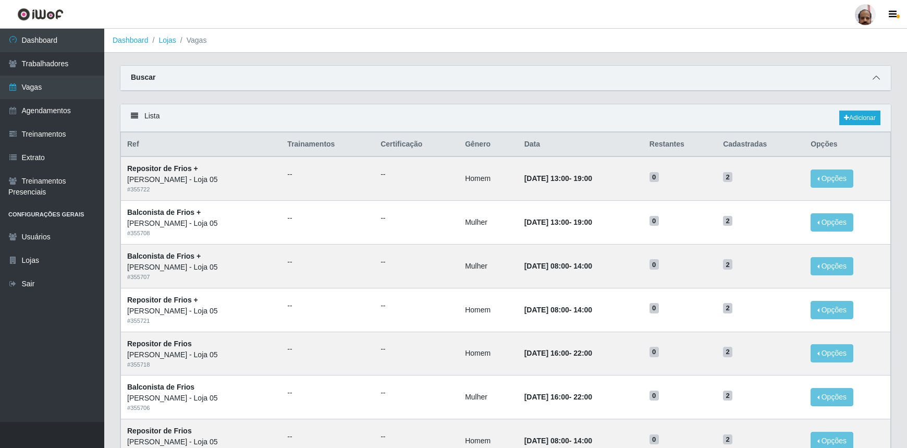
click at [874, 77] on icon at bounding box center [876, 77] width 7 height 7
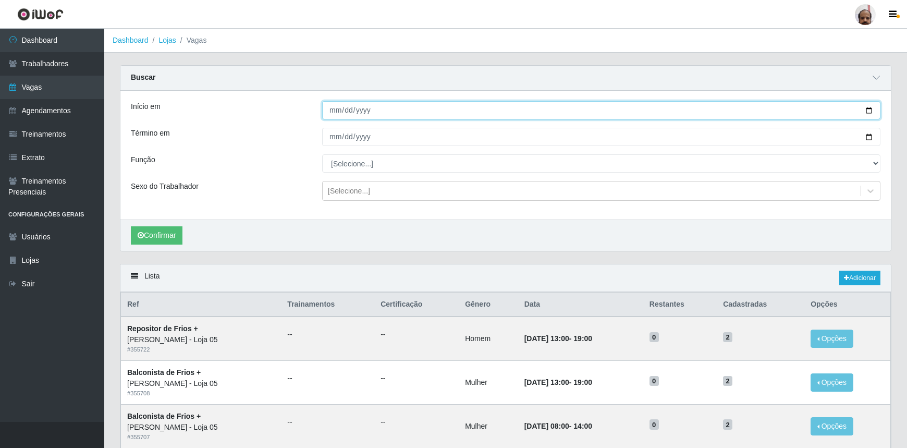
click at [870, 105] on input "Início em" at bounding box center [601, 110] width 559 height 18
click at [871, 110] on input "Início em" at bounding box center [601, 110] width 559 height 18
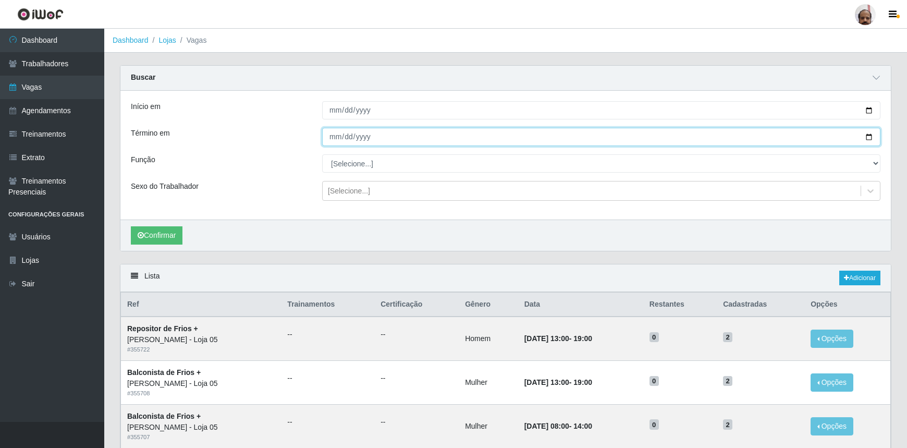
click at [870, 139] on input "Término em" at bounding box center [601, 137] width 559 height 18
click at [867, 138] on input "[DATE]" at bounding box center [601, 137] width 559 height 18
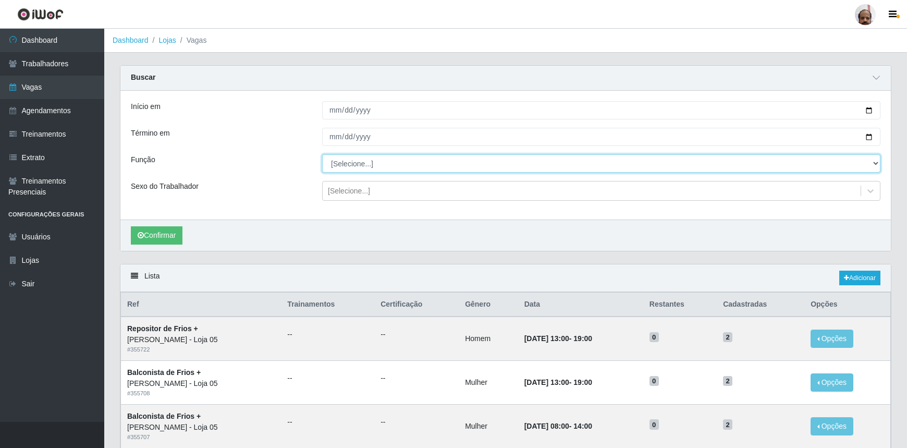
click at [407, 161] on select "[Selecione...] ASG ASG + ASG ++ Auxiliar de Depósito Auxiliar de Depósito + Aux…" at bounding box center [601, 163] width 559 height 18
click at [322, 154] on select "[Selecione...] ASG ASG + ASG ++ Auxiliar de Depósito Auxiliar de Depósito + Aux…" at bounding box center [601, 163] width 559 height 18
click at [345, 192] on div "[Selecione...]" at bounding box center [349, 191] width 42 height 11
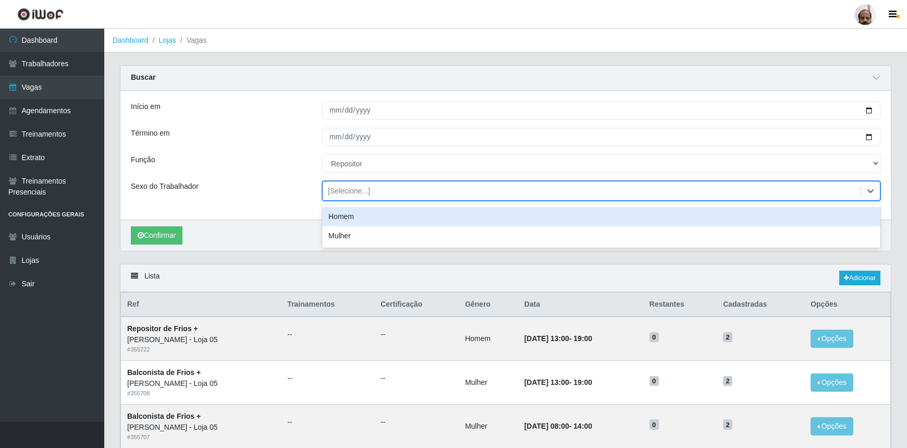
click at [353, 219] on div "Homem" at bounding box center [601, 216] width 559 height 19
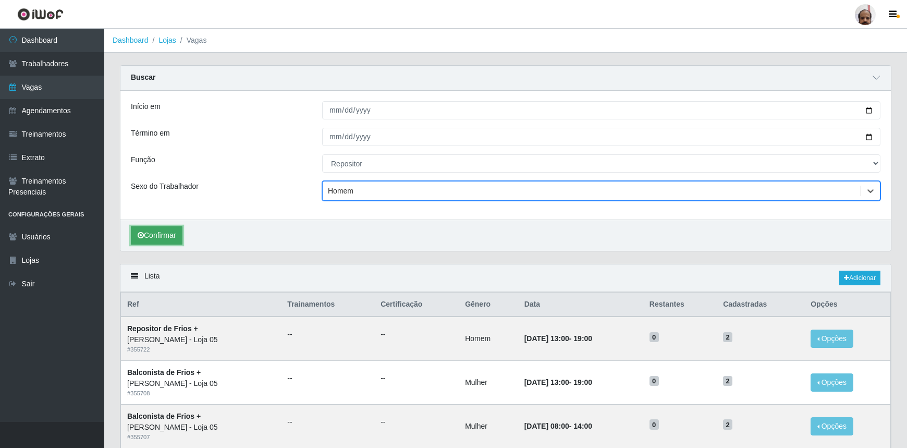
click at [171, 230] on button "Confirmar" at bounding box center [157, 235] width 52 height 18
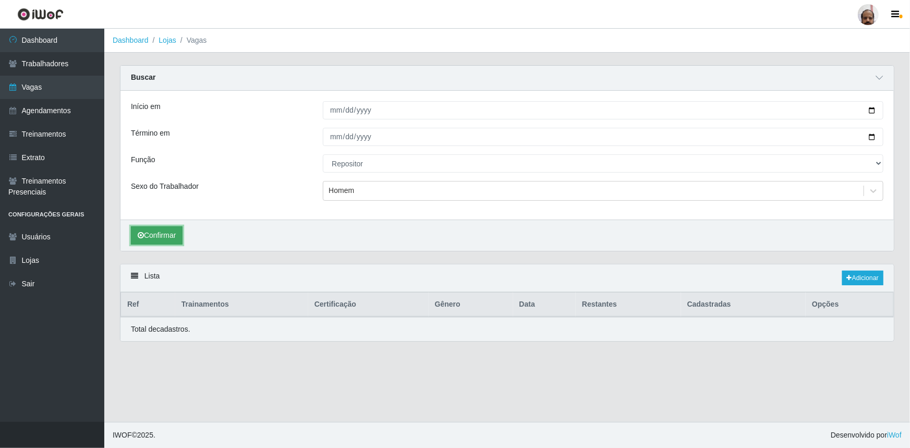
click at [162, 239] on button "Confirmar" at bounding box center [157, 235] width 52 height 18
click at [152, 234] on button "Confirmar" at bounding box center [157, 235] width 52 height 18
click at [60, 86] on link "Vagas" at bounding box center [52, 87] width 104 height 23
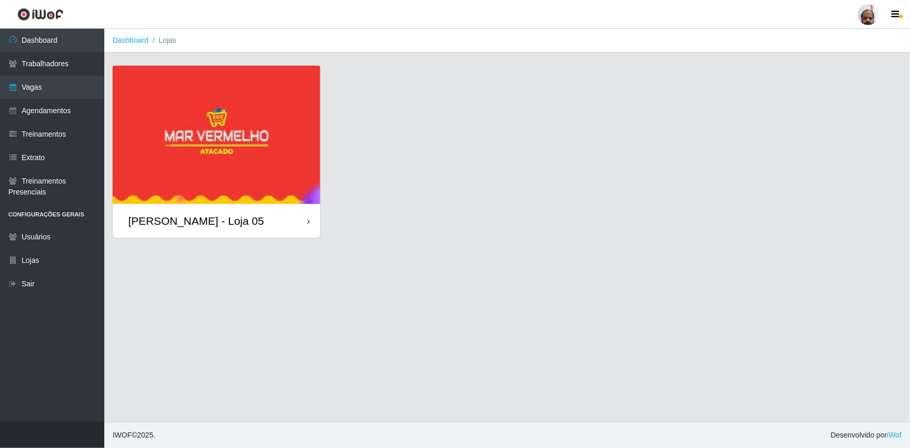
click at [173, 221] on div "[PERSON_NAME] - Loja 05" at bounding box center [196, 220] width 136 height 13
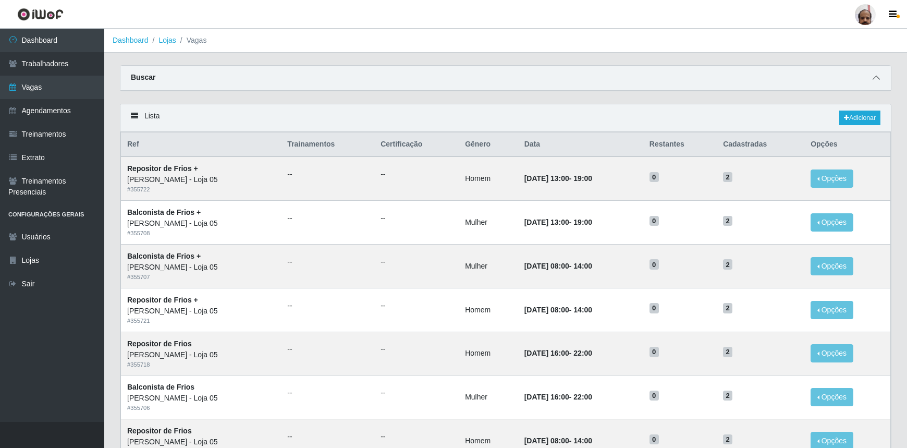
click at [878, 78] on icon at bounding box center [876, 77] width 7 height 7
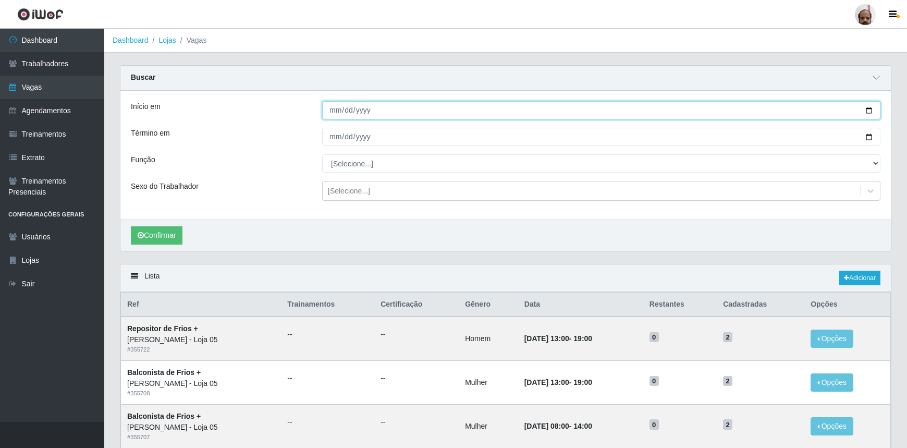
click at [875, 105] on input "Início em" at bounding box center [601, 110] width 559 height 18
click at [874, 105] on input "Início em" at bounding box center [601, 110] width 559 height 18
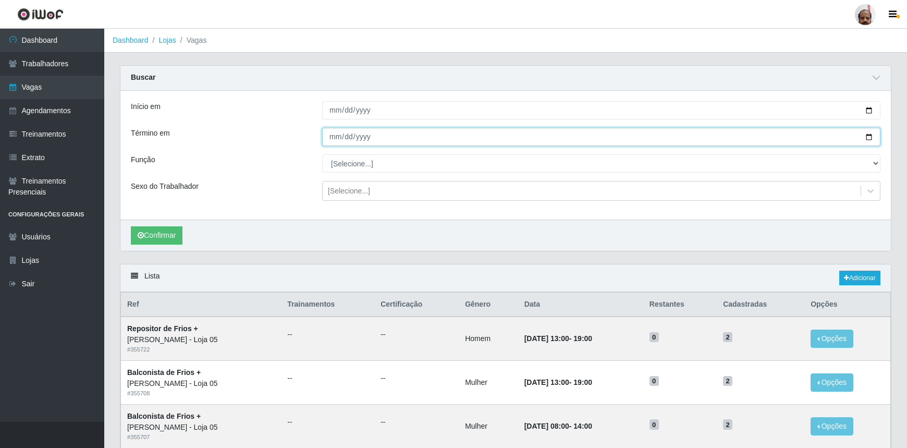
click at [866, 137] on input "Término em" at bounding box center [601, 137] width 559 height 18
drag, startPoint x: 869, startPoint y: 137, endPoint x: 845, endPoint y: 164, distance: 36.2
click at [868, 138] on input "[DATE]" at bounding box center [601, 137] width 559 height 18
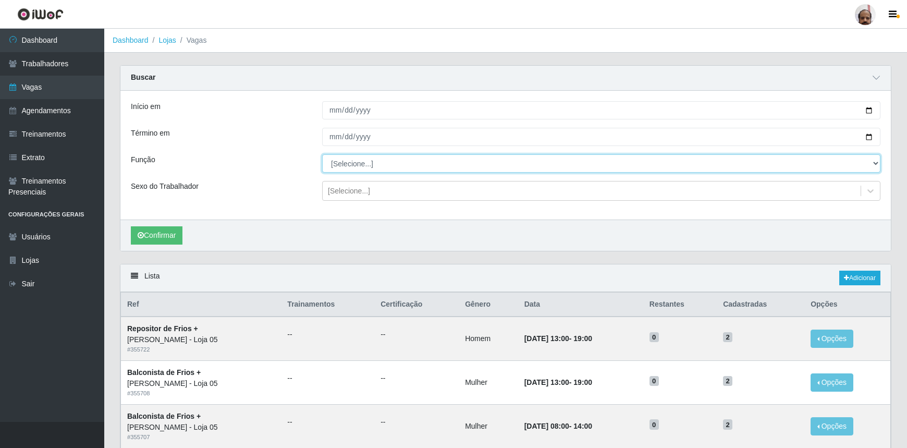
click at [446, 161] on select "[Selecione...] ASG ASG + ASG ++ Auxiliar de Depósito Auxiliar de Depósito + Aux…" at bounding box center [601, 163] width 559 height 18
click at [322, 154] on select "[Selecione...] ASG ASG + ASG ++ Auxiliar de Depósito Auxiliar de Depósito + Aux…" at bounding box center [601, 163] width 559 height 18
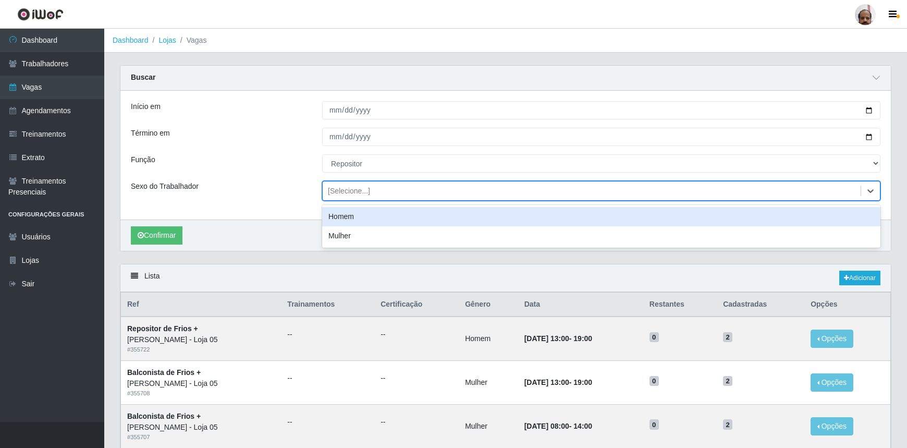
click at [355, 195] on div "[Selecione...]" at bounding box center [349, 191] width 42 height 11
click at [353, 217] on div "Homem" at bounding box center [601, 216] width 559 height 19
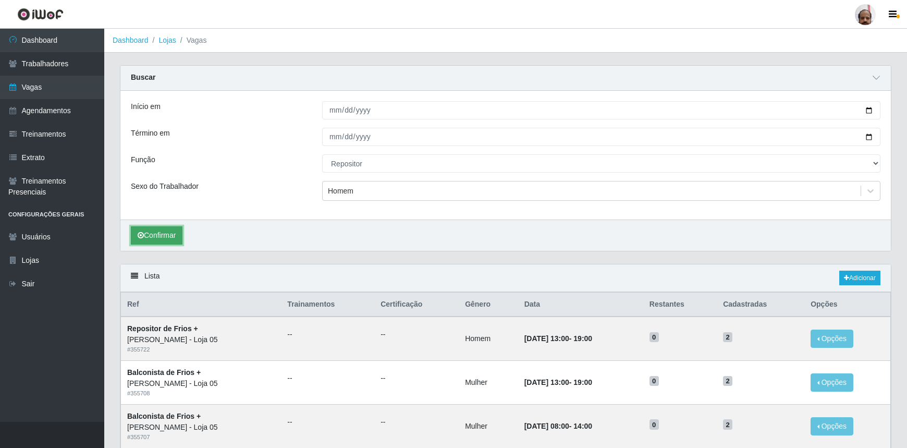
click at [156, 231] on button "Confirmar" at bounding box center [157, 235] width 52 height 18
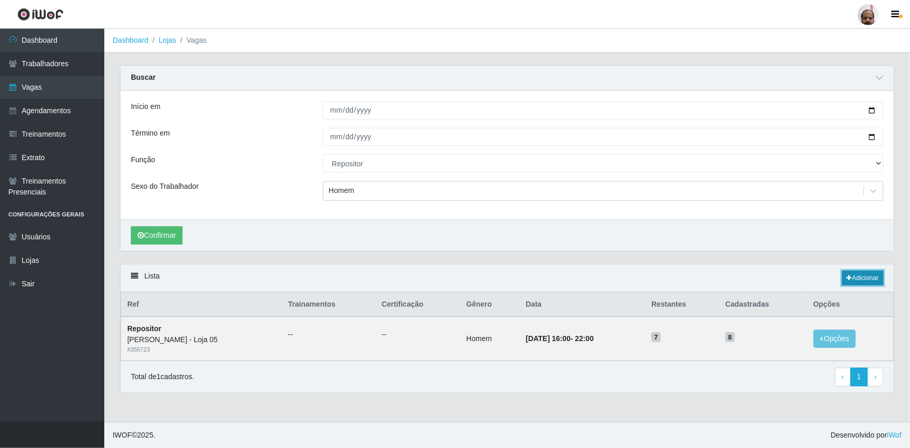
click at [861, 276] on link "Adicionar" at bounding box center [862, 278] width 41 height 15
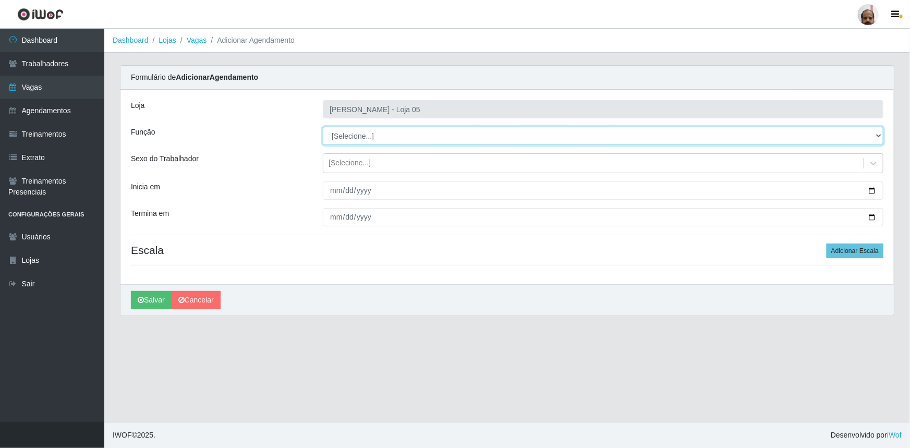
click at [356, 133] on select "[Selecione...] ASG ASG + ASG ++ Auxiliar de Depósito Auxiliar de Depósito + Aux…" at bounding box center [603, 136] width 561 height 18
click at [323, 127] on select "[Selecione...] ASG ASG + ASG ++ Auxiliar de Depósito Auxiliar de Depósito + Aux…" at bounding box center [603, 136] width 561 height 18
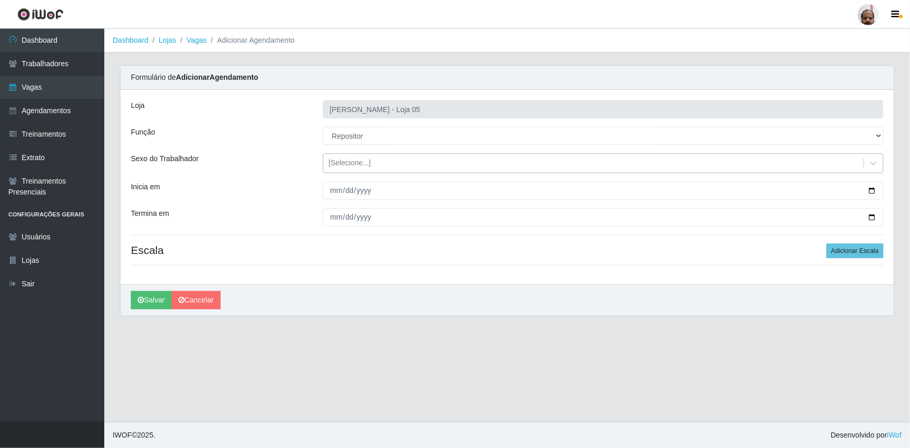
click at [343, 155] on div "[Selecione...]" at bounding box center [593, 163] width 540 height 17
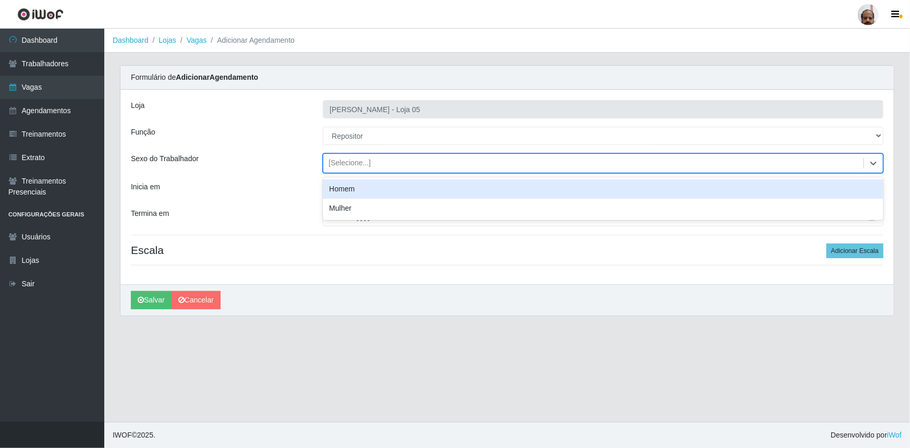
click at [360, 189] on div "Homem" at bounding box center [603, 188] width 561 height 19
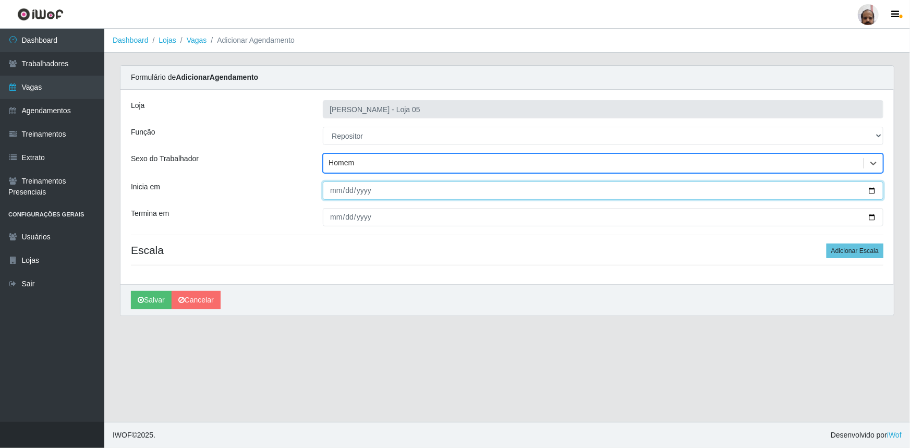
click at [873, 187] on input "Inicia em" at bounding box center [603, 190] width 561 height 18
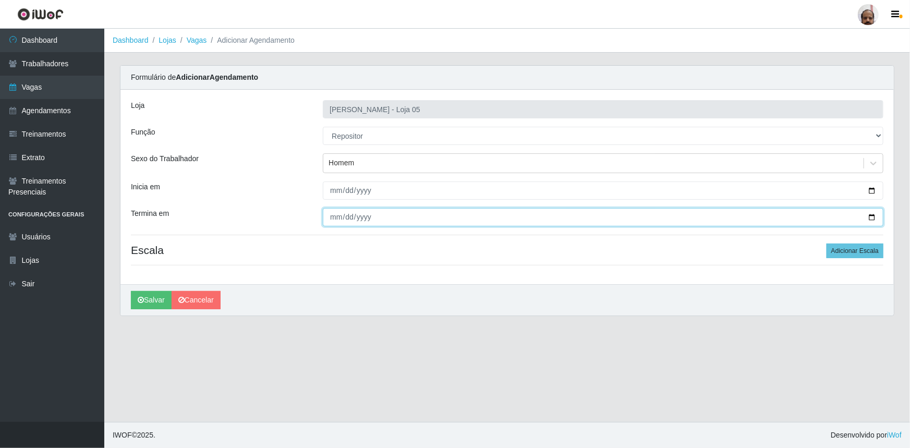
click at [871, 217] on input "Termina em" at bounding box center [603, 217] width 561 height 18
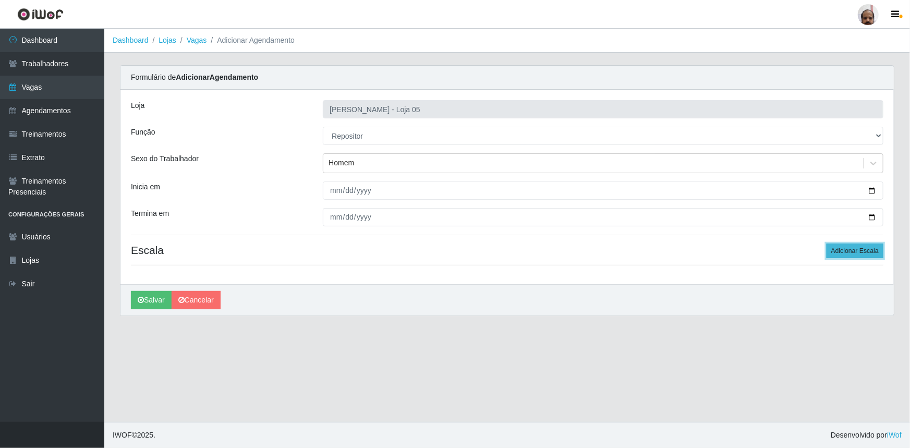
click at [852, 252] on button "Adicionar Escala" at bounding box center [855, 251] width 57 height 15
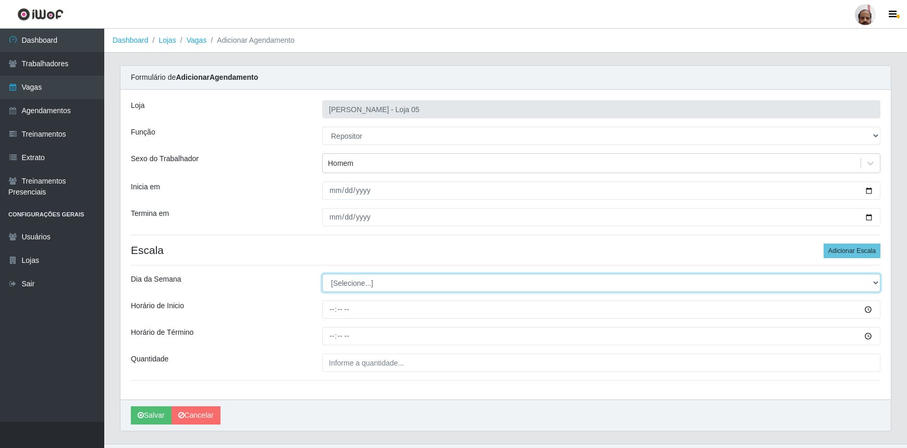
click at [348, 283] on select "[Selecione...] Segunda Terça Quarta Quinta Sexta Sábado Domingo" at bounding box center [601, 283] width 559 height 18
click at [322, 274] on select "[Selecione...] Segunda Terça Quarta Quinta Sexta Sábado Domingo" at bounding box center [601, 283] width 559 height 18
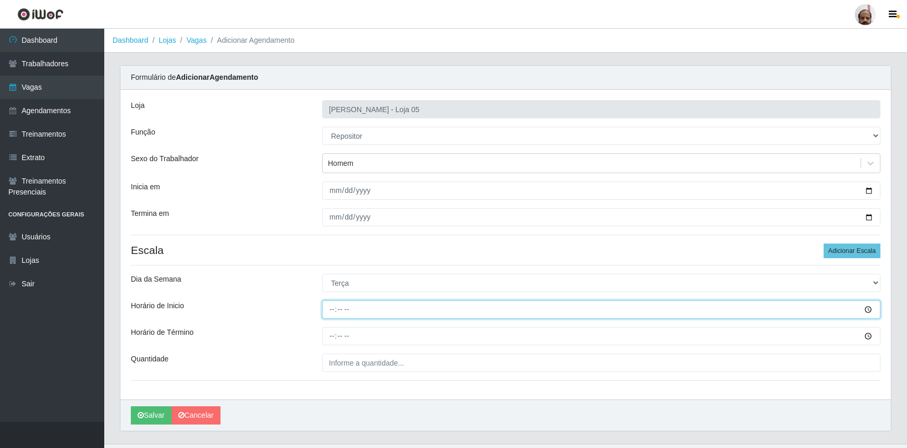
click at [329, 309] on input "Horário de Inicio" at bounding box center [601, 309] width 559 height 18
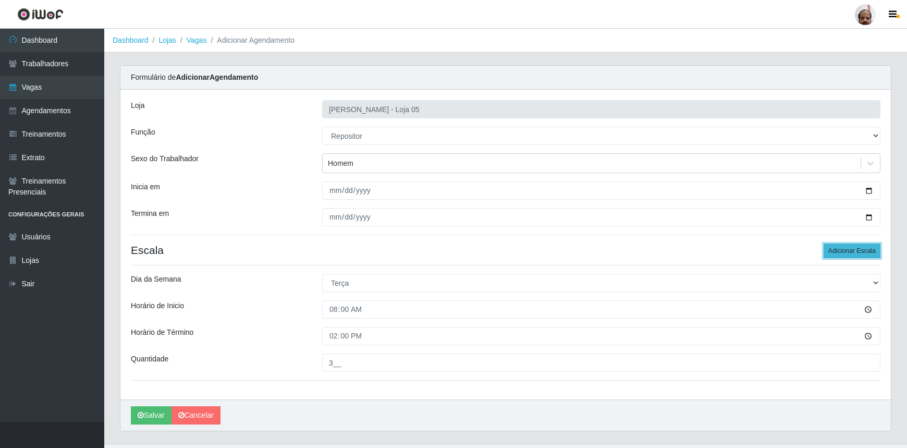
click at [841, 244] on button "Adicionar Escala" at bounding box center [852, 251] width 57 height 15
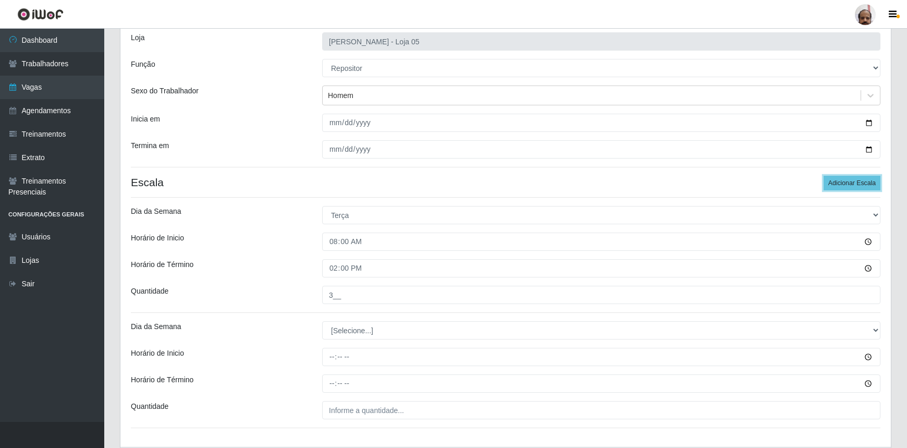
scroll to position [136, 0]
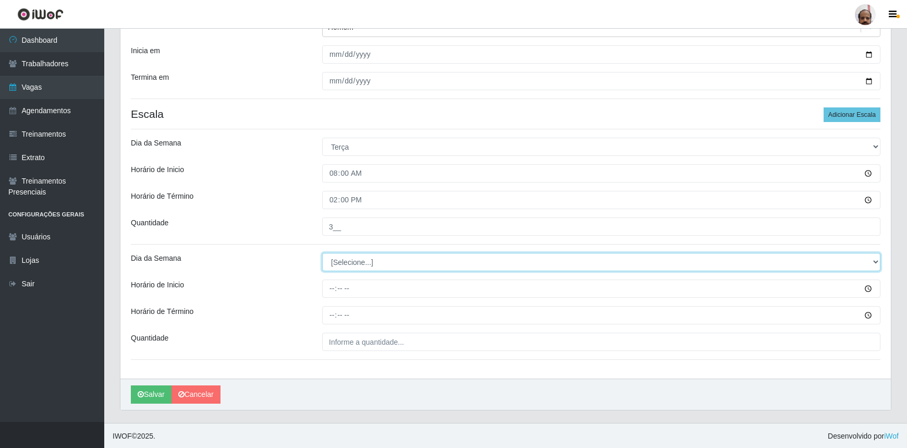
click at [334, 259] on select "[Selecione...] Segunda Terça Quarta Quinta Sexta Sábado Domingo" at bounding box center [601, 262] width 559 height 18
click at [322, 253] on select "[Selecione...] Segunda Terça Quarta Quinta Sexta Sábado Domingo" at bounding box center [601, 262] width 559 height 18
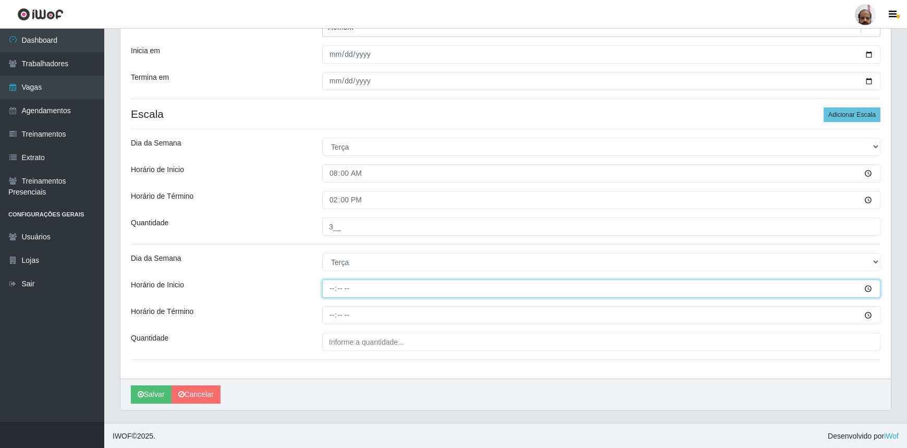
click at [334, 294] on input "Horário de Inicio" at bounding box center [601, 289] width 559 height 18
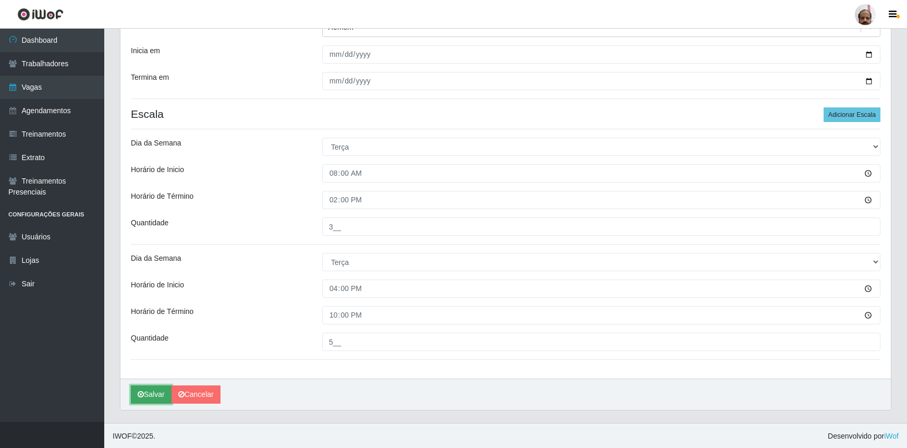
click at [150, 393] on button "Salvar" at bounding box center [151, 394] width 41 height 18
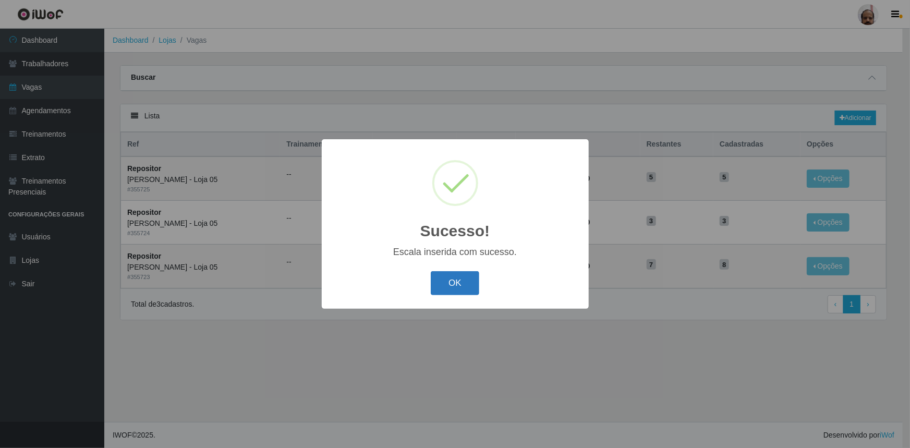
click at [433, 283] on button "OK" at bounding box center [455, 283] width 49 height 25
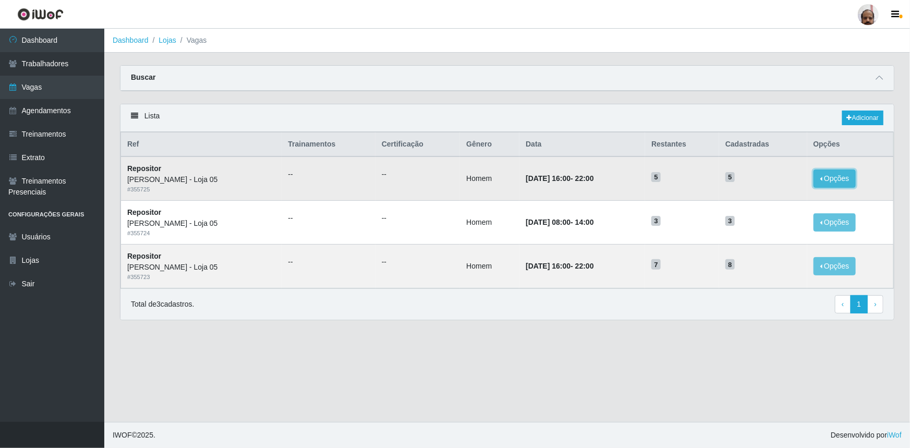
click at [840, 178] on button "Opções" at bounding box center [835, 179] width 43 height 18
click at [760, 183] on link "Editar" at bounding box center [755, 180] width 30 height 8
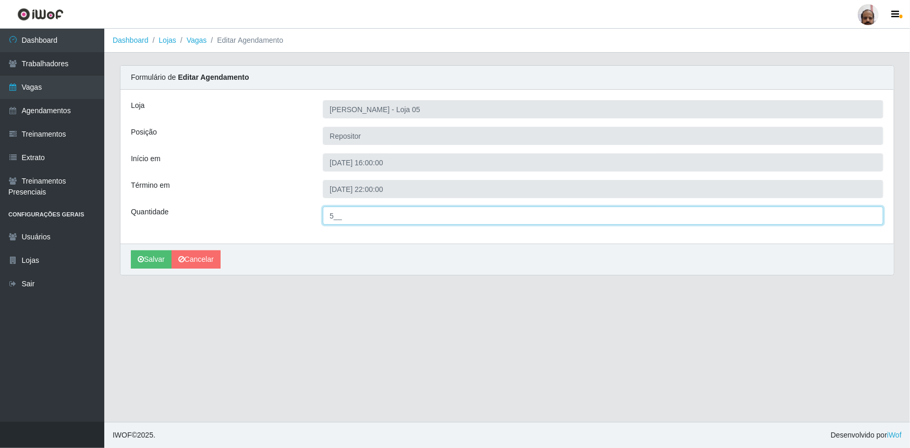
click at [333, 214] on input "5__" at bounding box center [603, 216] width 561 height 18
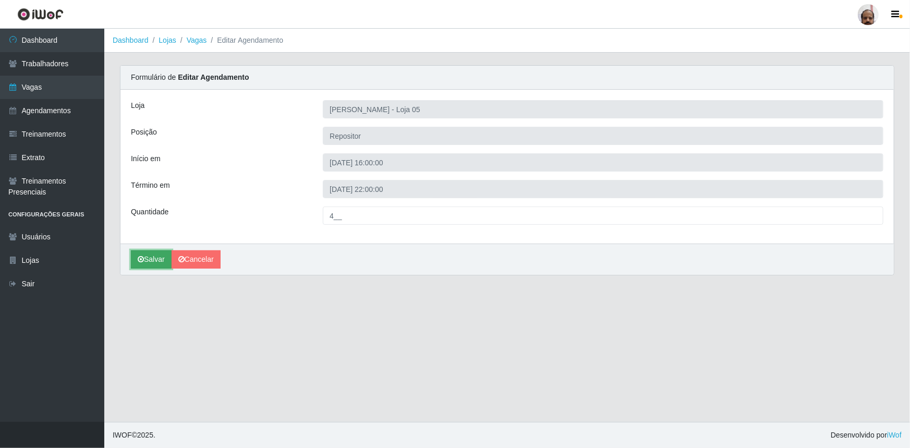
click at [161, 252] on button "Salvar" at bounding box center [151, 259] width 41 height 18
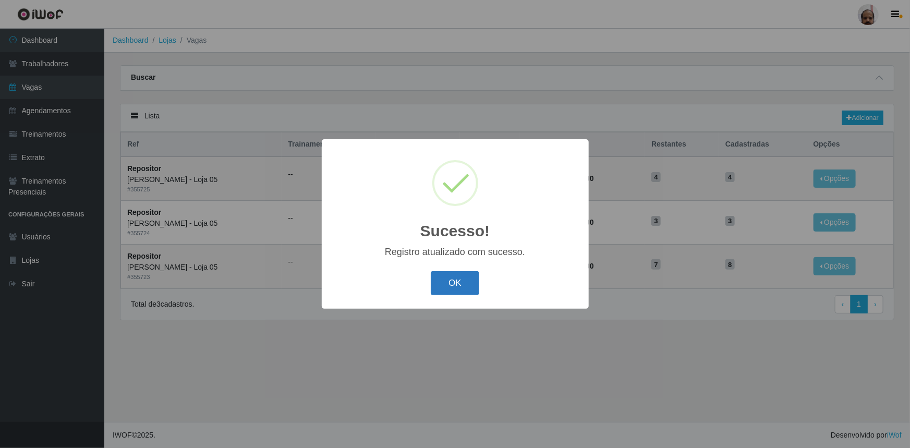
click at [451, 279] on button "OK" at bounding box center [455, 283] width 49 height 25
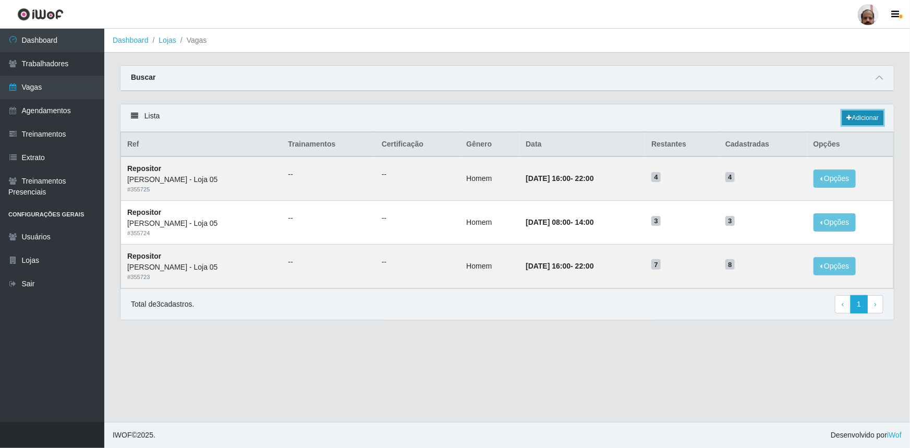
click at [867, 116] on link "Adicionar" at bounding box center [862, 118] width 41 height 15
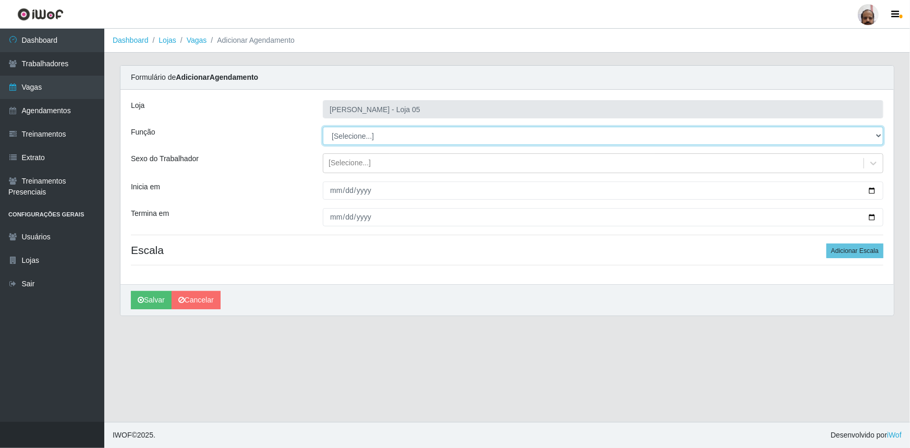
click at [364, 130] on select "[Selecione...] ASG ASG + ASG ++ Auxiliar de Depósito Auxiliar de Depósito + Aux…" at bounding box center [603, 136] width 561 height 18
click at [323, 127] on select "[Selecione...] ASG ASG + ASG ++ Auxiliar de Depósito Auxiliar de Depósito + Aux…" at bounding box center [603, 136] width 561 height 18
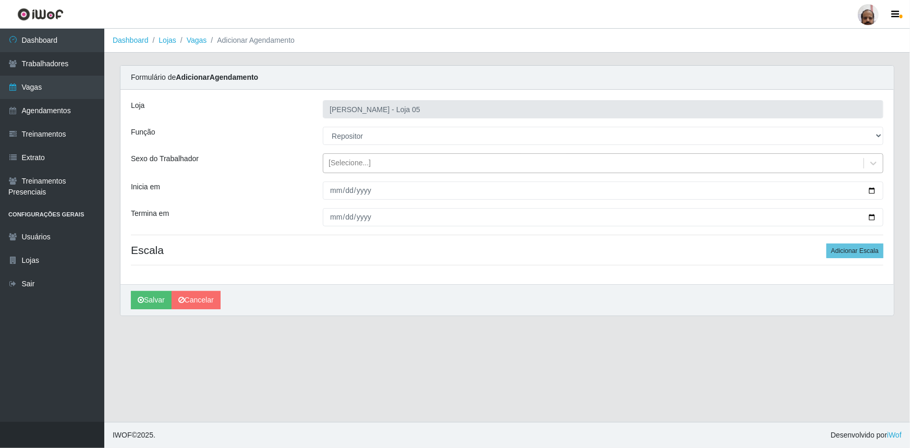
click at [349, 164] on div "[Selecione...]" at bounding box center [350, 163] width 42 height 11
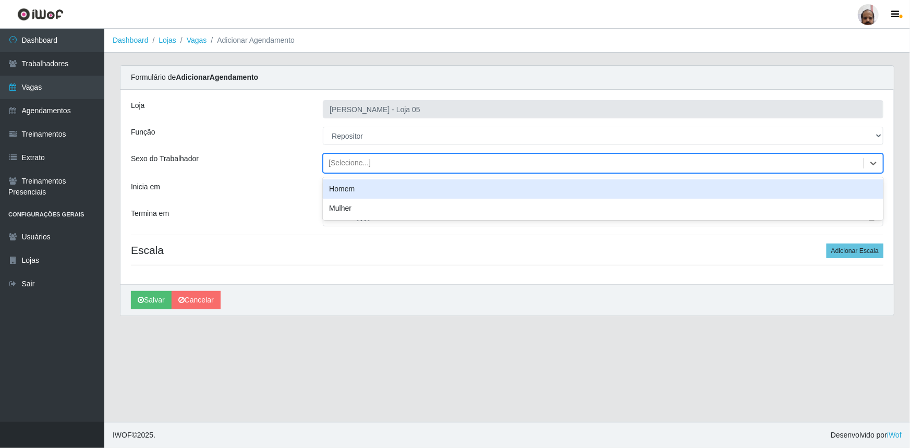
click at [360, 188] on div "Homem" at bounding box center [603, 188] width 561 height 19
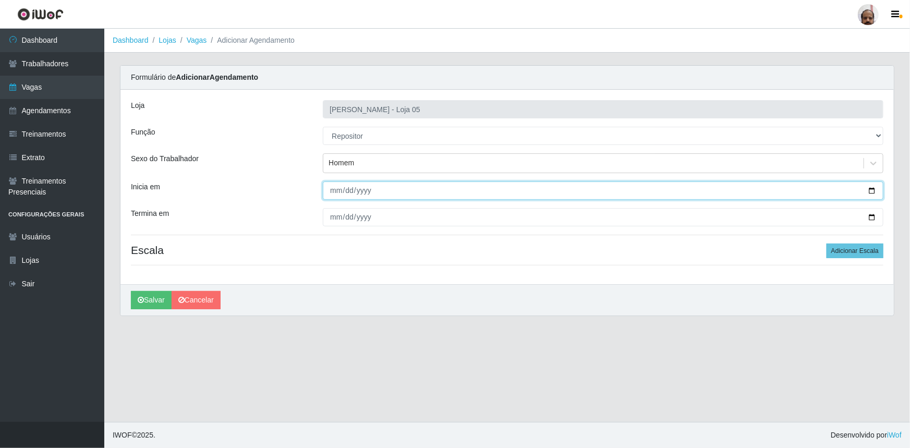
click at [870, 190] on input "Inicia em" at bounding box center [603, 190] width 561 height 18
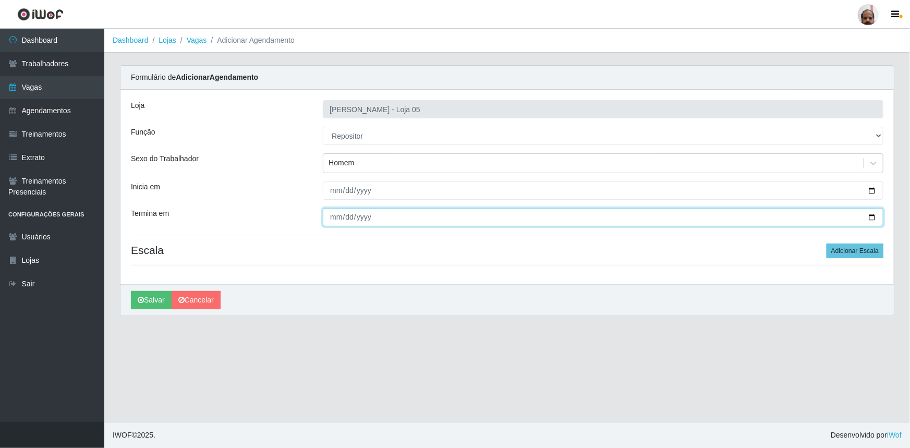
click at [872, 217] on input "Termina em" at bounding box center [603, 217] width 561 height 18
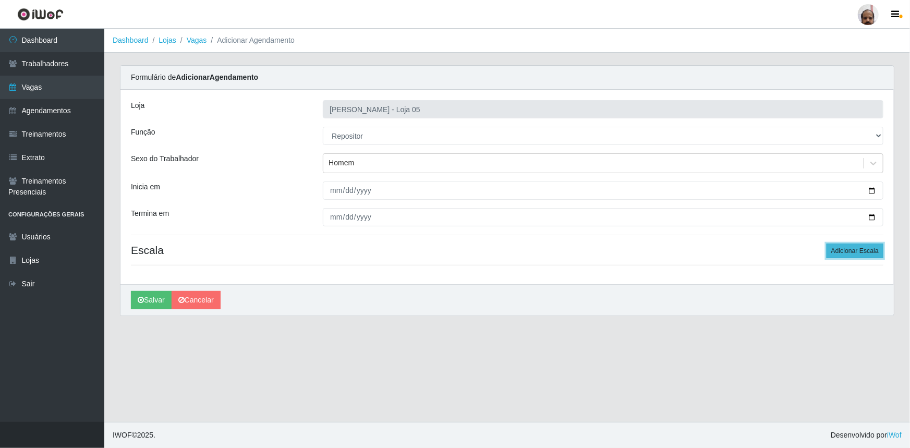
click at [845, 251] on button "Adicionar Escala" at bounding box center [855, 251] width 57 height 15
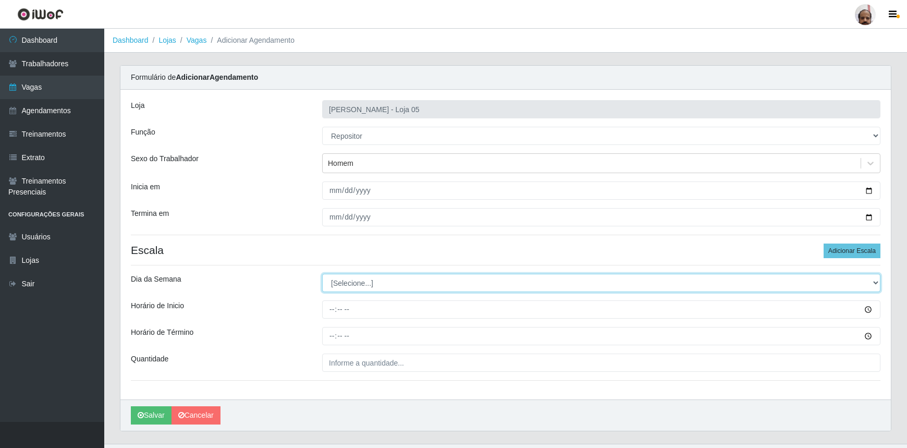
click at [383, 280] on select "[Selecione...] Segunda Terça Quarta Quinta Sexta Sábado Domingo" at bounding box center [601, 283] width 559 height 18
click at [322, 274] on select "[Selecione...] Segunda Terça Quarta Quinta Sexta Sábado Domingo" at bounding box center [601, 283] width 559 height 18
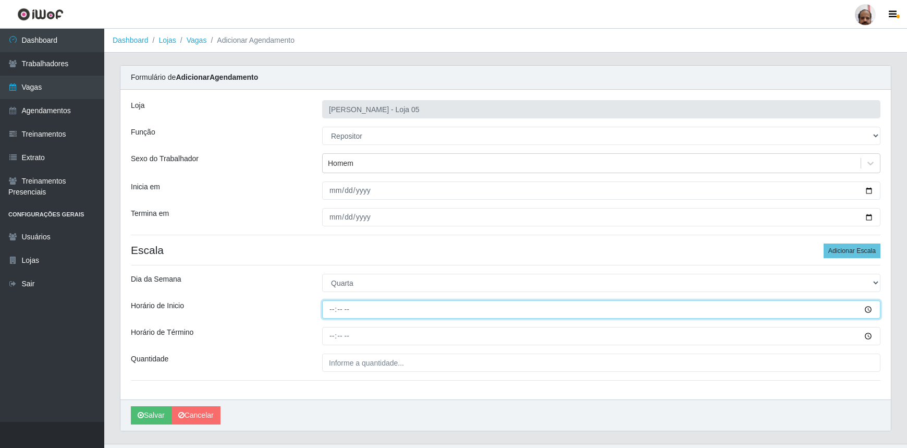
click at [329, 310] on input "Horário de Inicio" at bounding box center [601, 309] width 559 height 18
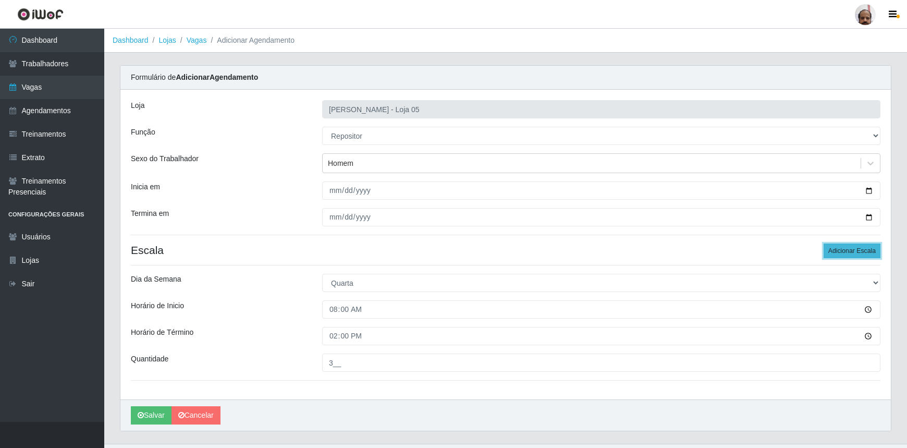
click at [845, 250] on button "Adicionar Escala" at bounding box center [852, 251] width 57 height 15
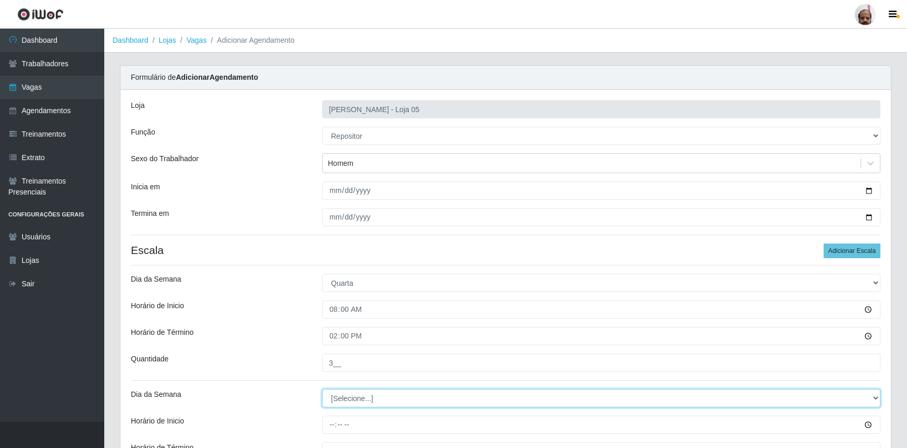
click at [353, 397] on select "[Selecione...] Segunda Terça Quarta Quinta Sexta Sábado Domingo" at bounding box center [601, 398] width 559 height 18
click at [322, 389] on select "[Selecione...] Segunda Terça Quarta Quinta Sexta Sábado Domingo" at bounding box center [601, 398] width 559 height 18
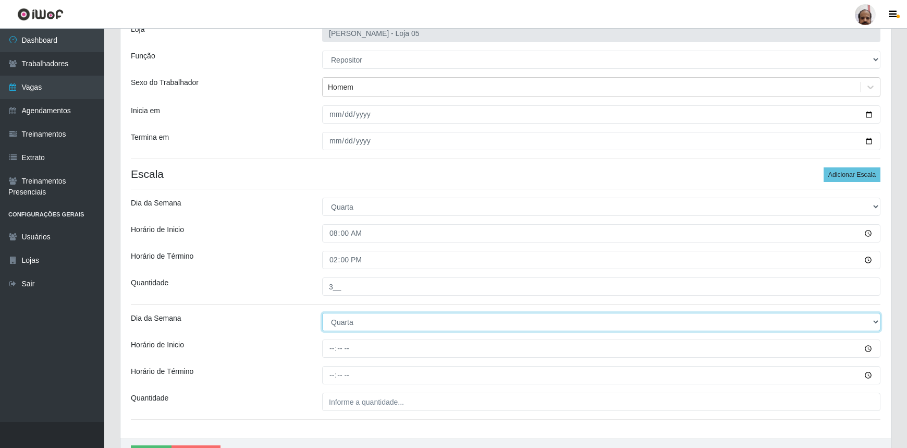
scroll to position [136, 0]
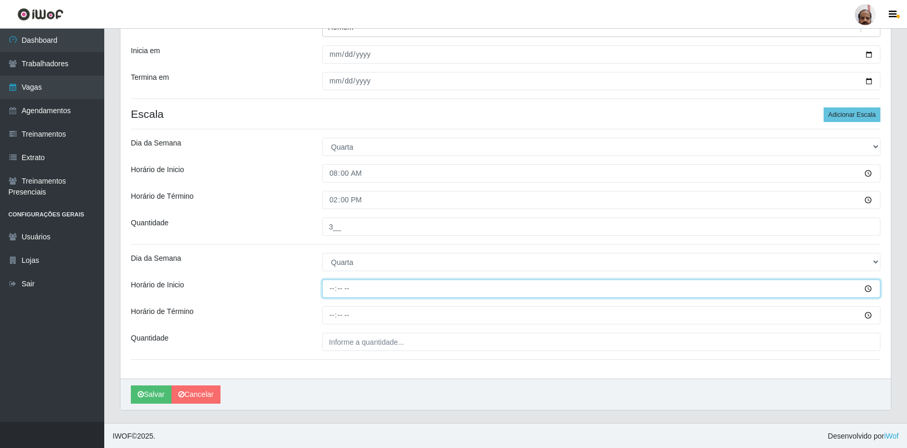
click at [325, 287] on input "Horário de Inicio" at bounding box center [601, 289] width 559 height 18
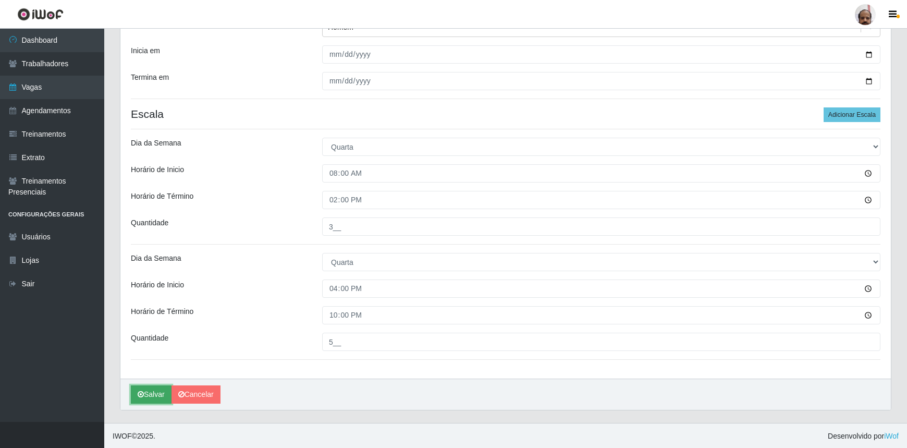
click at [160, 391] on button "Salvar" at bounding box center [151, 394] width 41 height 18
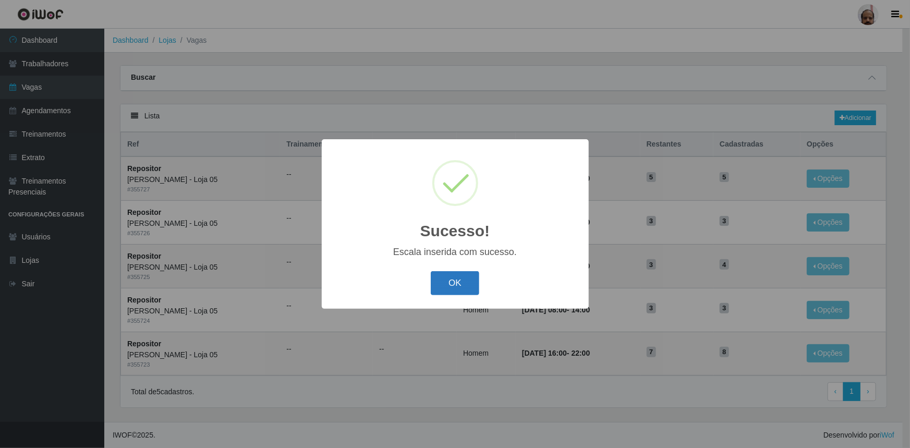
click at [448, 281] on button "OK" at bounding box center [455, 283] width 49 height 25
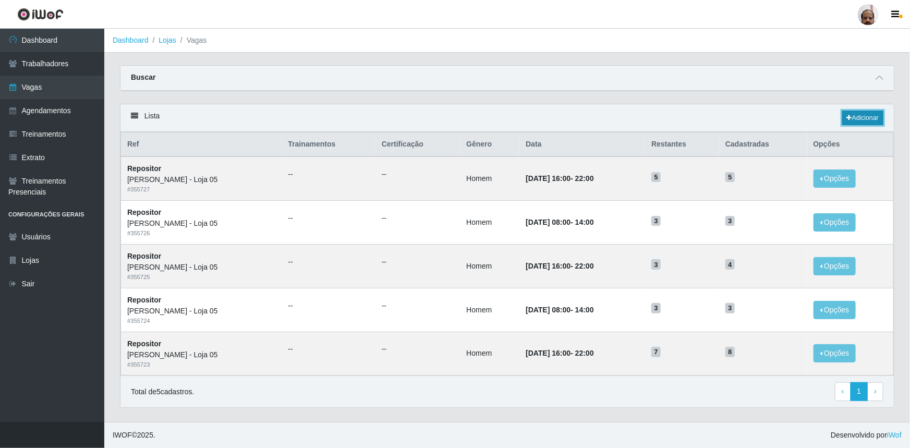
click at [853, 119] on link "Adicionar" at bounding box center [862, 118] width 41 height 15
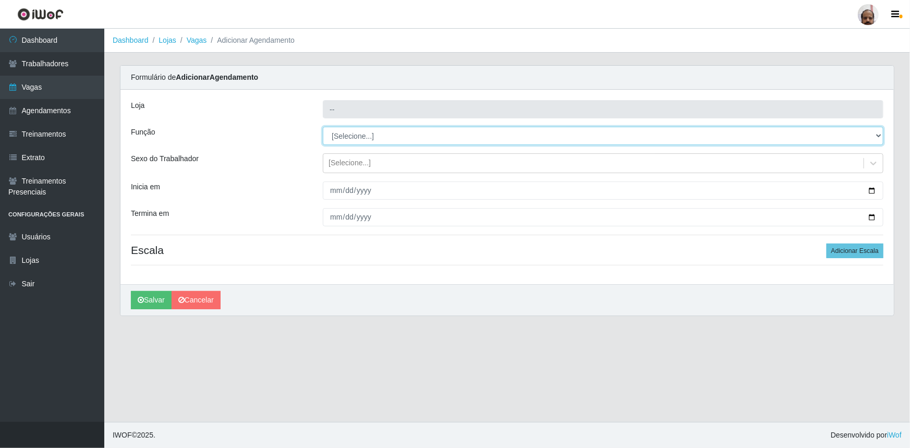
click at [362, 137] on select "[Selecione...] ASG ASG + ASG ++ Auxiliar de Depósito Auxiliar de Depósito + Aux…" at bounding box center [603, 136] width 561 height 18
click at [323, 127] on select "[Selecione...] ASG ASG + ASG ++ Auxiliar de Depósito Auxiliar de Depósito + Aux…" at bounding box center [603, 136] width 561 height 18
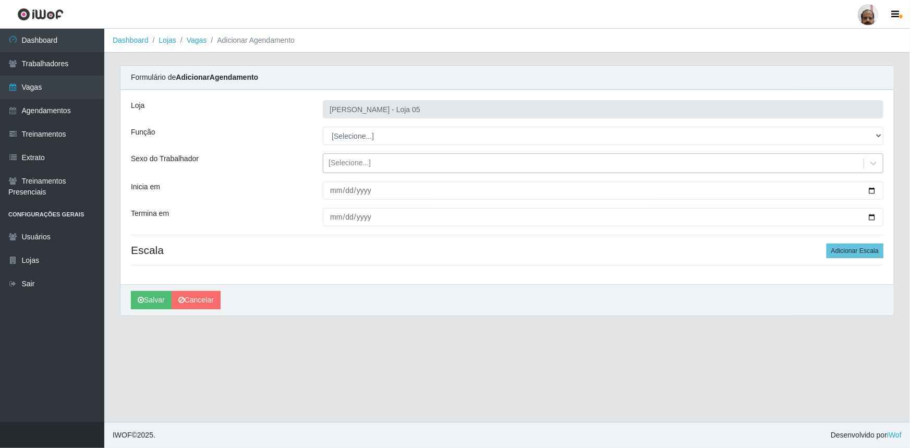
click at [350, 164] on div "[Selecione...]" at bounding box center [350, 163] width 42 height 11
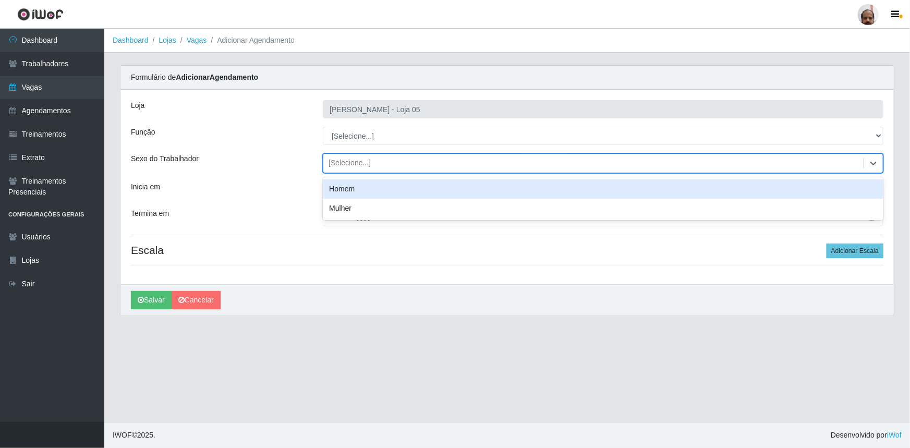
click at [352, 193] on div "Homem" at bounding box center [603, 188] width 561 height 19
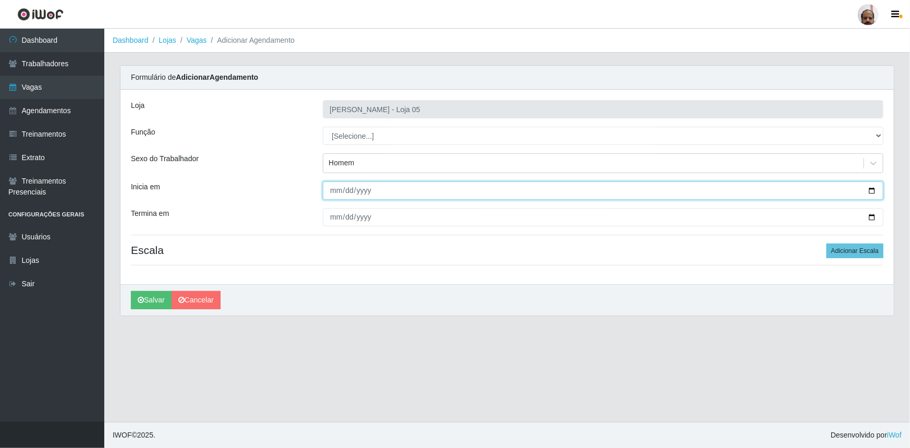
drag, startPoint x: 871, startPoint y: 189, endPoint x: 773, endPoint y: 222, distance: 103.4
click at [871, 188] on input "Inicia em" at bounding box center [603, 190] width 561 height 18
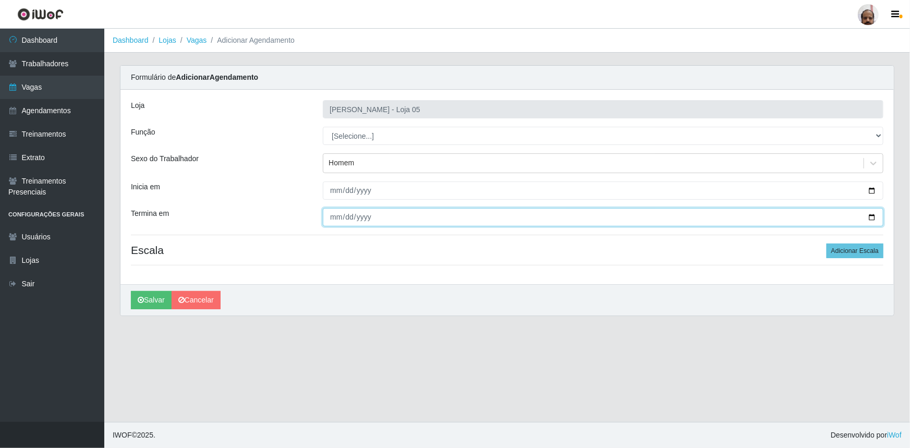
click at [872, 216] on input "Termina em" at bounding box center [603, 217] width 561 height 18
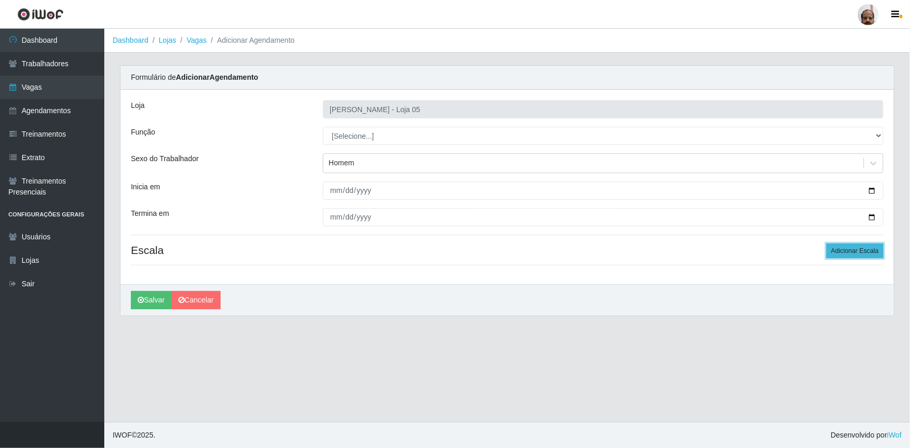
click at [840, 246] on button "Adicionar Escala" at bounding box center [855, 251] width 57 height 15
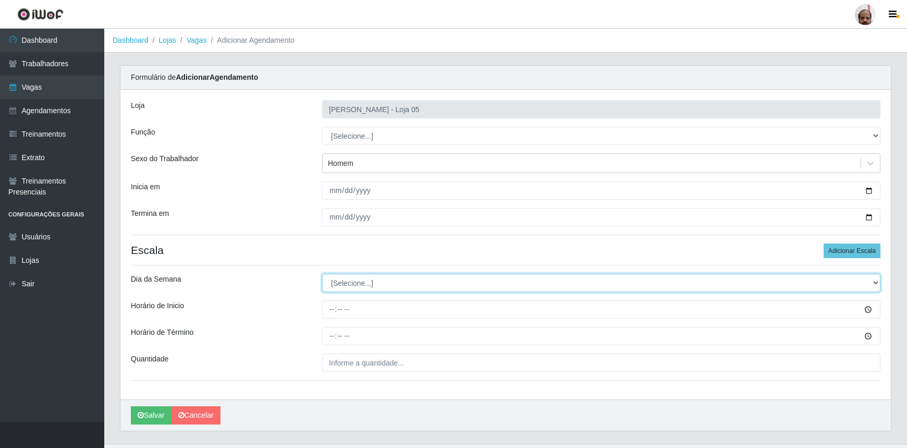
click at [339, 282] on select "[Selecione...] Segunda Terça Quarta Quinta Sexta Sábado Domingo" at bounding box center [601, 283] width 559 height 18
click at [322, 274] on select "[Selecione...] Segunda Terça Quarta Quinta Sexta Sábado Domingo" at bounding box center [601, 283] width 559 height 18
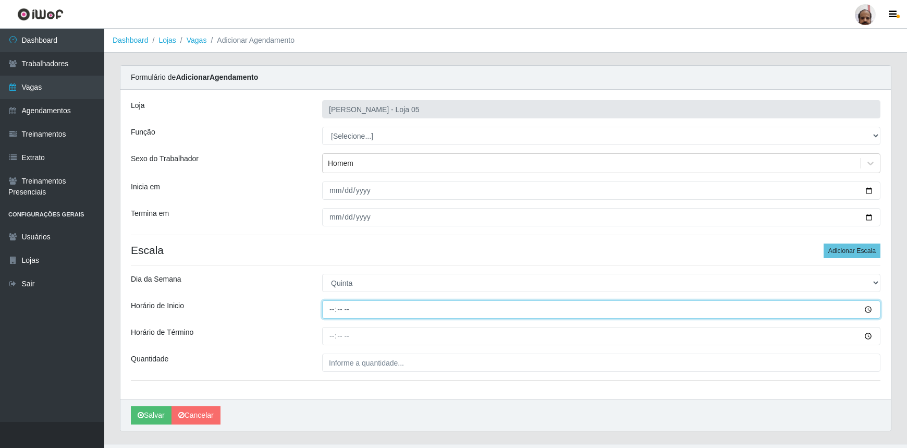
click at [333, 308] on input "Horário de Inicio" at bounding box center [601, 309] width 559 height 18
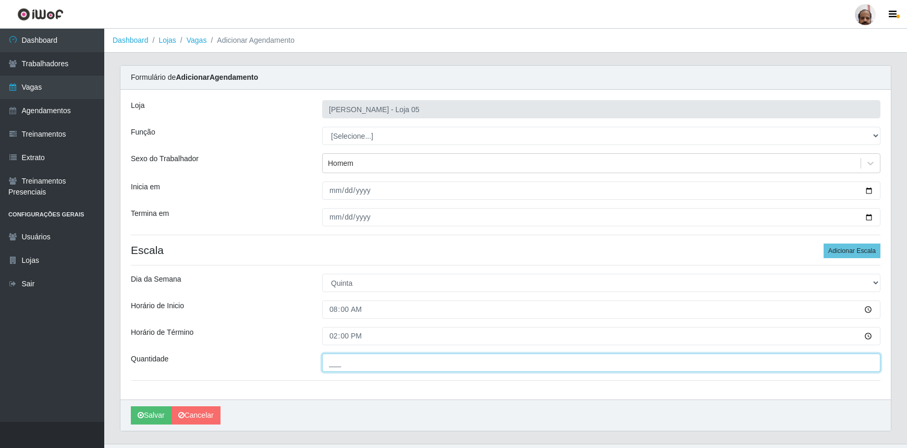
click at [341, 360] on input "___" at bounding box center [601, 363] width 559 height 18
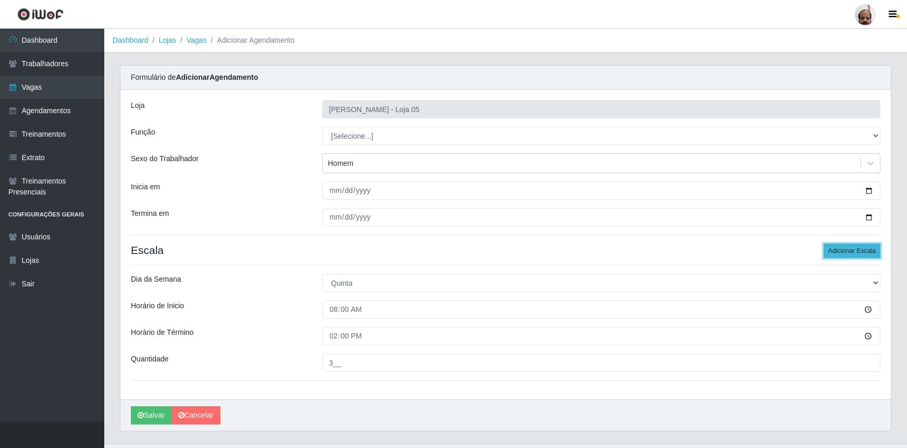
click at [855, 253] on button "Adicionar Escala" at bounding box center [852, 251] width 57 height 15
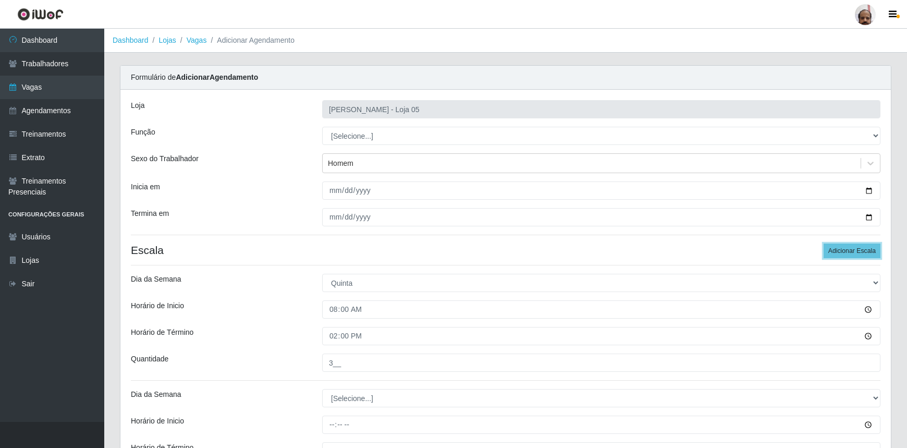
scroll to position [136, 0]
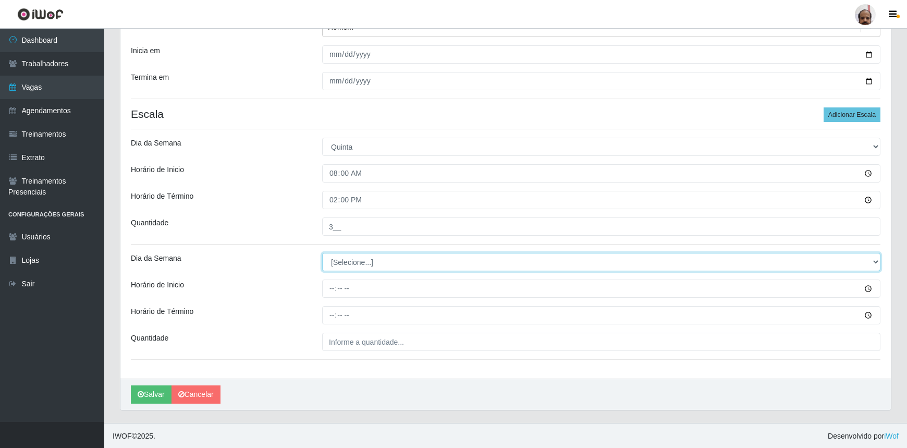
click at [334, 260] on select "[Selecione...] Segunda Terça Quarta Quinta Sexta Sábado Domingo" at bounding box center [601, 262] width 559 height 18
click at [322, 253] on select "[Selecione...] Segunda Terça Quarta Quinta Sexta Sábado Domingo" at bounding box center [601, 262] width 559 height 18
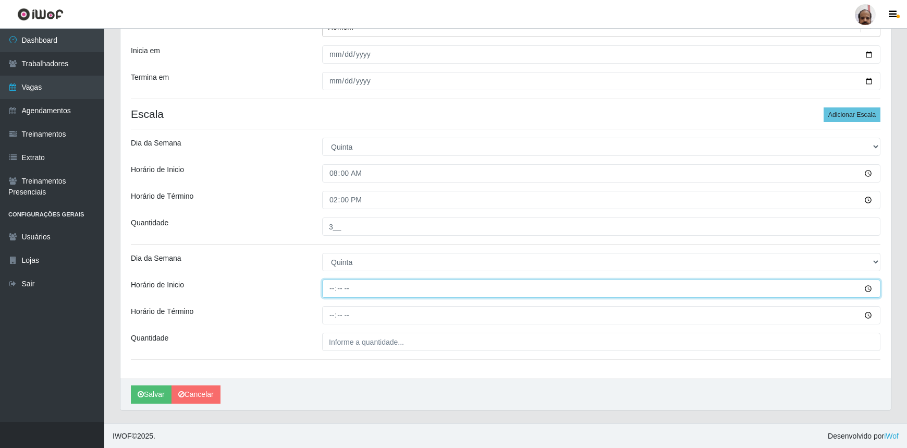
click at [325, 295] on input "Horário de Inicio" at bounding box center [601, 289] width 559 height 18
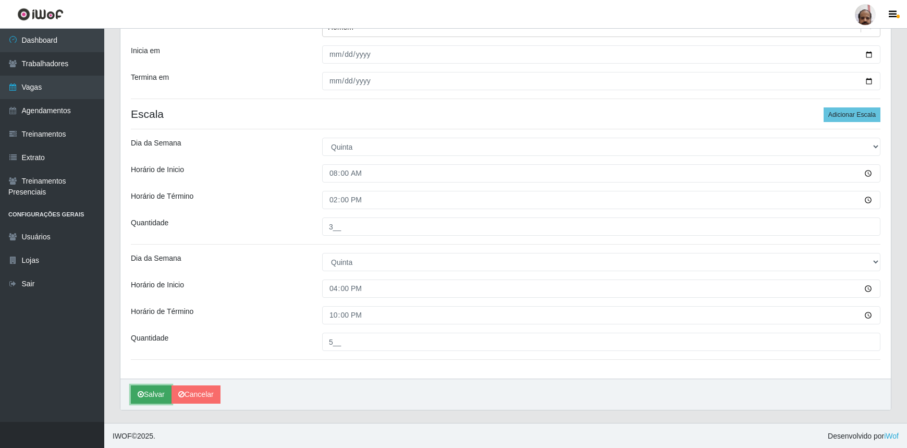
click at [146, 396] on button "Salvar" at bounding box center [151, 394] width 41 height 18
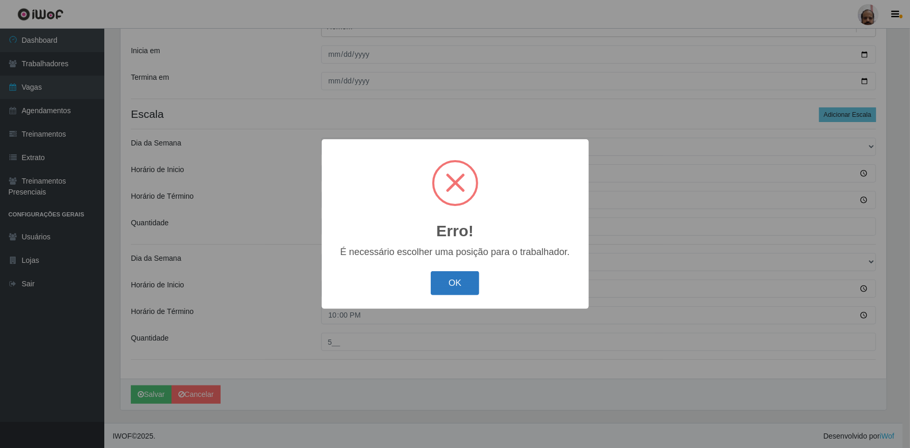
click at [444, 287] on button "OK" at bounding box center [455, 283] width 49 height 25
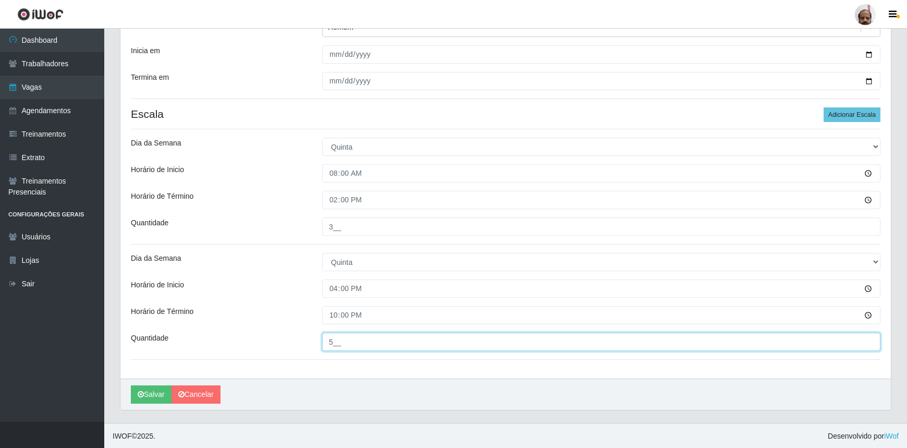
click at [334, 344] on input "5__" at bounding box center [601, 342] width 559 height 18
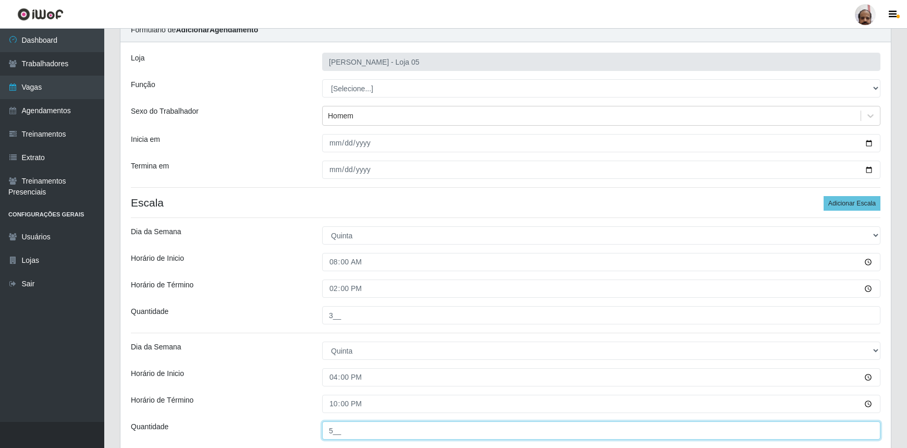
scroll to position [42, 0]
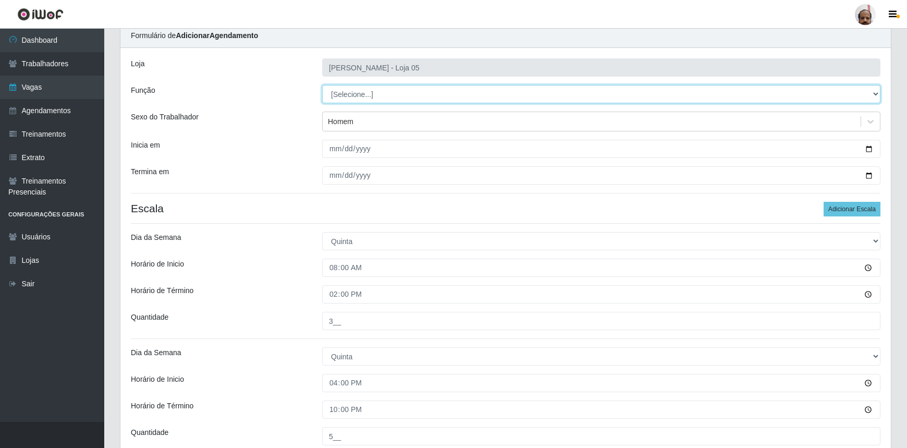
click at [364, 93] on select "[Selecione...] ASG ASG + ASG ++ Auxiliar de Depósito Auxiliar de Depósito + Aux…" at bounding box center [601, 94] width 559 height 18
click at [322, 85] on select "[Selecione...] ASG ASG + ASG ++ Auxiliar de Depósito Auxiliar de Depósito + Aux…" at bounding box center [601, 94] width 559 height 18
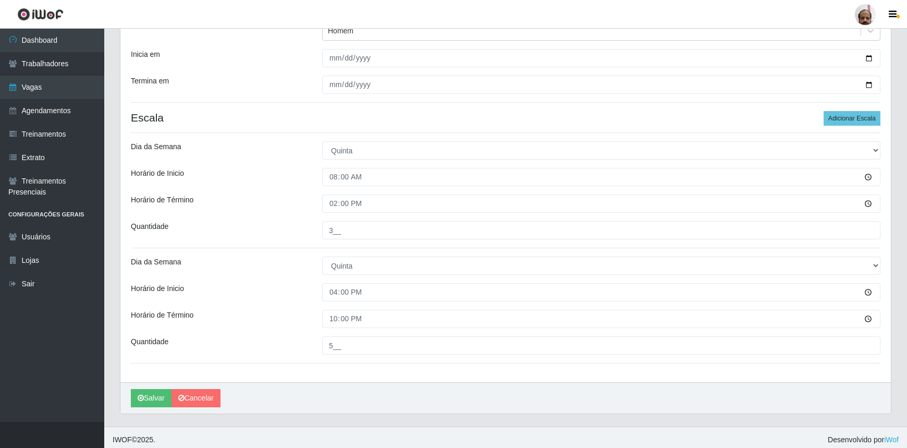
scroll to position [136, 0]
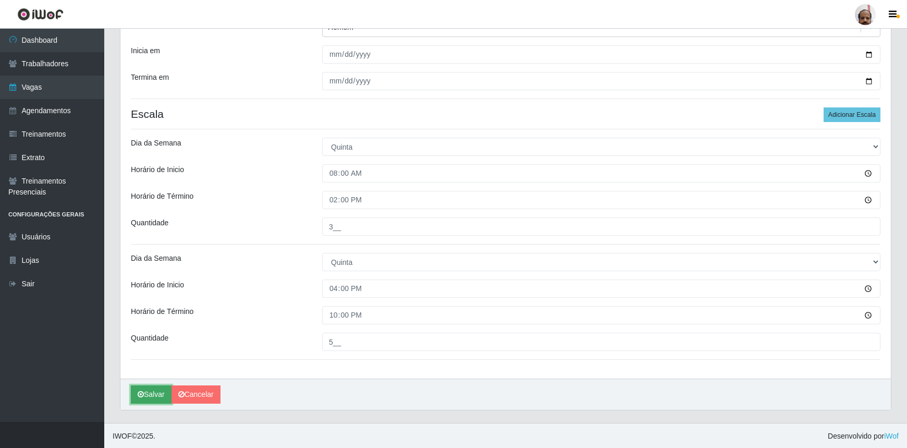
click at [148, 393] on button "Salvar" at bounding box center [151, 394] width 41 height 18
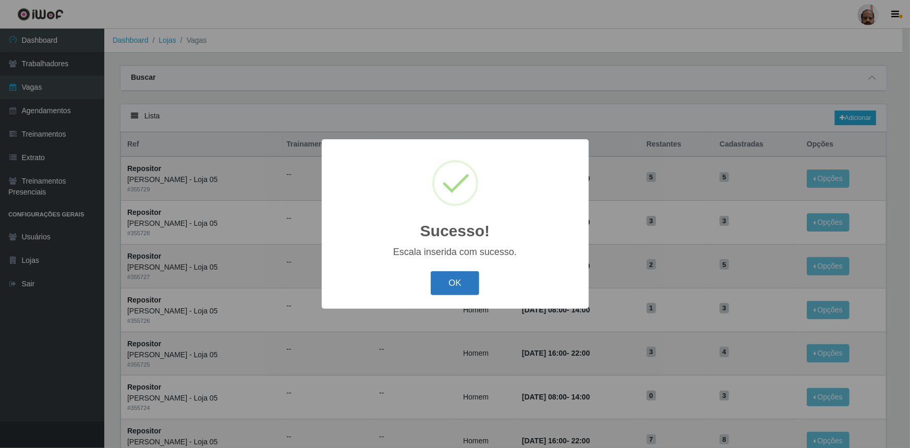
click at [438, 277] on button "OK" at bounding box center [455, 283] width 49 height 25
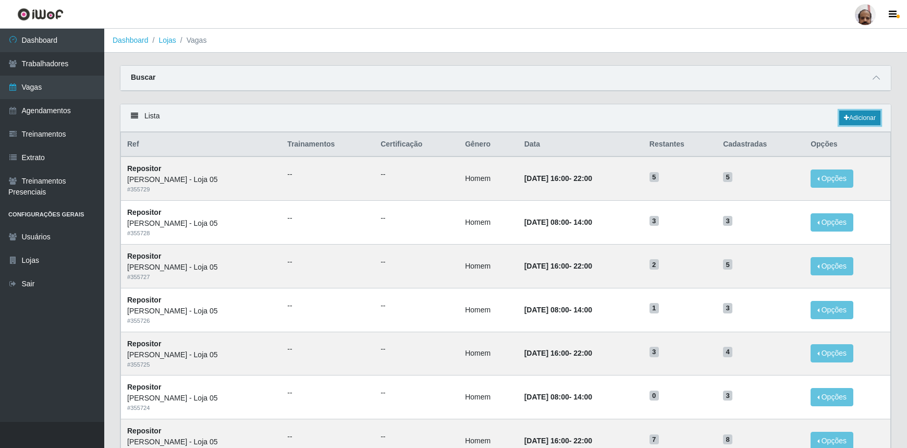
click at [857, 122] on link "Adicionar" at bounding box center [860, 118] width 41 height 15
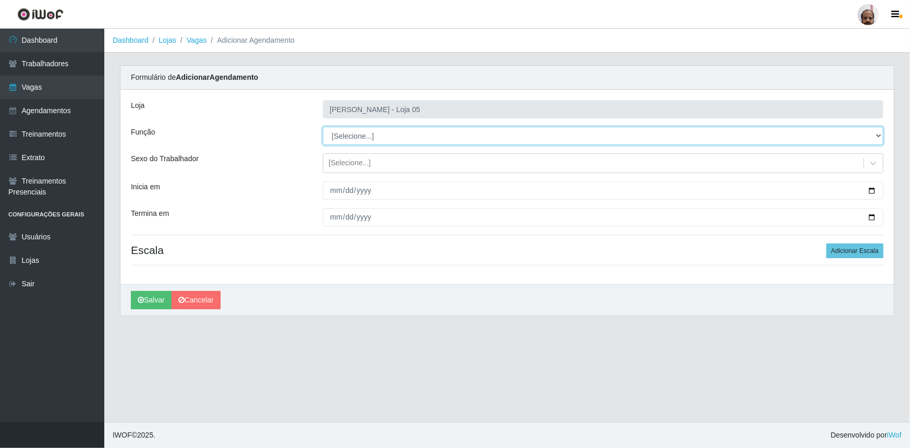
click at [386, 138] on select "[Selecione...] ASG ASG + ASG ++ Auxiliar de Depósito Auxiliar de Depósito + Aux…" at bounding box center [603, 136] width 561 height 18
click at [323, 127] on select "[Selecione...] ASG ASG + ASG ++ Auxiliar de Depósito Auxiliar de Depósito + Aux…" at bounding box center [603, 136] width 561 height 18
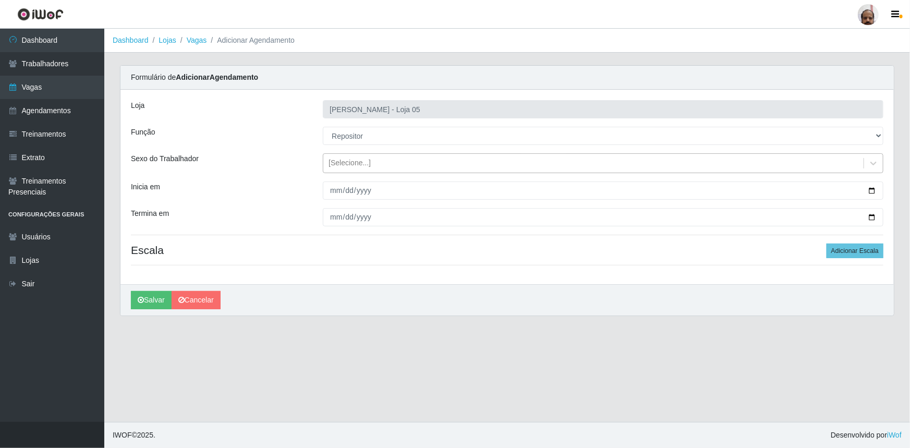
drag, startPoint x: 347, startPoint y: 162, endPoint x: 348, endPoint y: 168, distance: 6.9
click at [347, 162] on div "[Selecione...]" at bounding box center [350, 163] width 42 height 11
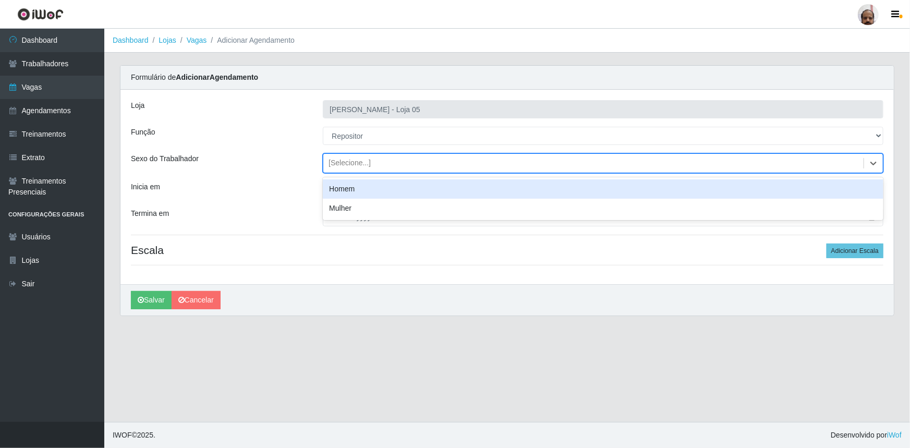
click at [350, 187] on div "Homem" at bounding box center [603, 188] width 561 height 19
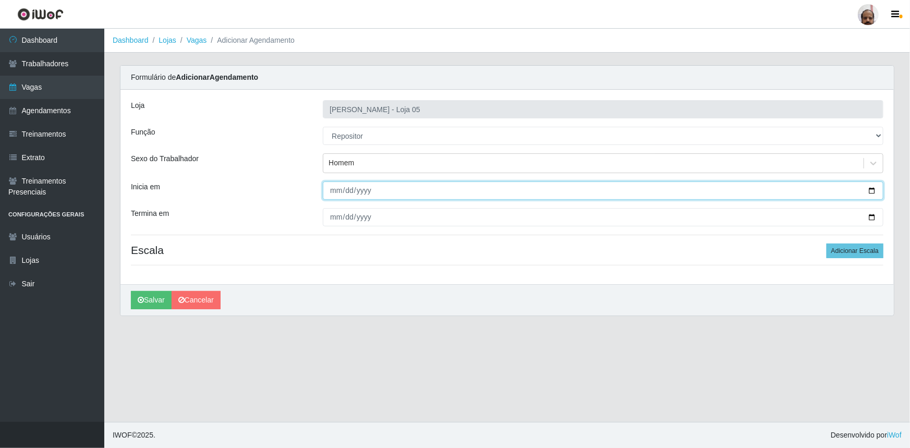
click at [873, 191] on input "Inicia em" at bounding box center [603, 190] width 561 height 18
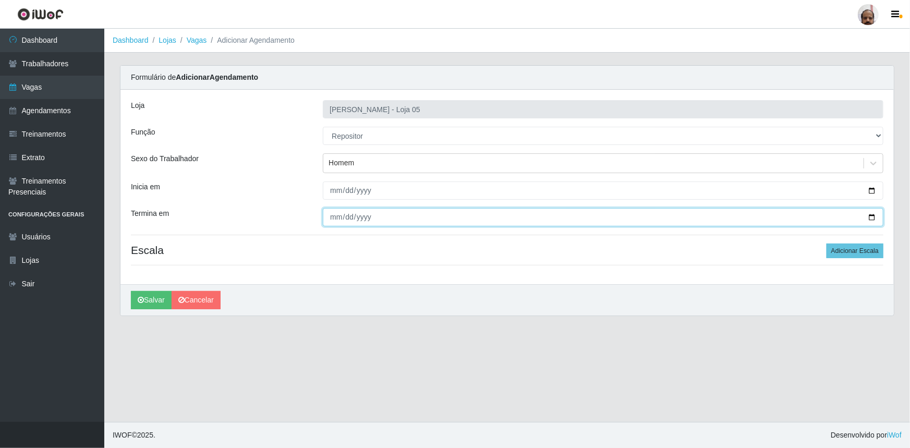
click at [872, 216] on input "Termina em" at bounding box center [603, 217] width 561 height 18
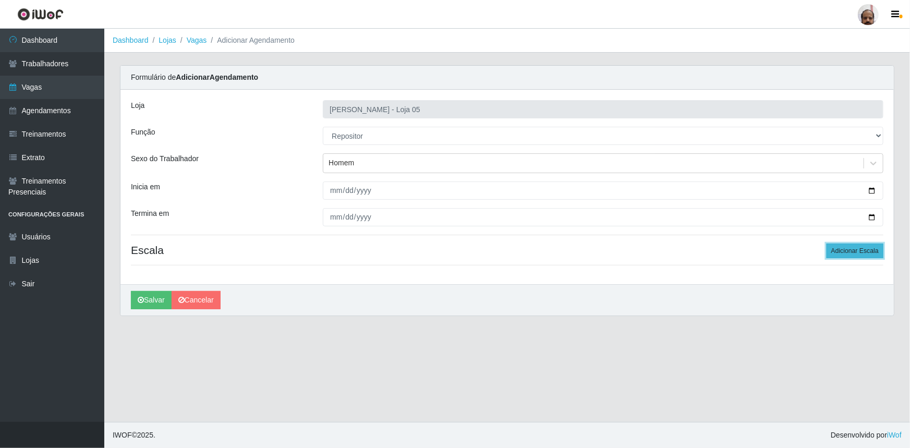
click at [860, 254] on button "Adicionar Escala" at bounding box center [855, 251] width 57 height 15
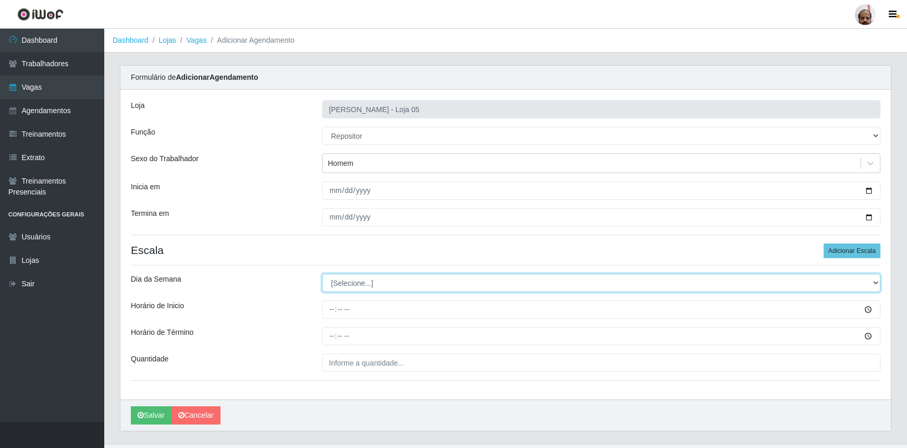
click at [337, 280] on select "[Selecione...] Segunda Terça Quarta Quinta Sexta Sábado Domingo" at bounding box center [601, 283] width 559 height 18
click at [322, 274] on select "[Selecione...] Segunda Terça Quarta Quinta Sexta Sábado Domingo" at bounding box center [601, 283] width 559 height 18
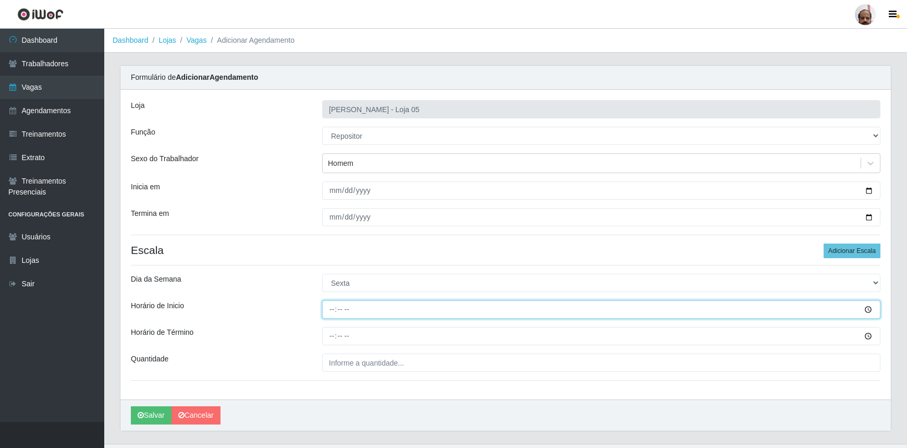
click at [332, 309] on input "Horário de Inicio" at bounding box center [601, 309] width 559 height 18
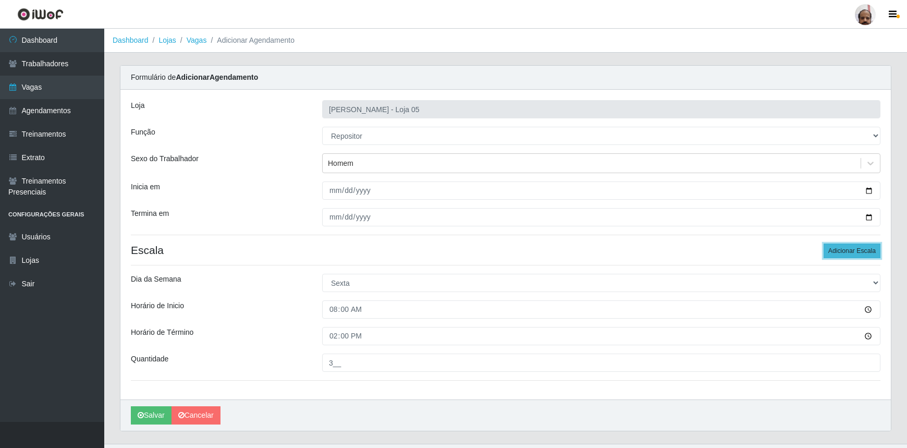
click at [836, 250] on button "Adicionar Escala" at bounding box center [852, 251] width 57 height 15
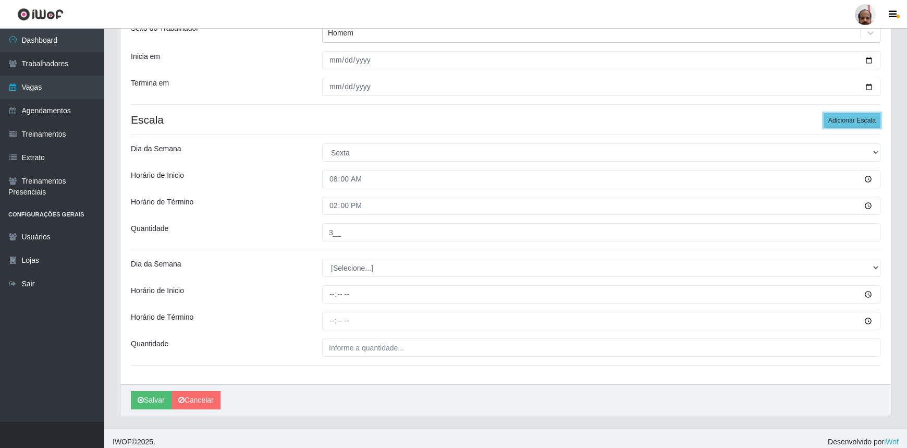
scroll to position [136, 0]
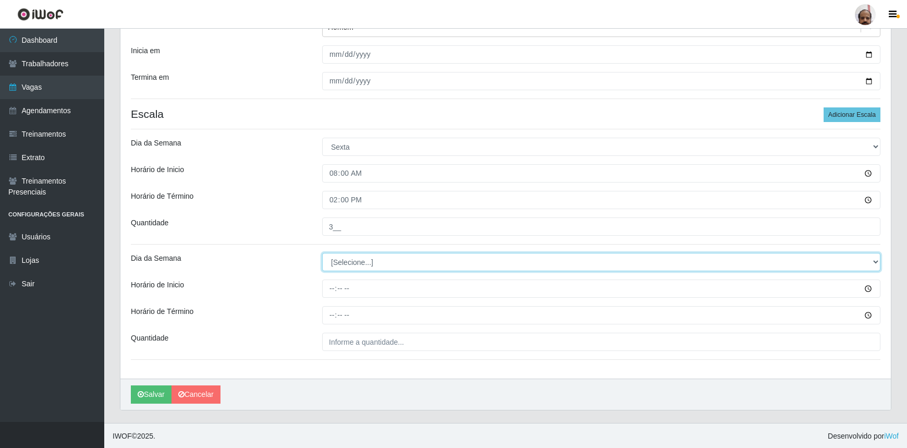
click at [341, 262] on select "[Selecione...] Segunda Terça Quarta Quinta Sexta Sábado Domingo" at bounding box center [601, 262] width 559 height 18
click at [322, 253] on select "[Selecione...] Segunda Terça Quarta Quinta Sexta Sábado Domingo" at bounding box center [601, 262] width 559 height 18
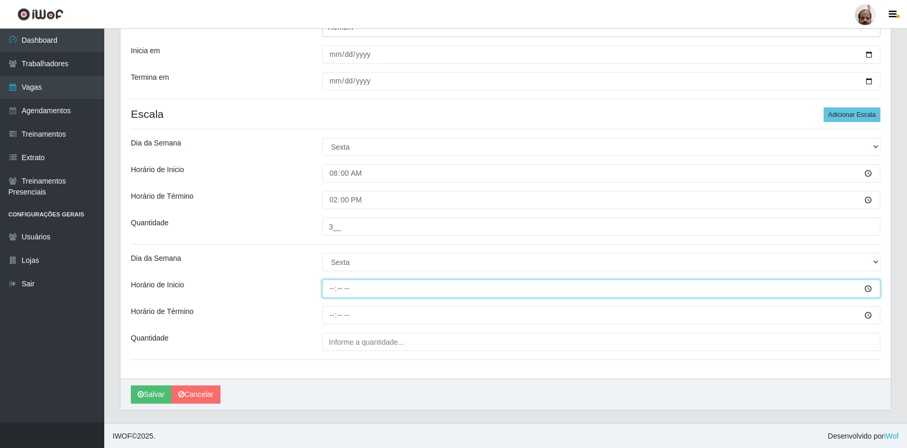
click at [331, 287] on input "Horário de Inicio" at bounding box center [601, 289] width 559 height 18
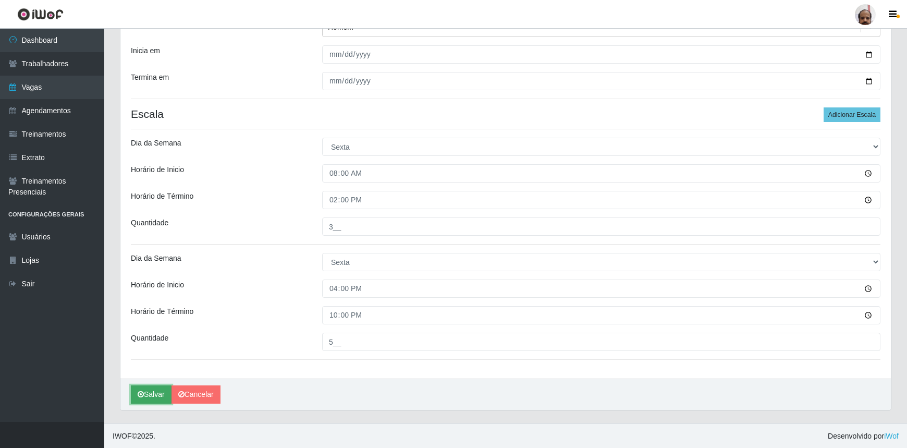
click at [148, 395] on button "Salvar" at bounding box center [151, 394] width 41 height 18
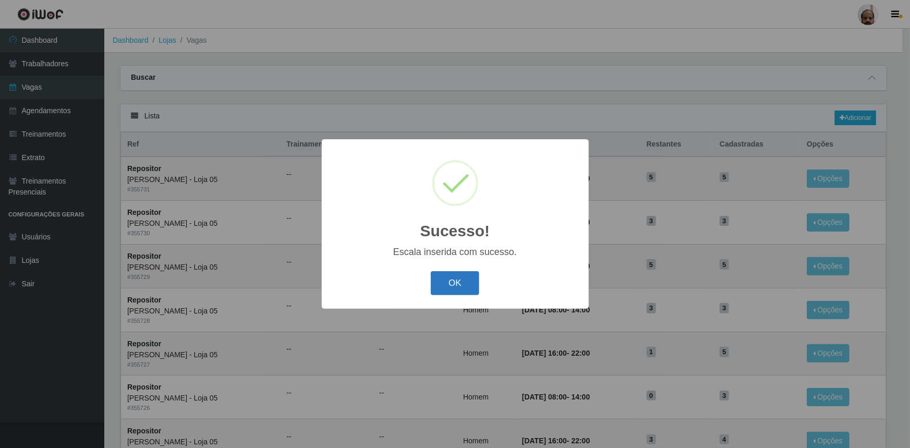
click at [451, 282] on button "OK" at bounding box center [455, 283] width 49 height 25
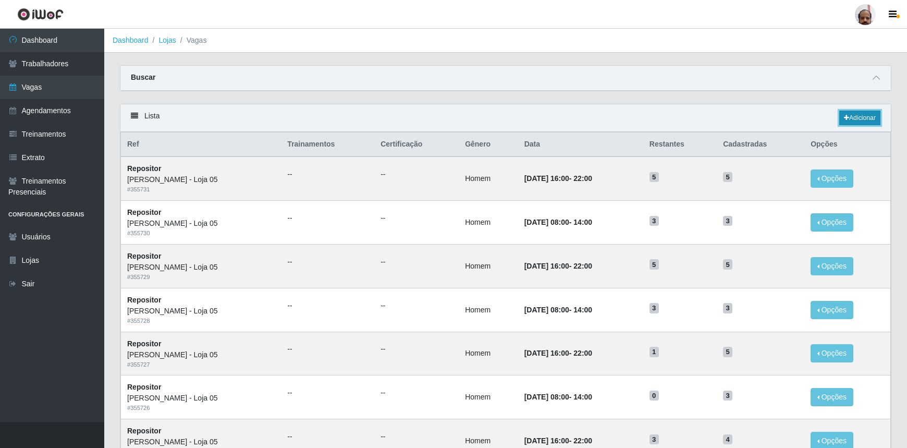
click at [856, 115] on link "Adicionar" at bounding box center [860, 118] width 41 height 15
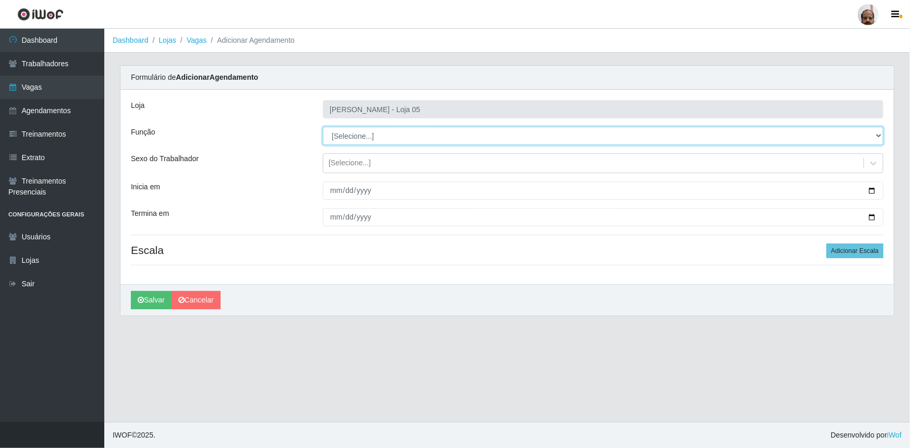
click at [333, 135] on select "[Selecione...] ASG ASG + ASG ++ Auxiliar de Depósito Auxiliar de Depósito + Aux…" at bounding box center [603, 136] width 561 height 18
click at [323, 127] on select "[Selecione...] ASG ASG + ASG ++ Auxiliar de Depósito Auxiliar de Depósito + Aux…" at bounding box center [603, 136] width 561 height 18
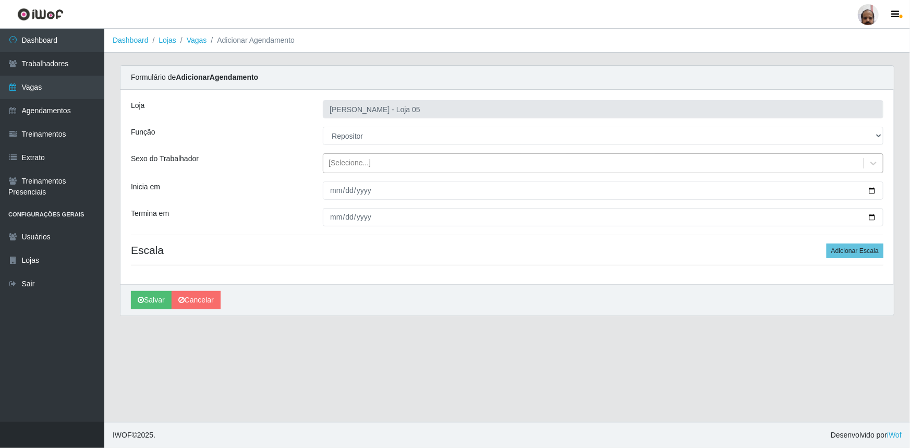
click at [353, 158] on div "[Selecione...]" at bounding box center [350, 163] width 42 height 11
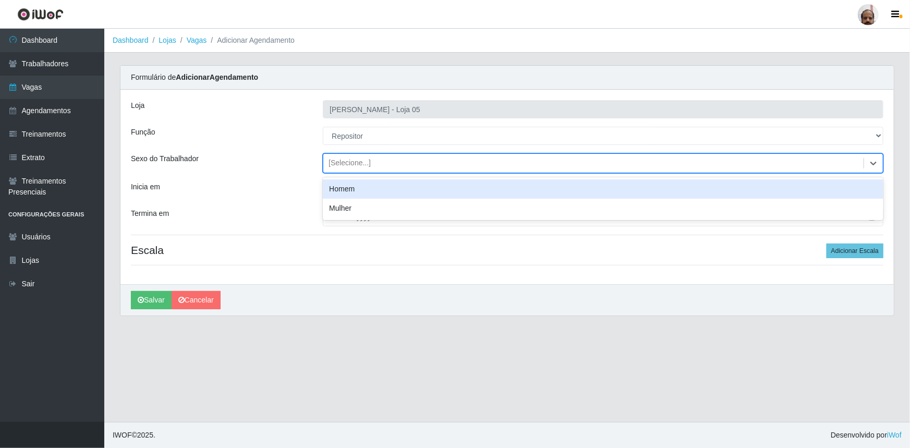
click at [362, 184] on div "Homem" at bounding box center [603, 188] width 561 height 19
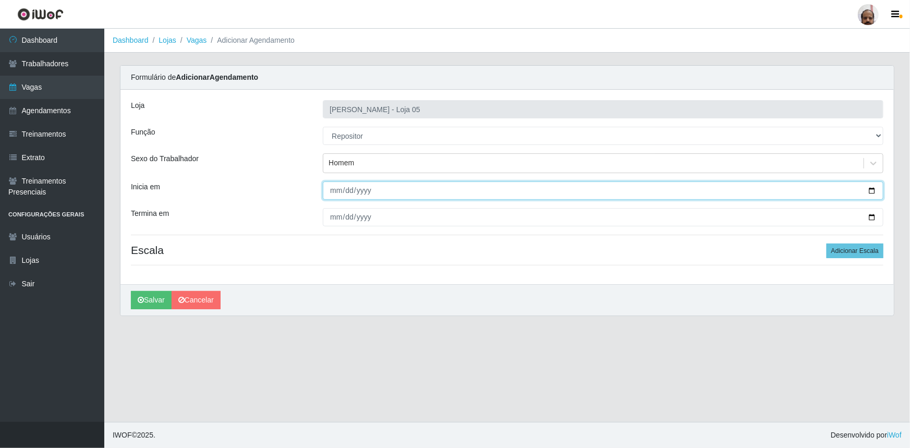
click at [875, 187] on input "Inicia em" at bounding box center [603, 190] width 561 height 18
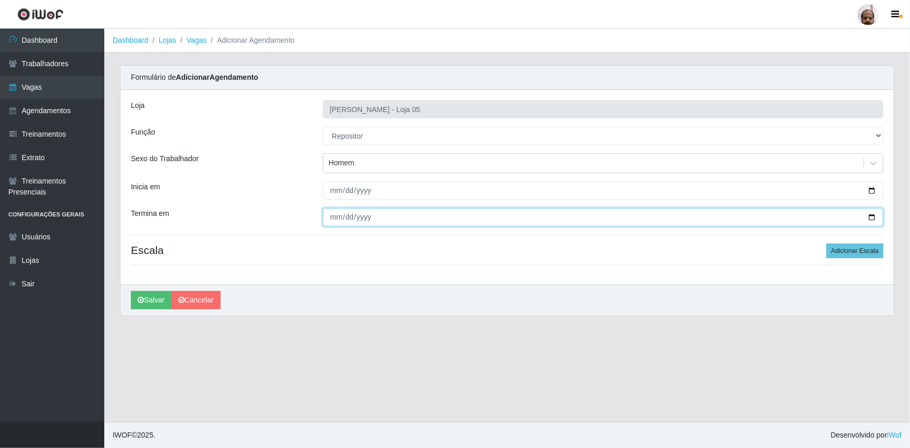
click at [876, 216] on input "Termina em" at bounding box center [603, 217] width 561 height 18
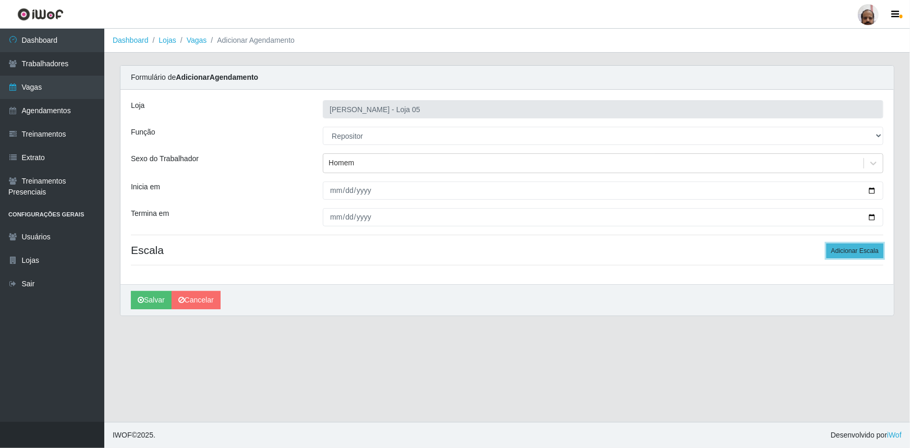
click at [851, 247] on button "Adicionar Escala" at bounding box center [855, 251] width 57 height 15
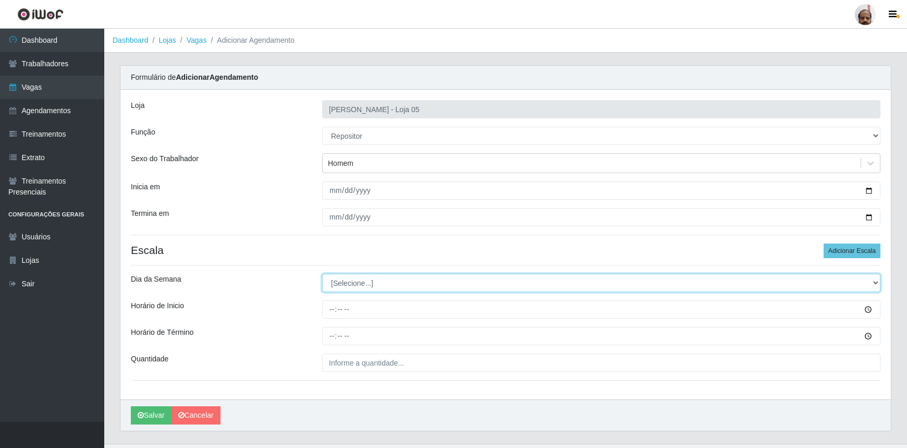
click at [349, 282] on select "[Selecione...] Segunda Terça Quarta Quinta Sexta Sábado Domingo" at bounding box center [601, 283] width 559 height 18
click at [322, 274] on select "[Selecione...] Segunda Terça Quarta Quinta Sexta Sábado Domingo" at bounding box center [601, 283] width 559 height 18
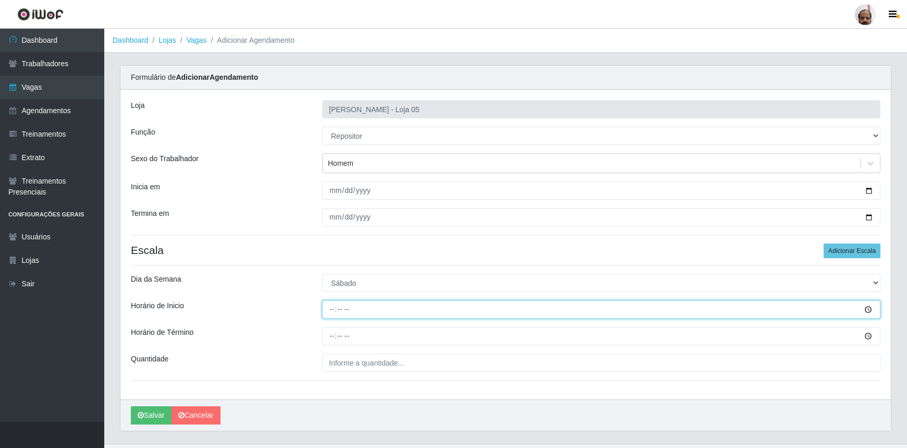
click at [333, 313] on input "Horário de Inicio" at bounding box center [601, 309] width 559 height 18
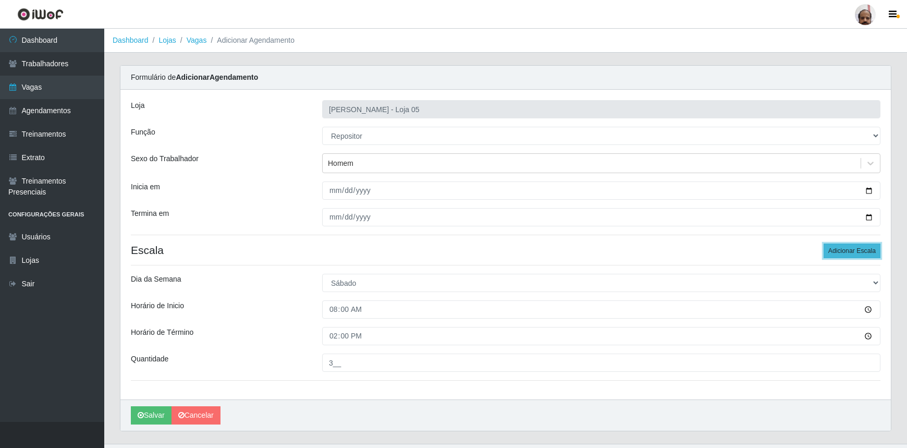
click at [853, 248] on button "Adicionar Escala" at bounding box center [852, 251] width 57 height 15
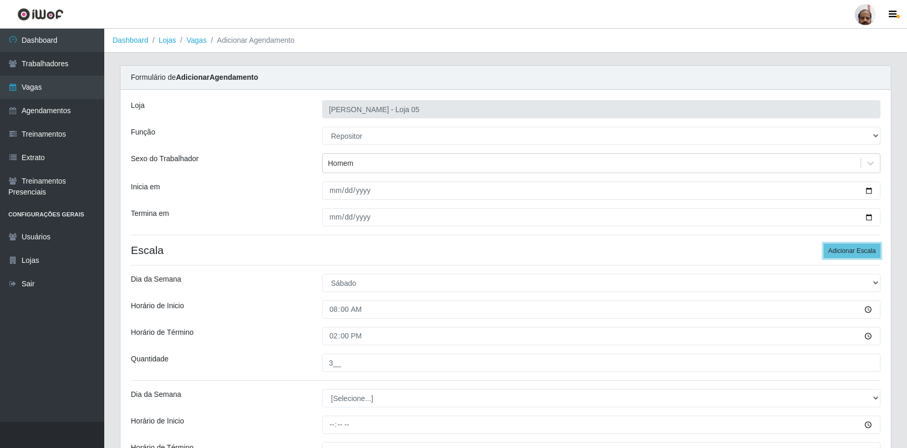
scroll to position [136, 0]
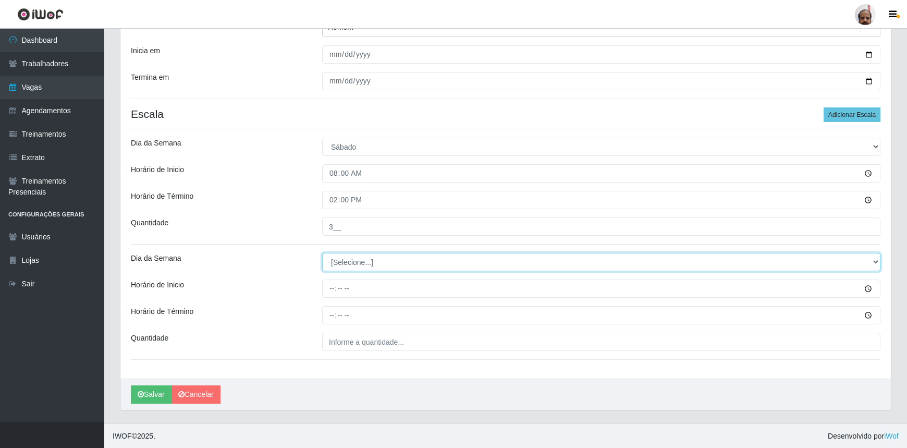
click at [337, 265] on select "[Selecione...] Segunda Terça Quarta Quinta Sexta Sábado Domingo" at bounding box center [601, 262] width 559 height 18
click at [322, 253] on select "[Selecione...] Segunda Terça Quarta Quinta Sexta Sábado Domingo" at bounding box center [601, 262] width 559 height 18
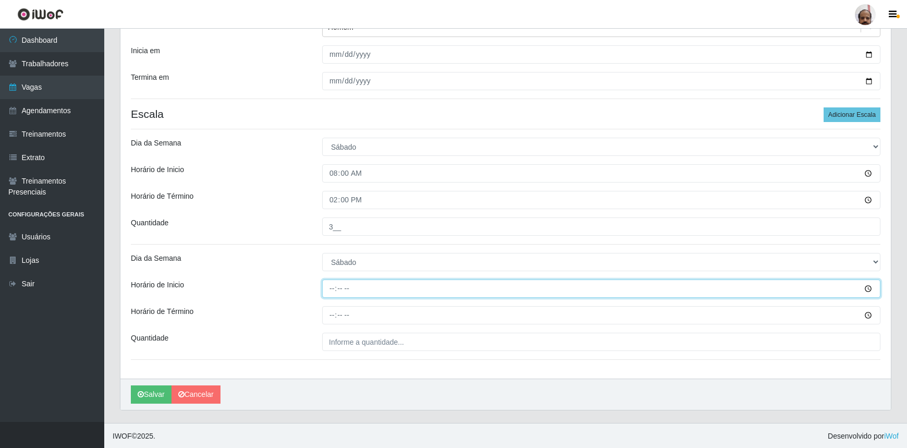
click at [322, 287] on input "Horário de Inicio" at bounding box center [601, 289] width 559 height 18
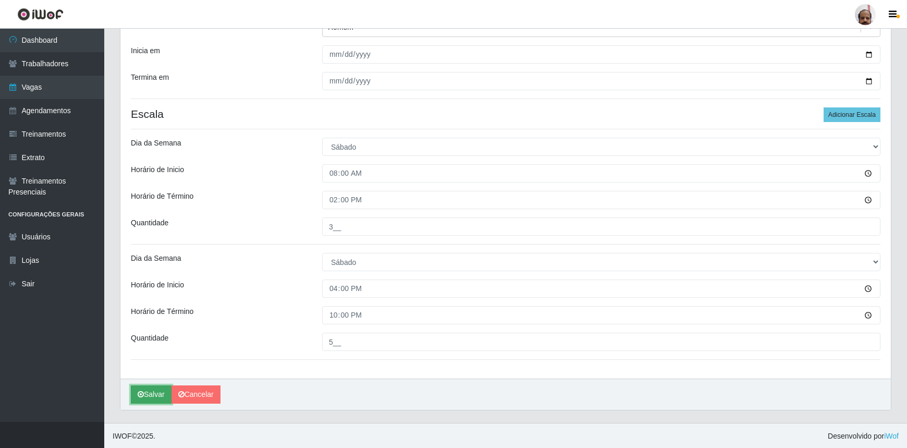
click at [146, 391] on button "Salvar" at bounding box center [151, 394] width 41 height 18
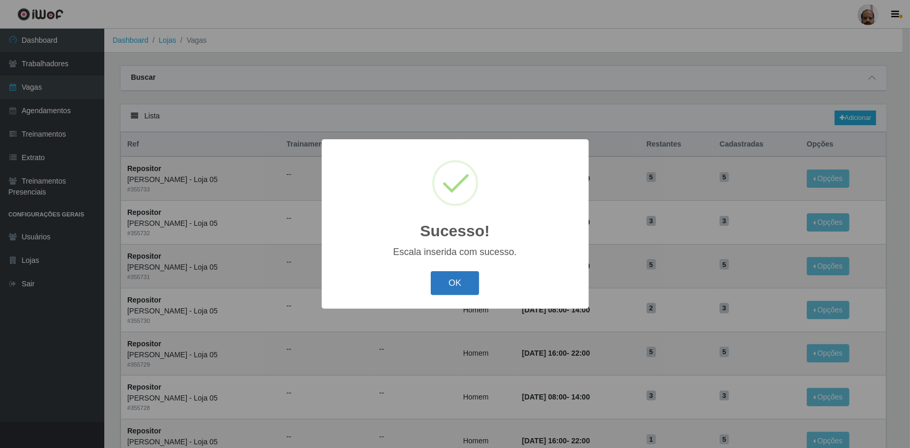
click at [443, 287] on button "OK" at bounding box center [455, 283] width 49 height 25
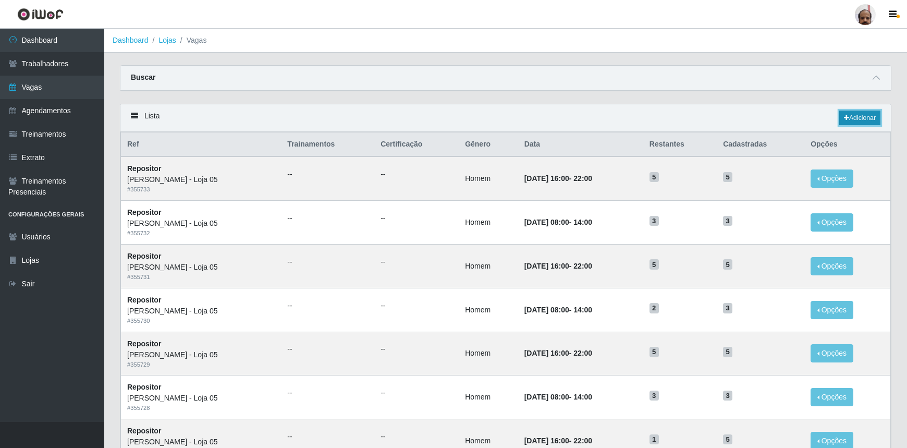
click at [849, 117] on link "Adicionar" at bounding box center [860, 118] width 41 height 15
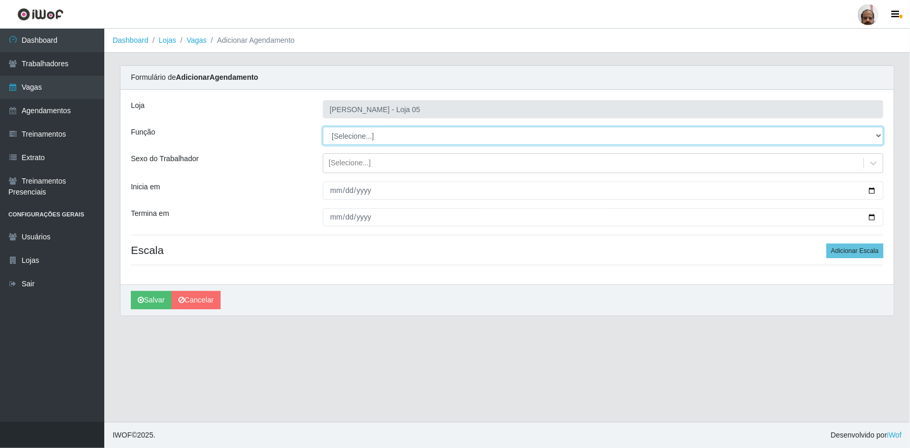
click at [370, 136] on select "[Selecione...] ASG ASG + ASG ++ Auxiliar de Depósito Auxiliar de Depósito + Aux…" at bounding box center [603, 136] width 561 height 18
click at [323, 127] on select "[Selecione...] ASG ASG + ASG ++ Auxiliar de Depósito Auxiliar de Depósito + Aux…" at bounding box center [603, 136] width 561 height 18
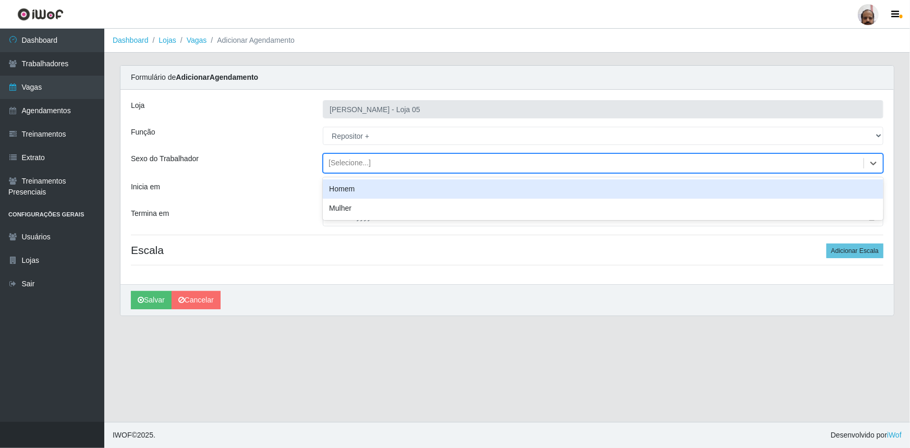
click at [355, 159] on div "[Selecione...]" at bounding box center [350, 163] width 42 height 11
click at [355, 187] on div "Homem" at bounding box center [603, 188] width 561 height 19
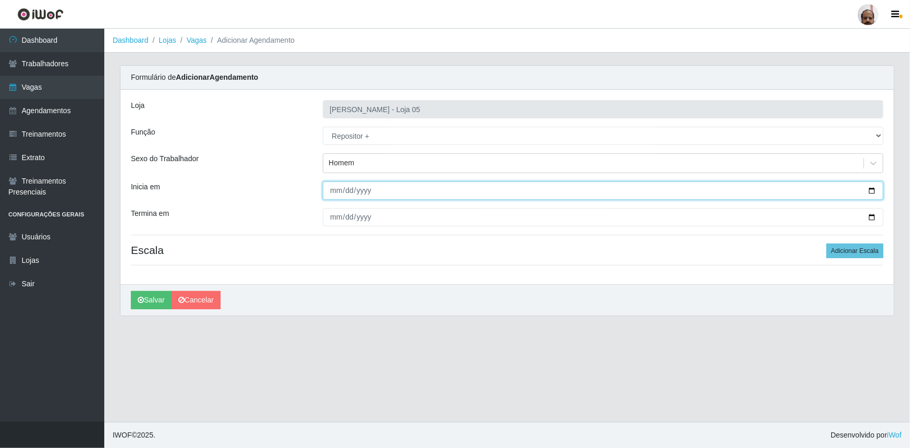
click at [873, 189] on input "Inicia em" at bounding box center [603, 190] width 561 height 18
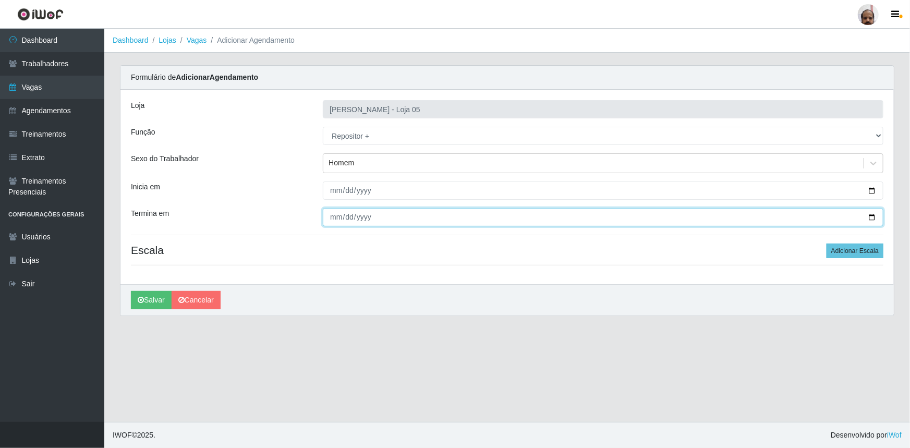
click at [872, 215] on input "Termina em" at bounding box center [603, 217] width 561 height 18
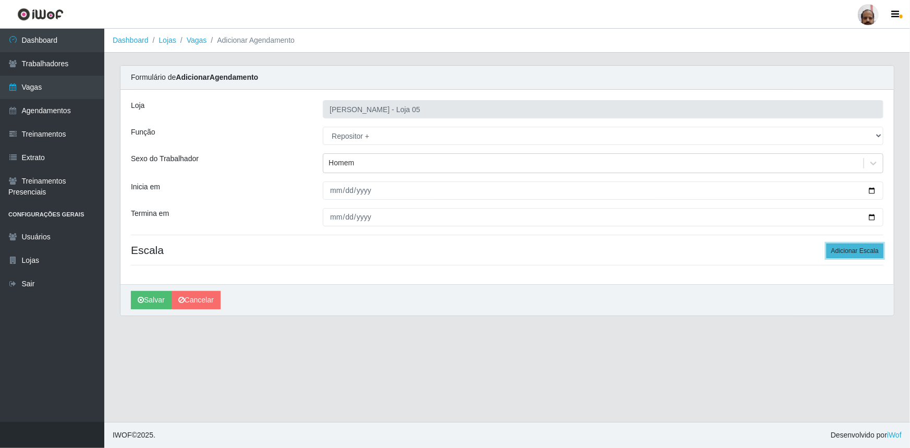
click at [861, 244] on button "Adicionar Escala" at bounding box center [855, 251] width 57 height 15
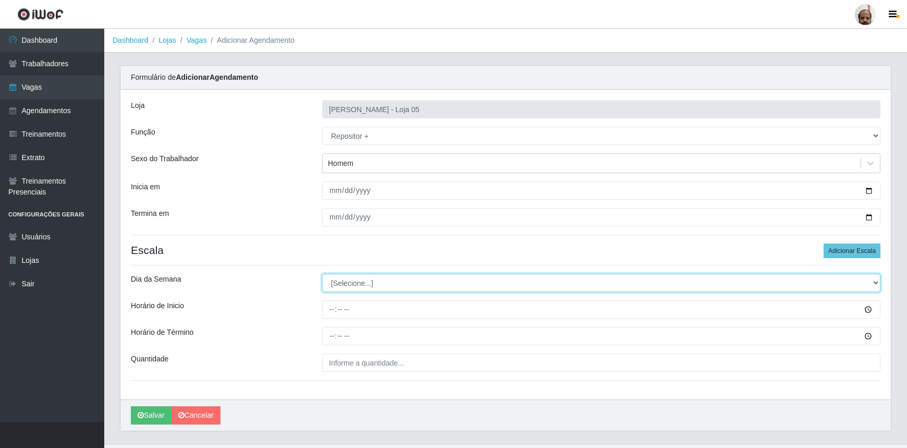
click at [344, 282] on select "[Selecione...] Segunda Terça Quarta Quinta Sexta Sábado Domingo" at bounding box center [601, 283] width 559 height 18
click at [322, 274] on select "[Selecione...] Segunda Terça Quarta Quinta Sexta Sábado Domingo" at bounding box center [601, 283] width 559 height 18
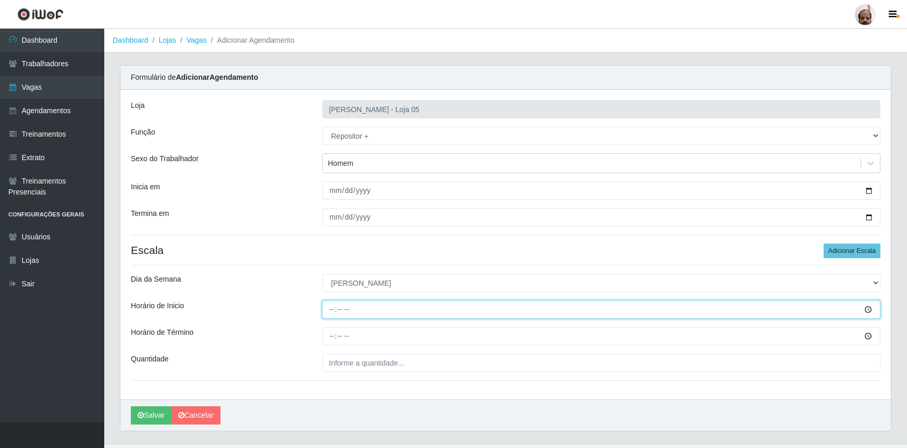
click at [331, 308] on input "Horário de Inicio" at bounding box center [601, 309] width 559 height 18
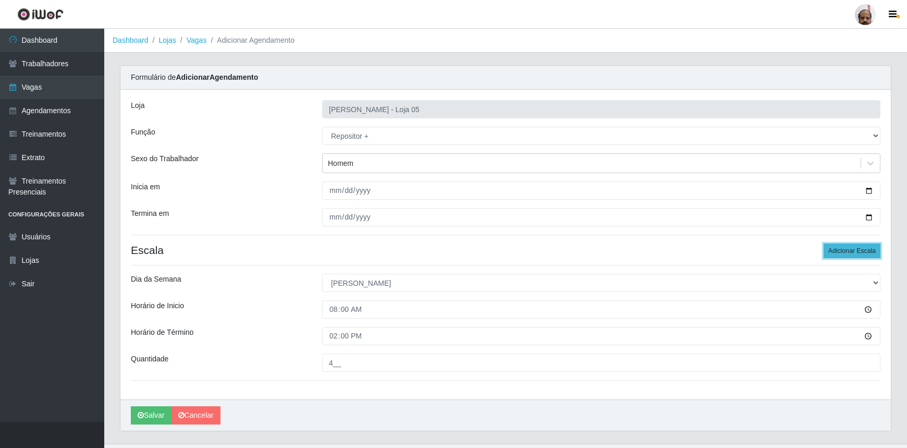
click at [839, 251] on button "Adicionar Escala" at bounding box center [852, 251] width 57 height 15
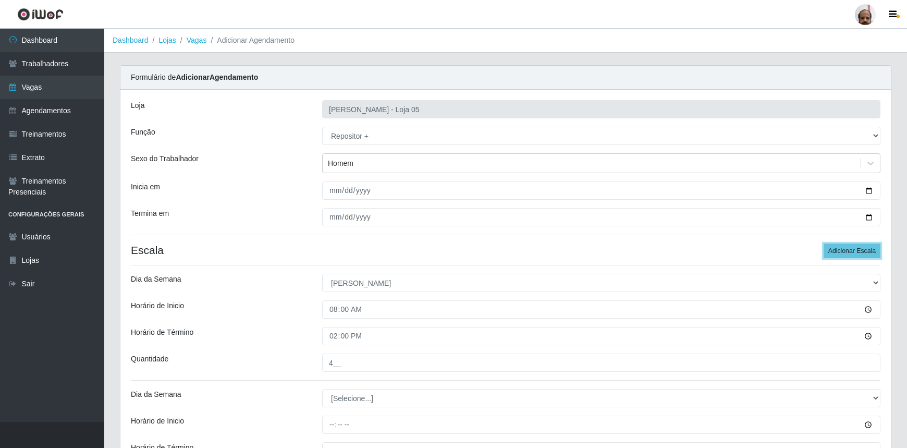
scroll to position [136, 0]
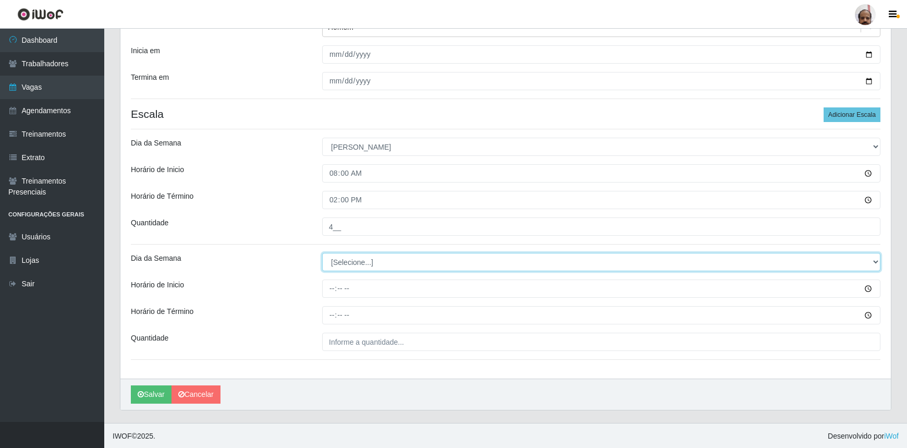
click at [340, 264] on select "[Selecione...] Segunda Terça Quarta Quinta Sexta Sábado Domingo" at bounding box center [601, 262] width 559 height 18
click at [322, 253] on select "[Selecione...] Segunda Terça Quarta Quinta Sexta Sábado Domingo" at bounding box center [601, 262] width 559 height 18
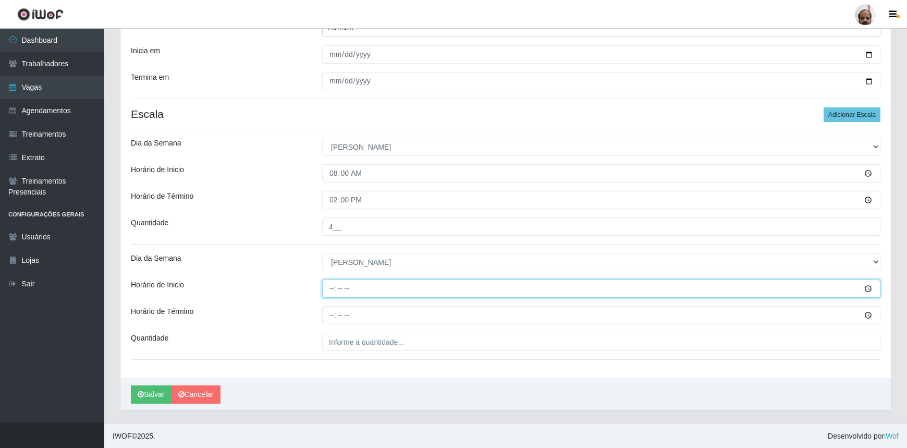
click at [328, 290] on input "Horário de Inicio" at bounding box center [601, 289] width 559 height 18
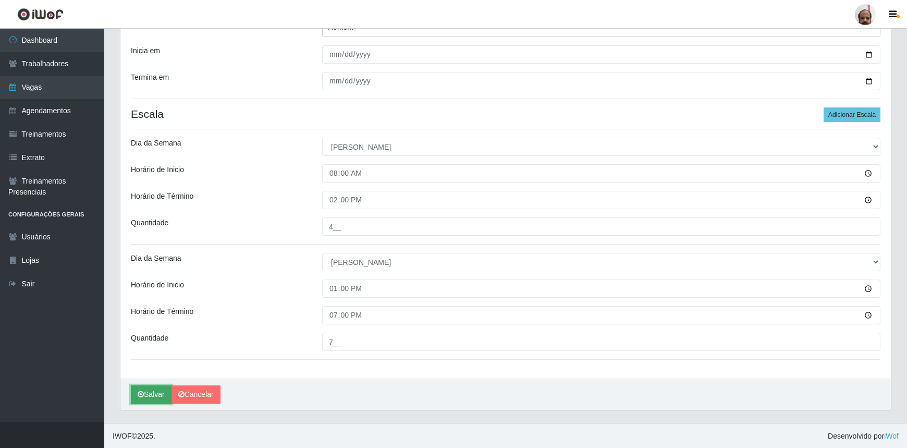
click at [154, 391] on button "Salvar" at bounding box center [151, 394] width 41 height 18
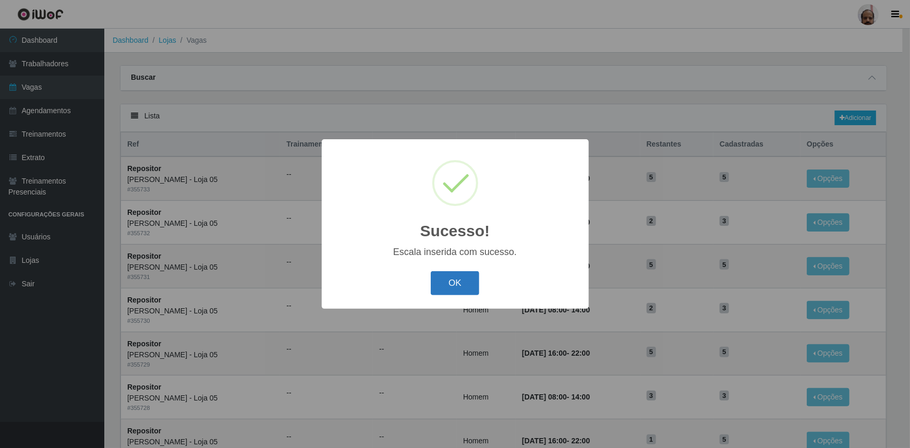
click at [453, 279] on button "OK" at bounding box center [455, 283] width 49 height 25
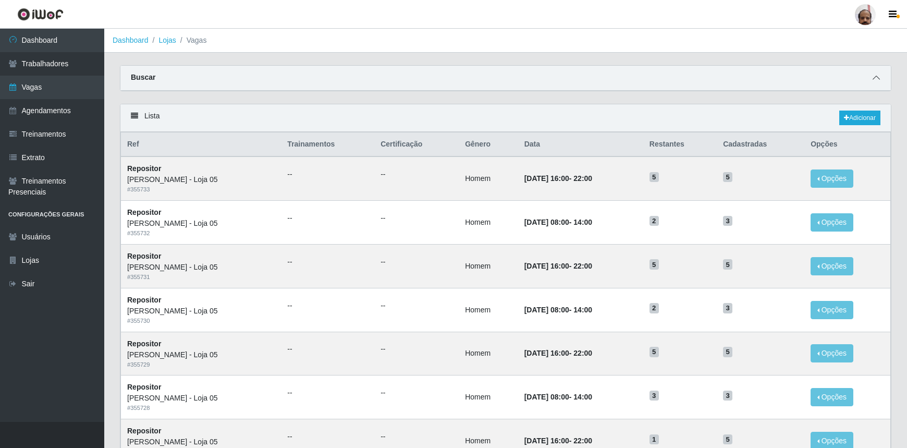
click at [881, 78] on span at bounding box center [876, 78] width 13 height 12
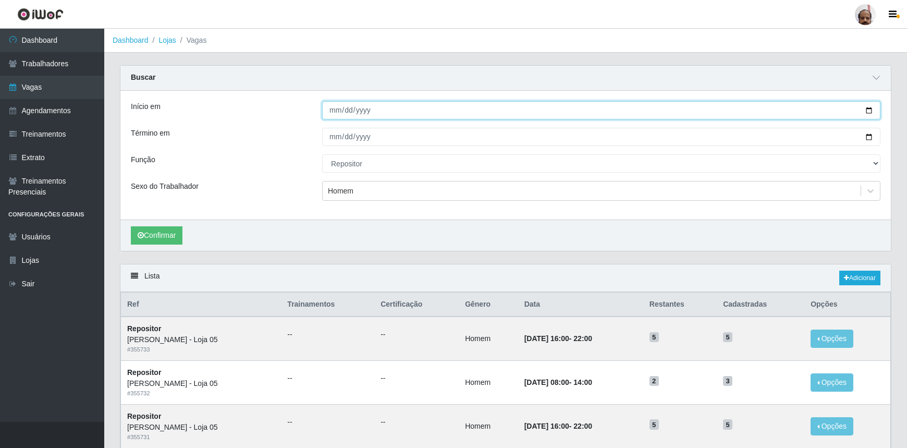
click at [869, 109] on input "[DATE]" at bounding box center [601, 110] width 559 height 18
click at [465, 105] on input "[DATE]" at bounding box center [601, 110] width 559 height 18
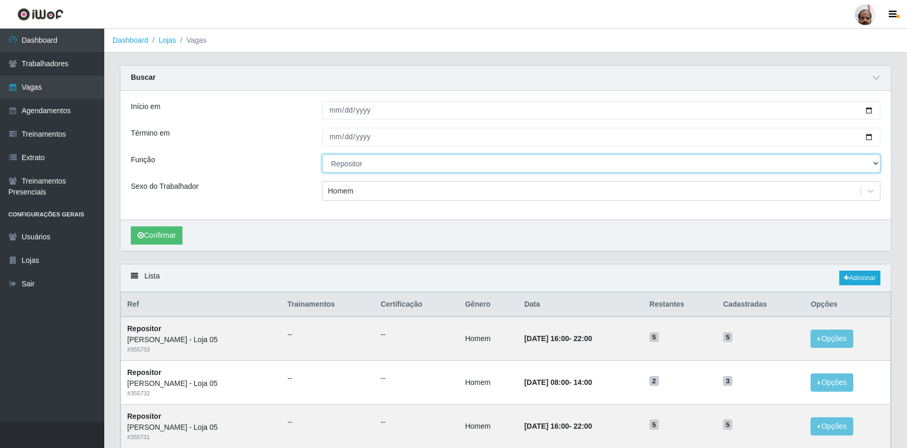
click at [352, 163] on select "[Selecione...] ASG ASG + ASG ++ Auxiliar de Depósito Auxiliar de Depósito + Aux…" at bounding box center [601, 163] width 559 height 18
click at [322, 154] on select "[Selecione...] ASG ASG + ASG ++ Auxiliar de Depósito Auxiliar de Depósito + Aux…" at bounding box center [601, 163] width 559 height 18
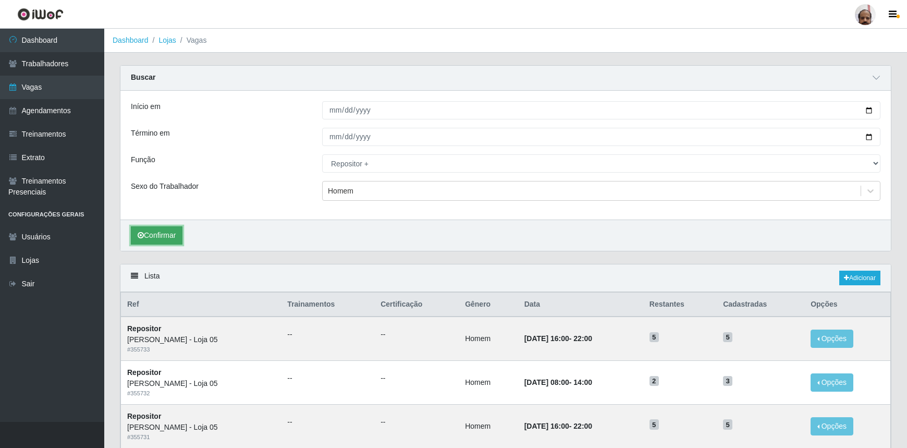
click at [175, 235] on button "Confirmar" at bounding box center [157, 235] width 52 height 18
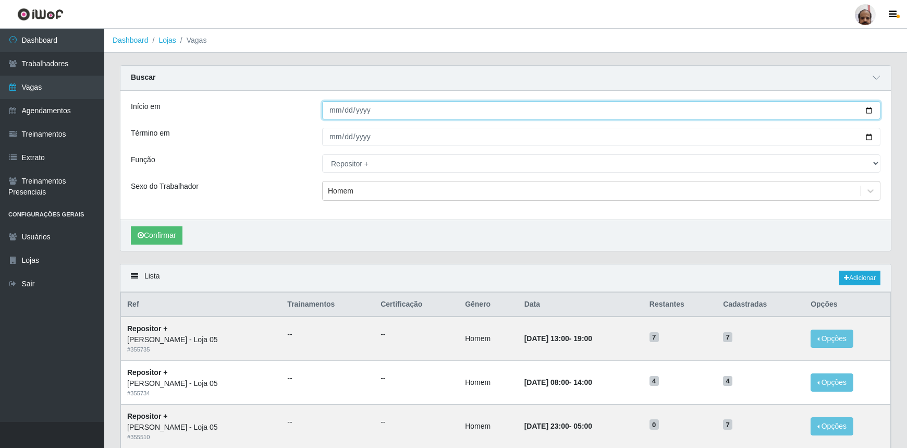
click at [867, 112] on input "[DATE]" at bounding box center [601, 110] width 559 height 18
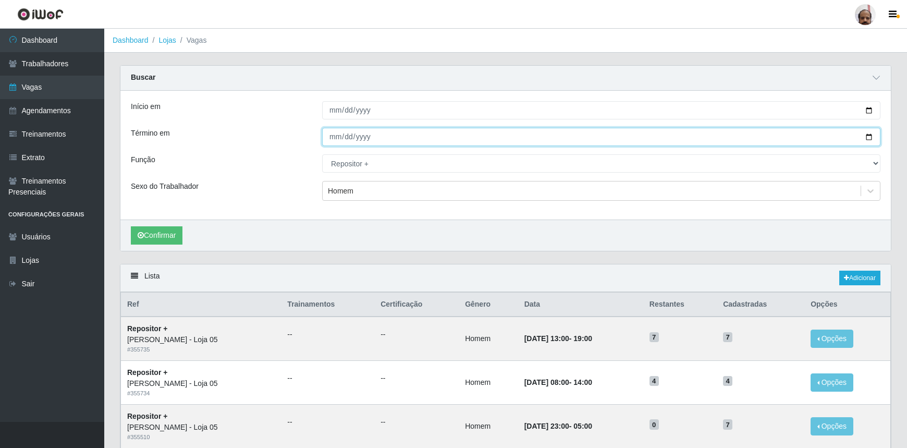
click at [873, 136] on input "[DATE]" at bounding box center [601, 137] width 559 height 18
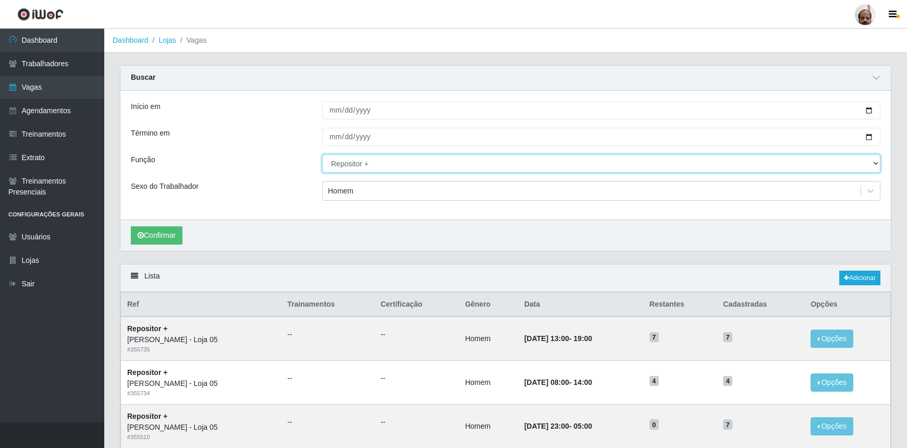
click at [376, 159] on select "[Selecione...] ASG ASG + ASG ++ Auxiliar de Depósito Auxiliar de Depósito + Aux…" at bounding box center [601, 163] width 559 height 18
click at [322, 154] on select "[Selecione...] ASG ASG + ASG ++ Auxiliar de Depósito Auxiliar de Depósito + Aux…" at bounding box center [601, 163] width 559 height 18
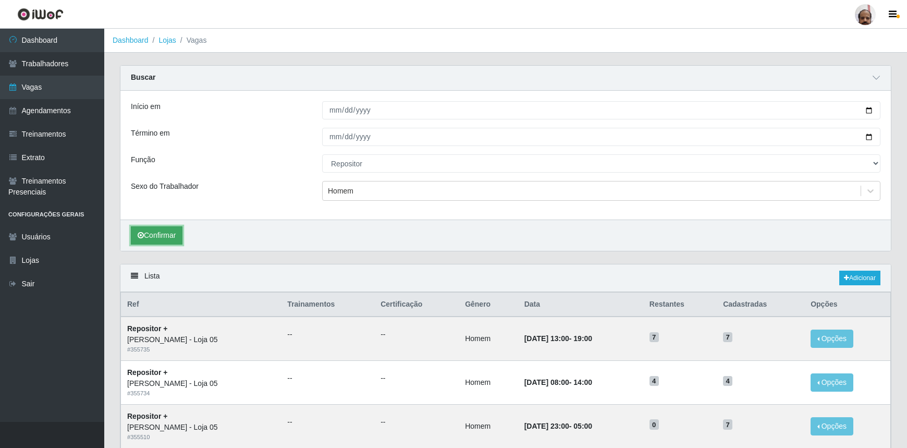
click at [159, 226] on button "Confirmar" at bounding box center [157, 235] width 52 height 18
click at [162, 232] on button "Confirmar" at bounding box center [157, 235] width 52 height 18
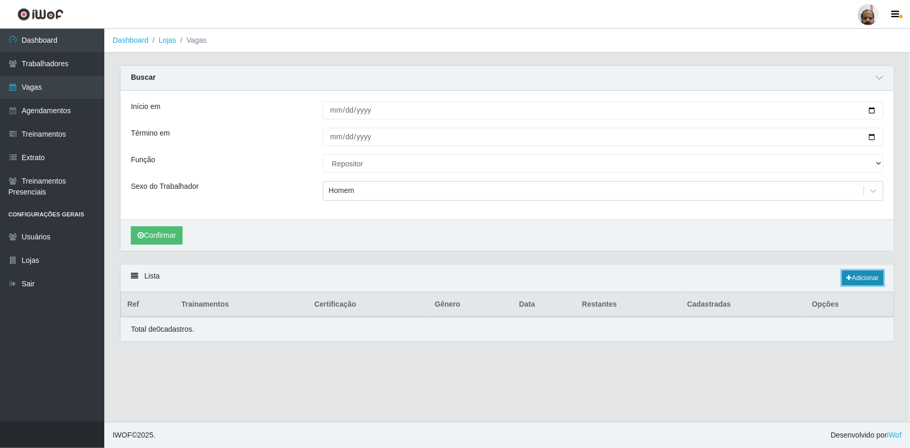
click at [855, 274] on link "Adicionar" at bounding box center [862, 278] width 41 height 15
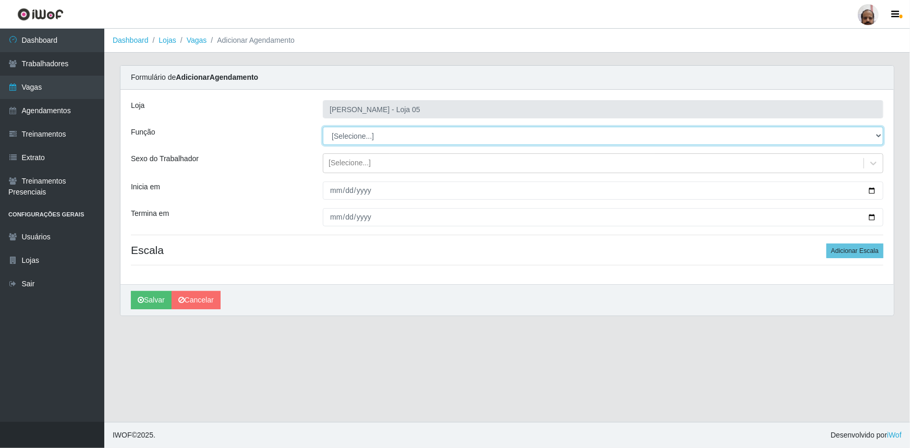
click at [376, 139] on select "[Selecione...] ASG ASG + ASG ++ Auxiliar de Depósito Auxiliar de Depósito + Aux…" at bounding box center [603, 136] width 561 height 18
click at [323, 127] on select "[Selecione...] ASG ASG + ASG ++ Auxiliar de Depósito Auxiliar de Depósito + Aux…" at bounding box center [603, 136] width 561 height 18
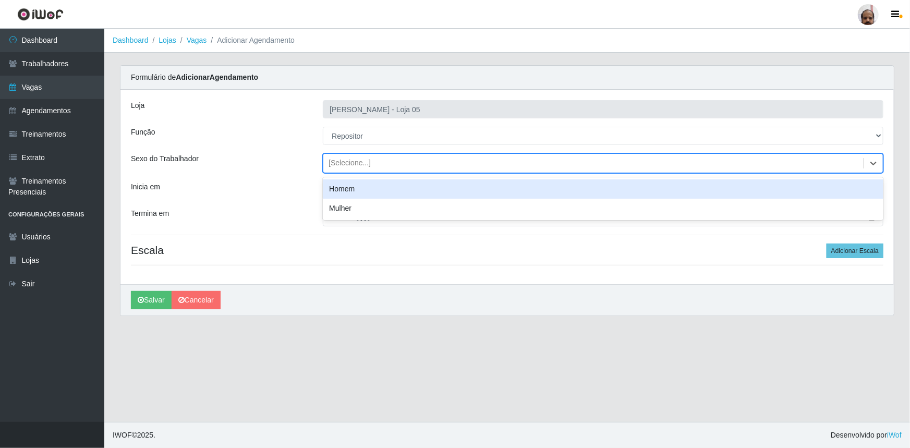
click at [341, 160] on div "[Selecione...]" at bounding box center [350, 163] width 42 height 11
click at [357, 188] on div "Homem" at bounding box center [603, 188] width 561 height 19
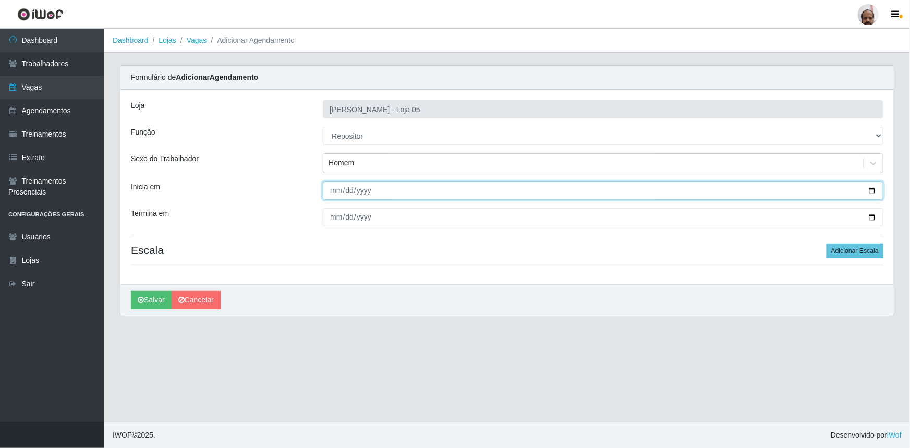
click at [873, 189] on input "Inicia em" at bounding box center [603, 190] width 561 height 18
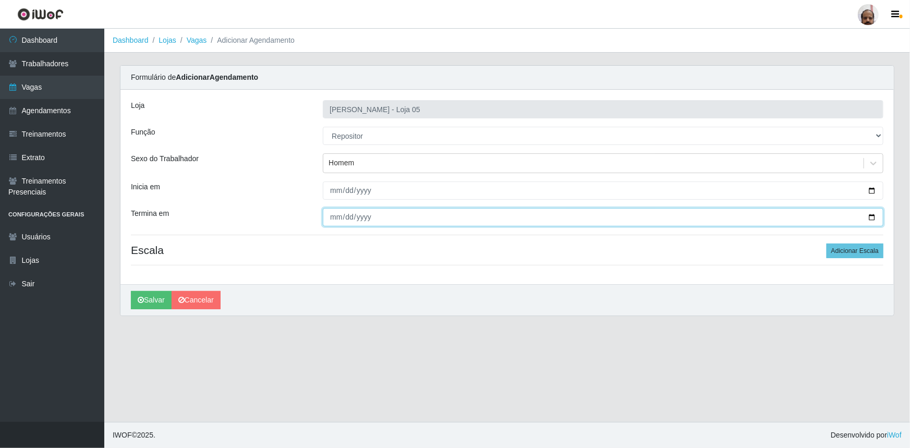
click at [871, 219] on input "Termina em" at bounding box center [603, 217] width 561 height 18
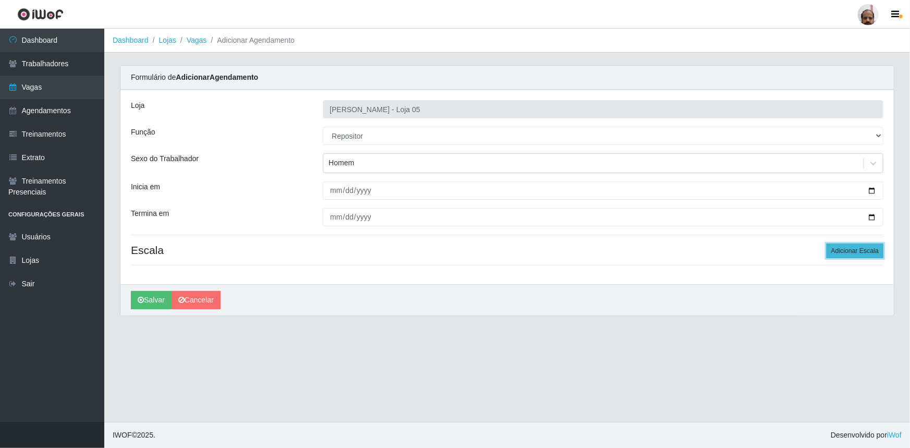
click at [845, 244] on button "Adicionar Escala" at bounding box center [855, 251] width 57 height 15
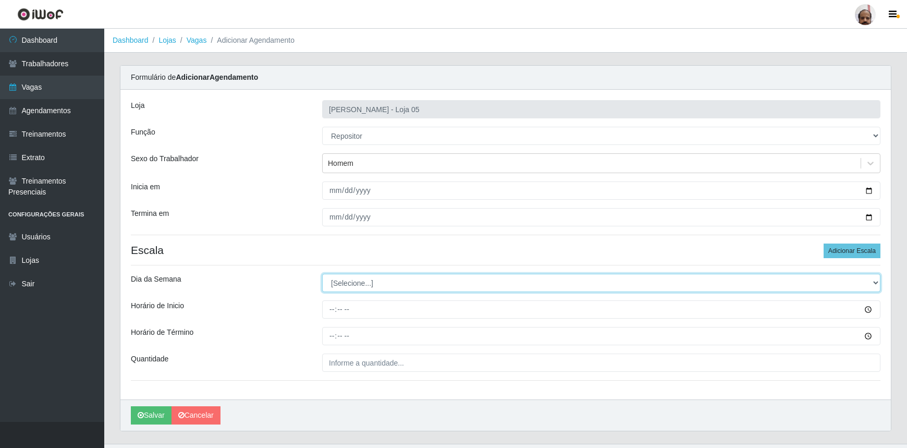
click at [350, 282] on select "[Selecione...] Segunda Terça Quarta Quinta Sexta Sábado Domingo" at bounding box center [601, 283] width 559 height 18
click at [322, 274] on select "[Selecione...] Segunda Terça Quarta Quinta Sexta Sábado Domingo" at bounding box center [601, 283] width 559 height 18
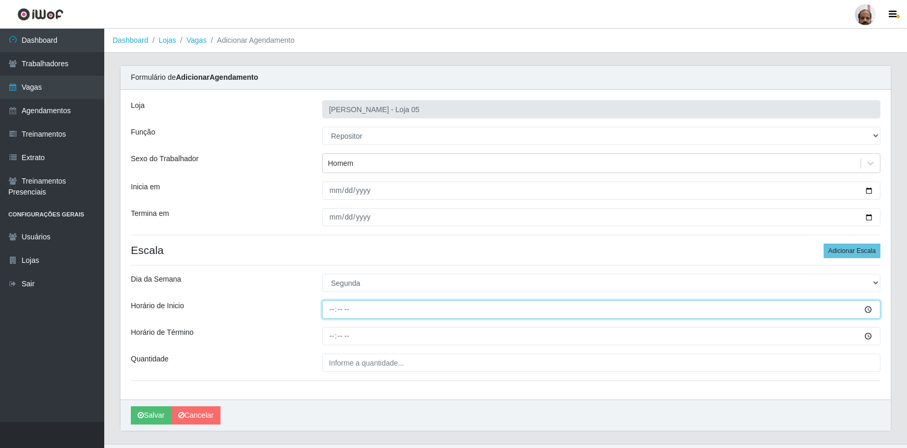
click at [328, 306] on input "Horário de Inicio" at bounding box center [601, 309] width 559 height 18
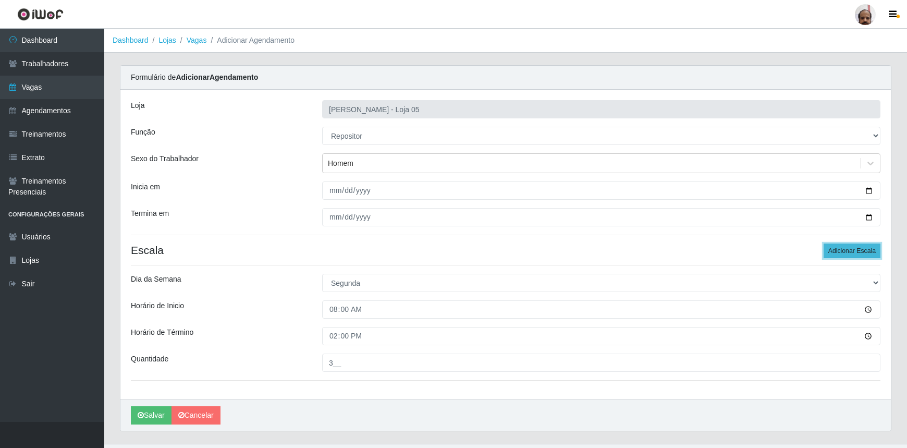
click at [840, 252] on button "Adicionar Escala" at bounding box center [852, 251] width 57 height 15
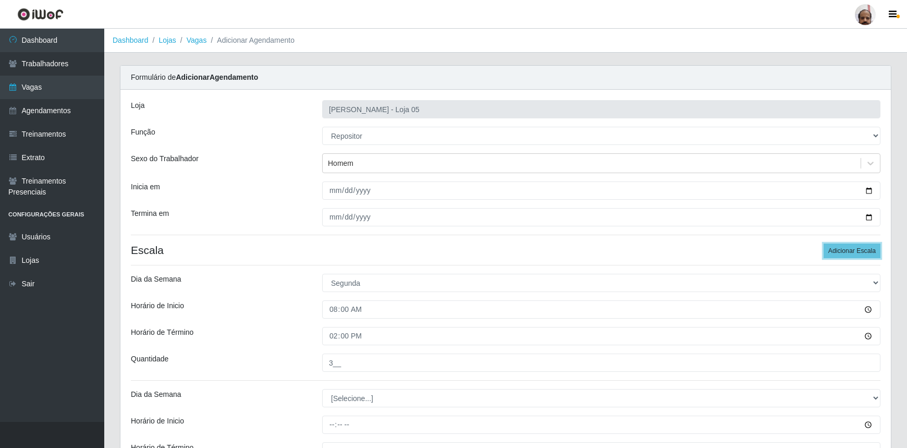
scroll to position [136, 0]
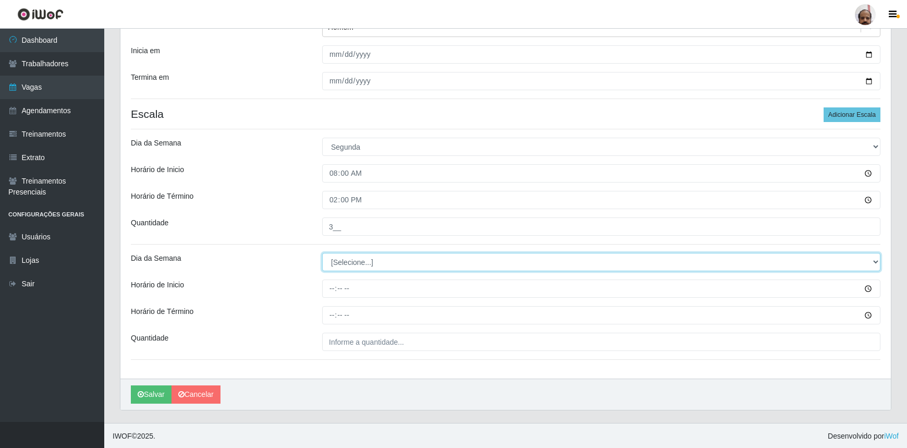
click at [344, 264] on select "[Selecione...] Segunda Terça Quarta Quinta Sexta Sábado Domingo" at bounding box center [601, 262] width 559 height 18
click at [322, 253] on select "[Selecione...] Segunda Terça Quarta Quinta Sexta Sábado Domingo" at bounding box center [601, 262] width 559 height 18
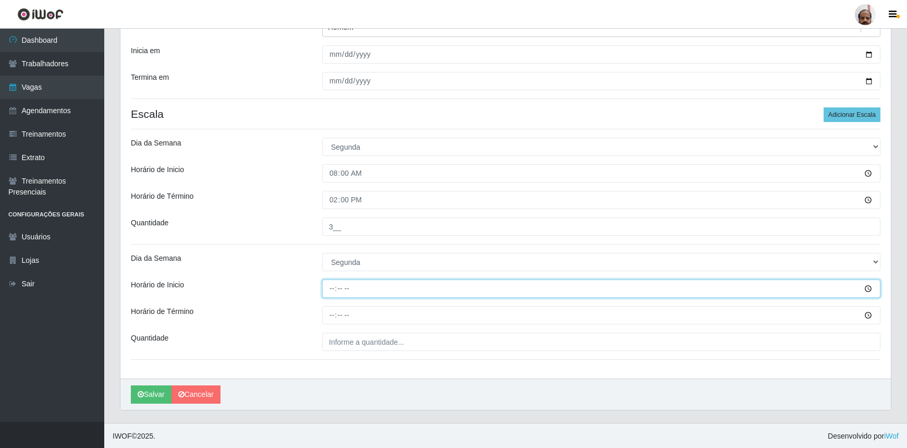
click at [330, 292] on input "Horário de Inicio" at bounding box center [601, 289] width 559 height 18
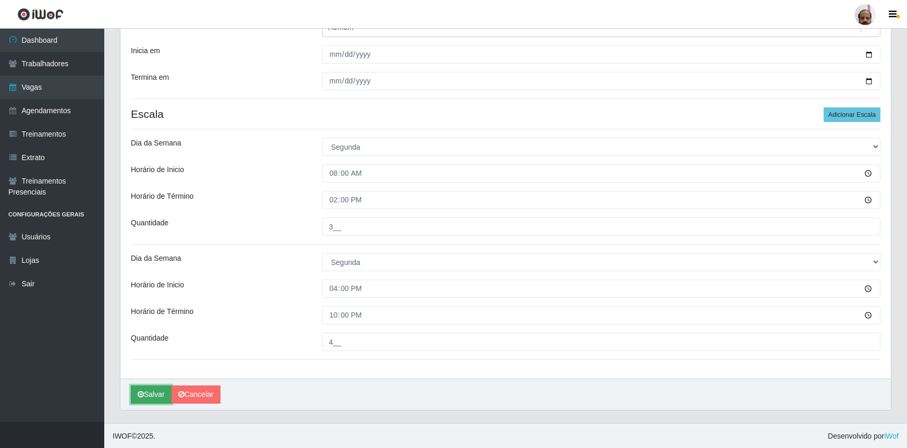
click at [154, 395] on button "Salvar" at bounding box center [151, 394] width 41 height 18
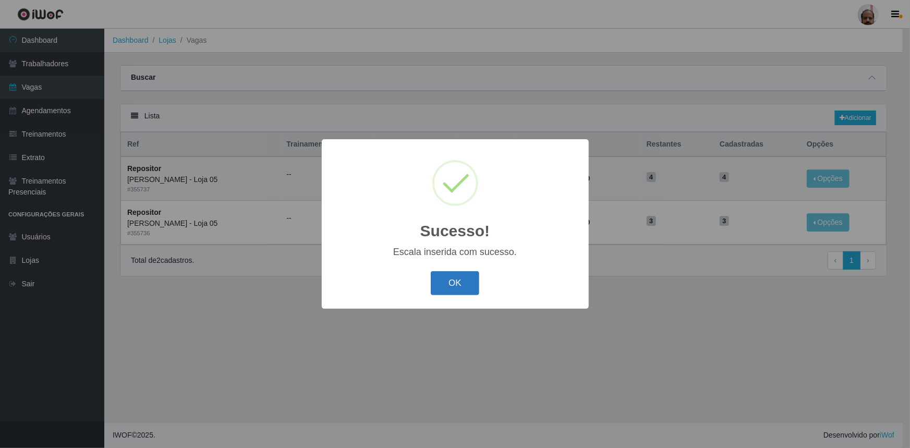
click at [446, 287] on button "OK" at bounding box center [455, 283] width 49 height 25
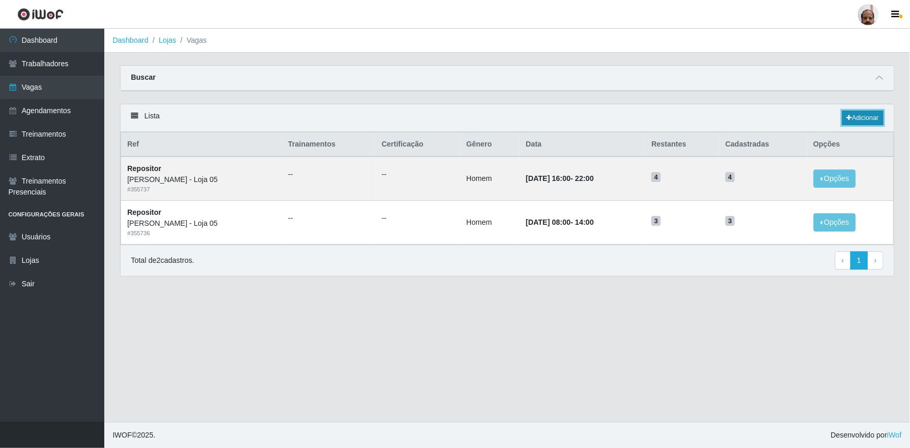
click at [849, 115] on icon at bounding box center [849, 118] width 5 height 6
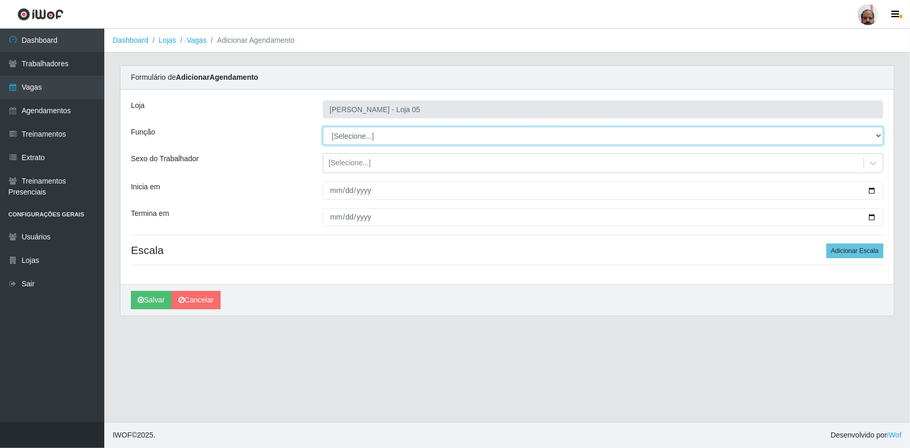
click at [365, 129] on select "[Selecione...] ASG ASG + ASG ++ Auxiliar de Depósito Auxiliar de Depósito + Aux…" at bounding box center [603, 136] width 561 height 18
click at [323, 127] on select "[Selecione...] ASG ASG + ASG ++ Auxiliar de Depósito Auxiliar de Depósito + Aux…" at bounding box center [603, 136] width 561 height 18
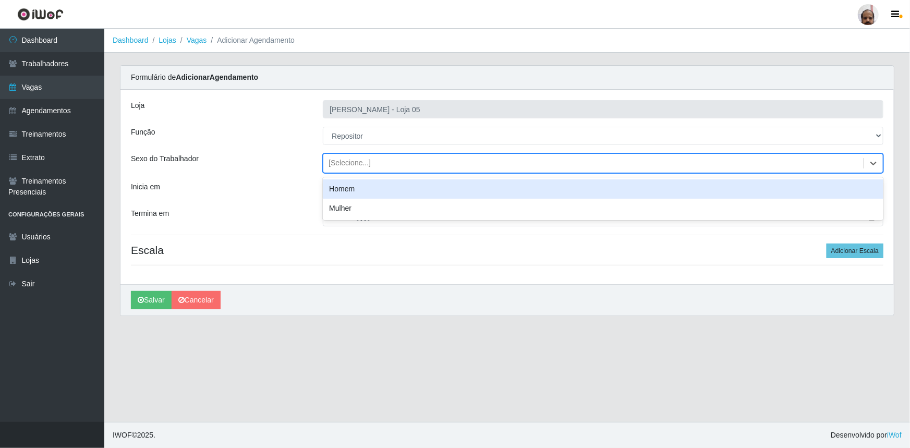
click at [352, 158] on div "[Selecione...]" at bounding box center [350, 163] width 42 height 11
click at [353, 193] on div "Homem" at bounding box center [603, 188] width 561 height 19
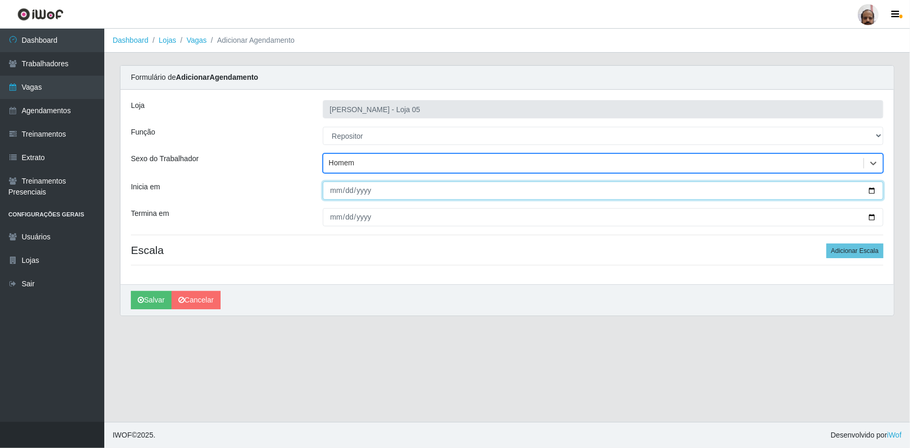
click at [873, 191] on input "Inicia em" at bounding box center [603, 190] width 561 height 18
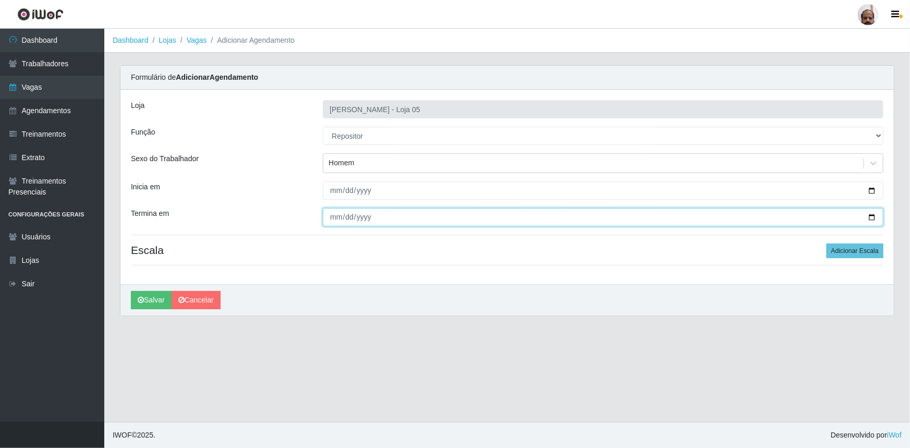
click at [872, 212] on input "Termina em" at bounding box center [603, 217] width 561 height 18
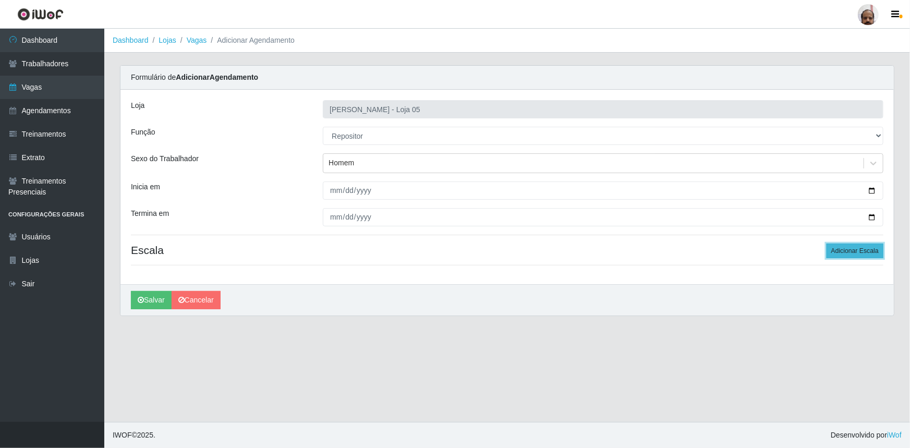
click at [859, 250] on button "Adicionar Escala" at bounding box center [855, 251] width 57 height 15
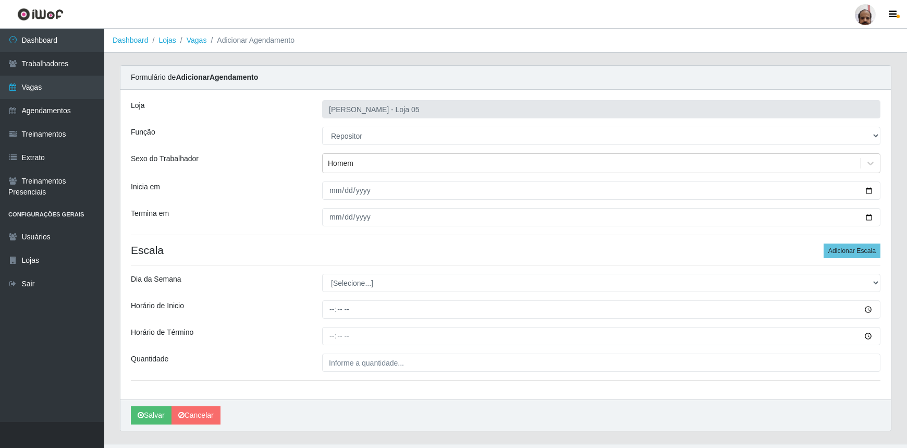
click at [350, 271] on div "Loja Mar Vermelho - Loja 05 Função [Selecione...] ASG ASG + ASG ++ Auxiliar de …" at bounding box center [505, 245] width 771 height 310
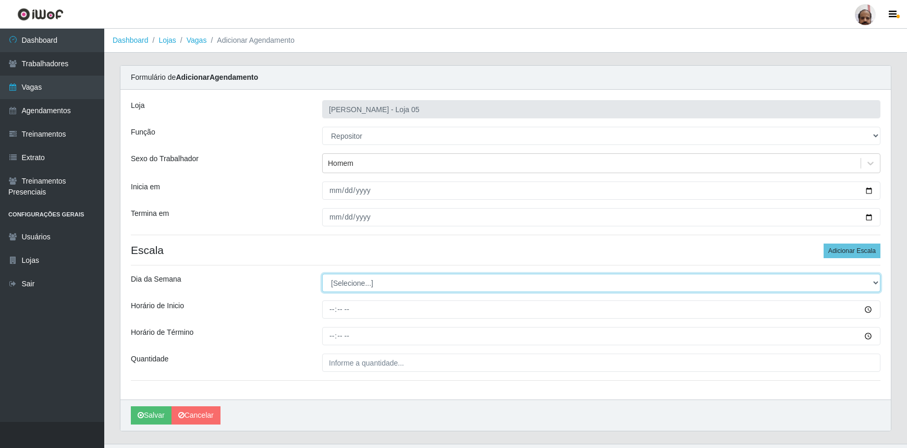
click at [352, 281] on select "[Selecione...] Segunda Terça Quarta Quinta Sexta Sábado Domingo" at bounding box center [601, 283] width 559 height 18
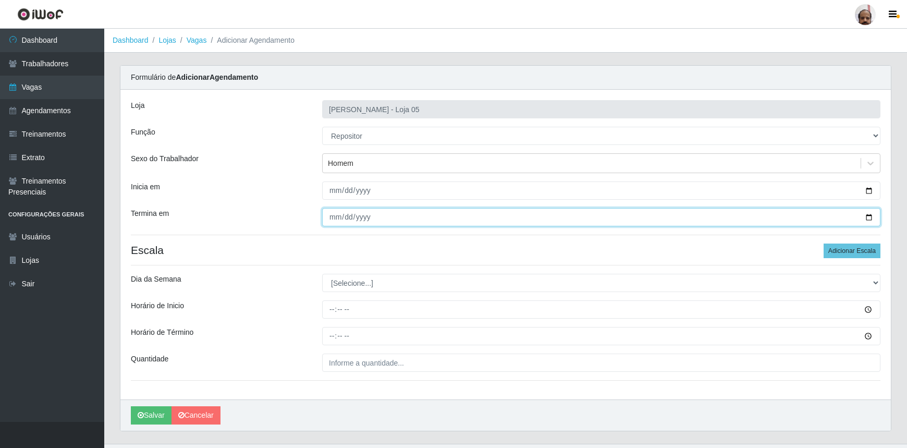
click at [495, 215] on input "[DATE]" at bounding box center [601, 217] width 559 height 18
click at [871, 213] on input "[DATE]" at bounding box center [601, 217] width 559 height 18
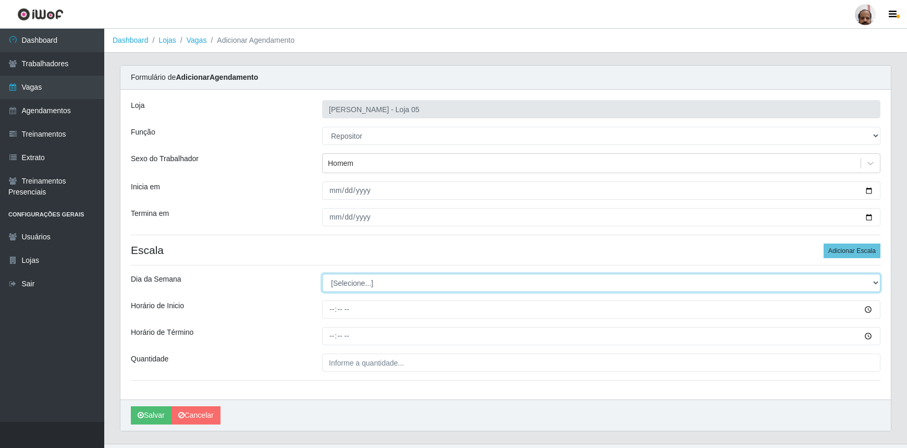
click at [355, 284] on select "[Selecione...] Segunda Terça Quarta Quinta Sexta Sábado Domingo" at bounding box center [601, 283] width 559 height 18
click at [322, 274] on select "[Selecione...] Segunda Terça Quarta Quinta Sexta Sábado Domingo" at bounding box center [601, 283] width 559 height 18
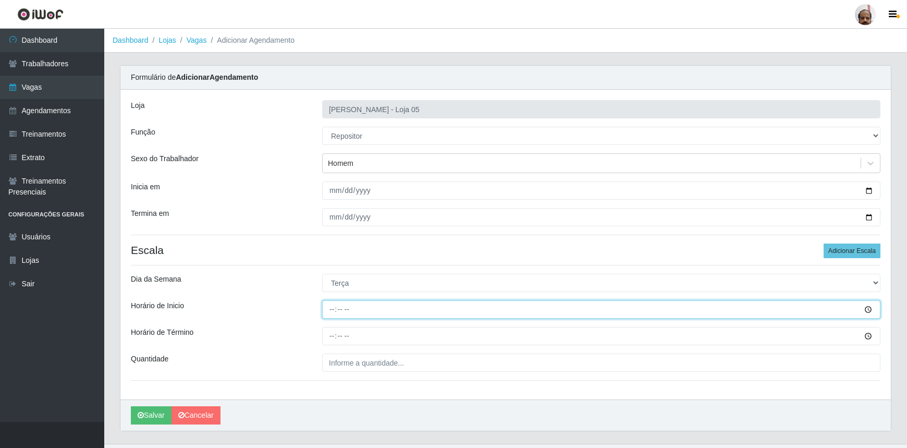
click at [332, 313] on input "Horário de Inicio" at bounding box center [601, 309] width 559 height 18
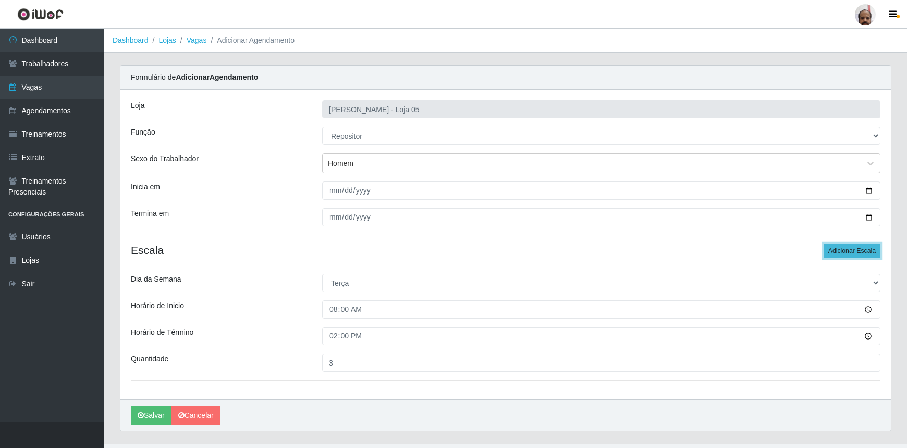
click at [854, 248] on button "Adicionar Escala" at bounding box center [852, 251] width 57 height 15
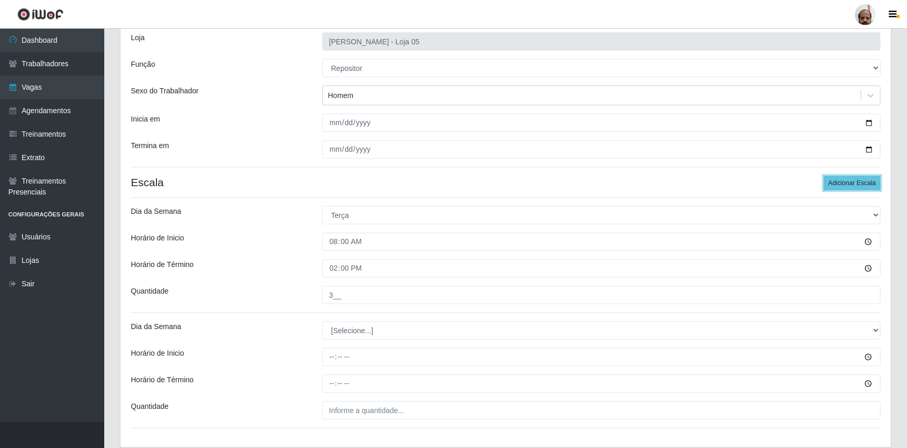
scroll to position [136, 0]
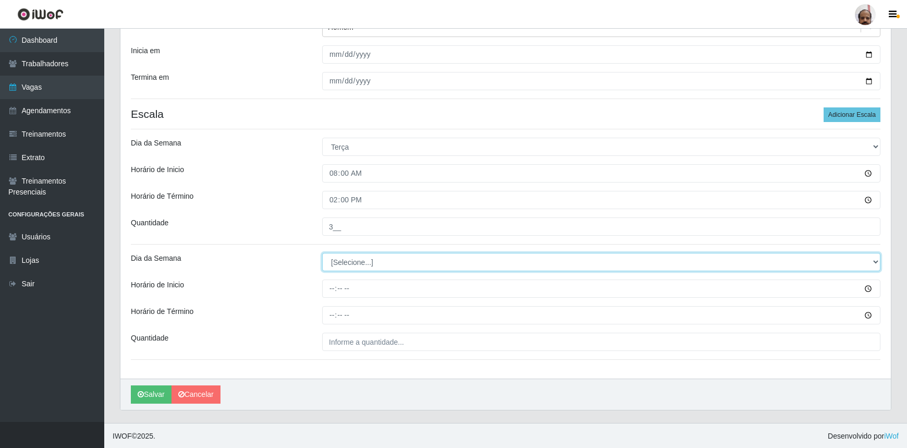
click at [348, 260] on select "[Selecione...] Segunda Terça Quarta Quinta Sexta Sábado Domingo" at bounding box center [601, 262] width 559 height 18
click at [322, 253] on select "[Selecione...] Segunda Terça Quarta Quinta Sexta Sábado Domingo" at bounding box center [601, 262] width 559 height 18
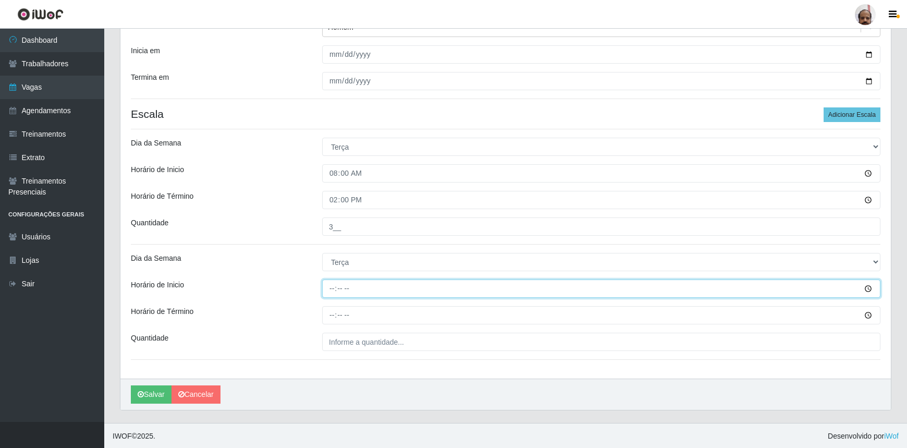
click at [330, 286] on input "Horário de Inicio" at bounding box center [601, 289] width 559 height 18
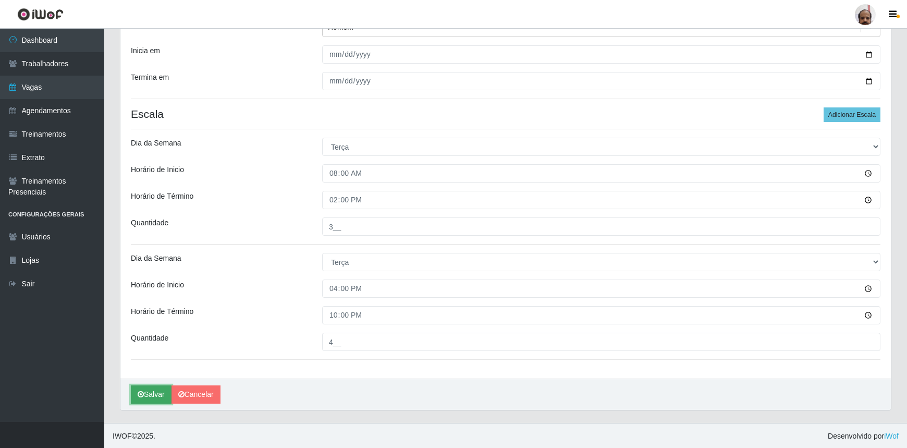
click at [151, 392] on button "Salvar" at bounding box center [151, 394] width 41 height 18
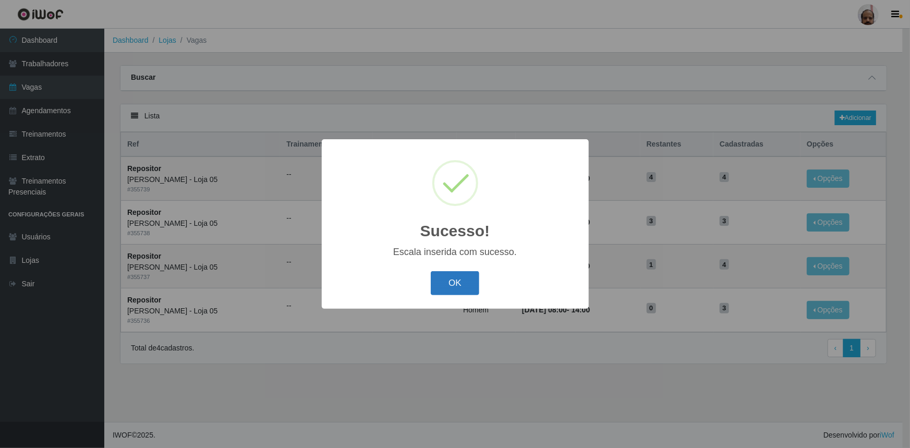
click at [462, 279] on button "OK" at bounding box center [455, 283] width 49 height 25
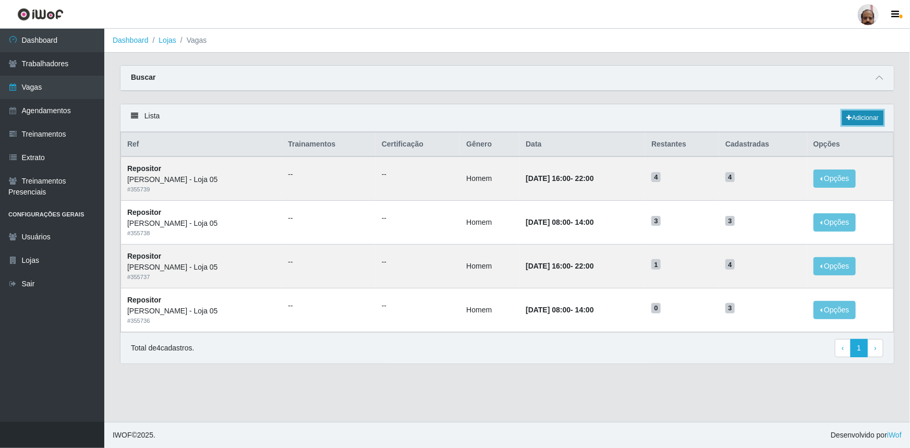
click at [871, 118] on link "Adicionar" at bounding box center [862, 118] width 41 height 15
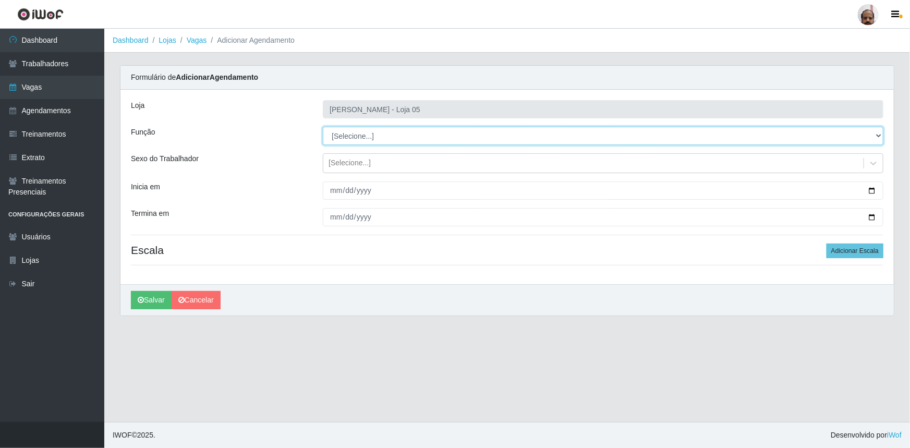
click at [352, 136] on select "[Selecione...] ASG ASG + ASG ++ Auxiliar de Depósito Auxiliar de Depósito + Aux…" at bounding box center [603, 136] width 561 height 18
click at [323, 127] on select "[Selecione...] ASG ASG + ASG ++ Auxiliar de Depósito Auxiliar de Depósito + Aux…" at bounding box center [603, 136] width 561 height 18
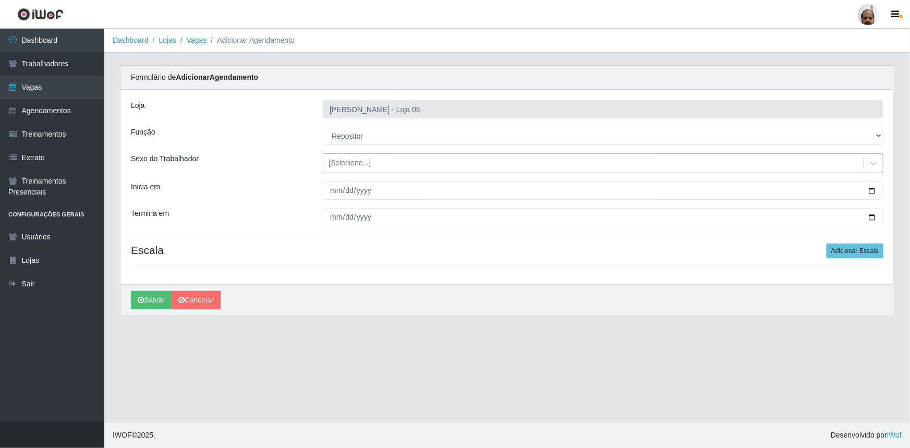
click at [345, 165] on div "[Selecione...]" at bounding box center [350, 163] width 42 height 11
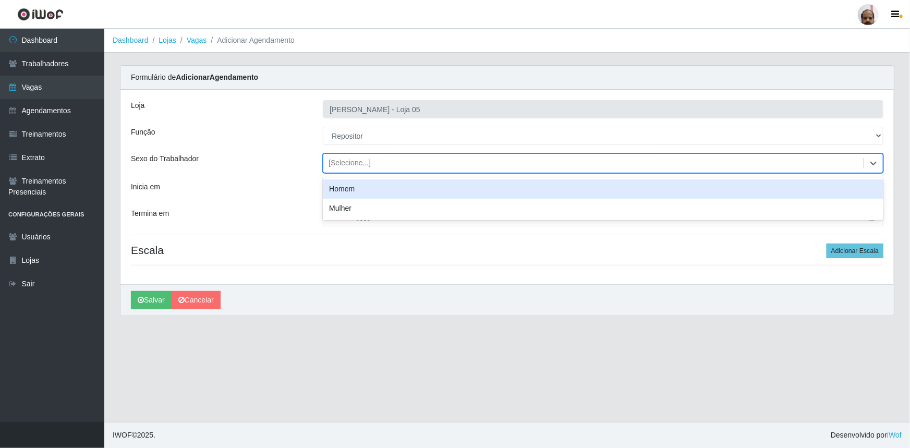
click at [350, 189] on div "Homem" at bounding box center [603, 188] width 561 height 19
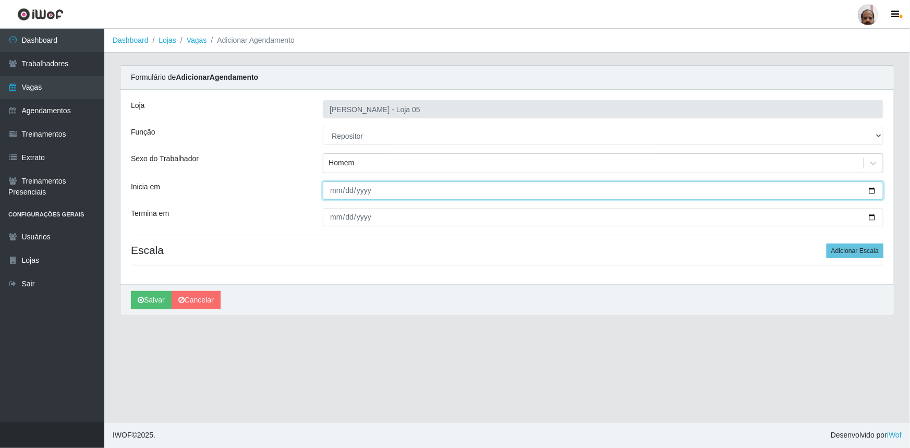
drag, startPoint x: 873, startPoint y: 189, endPoint x: 705, endPoint y: 247, distance: 178.3
click at [872, 189] on input "Inicia em" at bounding box center [603, 190] width 561 height 18
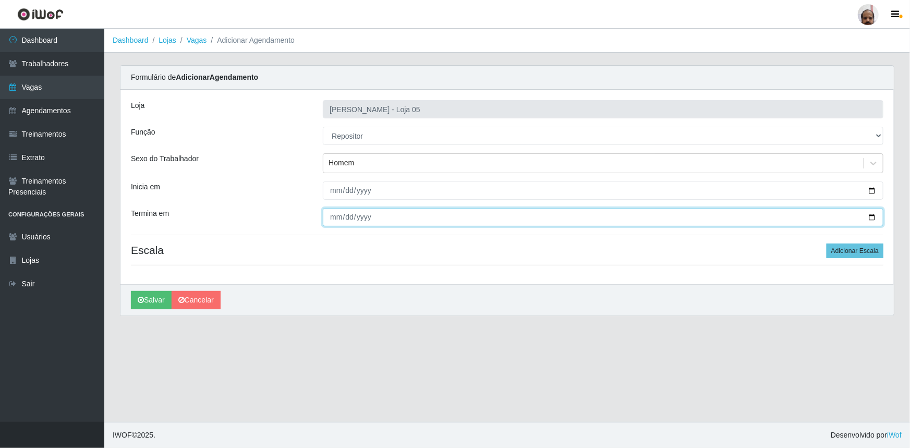
click at [870, 215] on input "Termina em" at bounding box center [603, 217] width 561 height 18
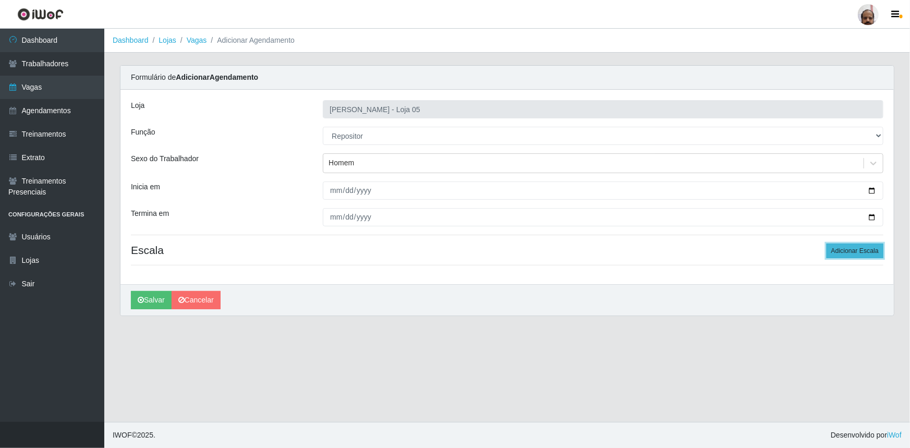
click at [849, 248] on button "Adicionar Escala" at bounding box center [855, 251] width 57 height 15
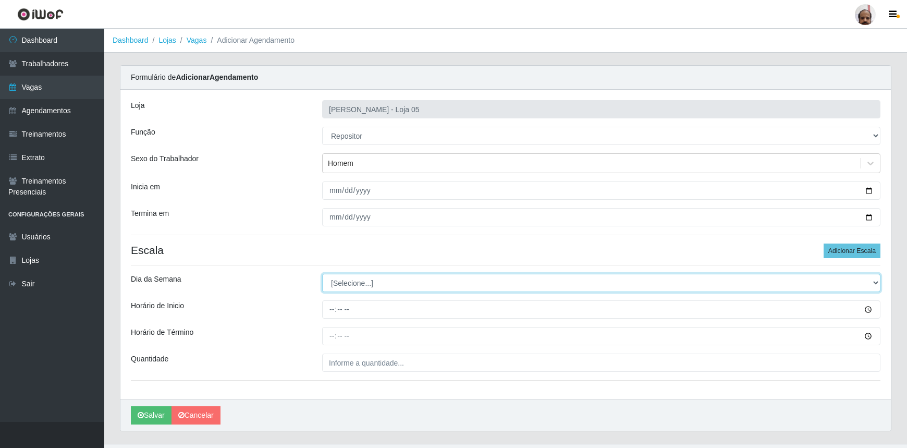
click at [373, 282] on select "[Selecione...] Segunda Terça Quarta Quinta Sexta Sábado Domingo" at bounding box center [601, 283] width 559 height 18
click at [322, 274] on select "[Selecione...] Segunda Terça Quarta Quinta Sexta Sábado Domingo" at bounding box center [601, 283] width 559 height 18
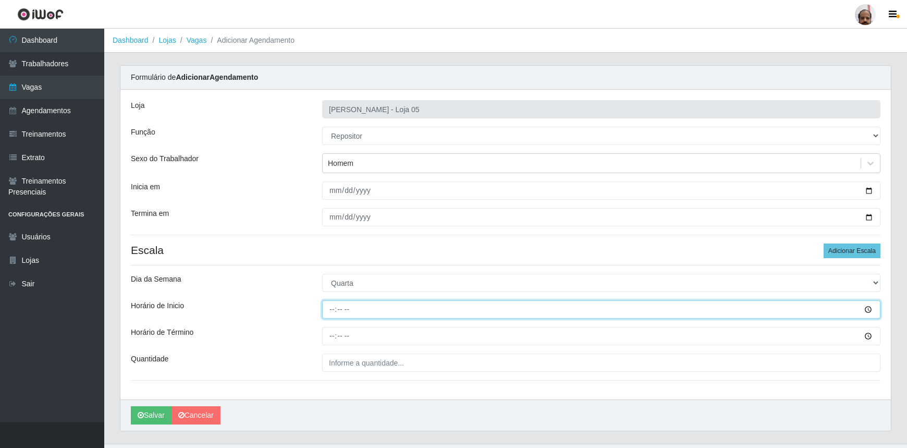
click at [332, 311] on input "Horário de Inicio" at bounding box center [601, 309] width 559 height 18
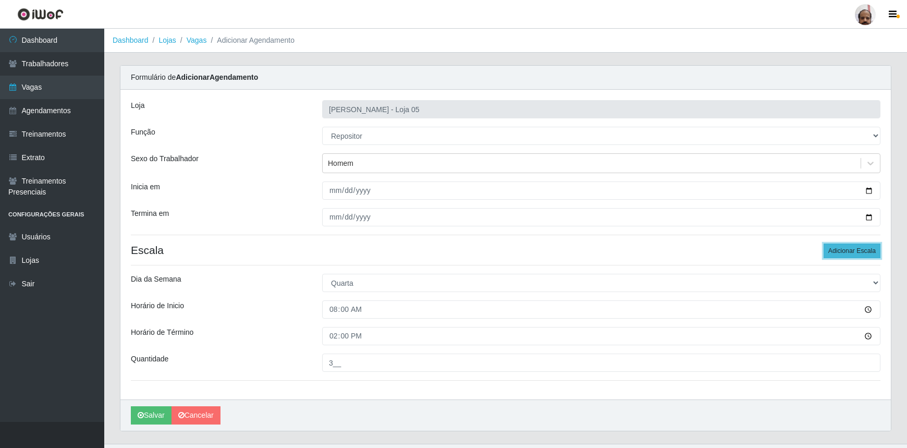
click at [840, 252] on button "Adicionar Escala" at bounding box center [852, 251] width 57 height 15
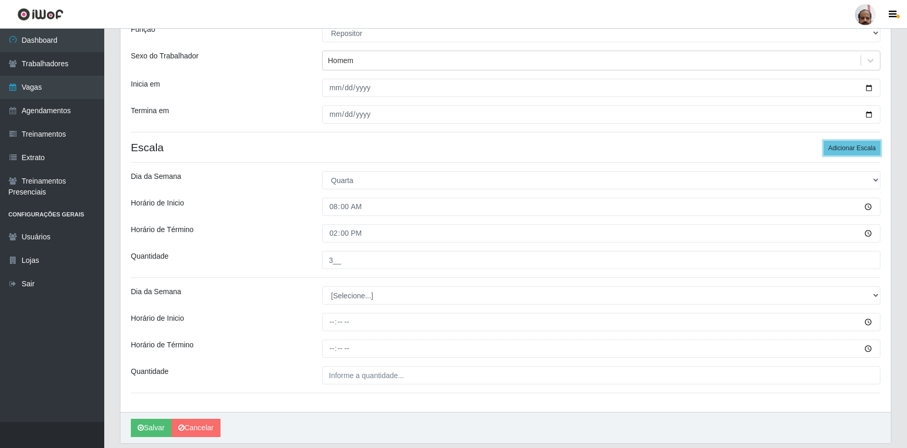
scroll to position [136, 0]
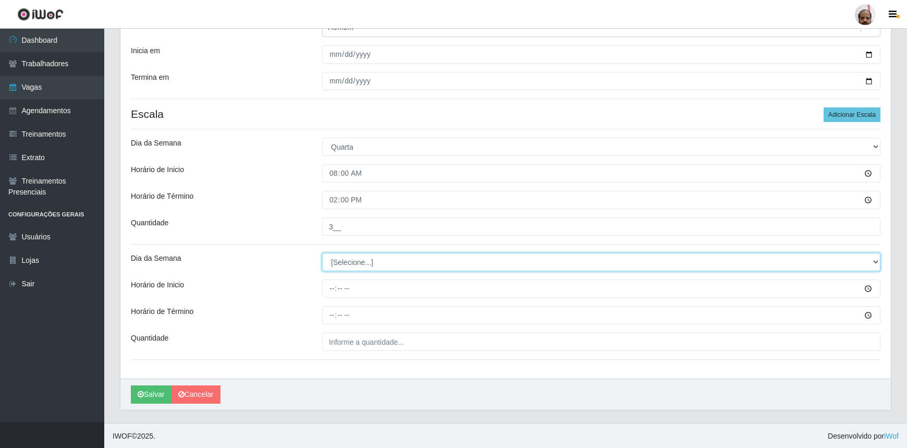
click at [354, 261] on select "[Selecione...] Segunda Terça Quarta Quinta Sexta Sábado Domingo" at bounding box center [601, 262] width 559 height 18
click at [322, 253] on select "[Selecione...] Segunda Terça Quarta Quinta Sexta Sábado Domingo" at bounding box center [601, 262] width 559 height 18
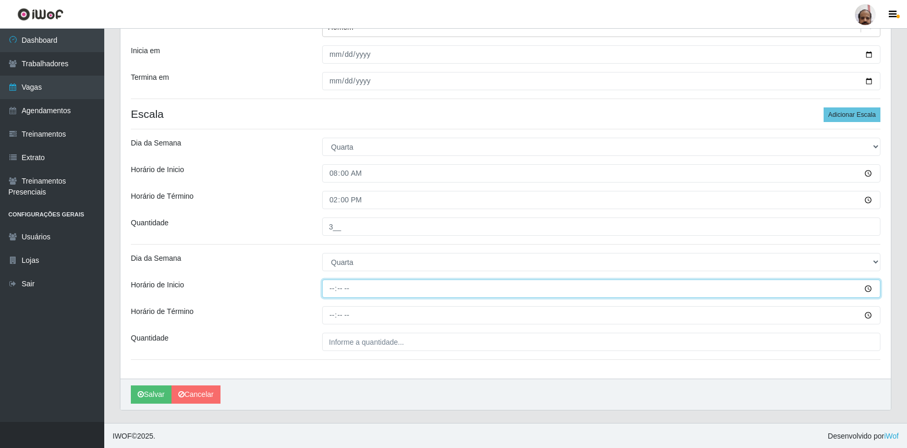
click at [329, 281] on input "Horário de Inicio" at bounding box center [601, 289] width 559 height 18
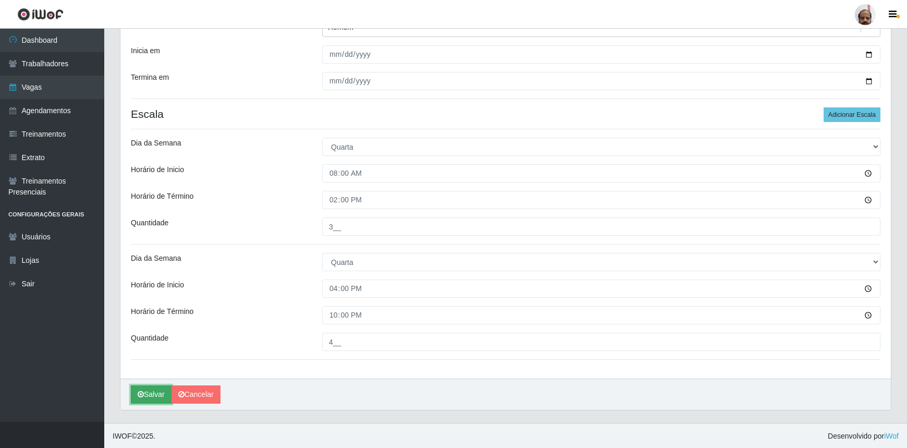
click at [156, 390] on button "Salvar" at bounding box center [151, 394] width 41 height 18
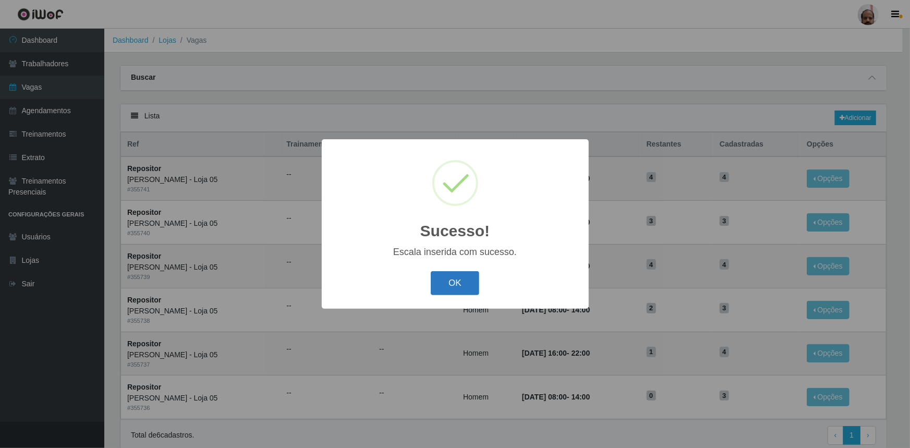
click at [452, 284] on button "OK" at bounding box center [455, 283] width 49 height 25
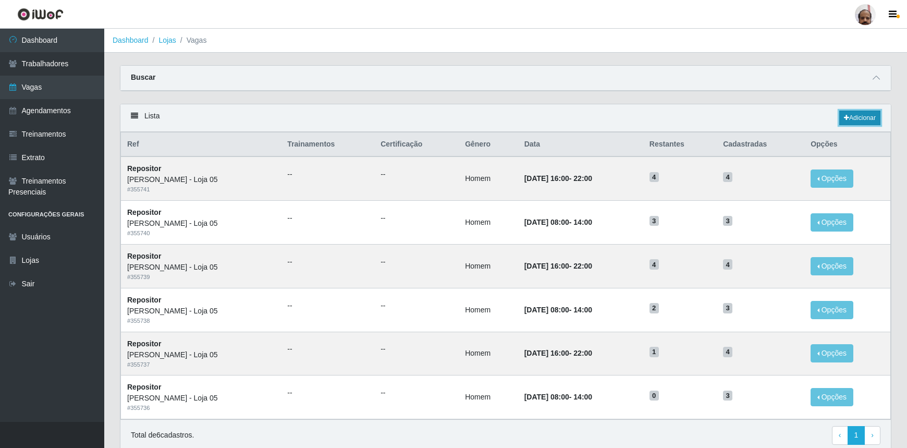
click at [854, 116] on link "Adicionar" at bounding box center [860, 118] width 41 height 15
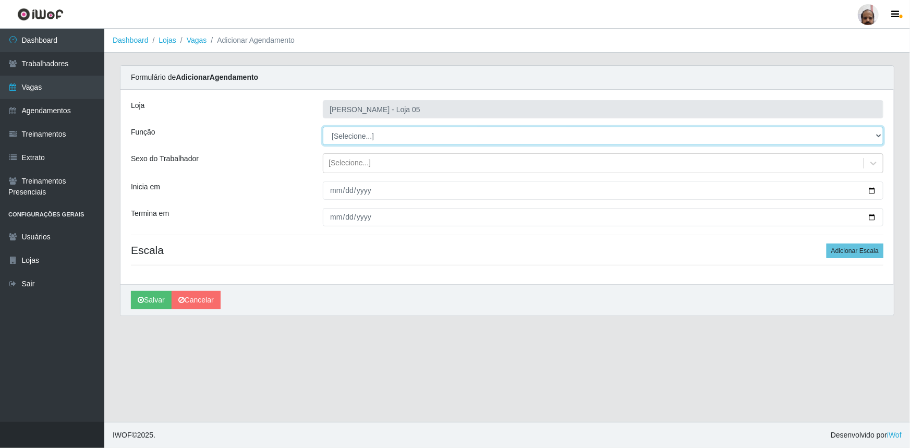
click at [370, 130] on select "[Selecione...] ASG ASG + ASG ++ Auxiliar de Depósito Auxiliar de Depósito + Aux…" at bounding box center [603, 136] width 561 height 18
click at [323, 127] on select "[Selecione...] ASG ASG + ASG ++ Auxiliar de Depósito Auxiliar de Depósito + Aux…" at bounding box center [603, 136] width 561 height 18
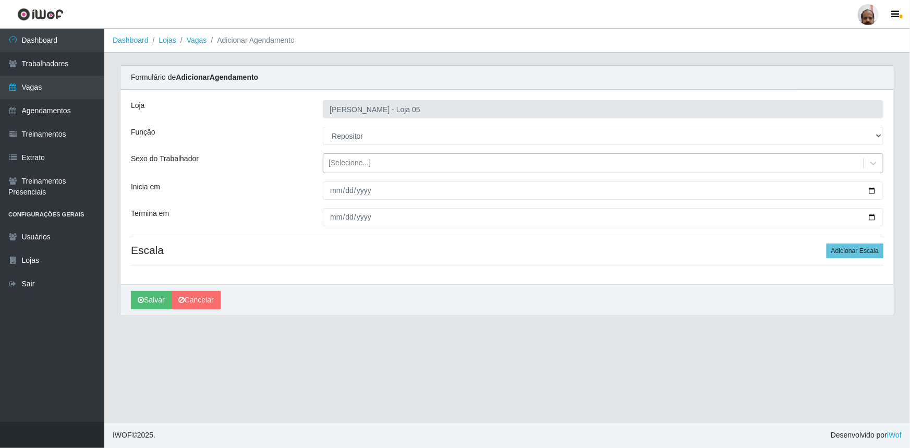
click at [346, 166] on div "[Selecione...]" at bounding box center [350, 163] width 42 height 11
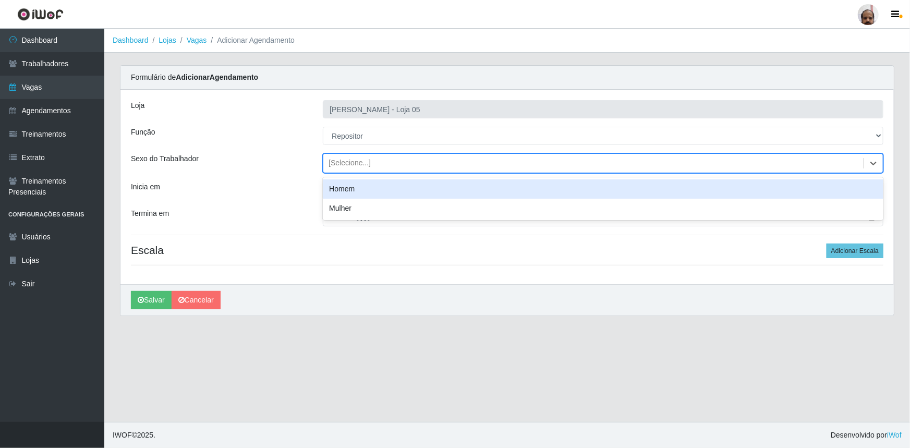
click at [354, 188] on div "Homem" at bounding box center [603, 188] width 561 height 19
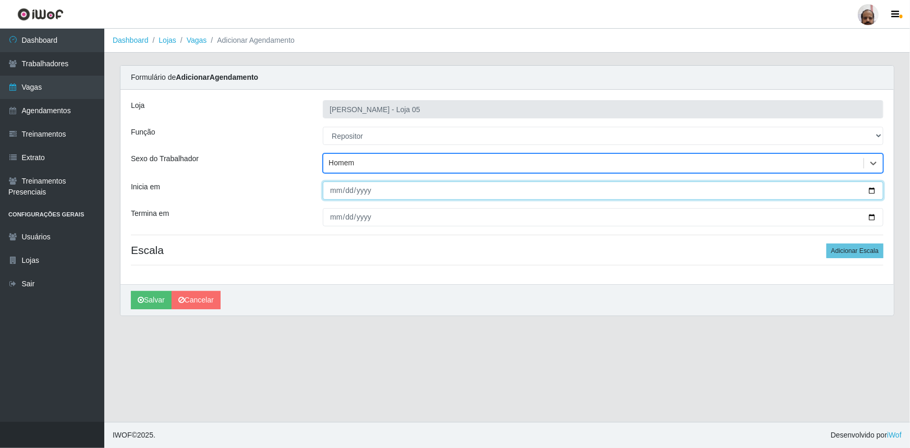
click at [871, 191] on input "Inicia em" at bounding box center [603, 190] width 561 height 18
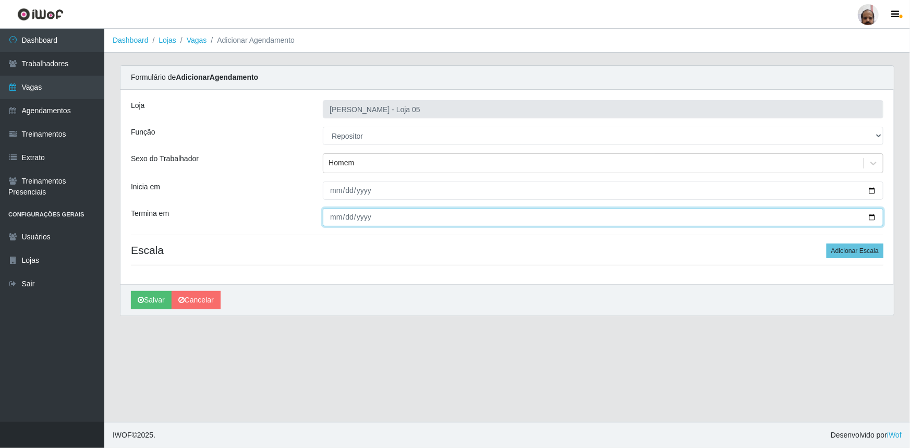
click at [871, 215] on input "Termina em" at bounding box center [603, 217] width 561 height 18
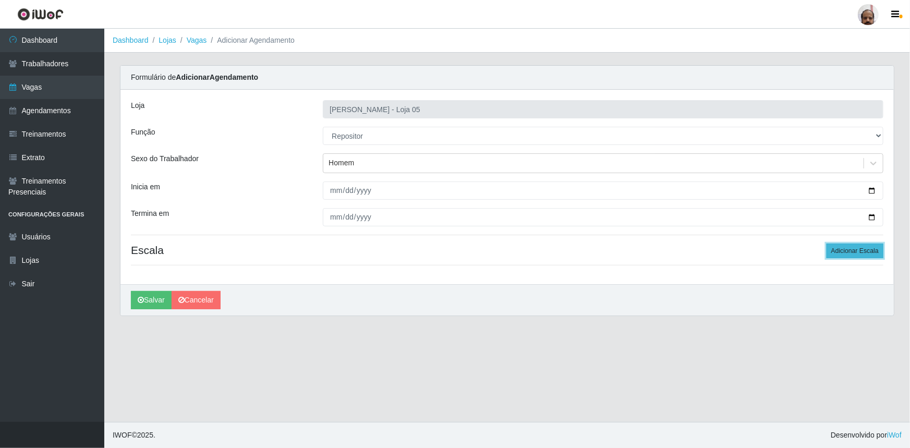
click at [839, 245] on button "Adicionar Escala" at bounding box center [855, 251] width 57 height 15
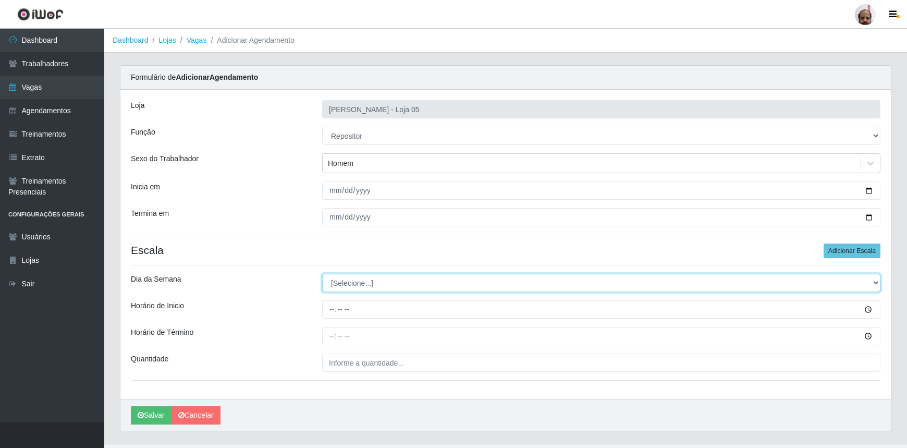
click at [347, 283] on select "[Selecione...] Segunda Terça Quarta Quinta Sexta Sábado Domingo" at bounding box center [601, 283] width 559 height 18
click at [322, 274] on select "[Selecione...] Segunda Terça Quarta Quinta Sexta Sábado Domingo" at bounding box center [601, 283] width 559 height 18
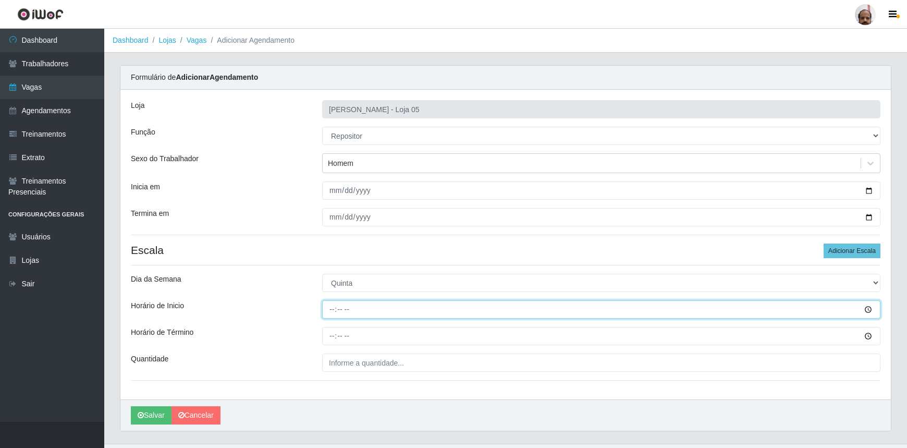
click at [326, 317] on input "Horário de Inicio" at bounding box center [601, 309] width 559 height 18
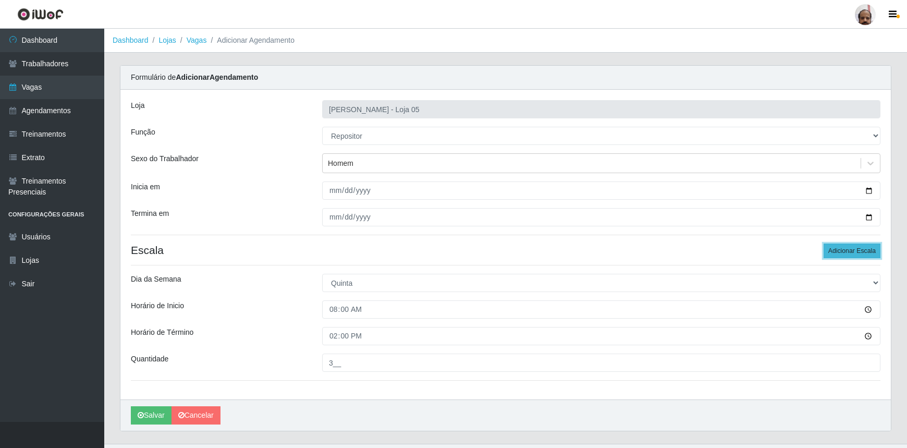
click at [840, 253] on button "Adicionar Escala" at bounding box center [852, 251] width 57 height 15
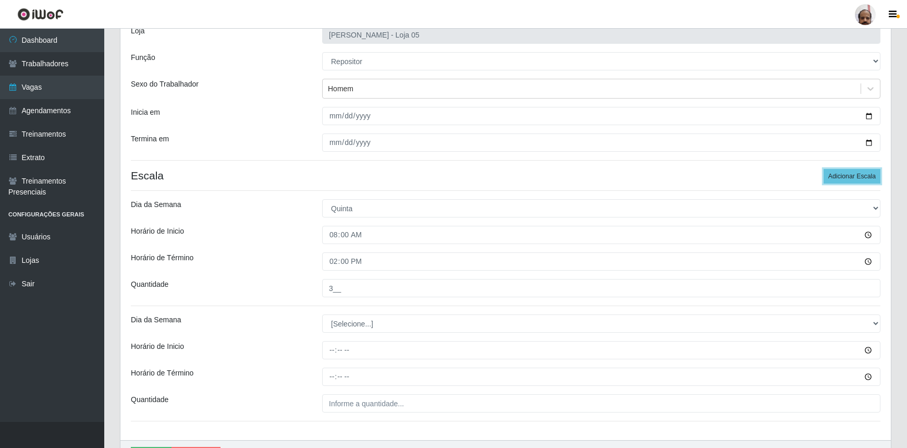
scroll to position [136, 0]
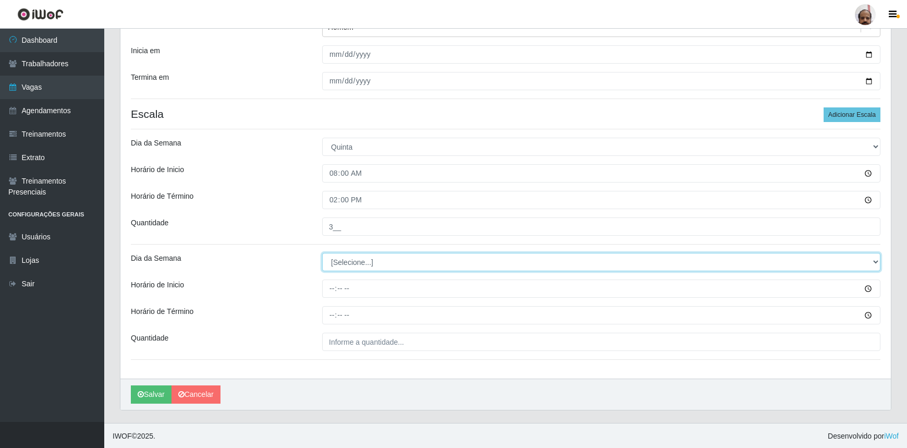
click at [357, 257] on select "[Selecione...] Segunda Terça Quarta Quinta Sexta Sábado Domingo" at bounding box center [601, 262] width 559 height 18
click at [322, 253] on select "[Selecione...] Segunda Terça Quarta Quinta Sexta Sábado Domingo" at bounding box center [601, 262] width 559 height 18
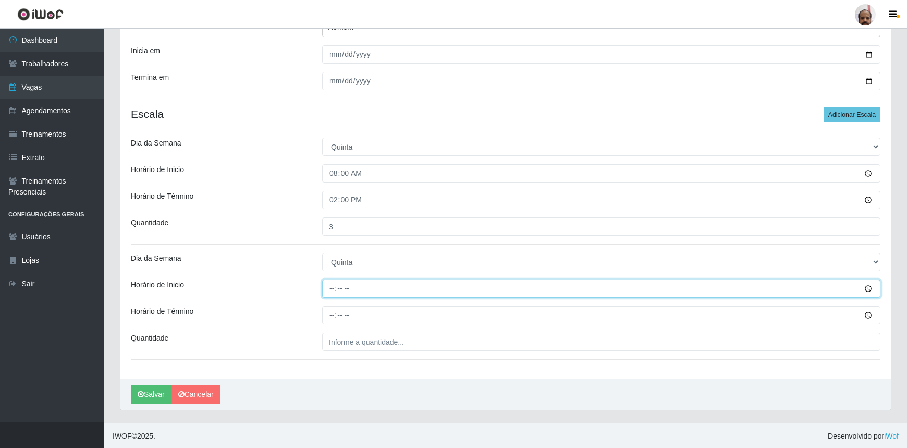
click at [327, 292] on input "Horário de Inicio" at bounding box center [601, 289] width 559 height 18
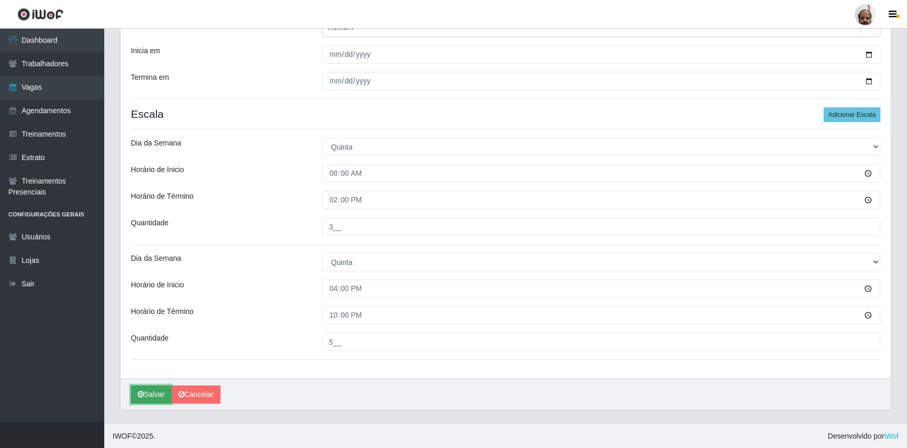
click at [149, 387] on button "Salvar" at bounding box center [151, 394] width 41 height 18
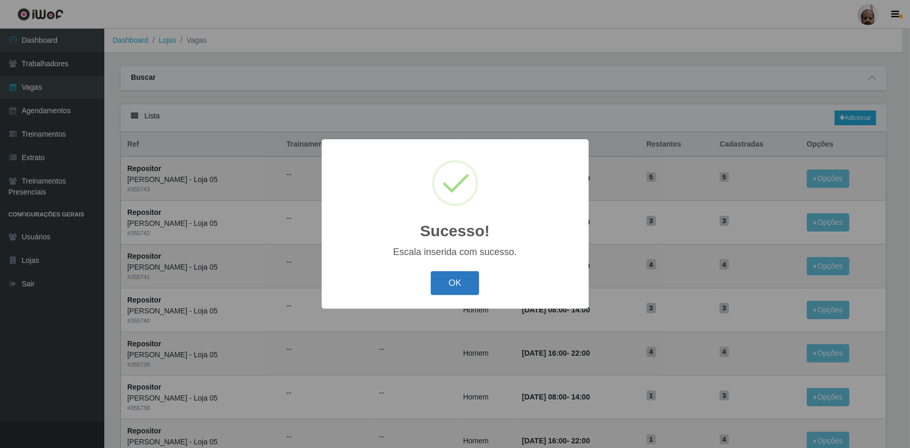
click at [446, 280] on button "OK" at bounding box center [455, 283] width 49 height 25
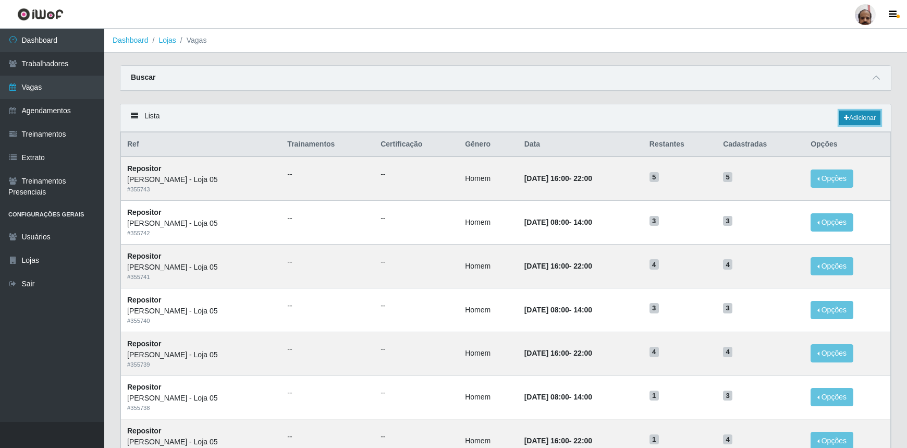
click at [856, 121] on link "Adicionar" at bounding box center [860, 118] width 41 height 15
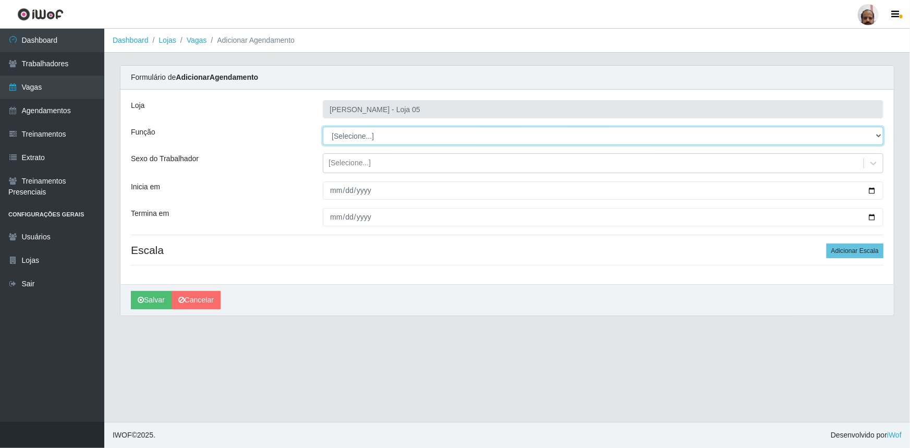
click at [371, 135] on select "[Selecione...] ASG ASG + ASG ++ Auxiliar de Depósito Auxiliar de Depósito + Aux…" at bounding box center [603, 136] width 561 height 18
click at [323, 127] on select "[Selecione...] ASG ASG + ASG ++ Auxiliar de Depósito Auxiliar de Depósito + Aux…" at bounding box center [603, 136] width 561 height 18
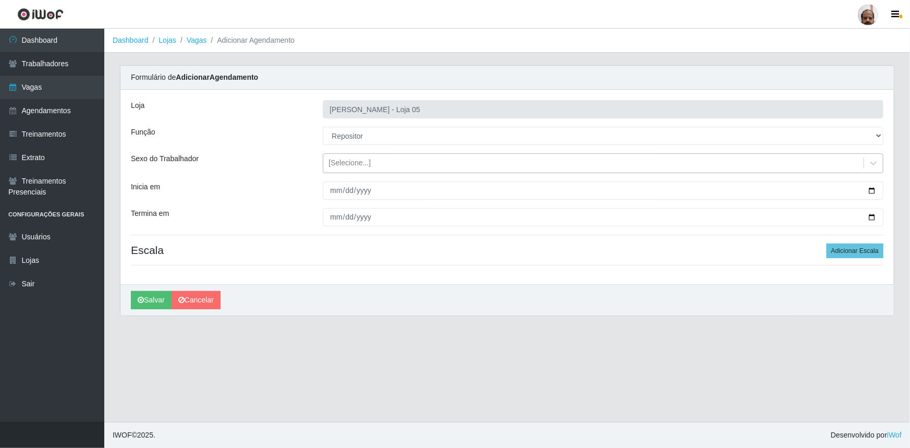
click at [358, 164] on div "[Selecione...]" at bounding box center [350, 163] width 42 height 11
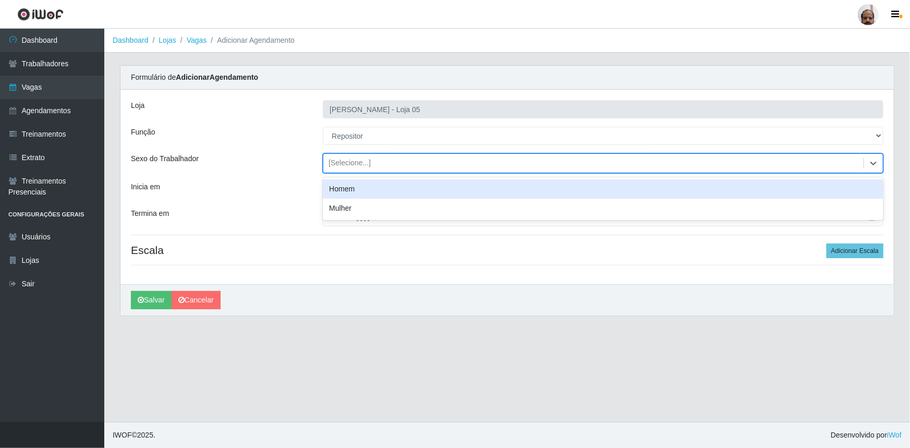
click at [362, 187] on div "Homem" at bounding box center [603, 188] width 561 height 19
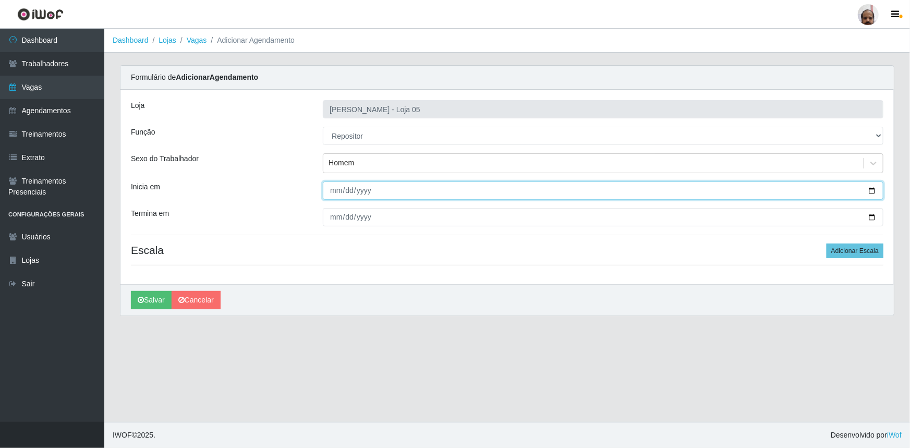
click at [871, 189] on input "Inicia em" at bounding box center [603, 190] width 561 height 18
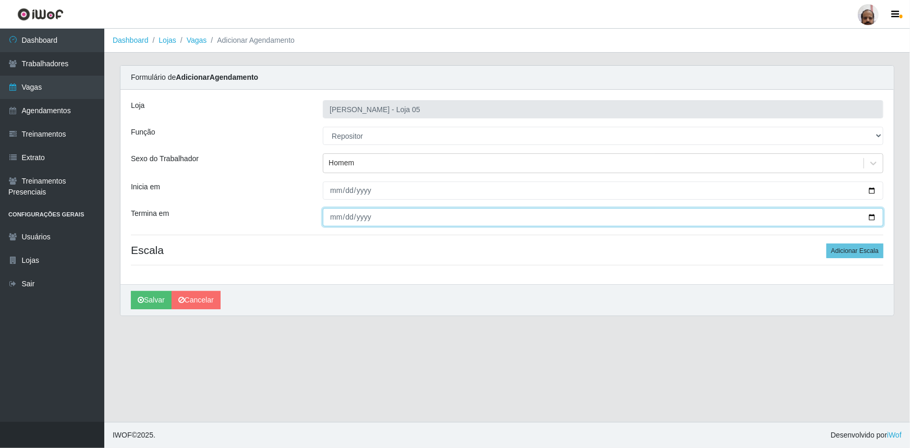
click at [868, 213] on input "Termina em" at bounding box center [603, 217] width 561 height 18
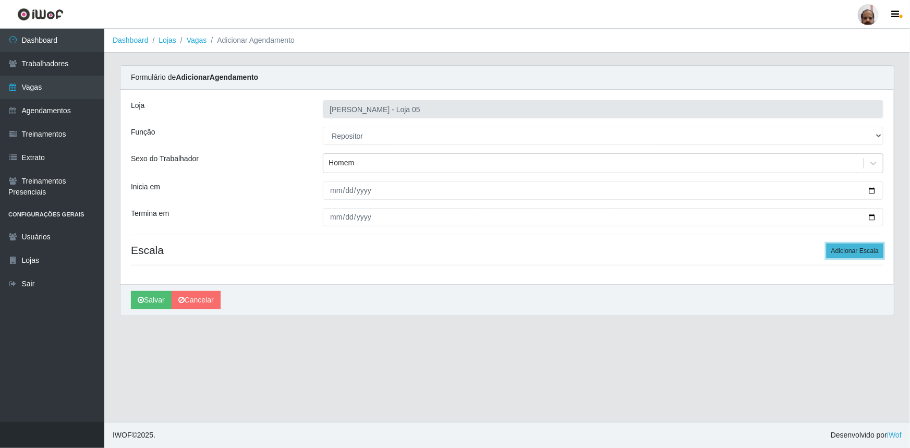
click at [858, 249] on button "Adicionar Escala" at bounding box center [855, 251] width 57 height 15
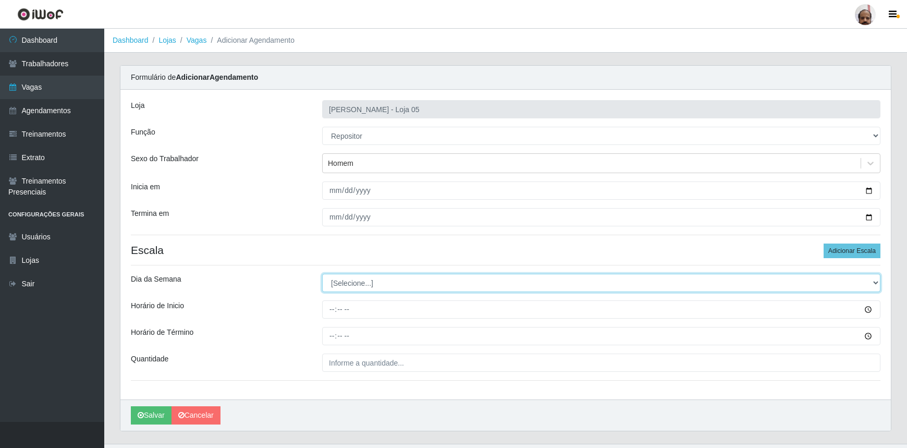
click at [349, 277] on select "[Selecione...] Segunda Terça Quarta Quinta Sexta Sábado Domingo" at bounding box center [601, 283] width 559 height 18
click at [322, 274] on select "[Selecione...] Segunda Terça Quarta Quinta Sexta Sábado Domingo" at bounding box center [601, 283] width 559 height 18
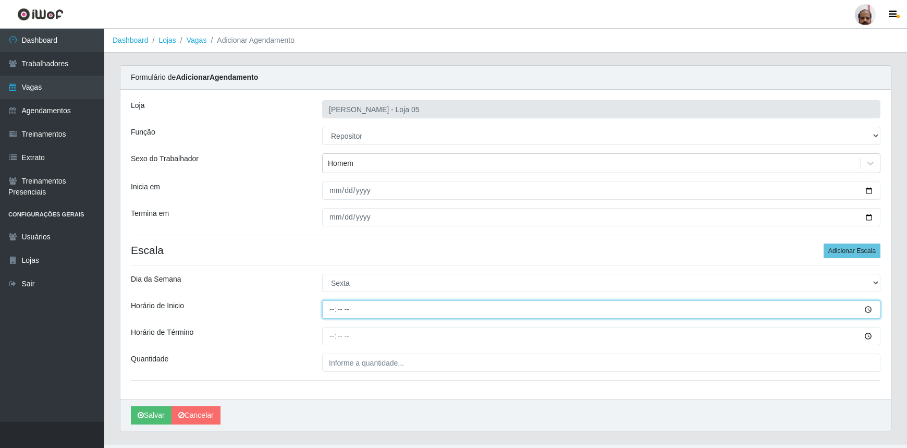
click at [330, 312] on input "Horário de Inicio" at bounding box center [601, 309] width 559 height 18
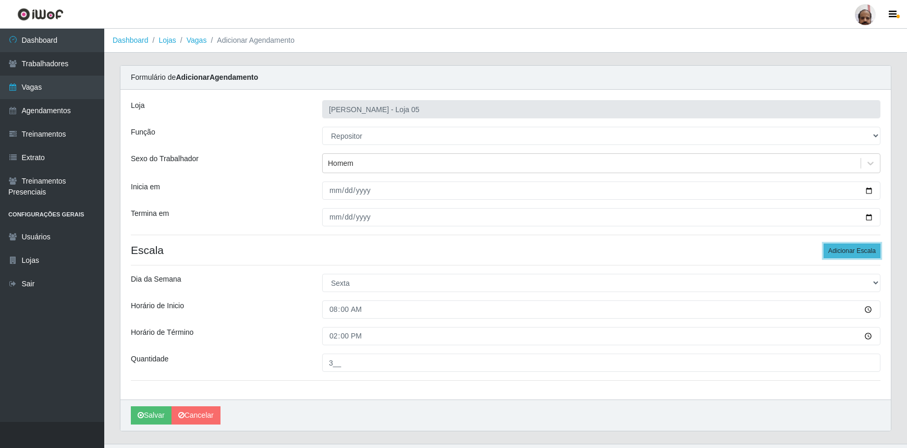
click at [843, 250] on button "Adicionar Escala" at bounding box center [852, 251] width 57 height 15
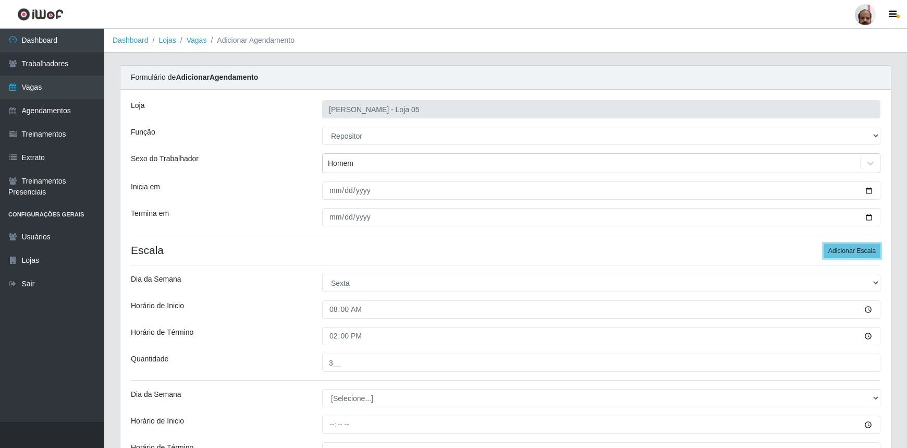
scroll to position [136, 0]
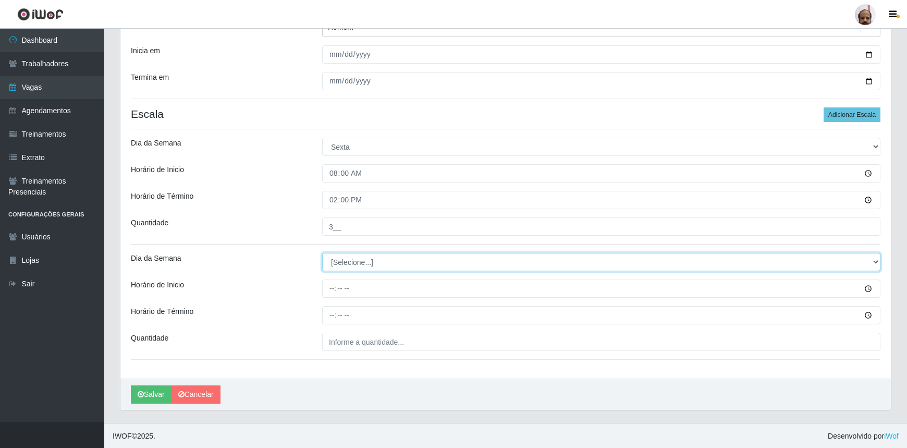
click at [326, 255] on select "[Selecione...] Segunda Terça Quarta Quinta Sexta Sábado Domingo" at bounding box center [601, 262] width 559 height 18
click at [322, 253] on select "[Selecione...] Segunda Terça Quarta Quinta Sexta Sábado Domingo" at bounding box center [601, 262] width 559 height 18
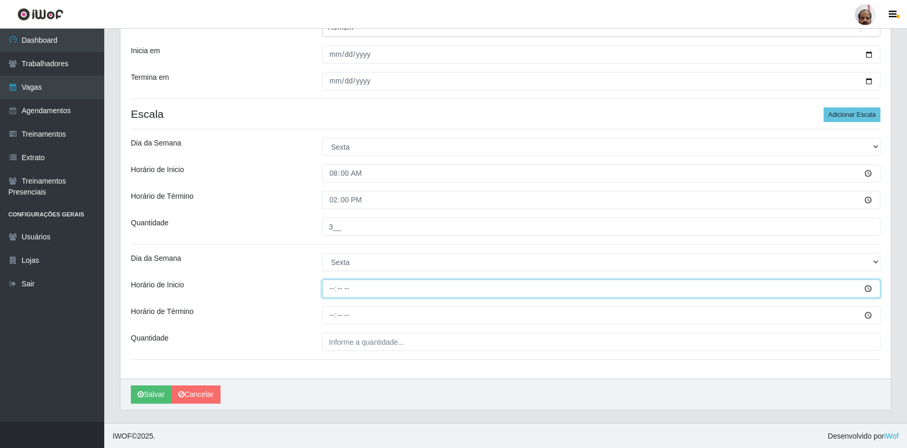
click at [335, 289] on input "Horário de Inicio" at bounding box center [601, 289] width 559 height 18
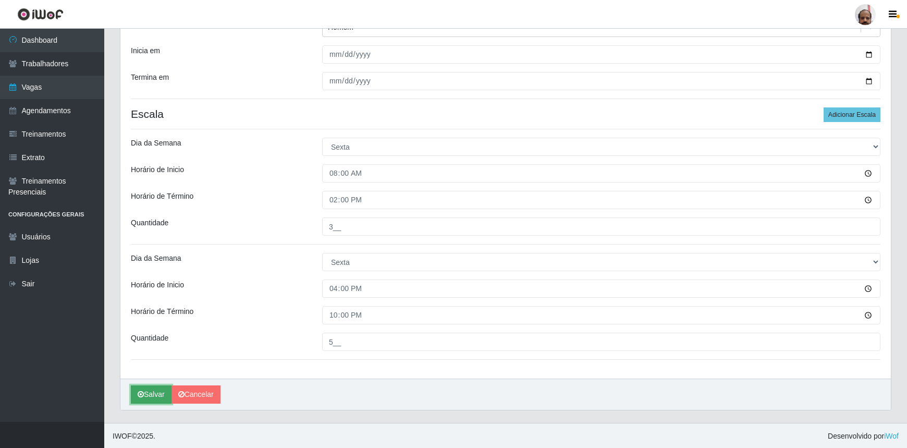
click at [144, 391] on button "Salvar" at bounding box center [151, 394] width 41 height 18
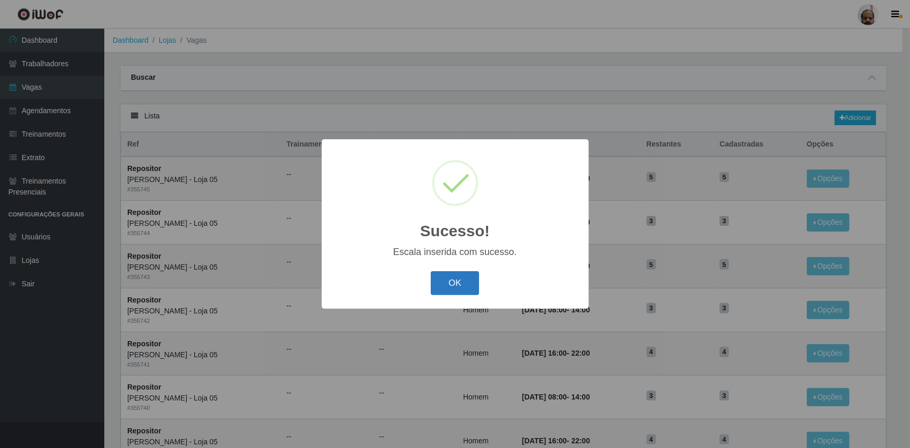
click at [456, 287] on button "OK" at bounding box center [455, 283] width 49 height 25
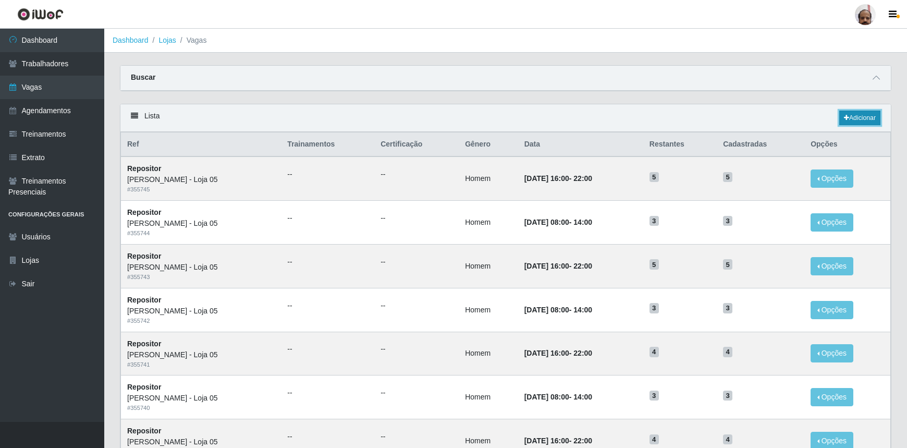
click at [848, 115] on link "Adicionar" at bounding box center [860, 118] width 41 height 15
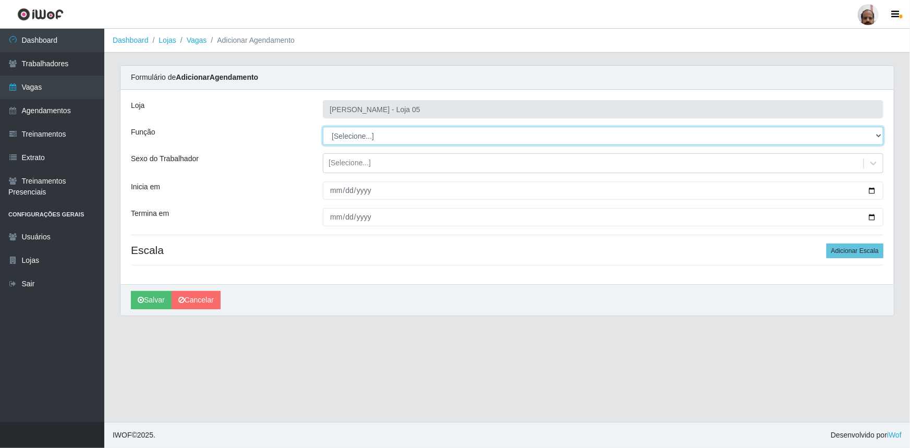
click at [361, 132] on select "[Selecione...] ASG ASG + ASG ++ Auxiliar de Depósito Auxiliar de Depósito + Aux…" at bounding box center [603, 136] width 561 height 18
click at [323, 127] on select "[Selecione...] ASG ASG + ASG ++ Auxiliar de Depósito Auxiliar de Depósito + Aux…" at bounding box center [603, 136] width 561 height 18
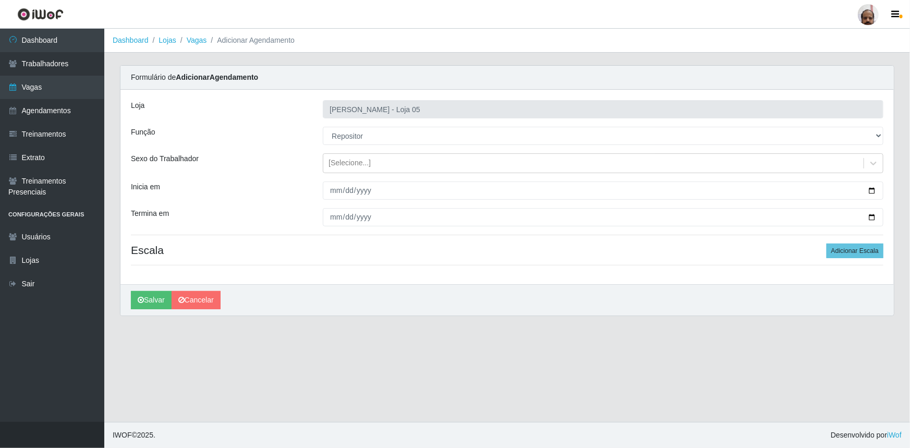
click at [349, 173] on div "Loja Mar Vermelho - Loja 05 Função [Selecione...] ASG ASG + ASG ++ Auxiliar de …" at bounding box center [506, 187] width 773 height 195
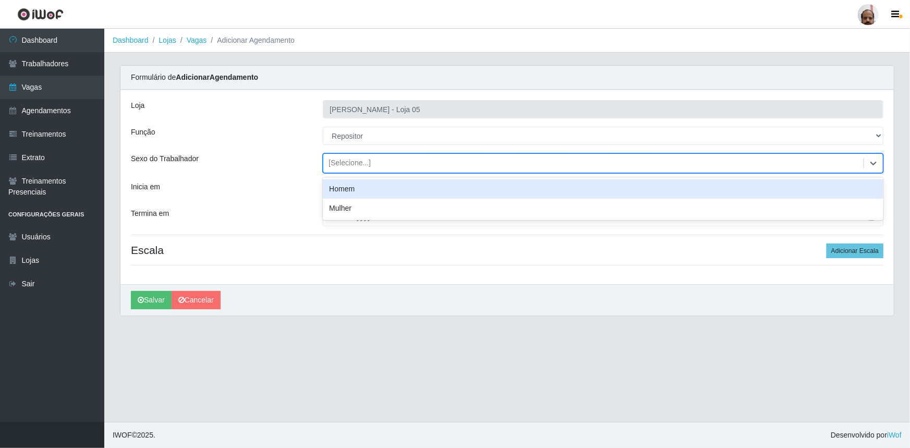
click at [355, 164] on div "[Selecione...]" at bounding box center [350, 163] width 42 height 11
click at [360, 187] on div "Homem" at bounding box center [603, 188] width 561 height 19
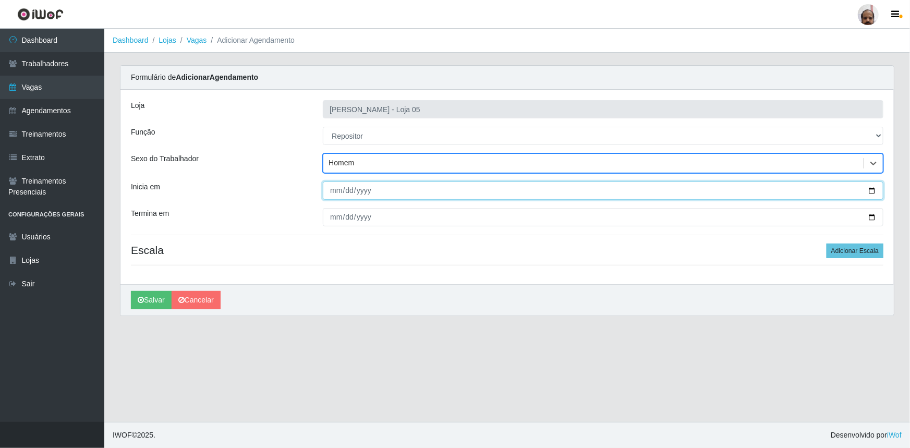
click at [870, 189] on input "Inicia em" at bounding box center [603, 190] width 561 height 18
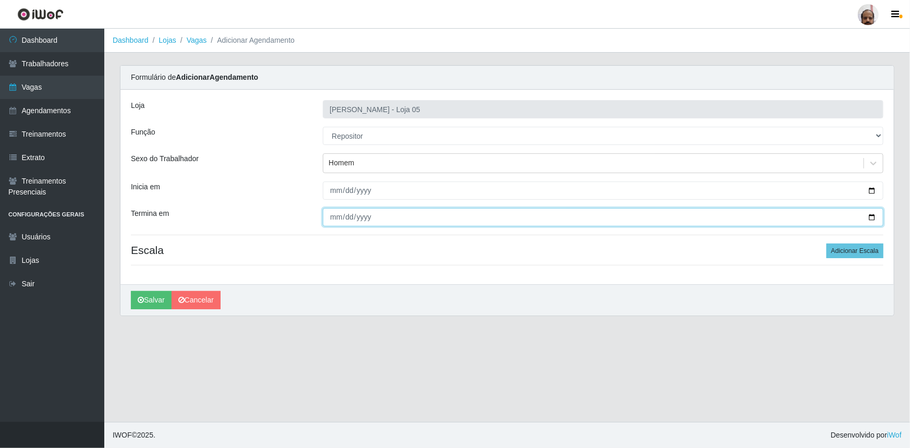
click at [874, 219] on input "Termina em" at bounding box center [603, 217] width 561 height 18
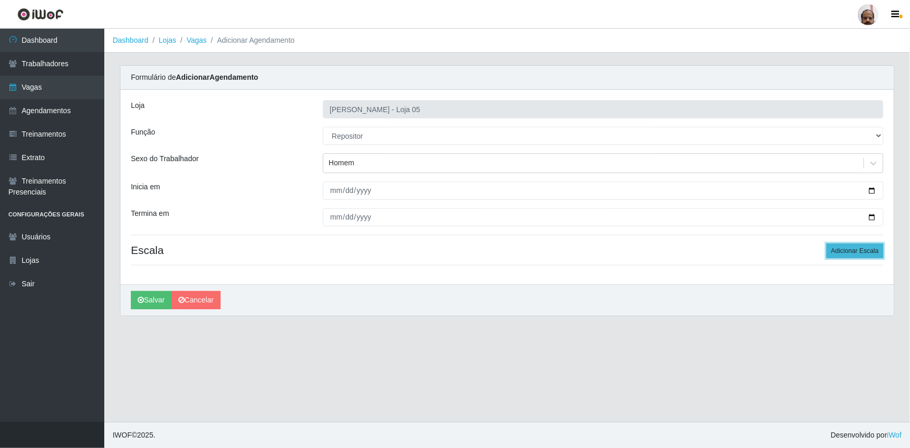
click at [848, 249] on button "Adicionar Escala" at bounding box center [855, 251] width 57 height 15
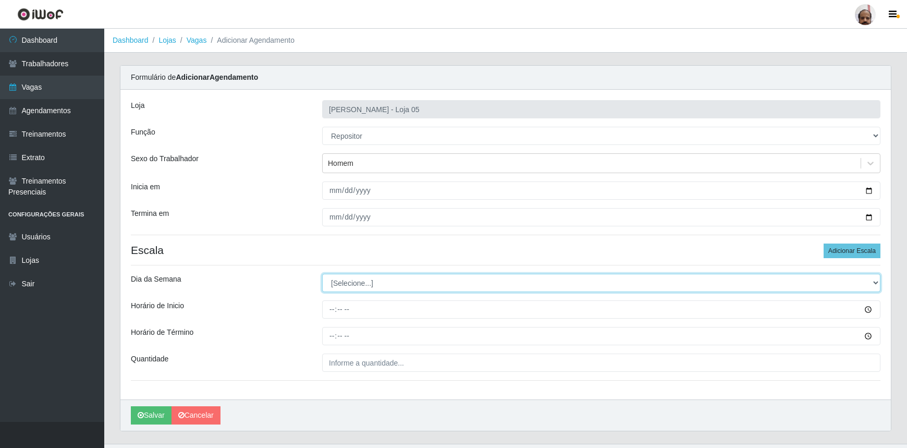
click at [366, 282] on select "[Selecione...] Segunda Terça Quarta Quinta Sexta Sábado Domingo" at bounding box center [601, 283] width 559 height 18
click at [322, 274] on select "[Selecione...] Segunda Terça Quarta Quinta Sexta Sábado Domingo" at bounding box center [601, 283] width 559 height 18
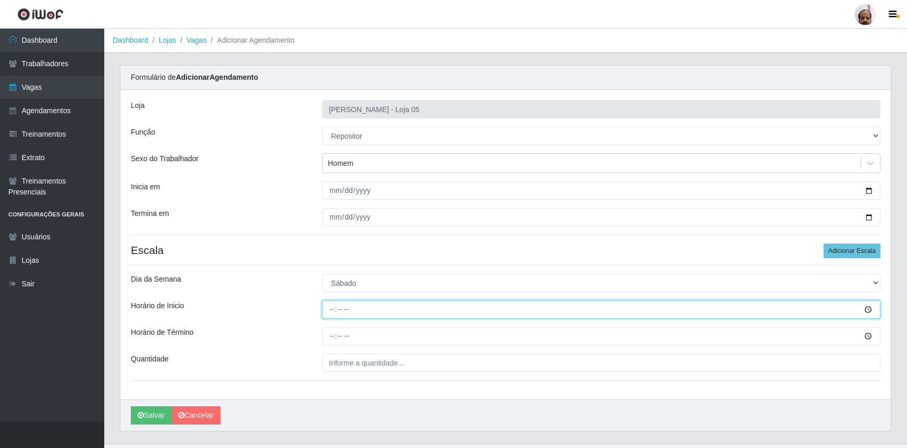
click at [325, 311] on input "Horário de Inicio" at bounding box center [601, 309] width 559 height 18
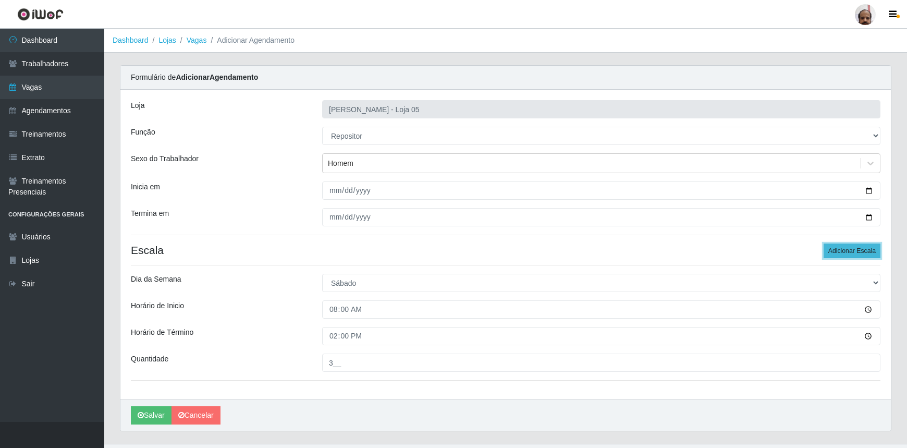
click at [841, 253] on button "Adicionar Escala" at bounding box center [852, 251] width 57 height 15
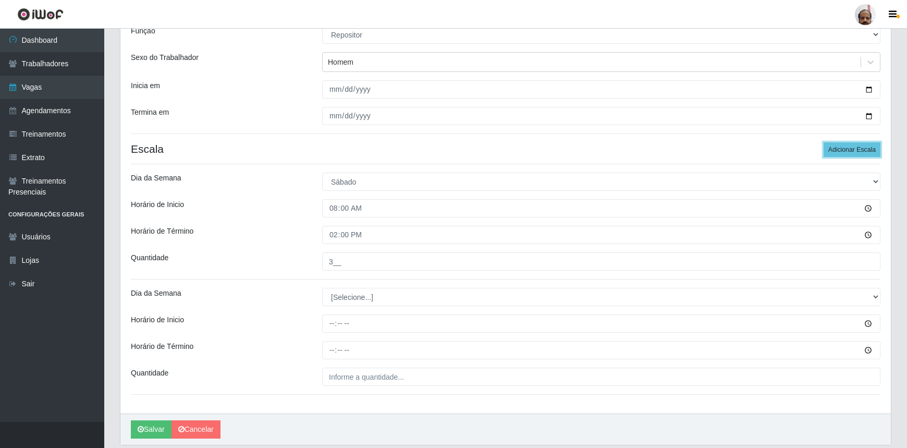
scroll to position [136, 0]
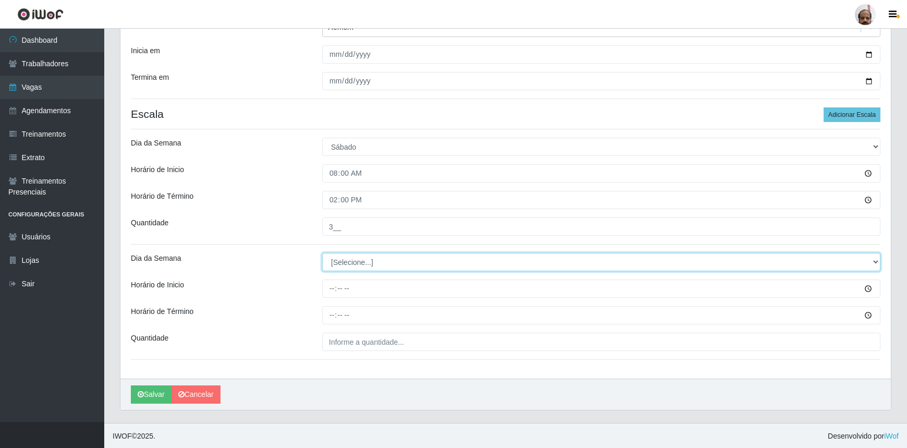
click at [363, 258] on select "[Selecione...] Segunda Terça Quarta Quinta Sexta Sábado Domingo" at bounding box center [601, 262] width 559 height 18
click at [322, 253] on select "[Selecione...] Segunda Terça Quarta Quinta Sexta Sábado Domingo" at bounding box center [601, 262] width 559 height 18
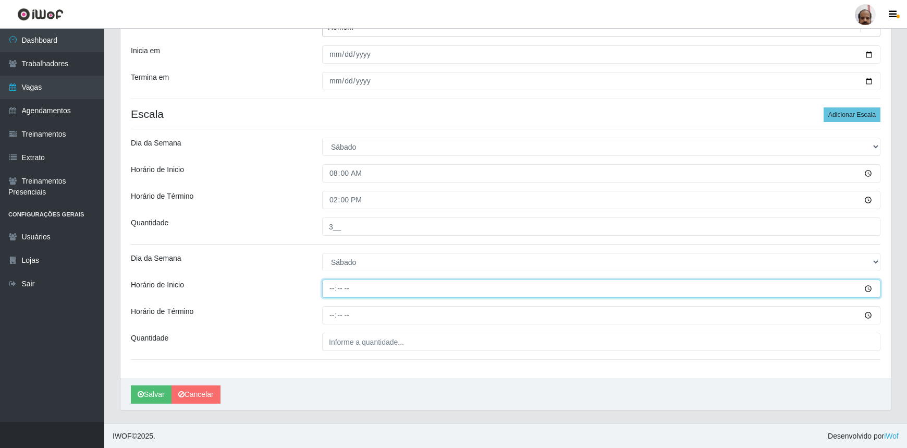
click at [330, 292] on input "Horário de Inicio" at bounding box center [601, 289] width 559 height 18
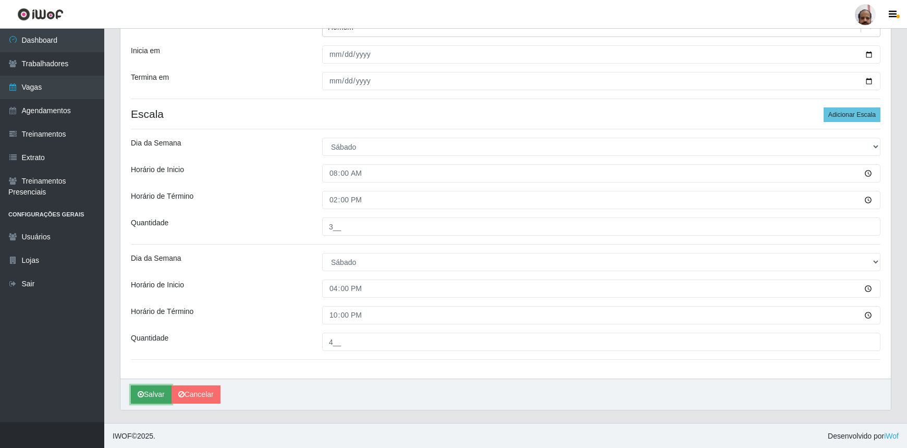
click at [141, 395] on icon "submit" at bounding box center [141, 394] width 6 height 7
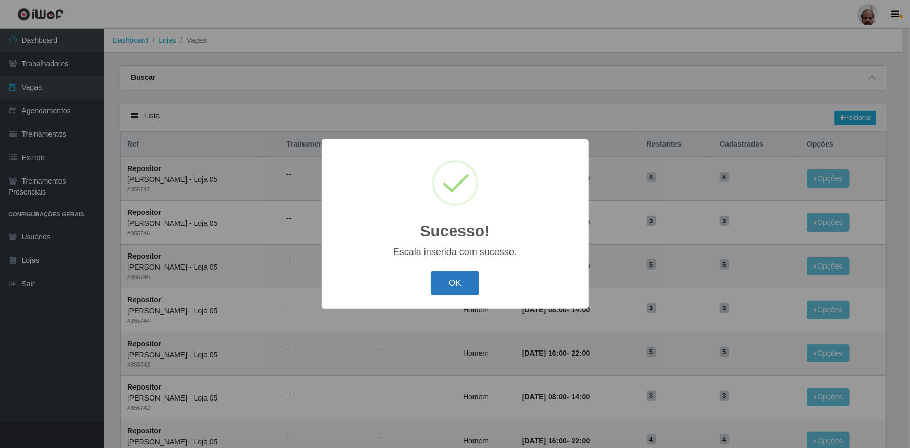
click at [465, 286] on button "OK" at bounding box center [455, 283] width 49 height 25
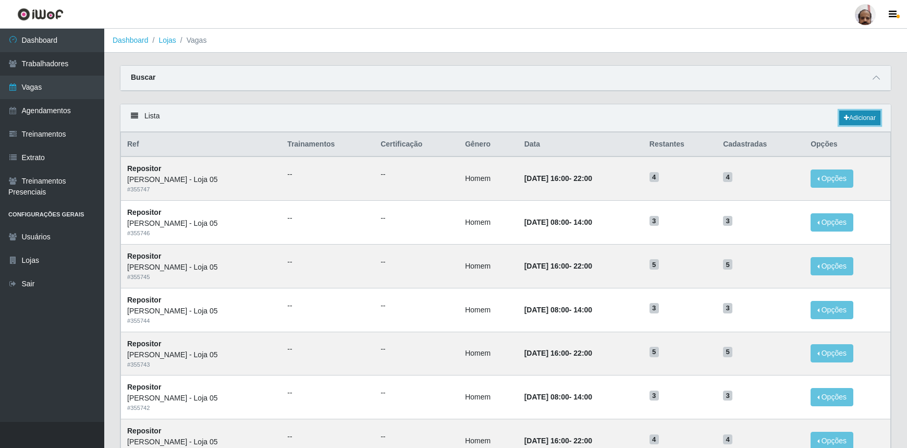
click at [859, 115] on link "Adicionar" at bounding box center [860, 118] width 41 height 15
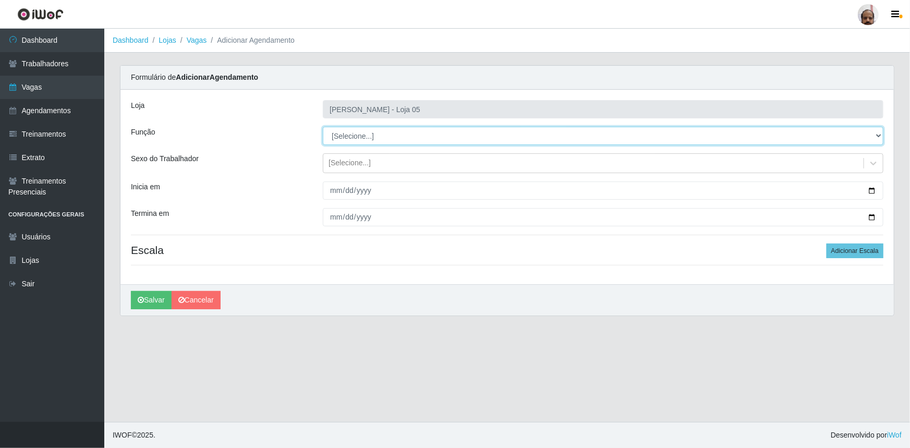
click at [362, 131] on select "[Selecione...] ASG ASG + ASG ++ Auxiliar de Depósito Auxiliar de Depósito + Aux…" at bounding box center [603, 136] width 561 height 18
click at [323, 127] on select "[Selecione...] ASG ASG + ASG ++ Auxiliar de Depósito Auxiliar de Depósito + Aux…" at bounding box center [603, 136] width 561 height 18
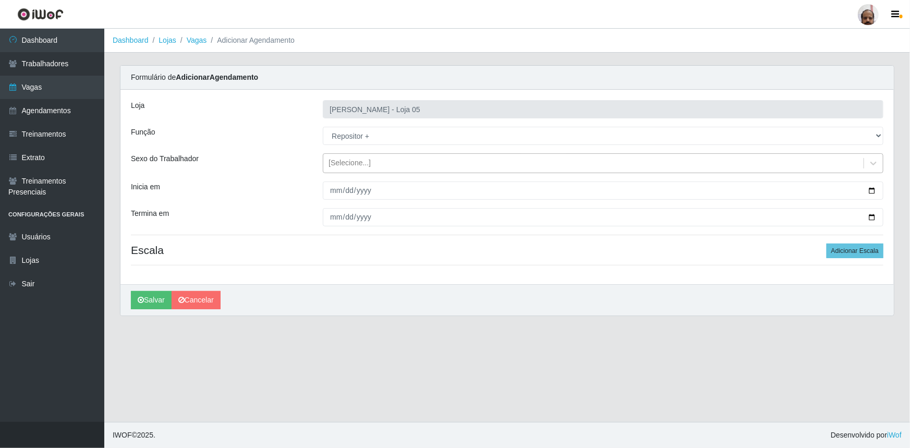
click at [352, 155] on div "[Selecione...]" at bounding box center [593, 163] width 540 height 17
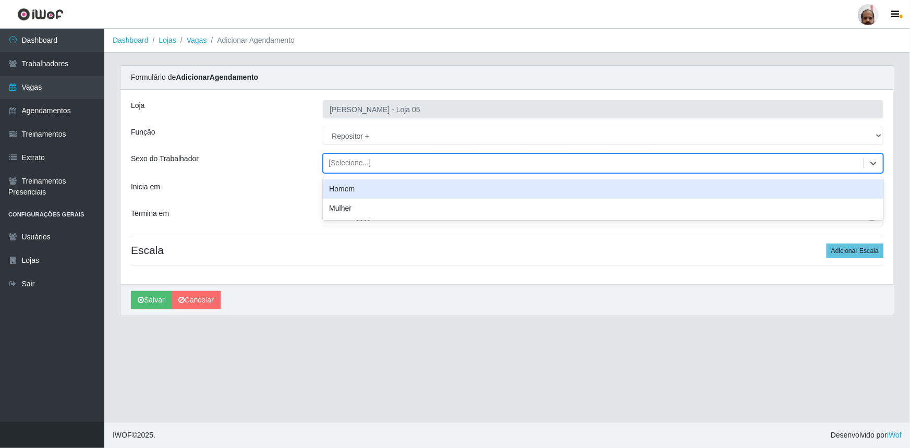
click at [360, 185] on div "Homem" at bounding box center [603, 188] width 561 height 19
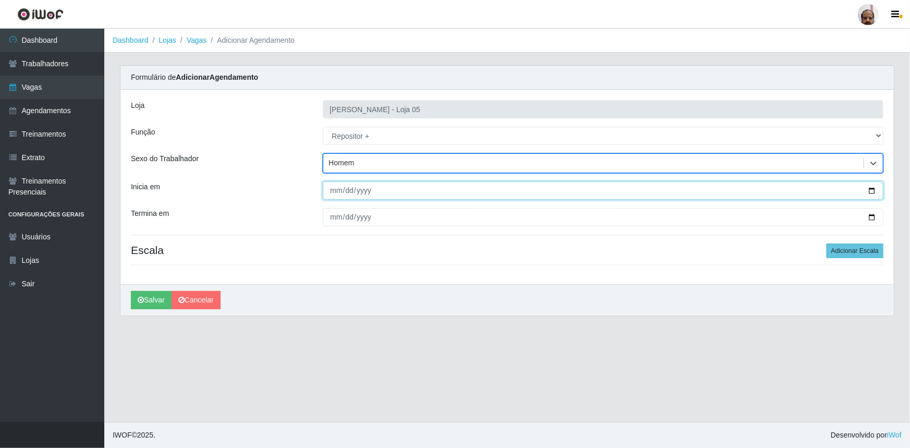
click at [874, 191] on input "Inicia em" at bounding box center [603, 190] width 561 height 18
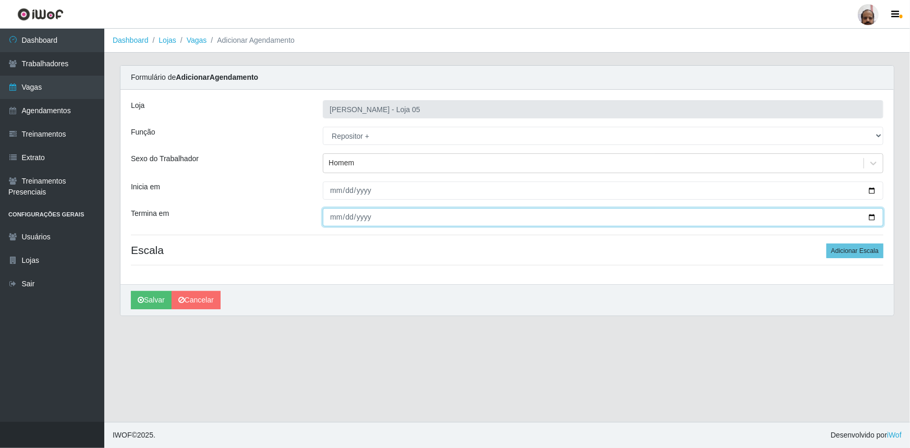
click at [870, 219] on input "Termina em" at bounding box center [603, 217] width 561 height 18
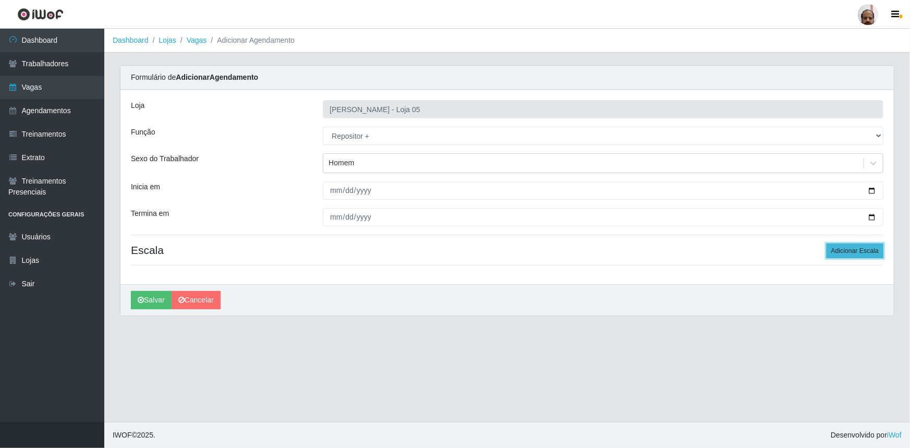
click at [865, 250] on button "Adicionar Escala" at bounding box center [855, 251] width 57 height 15
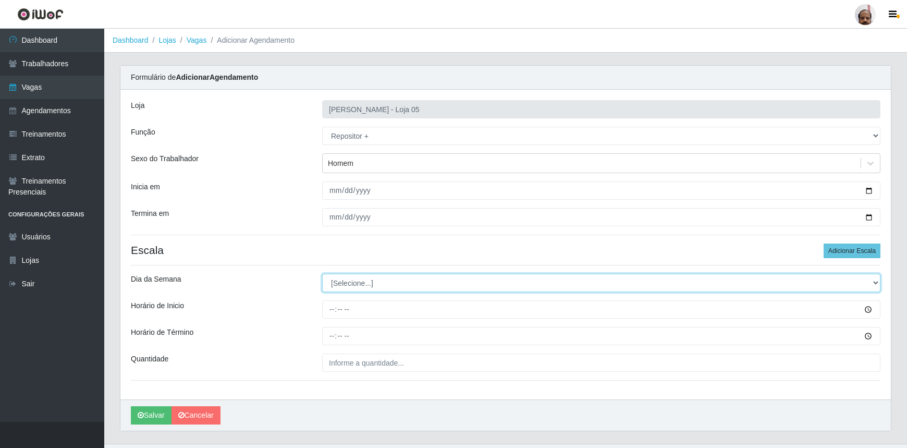
click at [344, 280] on select "[Selecione...] Segunda Terça Quarta Quinta Sexta Sábado Domingo" at bounding box center [601, 283] width 559 height 18
click at [322, 274] on select "[Selecione...] Segunda Terça Quarta Quinta Sexta Sábado Domingo" at bounding box center [601, 283] width 559 height 18
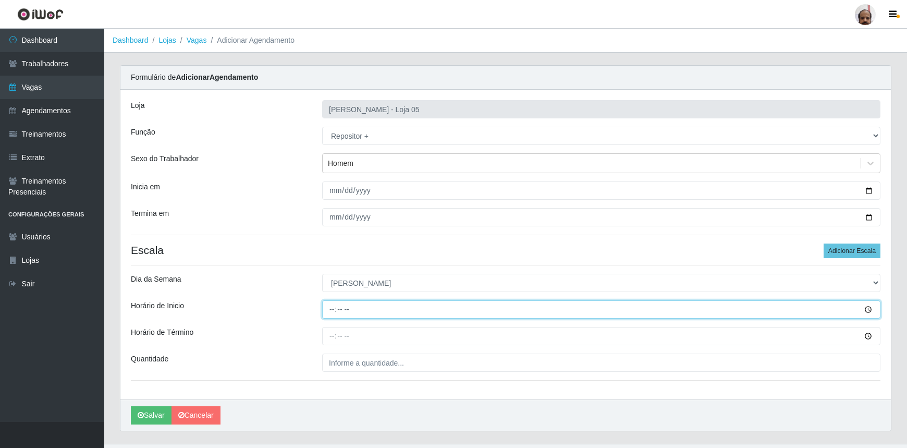
click at [334, 306] on input "Horário de Inicio" at bounding box center [601, 309] width 559 height 18
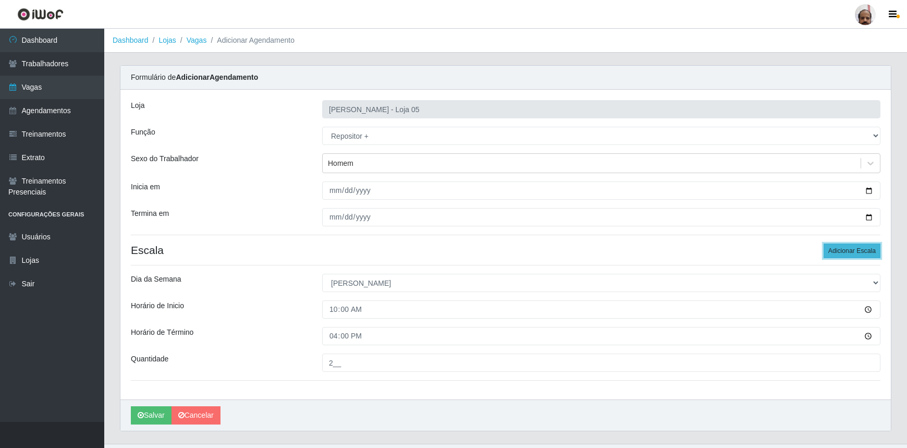
click at [859, 252] on button "Adicionar Escala" at bounding box center [852, 251] width 57 height 15
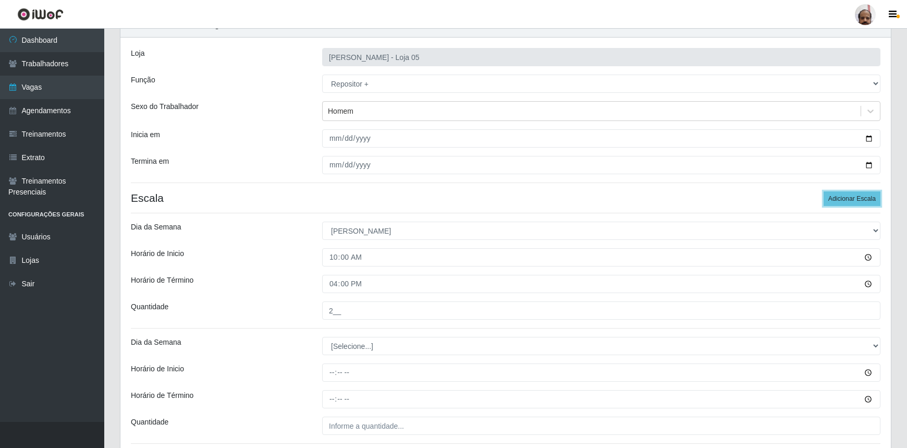
scroll to position [136, 0]
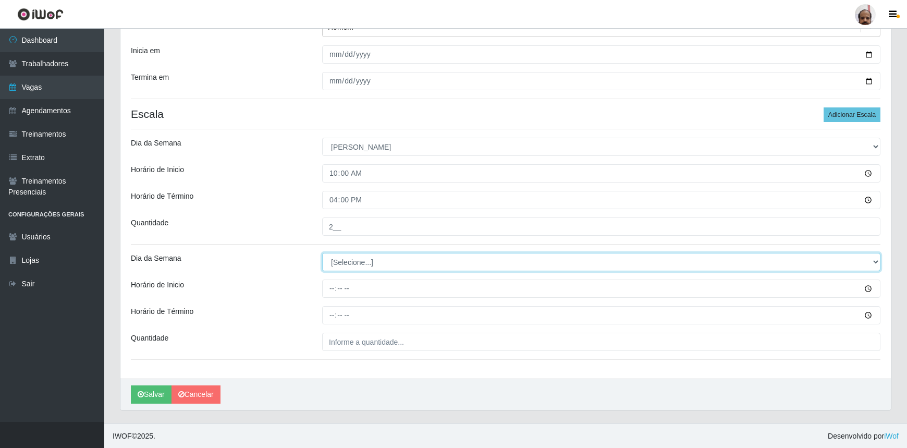
click at [349, 264] on select "[Selecione...] Segunda Terça Quarta Quinta Sexta Sábado Domingo" at bounding box center [601, 262] width 559 height 18
click at [322, 253] on select "[Selecione...] Segunda Terça Quarta Quinta Sexta Sábado Domingo" at bounding box center [601, 262] width 559 height 18
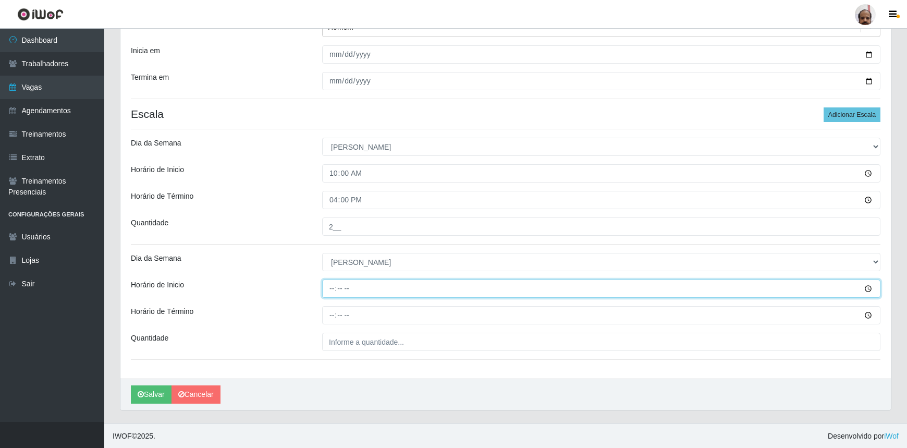
click at [329, 289] on input "Horário de Inicio" at bounding box center [601, 289] width 559 height 18
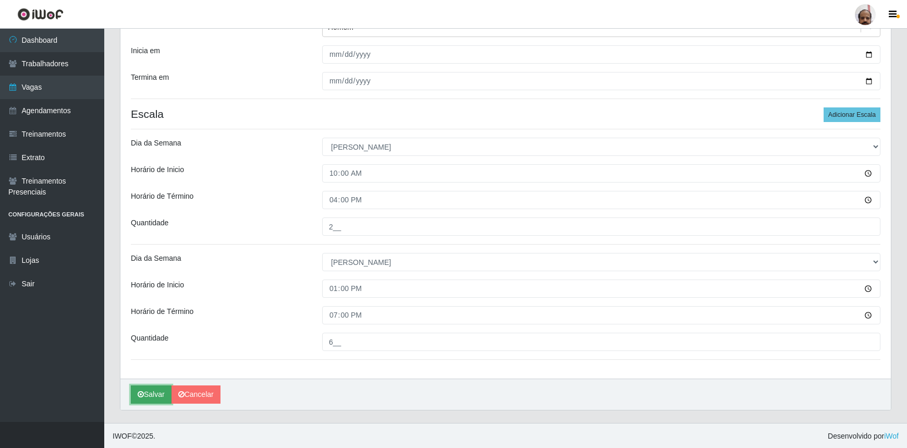
click at [161, 393] on button "Salvar" at bounding box center [151, 394] width 41 height 18
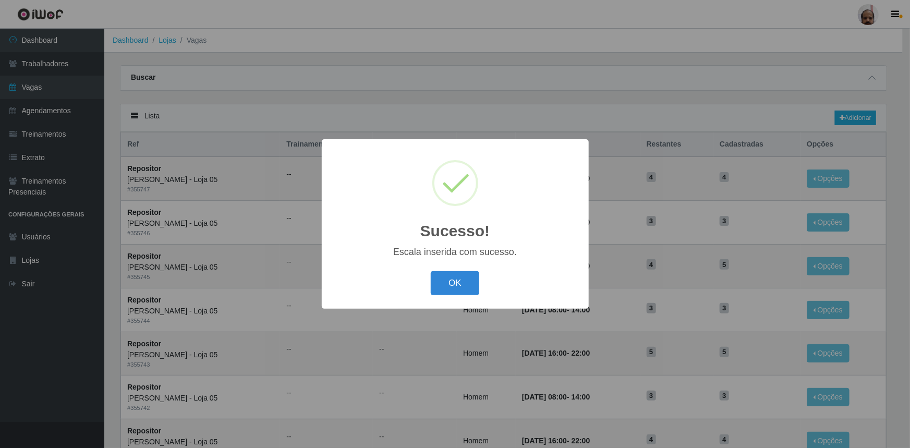
click at [454, 285] on button "OK" at bounding box center [455, 283] width 49 height 25
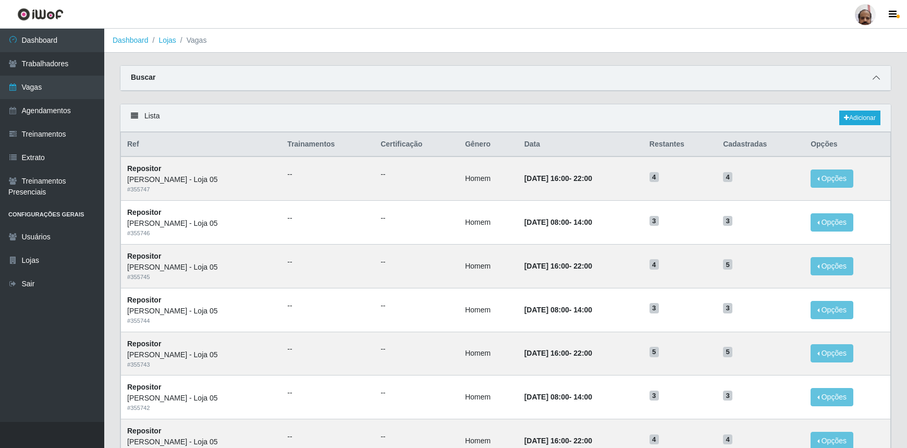
click at [882, 76] on span at bounding box center [876, 78] width 13 height 12
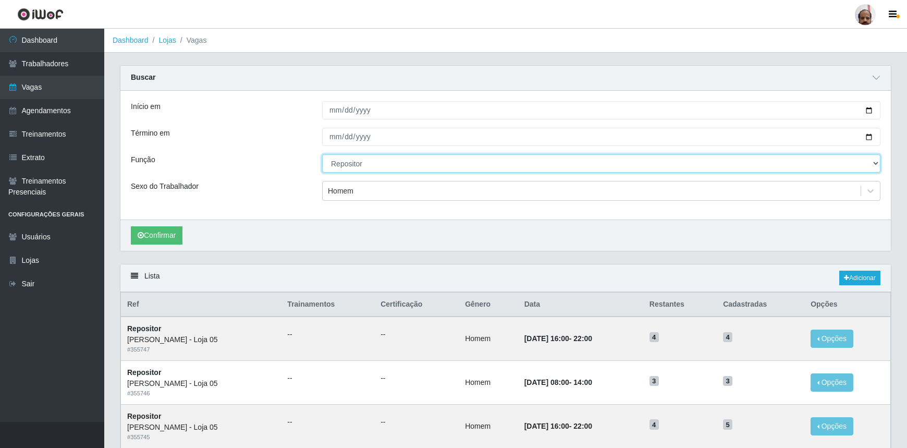
click at [375, 162] on select "[Selecione...] ASG ASG + ASG ++ Auxiliar de Depósito Auxiliar de Depósito + Aux…" at bounding box center [601, 163] width 559 height 18
click at [322, 154] on select "[Selecione...] ASG ASG + ASG ++ Auxiliar de Depósito Auxiliar de Depósito + Aux…" at bounding box center [601, 163] width 559 height 18
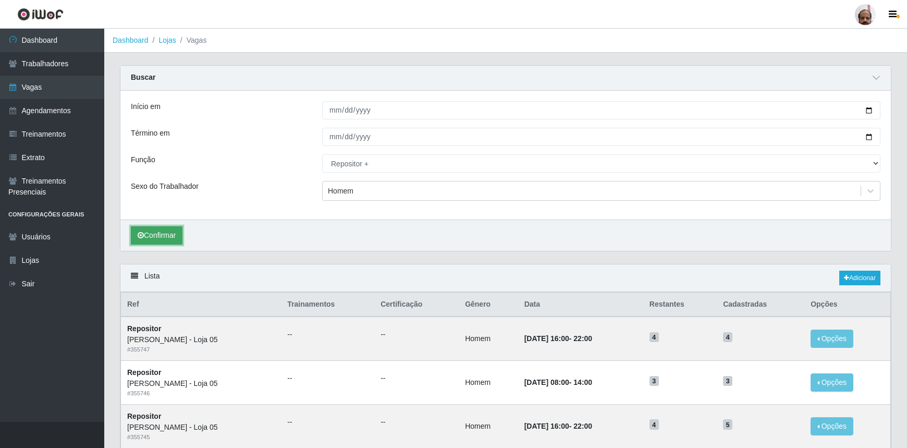
click at [175, 233] on button "Confirmar" at bounding box center [157, 235] width 52 height 18
